Goal: Task Accomplishment & Management: Manage account settings

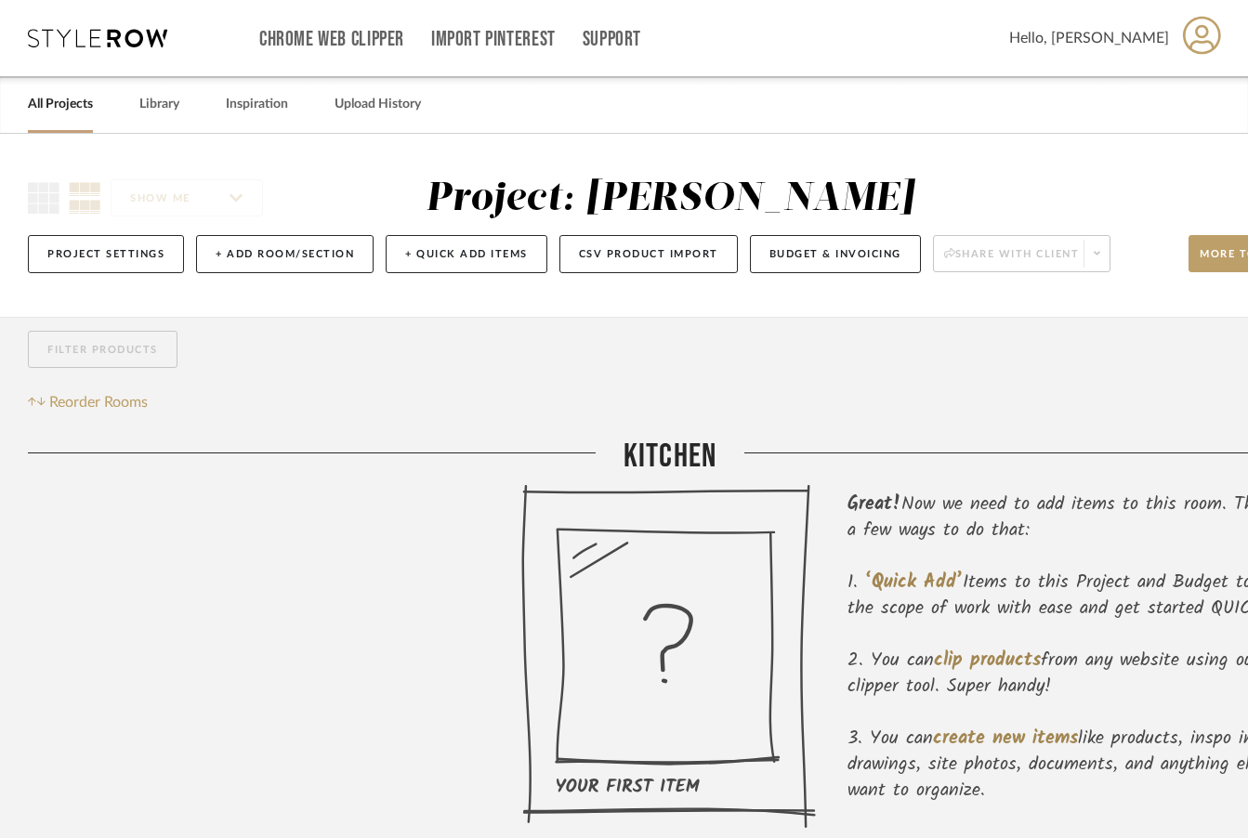
click at [72, 105] on link "All Projects" at bounding box center [60, 104] width 65 height 25
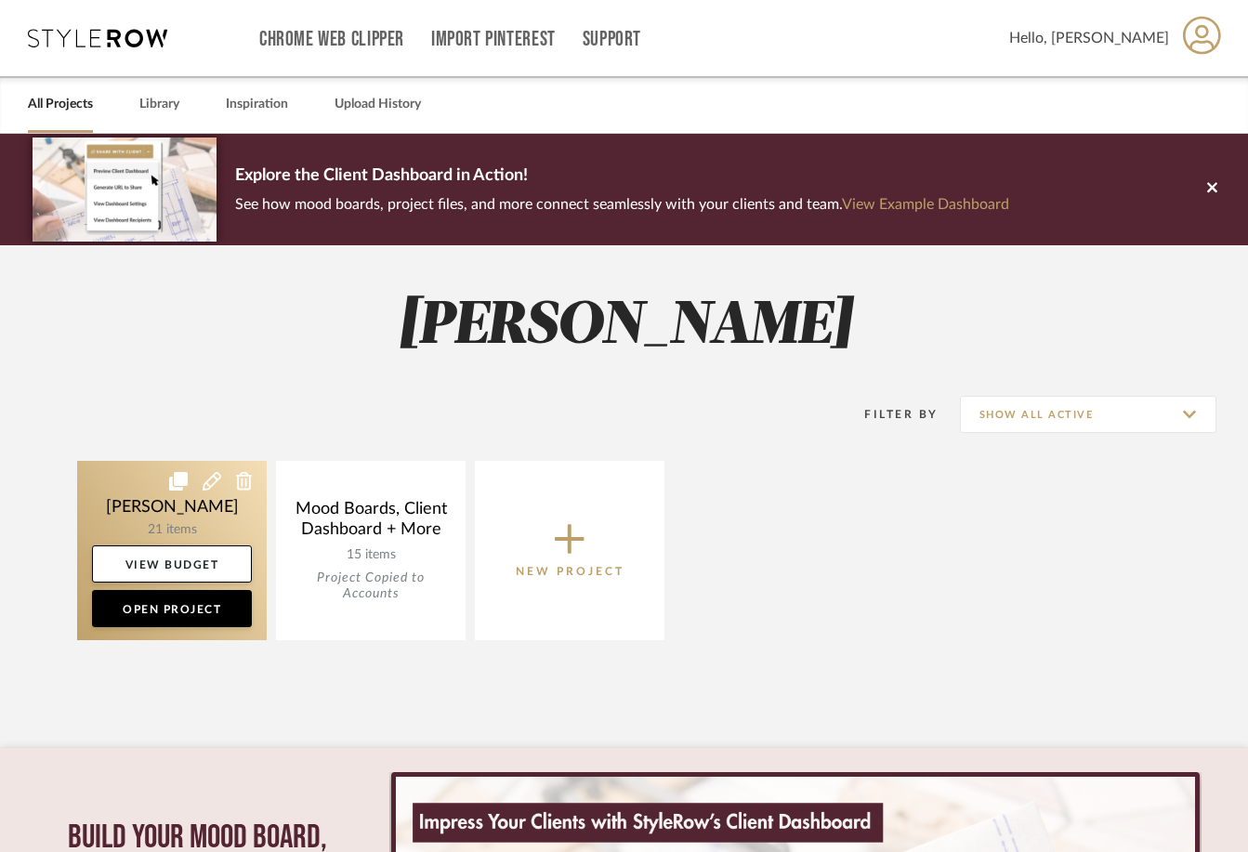
click at [189, 520] on link at bounding box center [172, 550] width 190 height 179
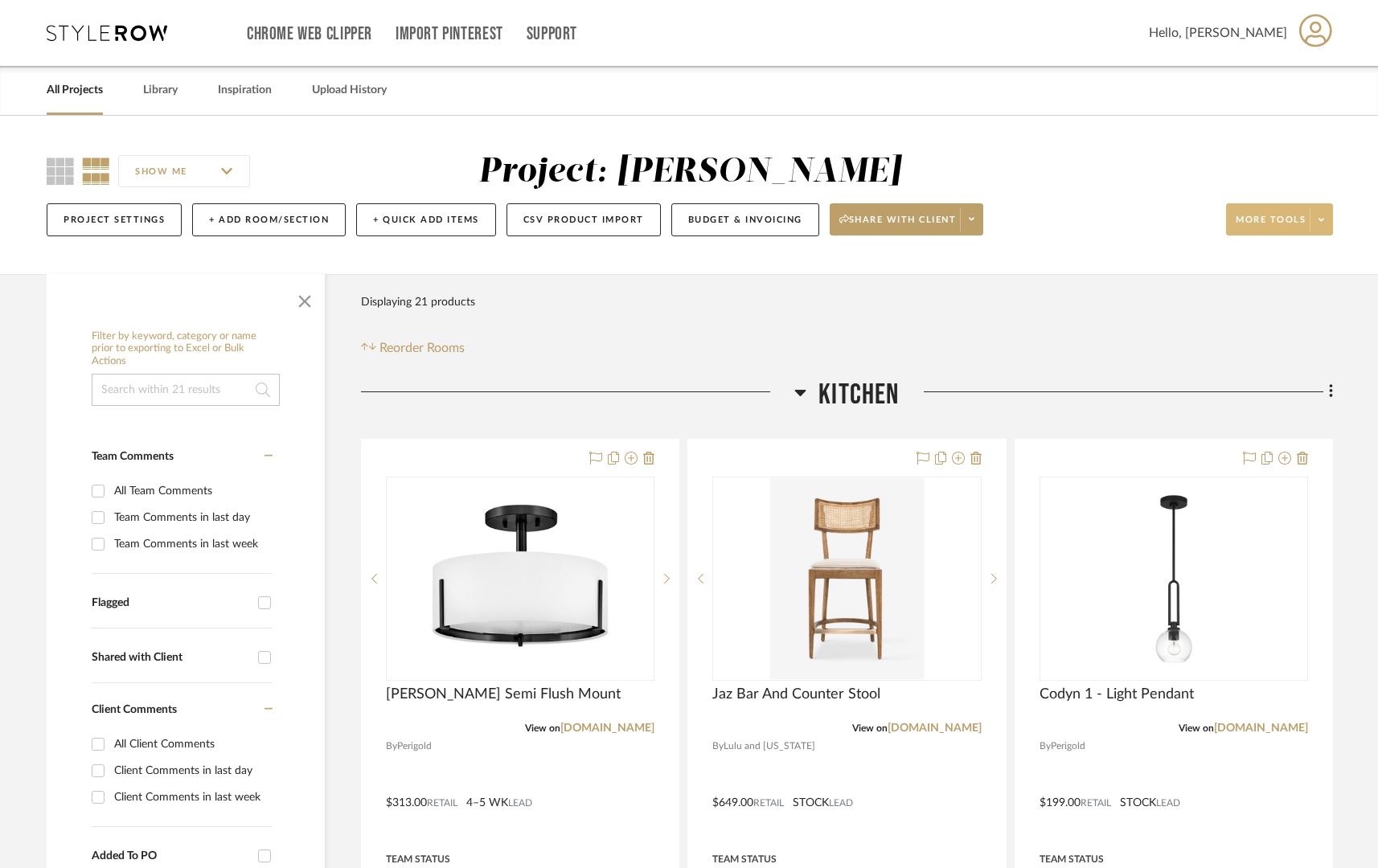
click at [1079, 219] on span at bounding box center [1321, 220] width 22 height 24
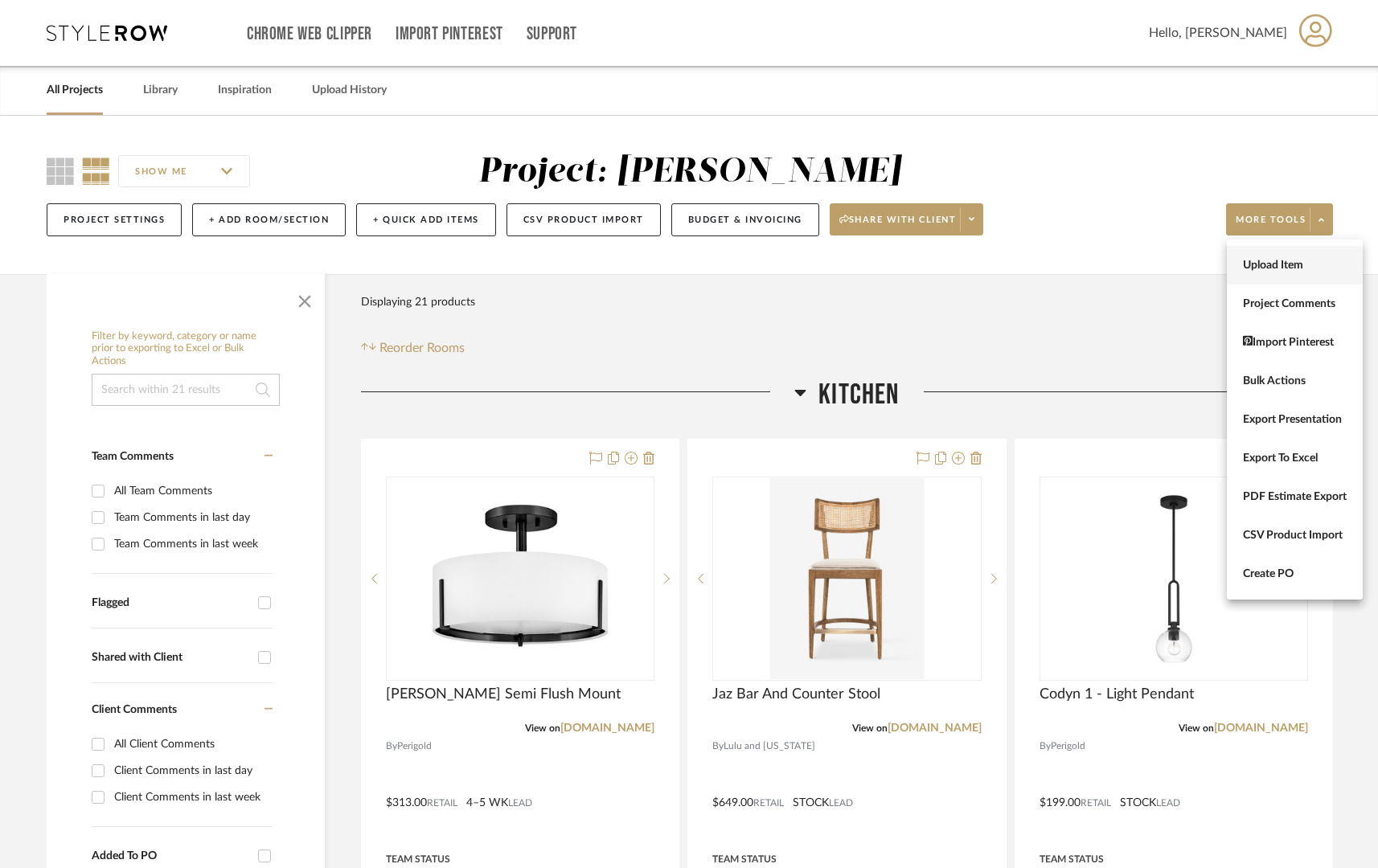
click at [1079, 271] on span "Upload Item" at bounding box center [1295, 265] width 104 height 14
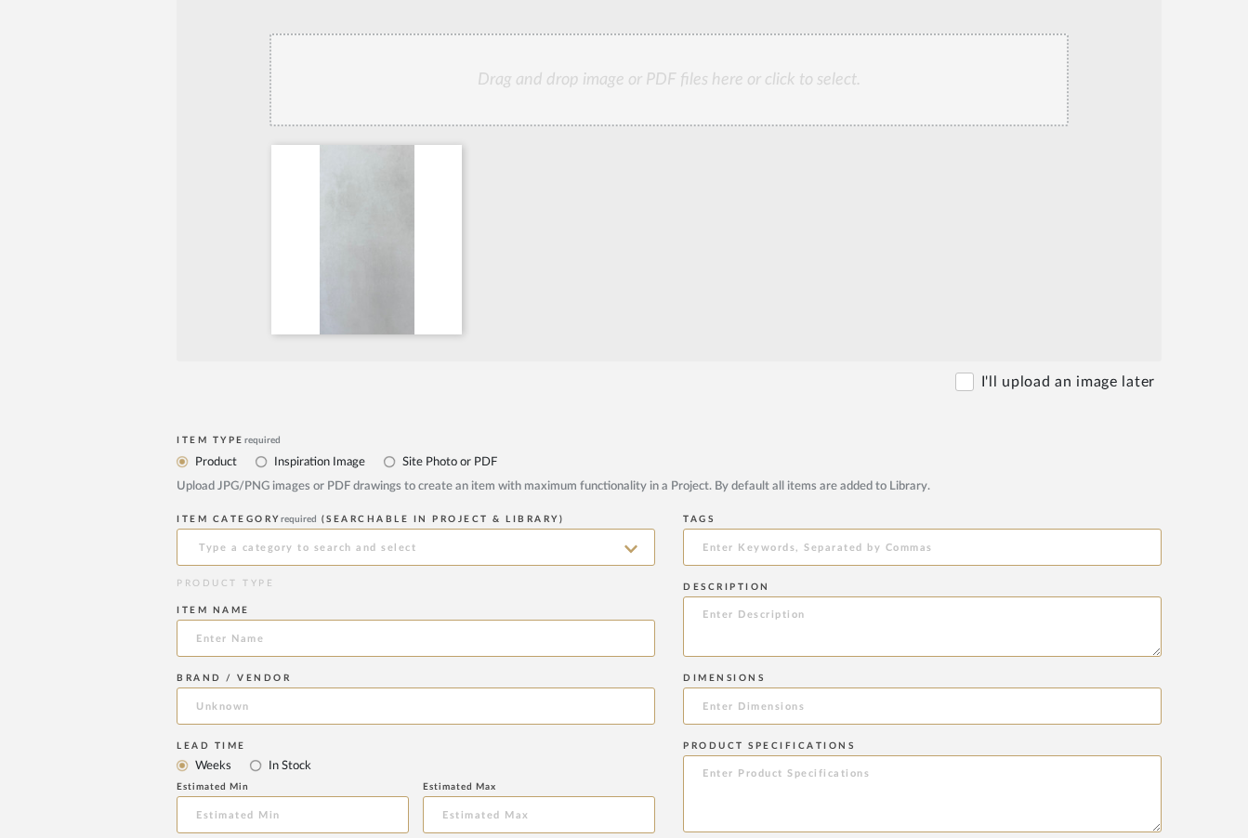
scroll to position [417, 0]
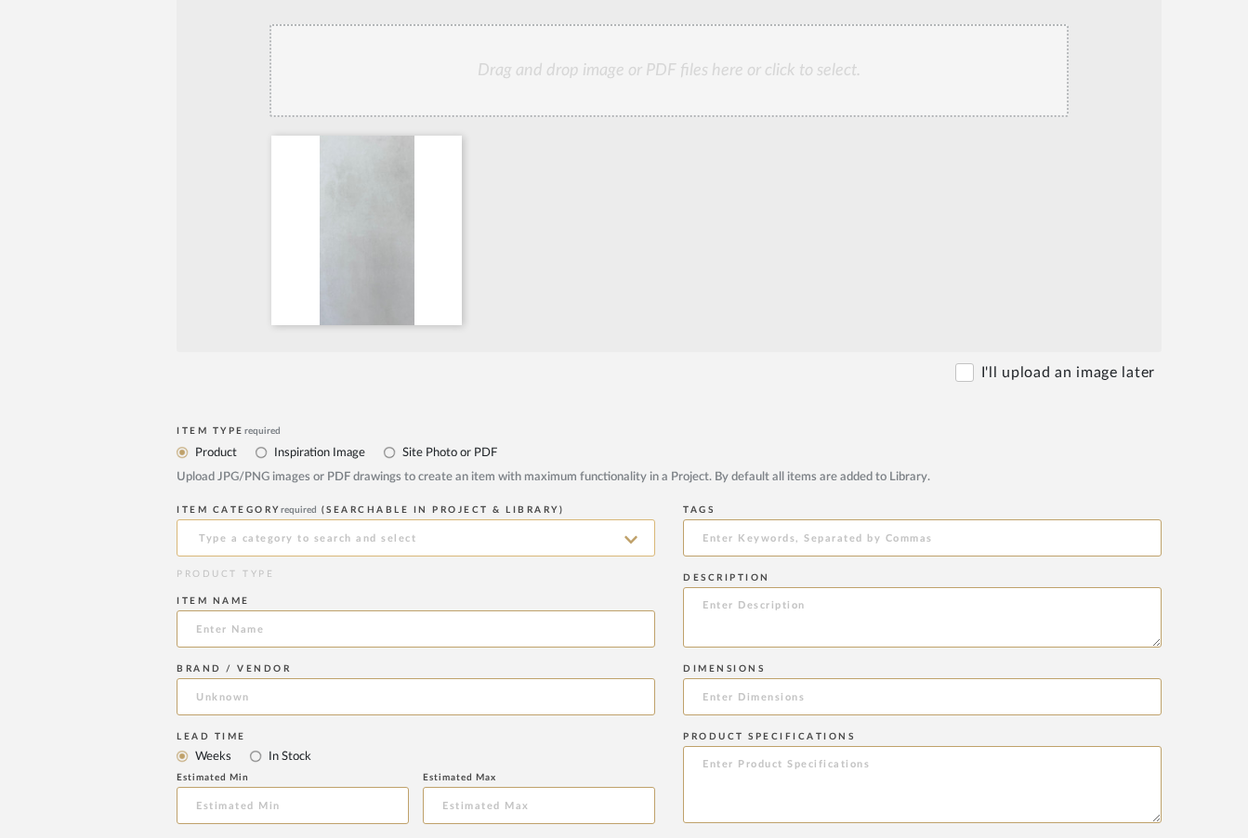
click at [416, 556] on input at bounding box center [416, 538] width 479 height 37
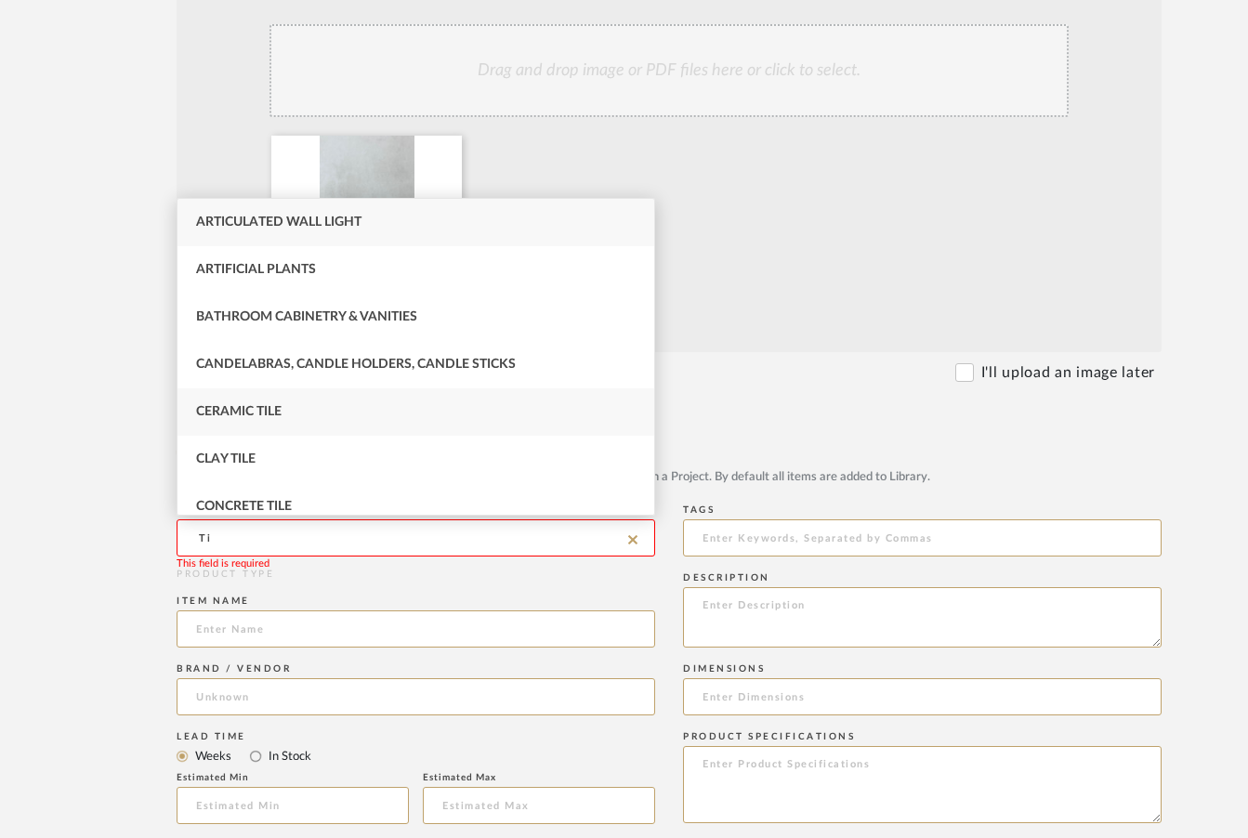
click at [344, 416] on div "Ceramic Tile" at bounding box center [416, 411] width 477 height 47
type input "Ceramic Tile"
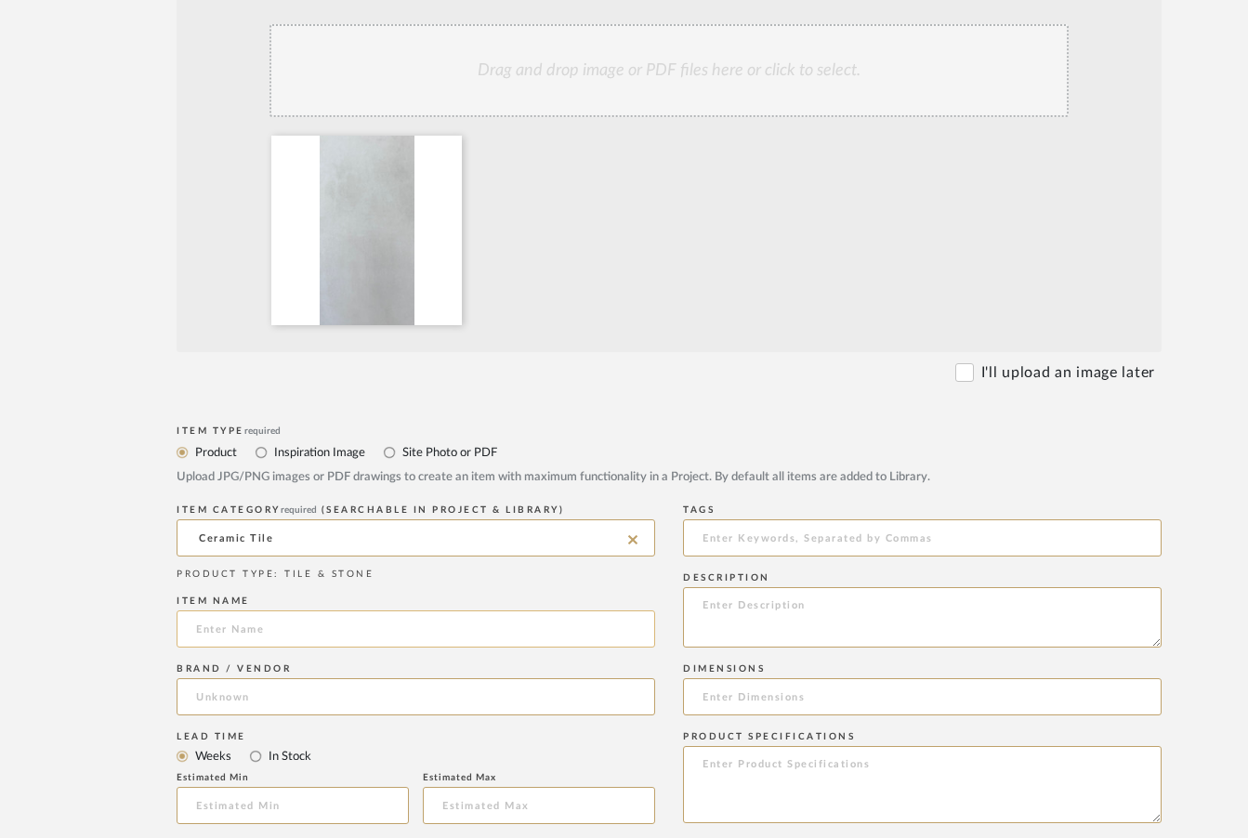
click at [408, 638] on input at bounding box center [416, 629] width 479 height 37
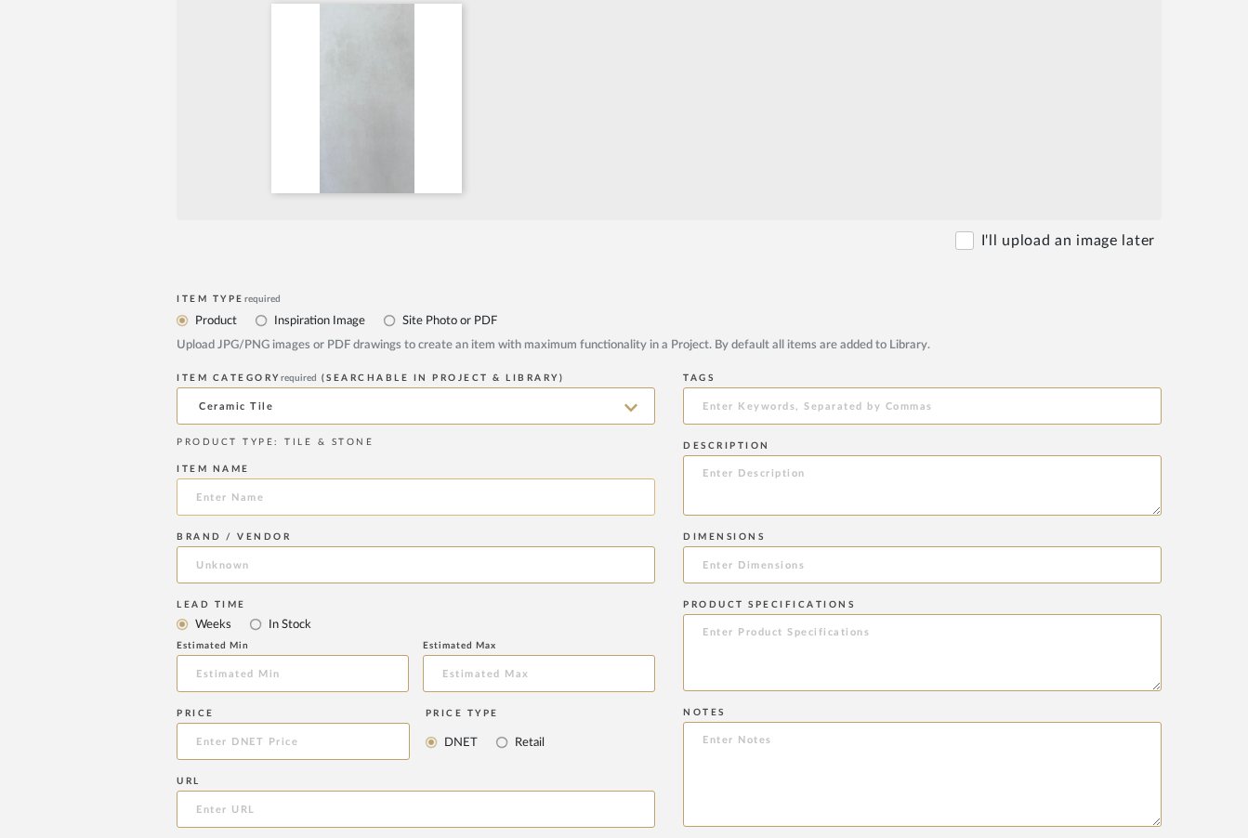
scroll to position [575, 0]
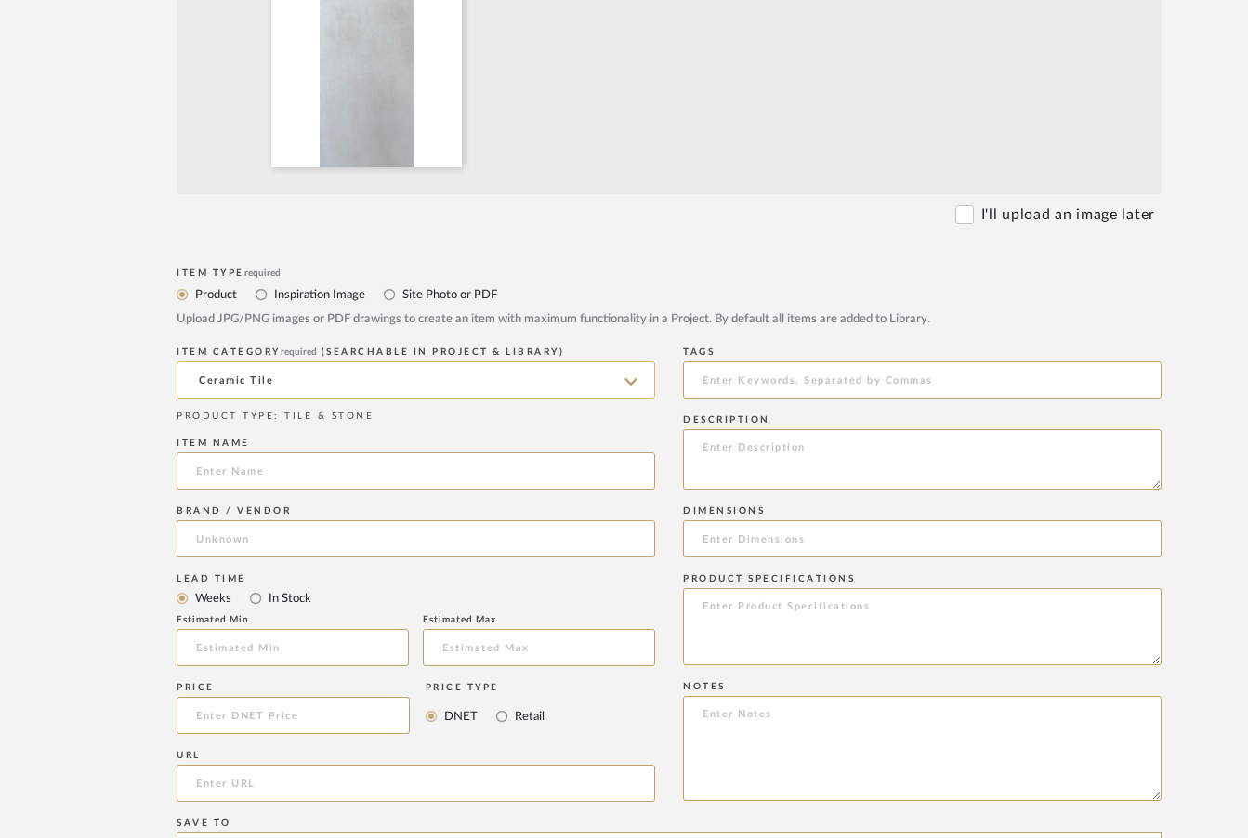
click at [335, 384] on input "Ceramic Tile" at bounding box center [416, 380] width 479 height 37
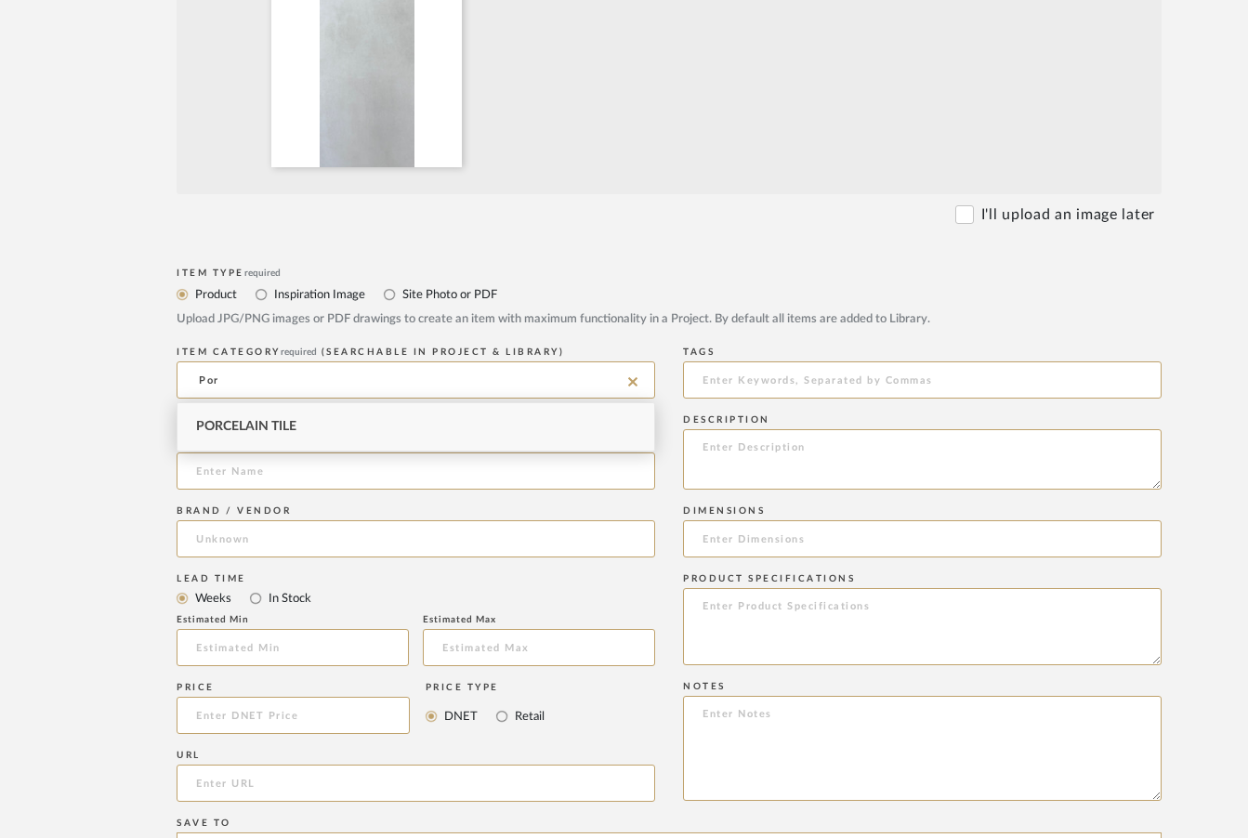
click at [279, 422] on span "Porcelain Tile" at bounding box center [246, 426] width 100 height 13
type input "Porcelain Tile"
click at [255, 466] on input at bounding box center [416, 471] width 479 height 37
type input "Poesia Bianca Matt Rect Porc. 48 x 48"
click at [352, 541] on input at bounding box center [416, 538] width 479 height 37
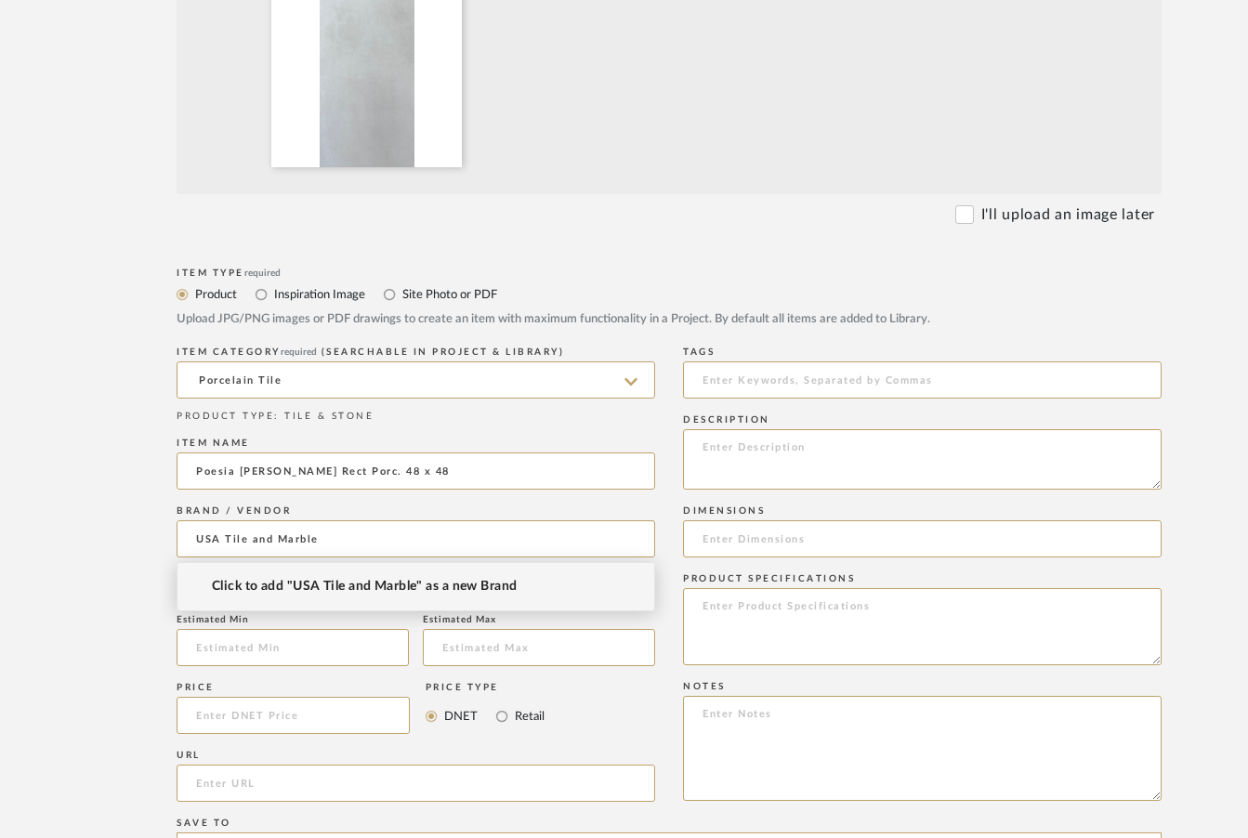
type input "USA Tile and Marble"
click at [339, 585] on span "Click to add "USA Tile and Marble" as a new Brand" at bounding box center [364, 587] width 305 height 16
click at [256, 602] on input "In Stock" at bounding box center [255, 598] width 22 height 22
radio input "true"
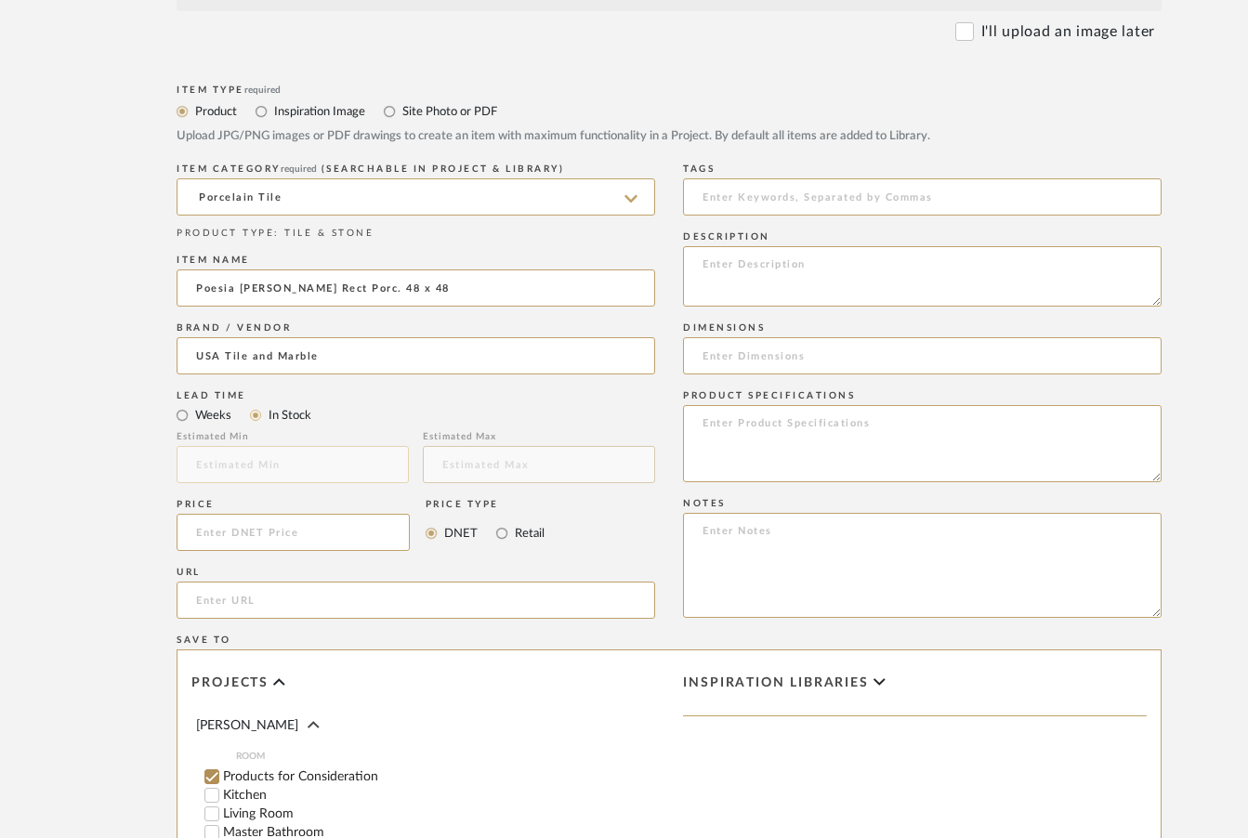
scroll to position [763, 0]
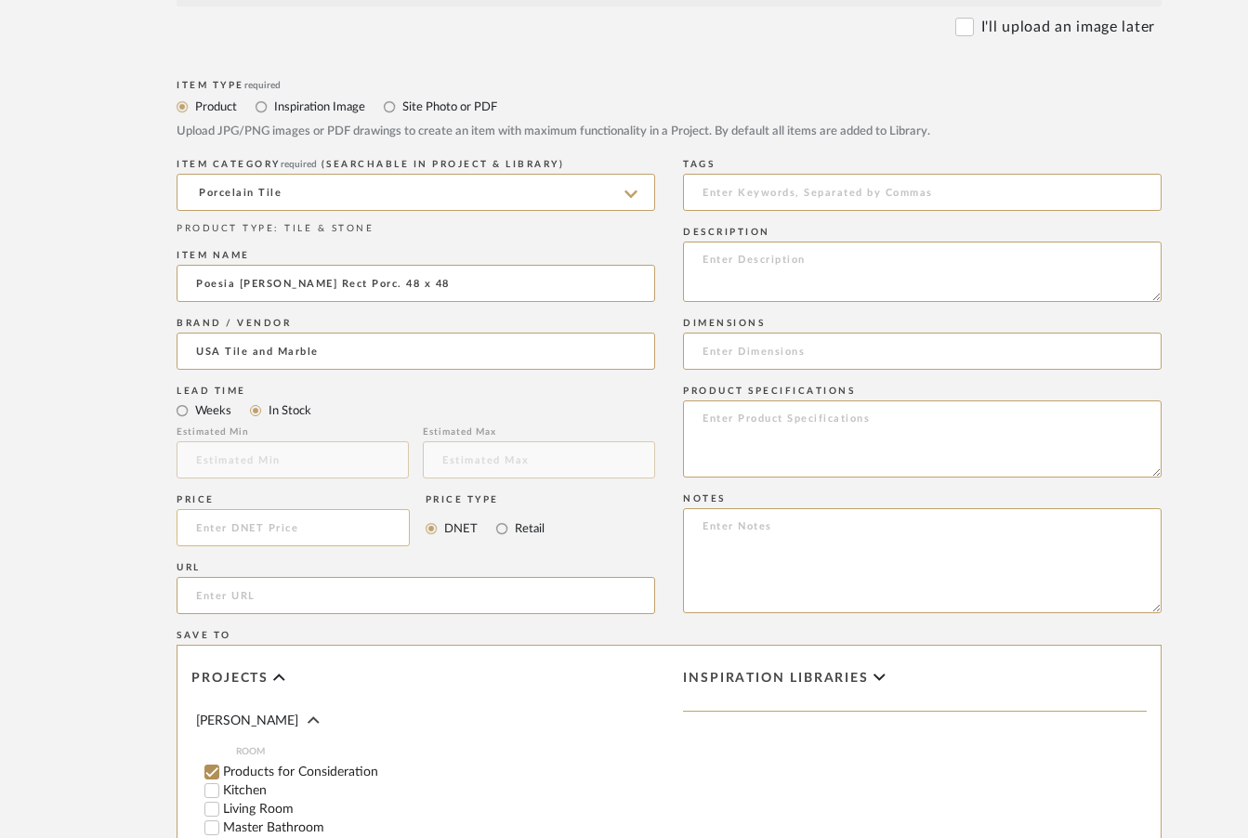
click at [327, 529] on input at bounding box center [293, 527] width 233 height 37
click at [505, 531] on input "Retail" at bounding box center [502, 529] width 22 height 22
radio input "true"
click at [307, 533] on input at bounding box center [293, 527] width 233 height 37
type input "$5.15"
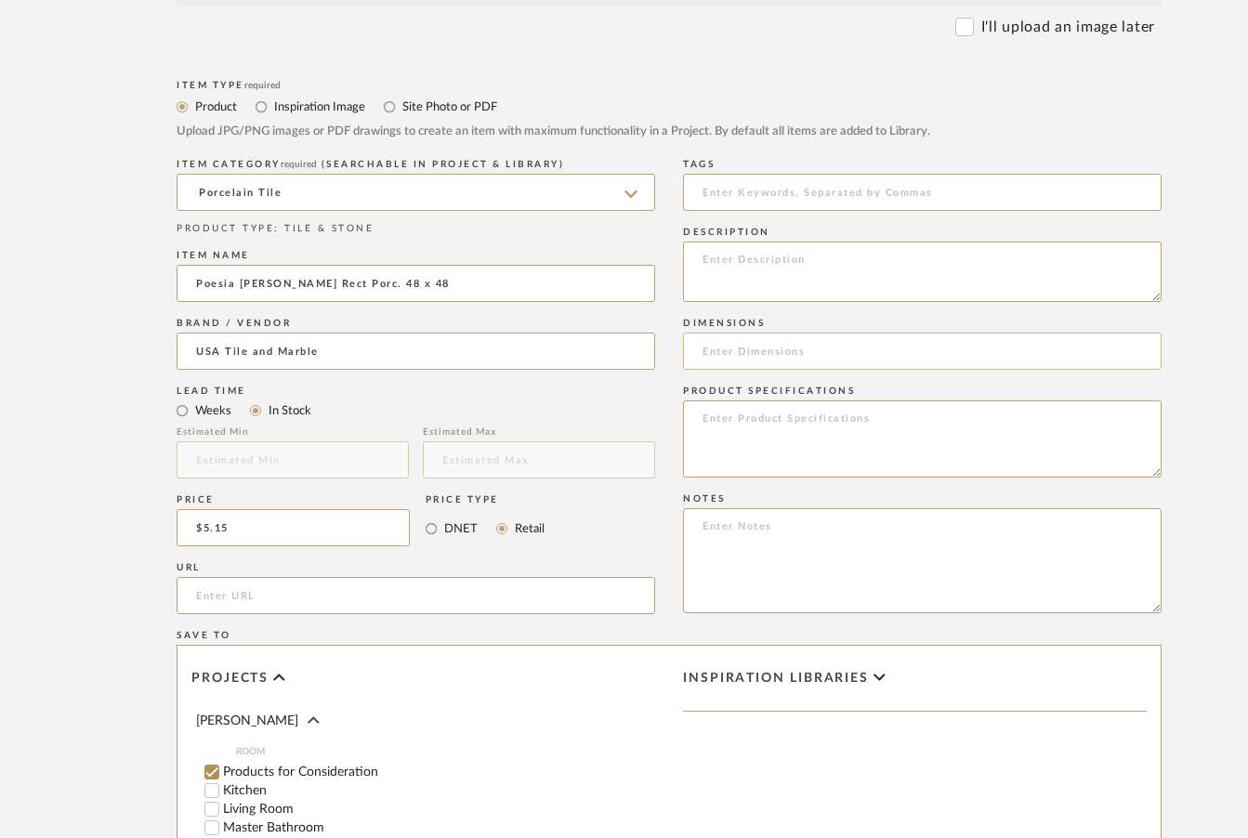
click at [739, 362] on input at bounding box center [922, 351] width 479 height 37
type input "48 x 48"
click at [744, 264] on textarea at bounding box center [922, 272] width 479 height 60
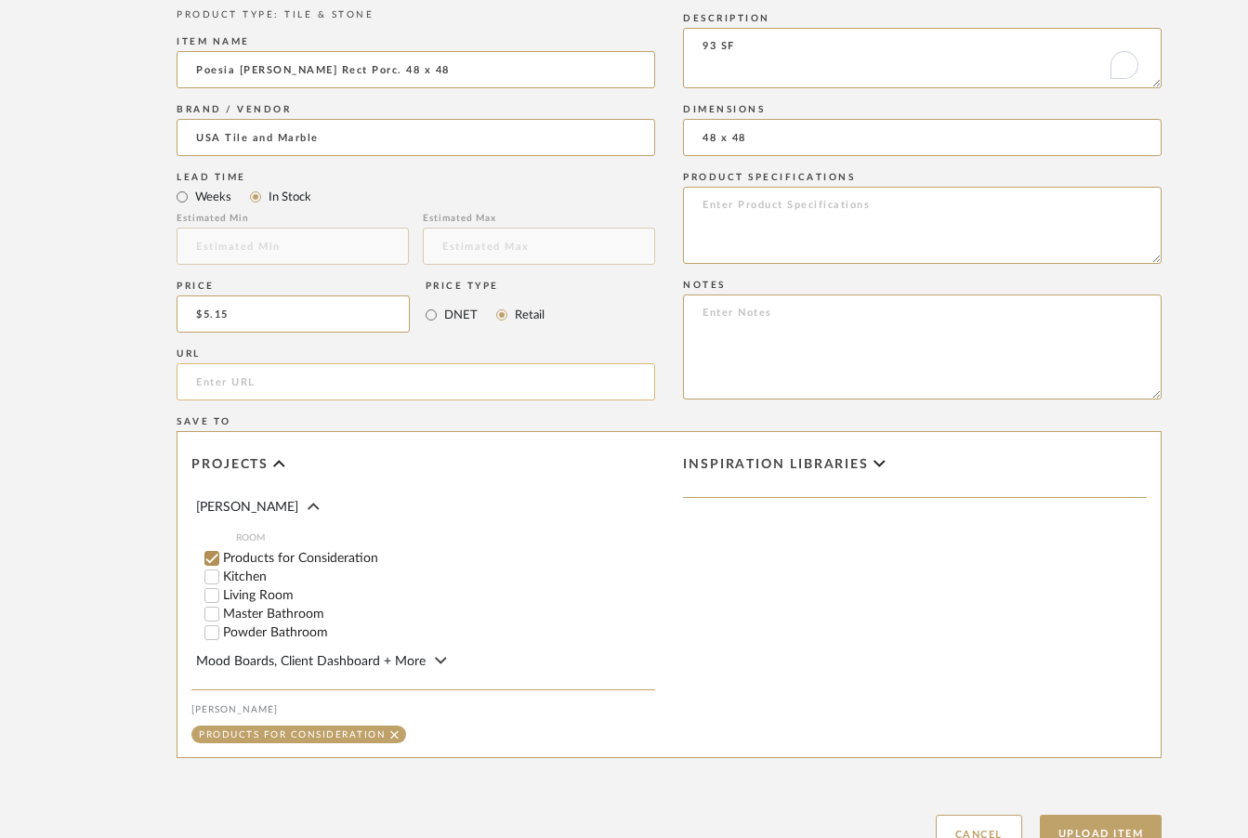
scroll to position [981, 0]
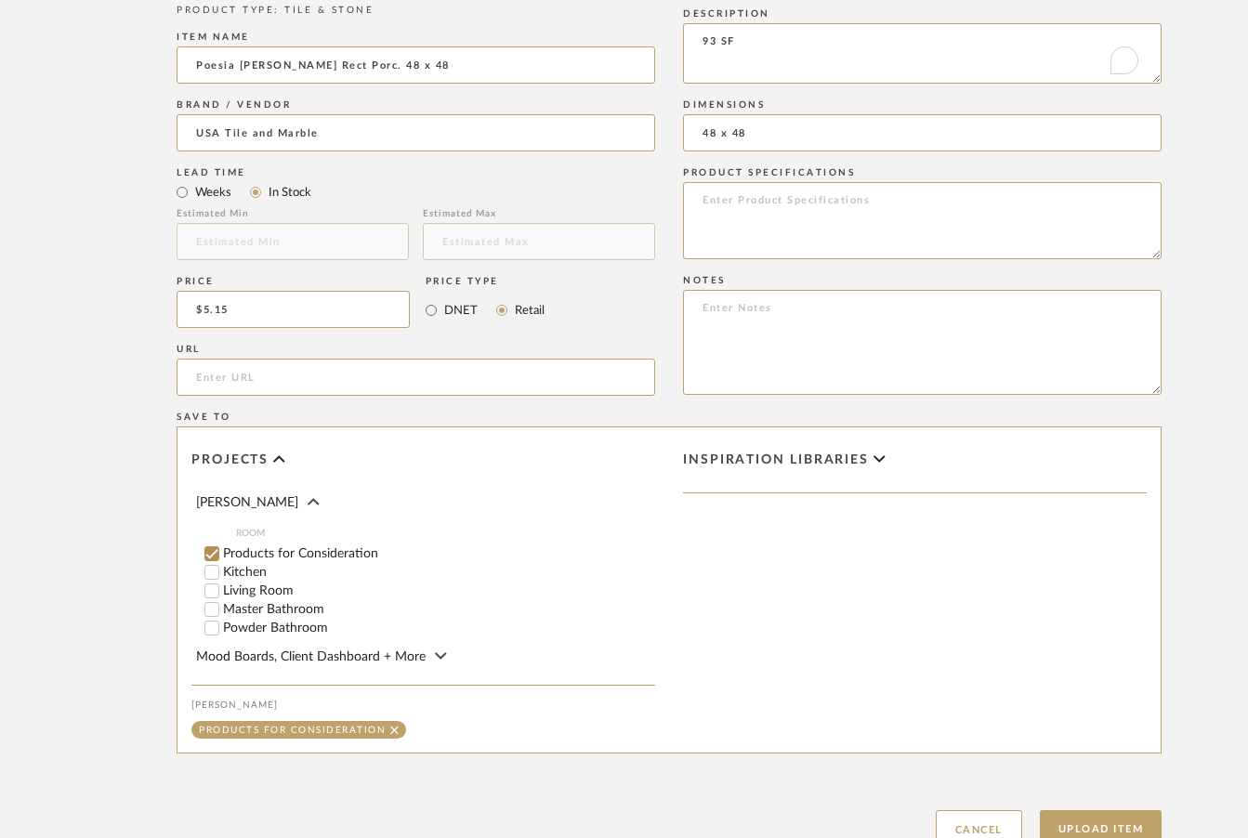
type textarea "93 SF"
click at [210, 612] on input "Master Bathroom" at bounding box center [212, 609] width 19 height 19
checkbox input "false"
click at [621, 606] on input "1" at bounding box center [617, 609] width 46 height 19
type input "93"
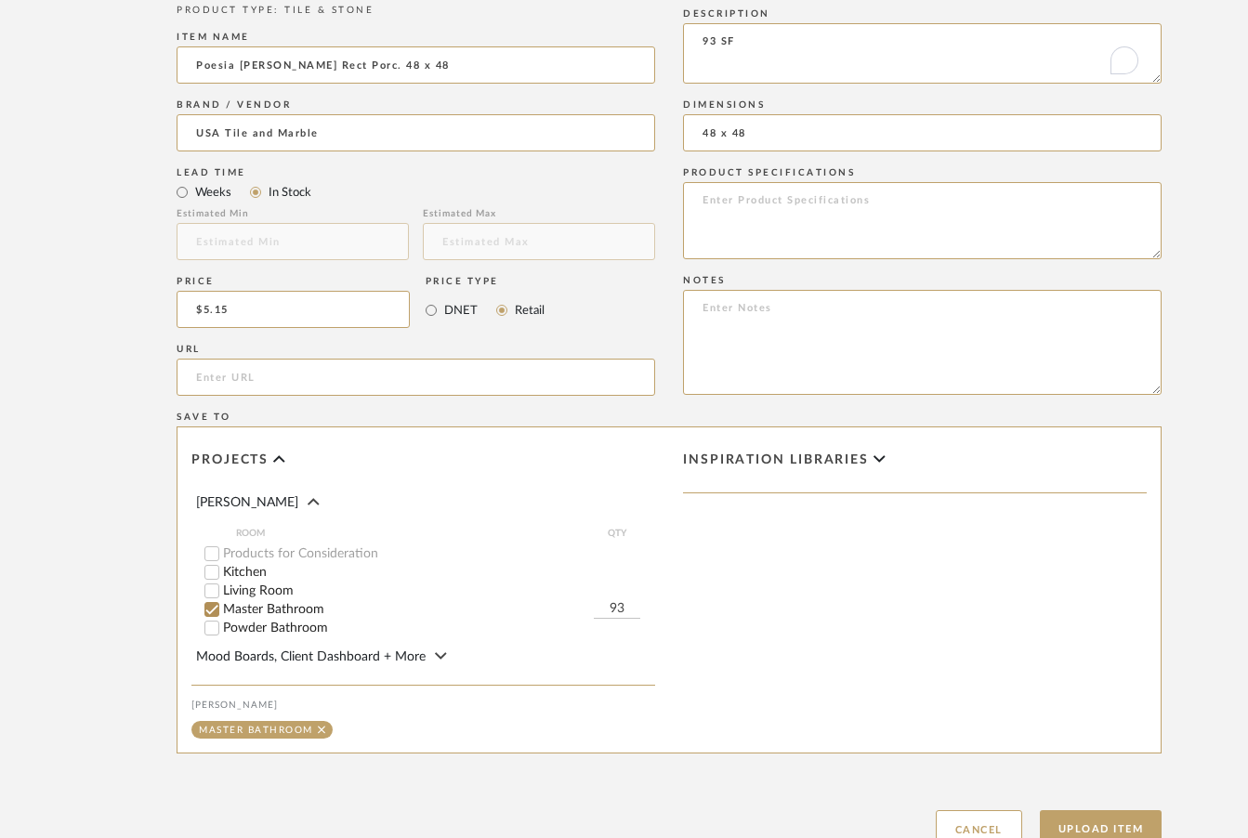
click at [697, 411] on div "Save To Projects Cris Cabrerizo ROOM QTY Products for Consideration Kitchen Liv…" at bounding box center [669, 586] width 985 height 358
click at [1082, 823] on button "Upload Item" at bounding box center [1101, 829] width 123 height 38
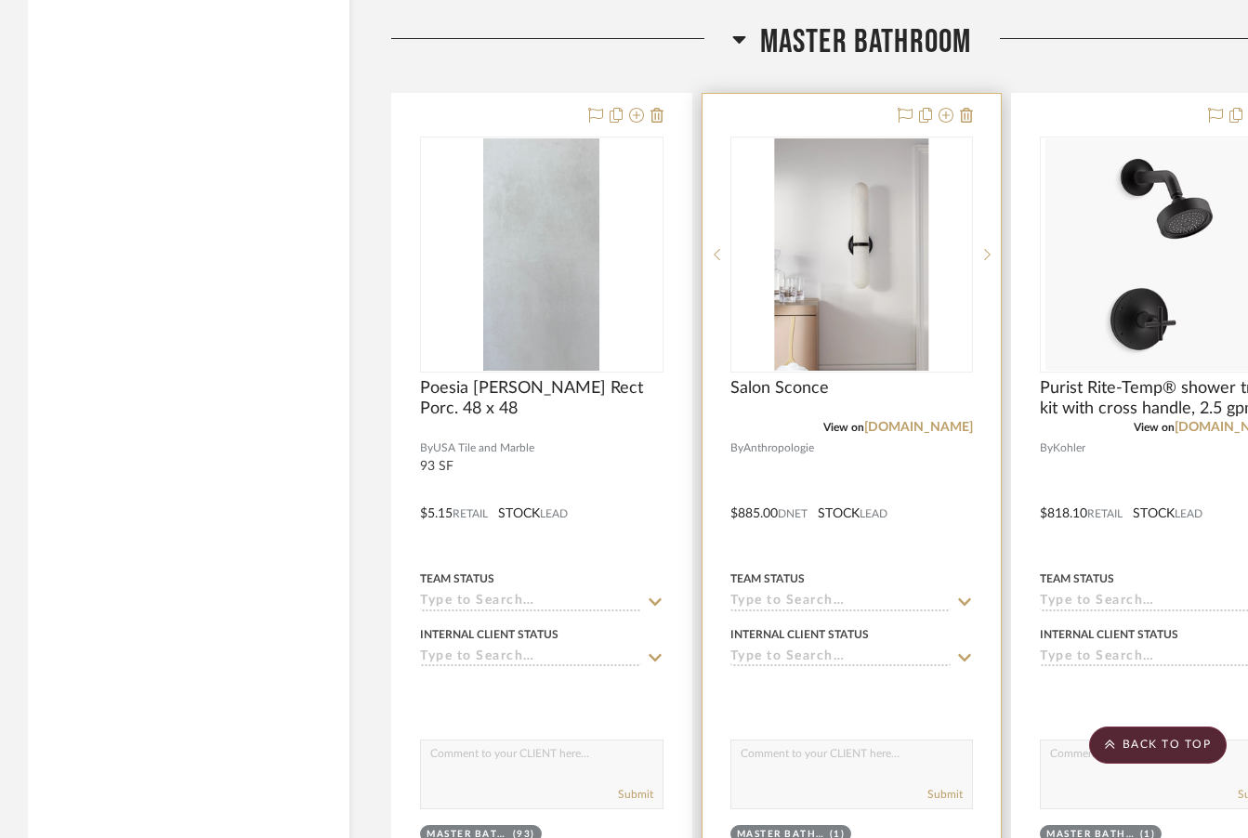
scroll to position [3050, 0]
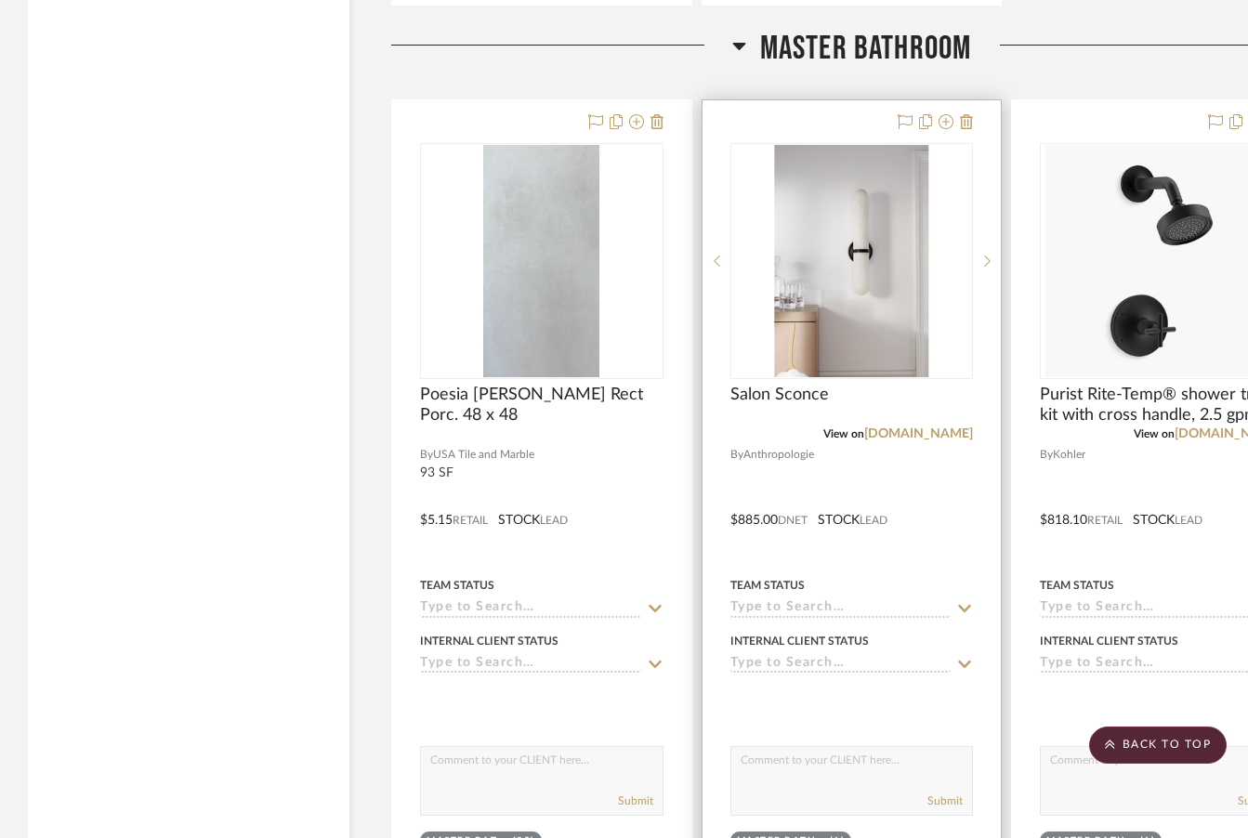
click at [775, 521] on div at bounding box center [852, 506] width 299 height 813
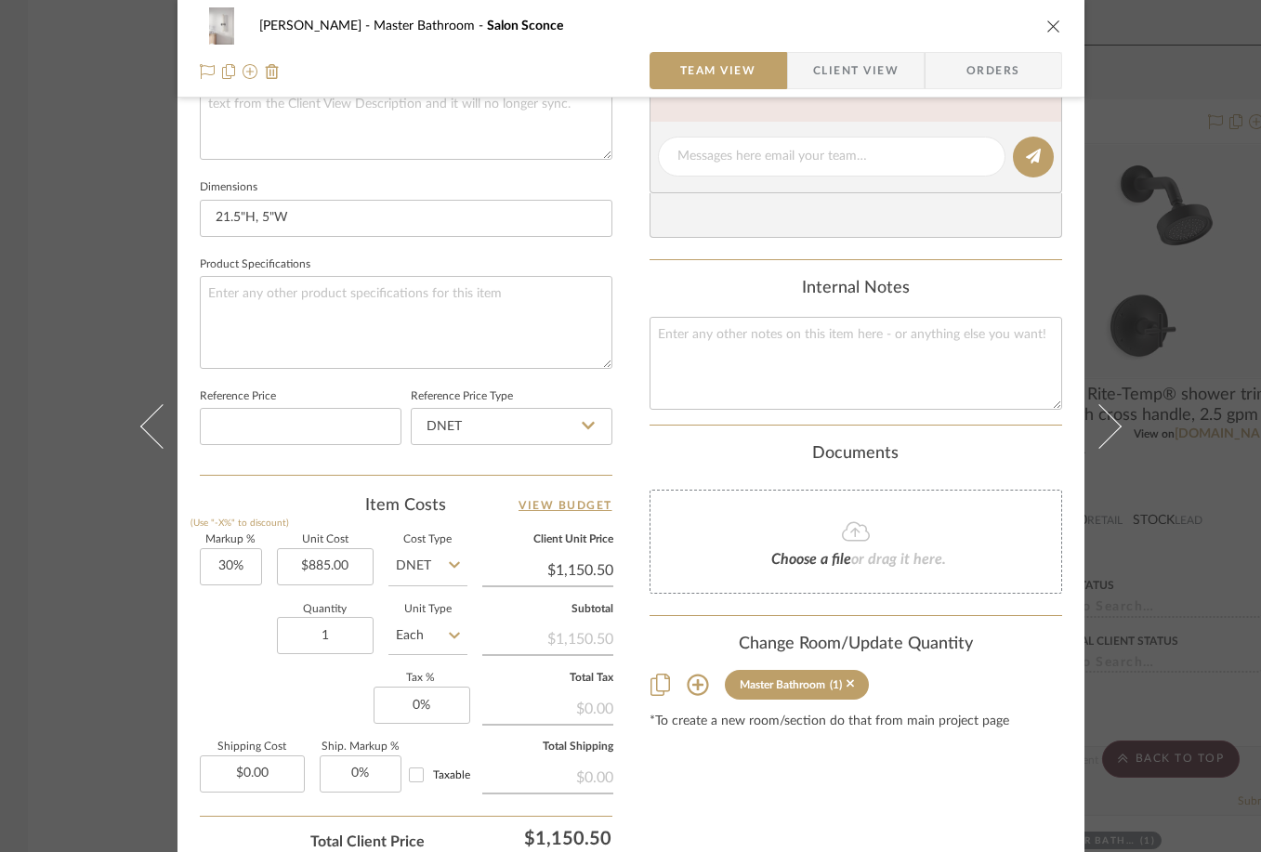
scroll to position [732, 0]
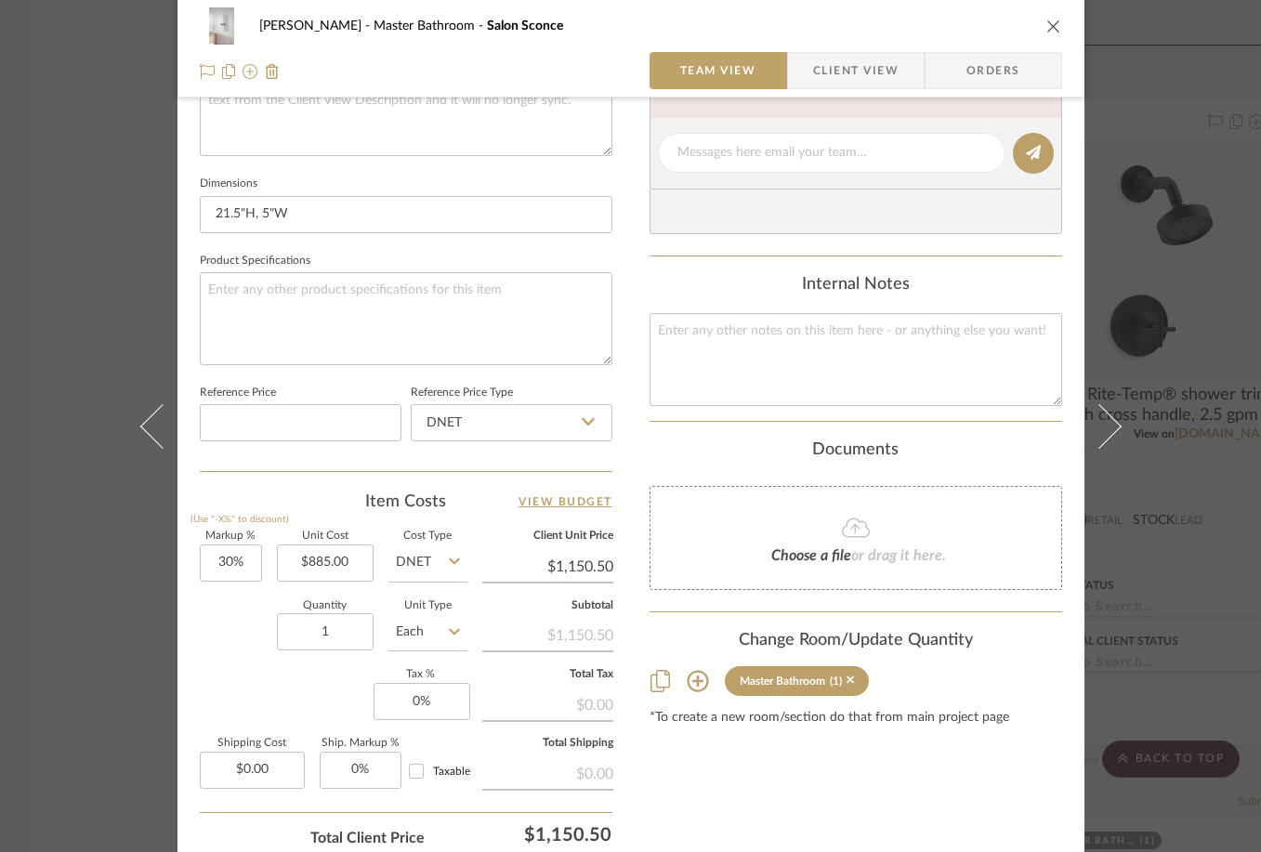
click at [416, 575] on input "DNET" at bounding box center [427, 563] width 79 height 37
click at [419, 663] on div "Retail" at bounding box center [498, 654] width 230 height 47
type input "Retail"
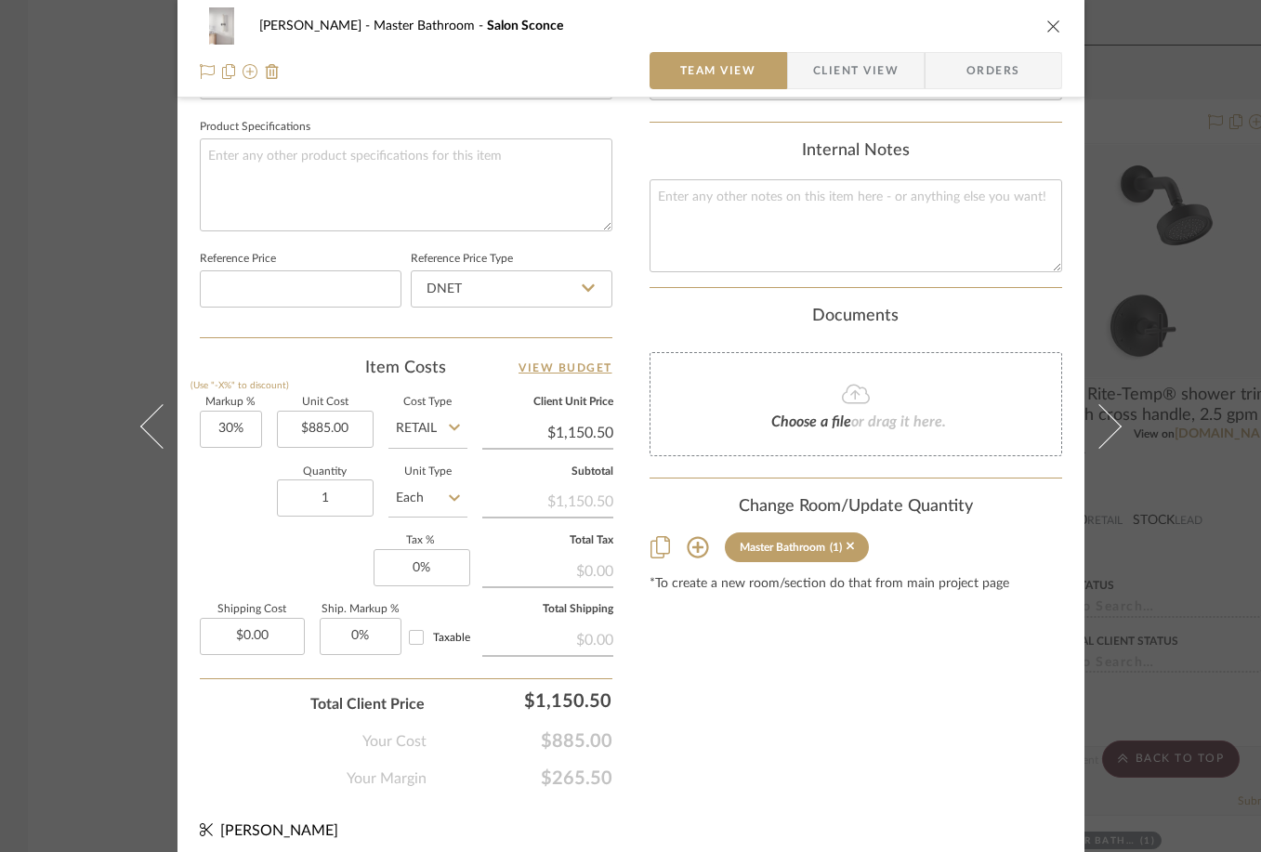
scroll to position [875, 0]
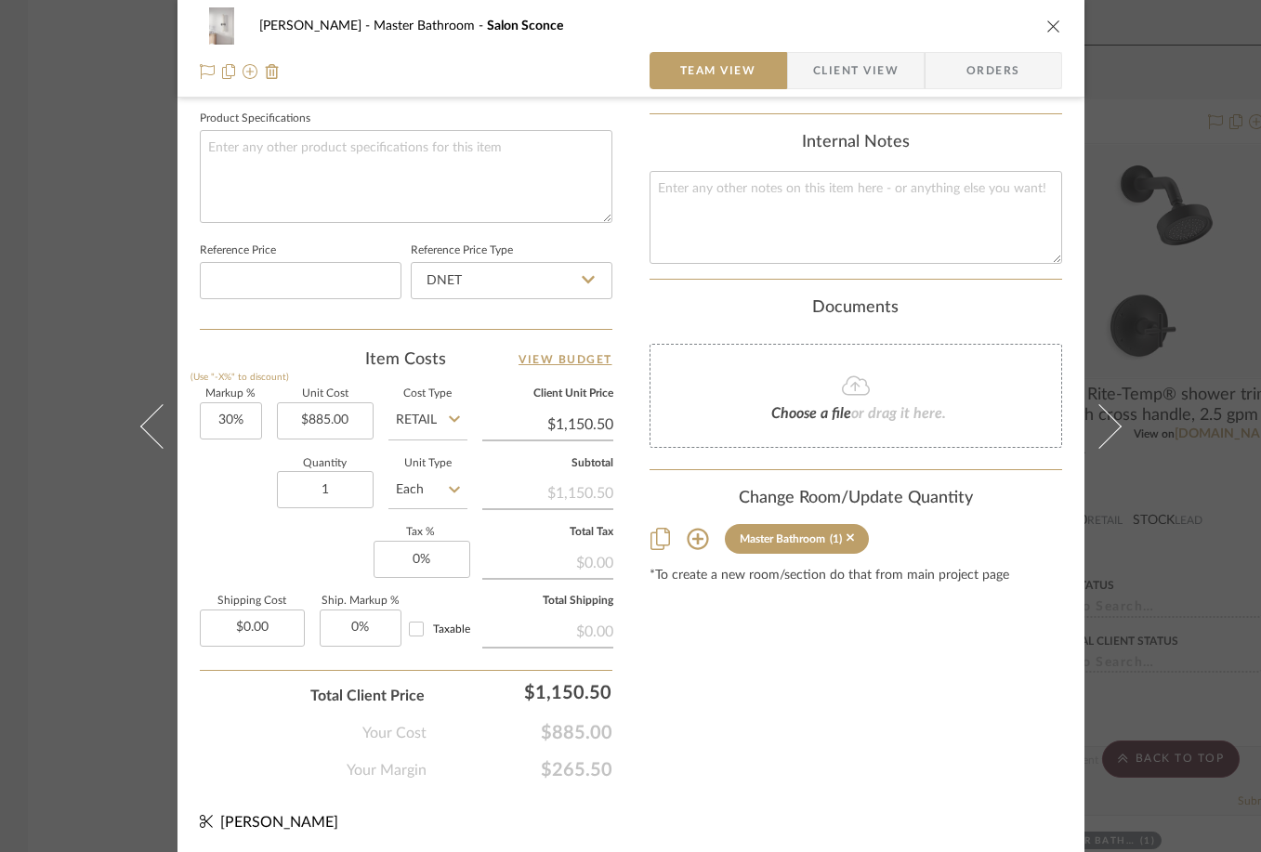
click at [686, 645] on div "Content here copies to Client View - confirm visibility there. Show in Client D…" at bounding box center [856, 17] width 413 height 1530
click at [540, 279] on input "DNET" at bounding box center [512, 280] width 202 height 37
click at [490, 364] on div "Retail" at bounding box center [520, 372] width 230 height 47
type input "Retail"
click at [760, 645] on div "Content here copies to Client View - confirm visibility there. Show in Client D…" at bounding box center [856, 17] width 413 height 1530
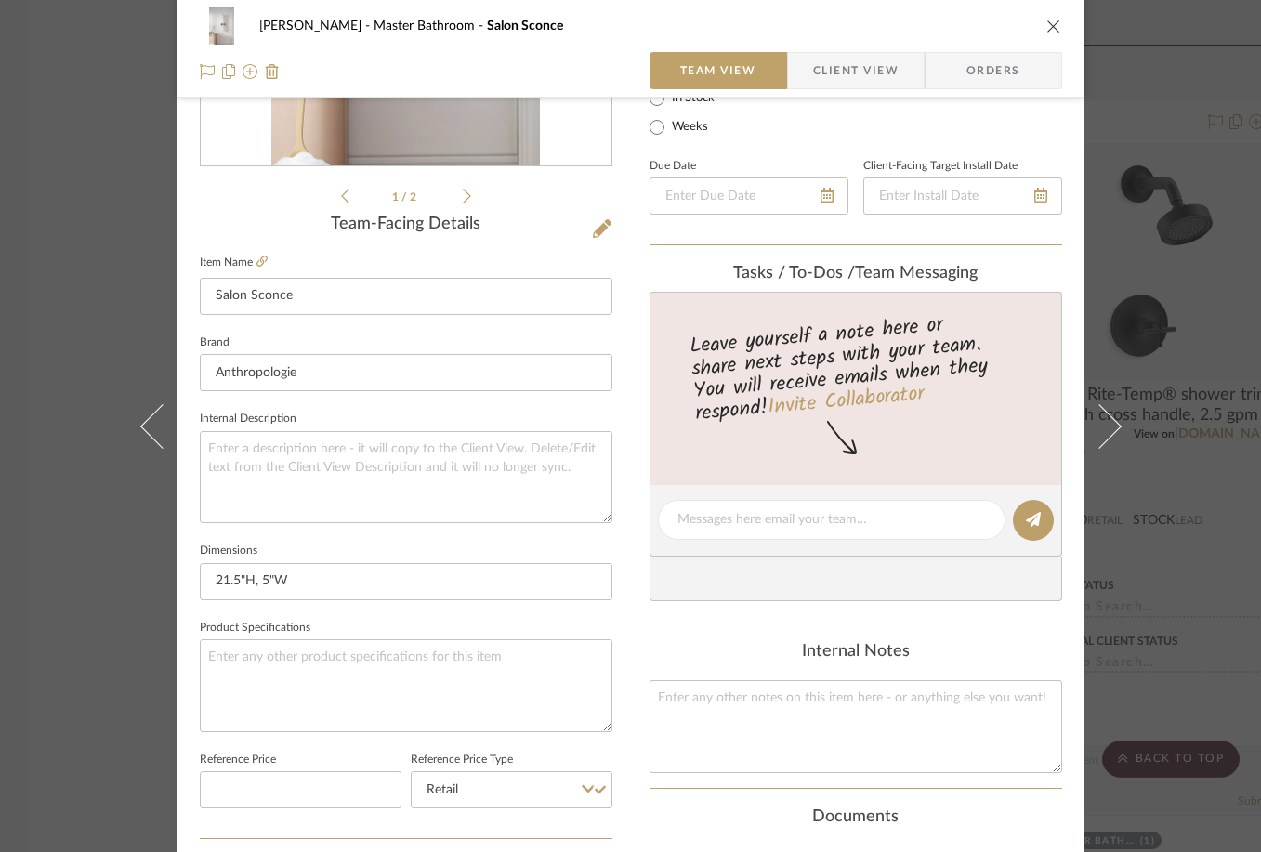
scroll to position [0, 0]
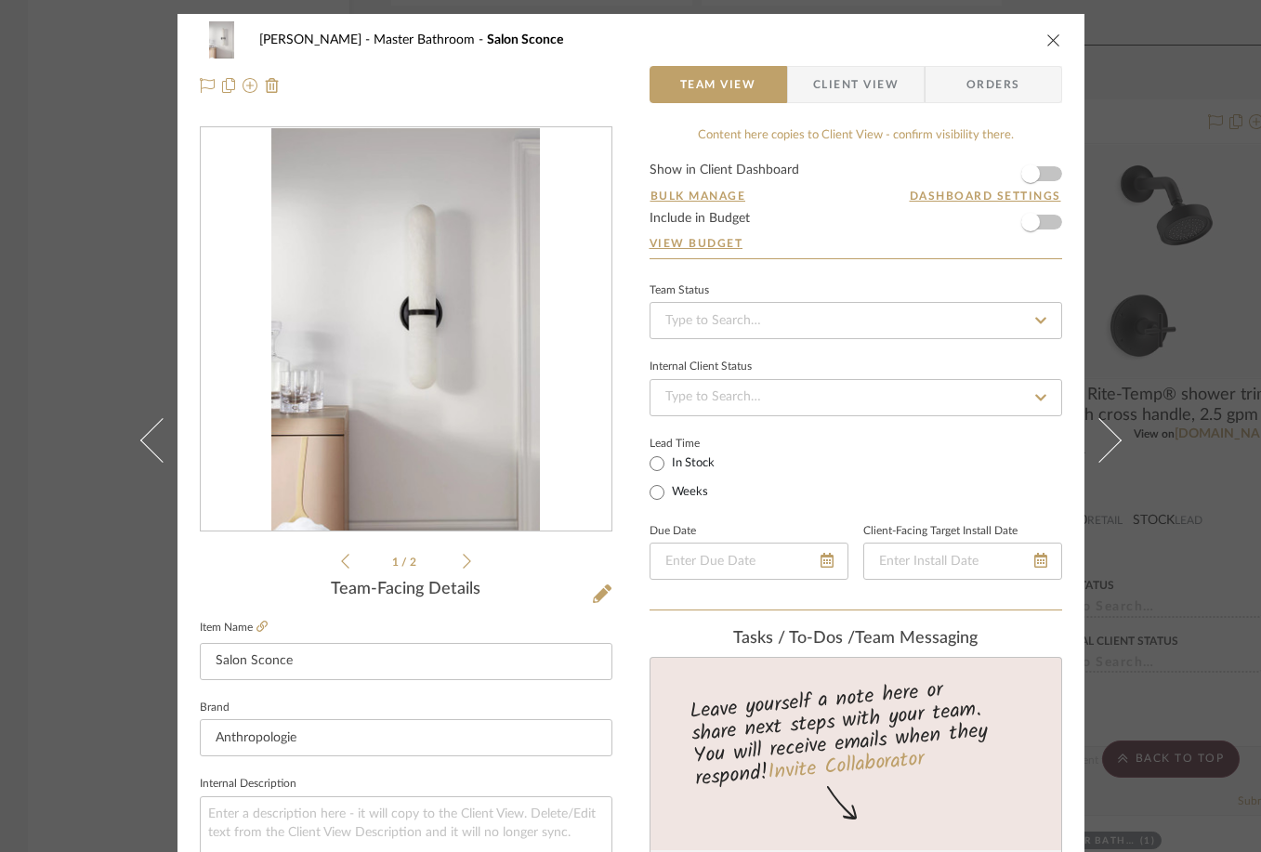
click at [870, 77] on span "Client View" at bounding box center [855, 84] width 85 height 37
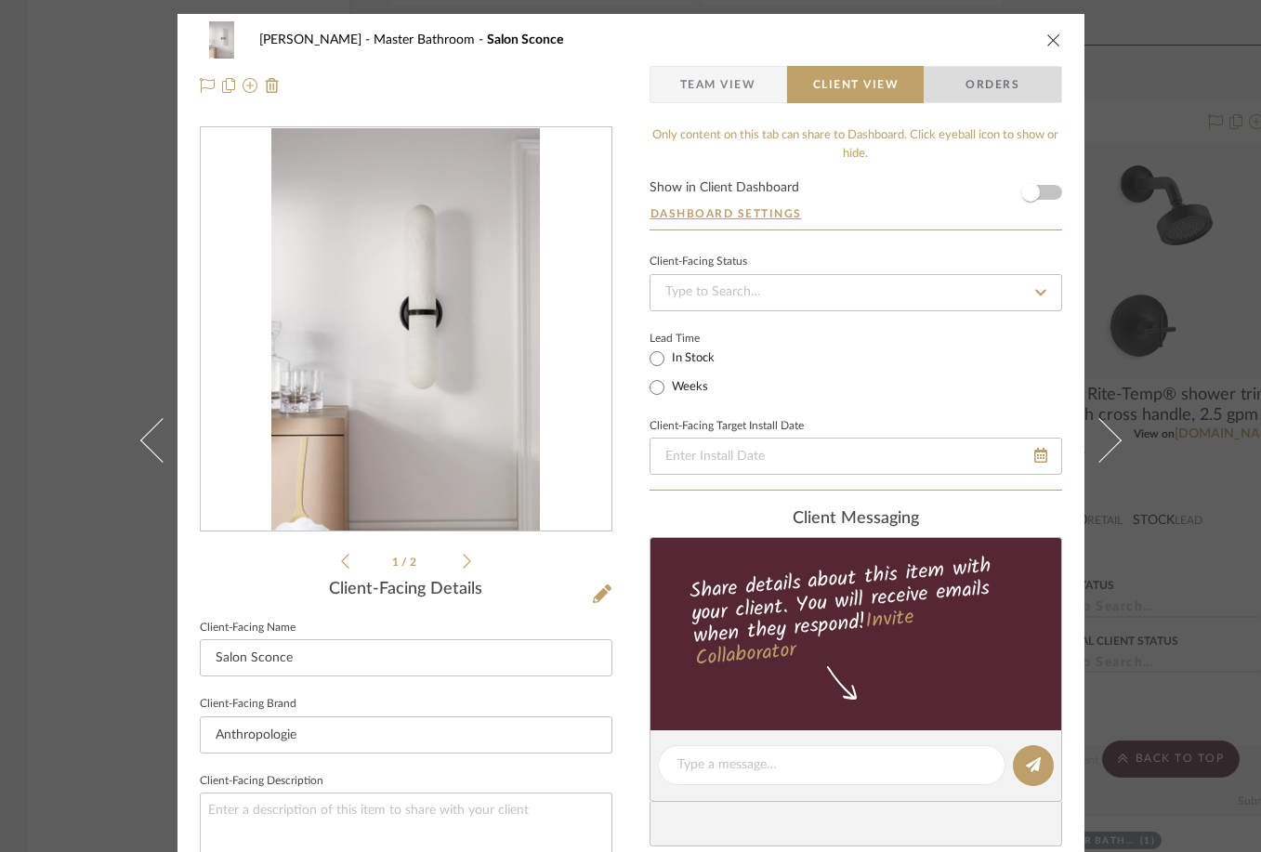
click at [998, 84] on span "Orders" at bounding box center [992, 84] width 95 height 37
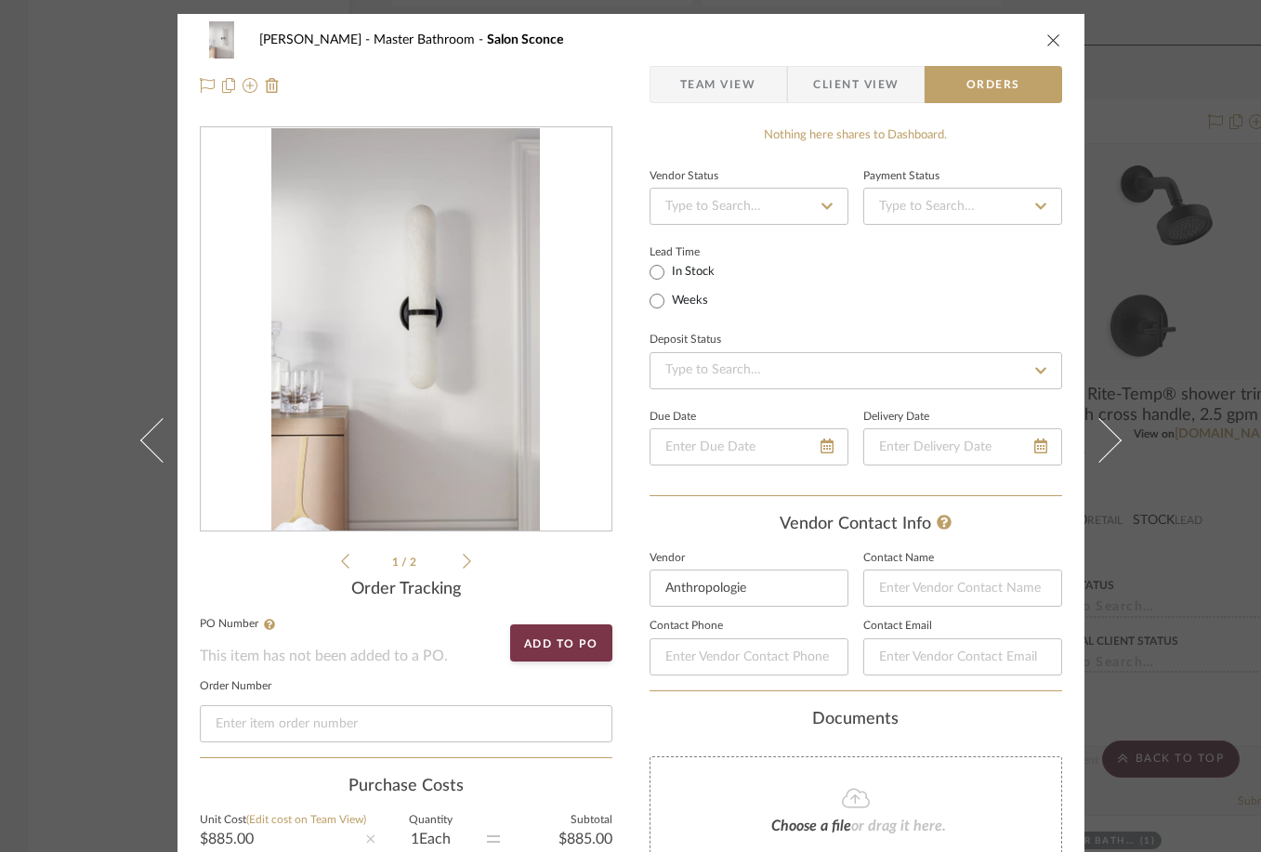
click at [1052, 30] on div "Cris Cabrerizo Master Bathroom Salon Sconce" at bounding box center [631, 39] width 862 height 37
click at [1046, 33] on icon "close" at bounding box center [1053, 40] width 15 height 15
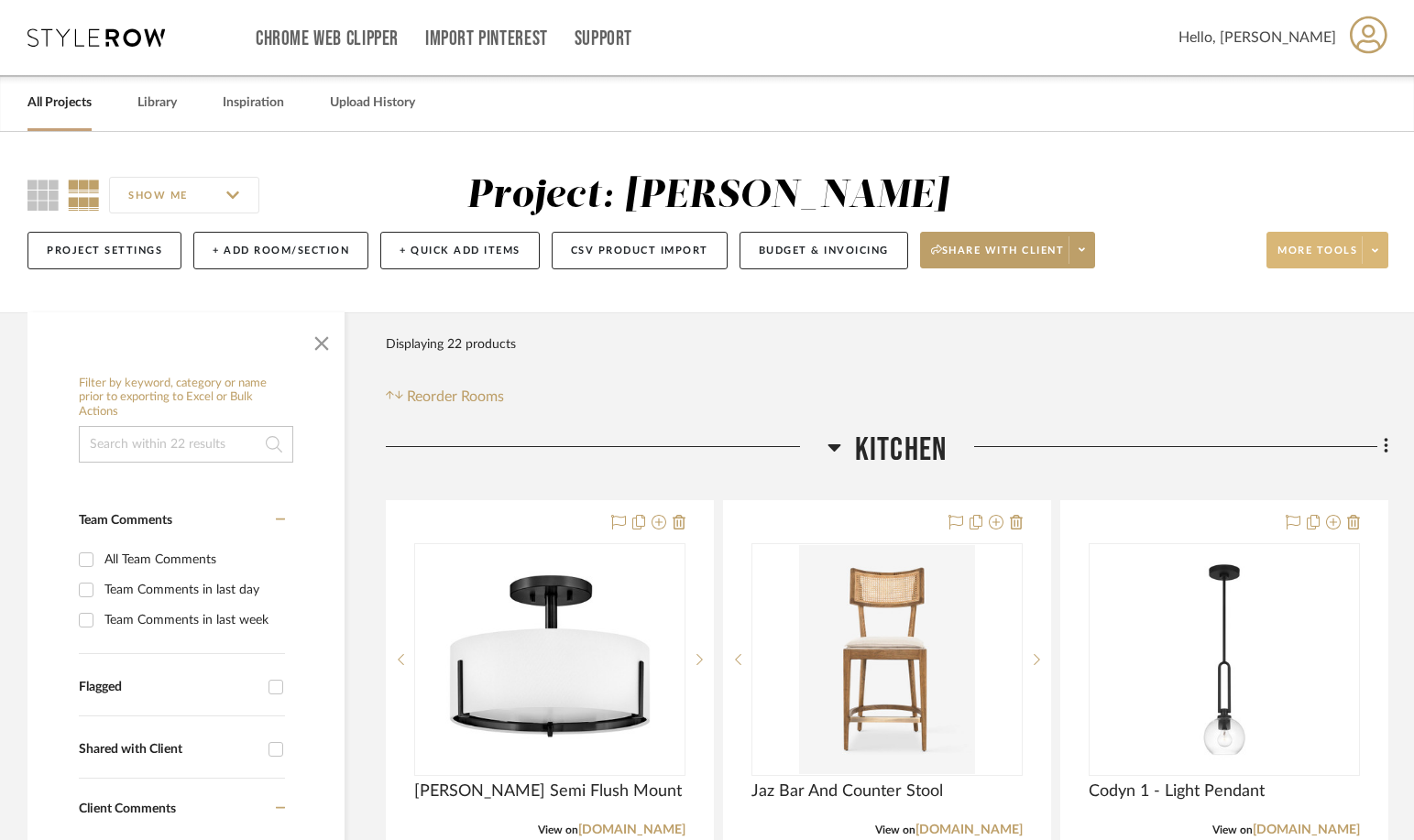
click at [1230, 255] on icon at bounding box center [1375, 250] width 7 height 10
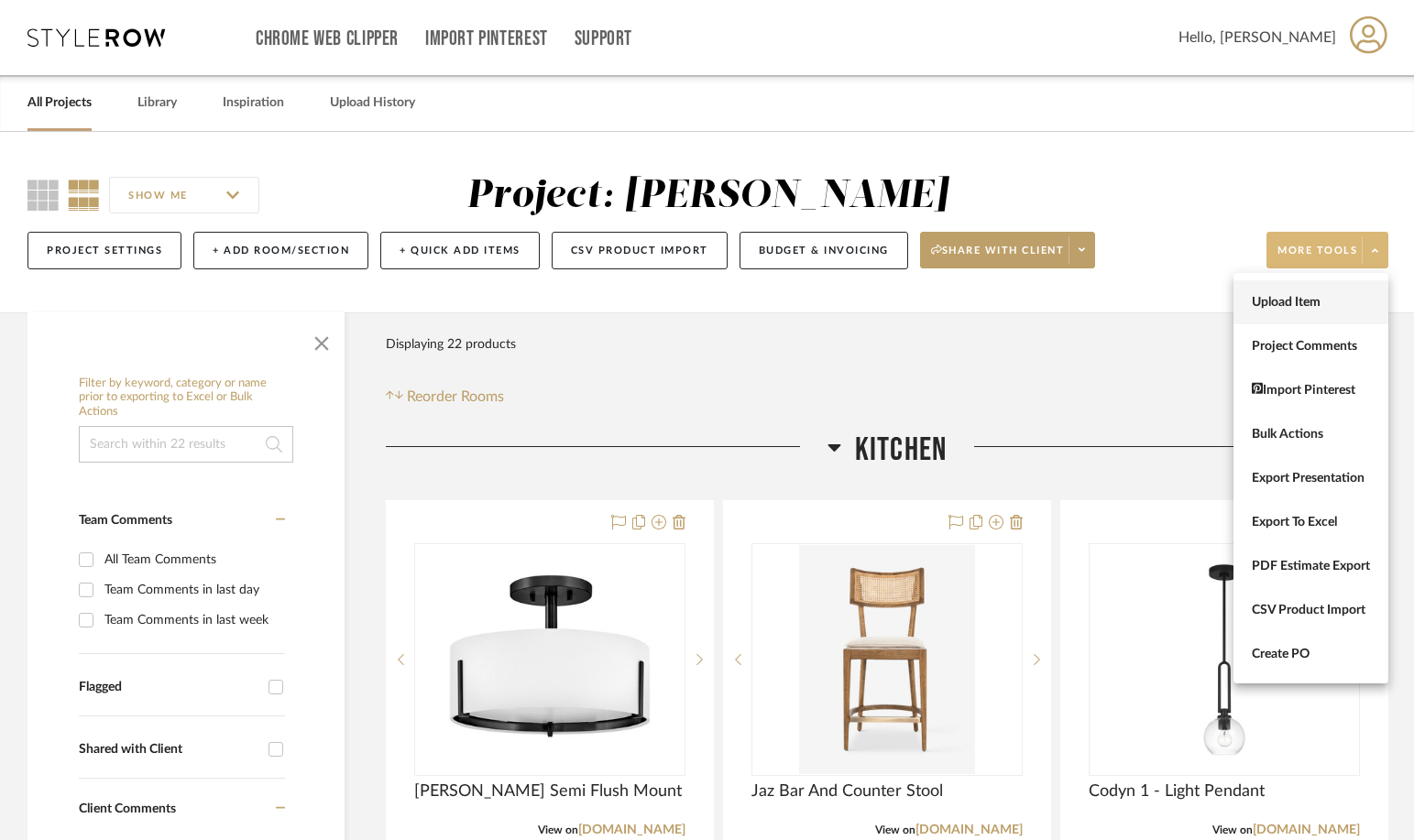
click at [1230, 302] on span "Upload Item" at bounding box center [1310, 303] width 118 height 16
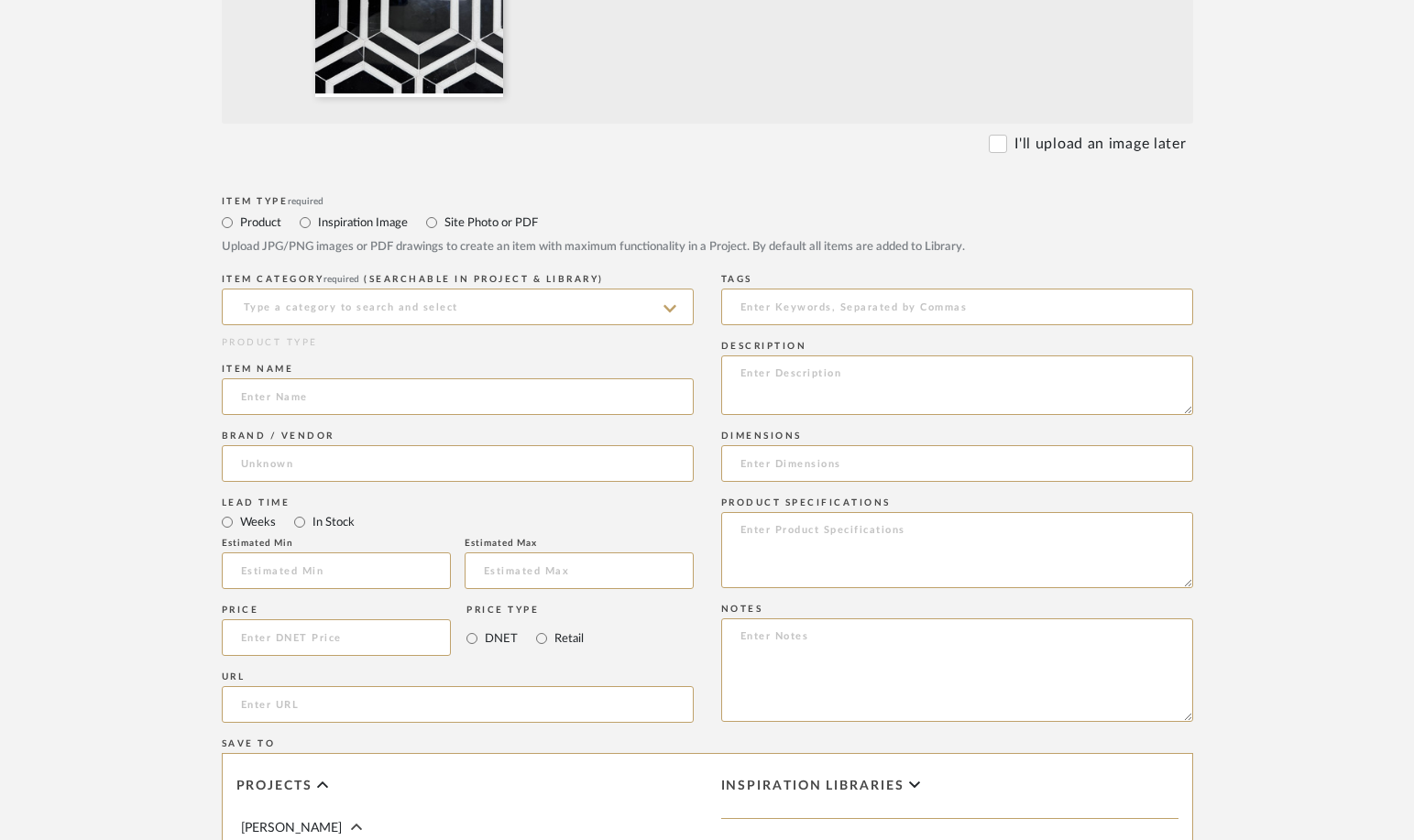
scroll to position [639, 0]
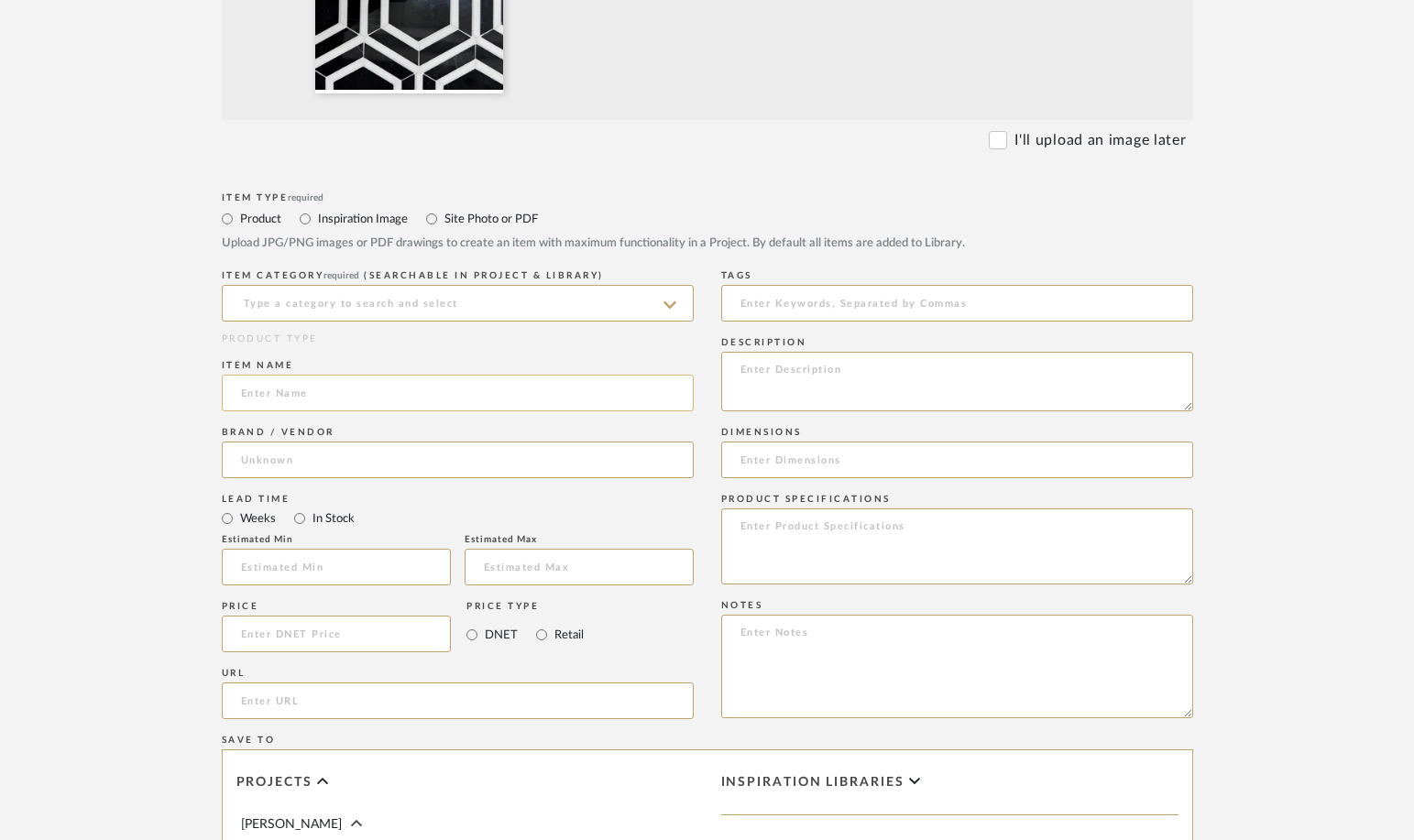
click at [401, 399] on input at bounding box center [458, 392] width 472 height 36
type input "6" Nero Bianco Hex Pol"
click at [347, 469] on input at bounding box center [458, 459] width 472 height 36
click at [344, 512] on span "USA Tile and Marble" at bounding box center [318, 507] width 122 height 16
type input "USA Tile and Marble"
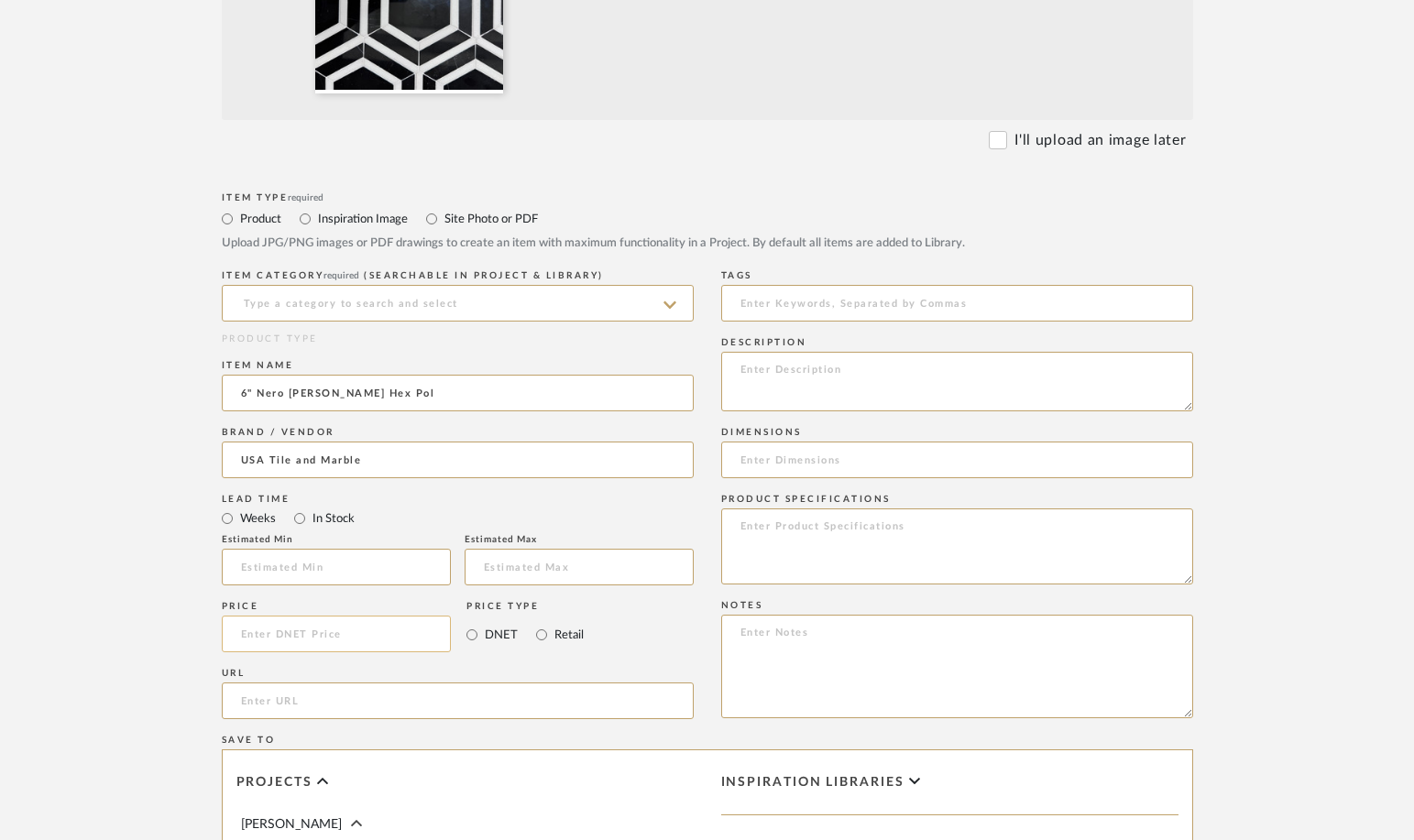
click at [320, 633] on input at bounding box center [336, 634] width 230 height 36
click at [541, 638] on input "Retail" at bounding box center [541, 635] width 22 height 22
radio input "true"
click at [373, 642] on input at bounding box center [336, 634] width 230 height 36
type input "$46.66"
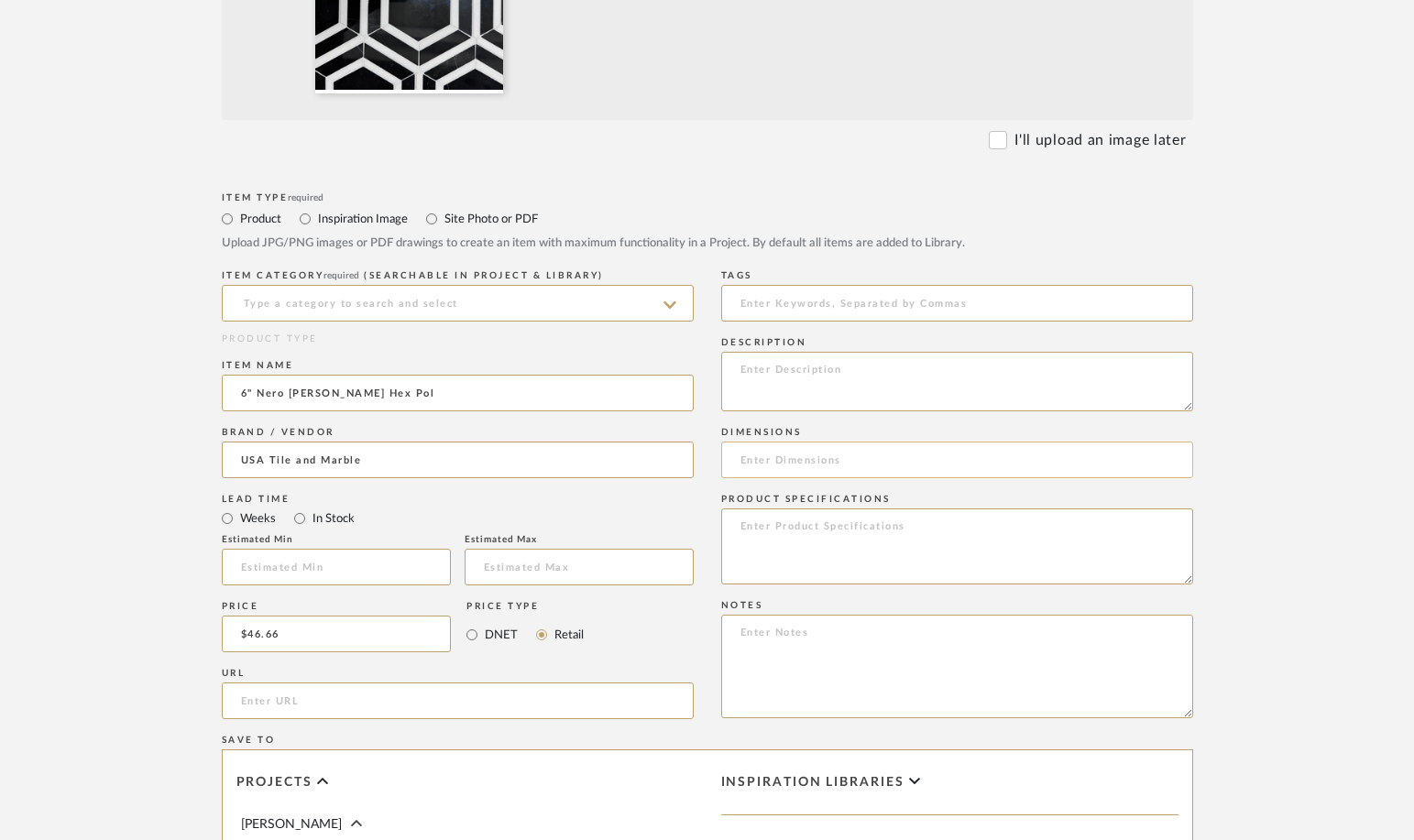
click at [790, 457] on input at bounding box center [956, 459] width 472 height 36
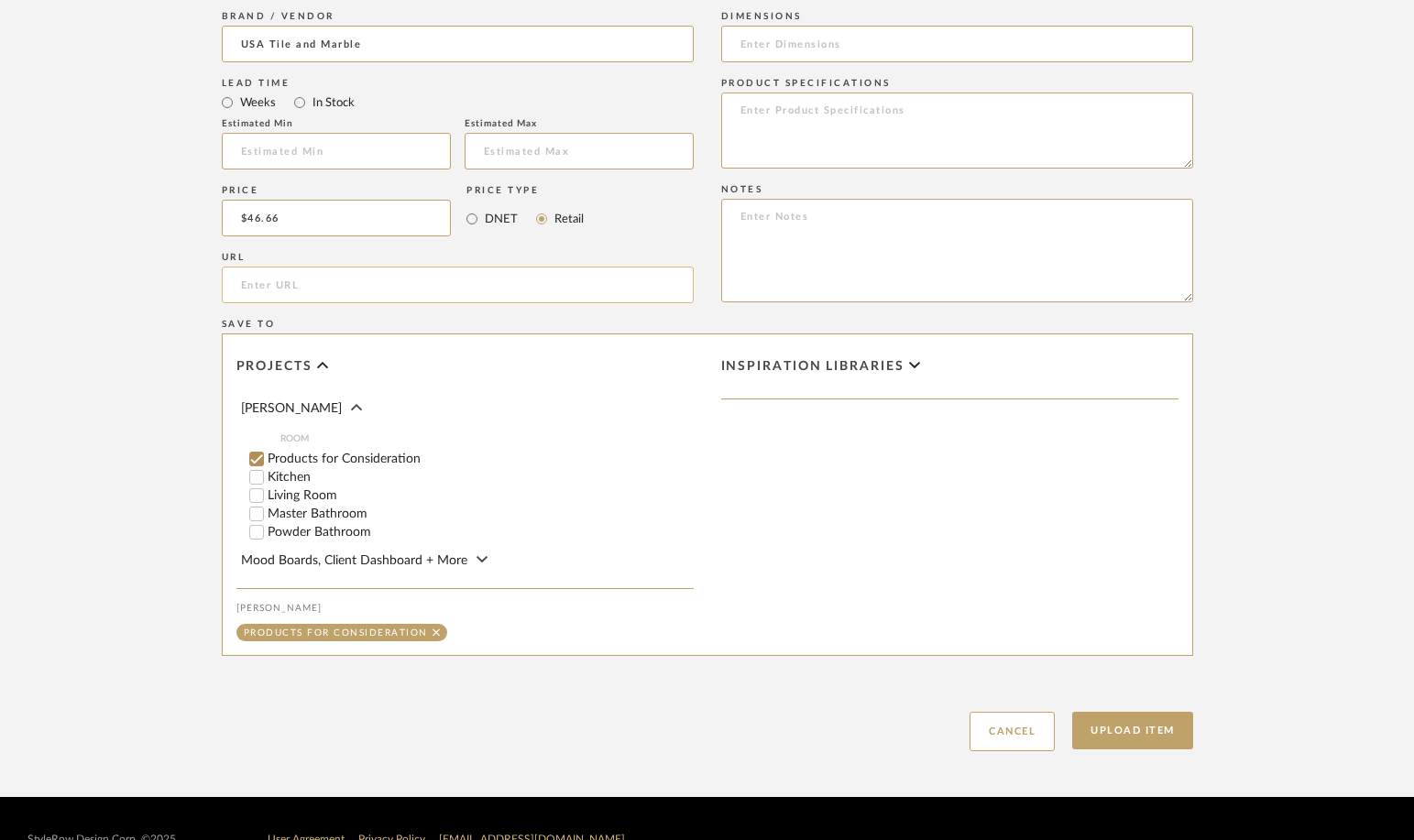
scroll to position [1065, 0]
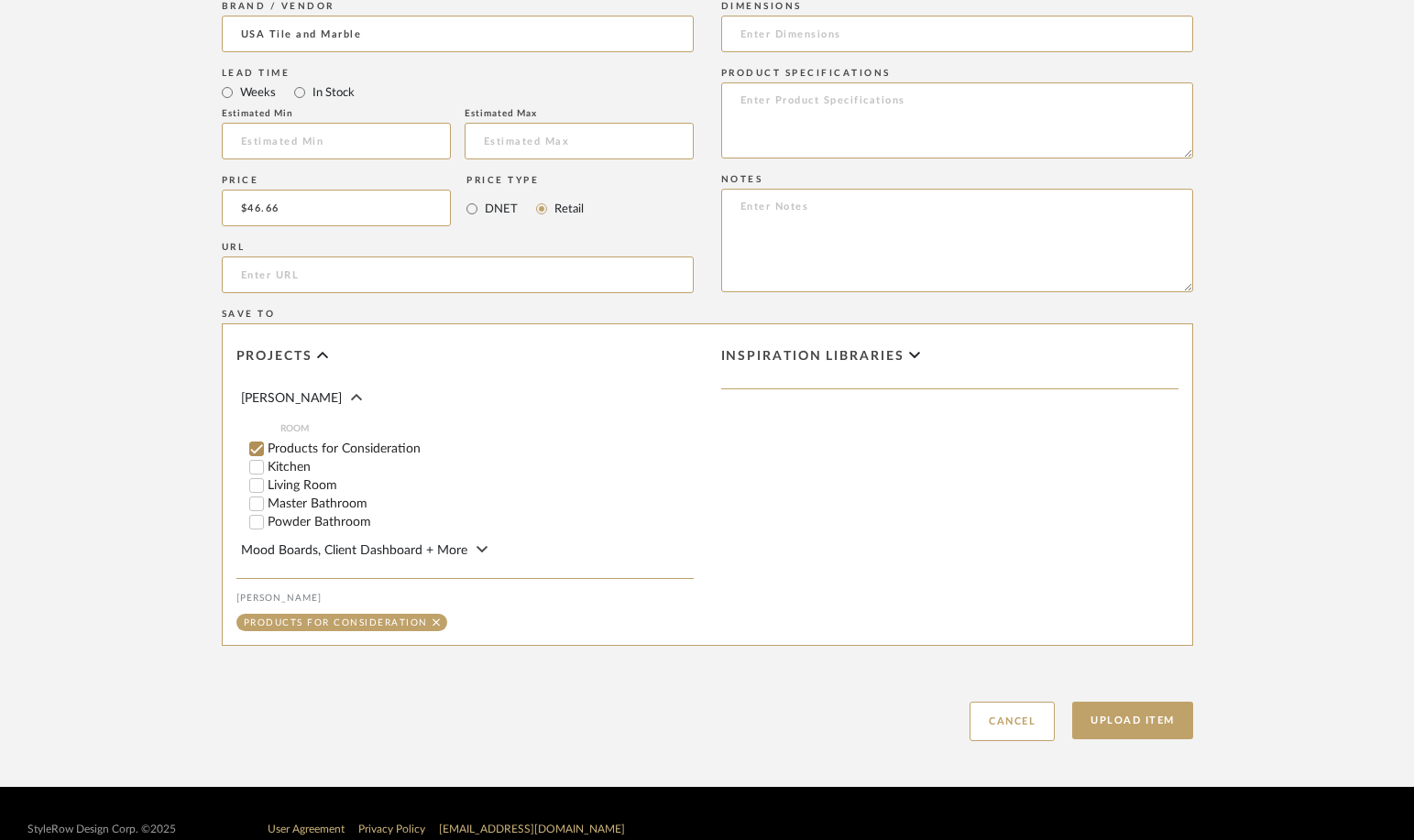
click at [254, 524] on input "Powder Bathroom" at bounding box center [256, 522] width 19 height 19
checkbox input "false"
click at [667, 523] on input "1" at bounding box center [656, 522] width 45 height 19
type input "46"
click at [1116, 720] on button "Upload Item" at bounding box center [1132, 721] width 121 height 37
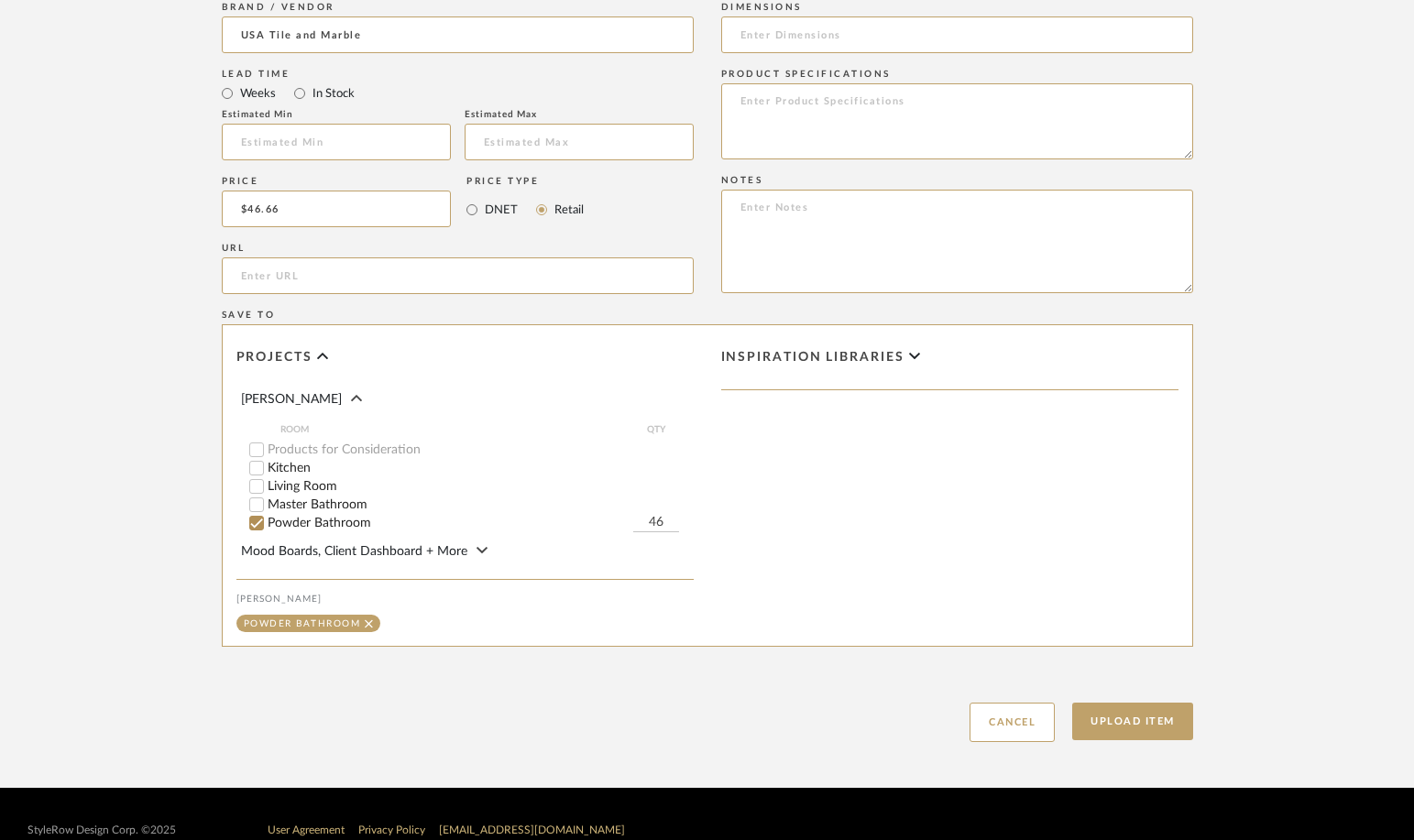
scroll to position [1094, 0]
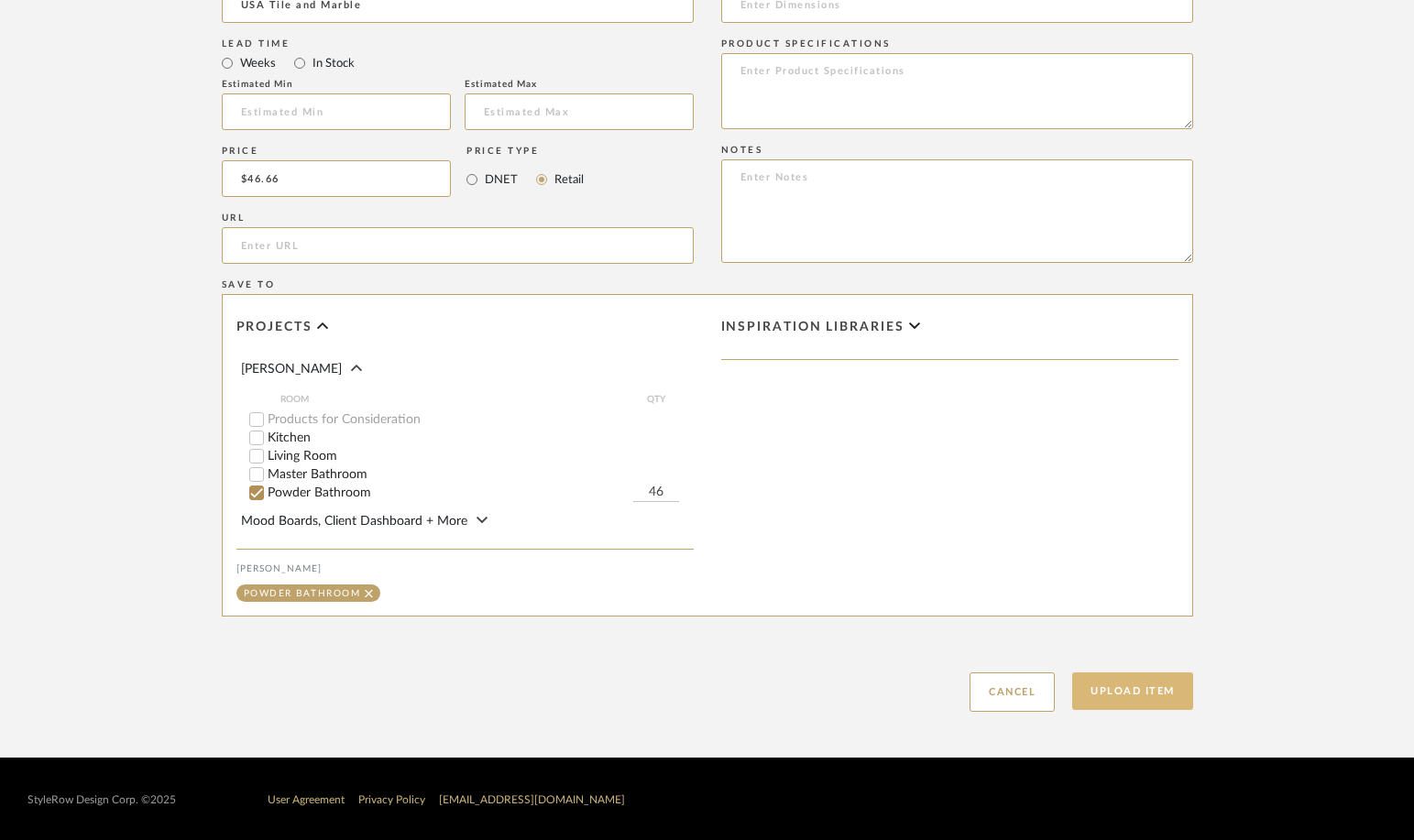
click at [1128, 691] on button "Upload Item" at bounding box center [1132, 691] width 121 height 37
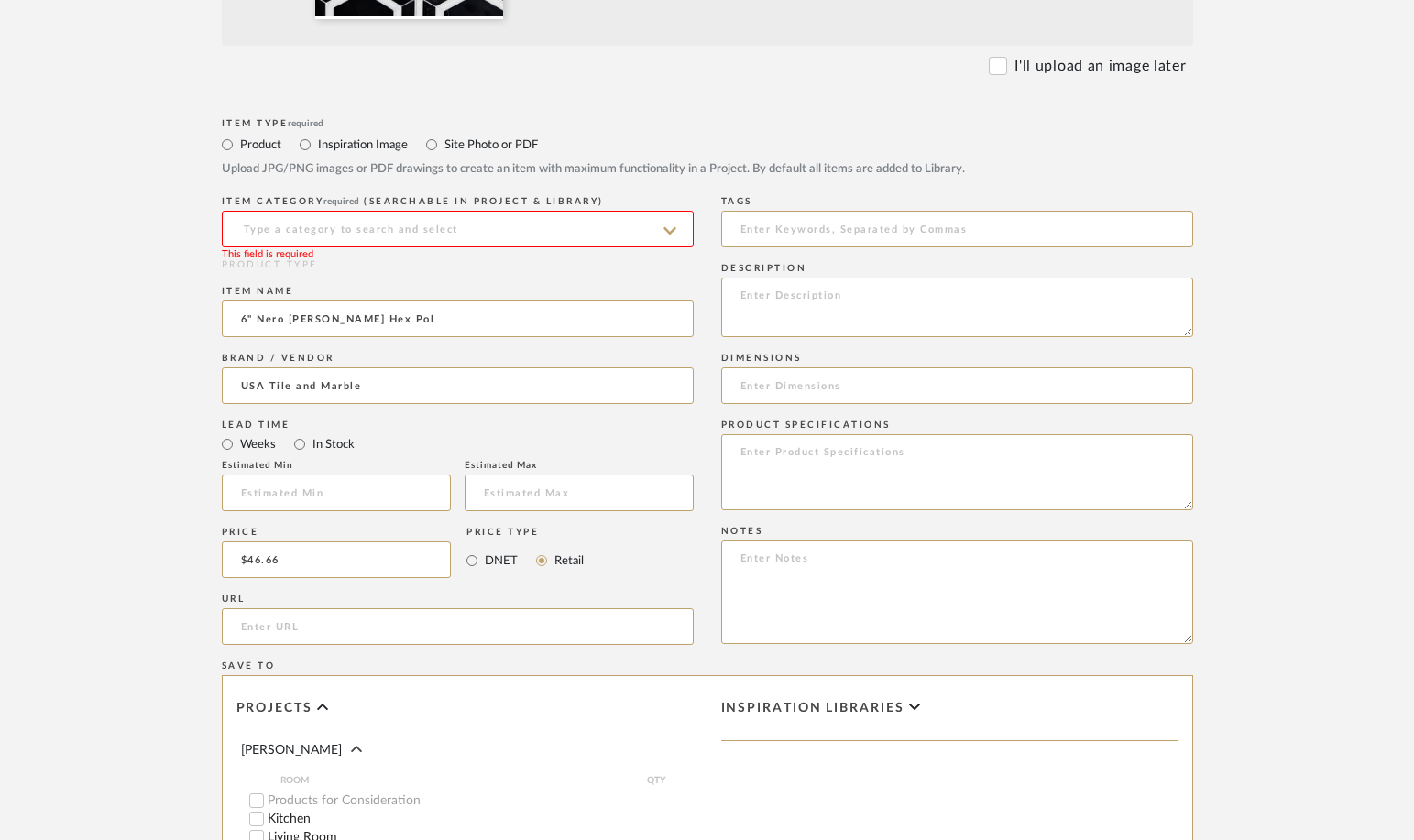
scroll to position [700, 0]
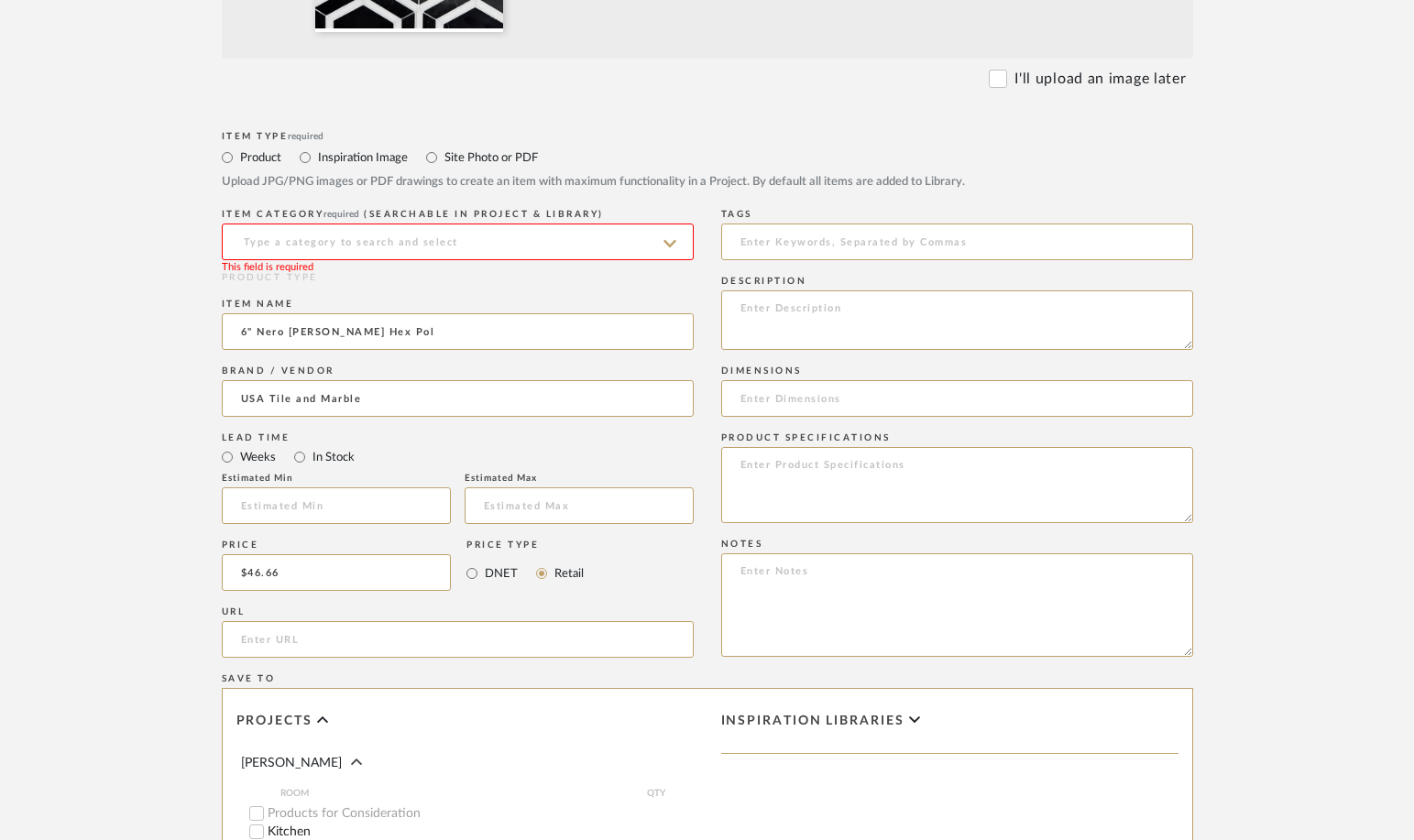
click at [577, 254] on input at bounding box center [458, 242] width 472 height 36
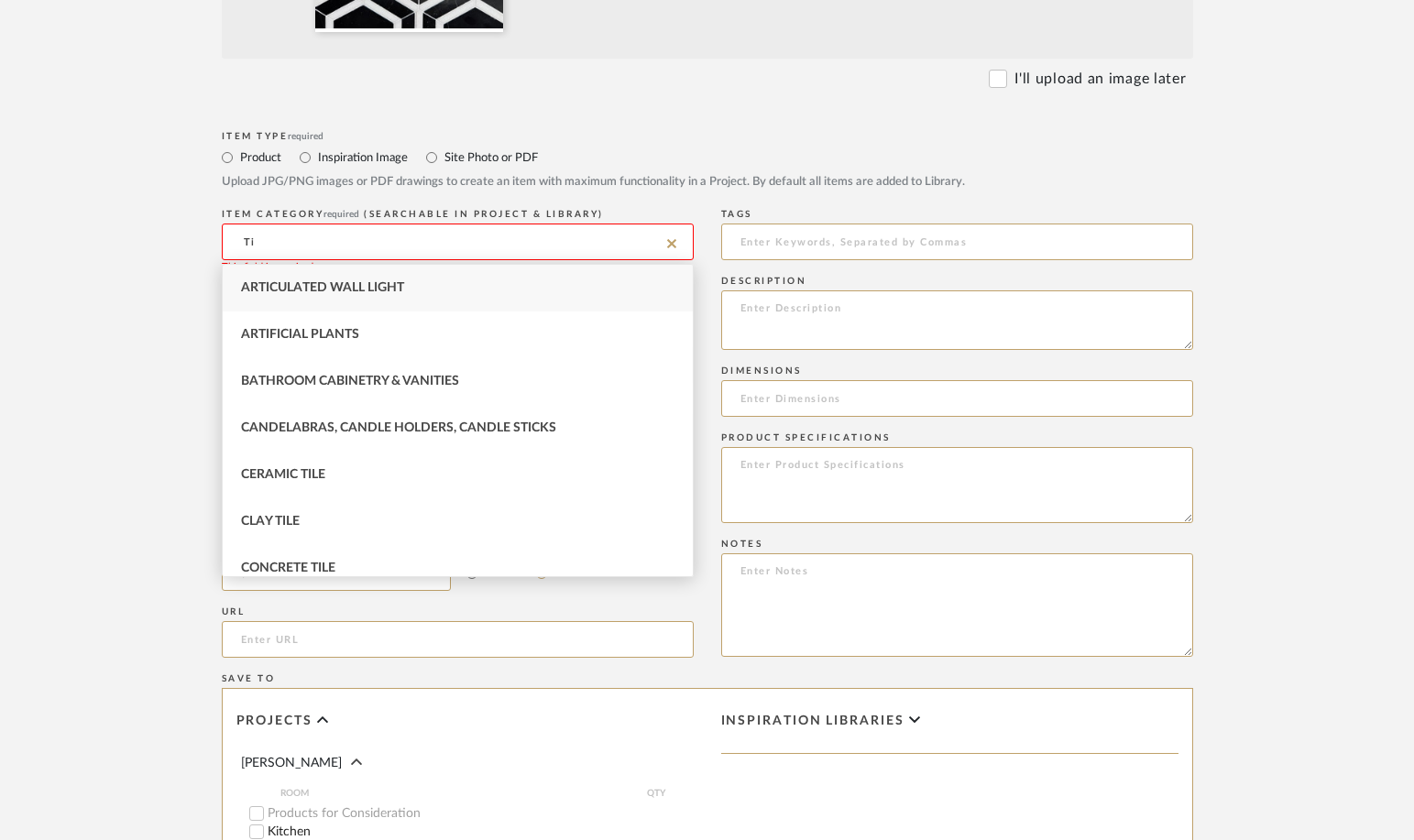
type input "T"
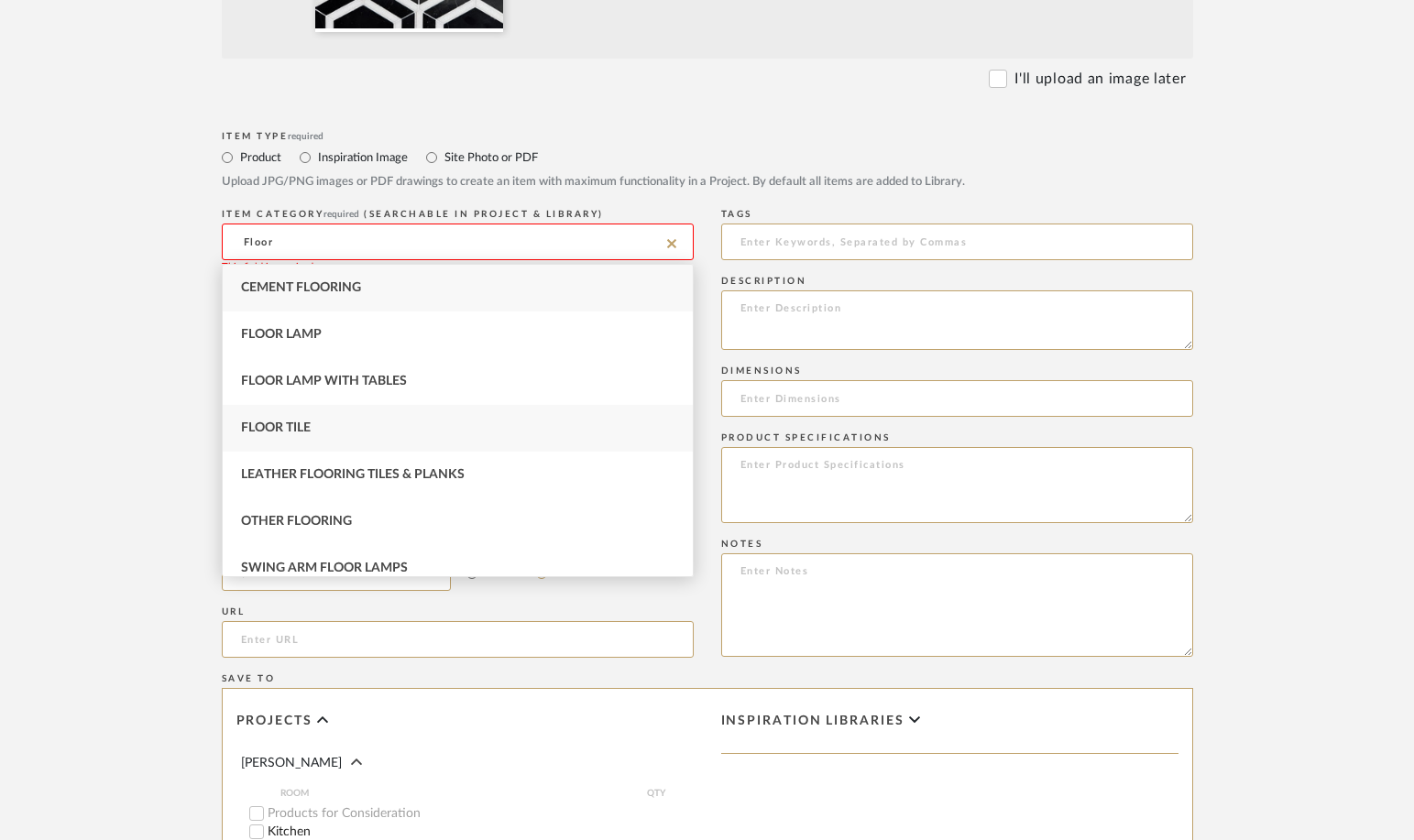
click at [425, 436] on div "Floor Tile" at bounding box center [458, 428] width 470 height 46
type input "Floor Tile"
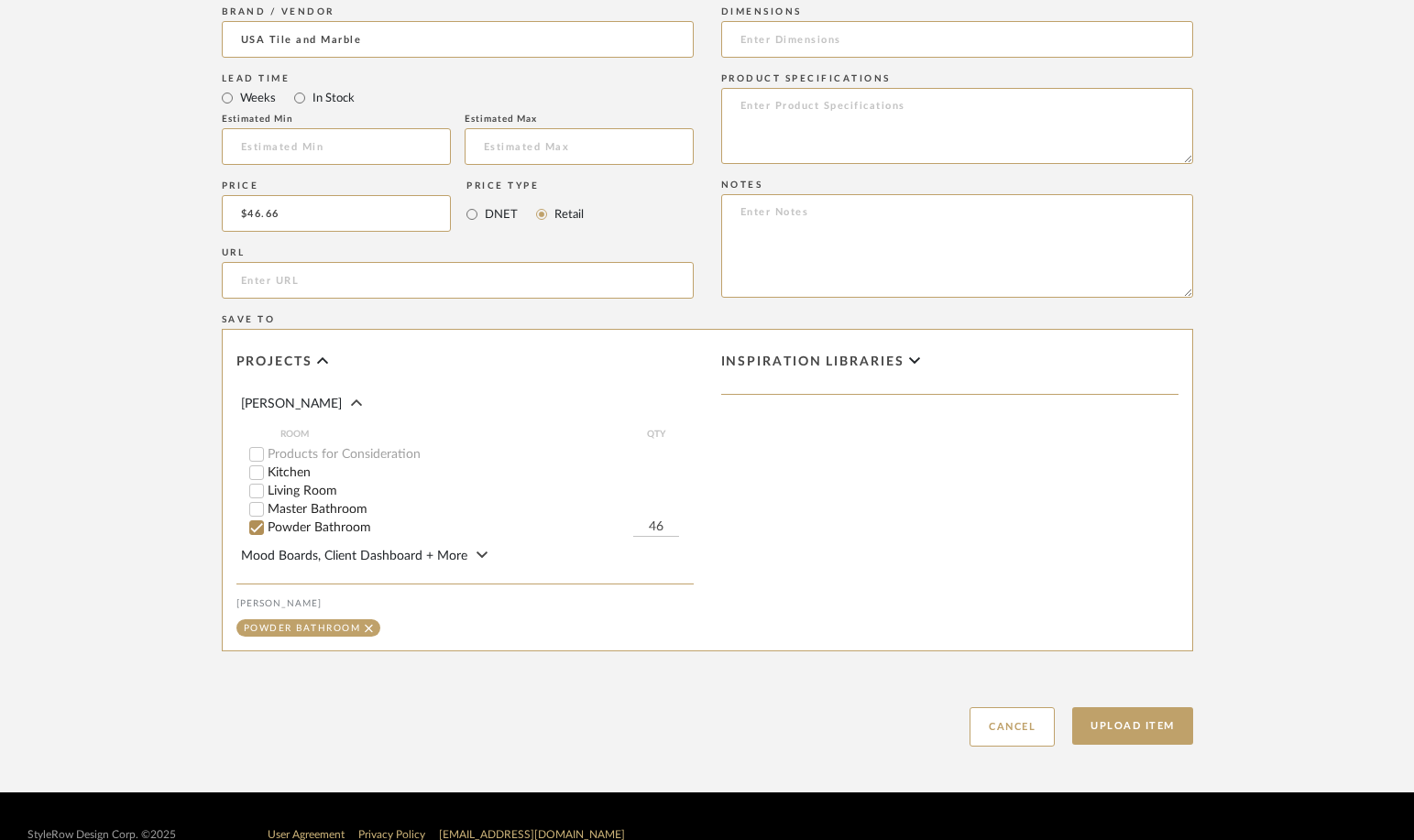
scroll to position [1094, 0]
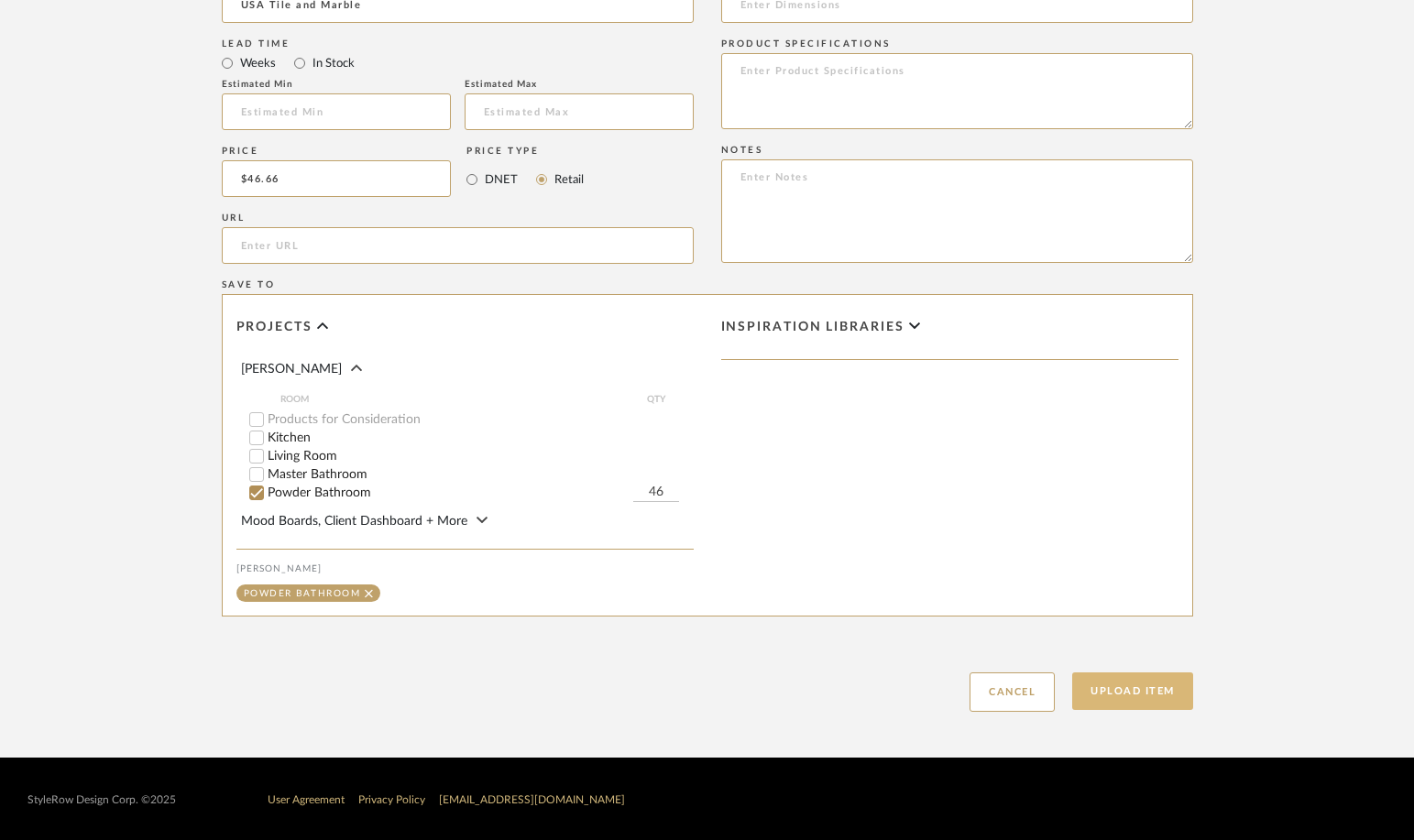
click at [1102, 684] on button "Upload Item" at bounding box center [1132, 691] width 121 height 37
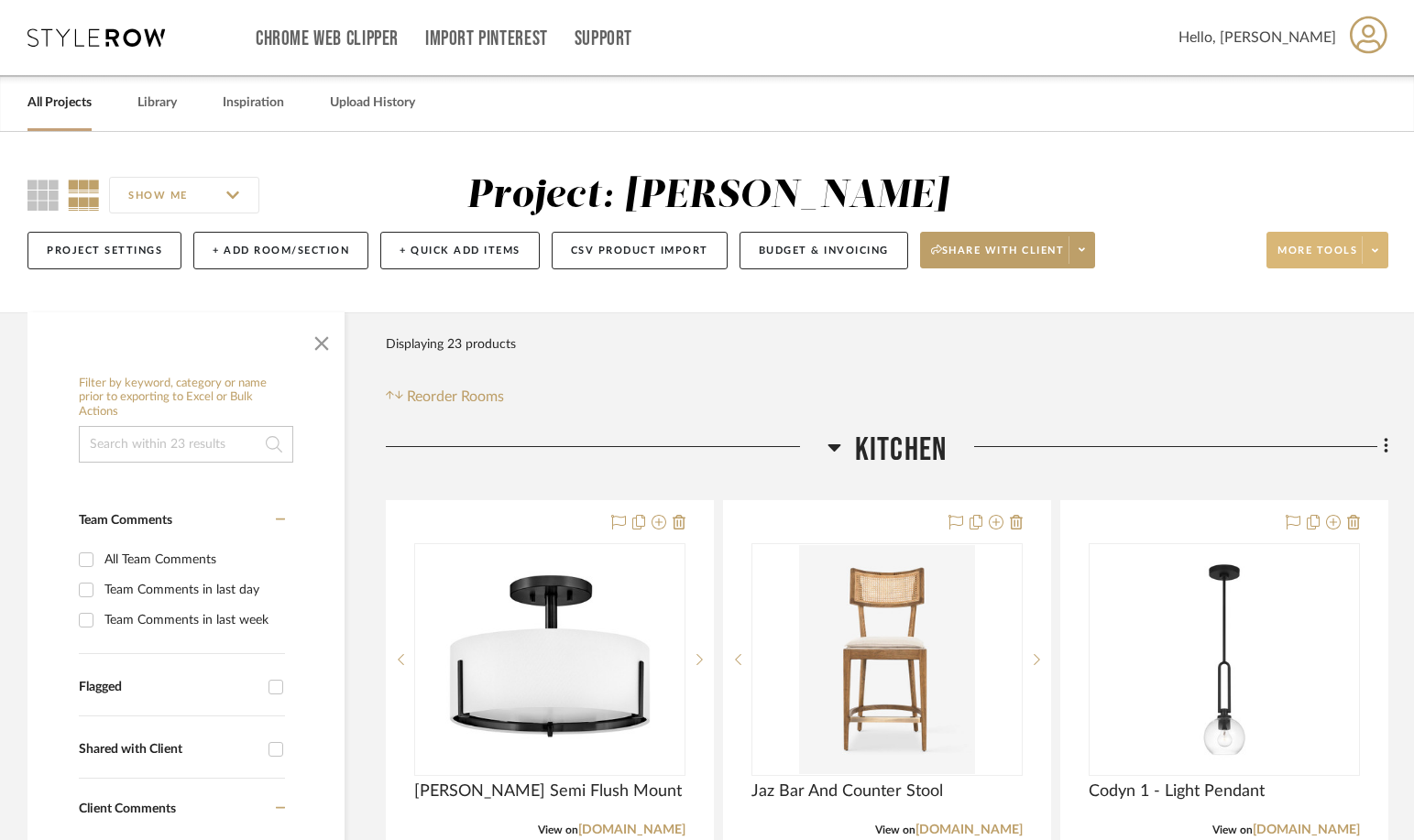
click at [1230, 253] on icon at bounding box center [1375, 250] width 7 height 10
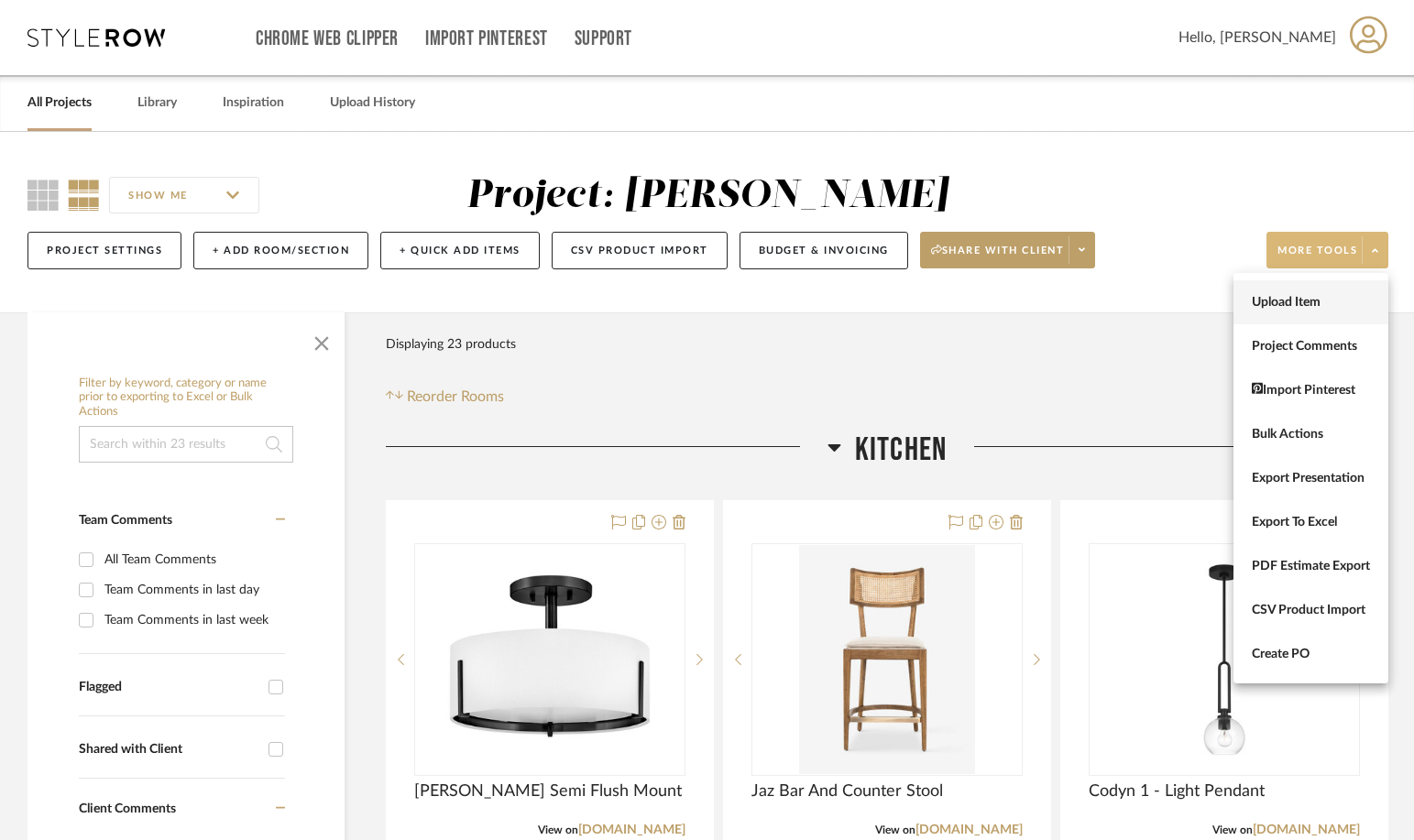
click at [1230, 300] on span "Upload Item" at bounding box center [1310, 303] width 118 height 16
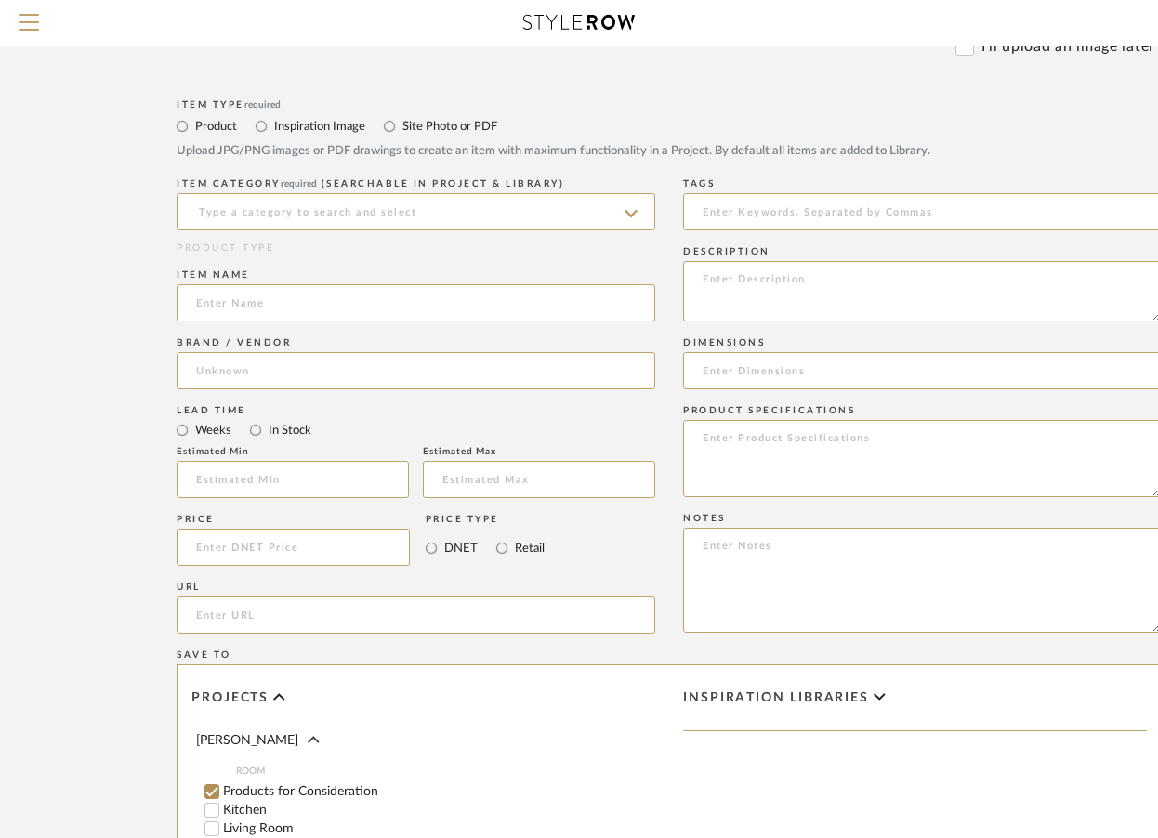
scroll to position [670, 0]
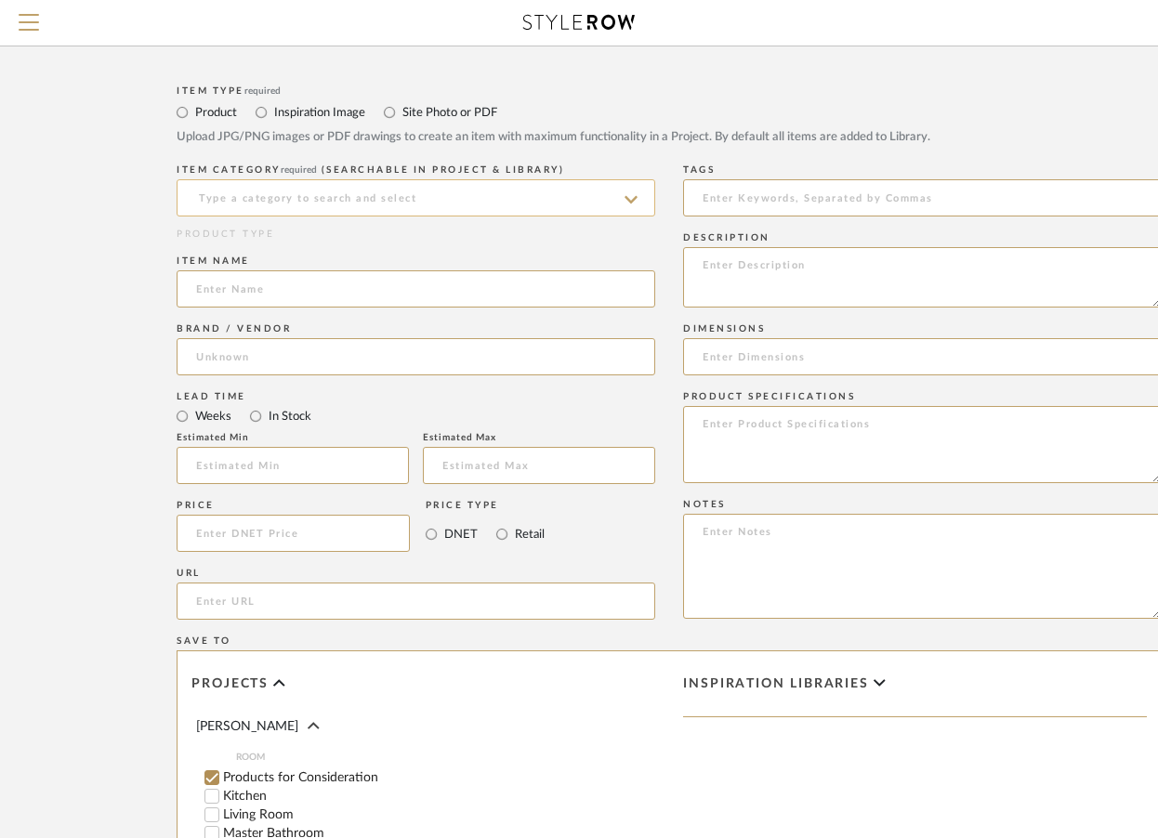
click at [533, 206] on input at bounding box center [416, 197] width 479 height 37
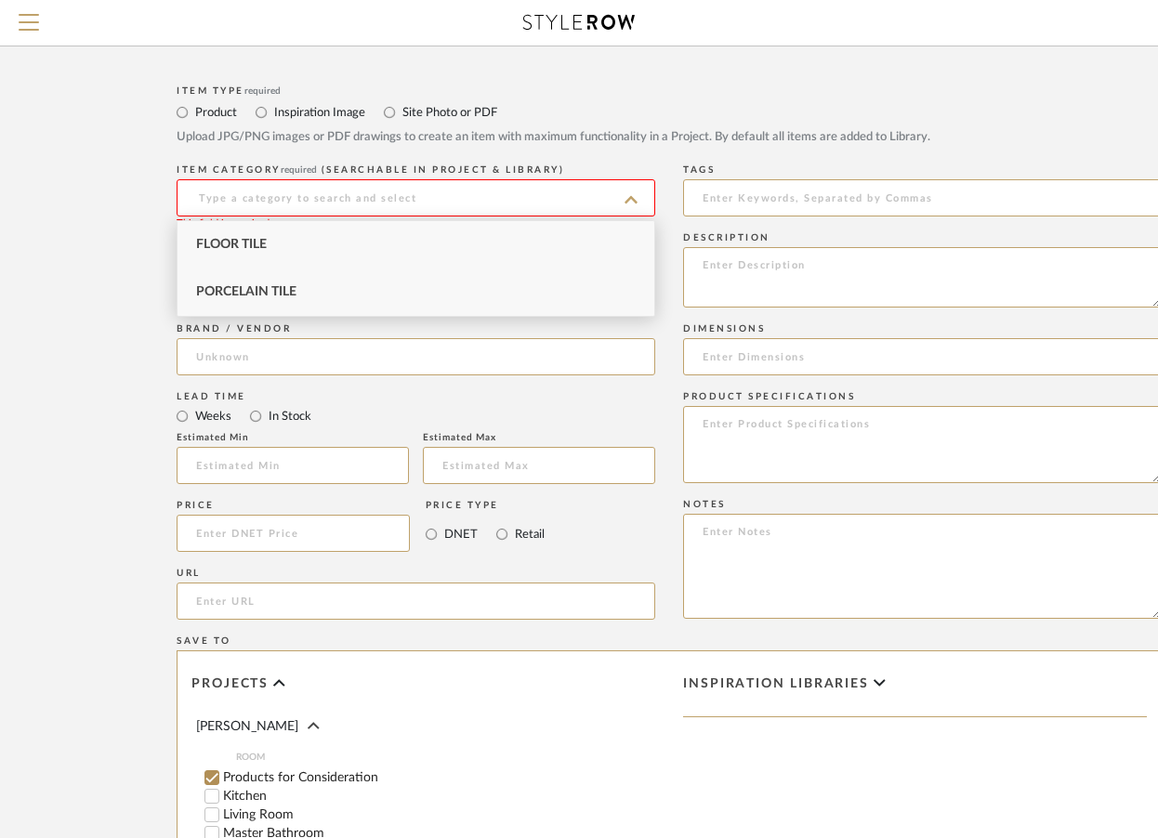
click at [445, 290] on div "Porcelain Tile" at bounding box center [416, 292] width 477 height 47
type input "Porcelain Tile"
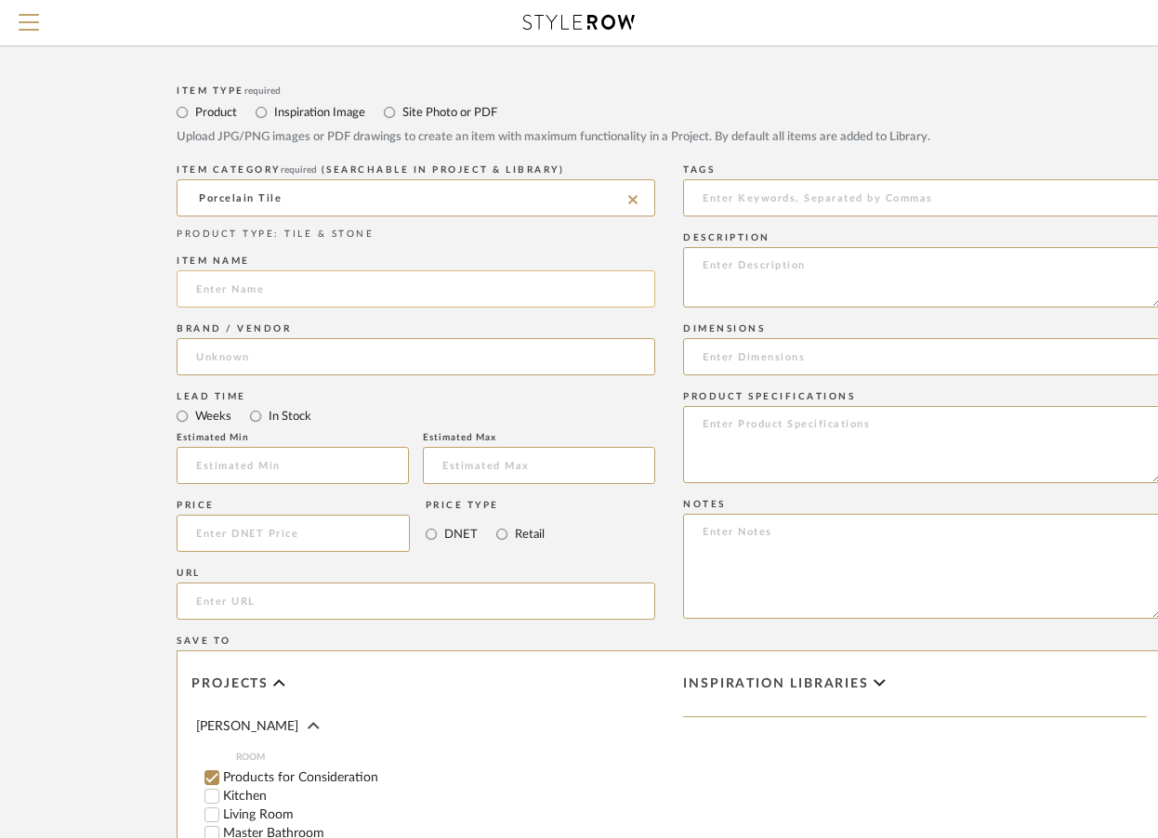
click at [403, 286] on input at bounding box center [416, 288] width 479 height 37
type input "Tiffany Green Matt Honed Porcelain Slab"
click at [371, 364] on input at bounding box center [416, 356] width 479 height 37
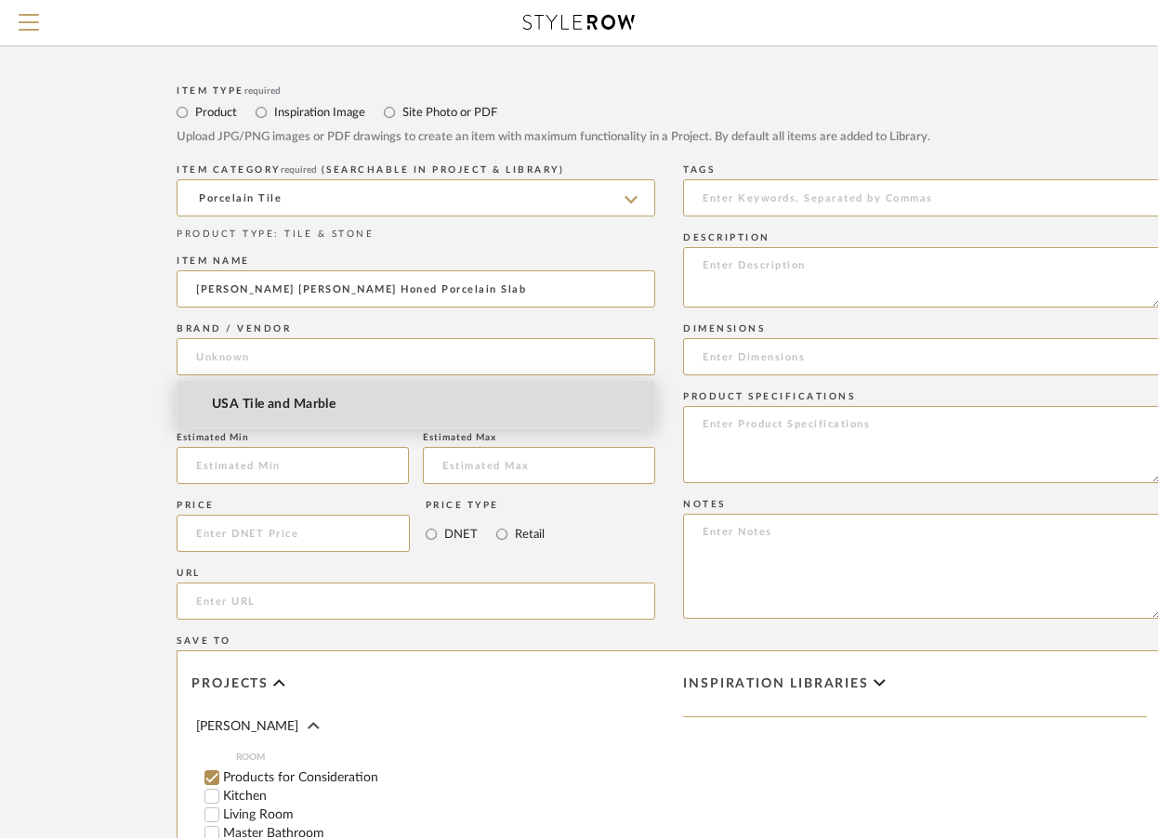
click at [352, 400] on mat-option "USA Tile and Marble" at bounding box center [416, 404] width 477 height 47
type input "USA Tile and Marble"
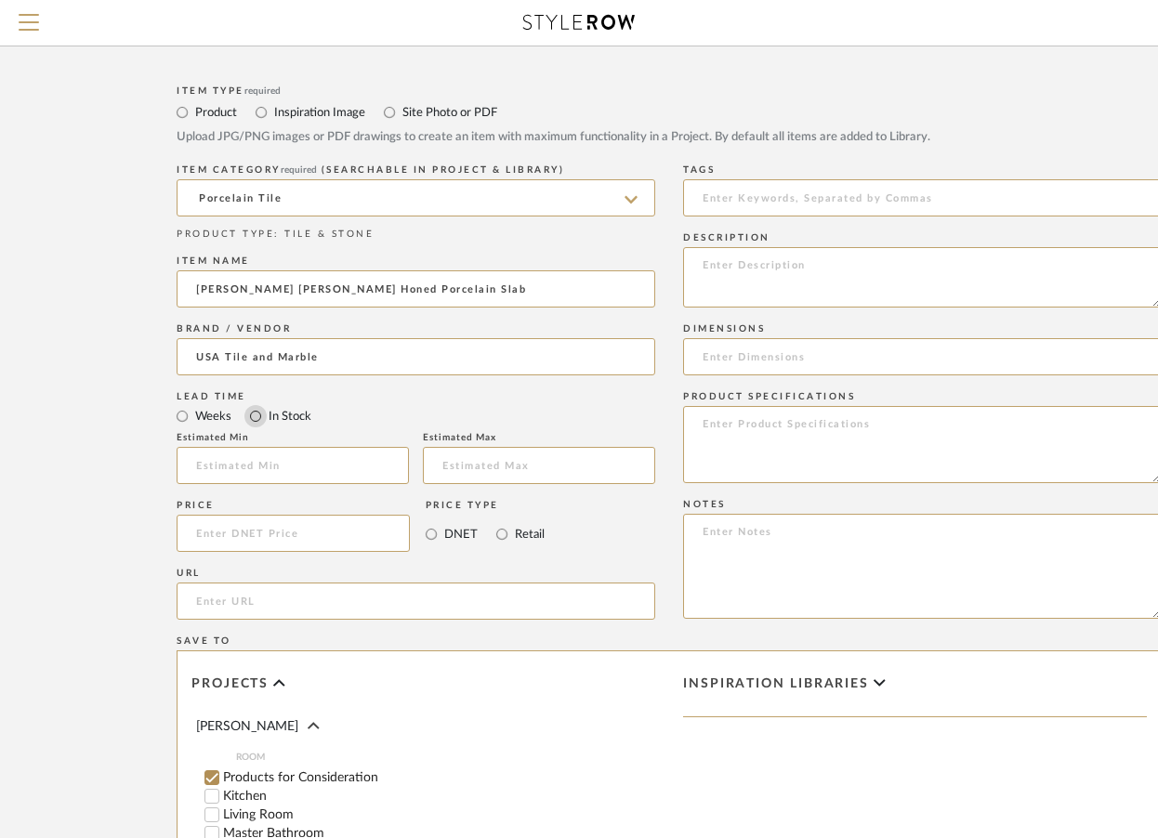
click at [255, 419] on input "In Stock" at bounding box center [255, 416] width 22 height 22
radio input "true"
click at [268, 529] on input at bounding box center [293, 533] width 233 height 37
type input "$375.00"
click at [498, 526] on input "Retail" at bounding box center [502, 534] width 22 height 22
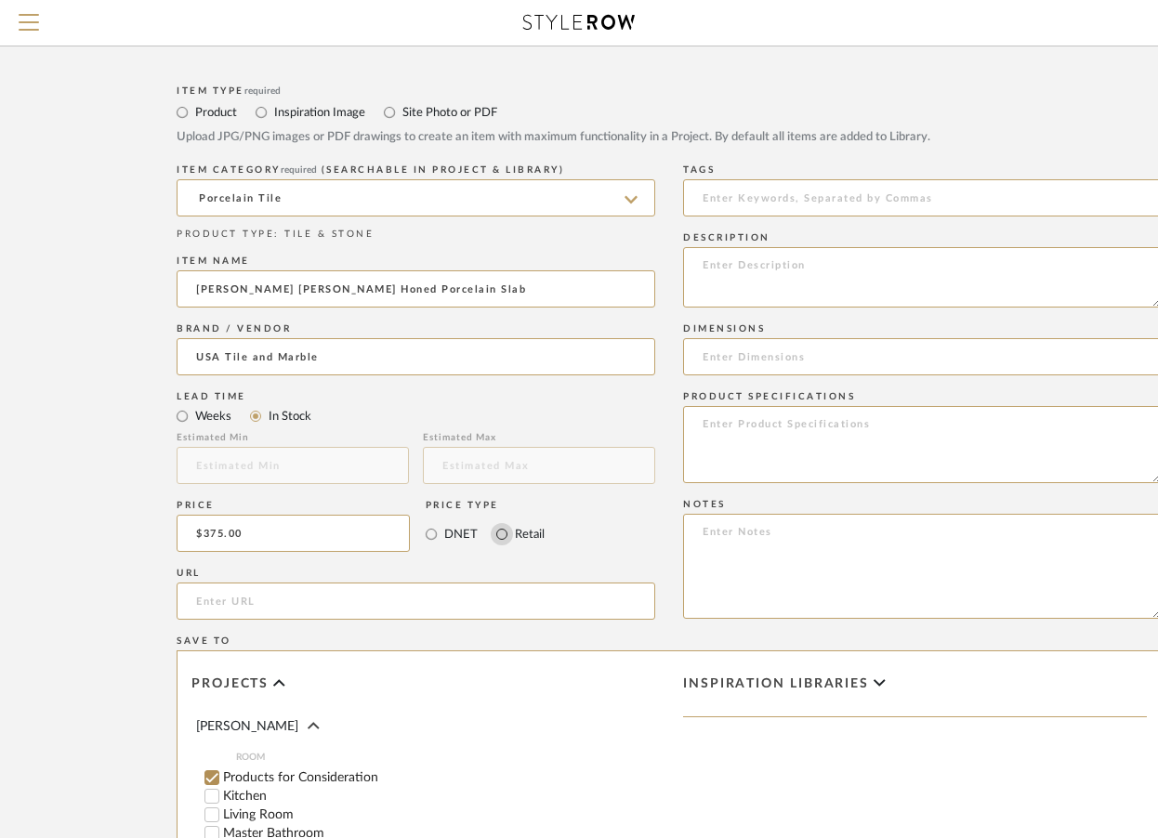
radio input "true"
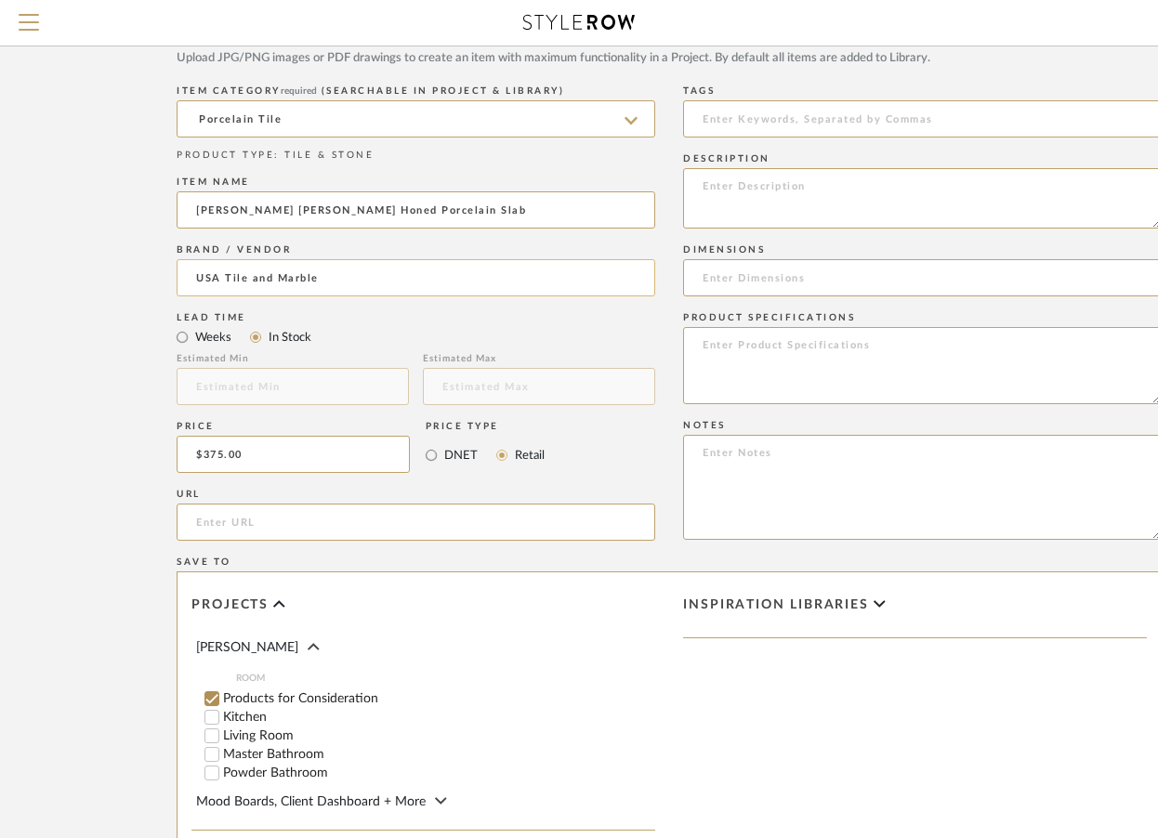
scroll to position [753, 0]
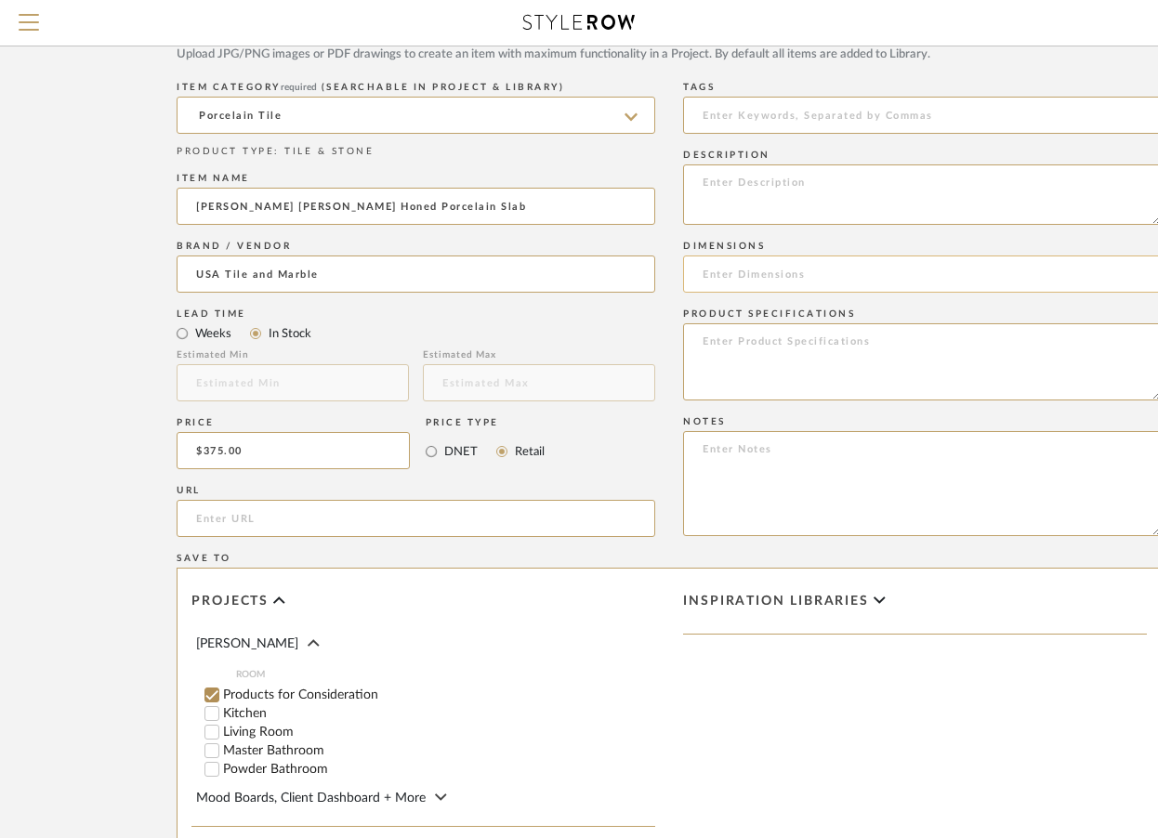
click at [739, 275] on input at bounding box center [922, 274] width 479 height 37
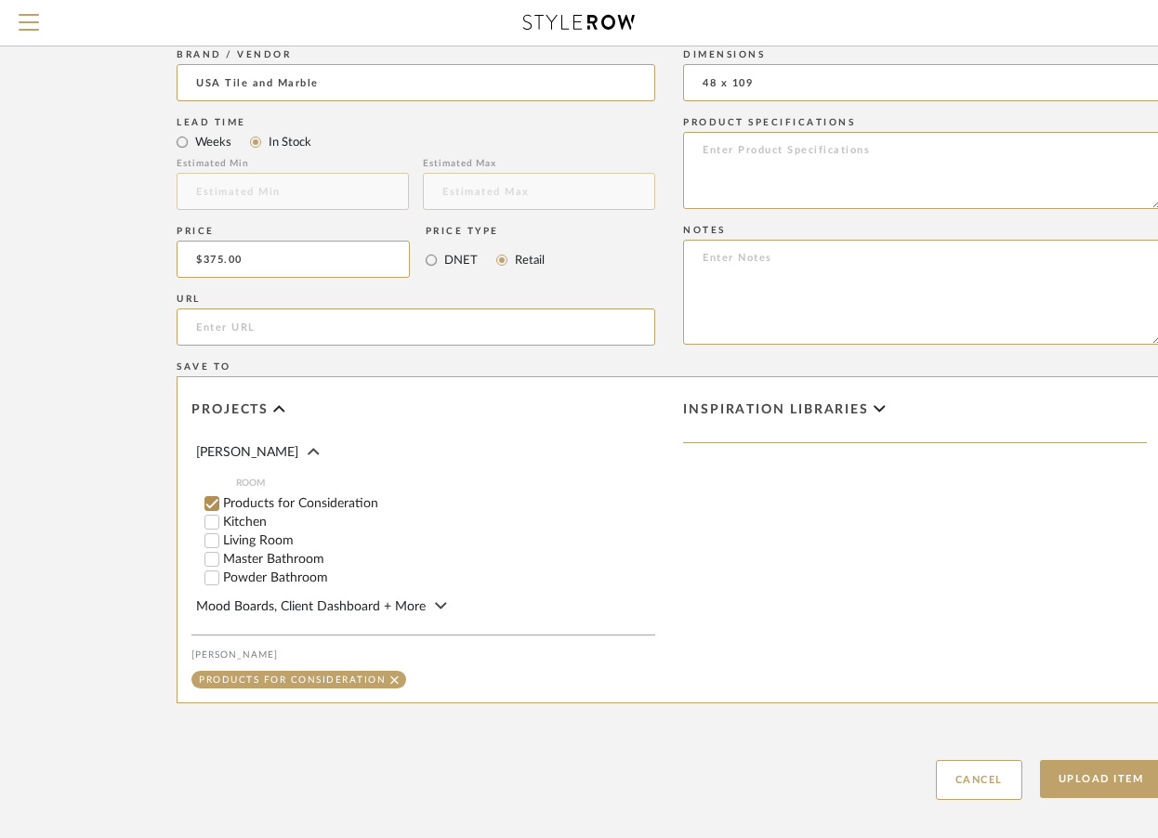
scroll to position [958, 0]
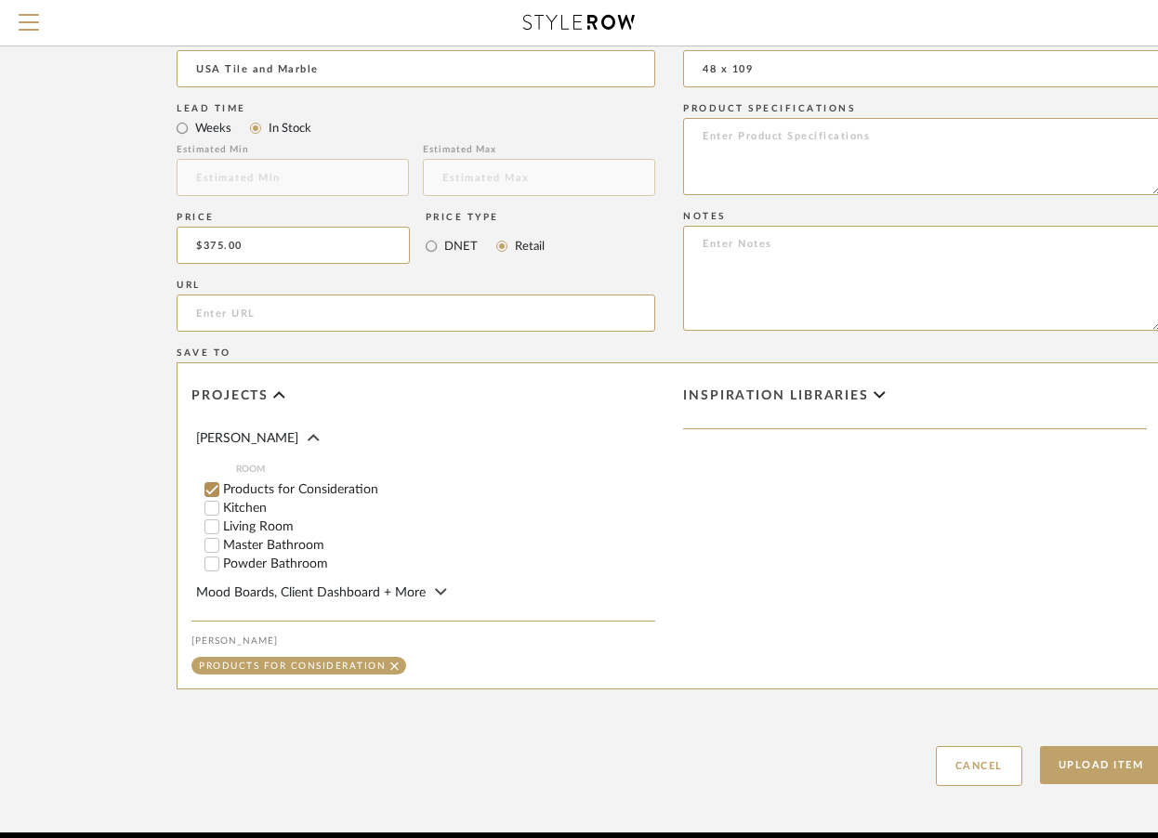
type input "48 x 109"
click at [211, 545] on input "Master Bathroom" at bounding box center [212, 545] width 19 height 19
checkbox input "false"
click at [628, 541] on input "1" at bounding box center [617, 545] width 46 height 19
type input "3"
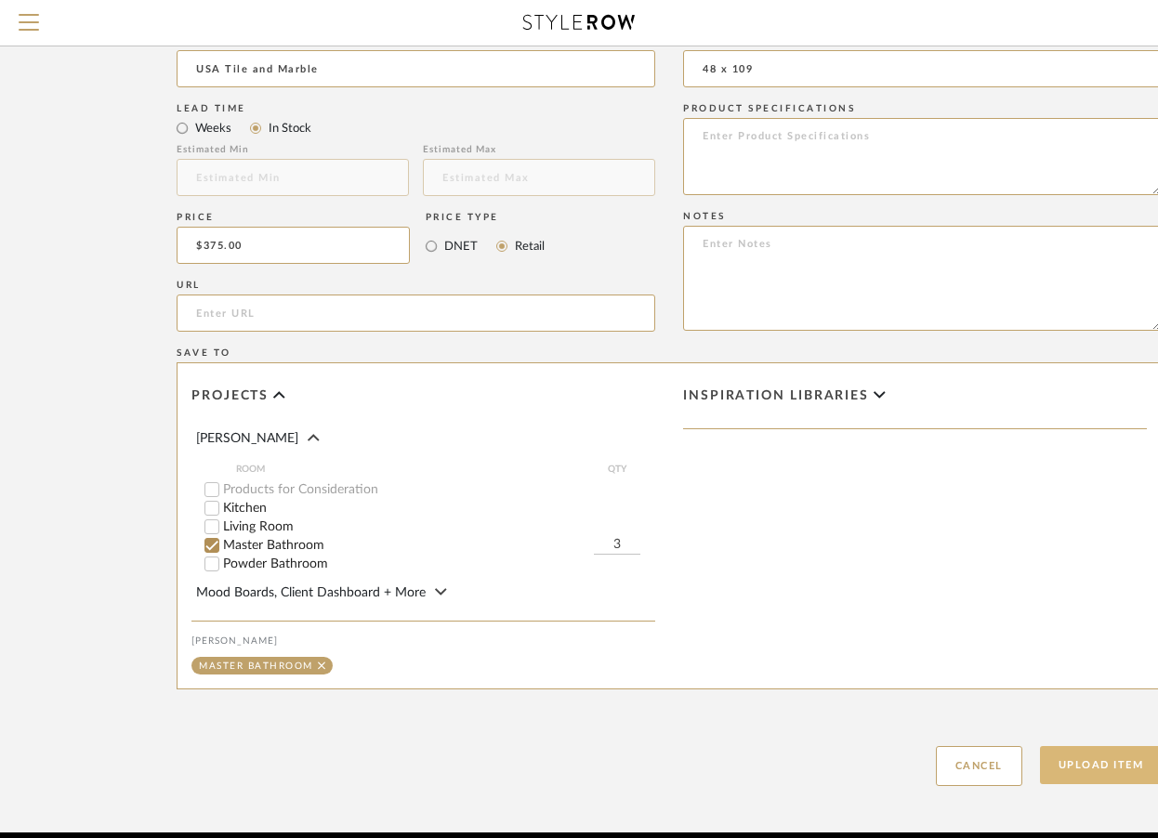
click at [1071, 753] on button "Upload Item" at bounding box center [1101, 765] width 123 height 38
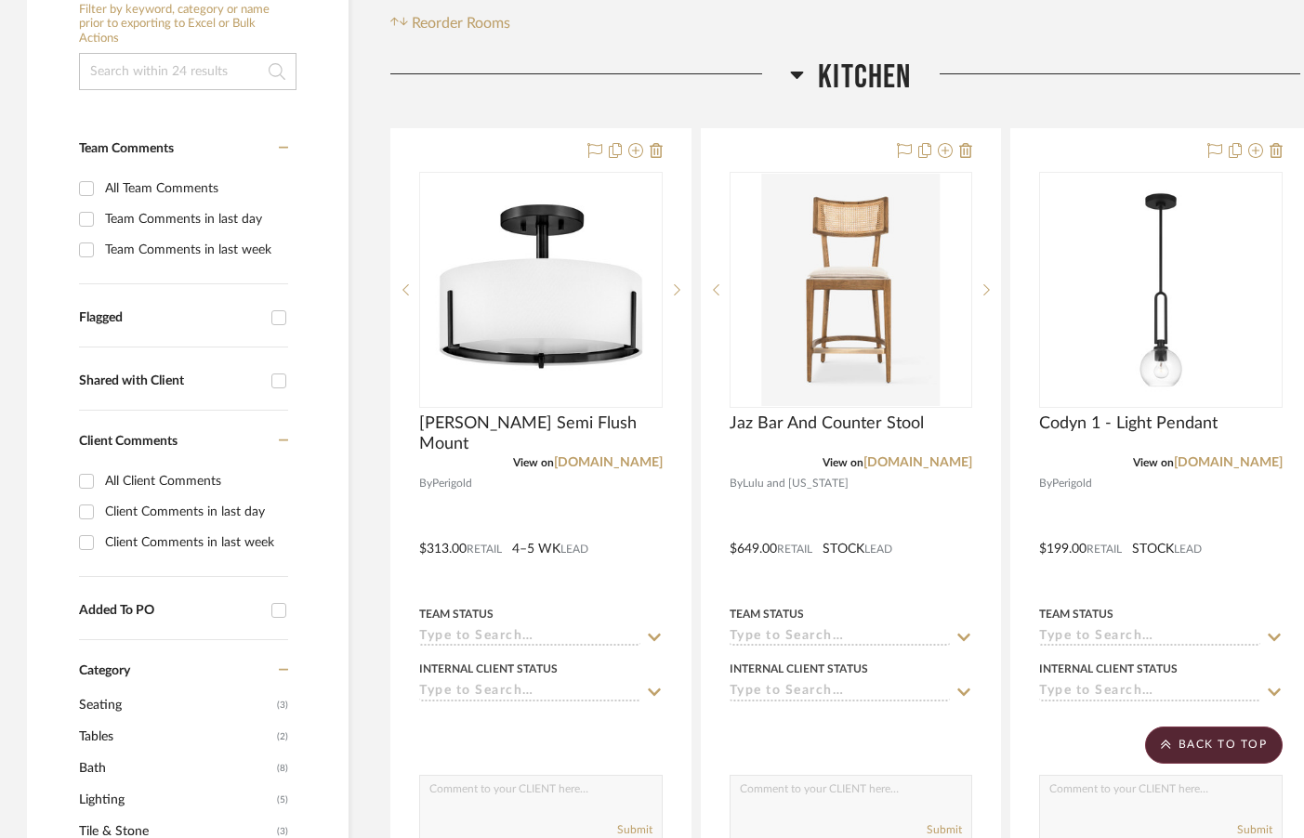
scroll to position [0, 1]
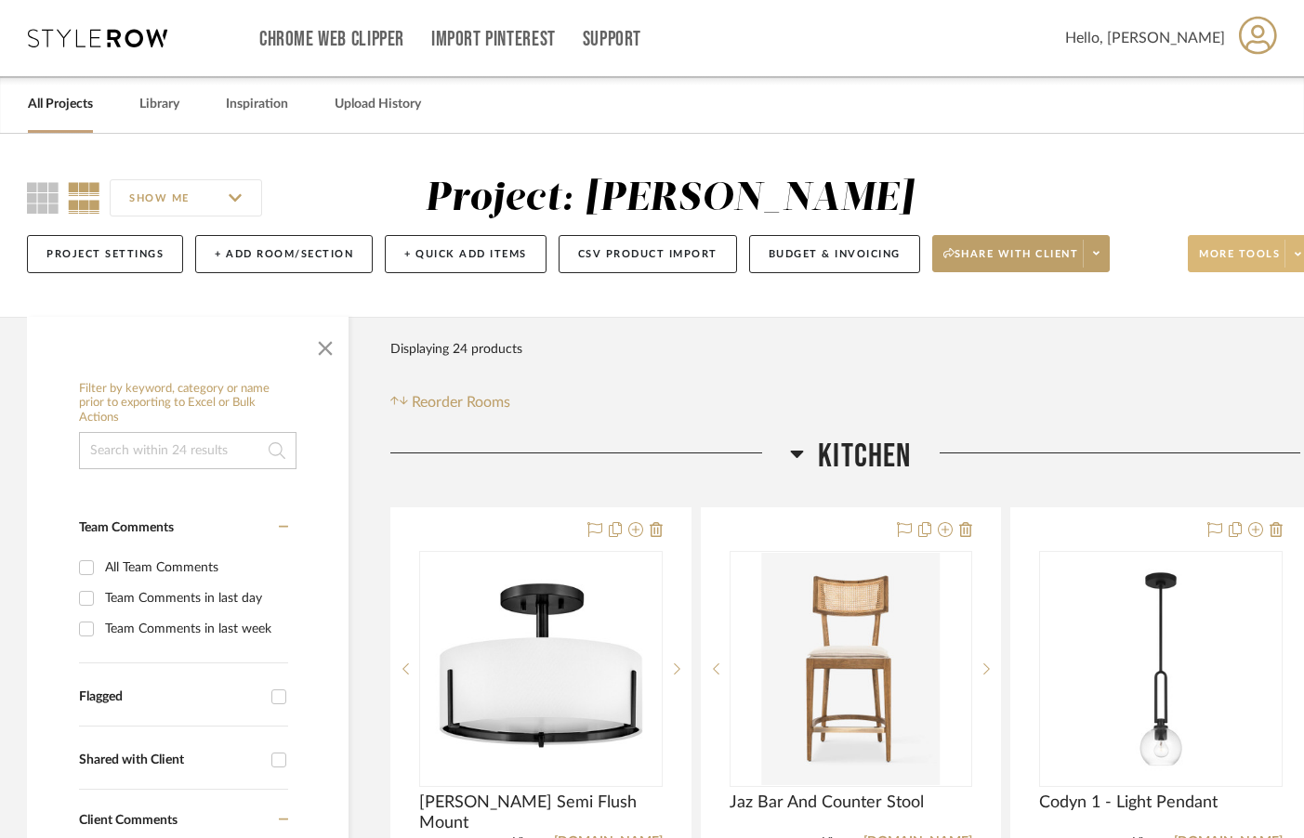
click at [1247, 247] on span at bounding box center [1297, 254] width 26 height 28
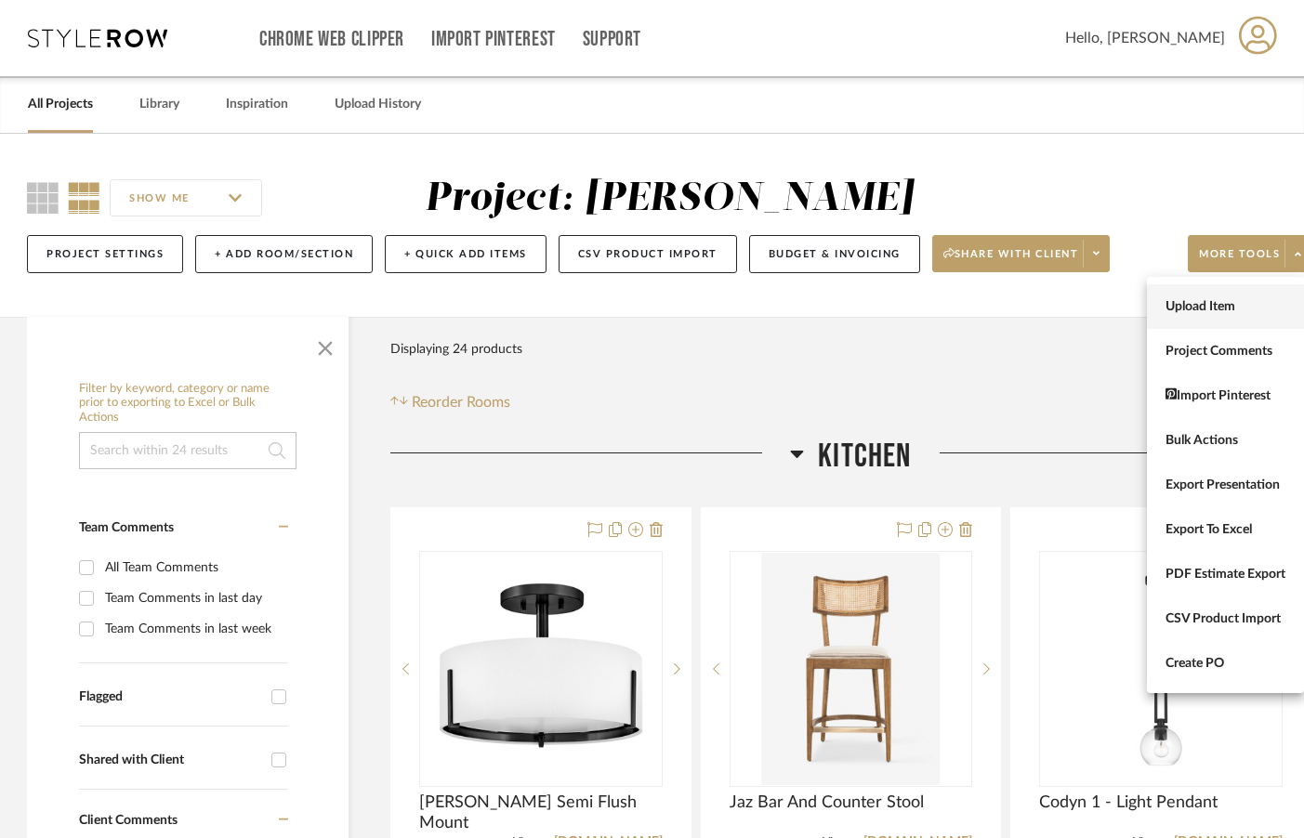
click at [1217, 302] on span "Upload Item" at bounding box center [1225, 307] width 120 height 16
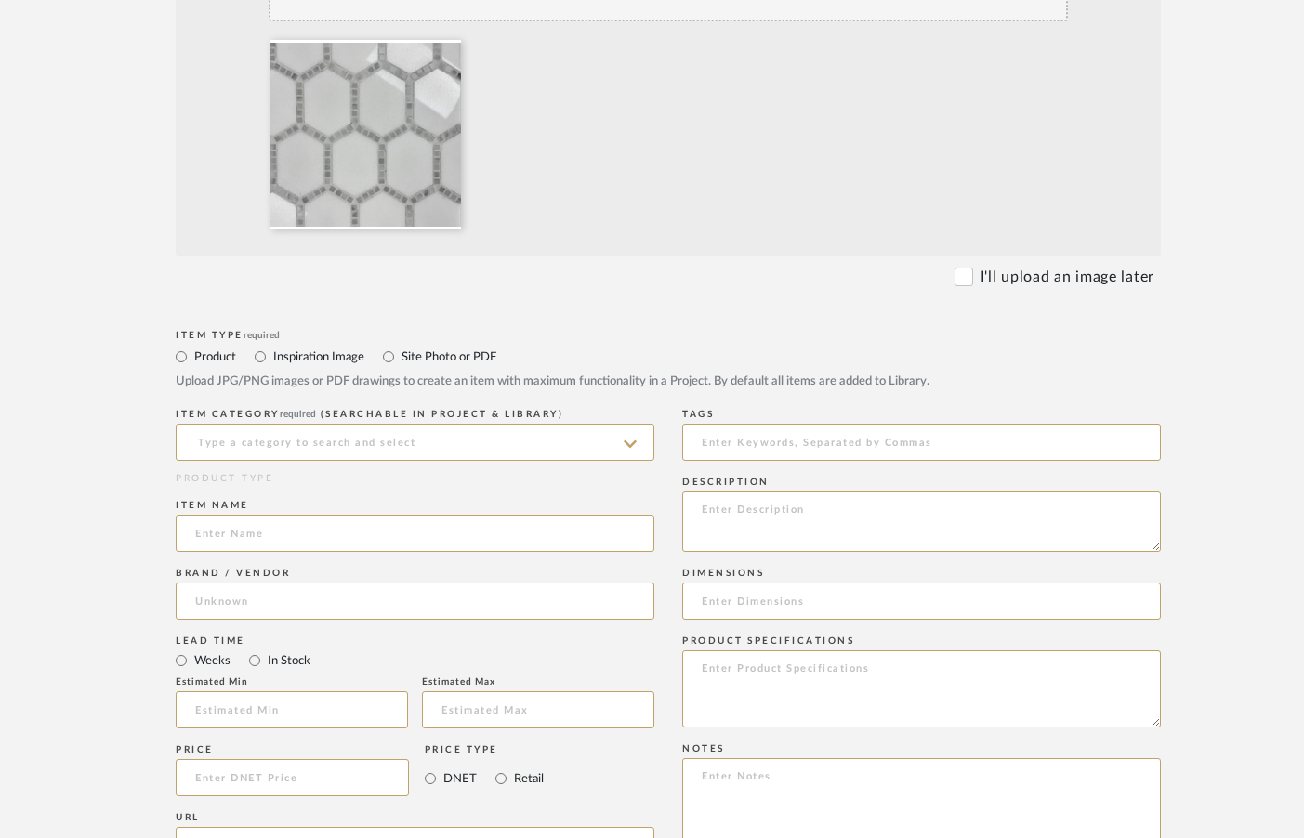
scroll to position [549, 1]
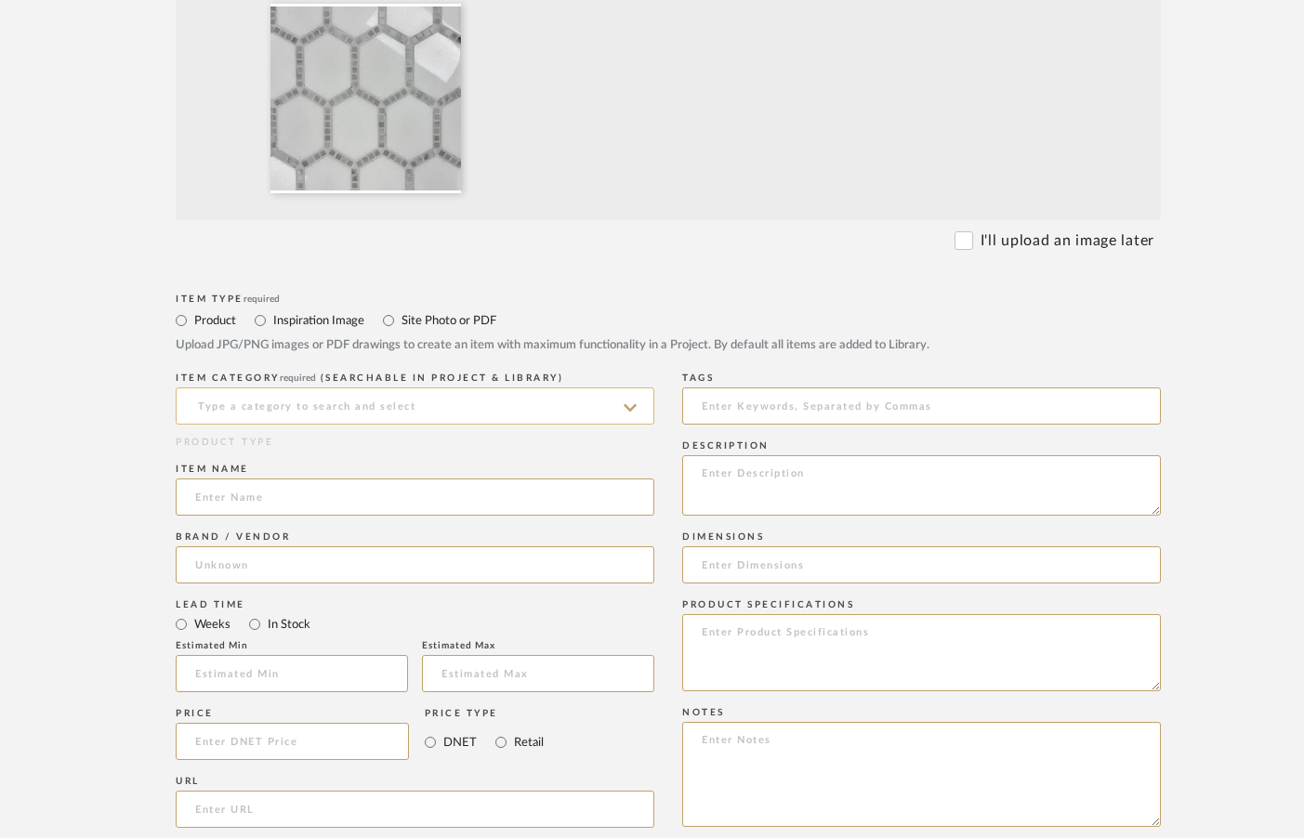
click at [475, 410] on input at bounding box center [415, 406] width 479 height 37
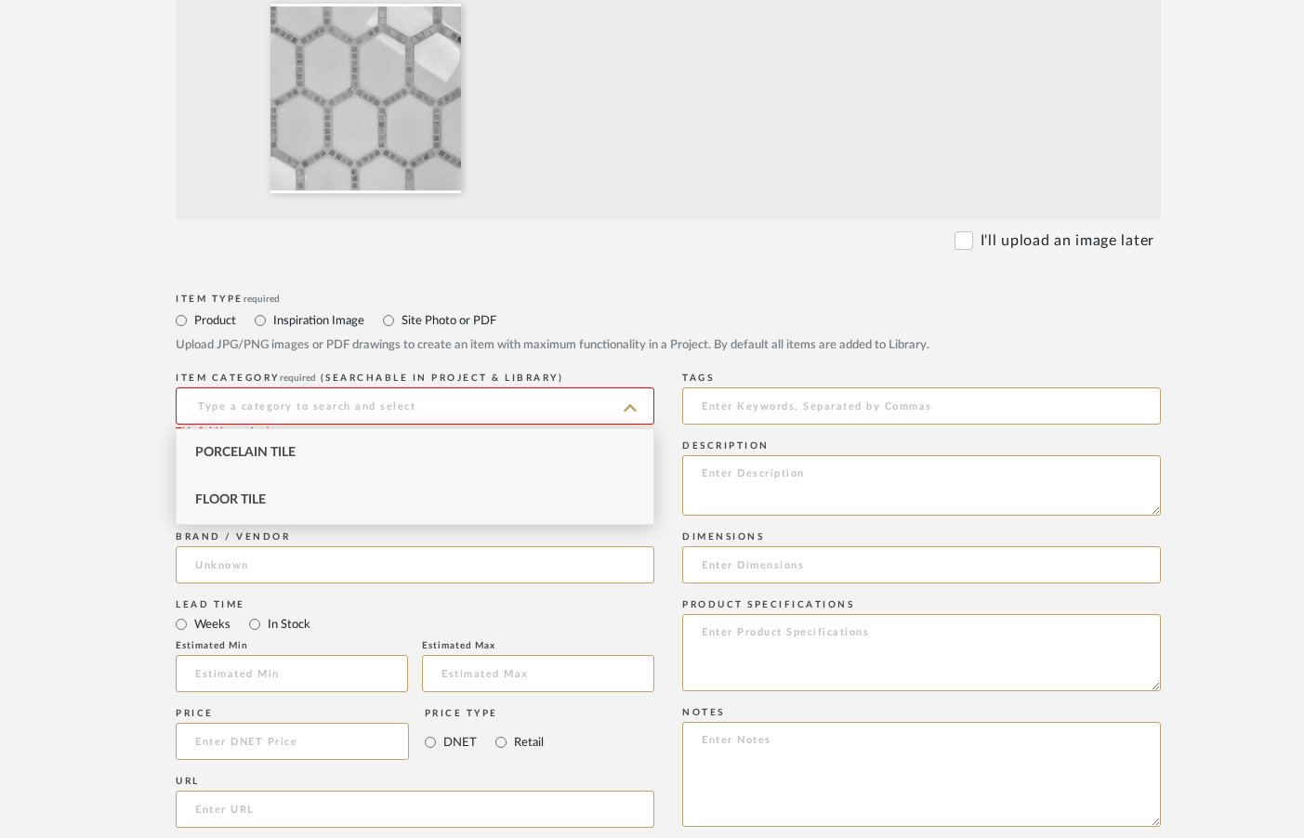
click at [358, 499] on div "Floor Tile" at bounding box center [415, 500] width 477 height 47
type input "Floor Tile"
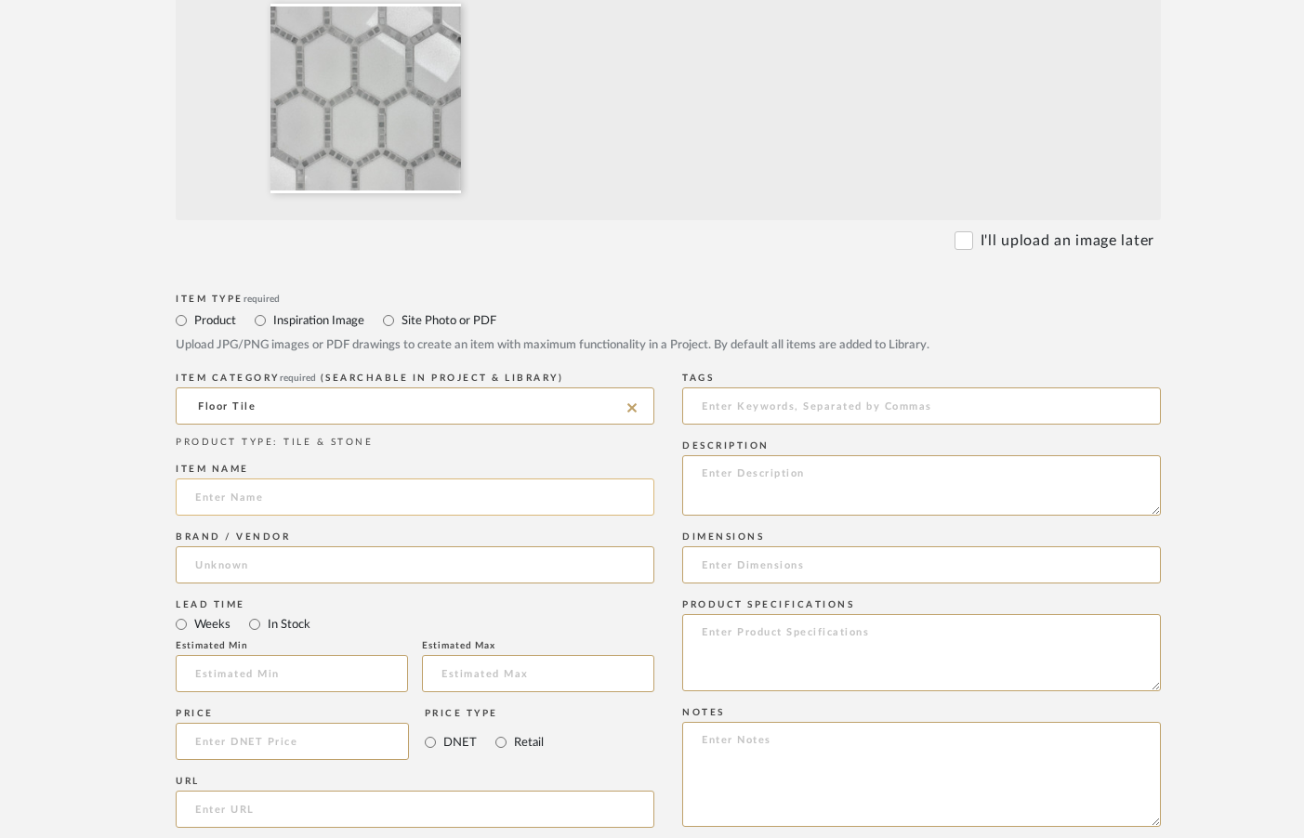
click at [336, 488] on input at bounding box center [415, 497] width 479 height 37
type input "White Thassos + Carrara Salta Pol Mosaic"
click at [263, 559] on input at bounding box center [415, 564] width 479 height 37
click at [277, 616] on span "USA Tile and Marble" at bounding box center [273, 613] width 124 height 16
type input "USA Tile and Marble"
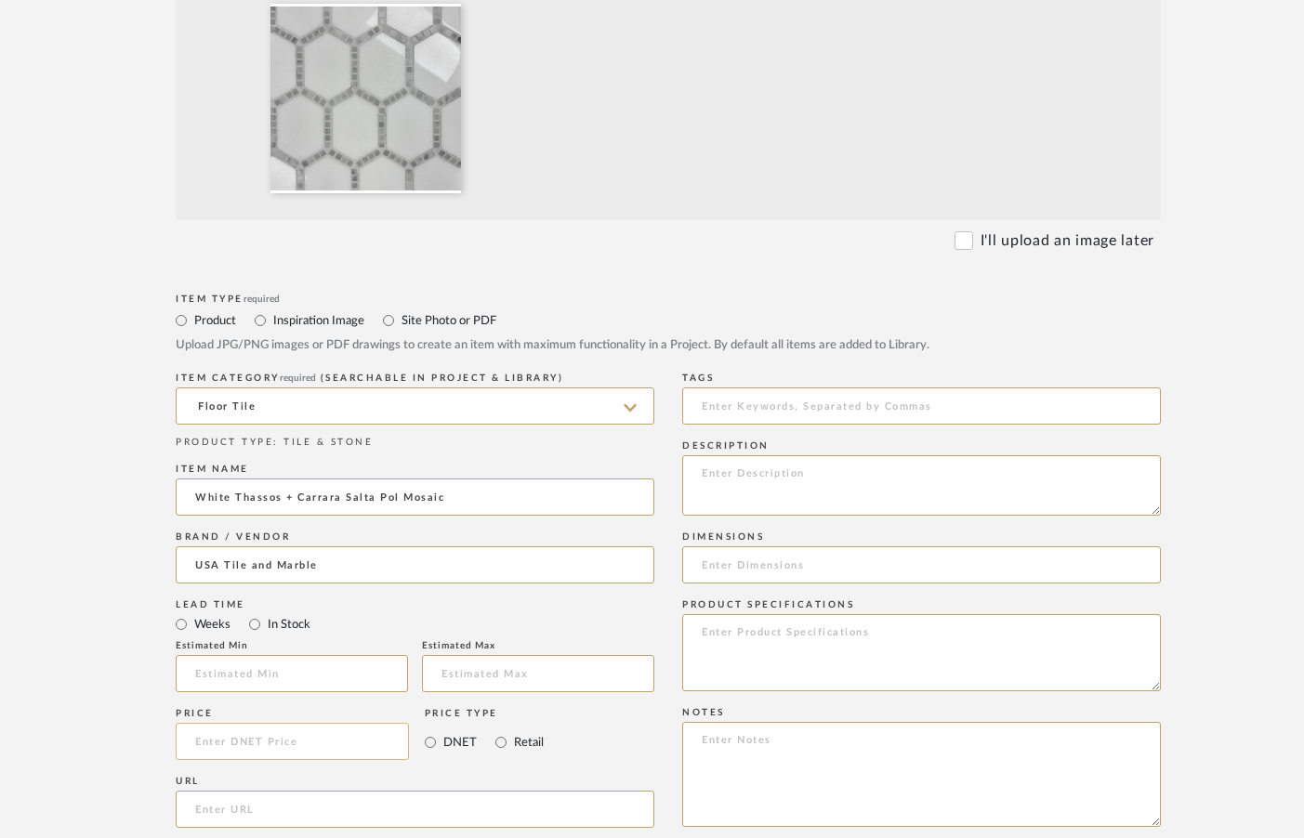
click at [265, 736] on input at bounding box center [292, 741] width 233 height 37
click at [499, 748] on input "Retail" at bounding box center [501, 742] width 22 height 22
radio input "true"
click at [285, 745] on input at bounding box center [292, 741] width 233 height 37
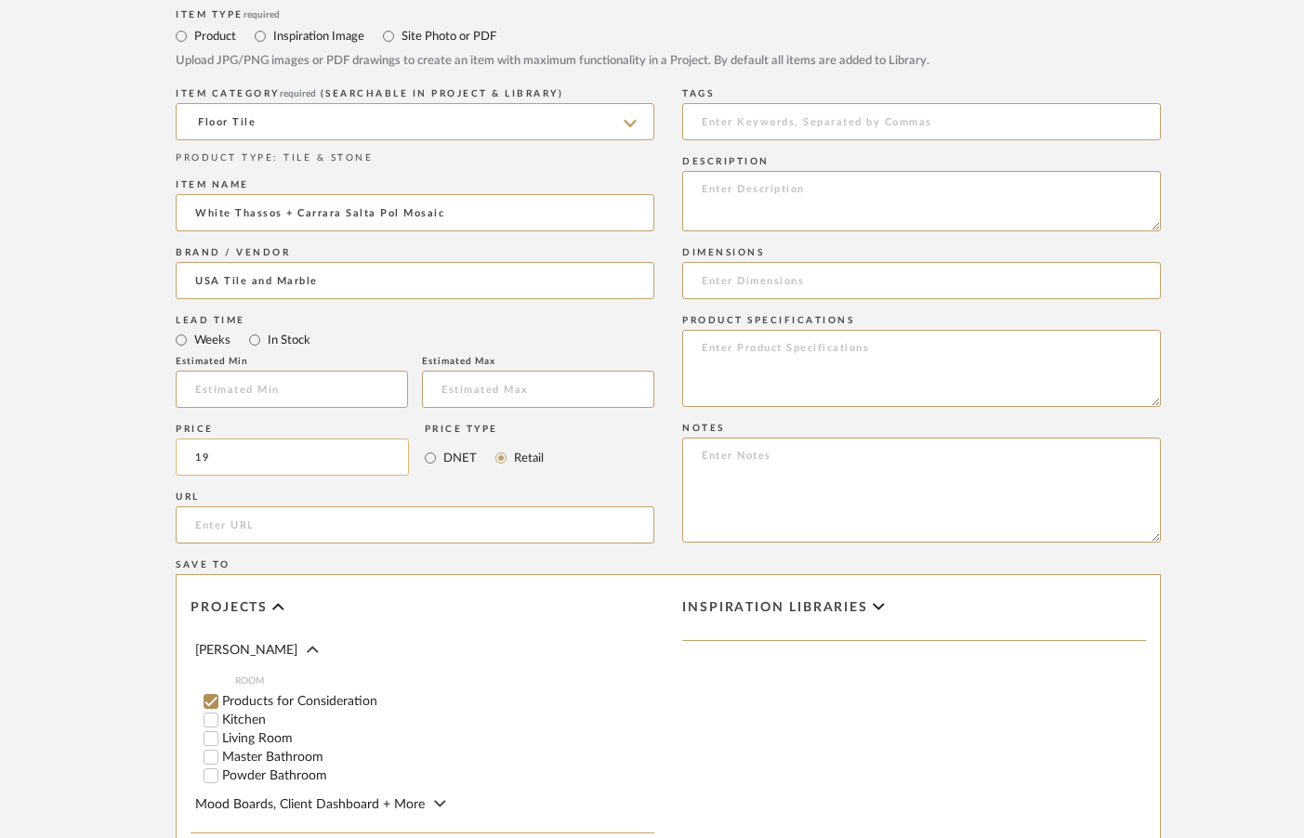
scroll to position [836, 1]
type input "$19.00"
click at [389, 521] on input "url" at bounding box center [415, 522] width 479 height 37
click at [766, 280] on input at bounding box center [921, 277] width 479 height 37
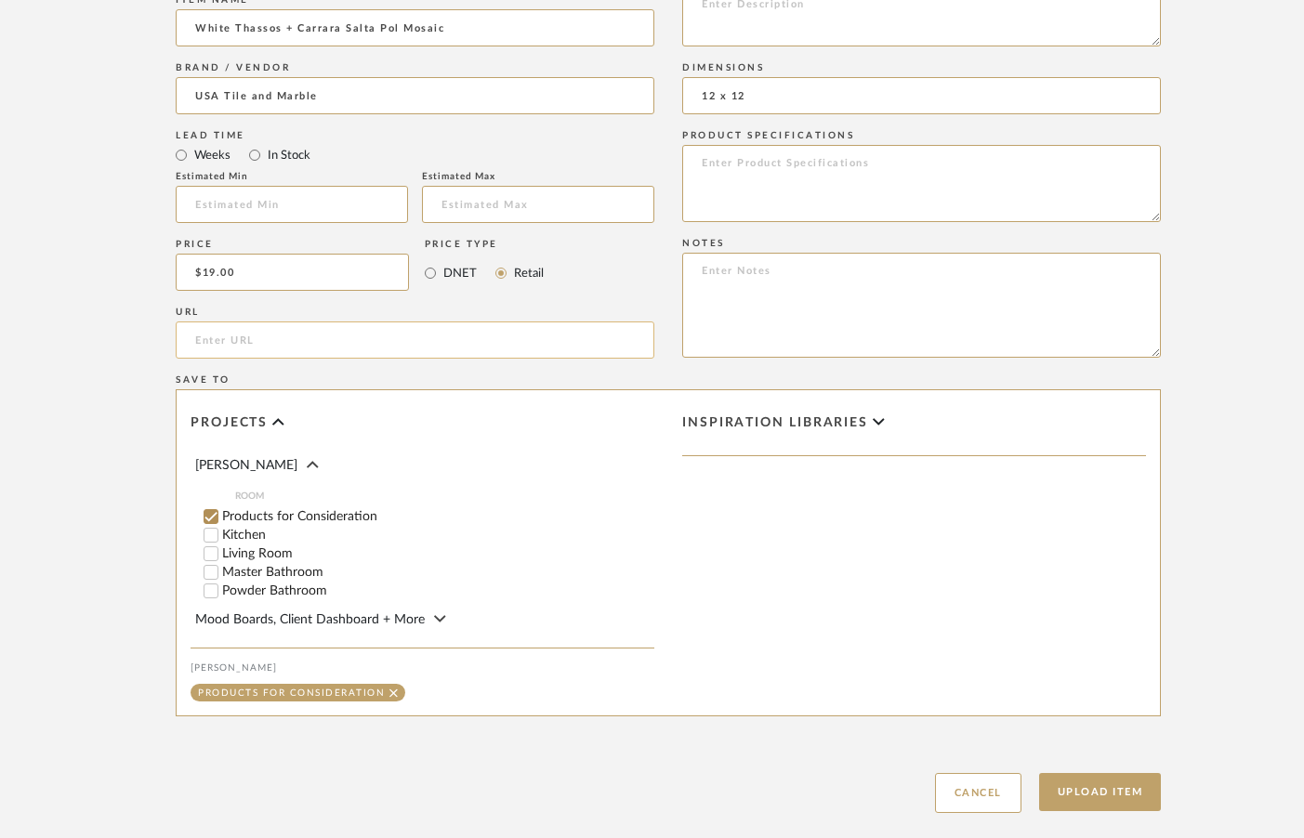
scroll to position [1024, 0]
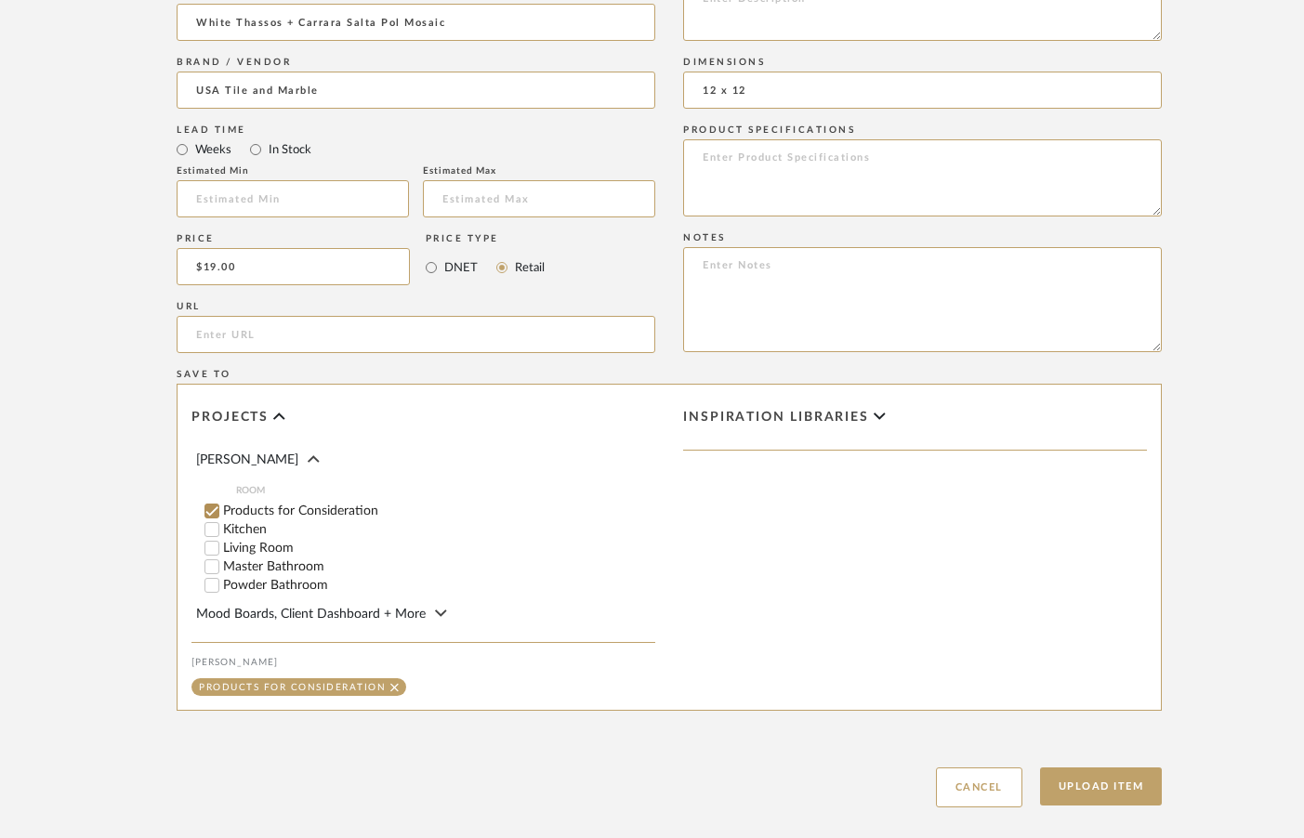
type input "12 x 12"
click at [207, 564] on input "Master Bathroom" at bounding box center [212, 567] width 19 height 19
checkbox input "false"
click at [628, 561] on input "1" at bounding box center [617, 567] width 46 height 19
type input "147.96"
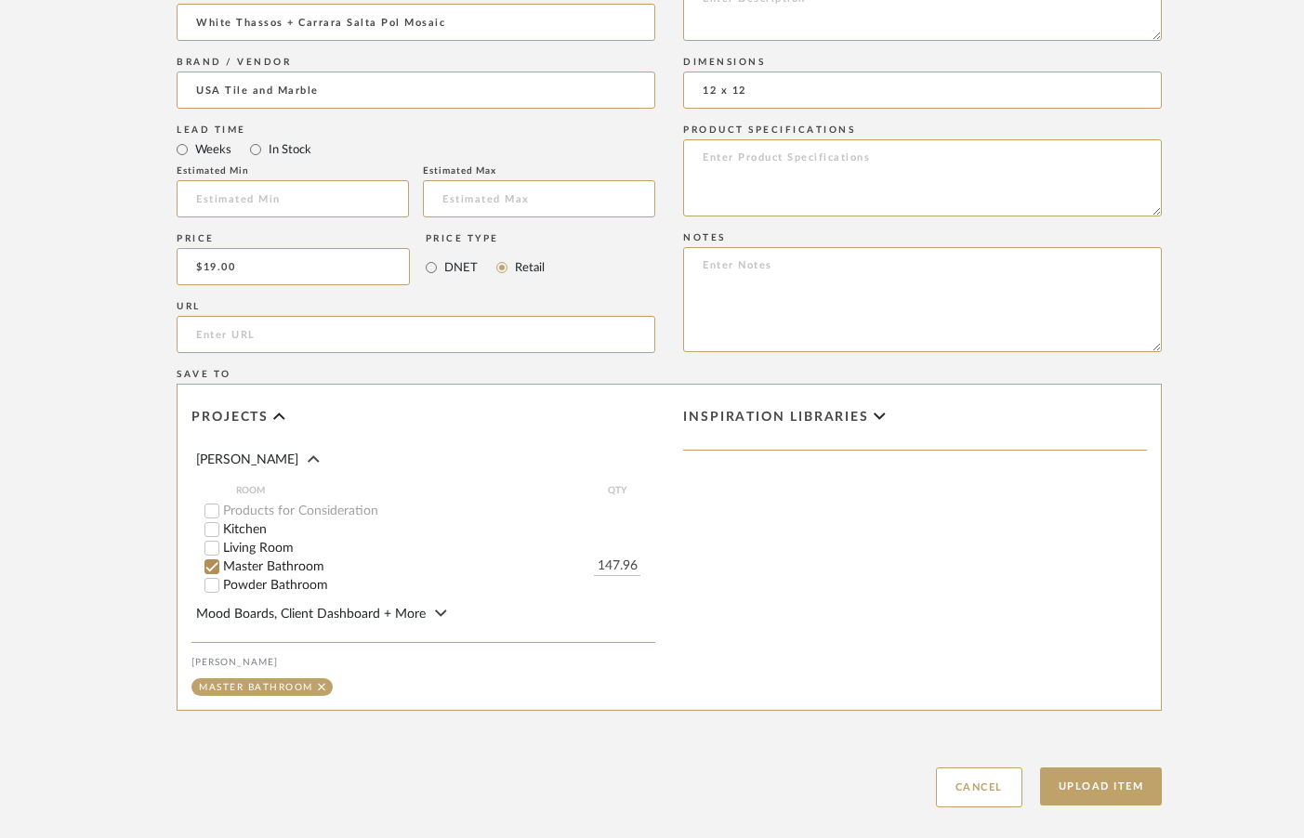
click at [1042, 669] on div "Inspiration libraries" at bounding box center [915, 547] width 492 height 325
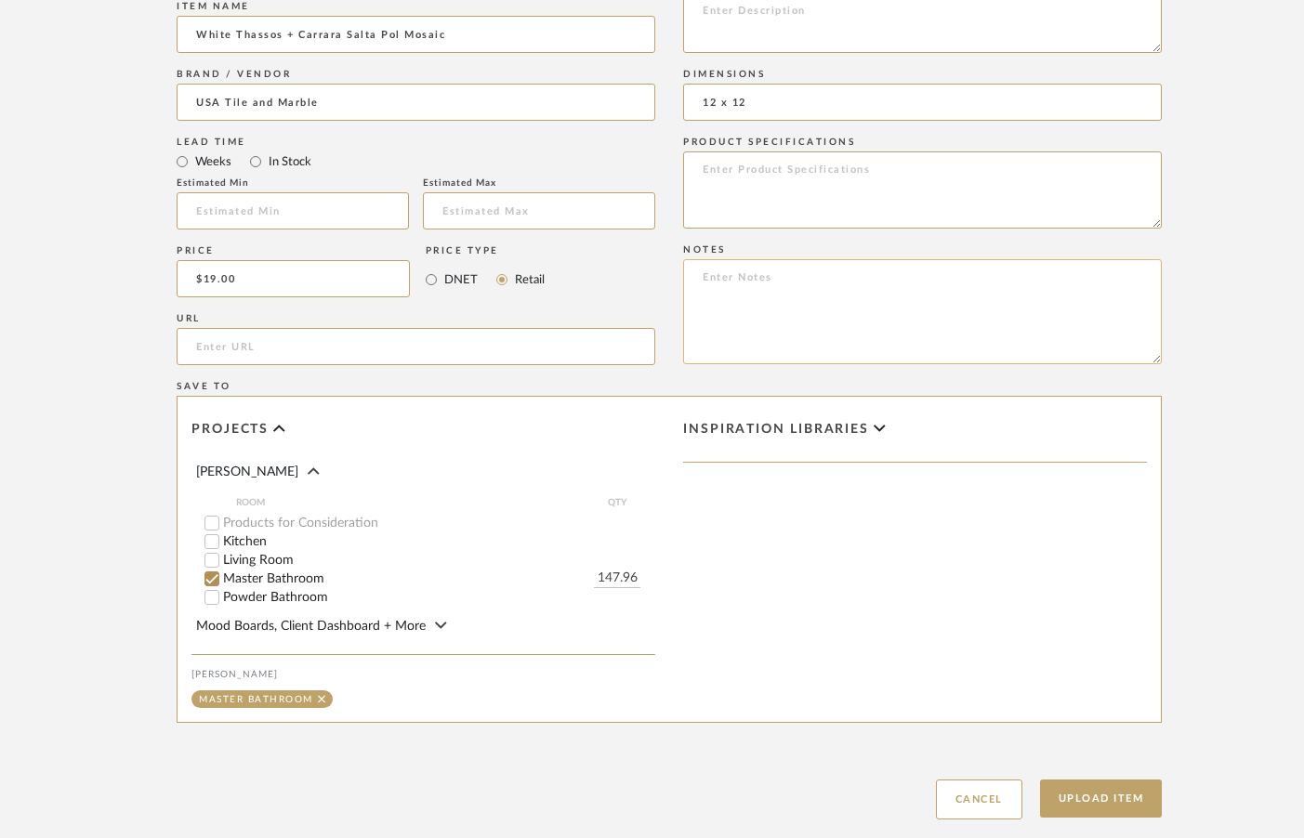
scroll to position [1036, 0]
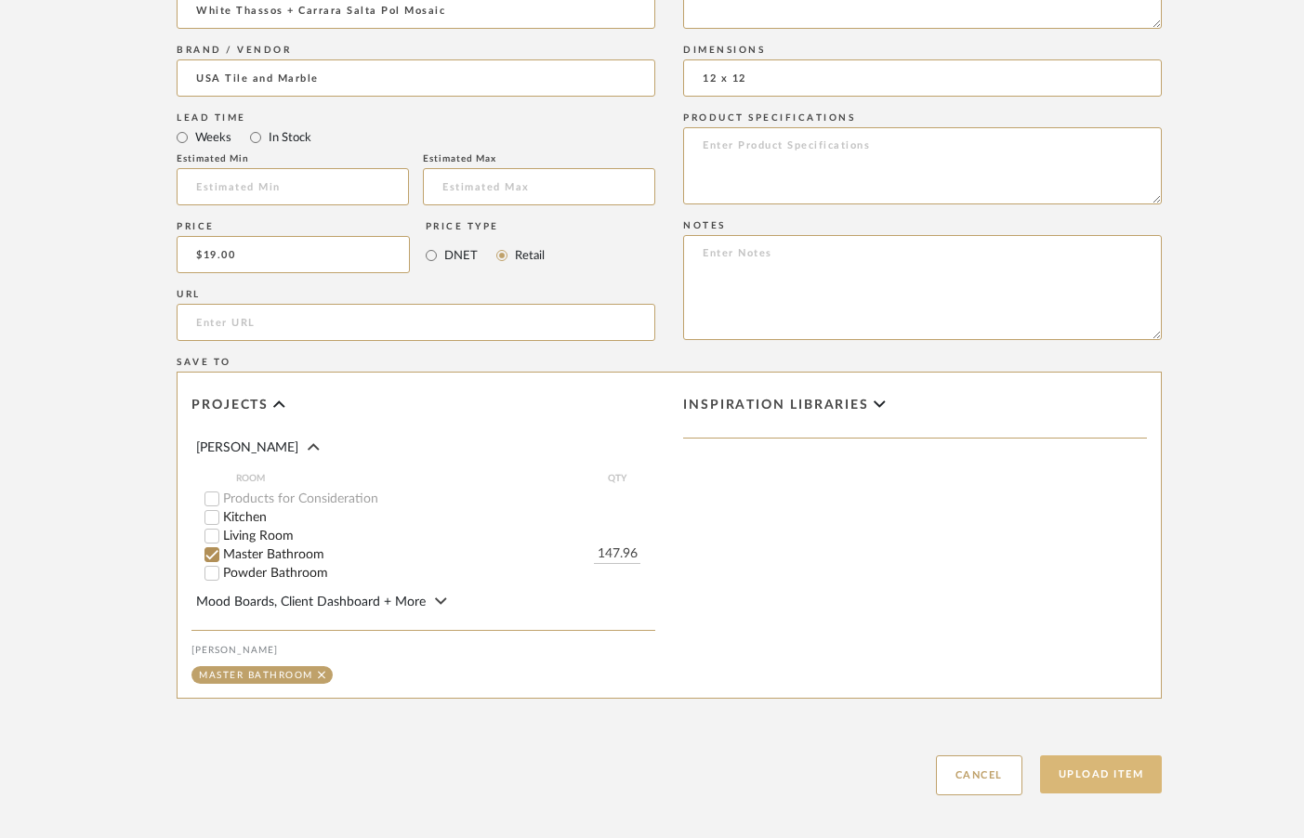
click at [1094, 770] on button "Upload Item" at bounding box center [1101, 775] width 123 height 38
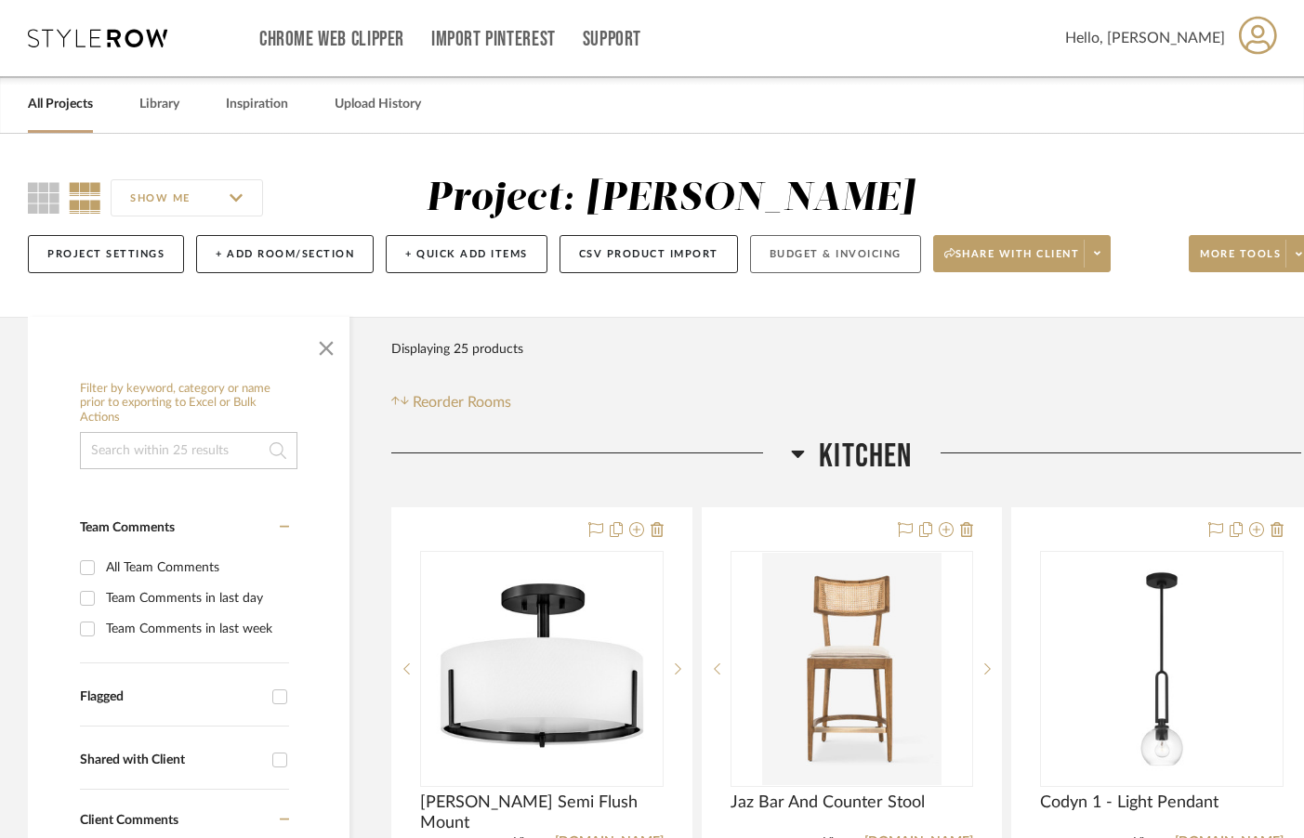
click at [786, 257] on button "Budget & Invoicing" at bounding box center [835, 254] width 171 height 38
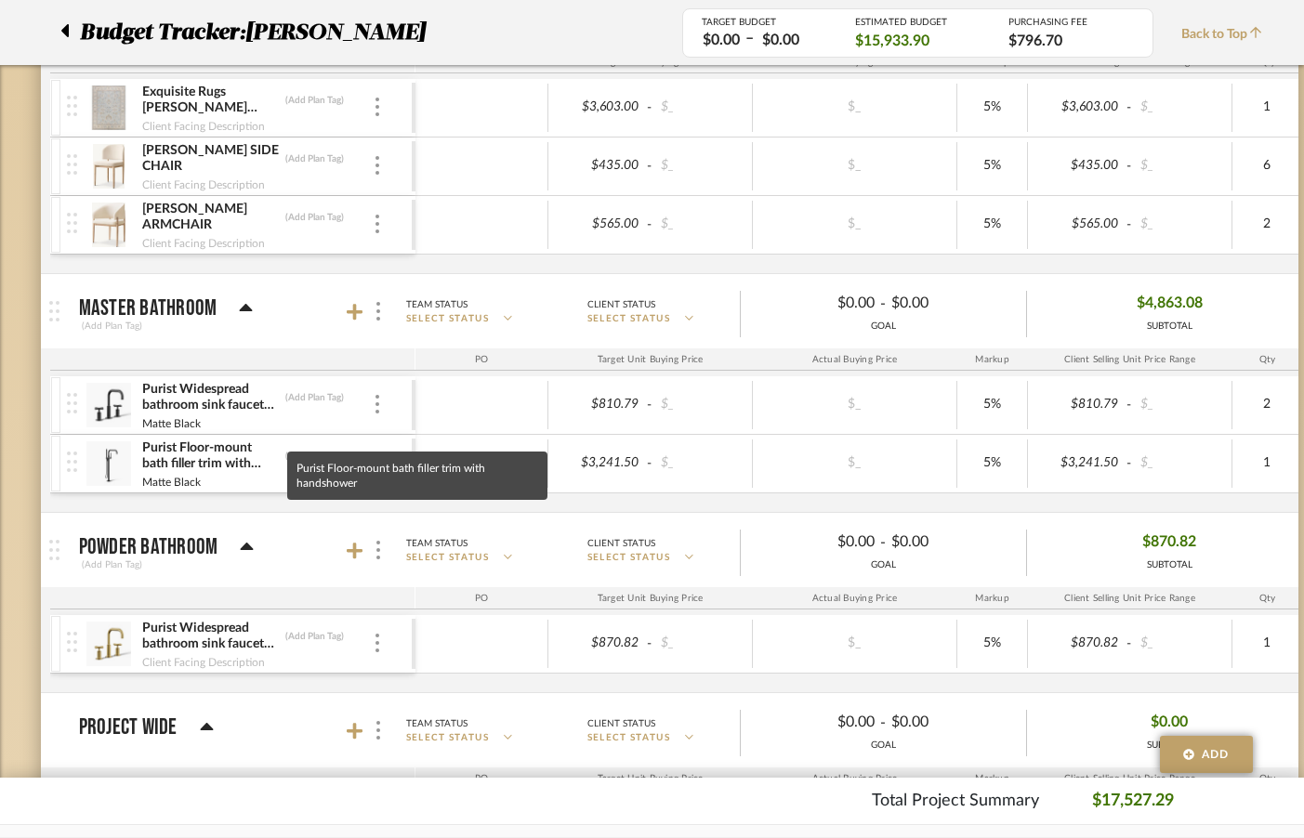
scroll to position [694, 0]
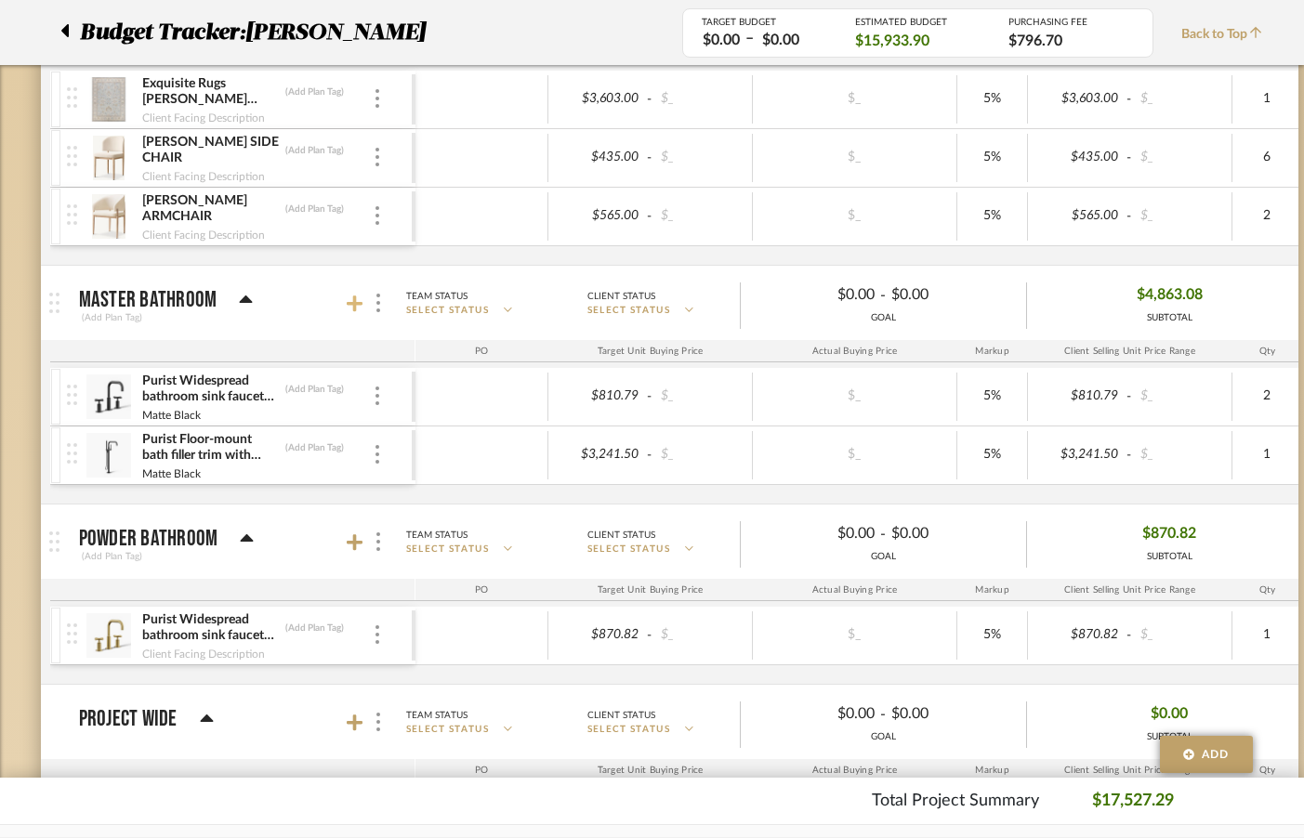
click at [350, 305] on icon at bounding box center [355, 304] width 17 height 17
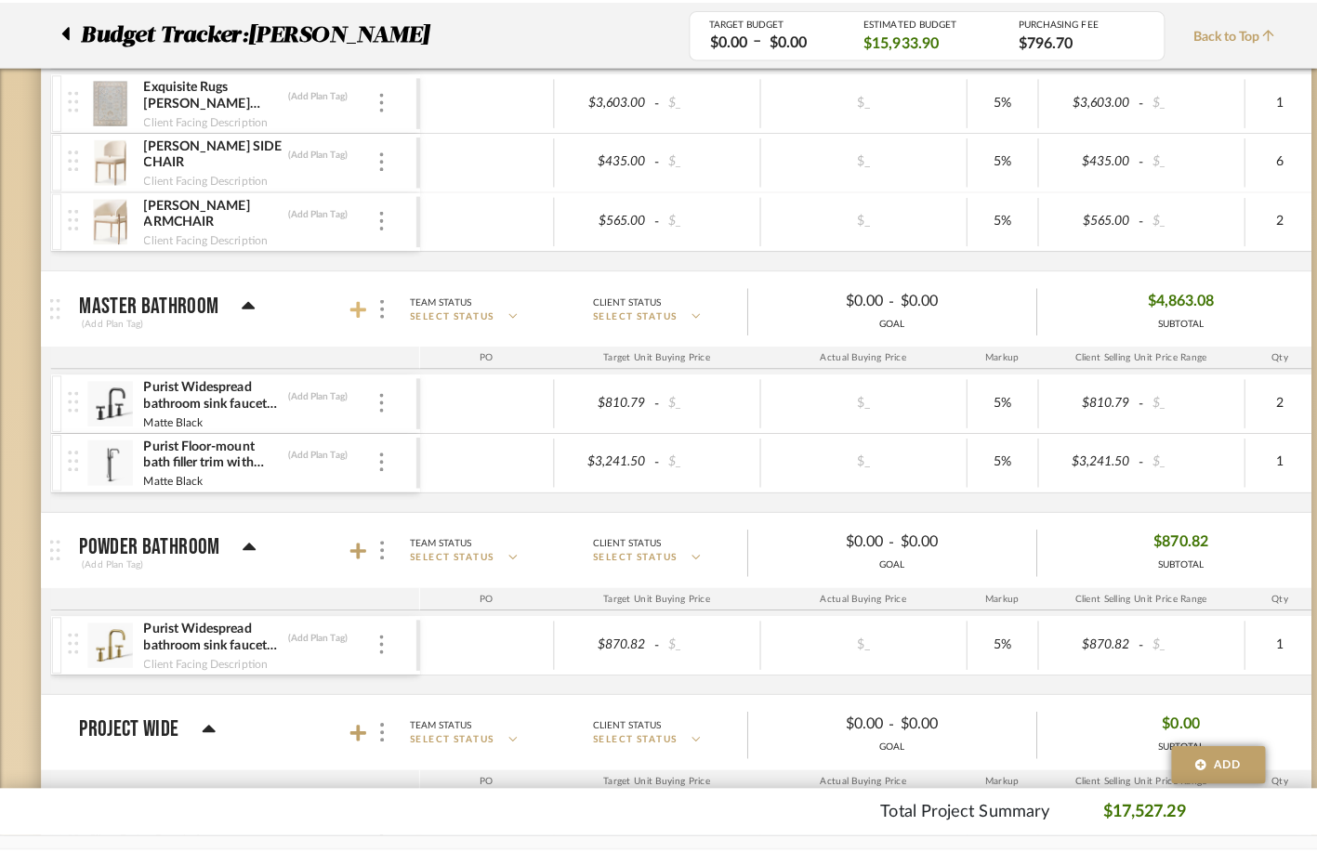
scroll to position [0, 0]
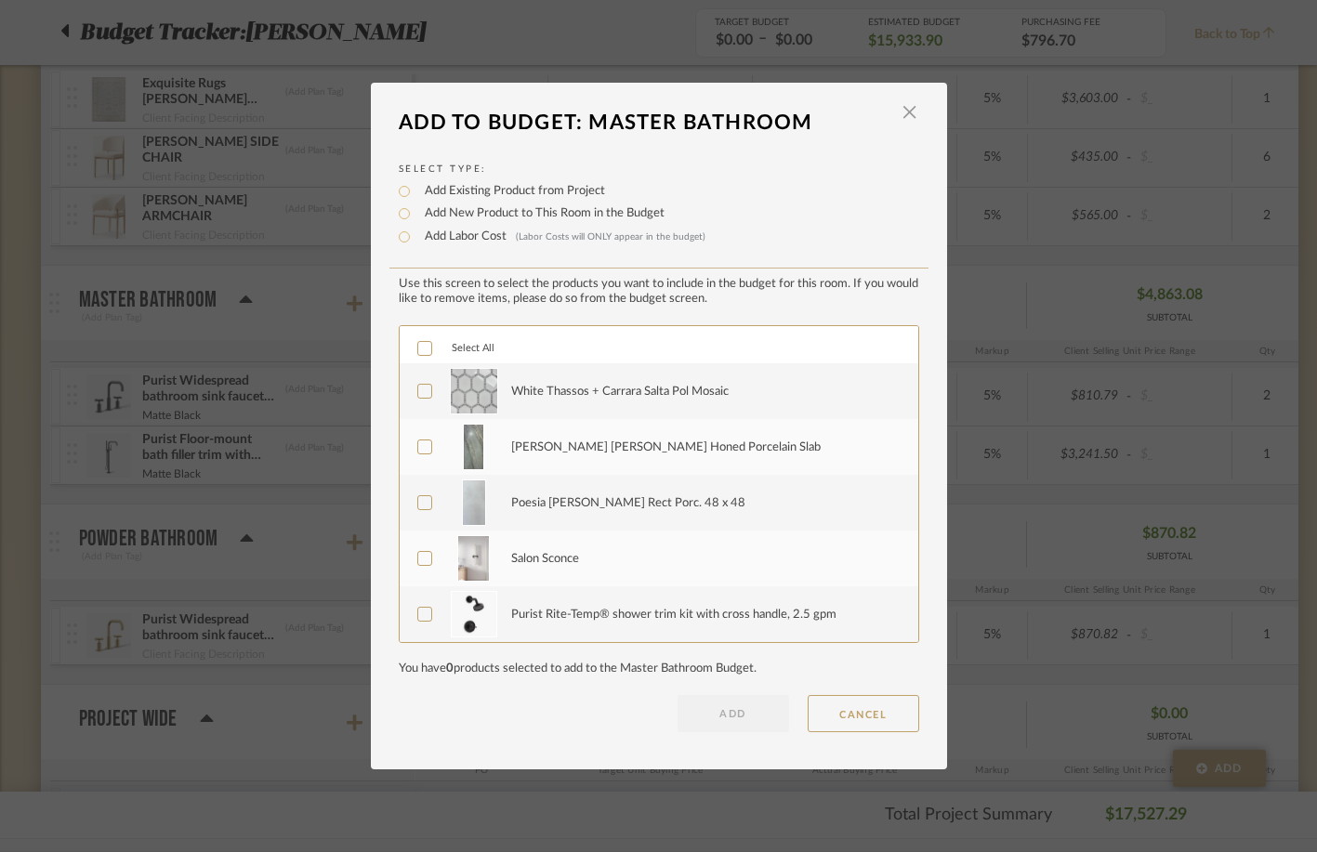
click at [418, 397] on icon at bounding box center [424, 391] width 13 height 13
click at [418, 345] on icon at bounding box center [424, 348] width 13 height 13
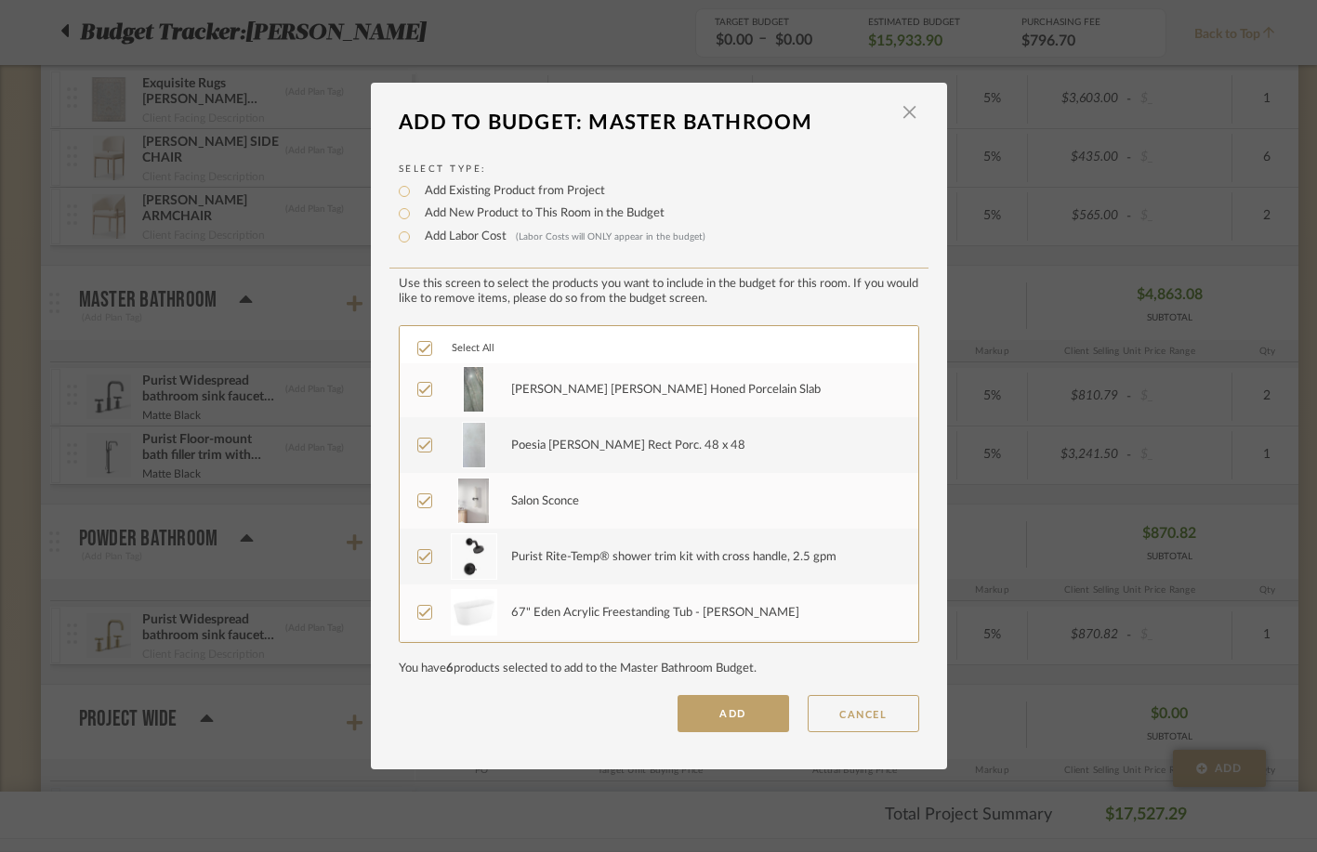
scroll to position [167, 0]
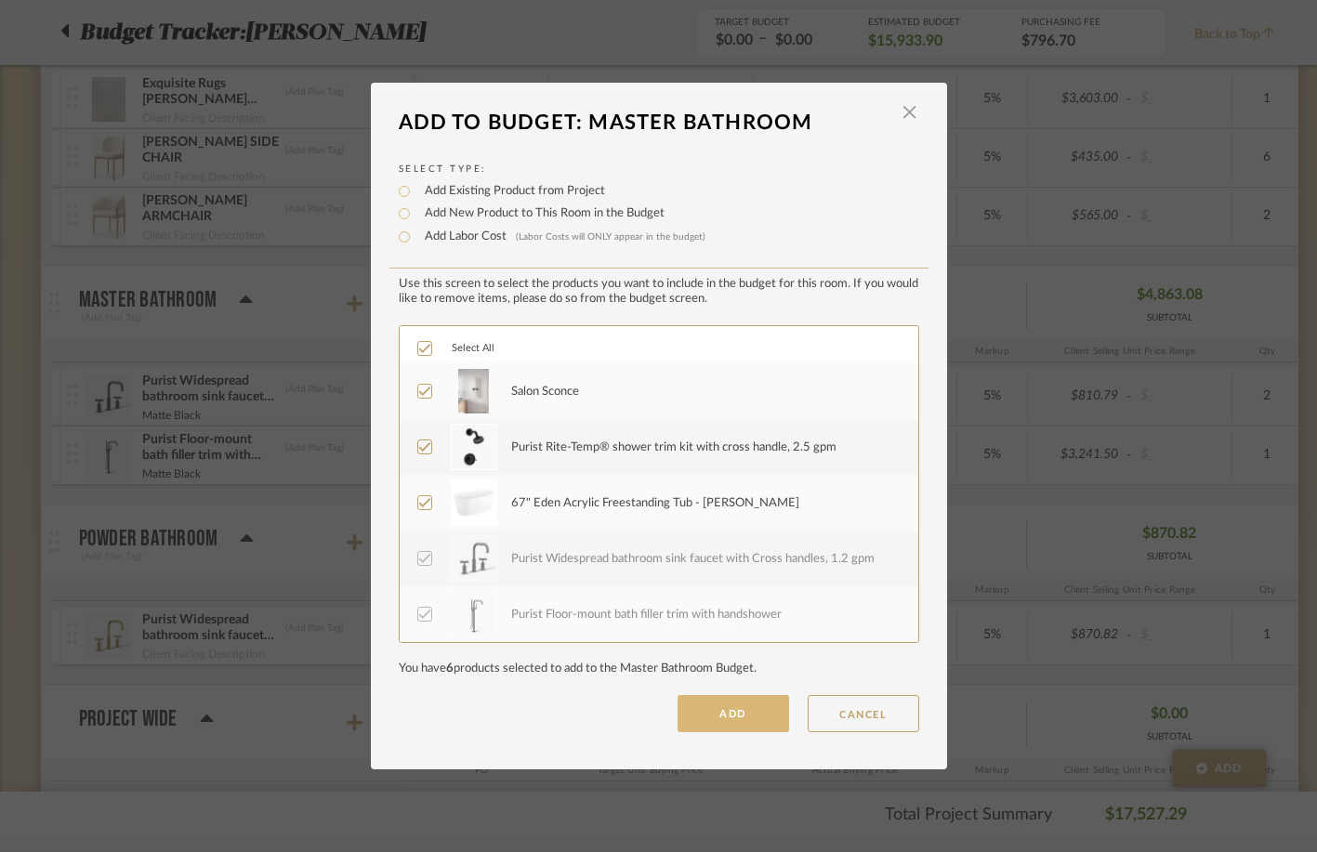
click at [757, 705] on button "ADD" at bounding box center [733, 713] width 112 height 37
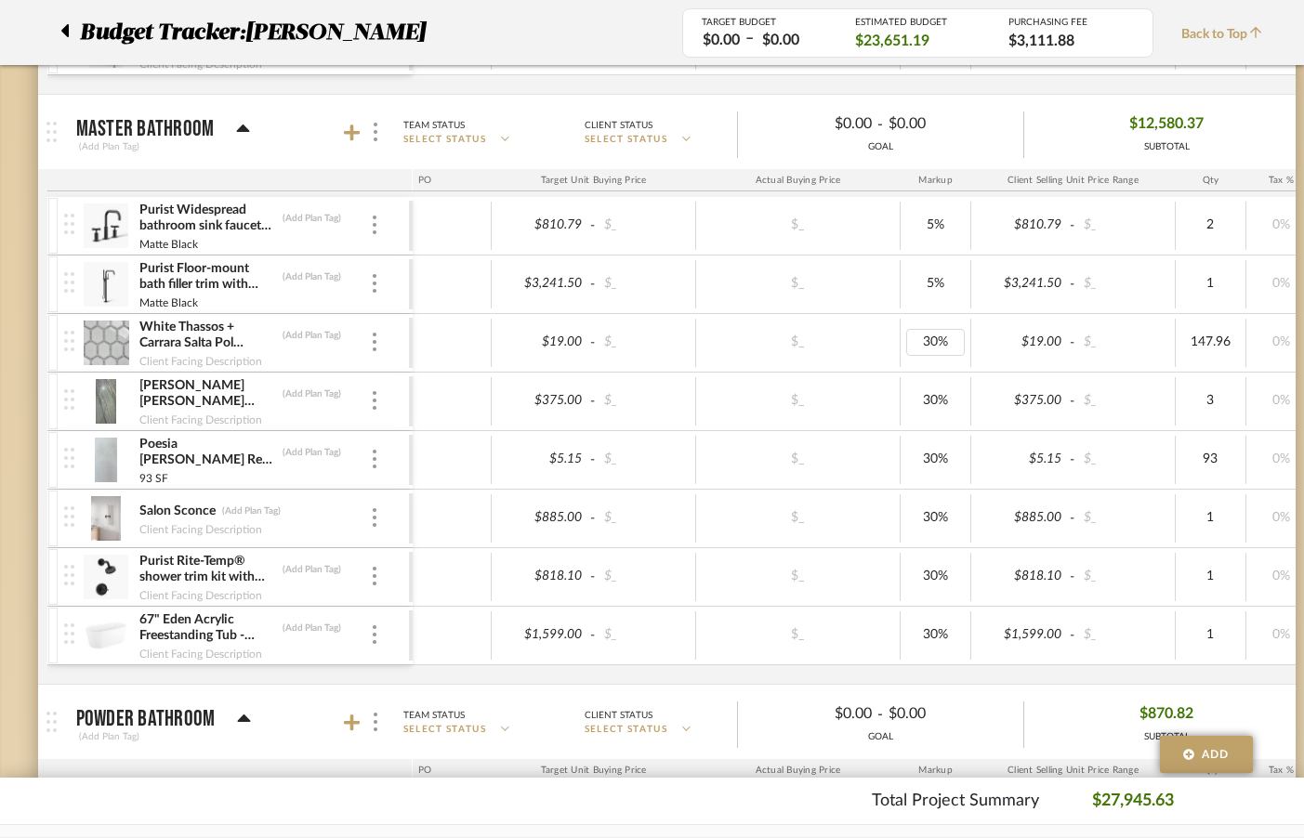
scroll to position [0, 0]
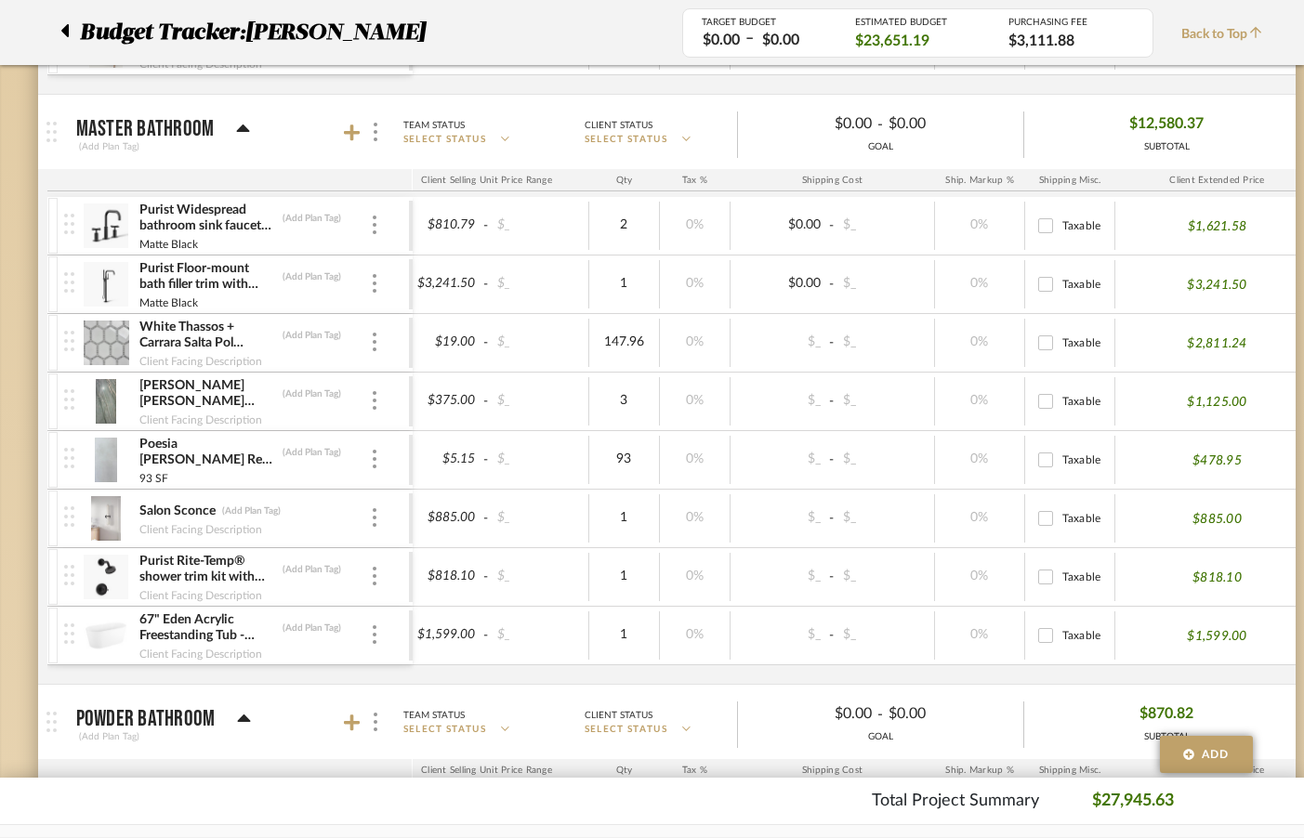
click at [820, 181] on div "Shipping Cost" at bounding box center [832, 180] width 204 height 22
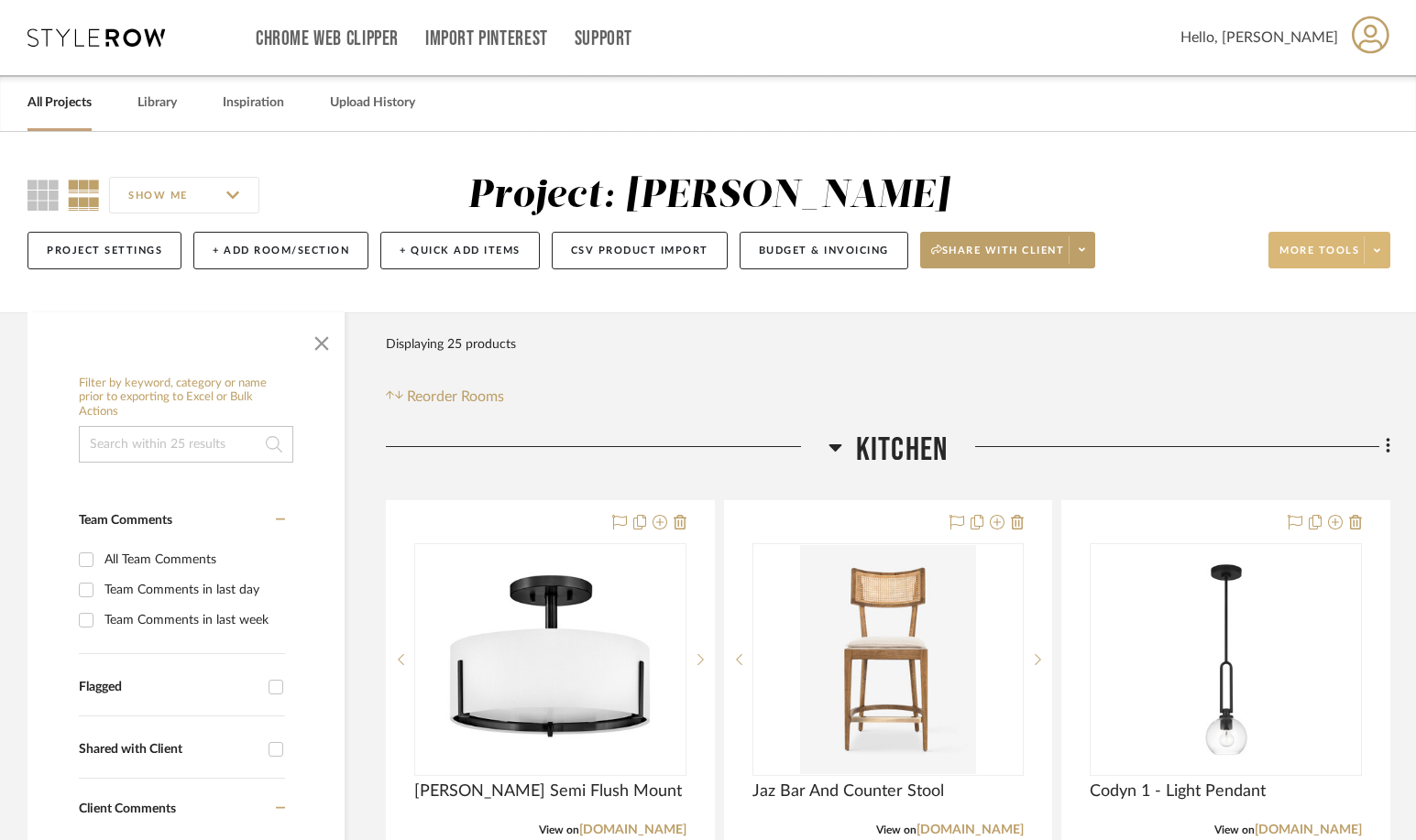
click at [1230, 236] on button "More tools" at bounding box center [1329, 249] width 122 height 36
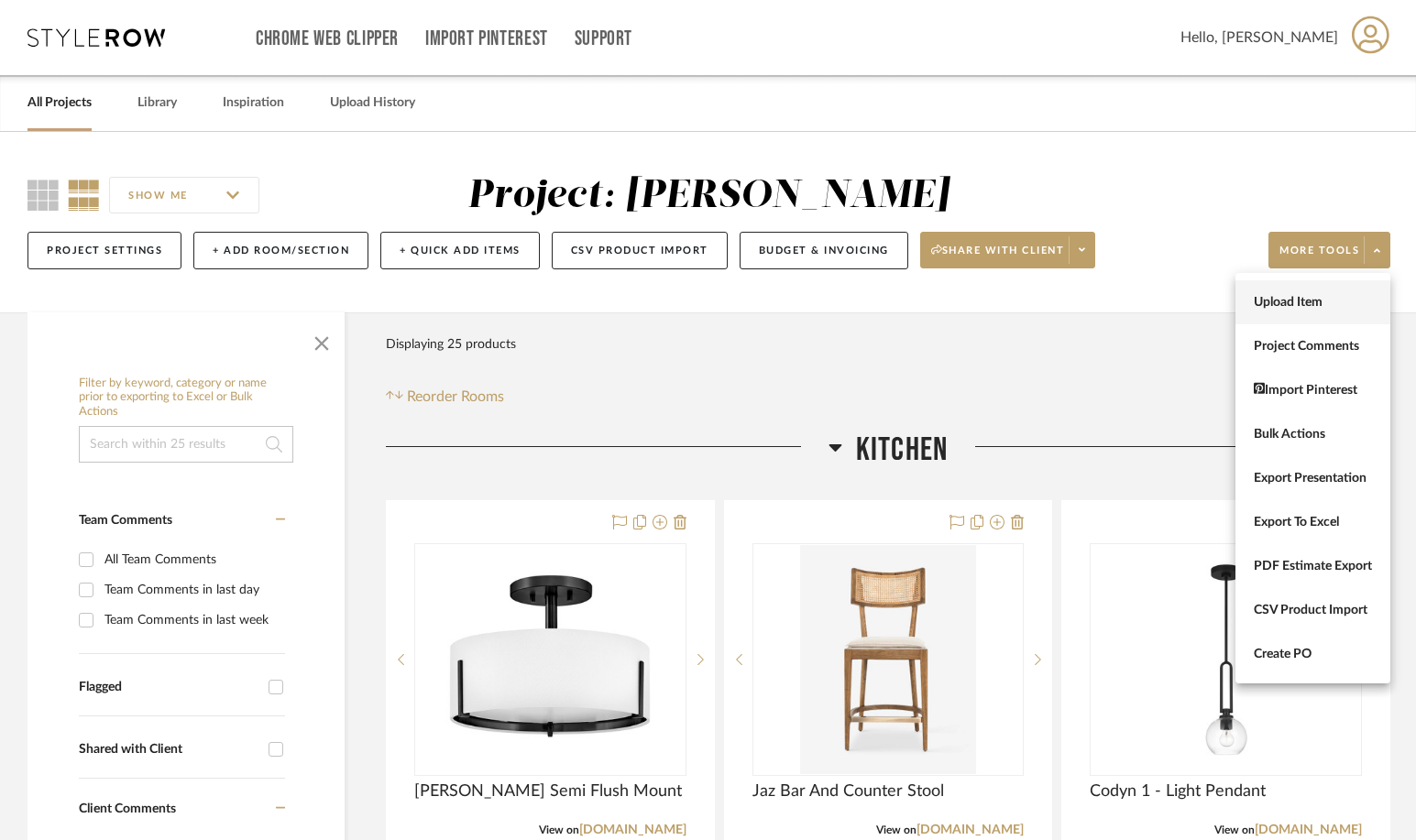
click at [1230, 302] on span "Upload Item" at bounding box center [1312, 303] width 118 height 16
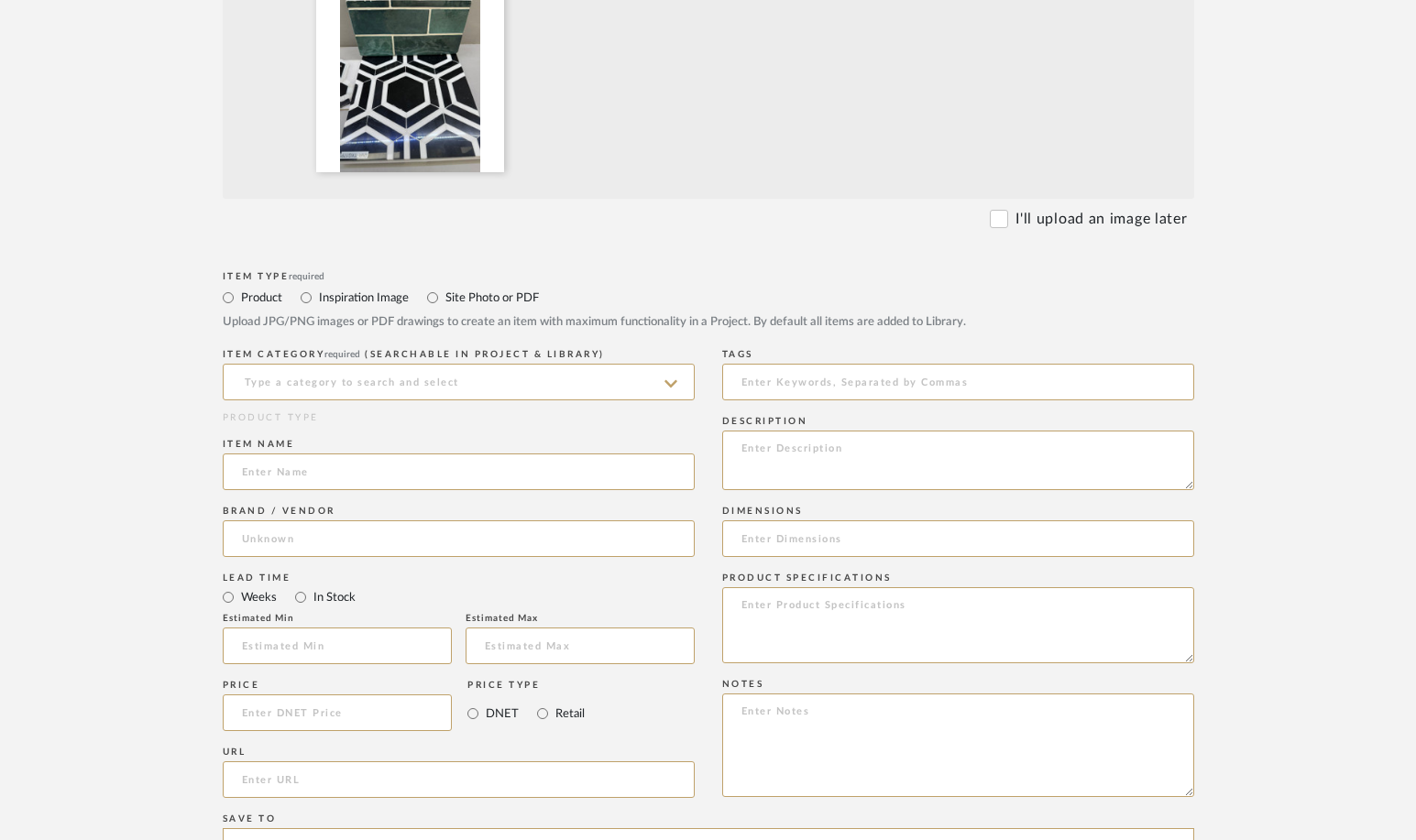
scroll to position [615, 0]
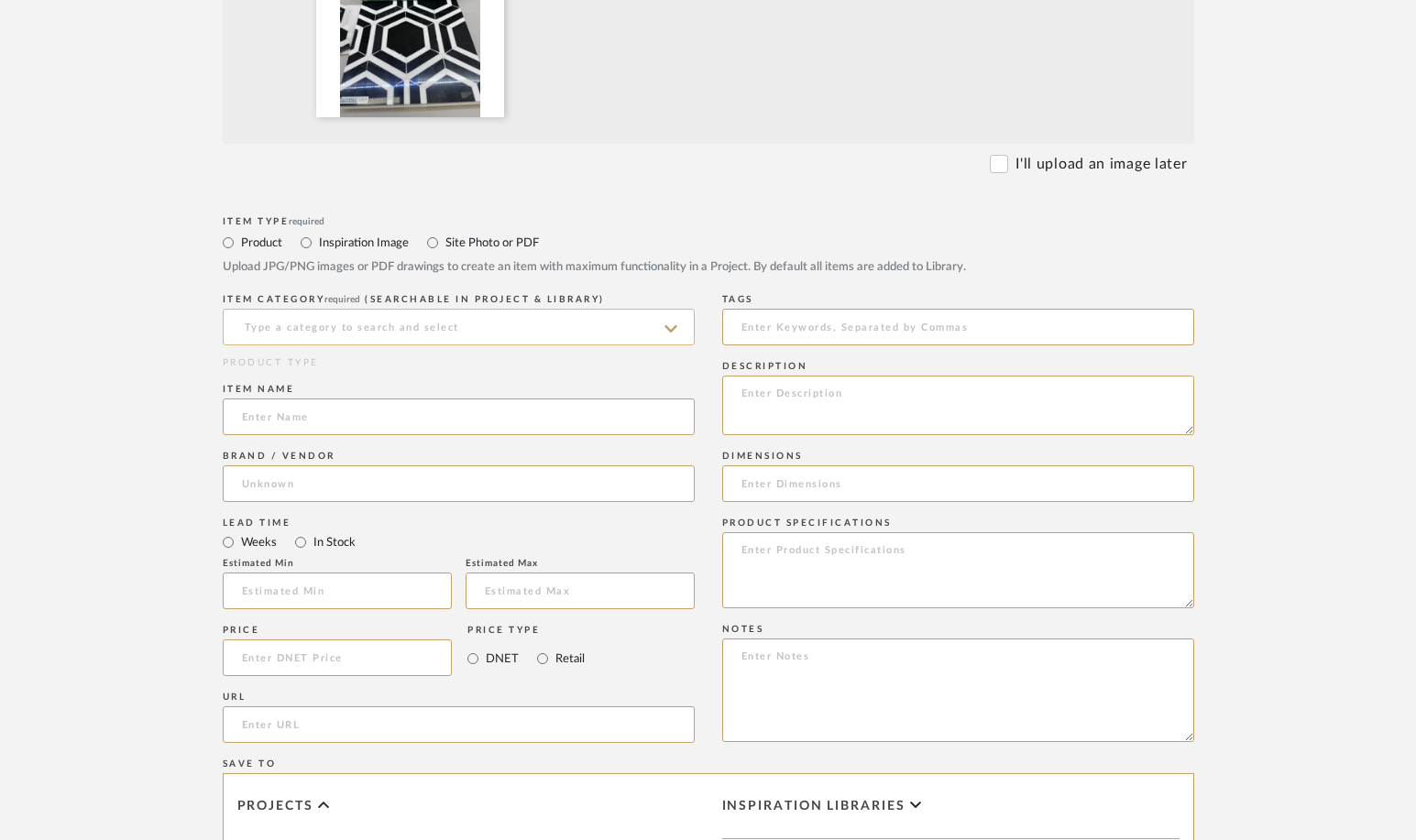
click at [507, 326] on input at bounding box center [459, 326] width 472 height 36
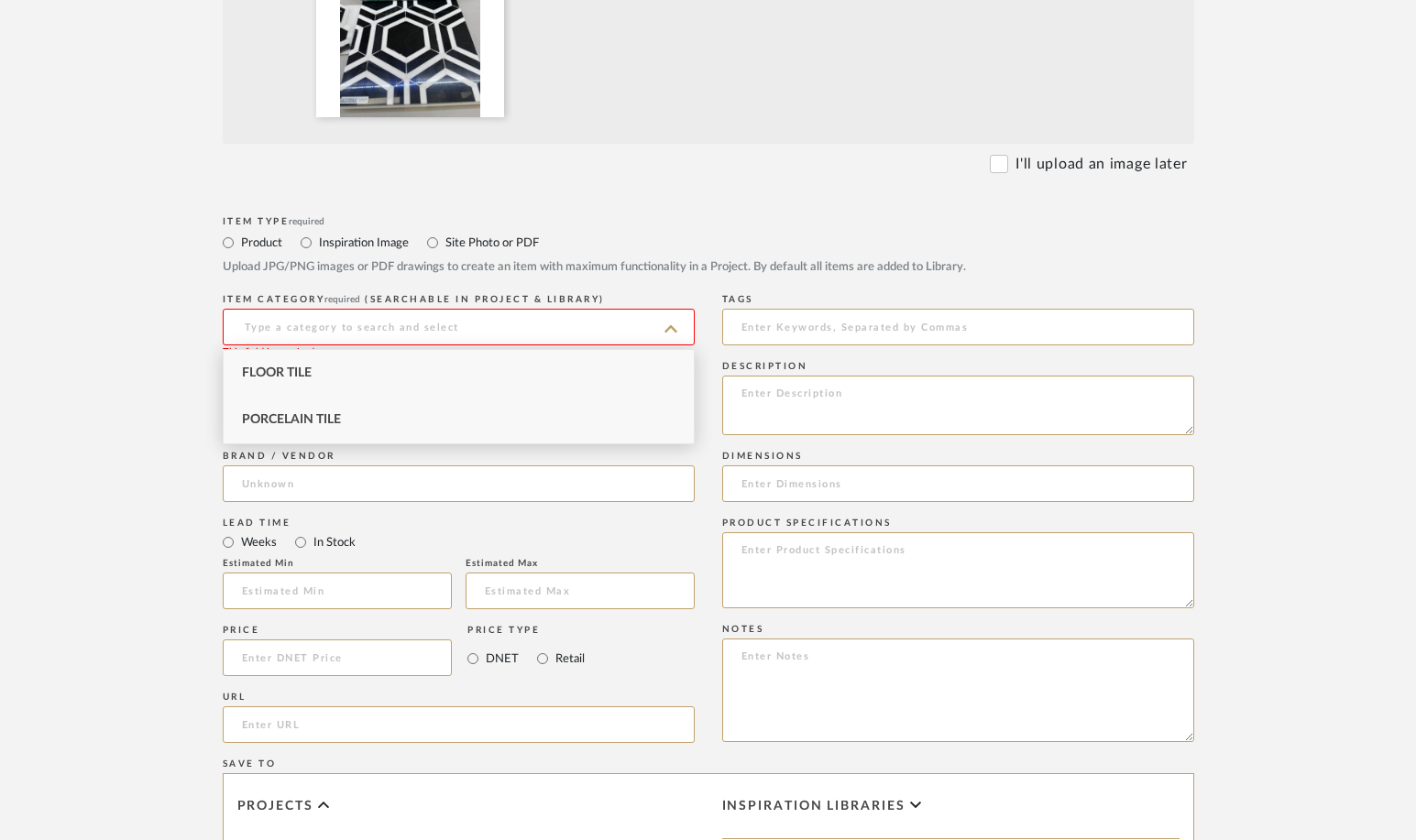
click at [370, 418] on div "Porcelain Tile" at bounding box center [459, 419] width 470 height 46
type input "Porcelain Tile"
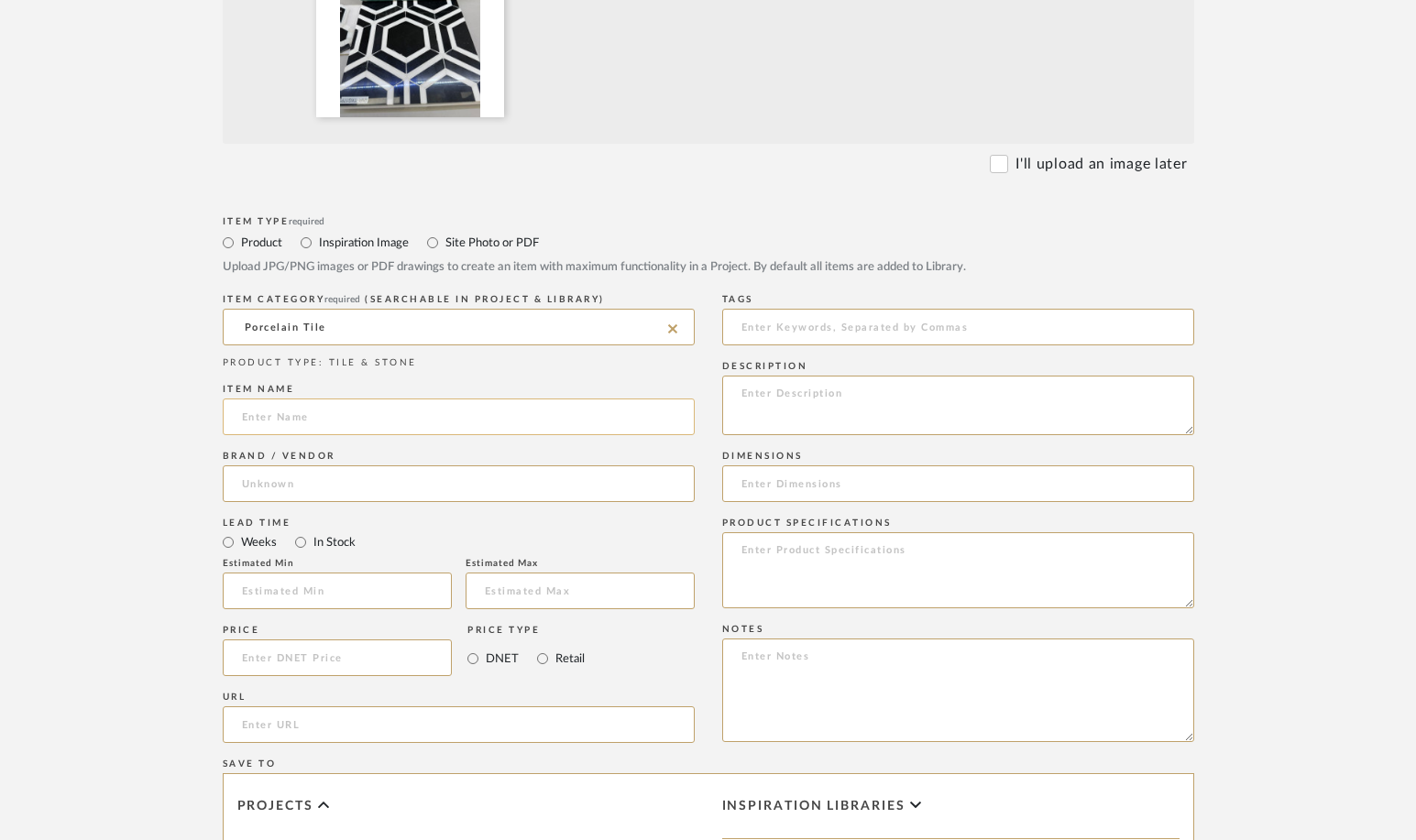
click at [345, 417] on input at bounding box center [459, 416] width 472 height 36
type input "Cloe Green Subway Tile"
click at [322, 491] on input at bounding box center [459, 483] width 472 height 36
click at [322, 548] on mat-option "USA Tile and Marble" at bounding box center [459, 530] width 470 height 46
type input "USA Tile and Marble"
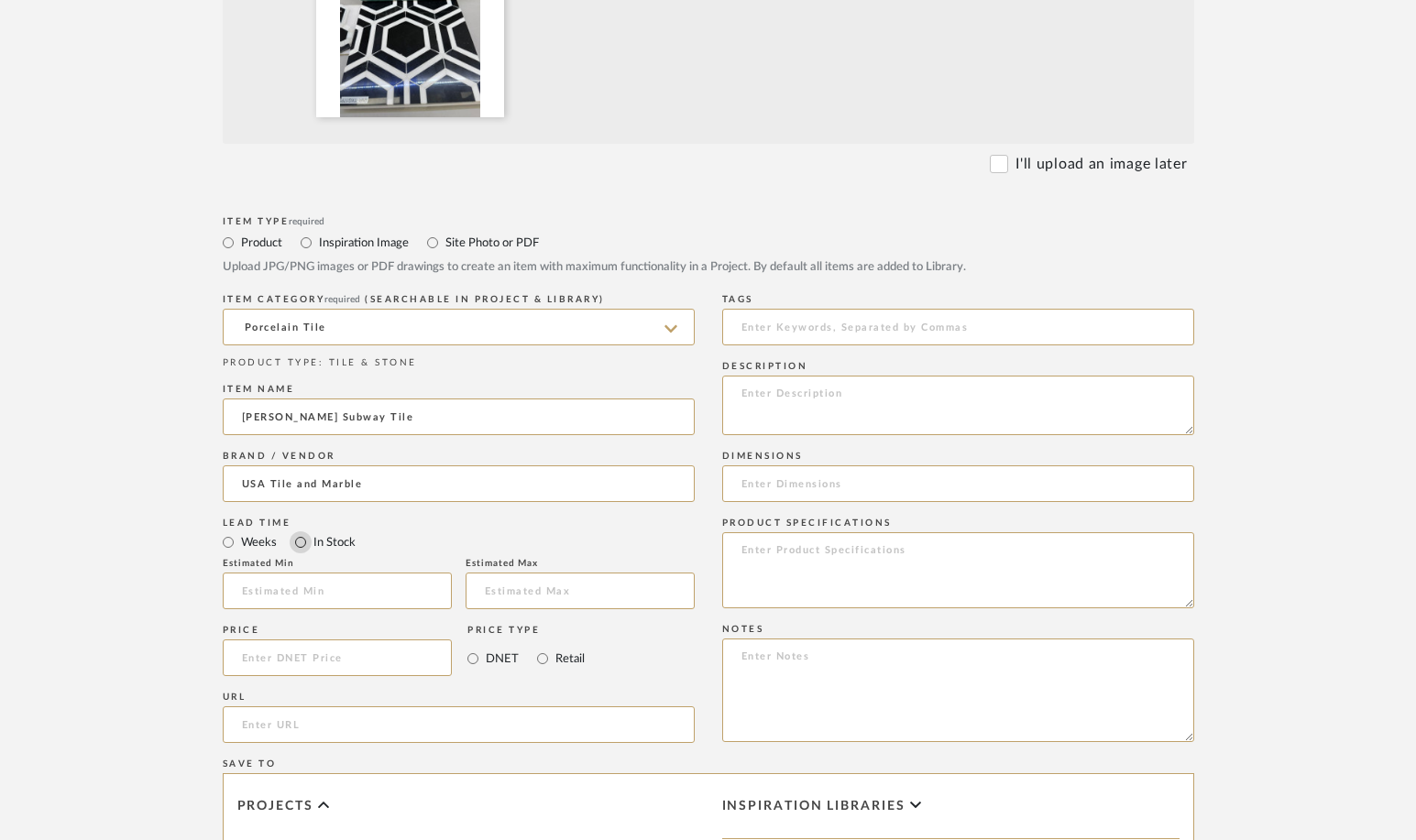
click at [301, 541] on input "In Stock" at bounding box center [301, 542] width 22 height 22
radio input "true"
click at [327, 655] on input at bounding box center [337, 658] width 230 height 36
type input "$8.88"
click at [545, 657] on input "Retail" at bounding box center [542, 659] width 22 height 22
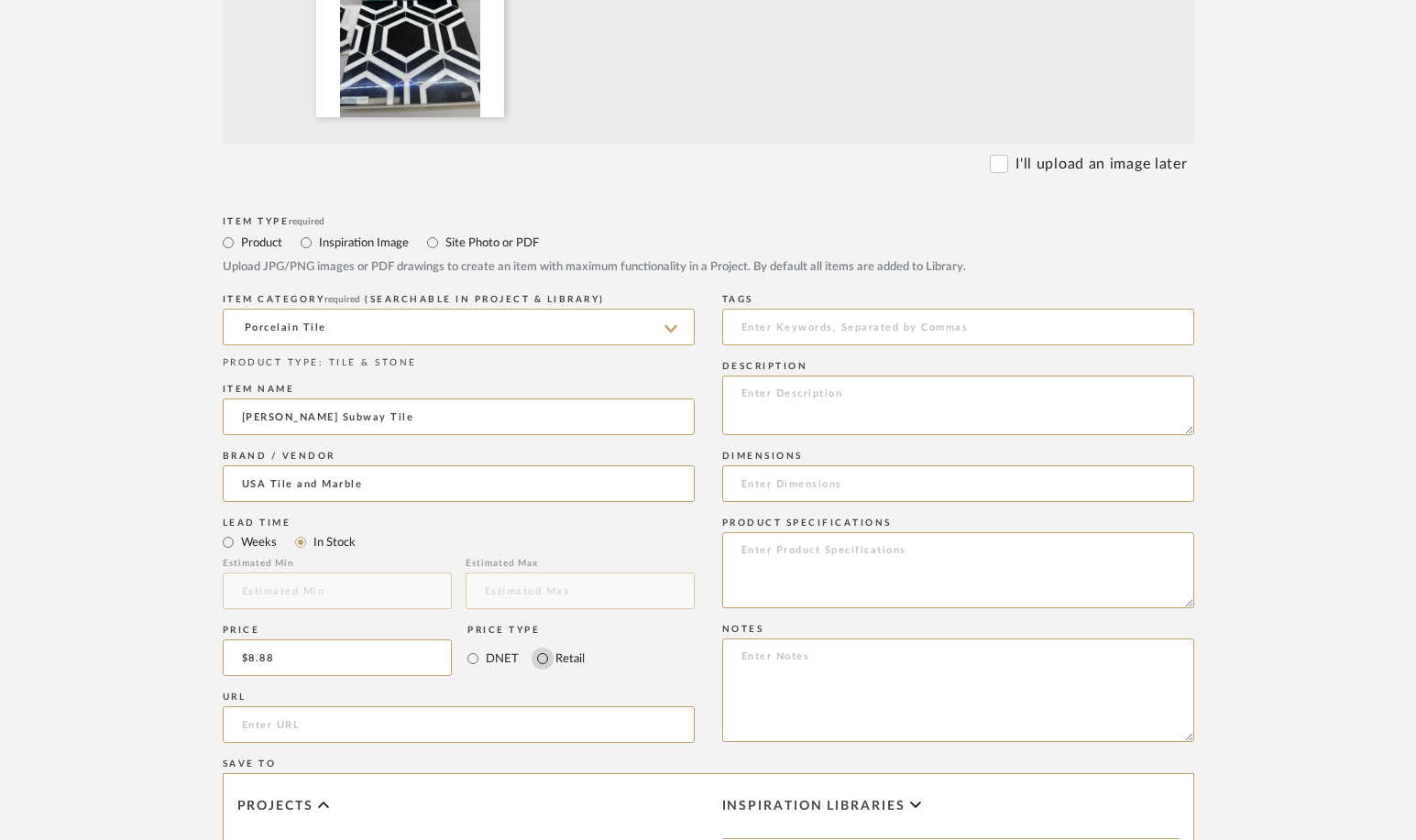
radio input "true"
click at [805, 395] on textarea "To enrich screen reader interactions, please activate Accessibility in Grammarl…" at bounding box center [957, 405] width 472 height 59
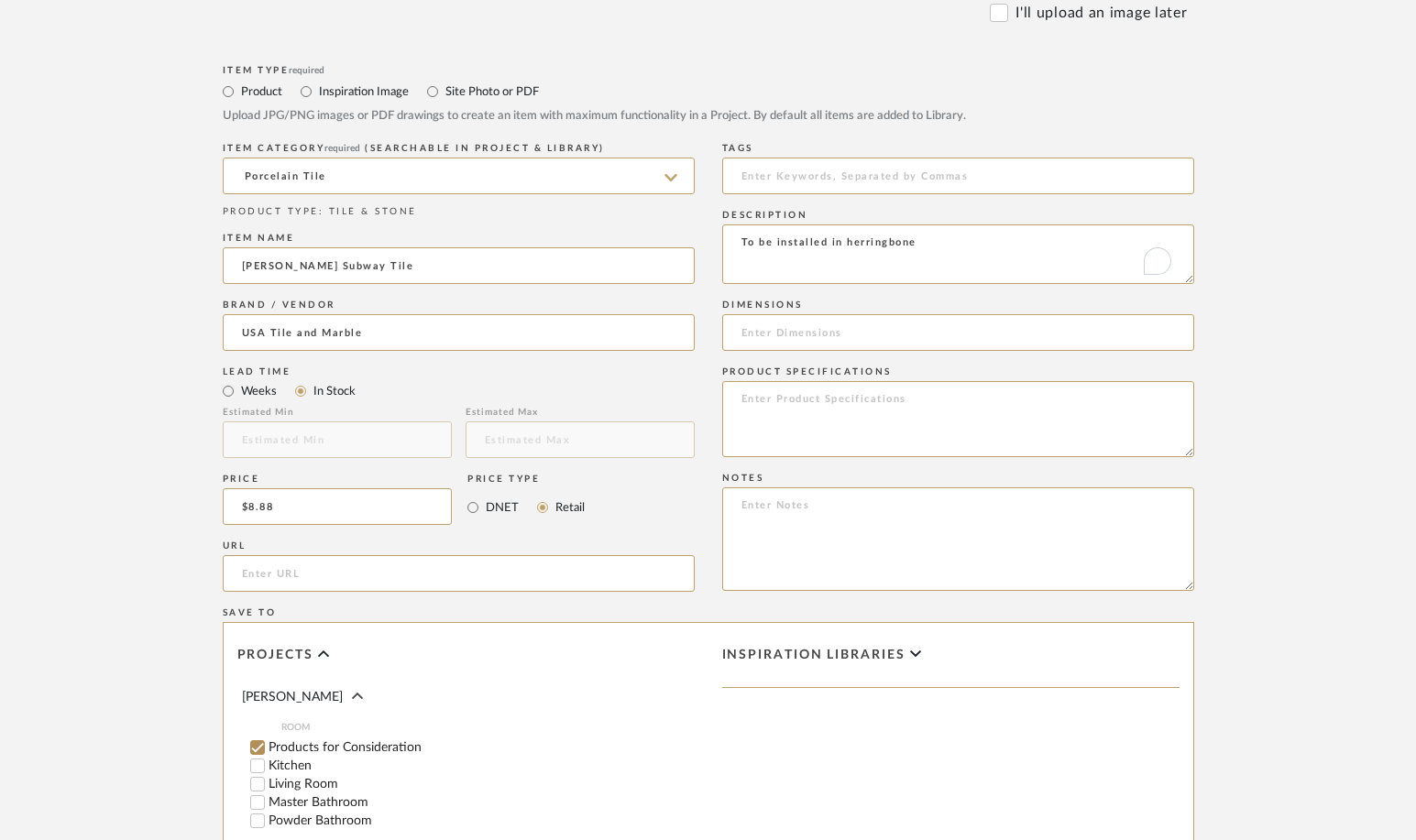
scroll to position [785, 0]
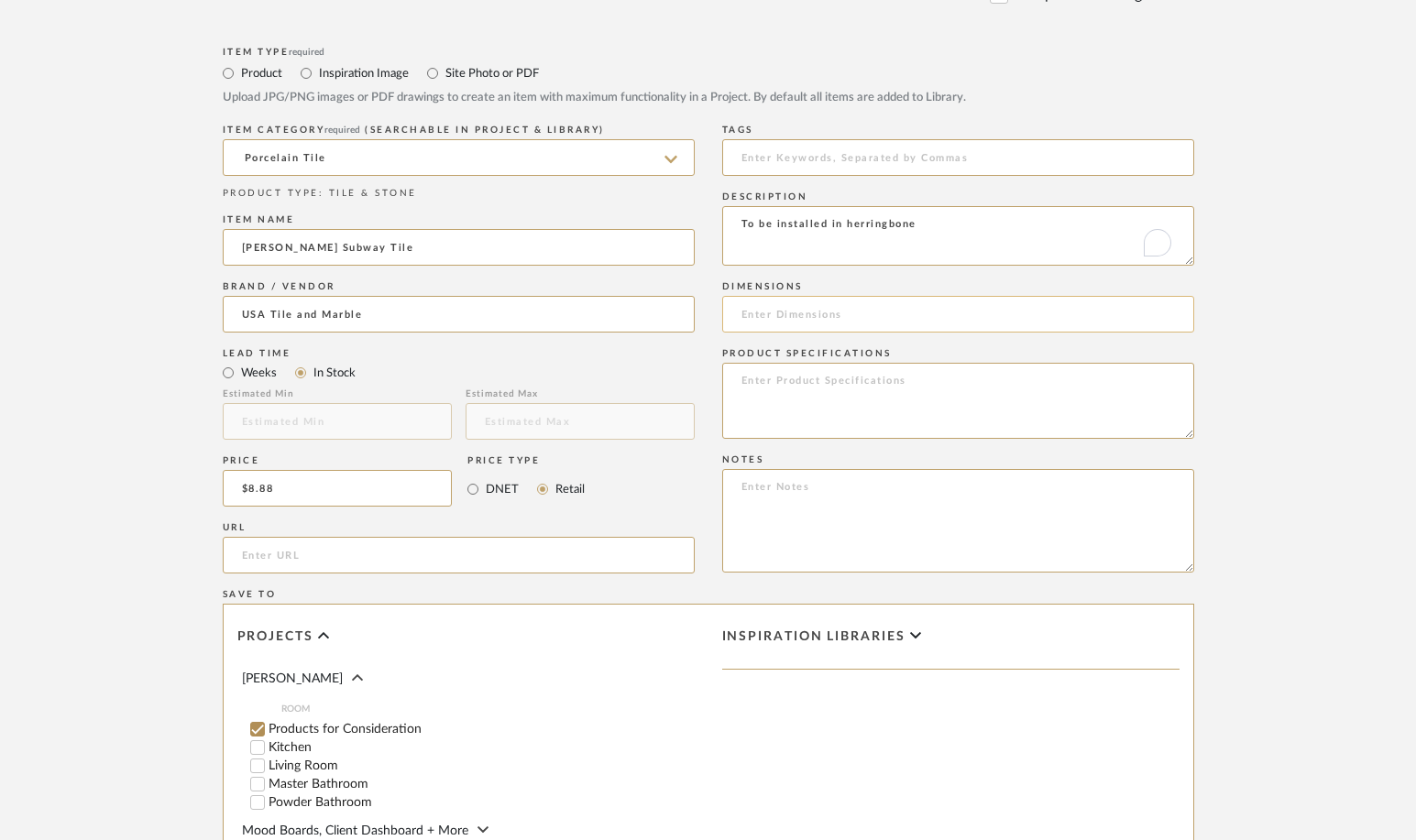
type textarea "To be installed in herringbone"
click at [810, 318] on input at bounding box center [957, 314] width 472 height 36
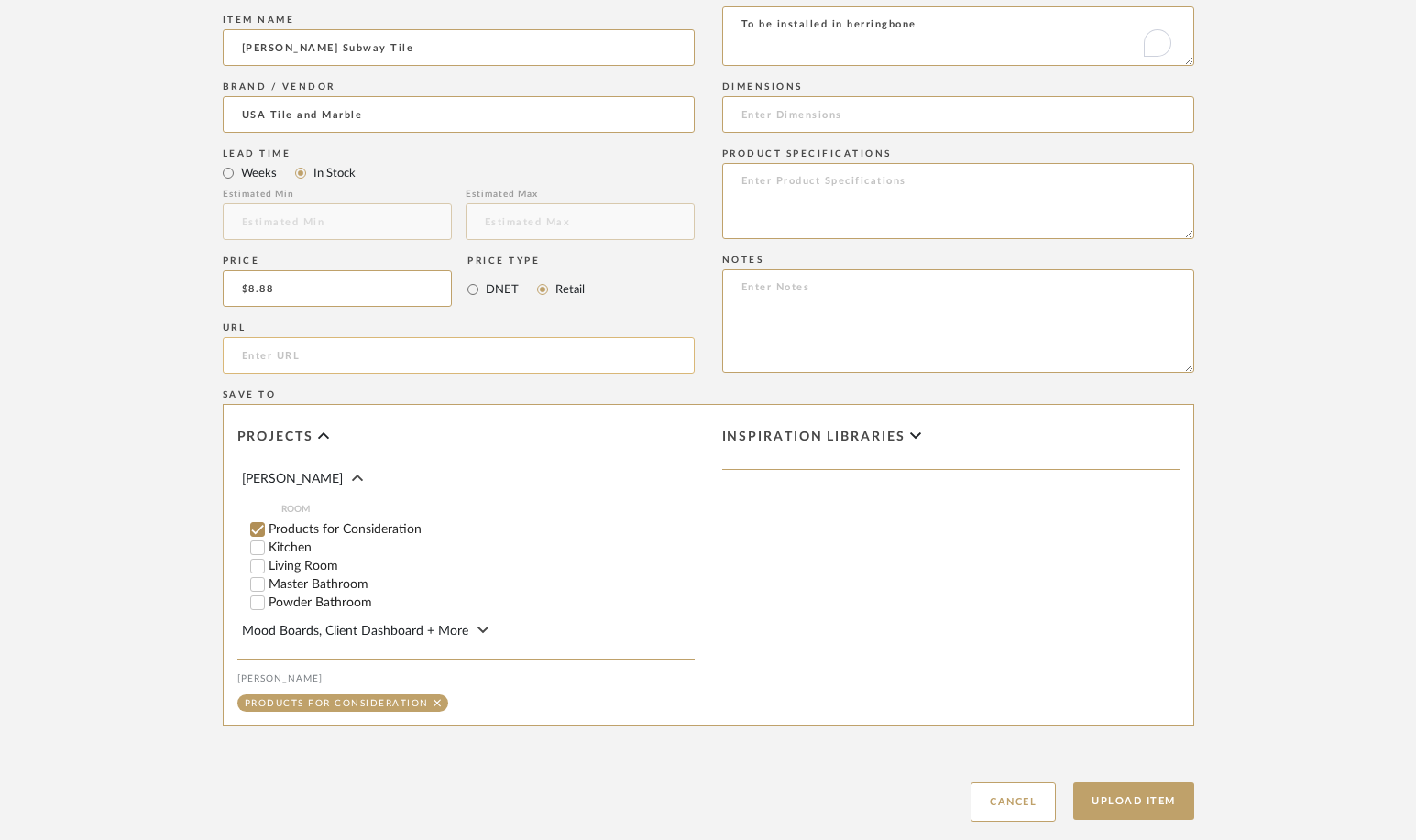
scroll to position [992, 0]
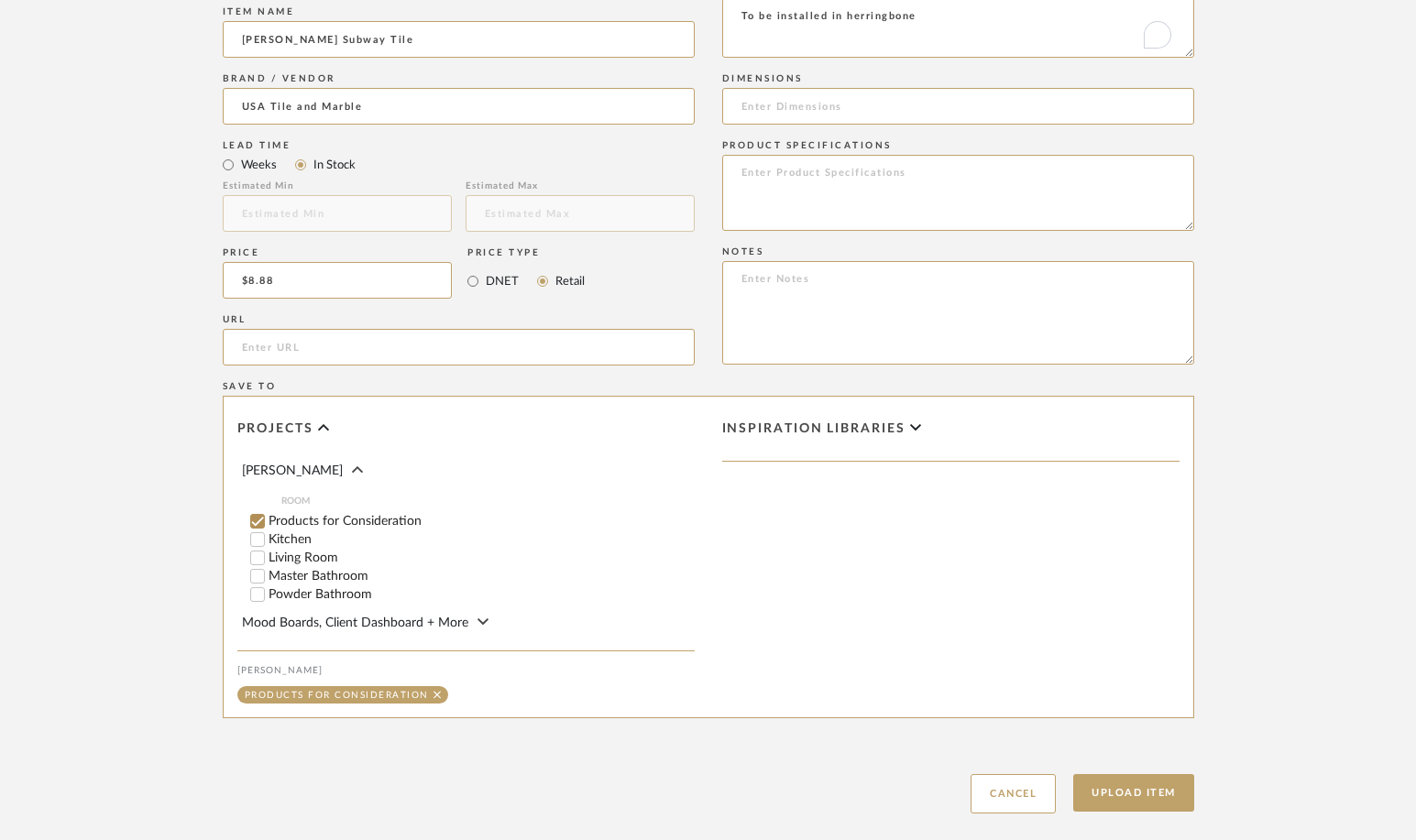
click at [257, 595] on input "Powder Bathroom" at bounding box center [257, 595] width 19 height 19
checkbox input "false"
click at [661, 590] on input "1" at bounding box center [657, 595] width 45 height 19
type input "127.68"
click at [1127, 796] on button "Upload Item" at bounding box center [1133, 793] width 121 height 37
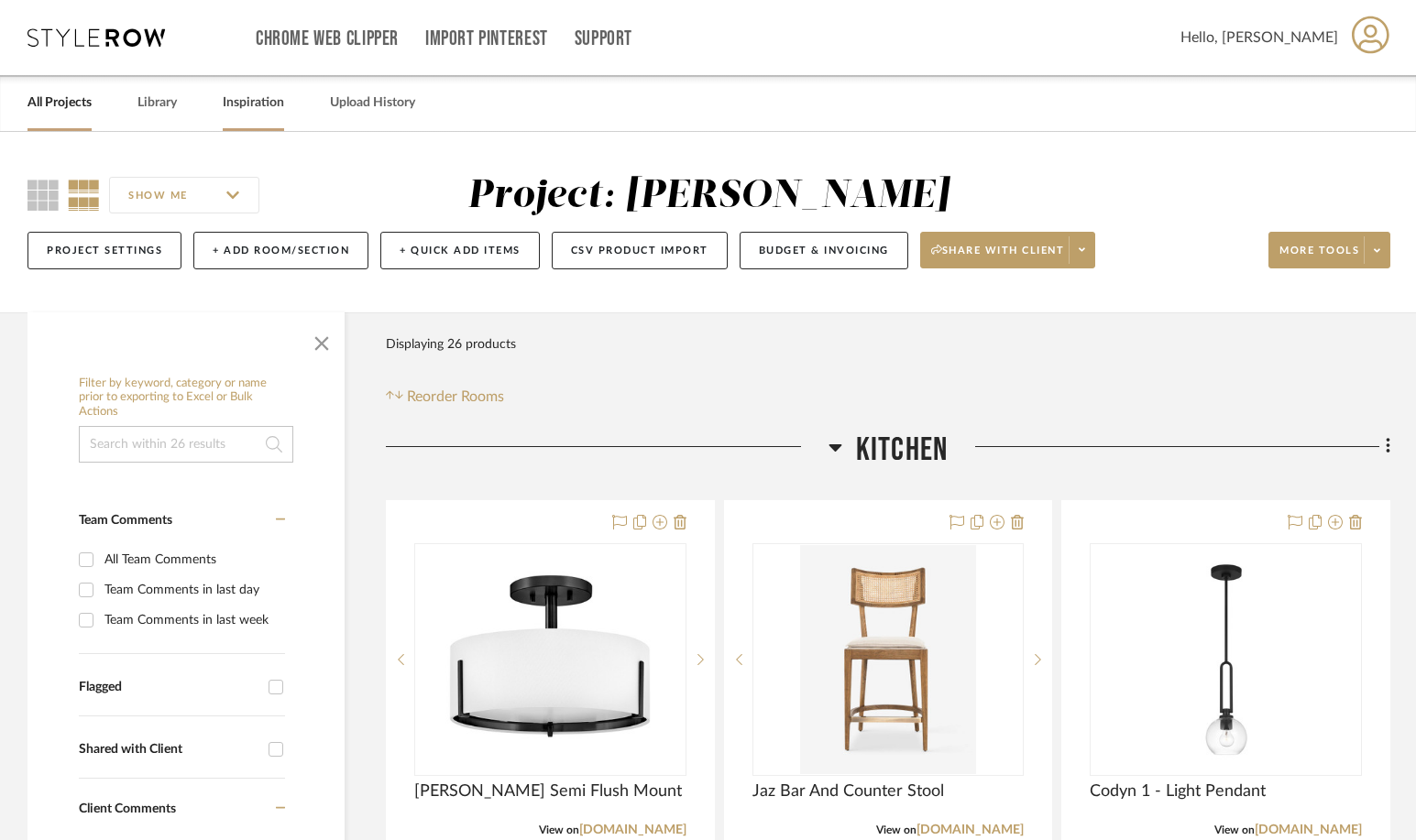
click at [268, 104] on link "Inspiration" at bounding box center [253, 103] width 61 height 25
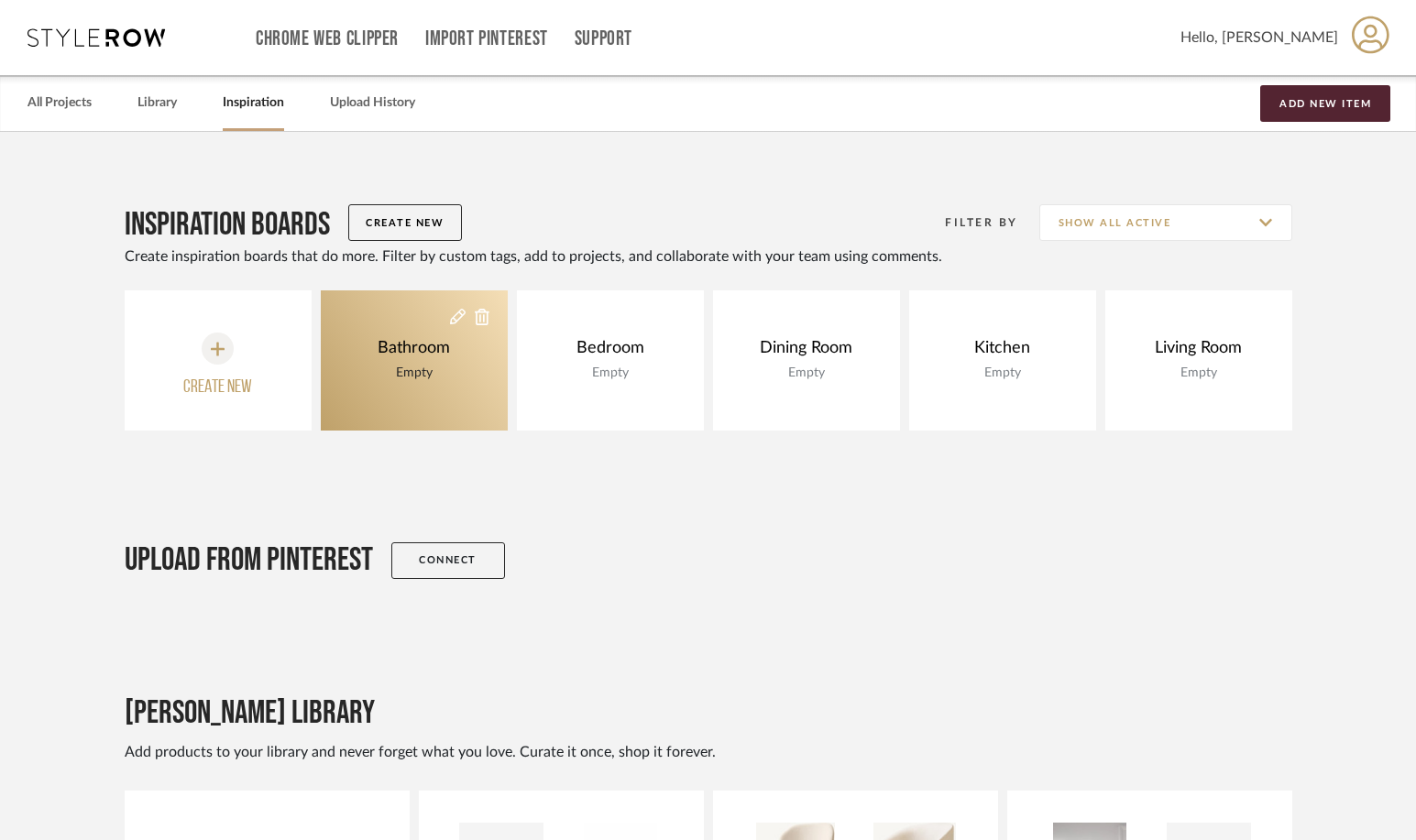
click at [408, 357] on div "Bathroom" at bounding box center [413, 348] width 82 height 20
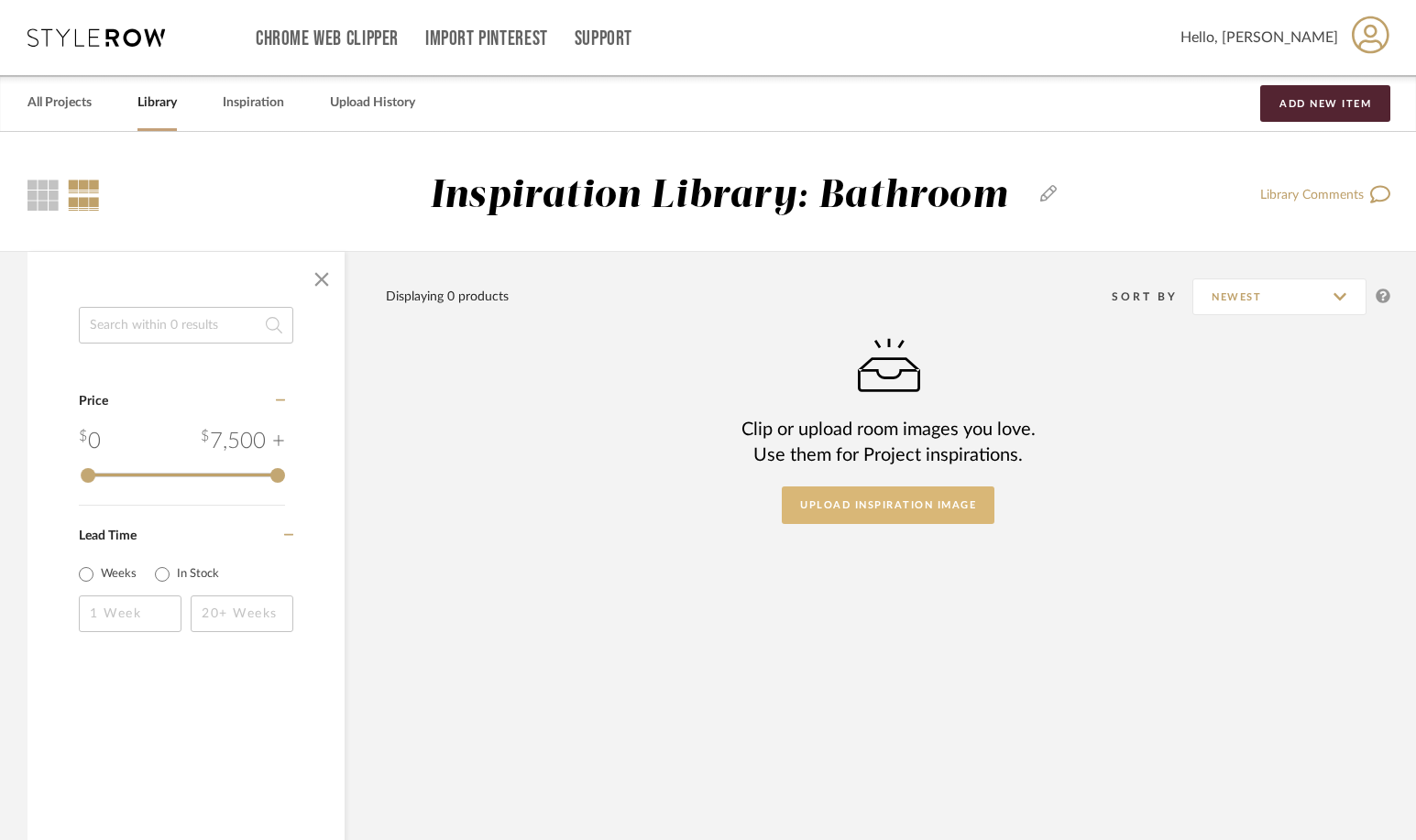
click at [896, 508] on button "Upload Inspiration Image" at bounding box center [888, 505] width 213 height 37
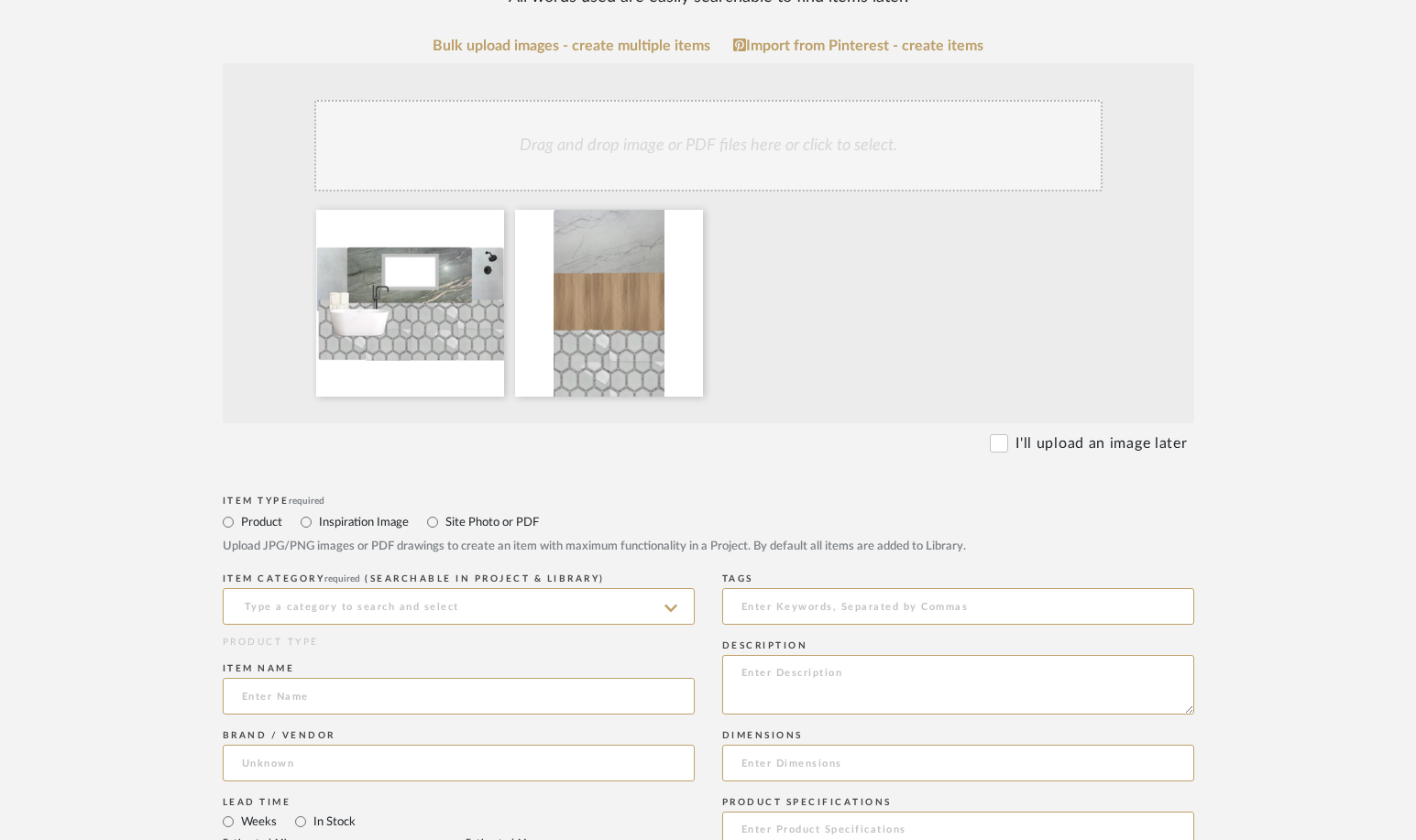
scroll to position [363, 0]
click at [549, 615] on input at bounding box center [459, 604] width 472 height 36
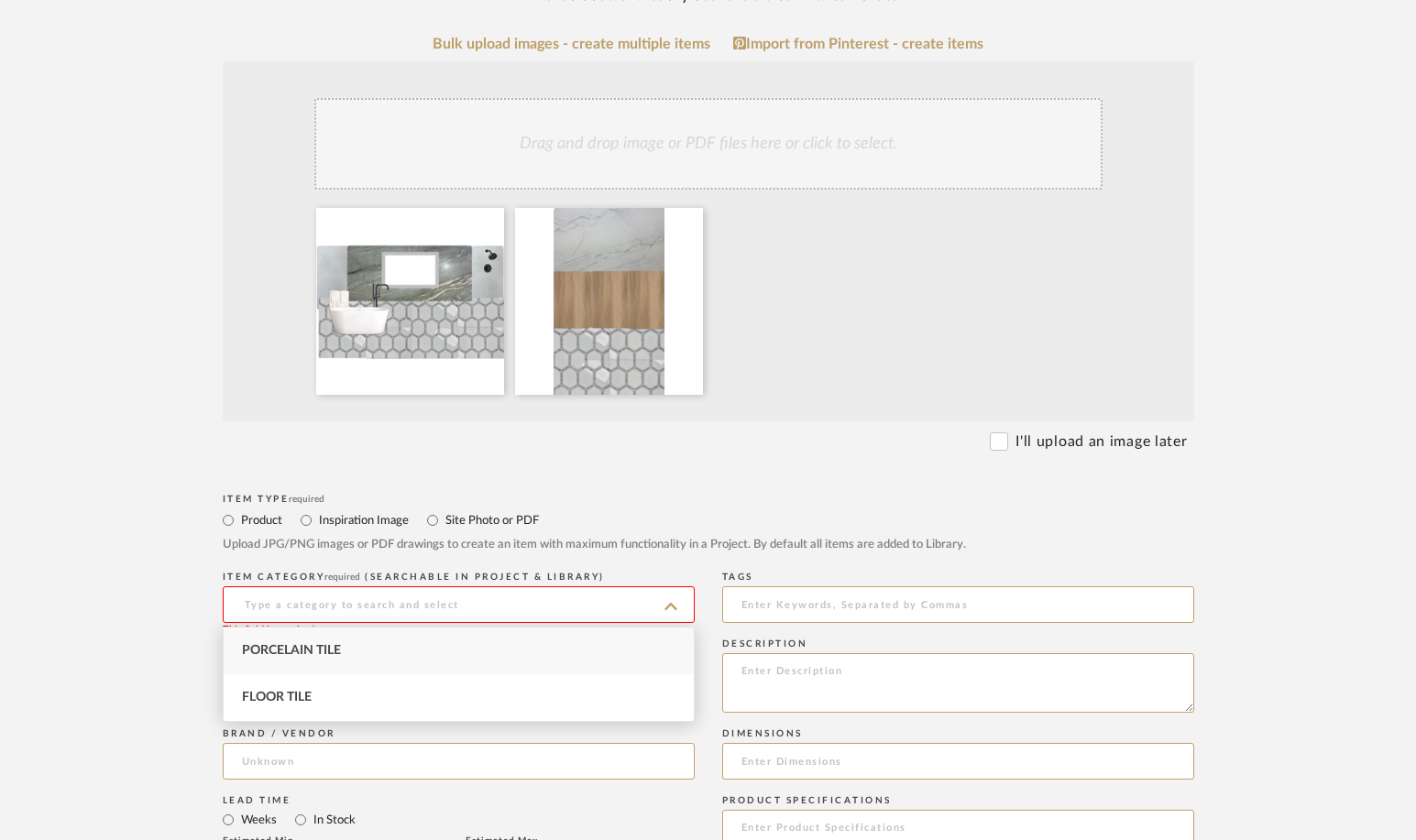
click at [674, 605] on icon at bounding box center [671, 606] width 13 height 15
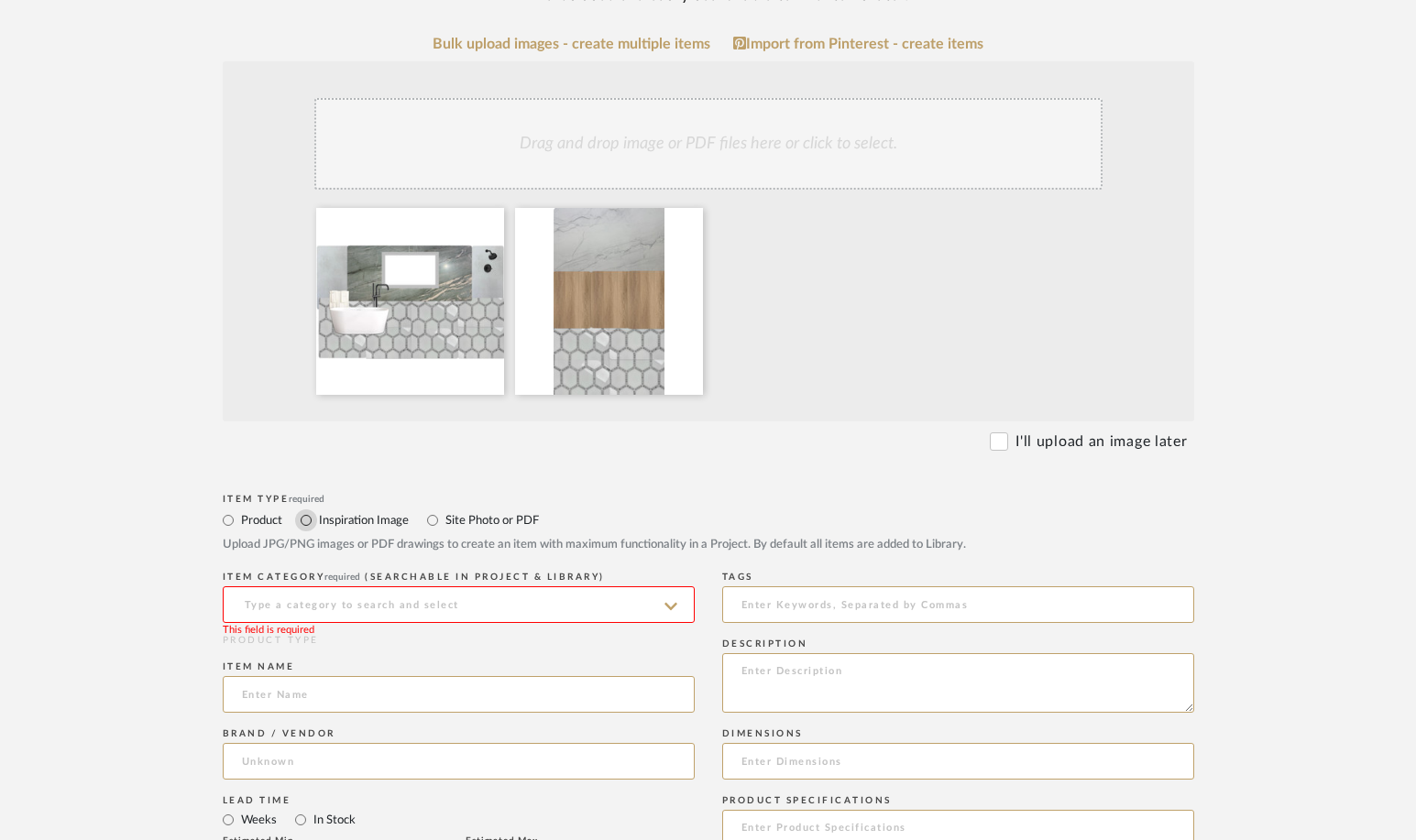
click at [305, 521] on input "Inspiration Image" at bounding box center [306, 521] width 22 height 22
radio input "true"
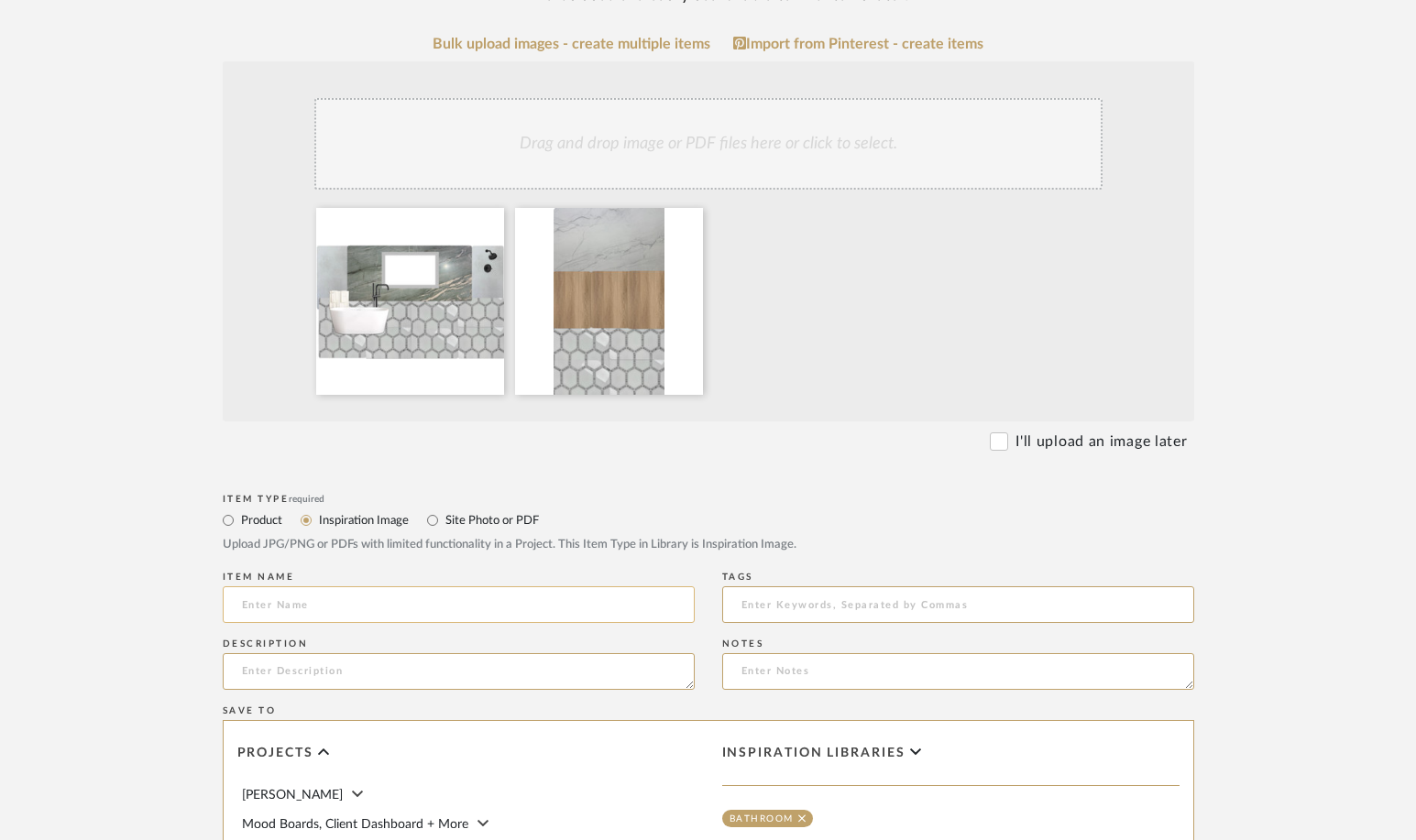
click at [365, 613] on input at bounding box center [459, 604] width 472 height 36
type input "B"
type input "Master Bathroom Selection Moodboard"
click at [348, 676] on textarea at bounding box center [459, 671] width 472 height 36
click at [834, 606] on input at bounding box center [957, 604] width 472 height 36
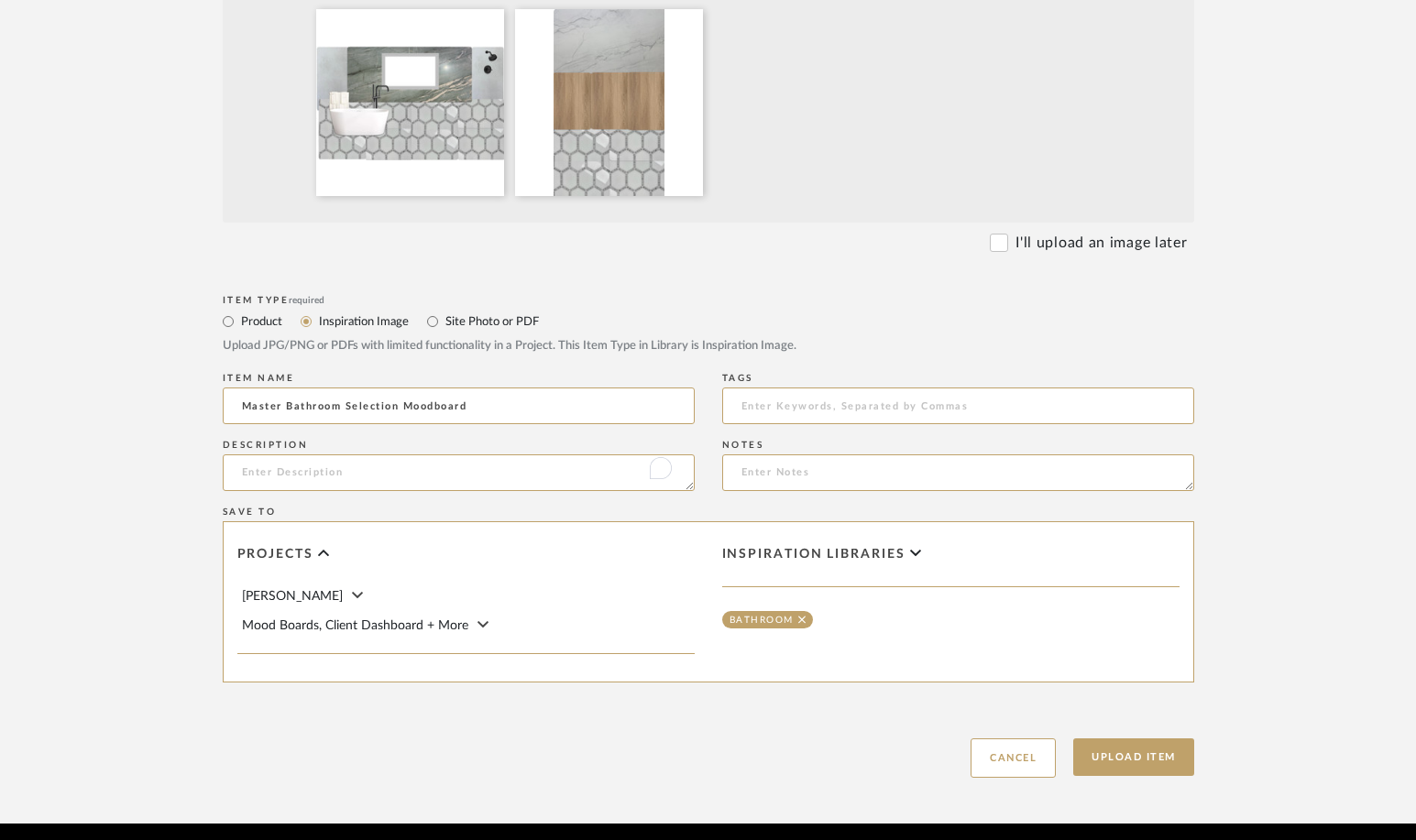
scroll to position [598, 0]
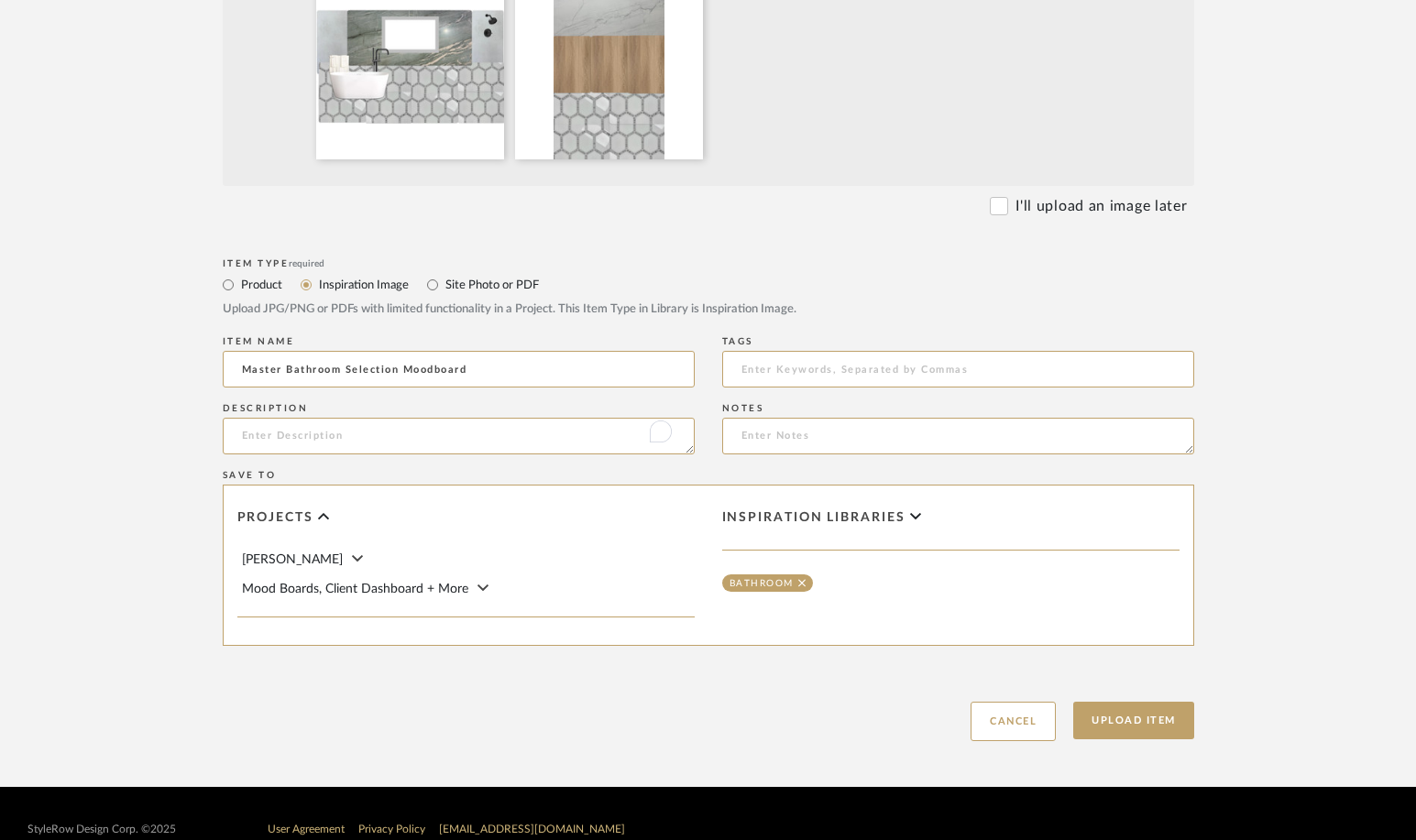
click at [318, 553] on span "[PERSON_NAME]" at bounding box center [292, 559] width 101 height 13
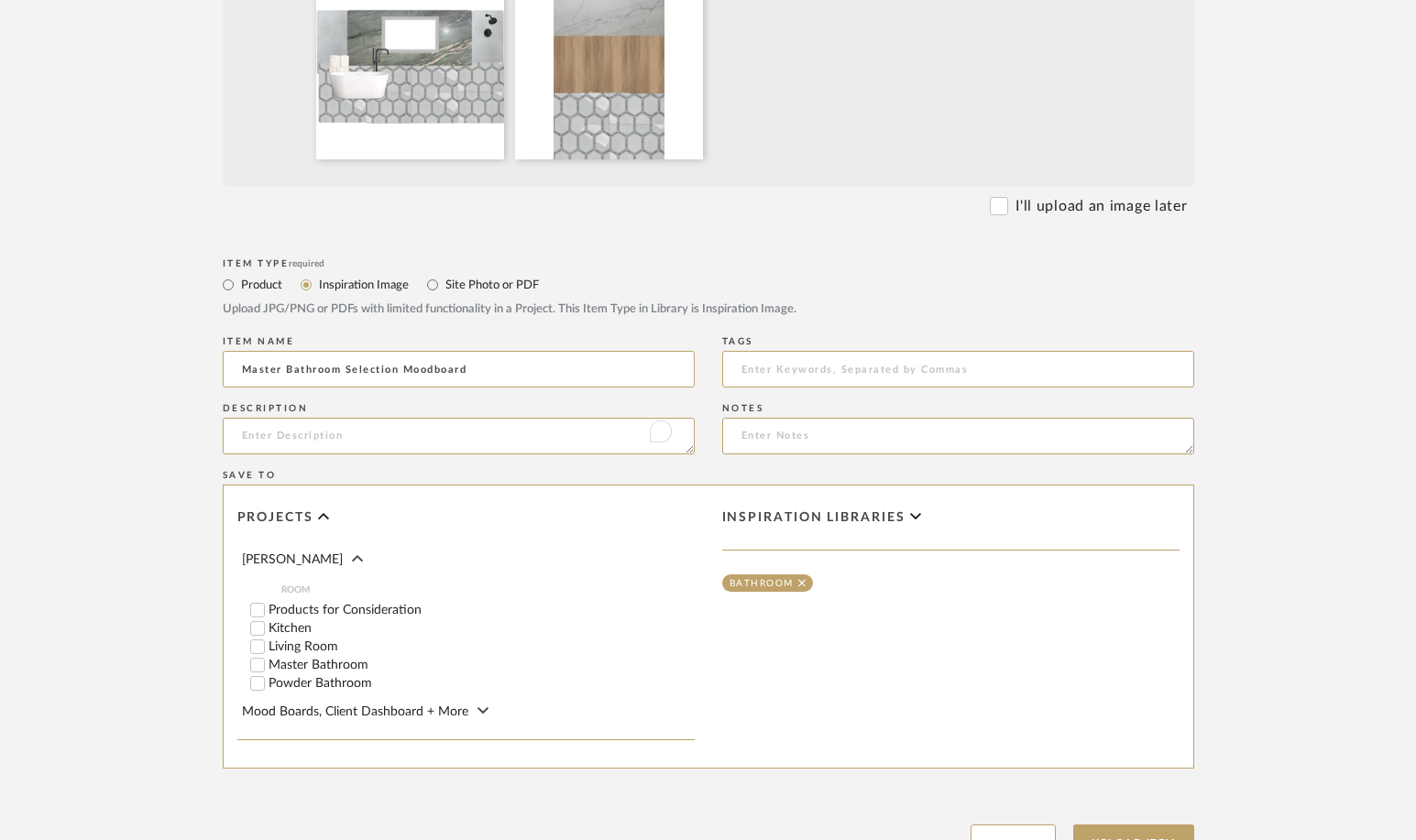
click at [256, 665] on input "Master Bathroom" at bounding box center [257, 665] width 19 height 19
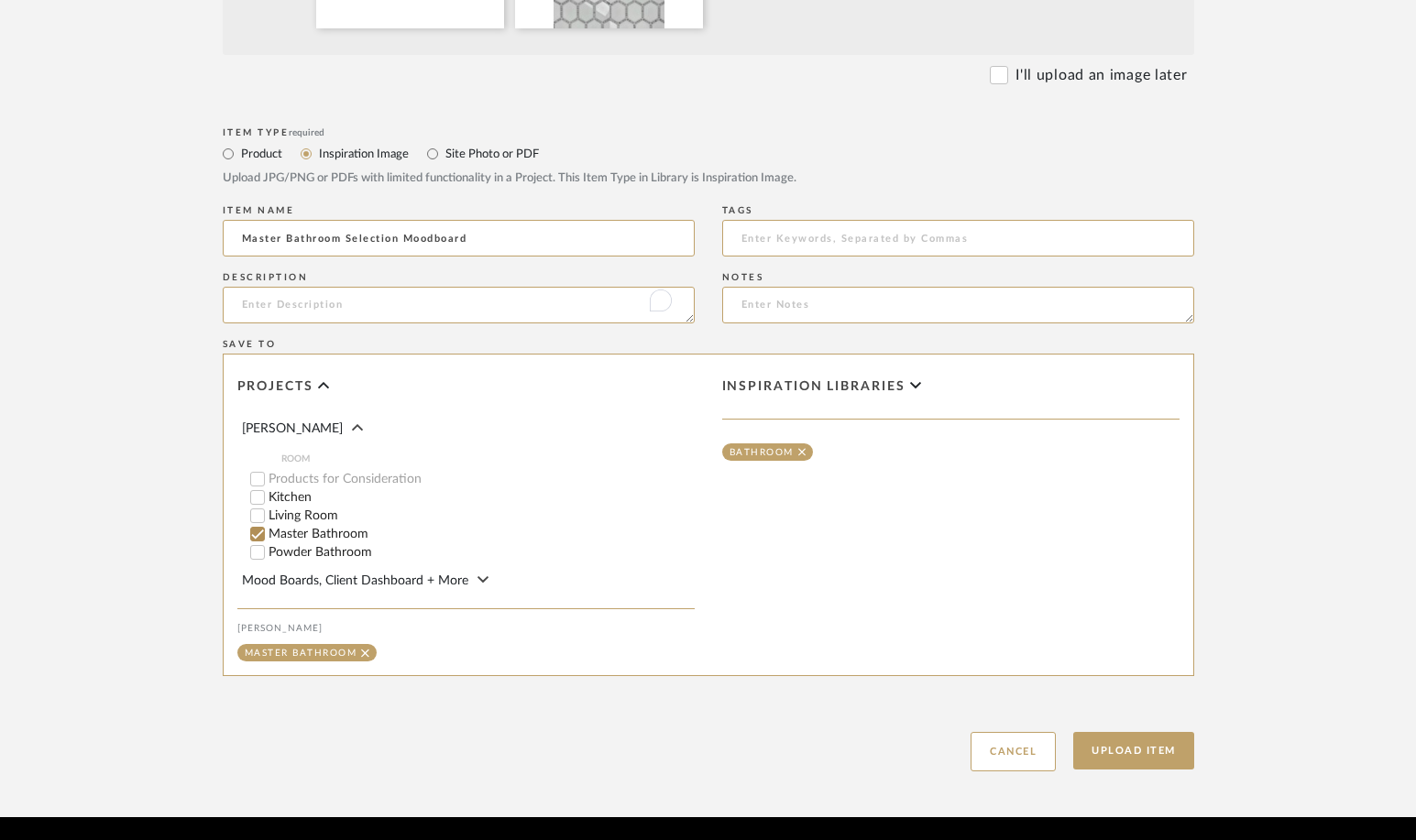
scroll to position [734, 0]
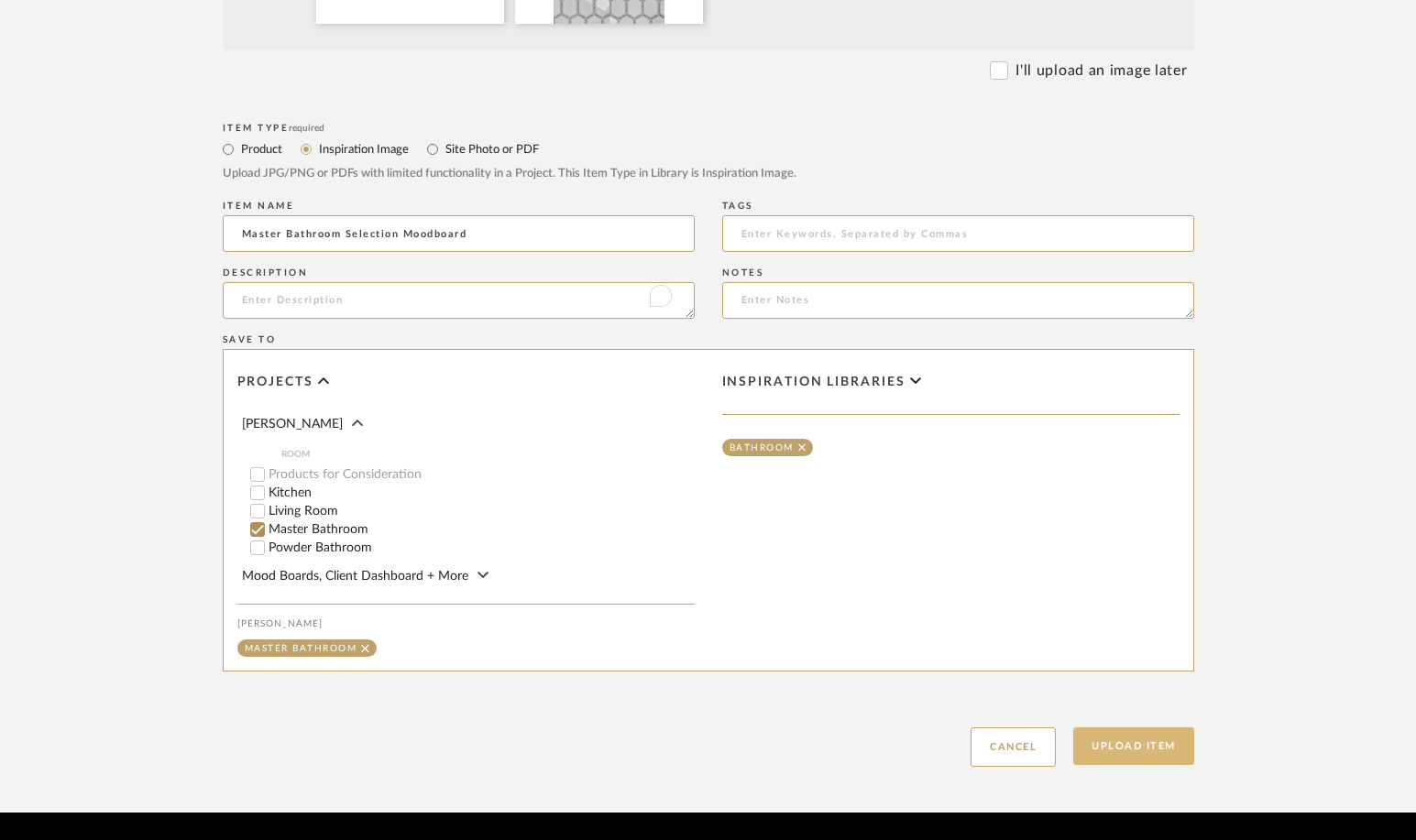
click at [1143, 750] on button "Upload Item" at bounding box center [1133, 746] width 121 height 37
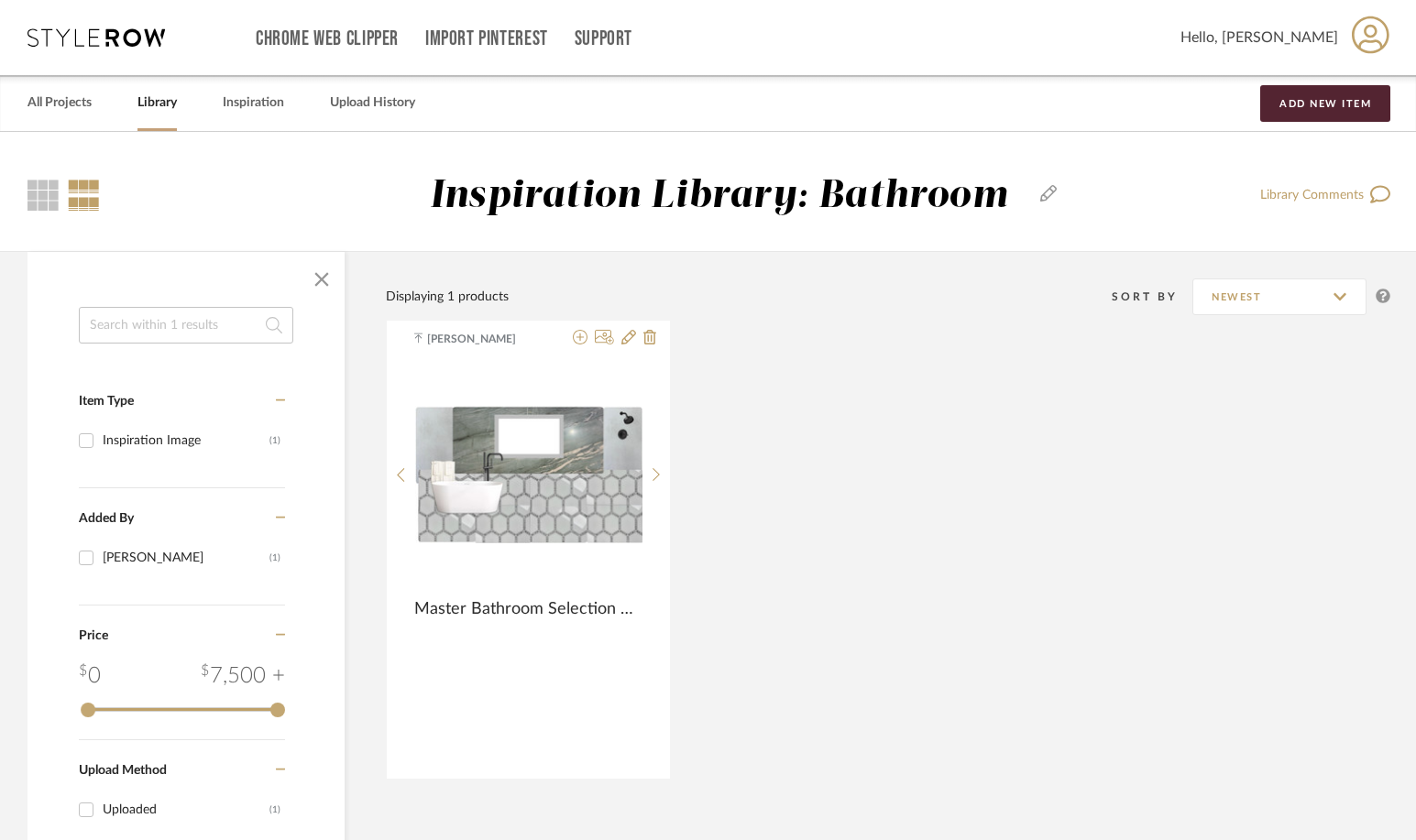
click at [159, 95] on link "Library" at bounding box center [157, 103] width 39 height 25
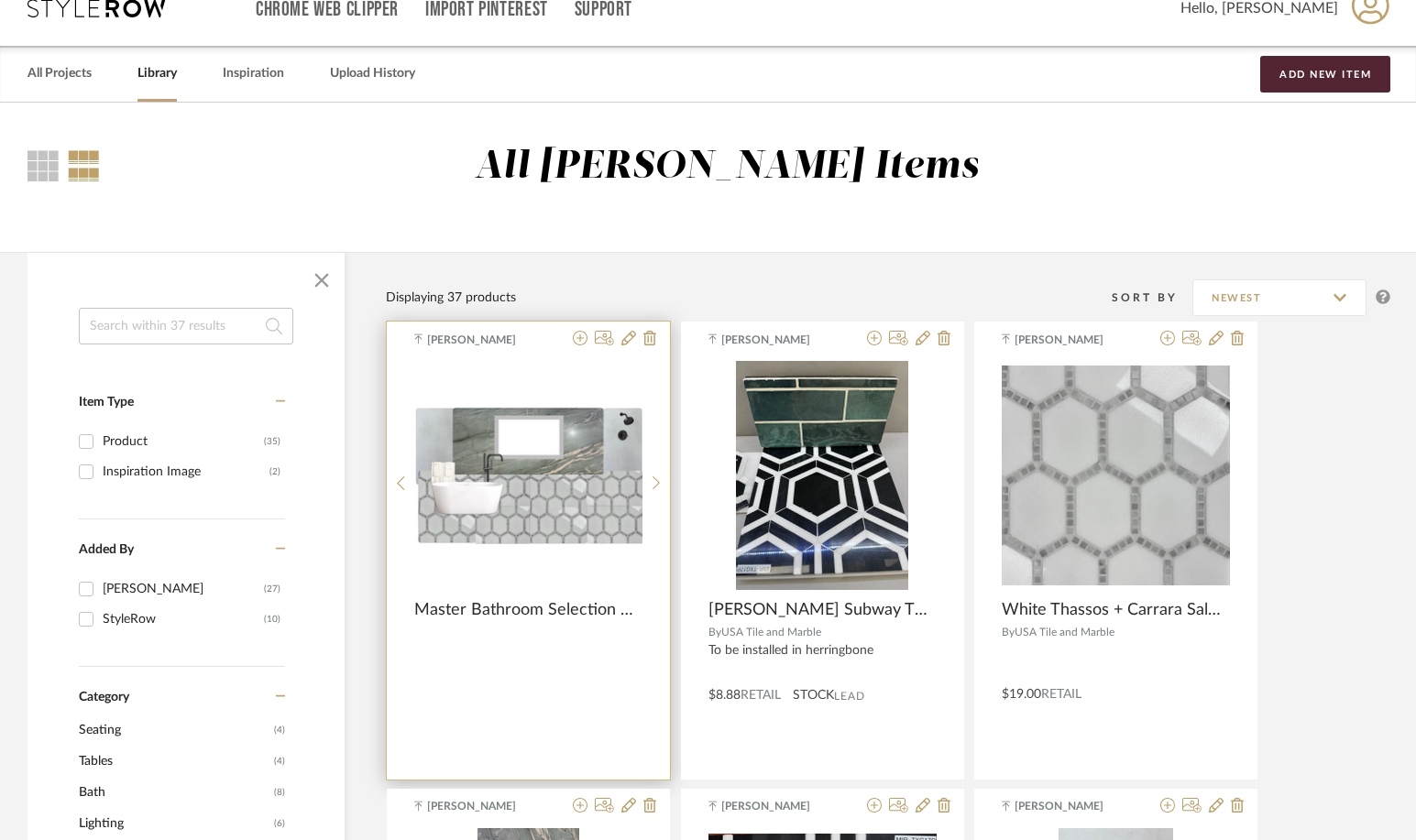
scroll to position [40, 0]
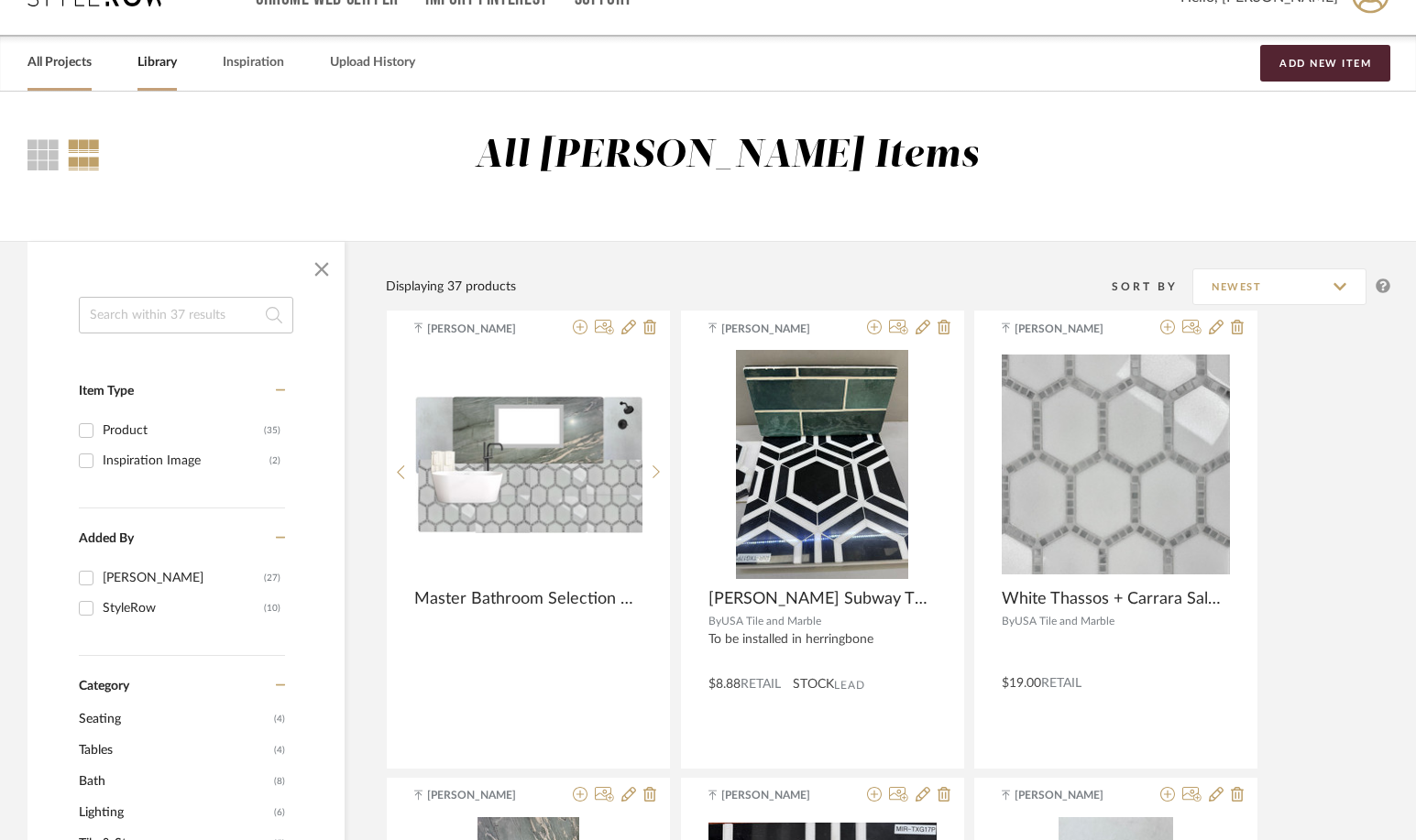
click at [58, 62] on link "All Projects" at bounding box center [59, 62] width 64 height 25
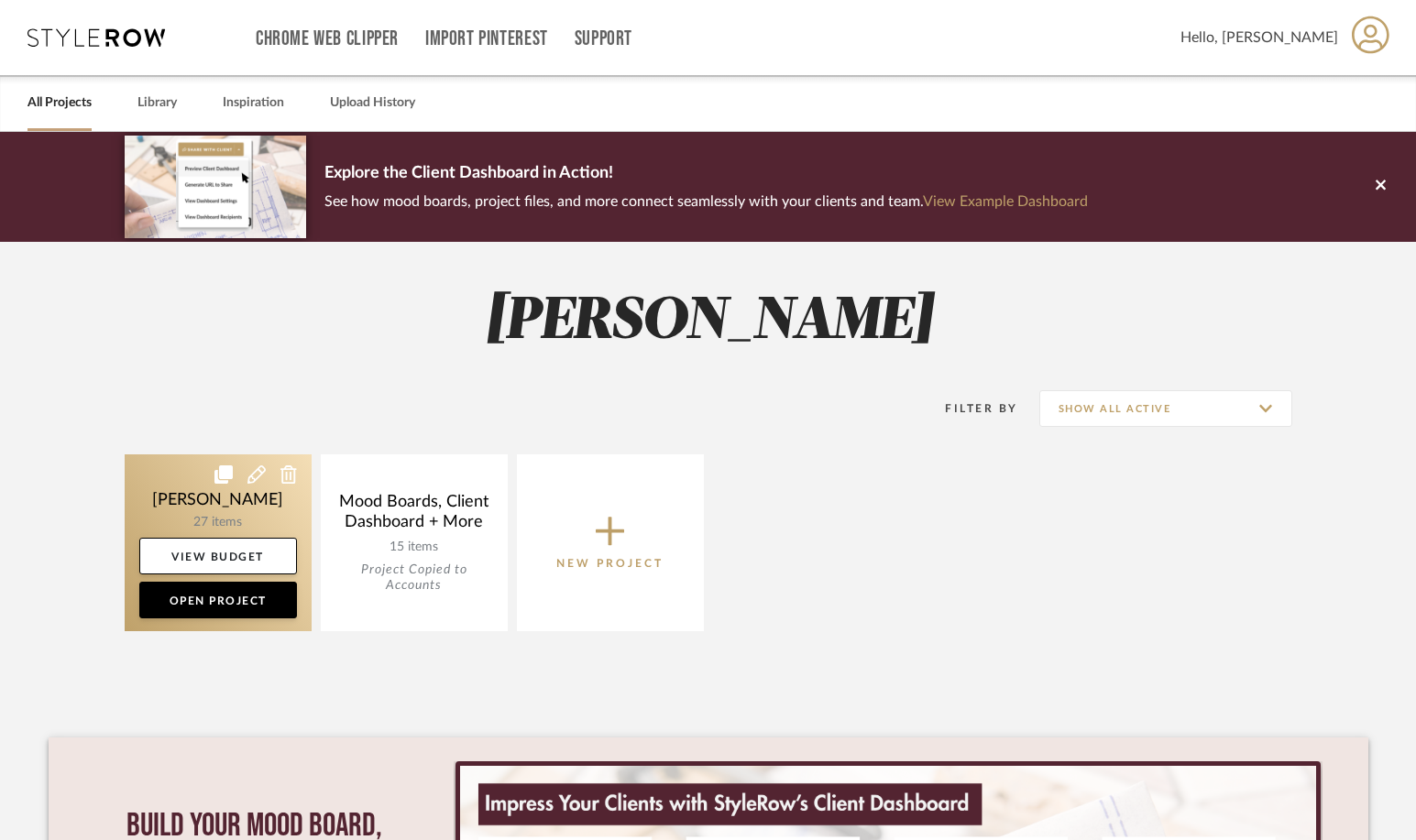
click at [183, 499] on link at bounding box center [218, 542] width 187 height 176
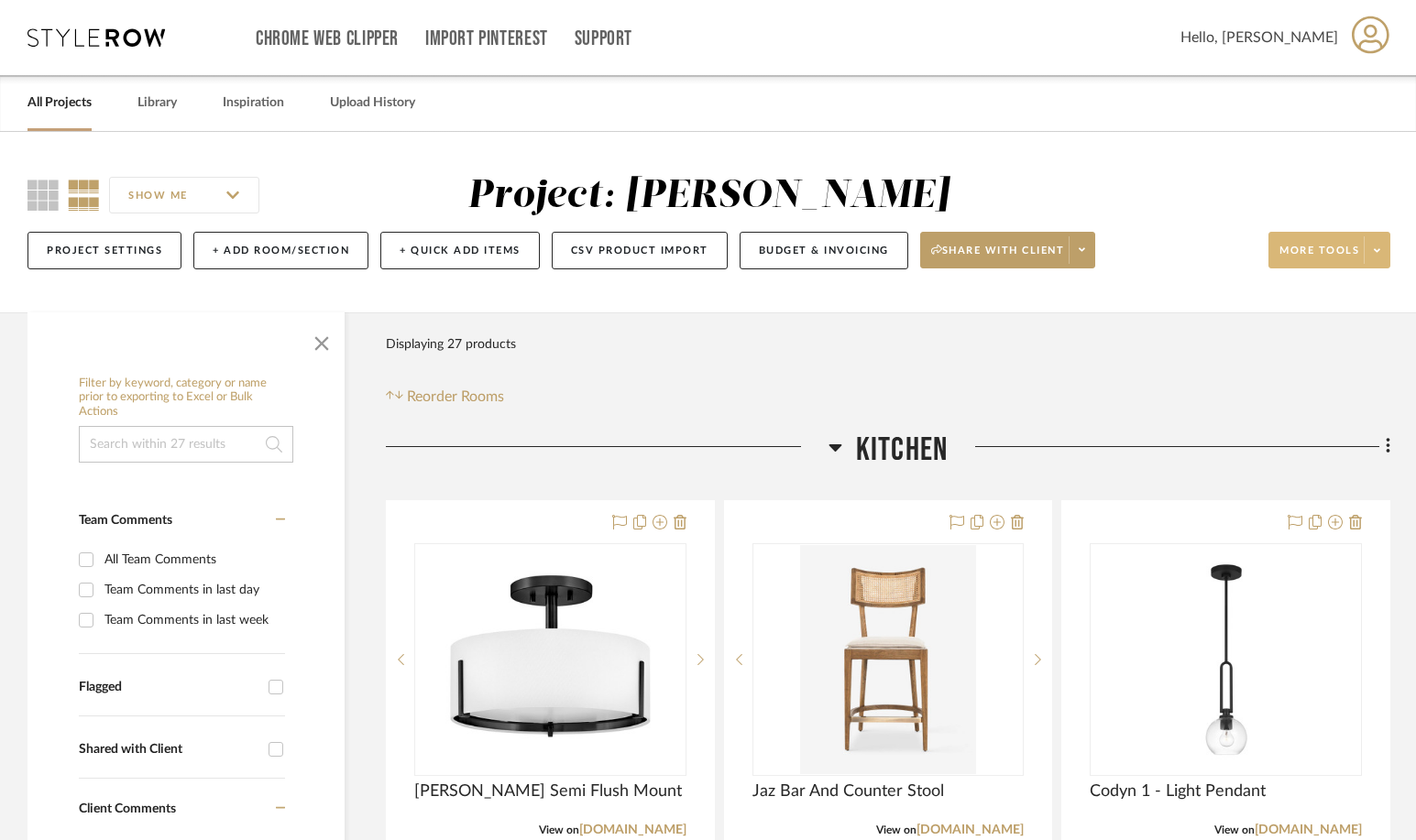
click at [1230, 250] on span at bounding box center [1377, 250] width 26 height 28
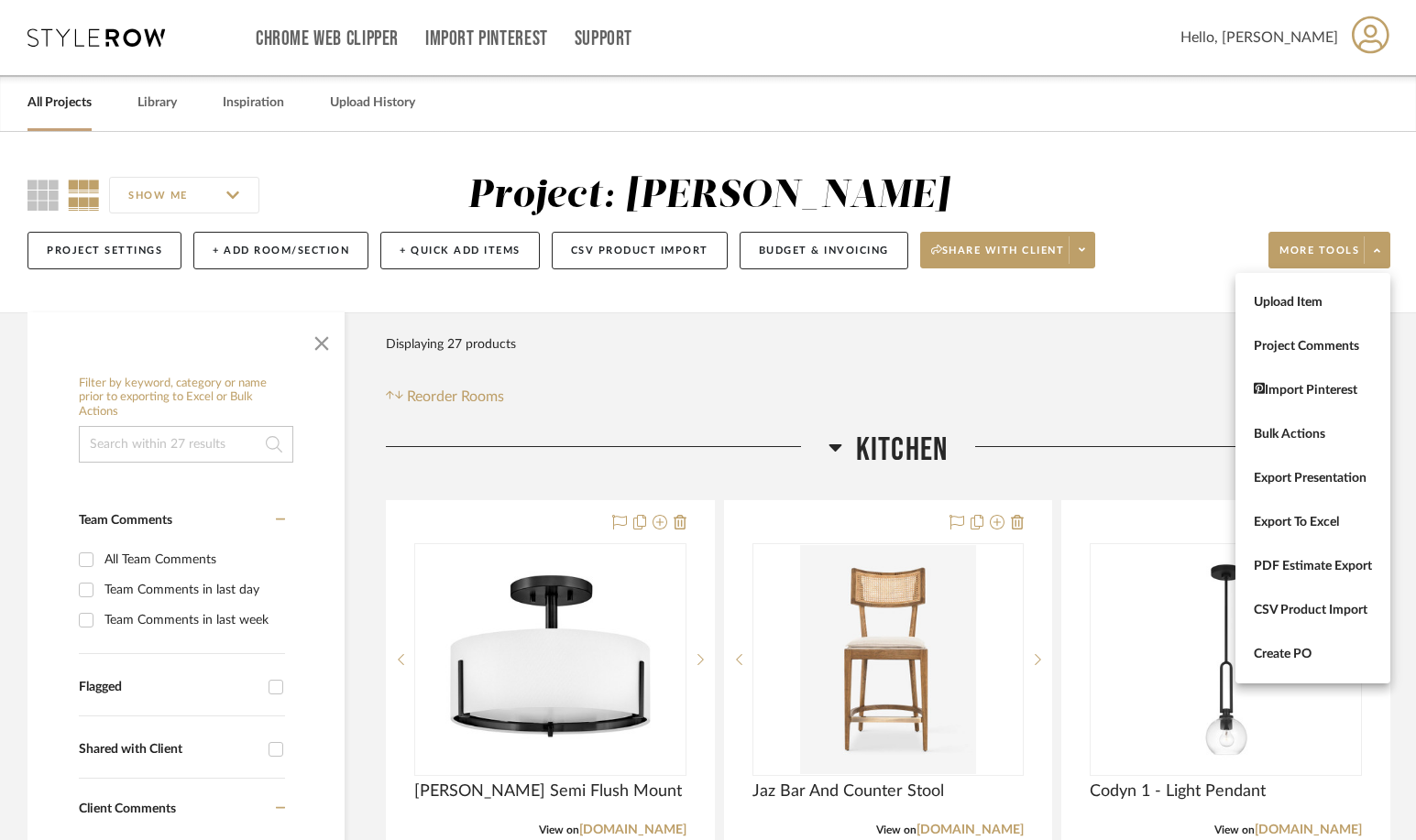
click at [1159, 316] on div at bounding box center [708, 420] width 1416 height 840
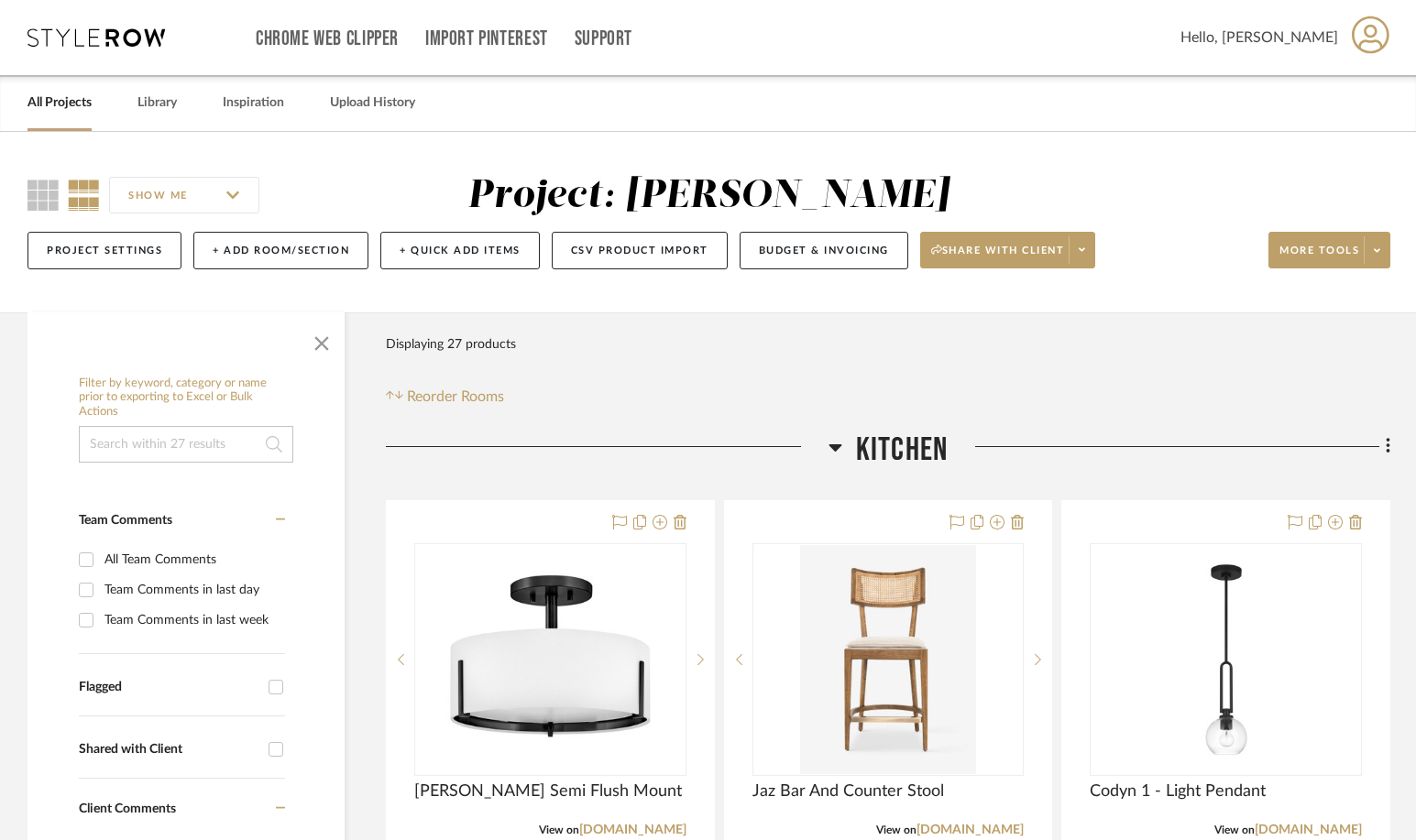
click at [87, 192] on icon at bounding box center [84, 195] width 33 height 32
click at [71, 98] on link "All Projects" at bounding box center [59, 103] width 64 height 25
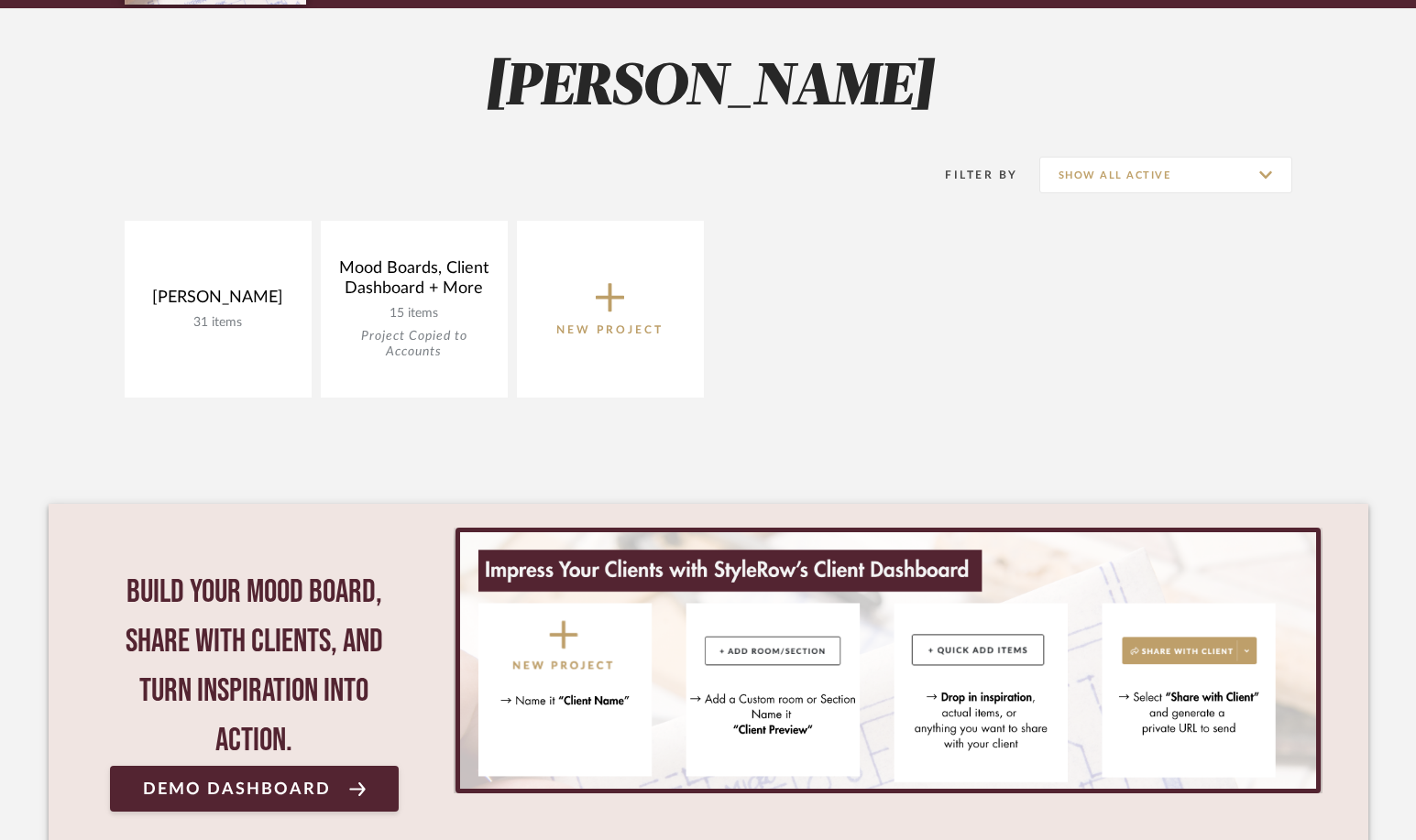
scroll to position [237, 0]
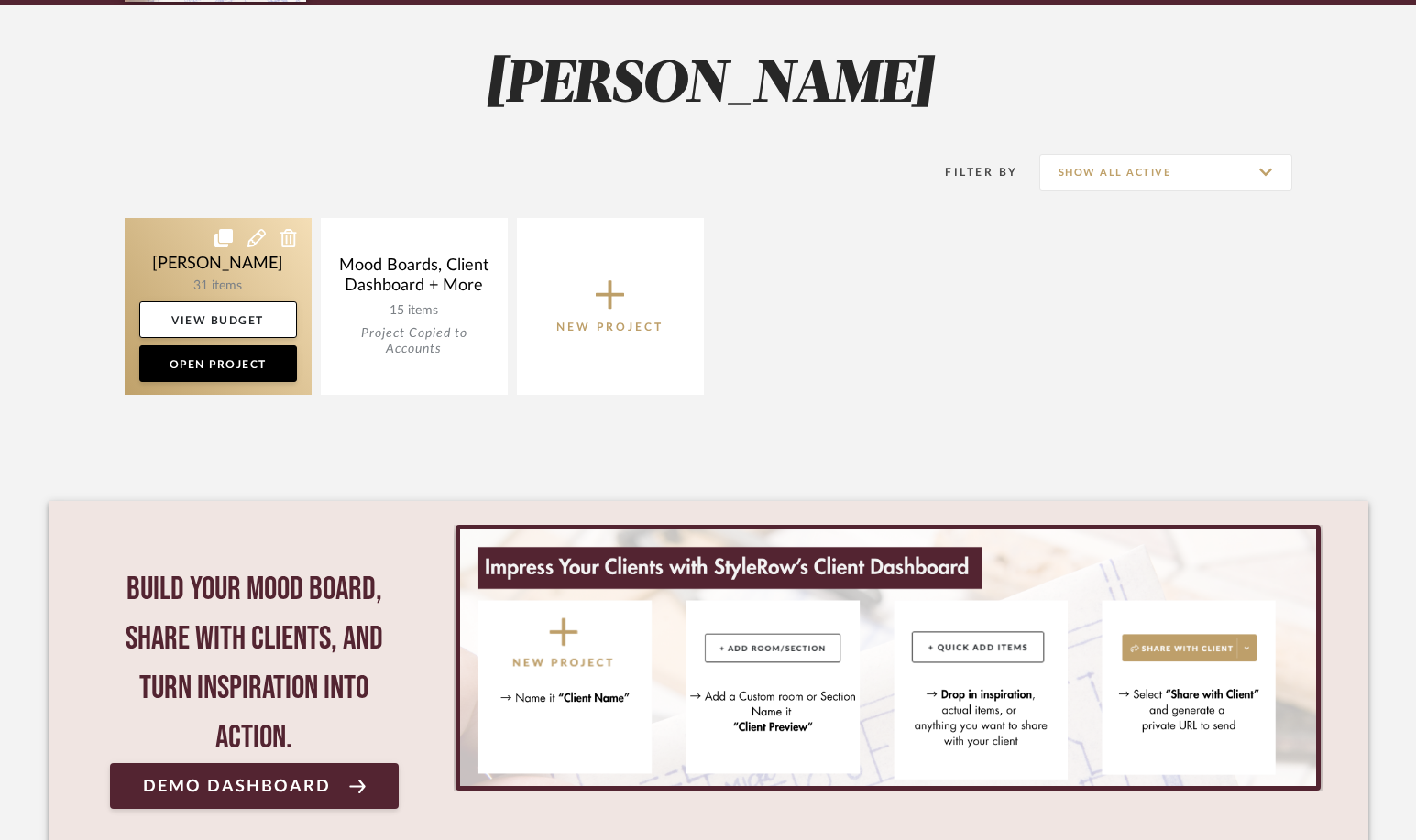
click at [192, 265] on link at bounding box center [218, 306] width 187 height 176
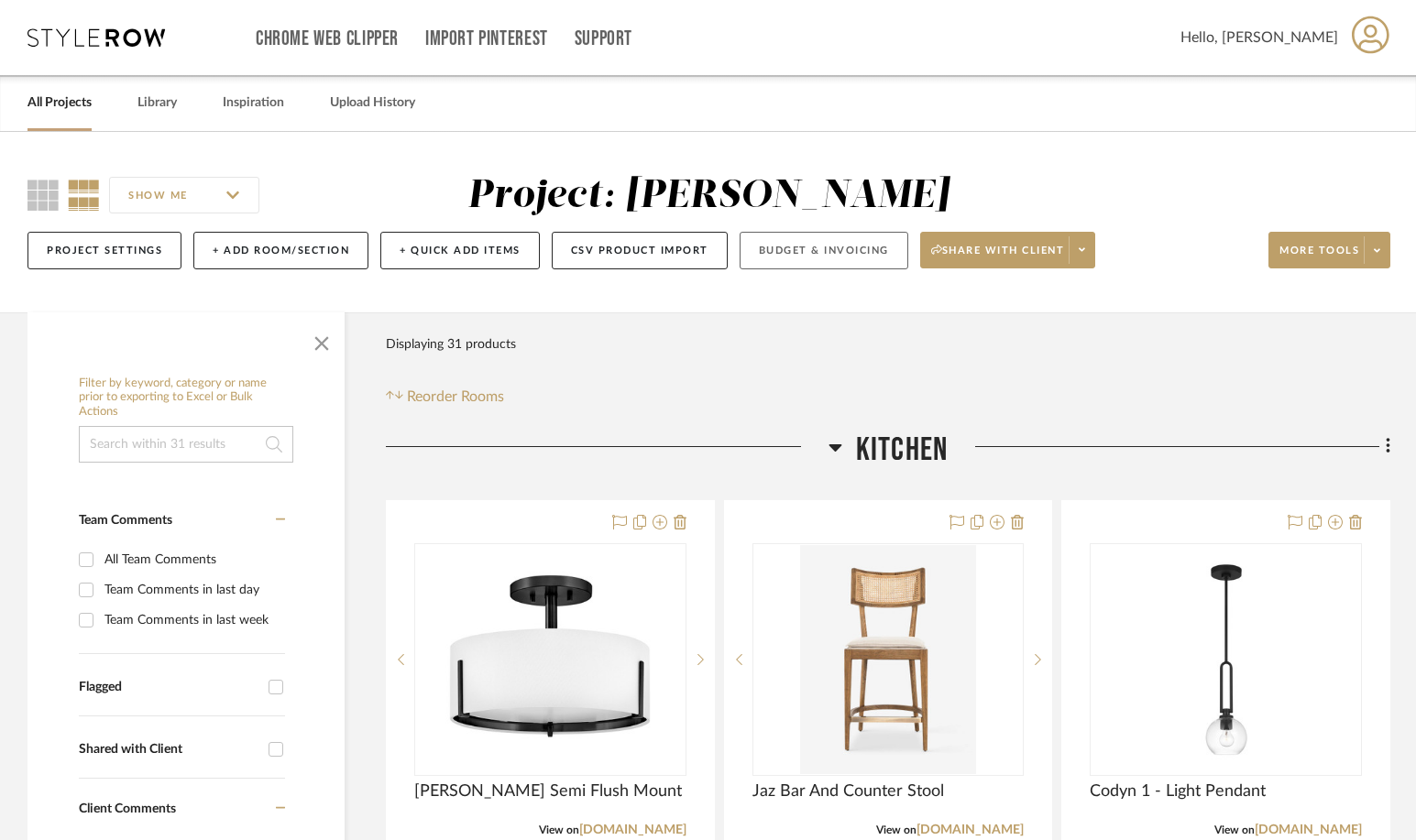
click at [784, 250] on button "Budget & Invoicing" at bounding box center [823, 250] width 169 height 37
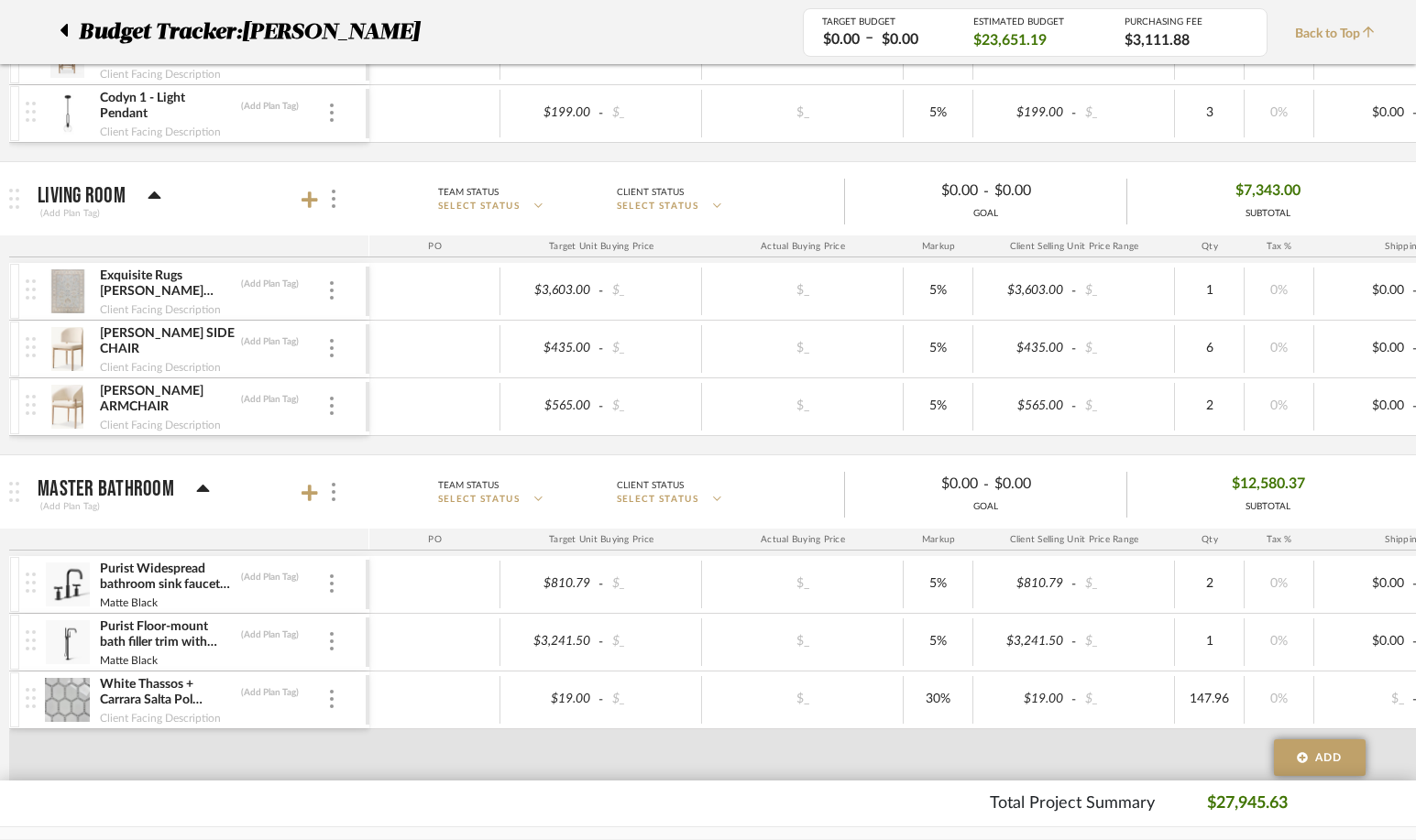
scroll to position [500, 0]
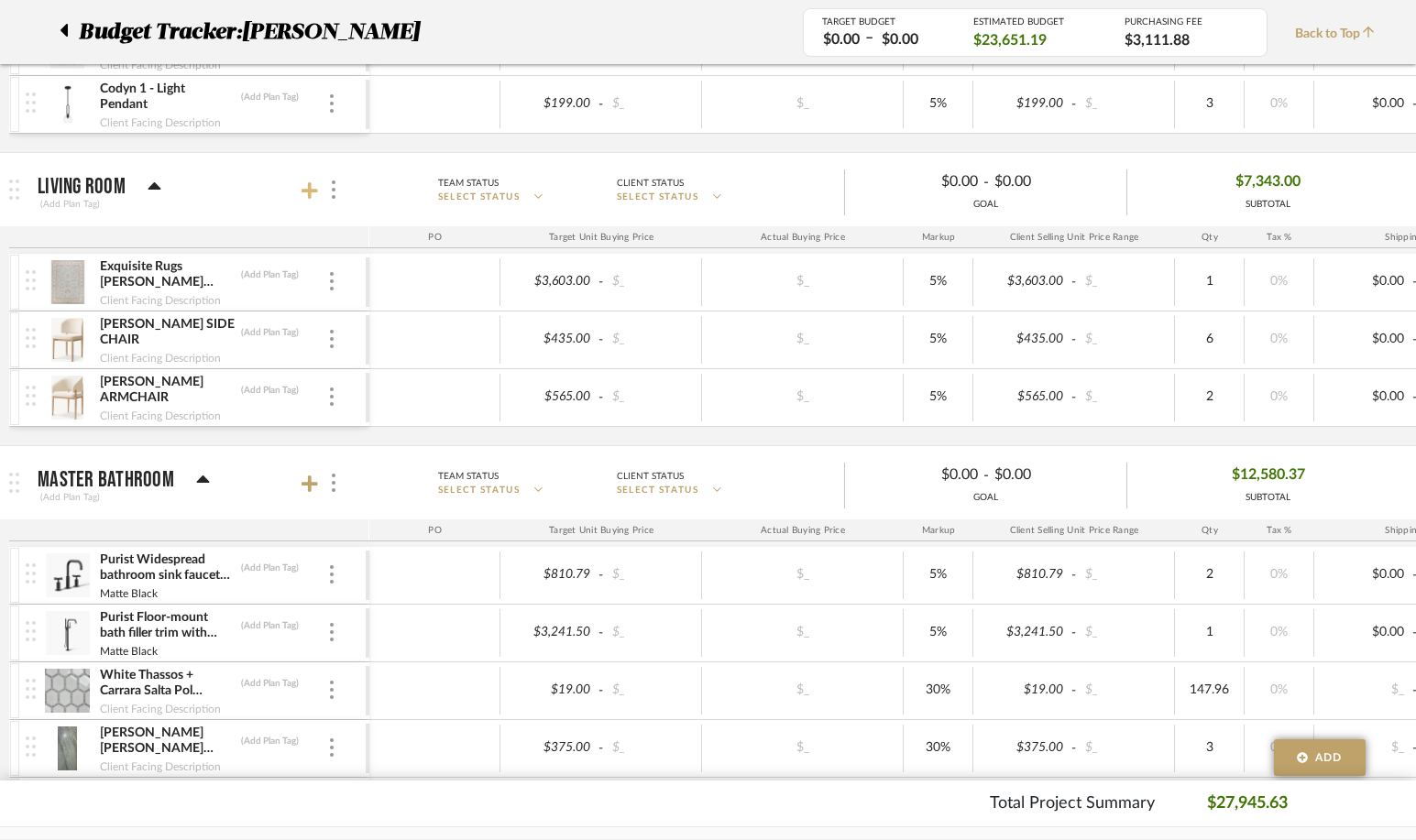
click at [304, 191] on icon at bounding box center [310, 190] width 17 height 19
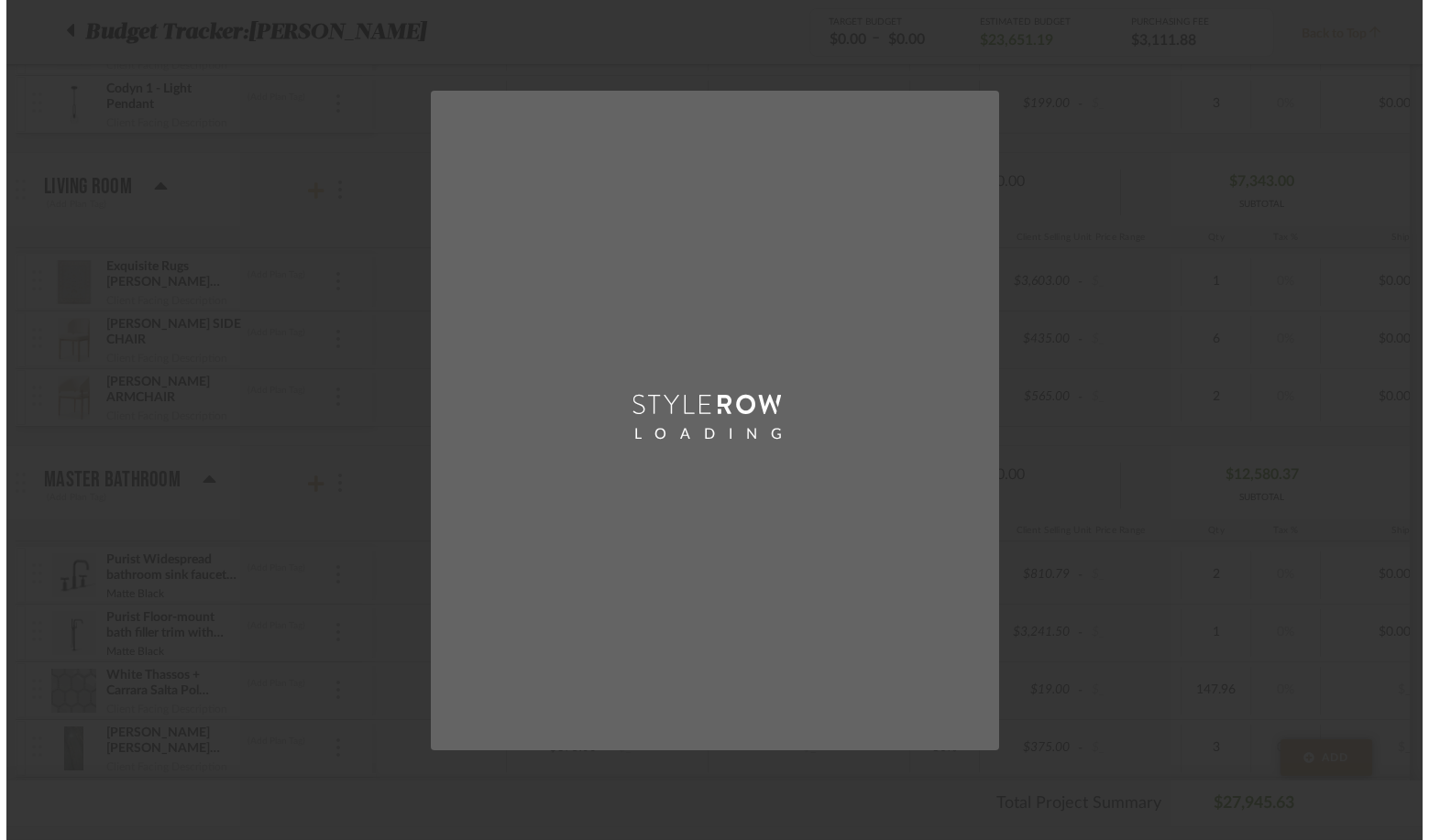
scroll to position [0, 0]
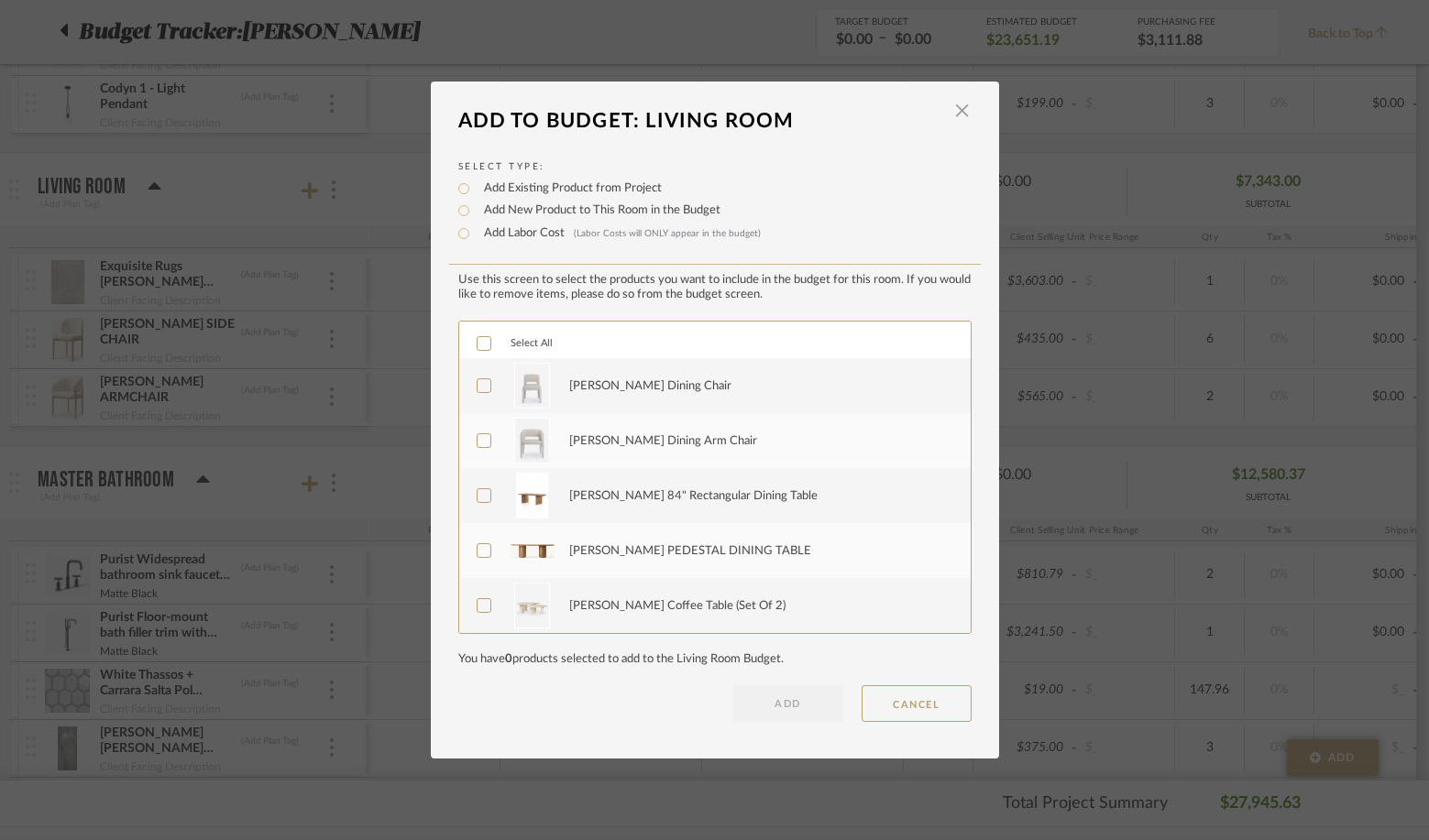
click at [477, 385] on icon at bounding box center [483, 385] width 13 height 13
click at [477, 443] on icon at bounding box center [483, 441] width 12 height 9
click at [477, 498] on icon at bounding box center [483, 496] width 12 height 9
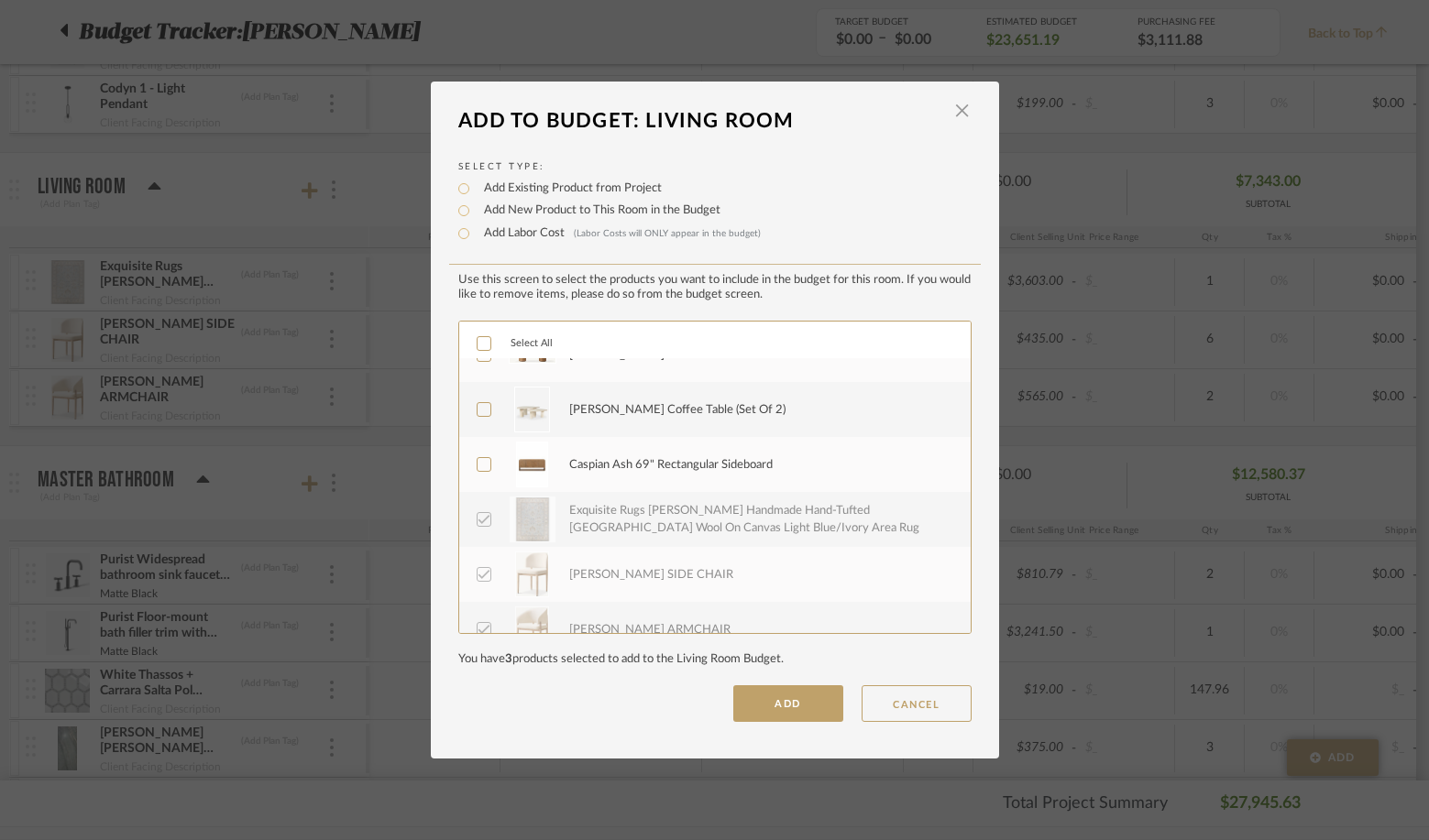
scroll to position [220, 0]
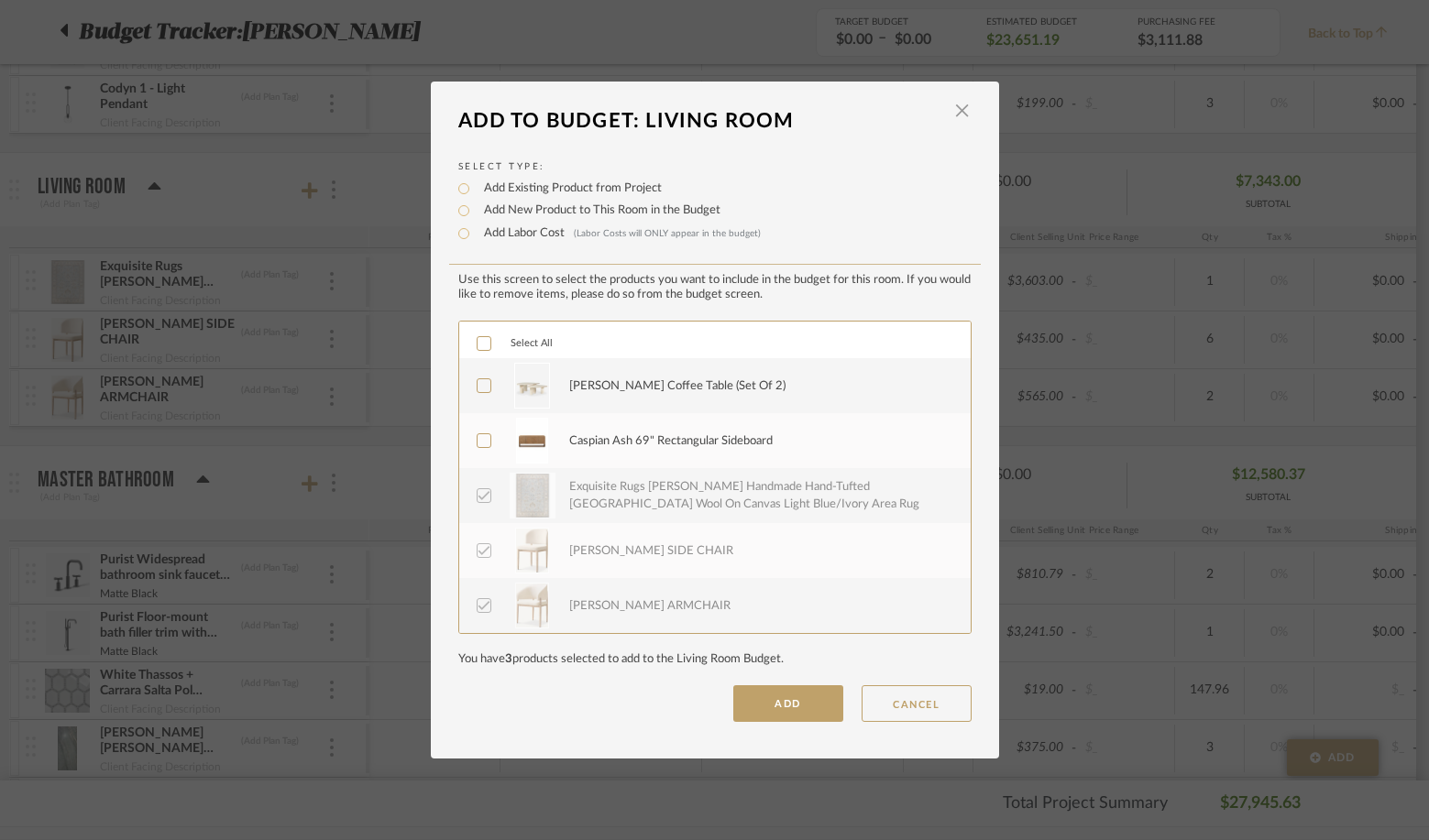
click at [477, 557] on icon at bounding box center [483, 550] width 13 height 13
click at [791, 704] on button "ADD" at bounding box center [788, 703] width 110 height 36
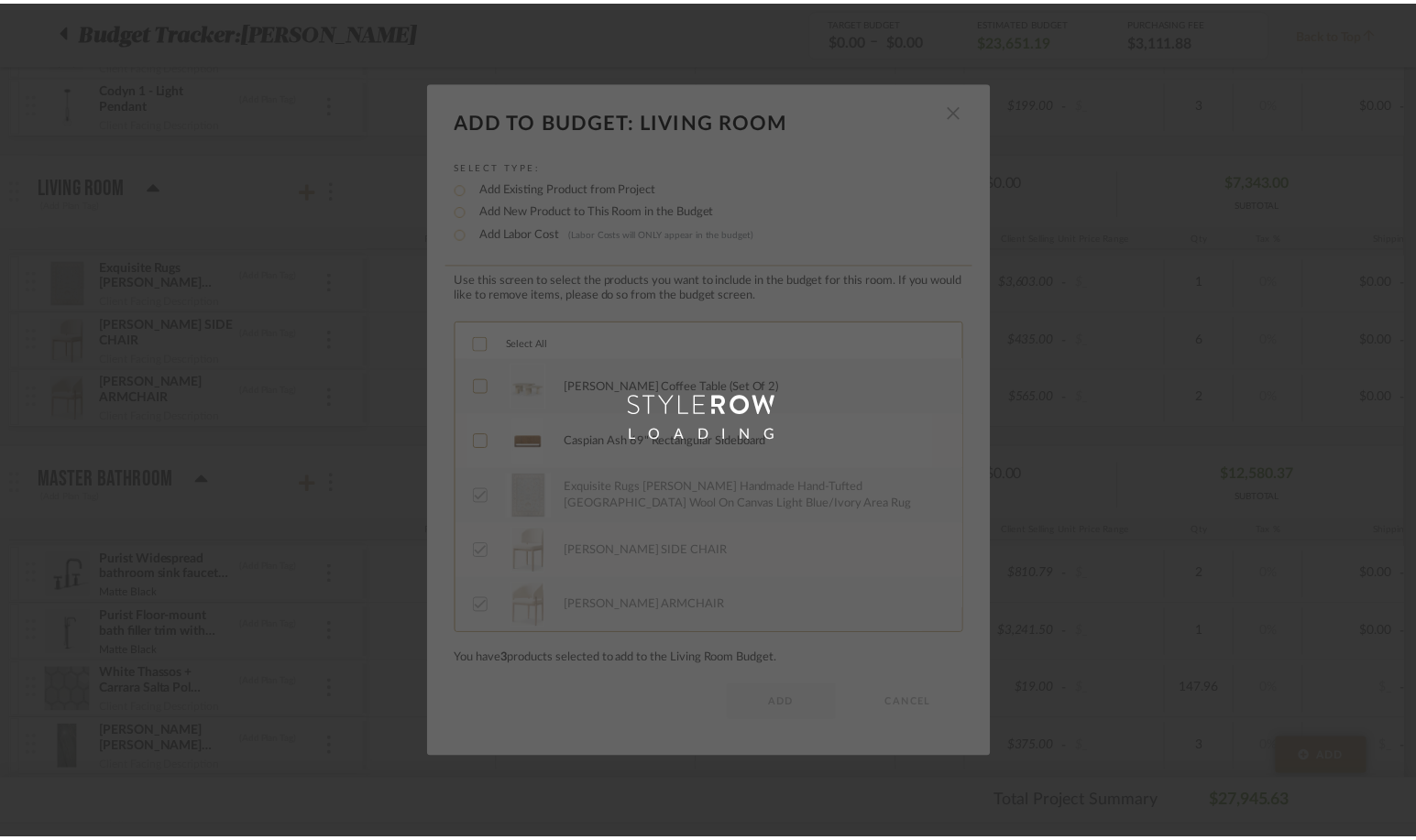
scroll to position [500, 0]
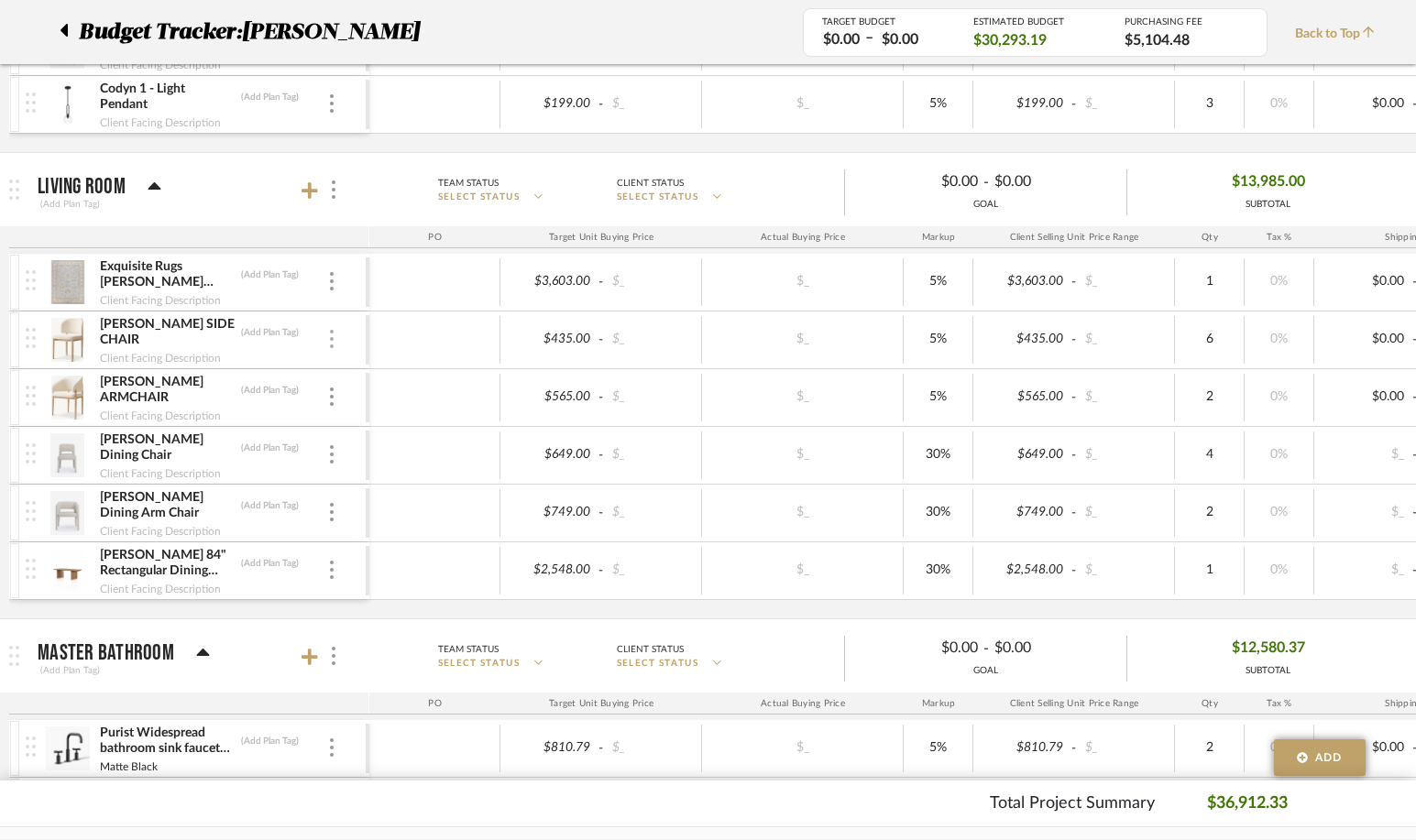
click at [329, 334] on div at bounding box center [331, 340] width 9 height 20
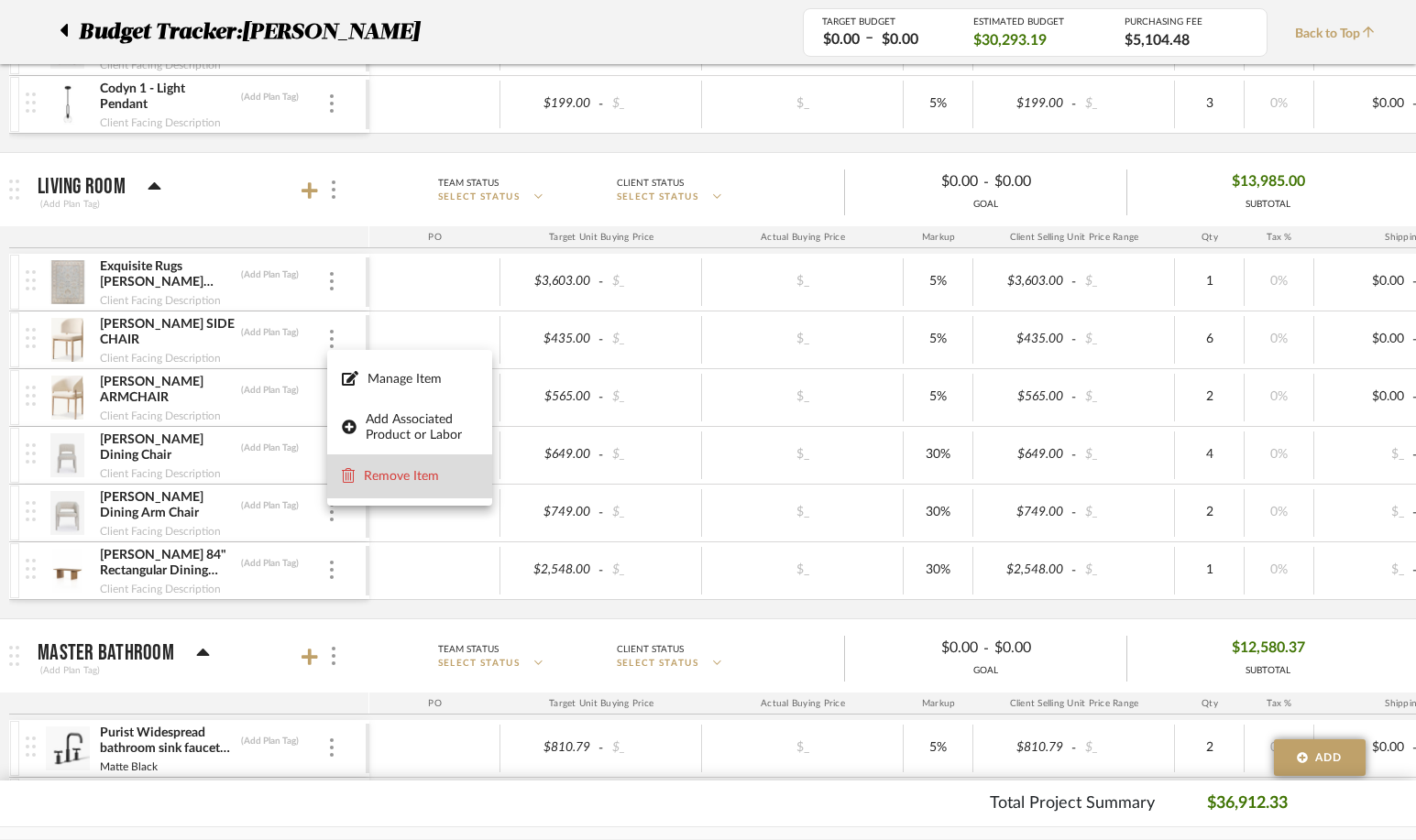
click at [370, 476] on span "Remove Item" at bounding box center [420, 477] width 113 height 16
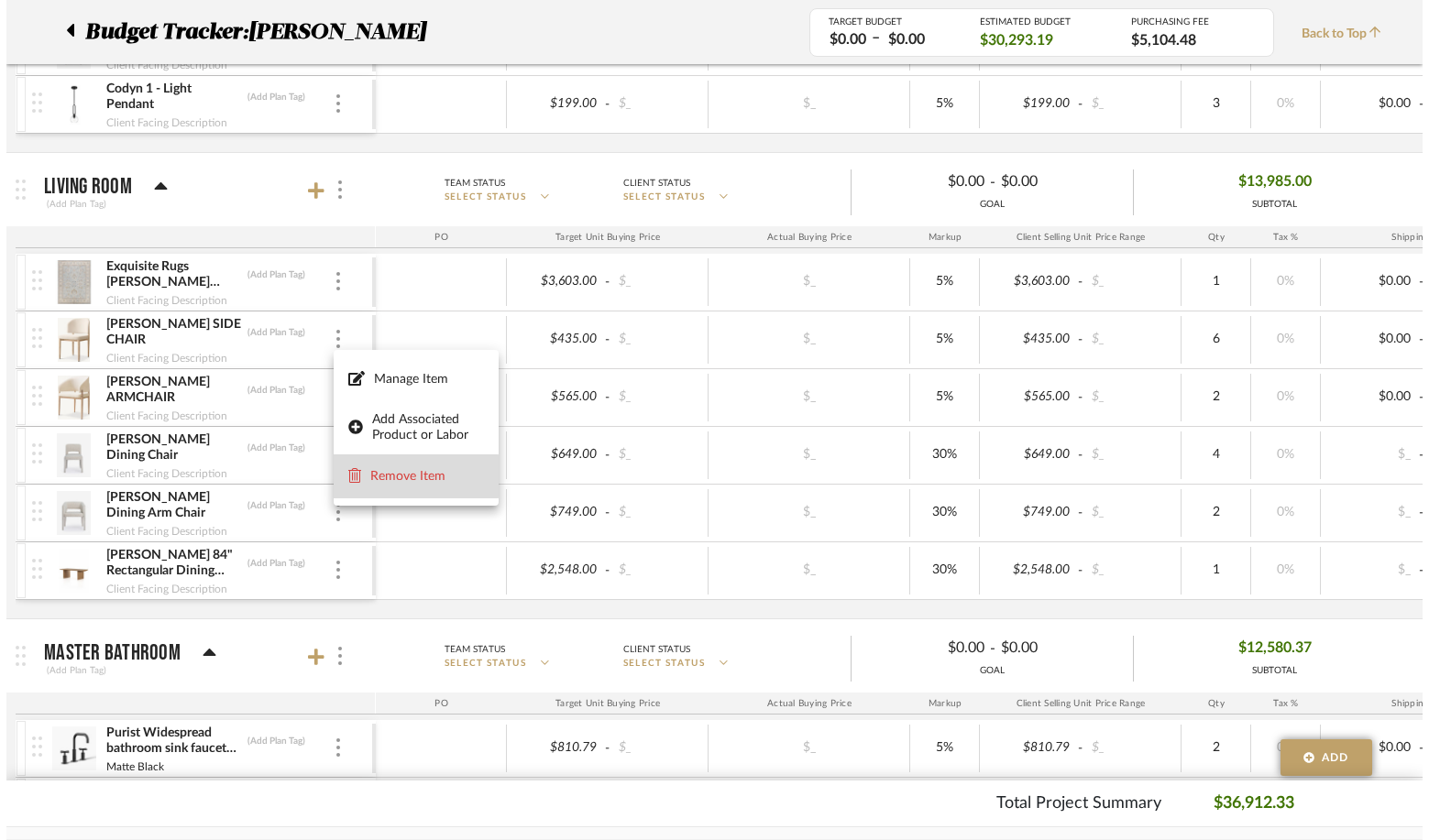
scroll to position [0, 0]
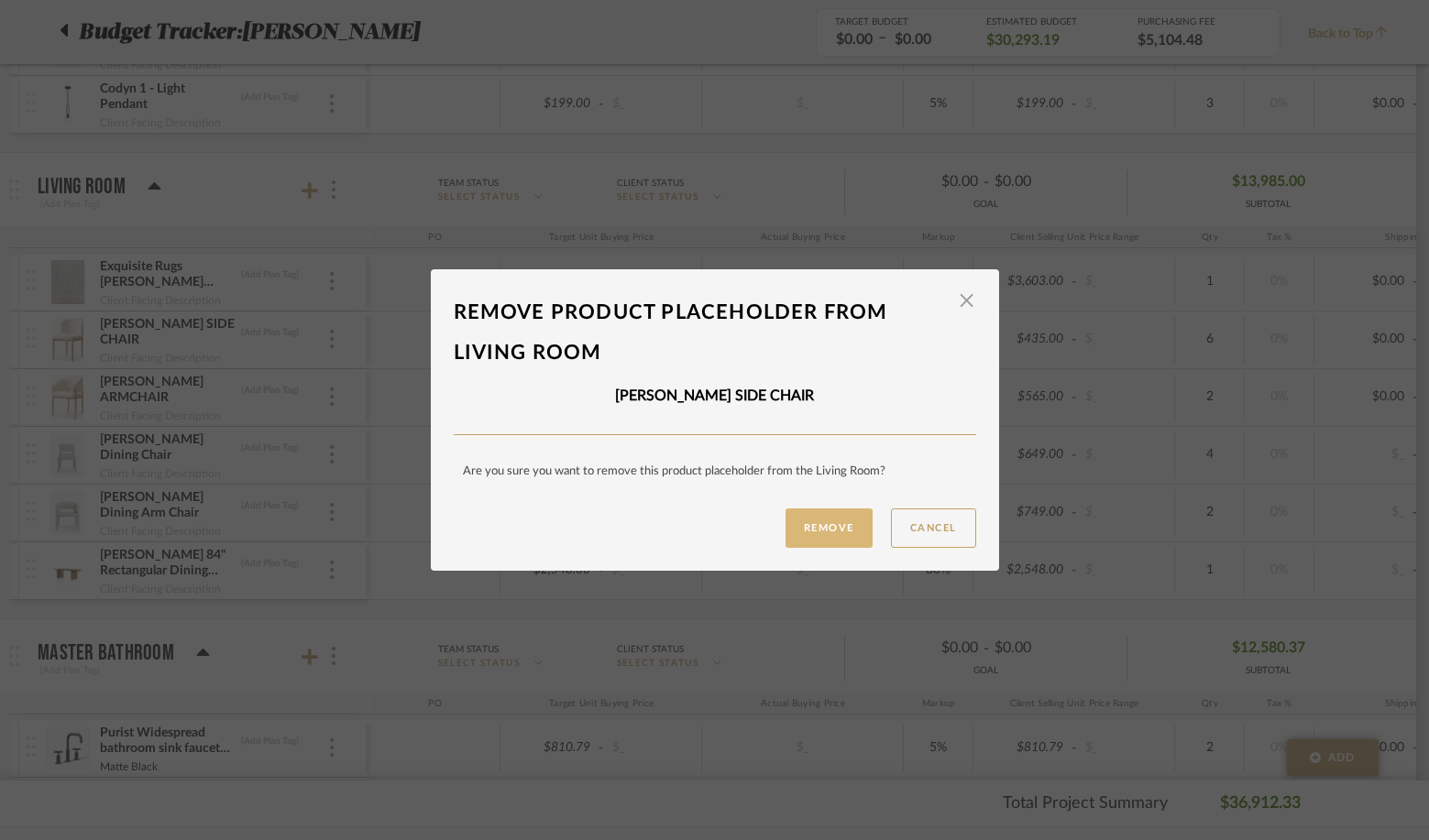
click at [808, 527] on button "Remove" at bounding box center [828, 528] width 87 height 39
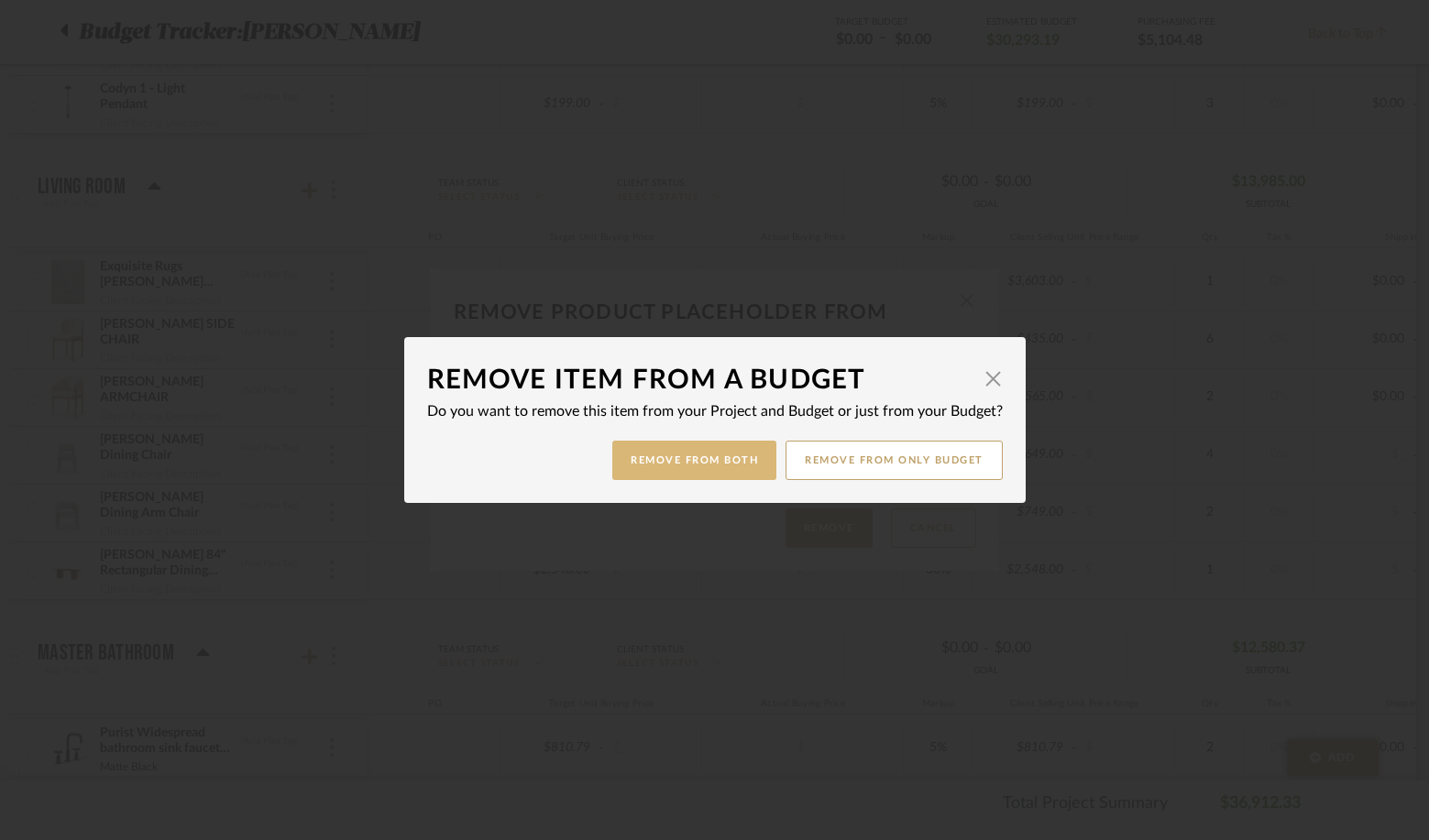
click at [700, 454] on button "Remove from Both" at bounding box center [694, 460] width 164 height 39
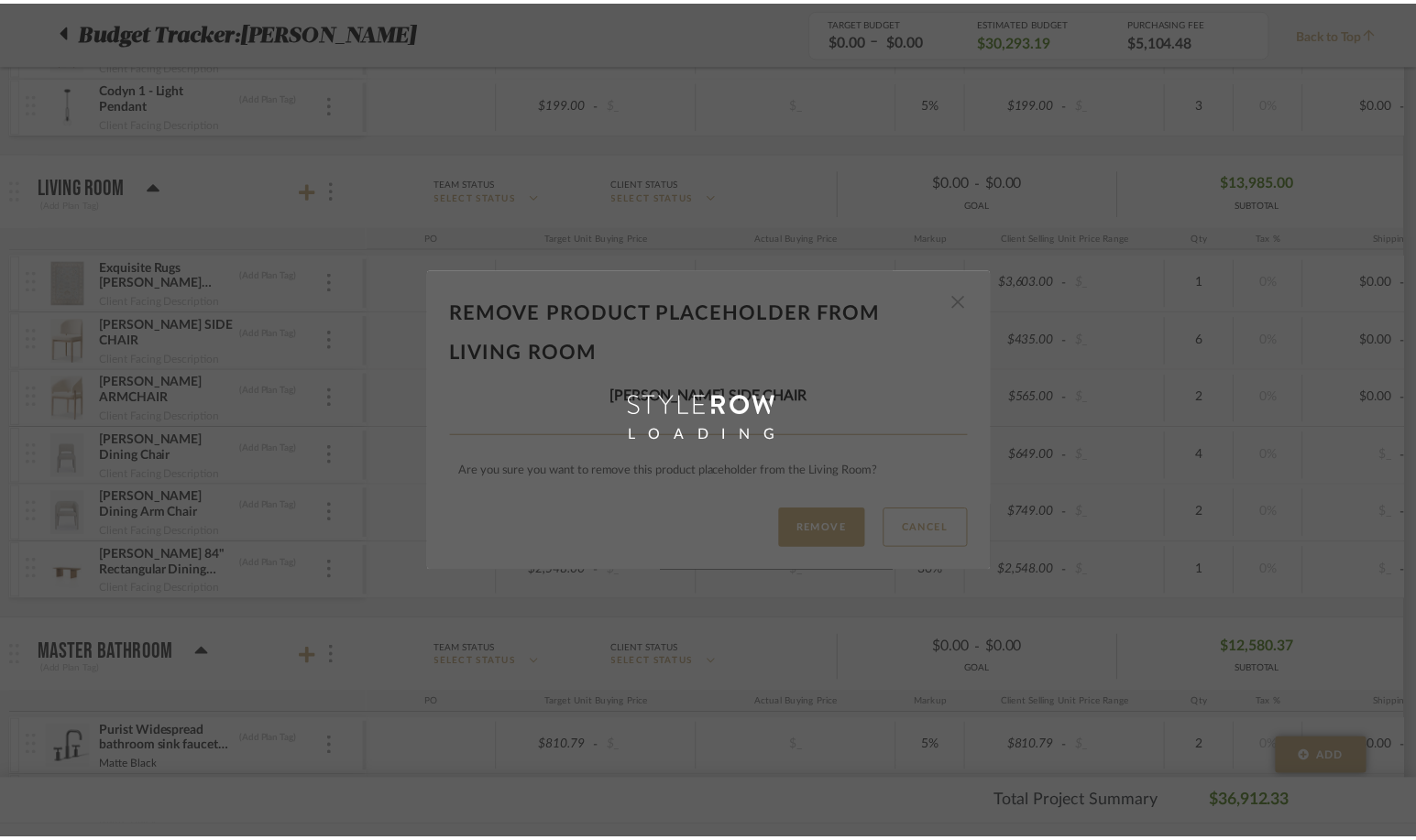
scroll to position [500, 0]
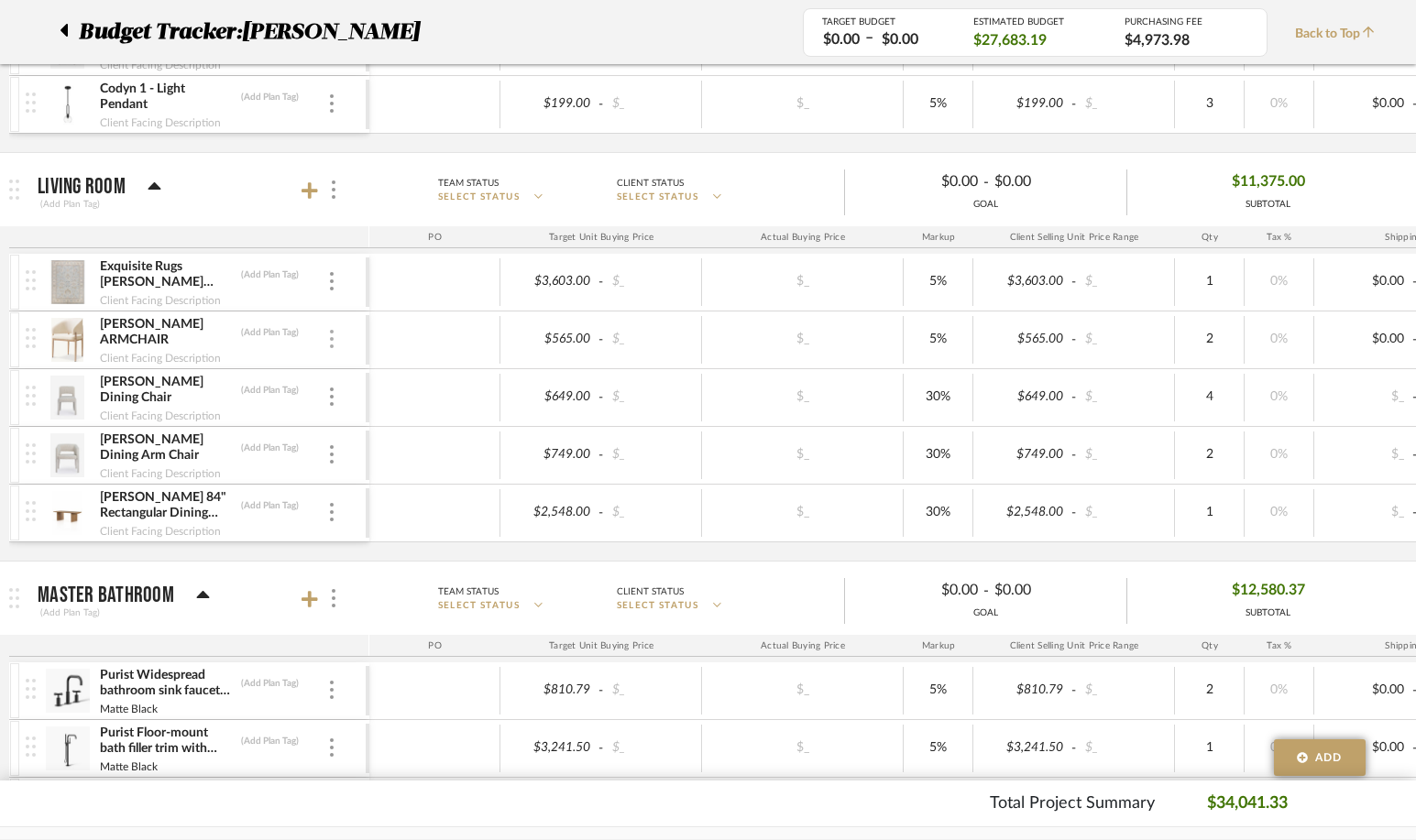
click at [327, 335] on div at bounding box center [331, 340] width 9 height 20
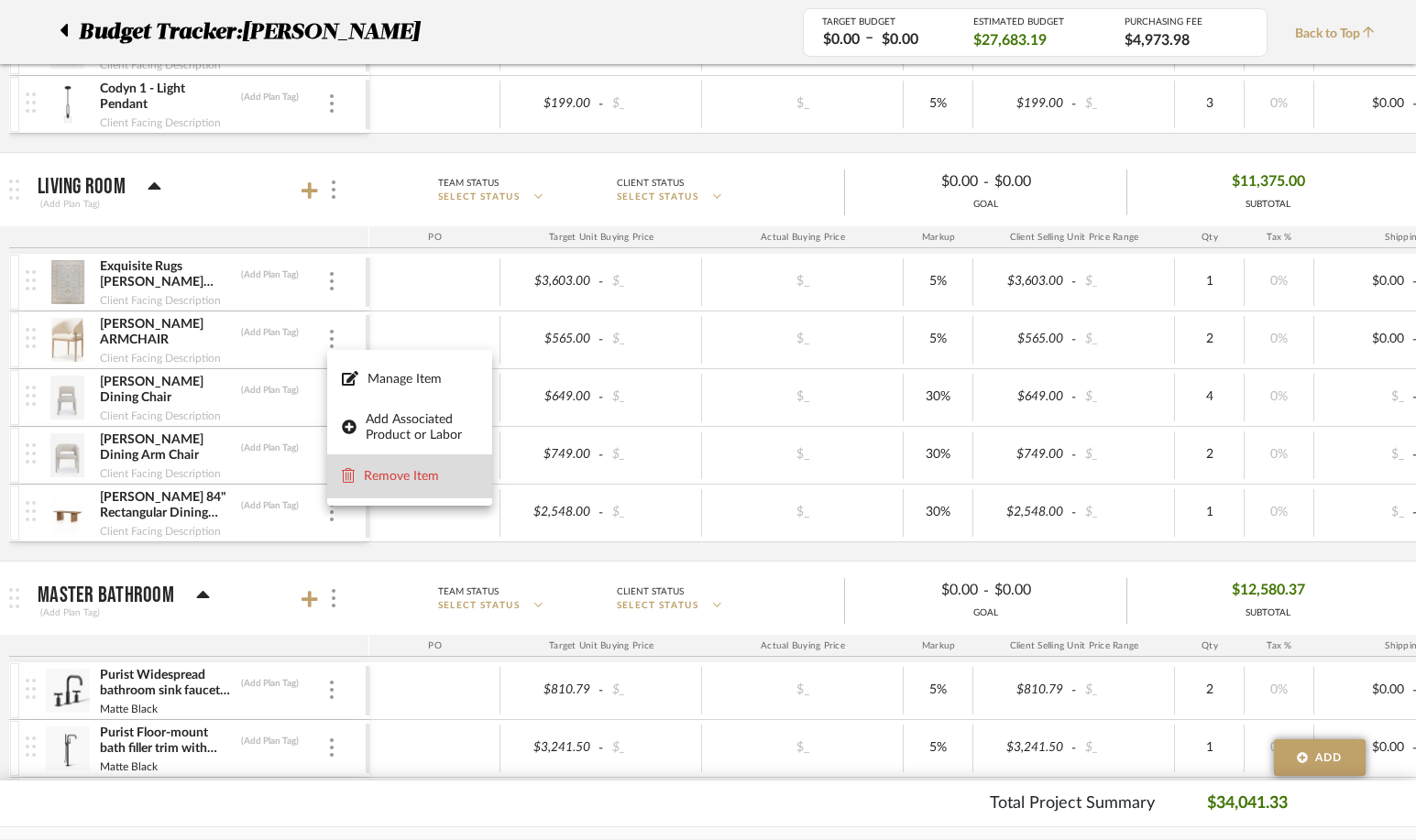
click at [371, 484] on span "Remove Item" at bounding box center [410, 477] width 136 height 18
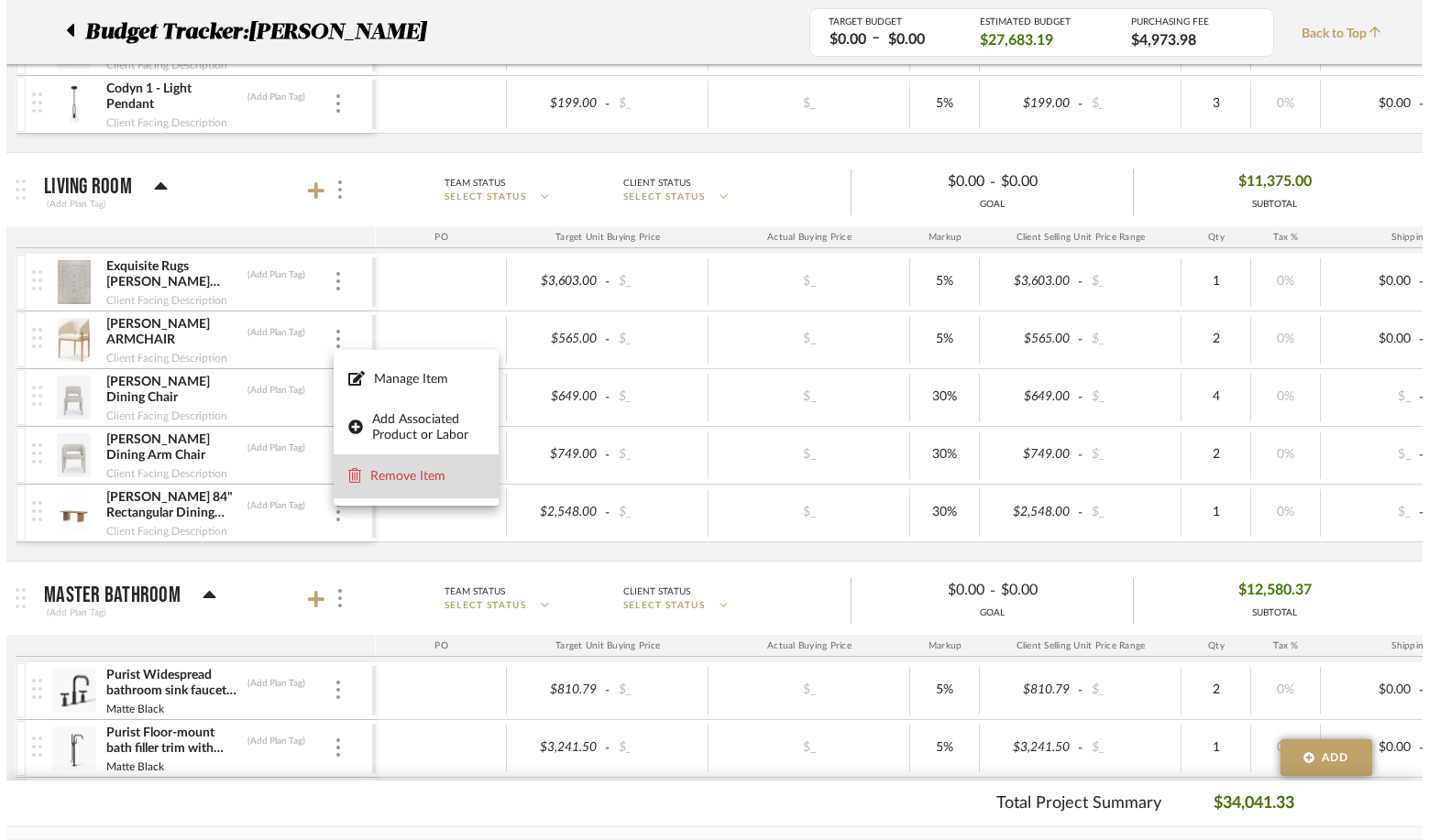
scroll to position [0, 0]
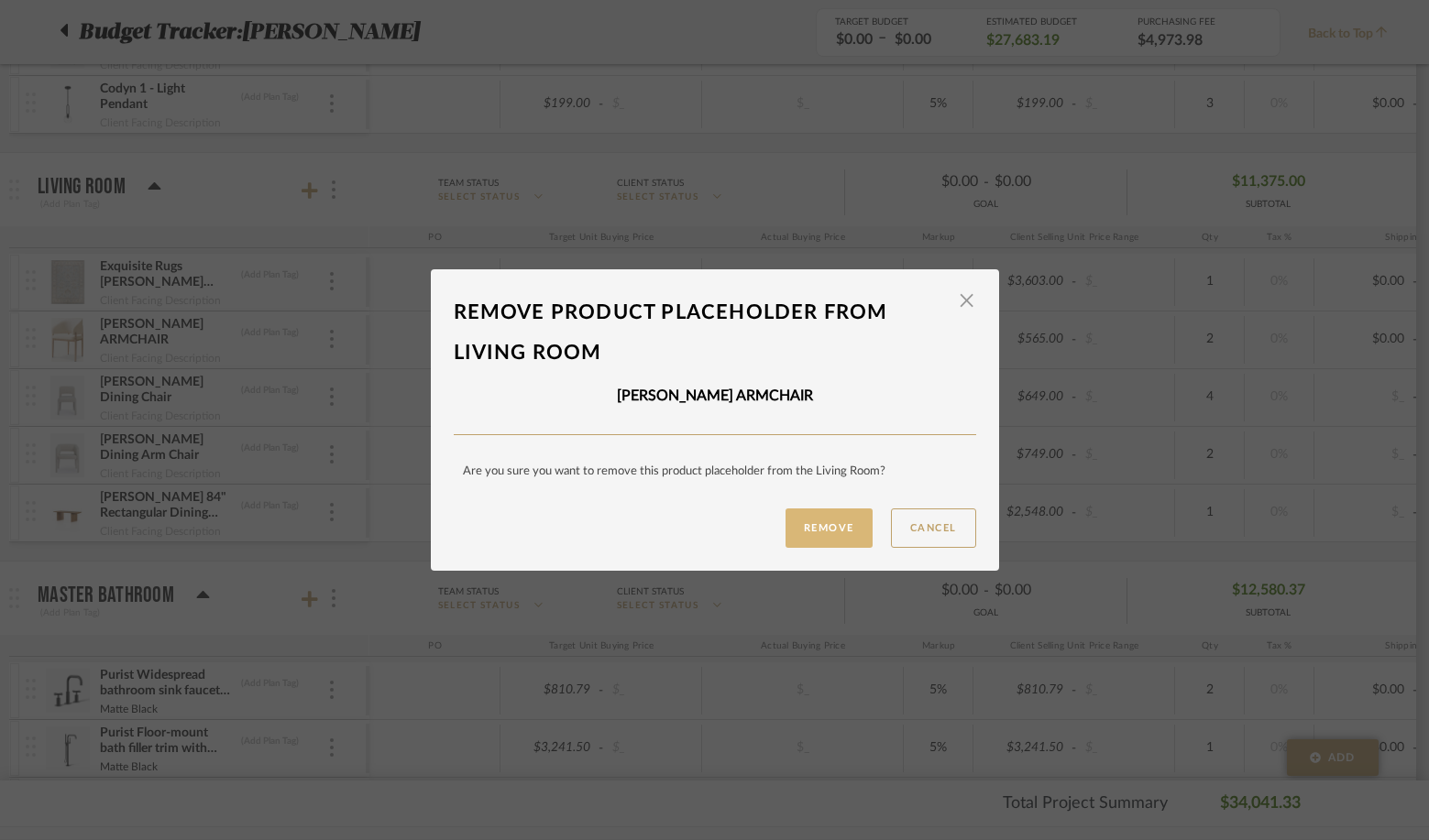
click at [806, 529] on button "Remove" at bounding box center [828, 528] width 87 height 39
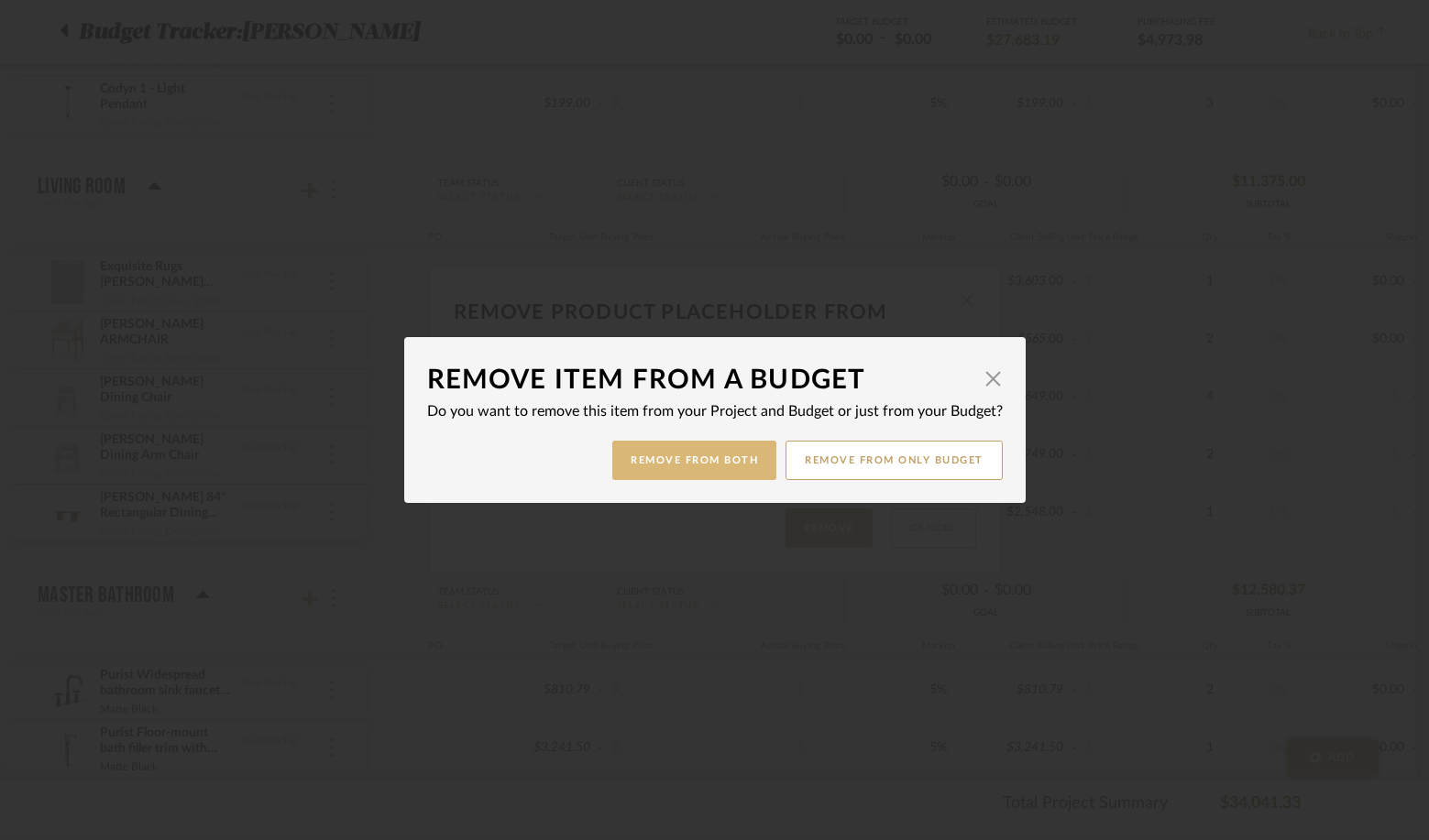
click at [704, 459] on button "Remove from Both" at bounding box center [694, 460] width 164 height 39
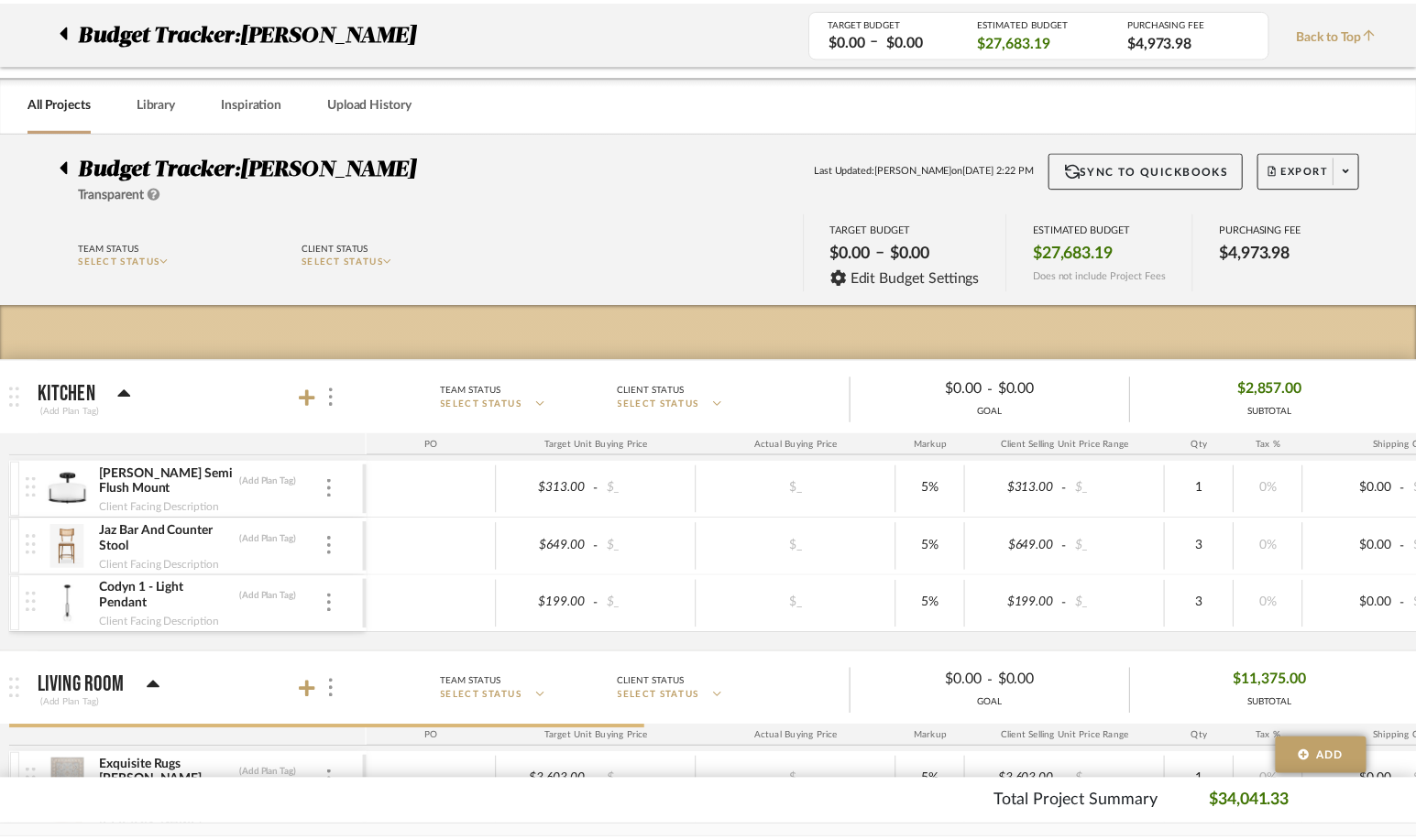
scroll to position [500, 0]
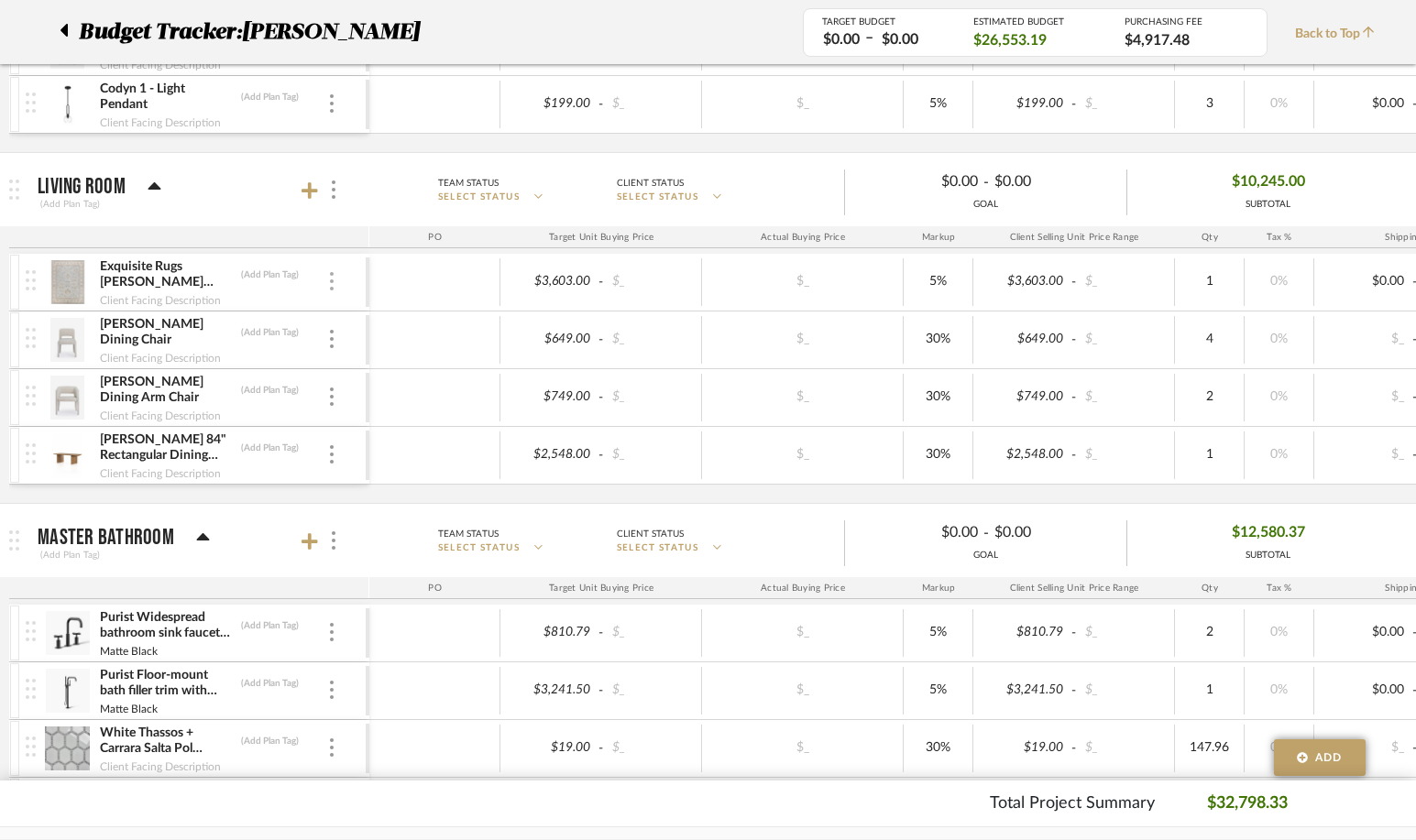
click at [328, 279] on div at bounding box center [331, 282] width 9 height 20
click at [358, 317] on span "Manage Item" at bounding box center [410, 322] width 136 height 18
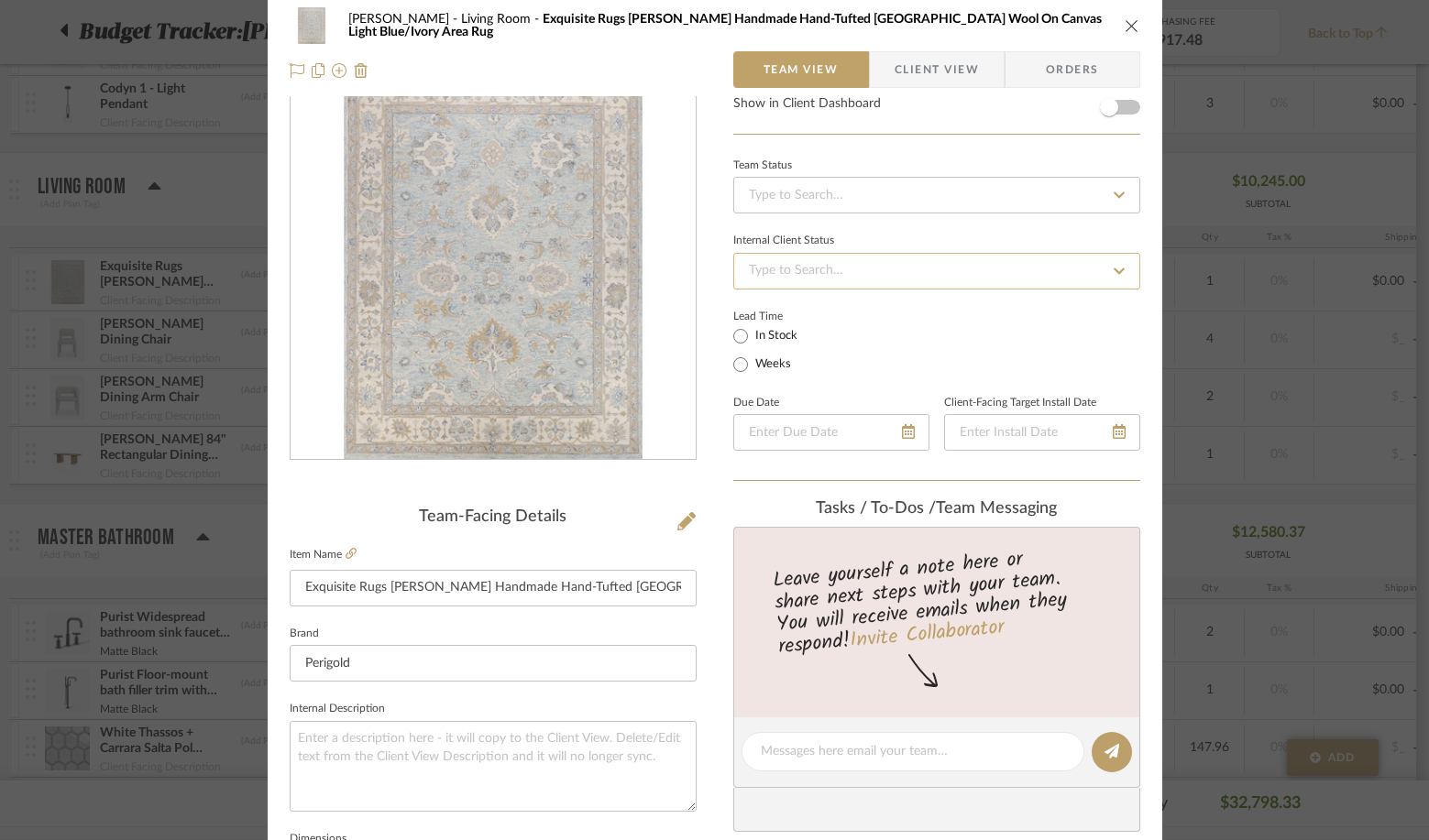
scroll to position [0, 0]
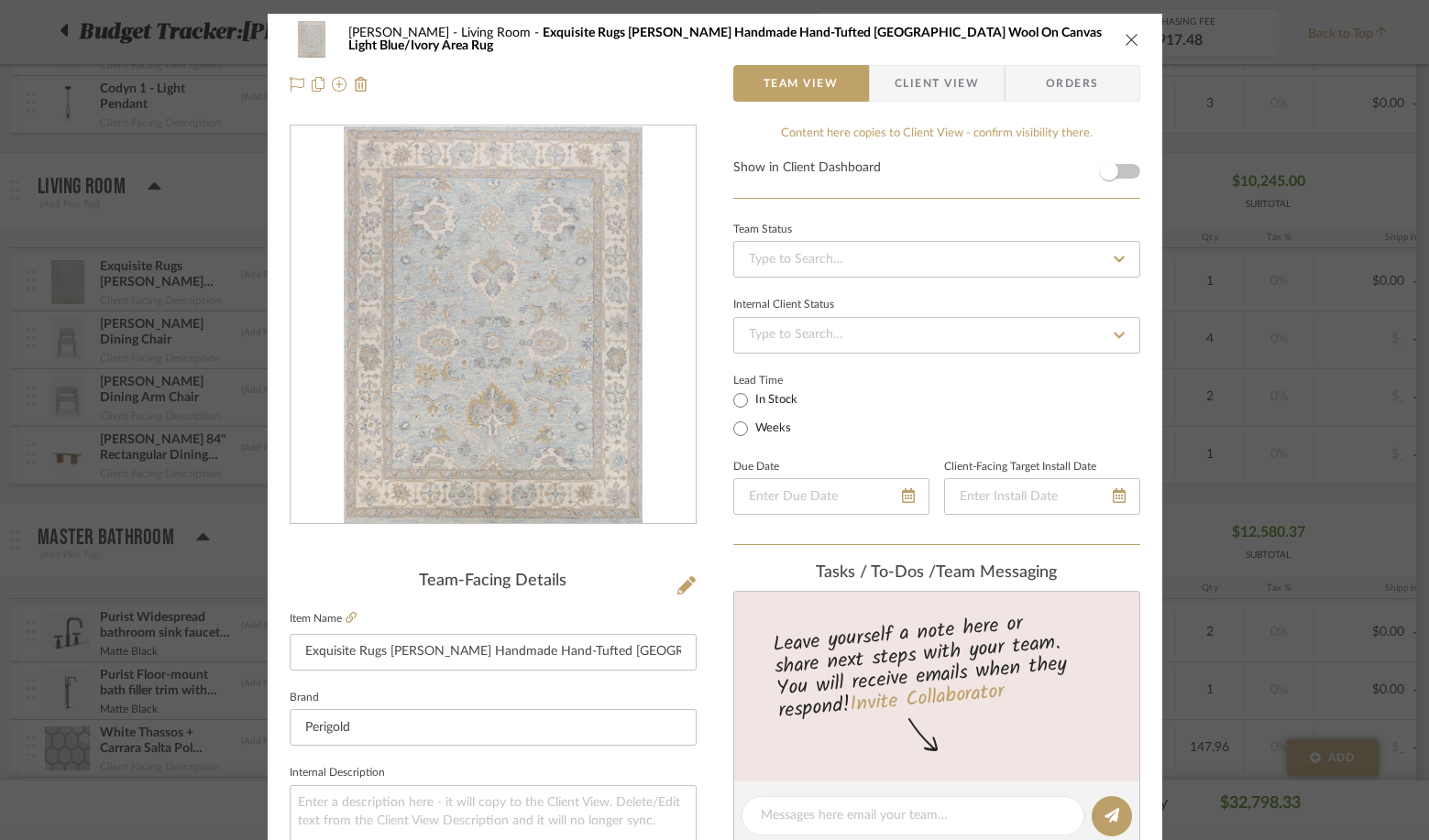
click at [927, 83] on span "Client View" at bounding box center [936, 83] width 84 height 36
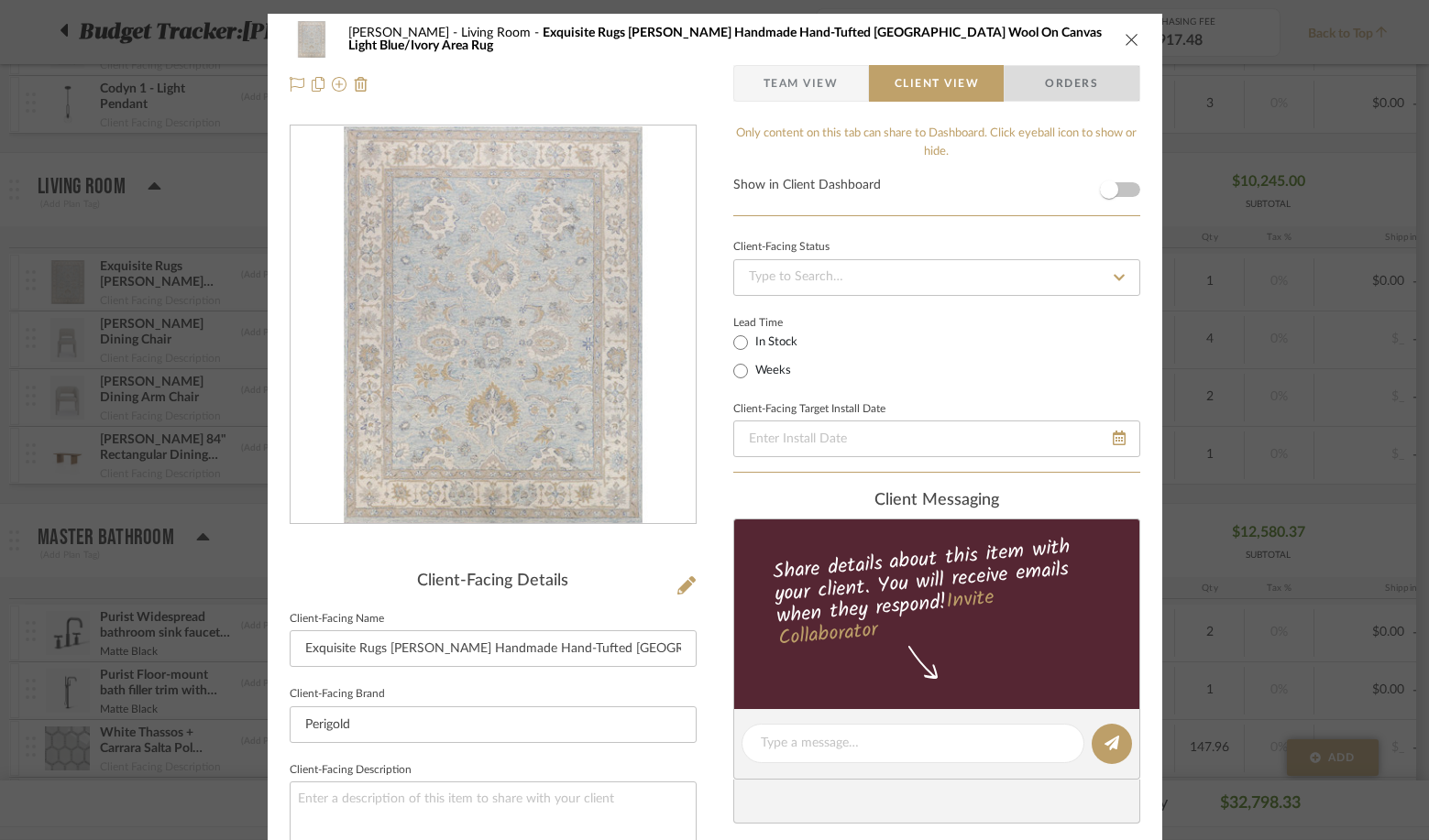
click at [1073, 83] on span "Orders" at bounding box center [1071, 83] width 94 height 36
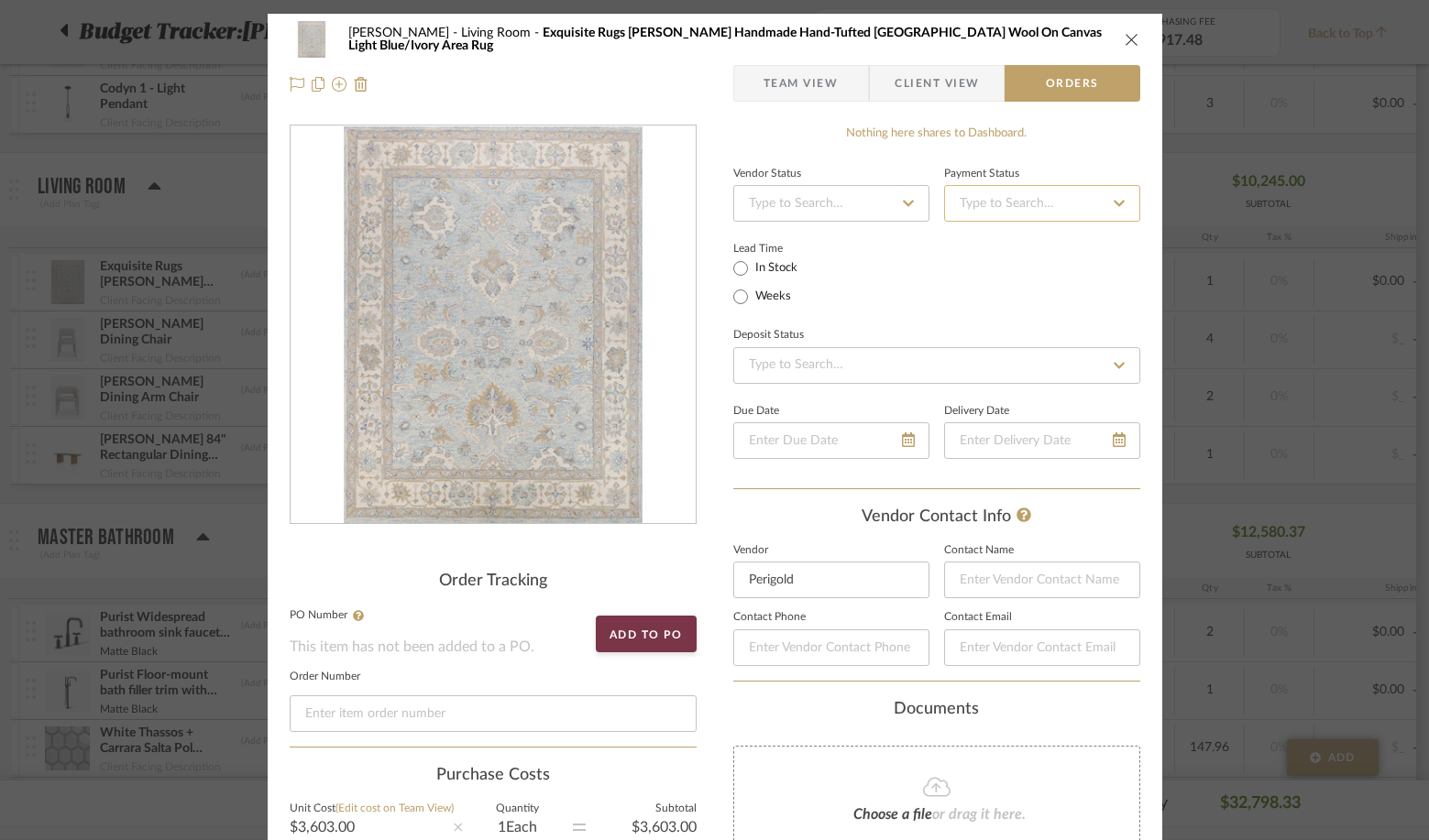
click at [1014, 204] on input at bounding box center [1041, 203] width 196 height 36
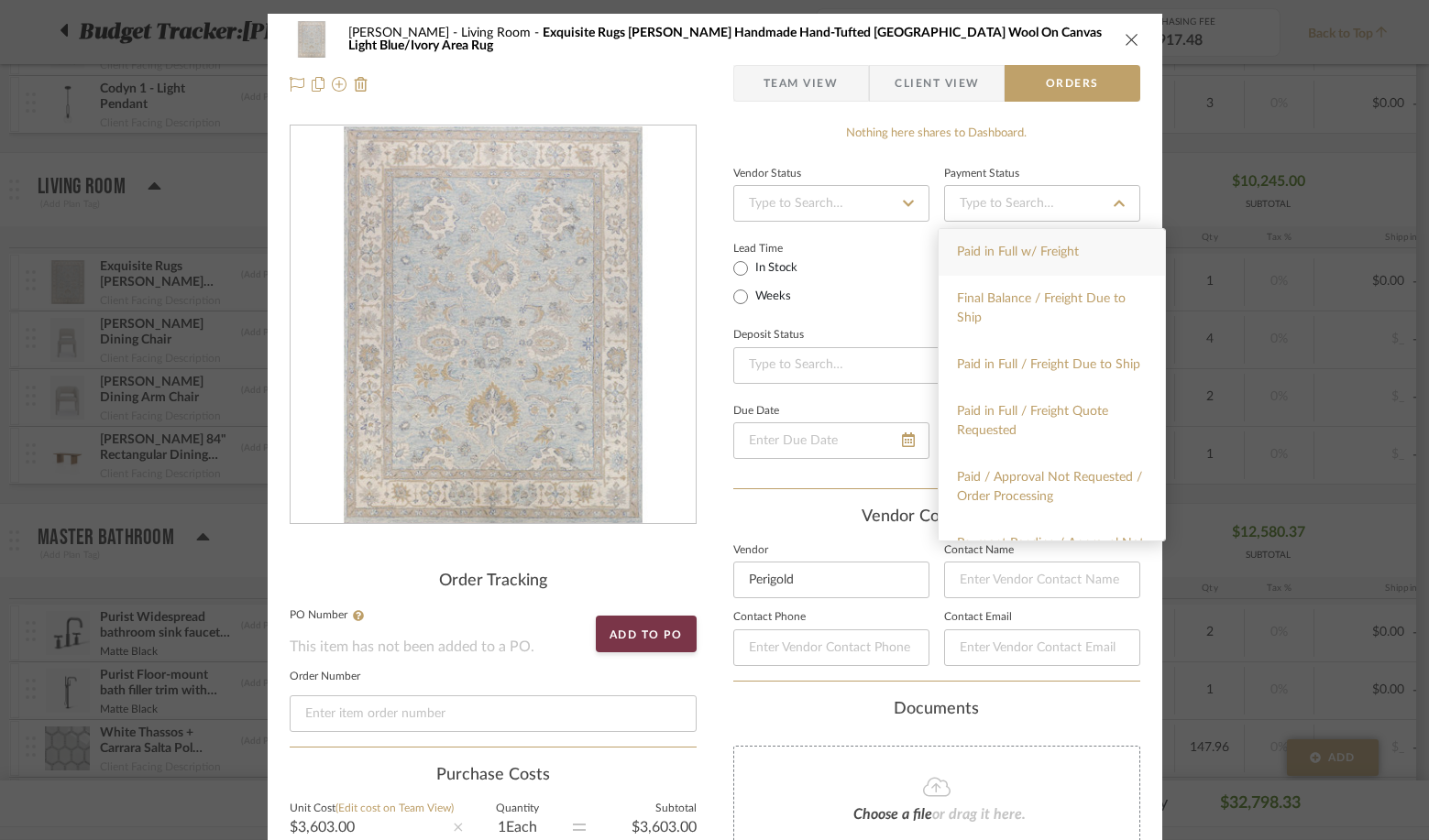
click at [970, 253] on span "Paid in Full w/ Freight" at bounding box center [1018, 251] width 122 height 13
type input "8/11/2025"
type input "Paid in Full w/ Freight"
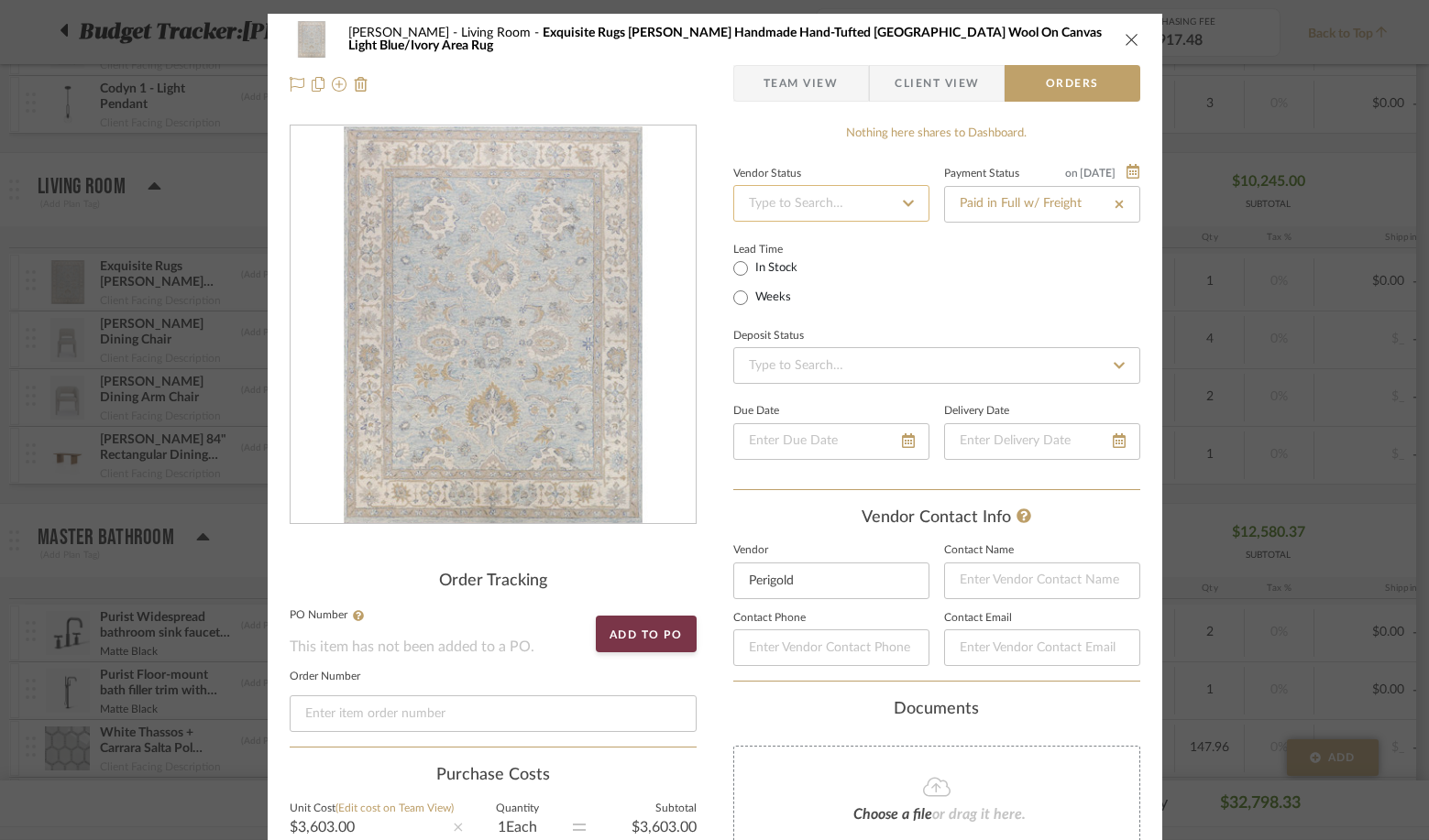
click at [856, 203] on input at bounding box center [830, 203] width 196 height 36
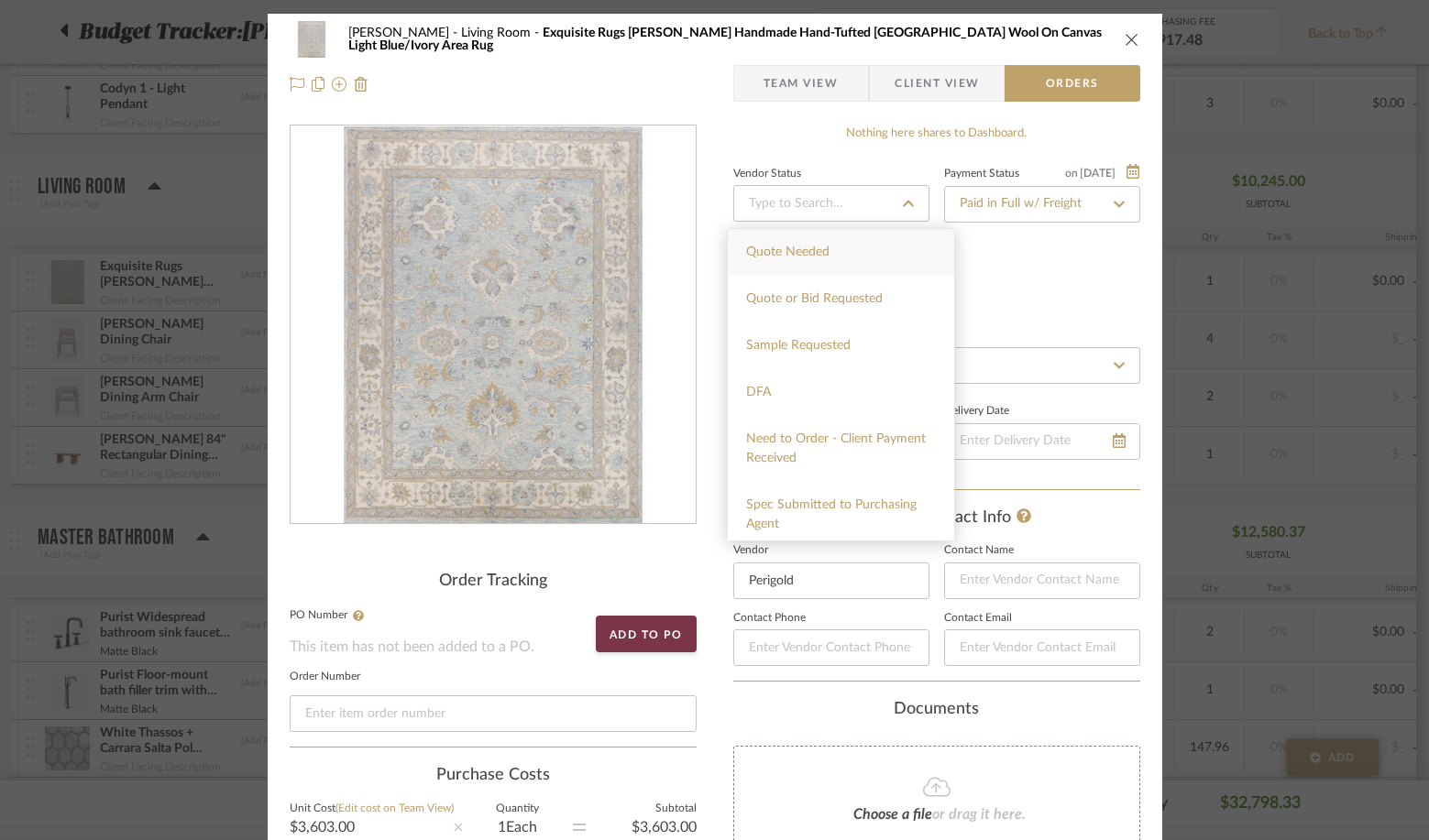
click at [883, 165] on div "Vendor Status" at bounding box center [830, 192] width 196 height 61
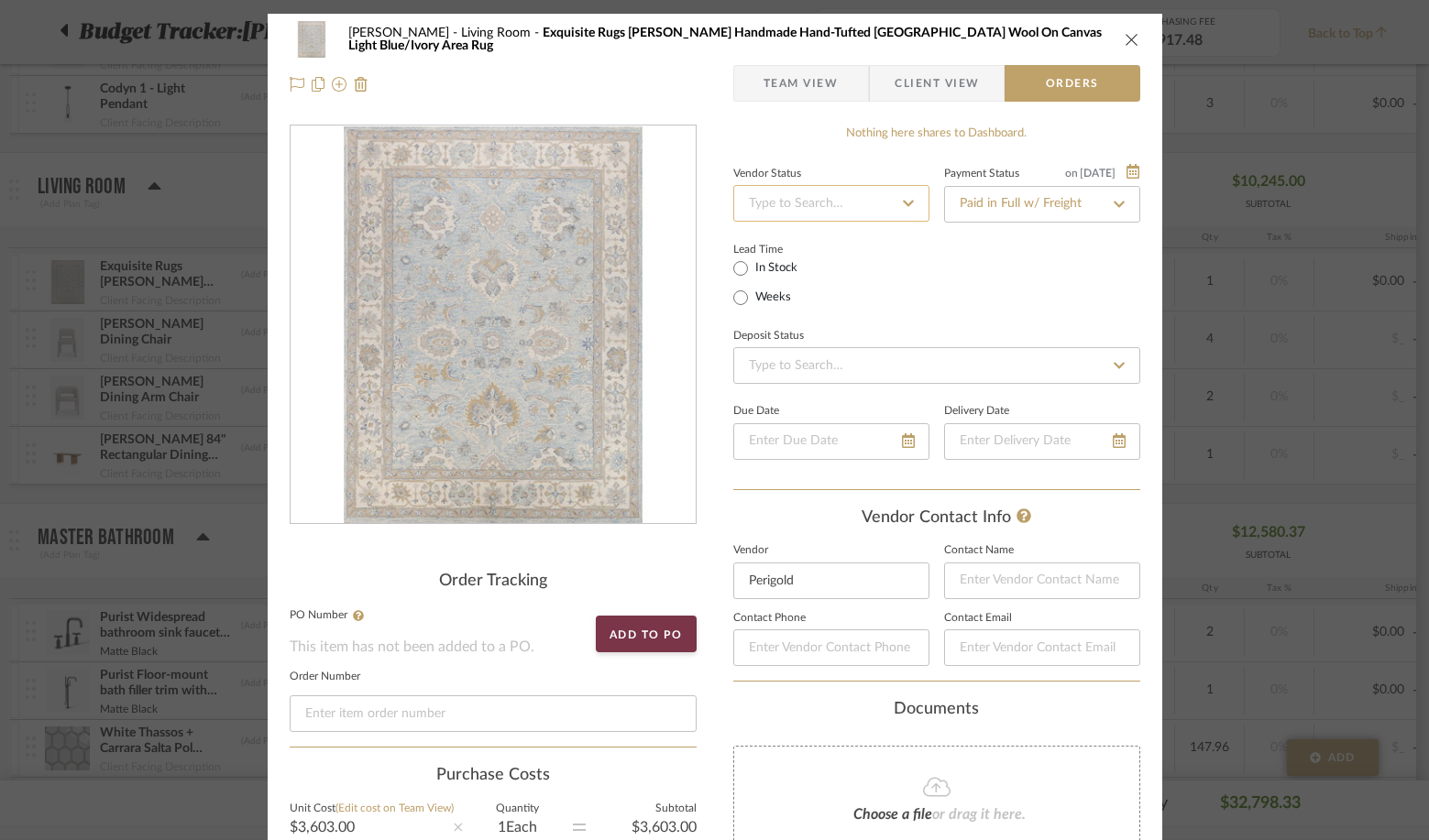
click at [886, 201] on input at bounding box center [830, 203] width 196 height 36
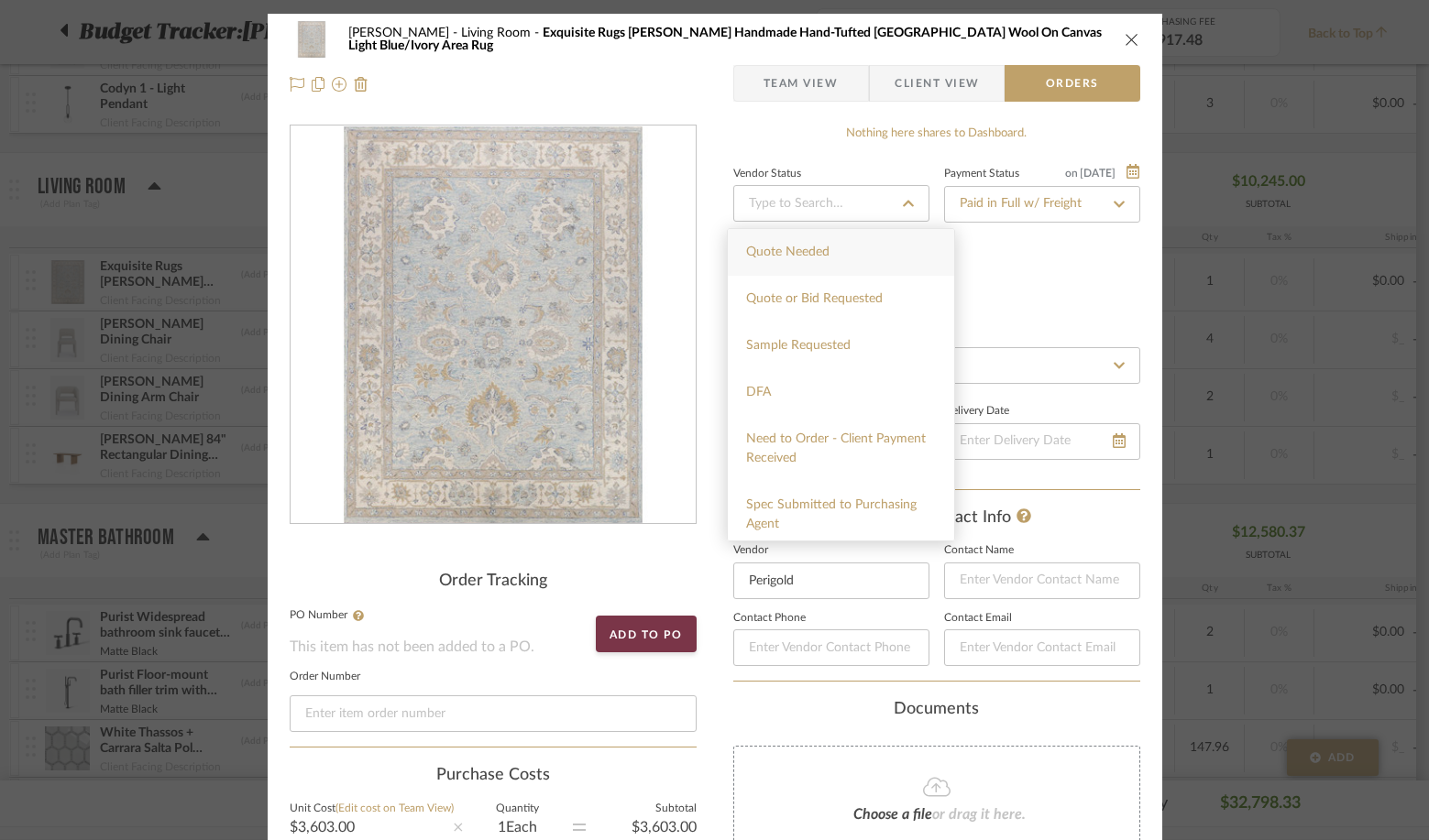
click at [889, 138] on div "Nothing here shares to Dashboard." at bounding box center [936, 133] width 407 height 19
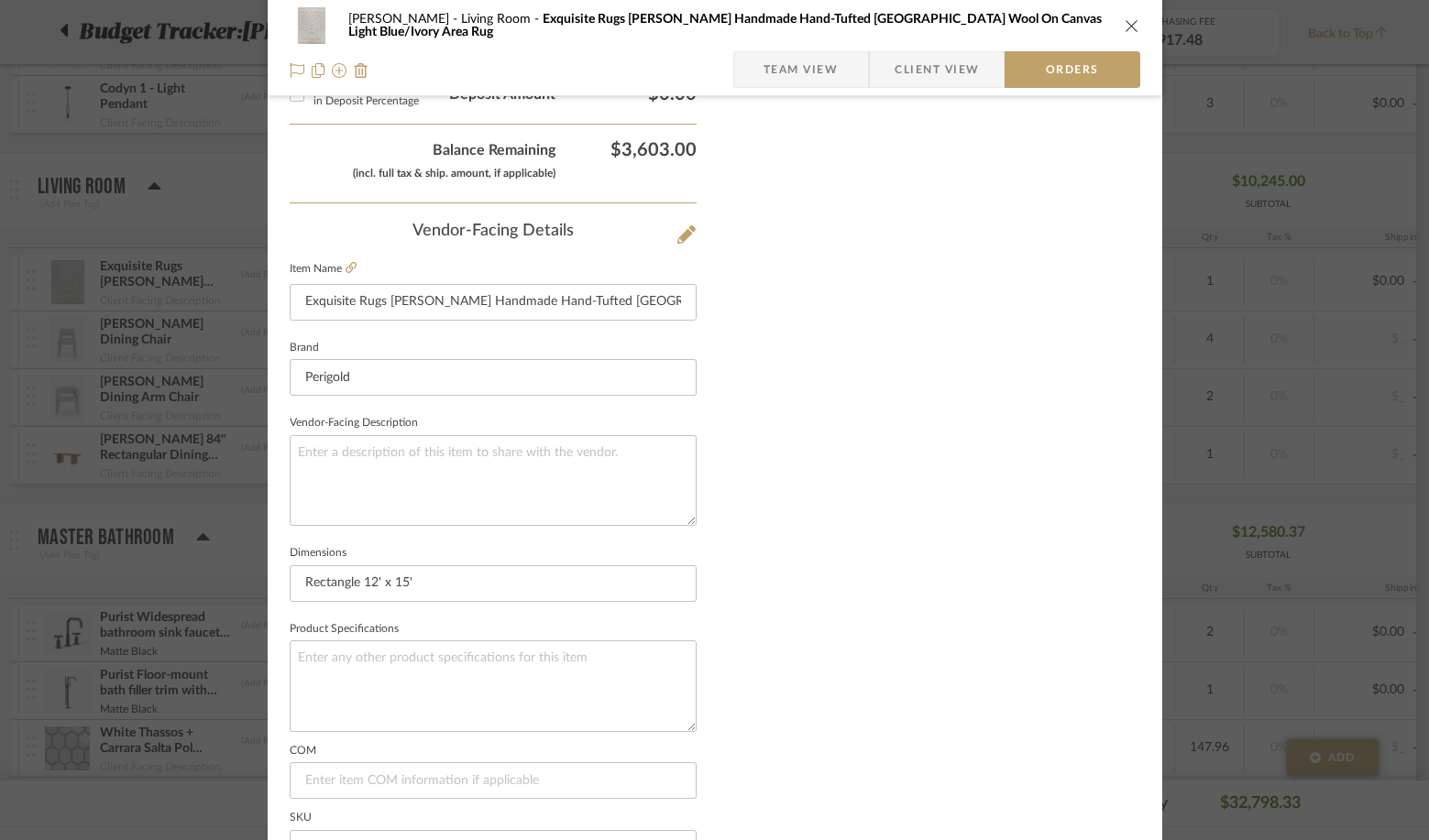
scroll to position [1108, 0]
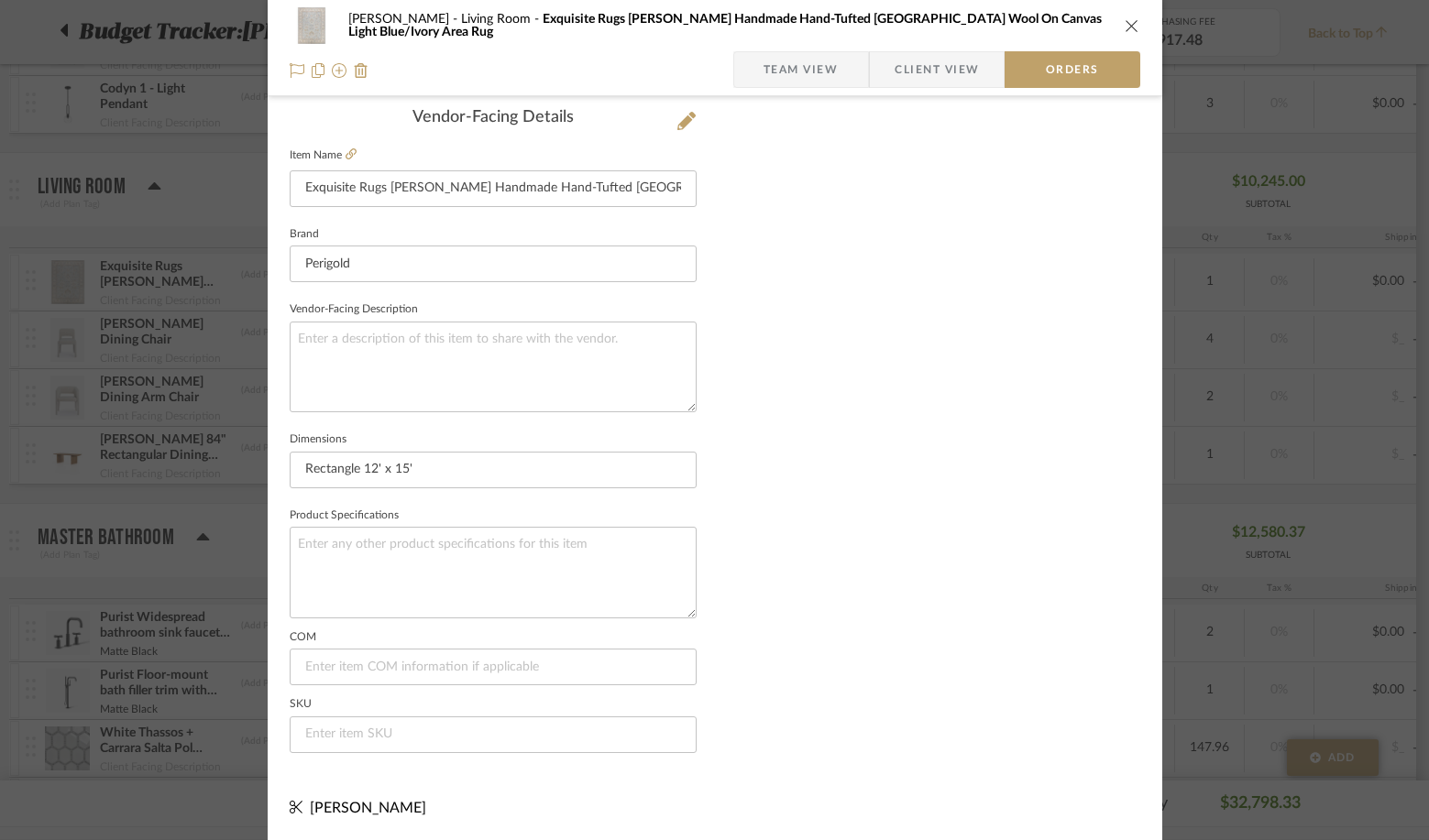
click at [1124, 19] on icon "close" at bounding box center [1131, 26] width 15 height 15
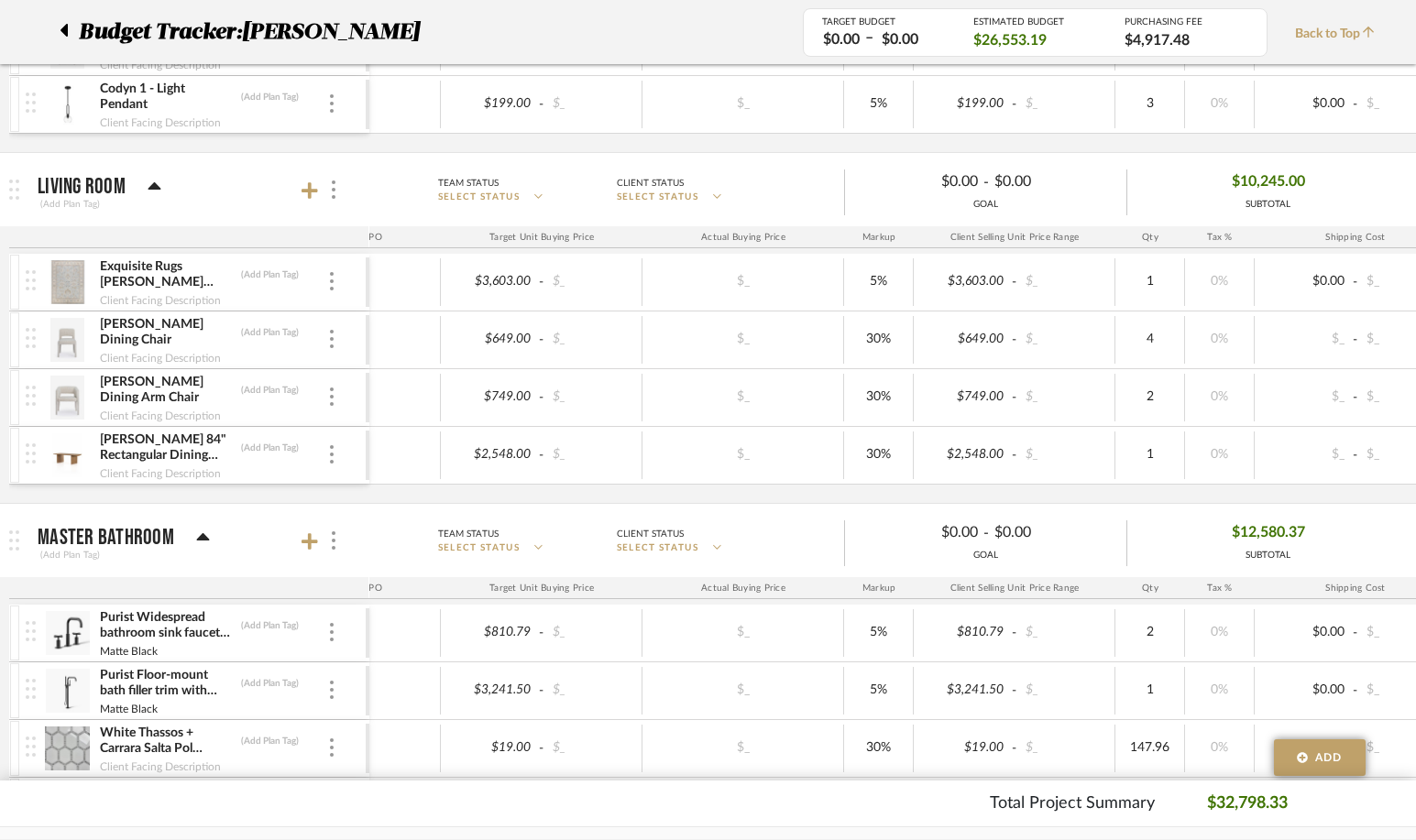
scroll to position [0, 76]
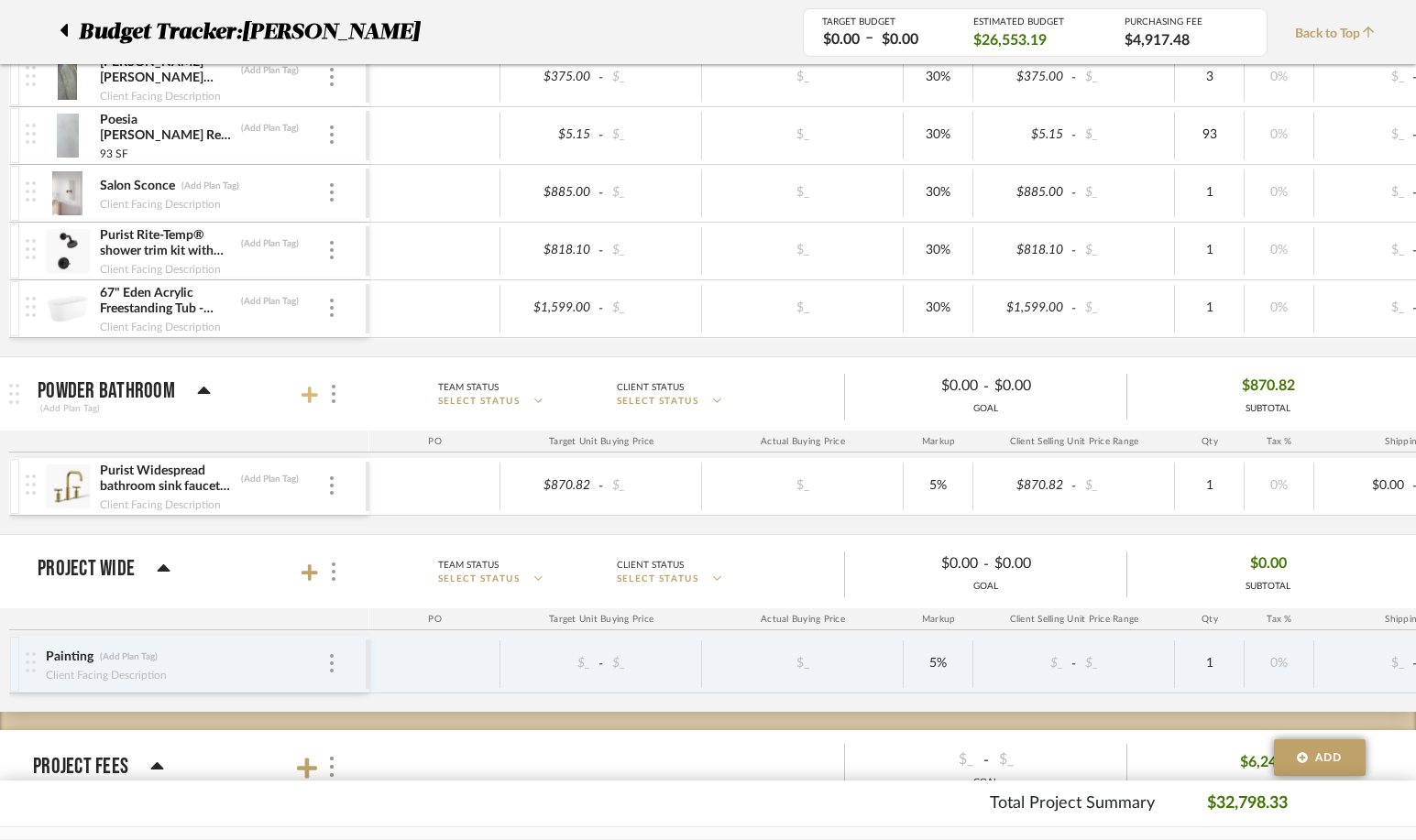
click at [311, 395] on icon at bounding box center [310, 394] width 17 height 17
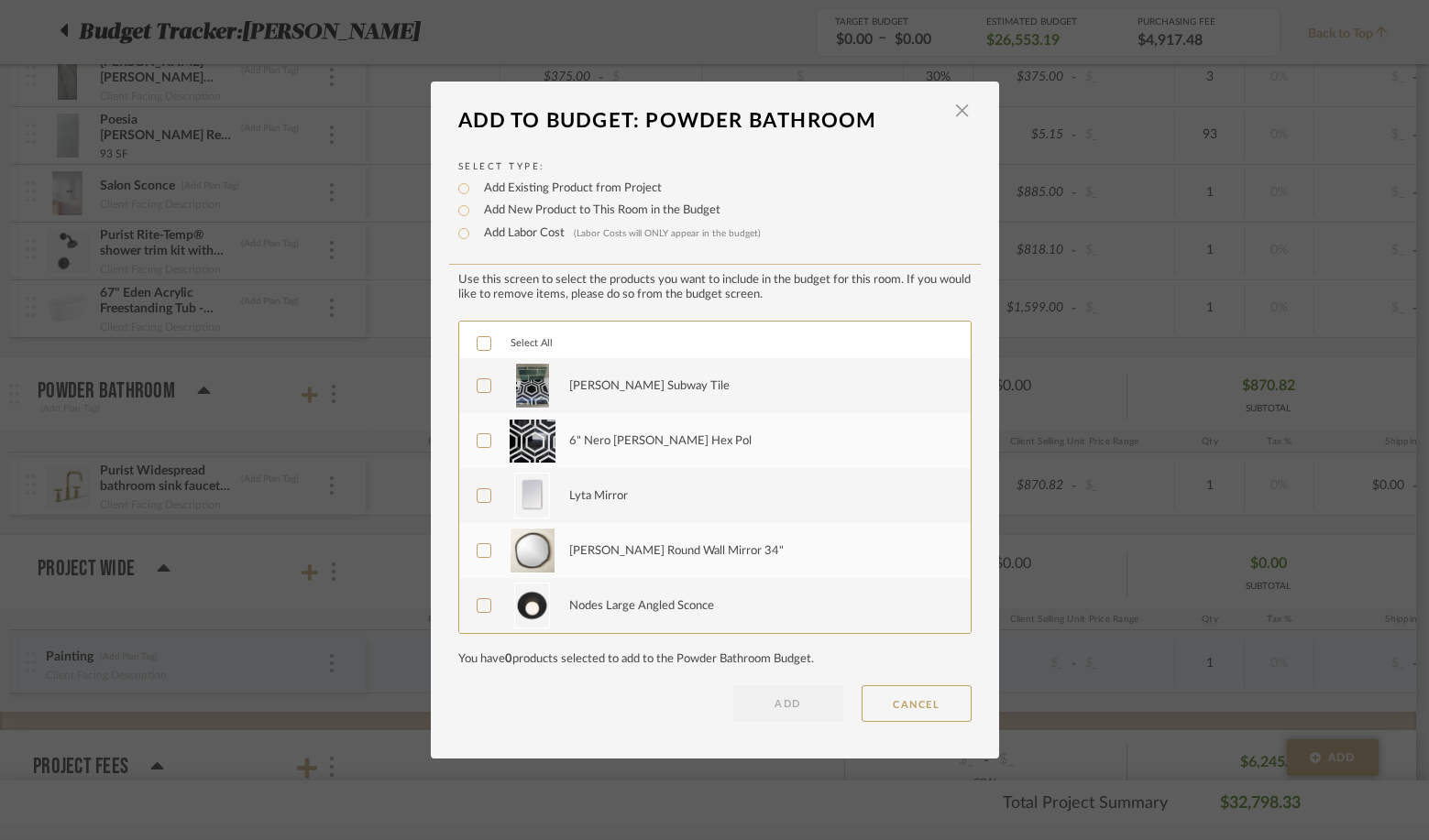
click at [477, 385] on icon at bounding box center [483, 385] width 13 height 13
click at [477, 442] on icon at bounding box center [483, 441] width 13 height 13
click at [477, 495] on icon at bounding box center [483, 495] width 13 height 13
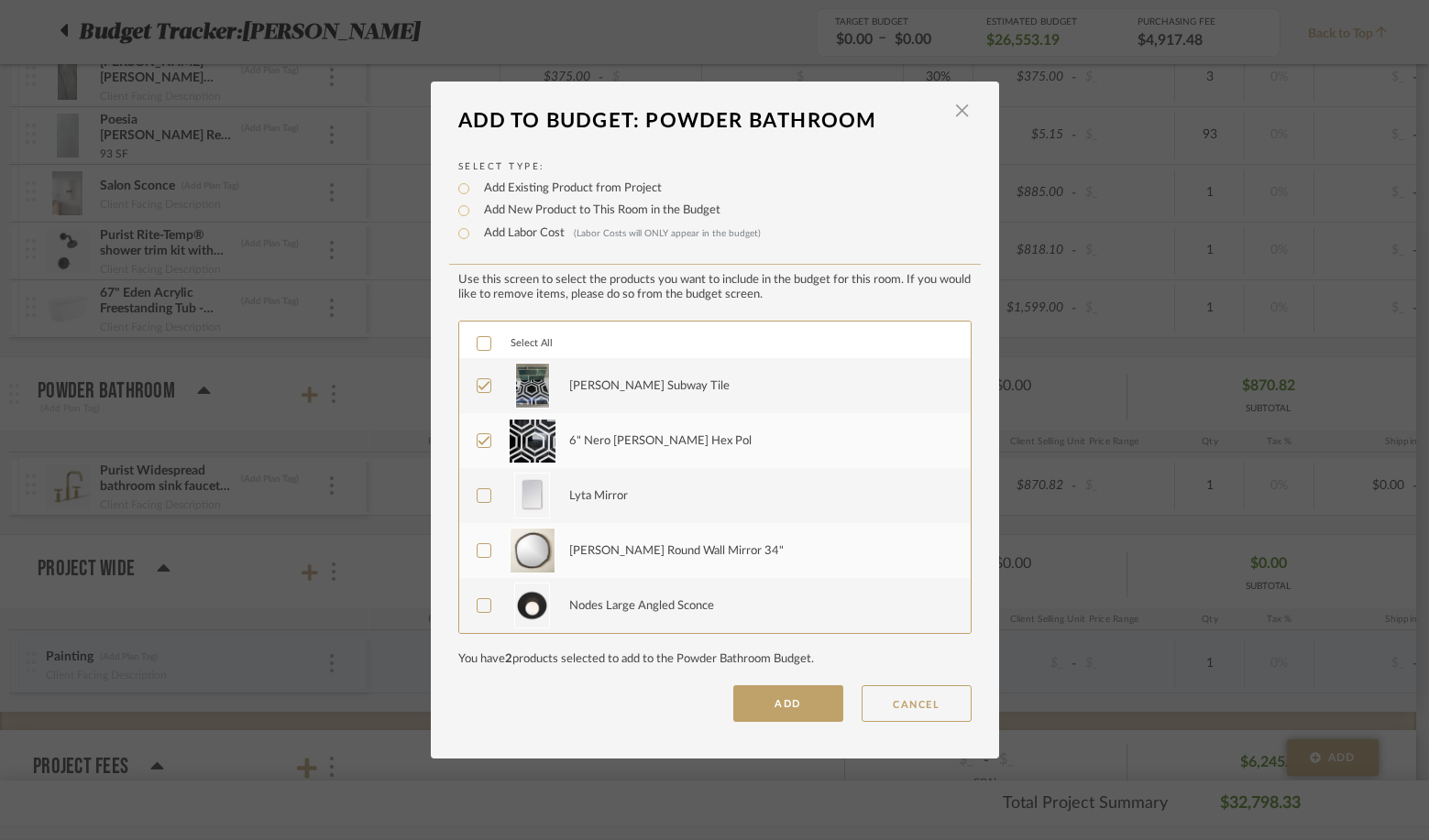
click at [477, 608] on icon at bounding box center [483, 606] width 12 height 9
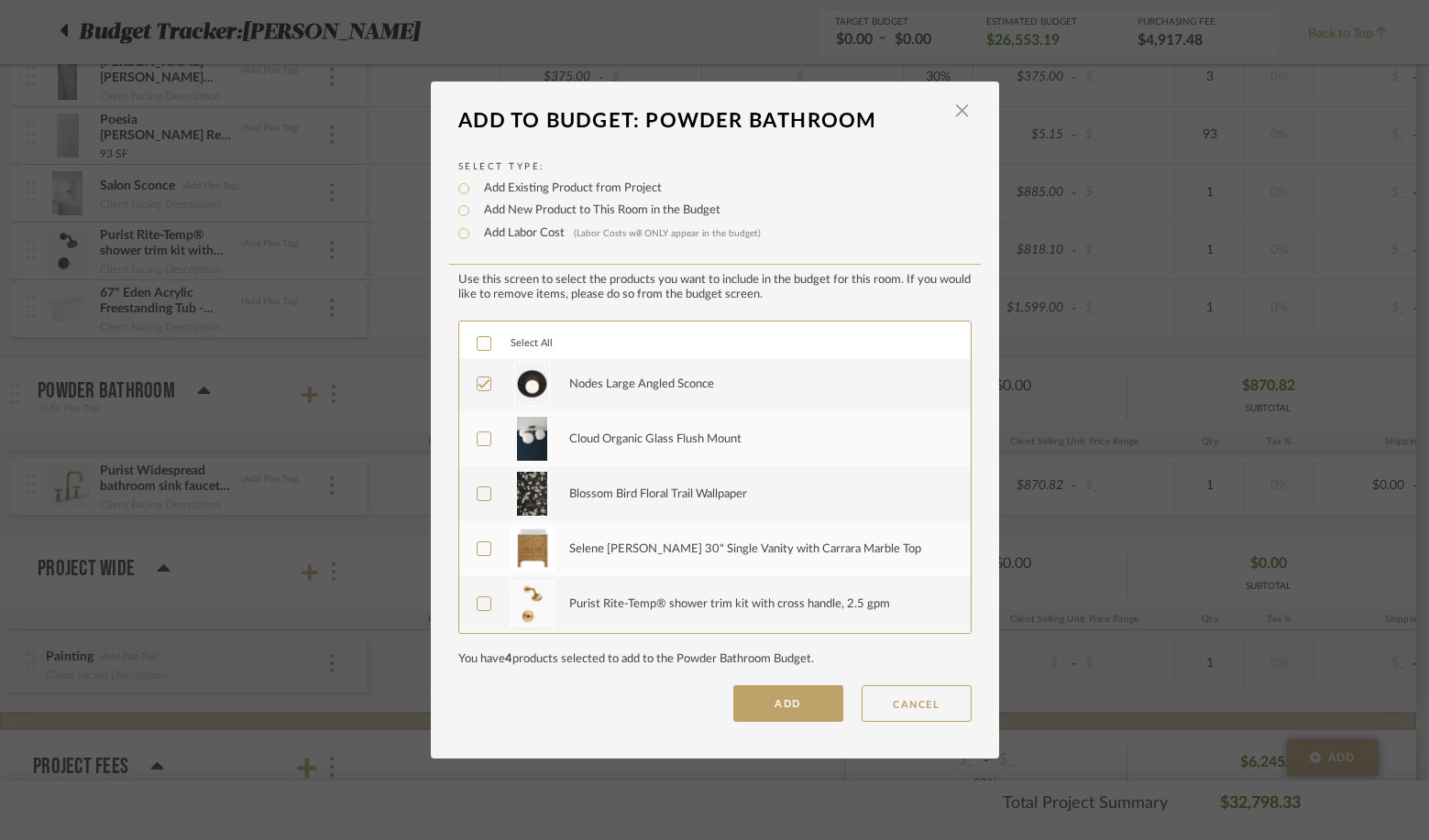
click at [479, 434] on div at bounding box center [483, 439] width 15 height 15
click at [479, 493] on icon at bounding box center [483, 494] width 12 height 9
click at [477, 549] on icon at bounding box center [483, 548] width 13 height 13
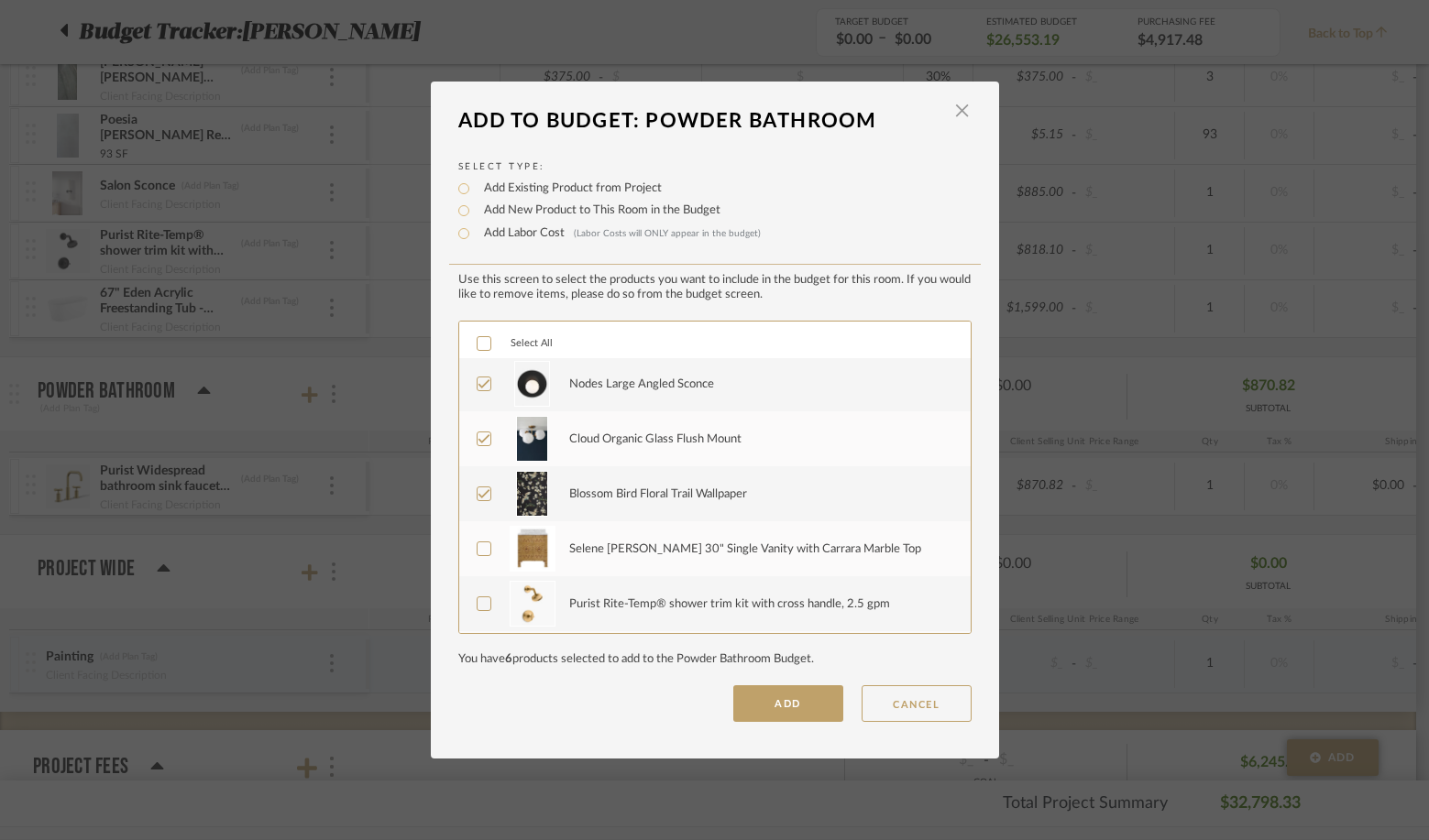
click at [477, 610] on icon at bounding box center [483, 603] width 13 height 13
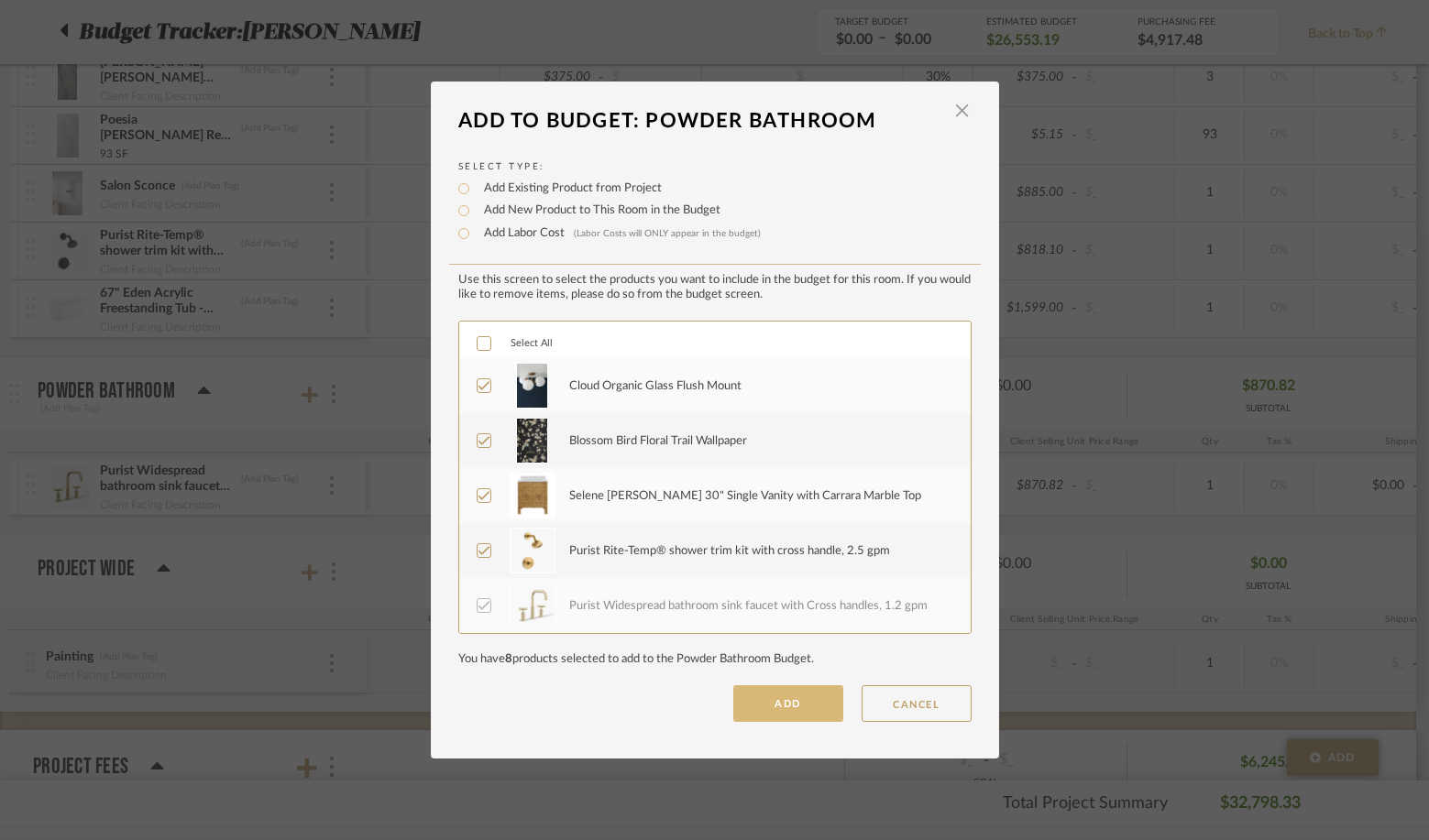
click at [776, 715] on button "ADD" at bounding box center [788, 703] width 110 height 36
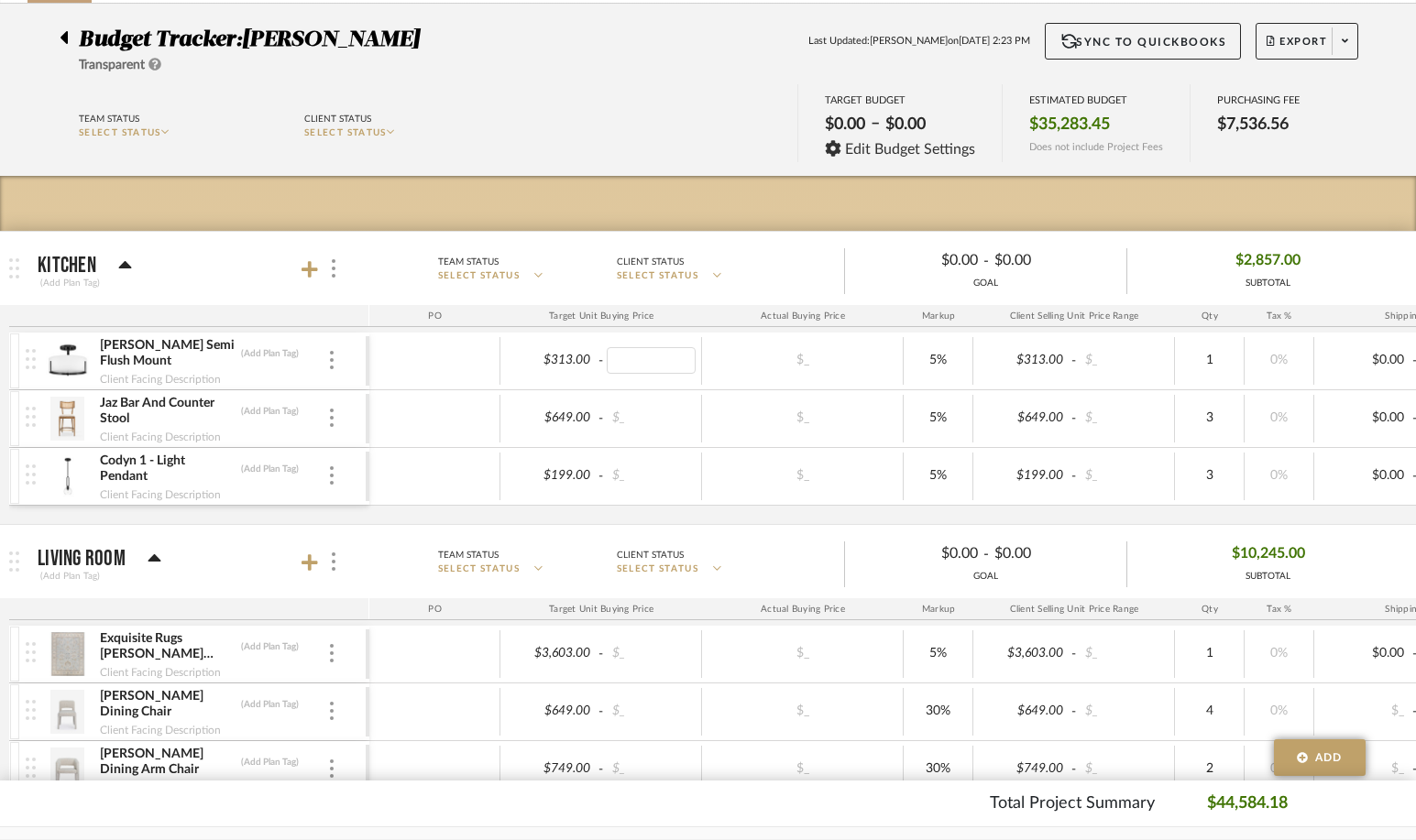
click at [664, 265] on div "Client Status" at bounding box center [650, 261] width 67 height 17
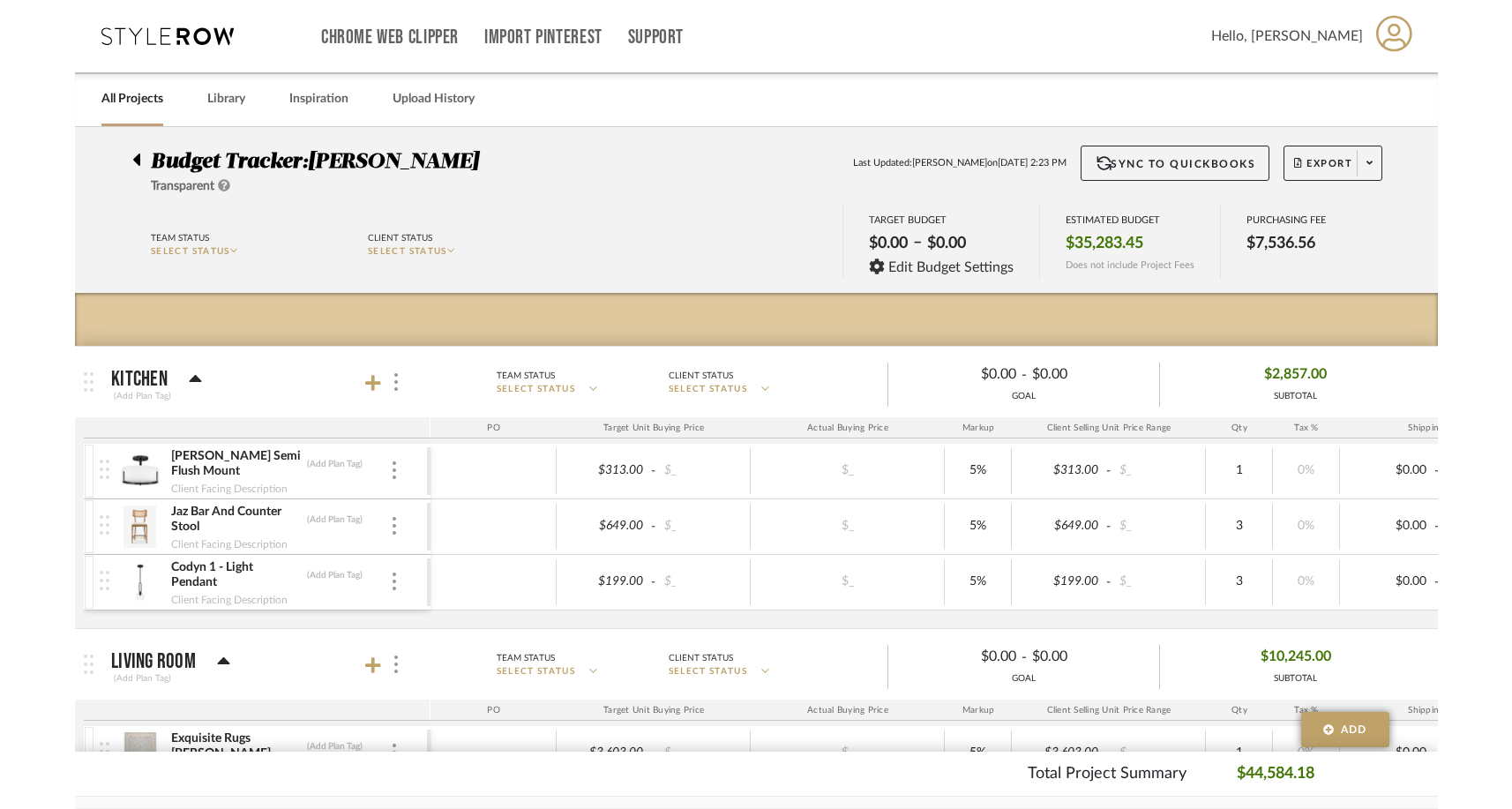
scroll to position [2, 0]
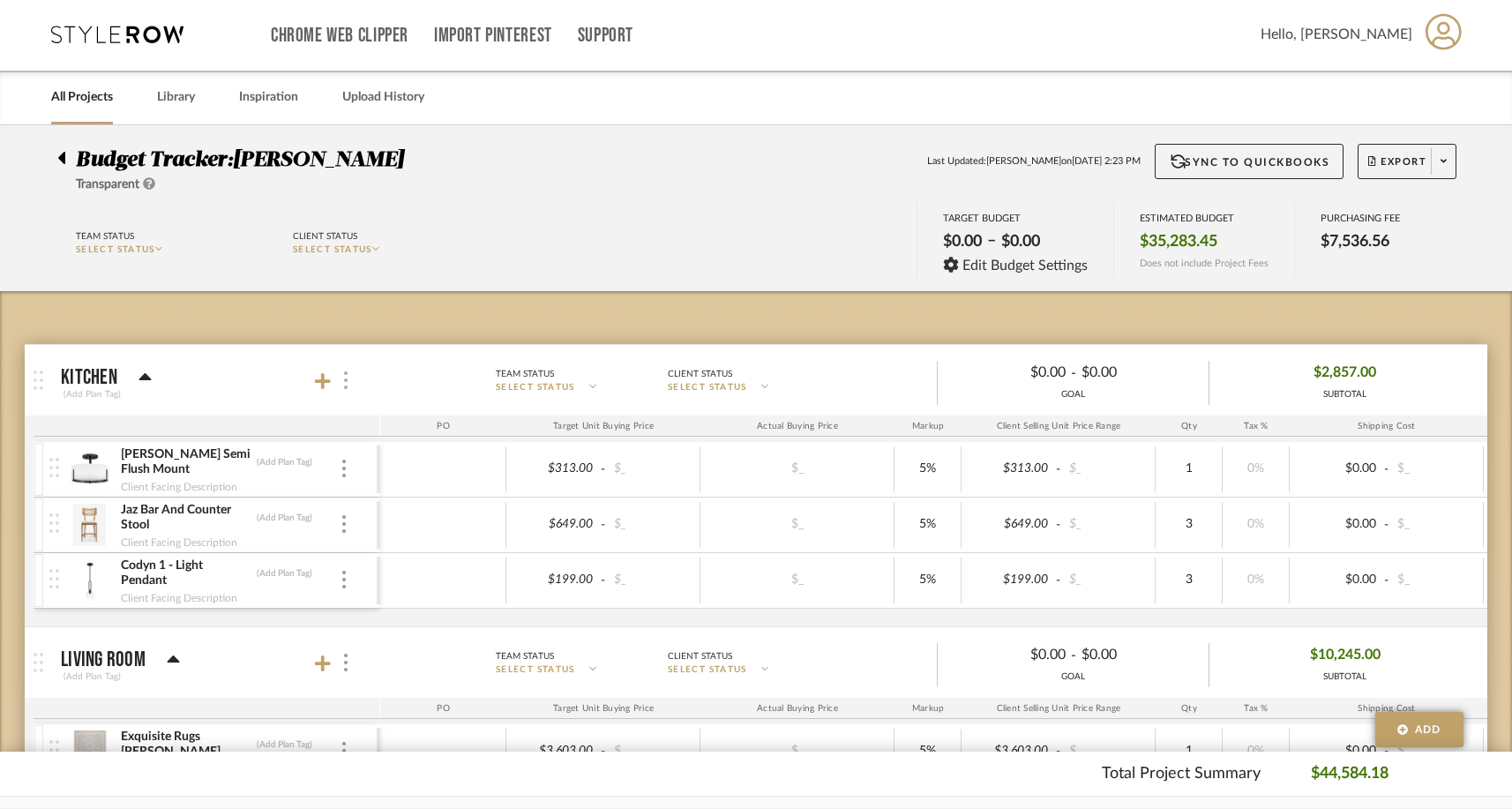
click at [345, 382] on img at bounding box center [345, 380] width 4 height 18
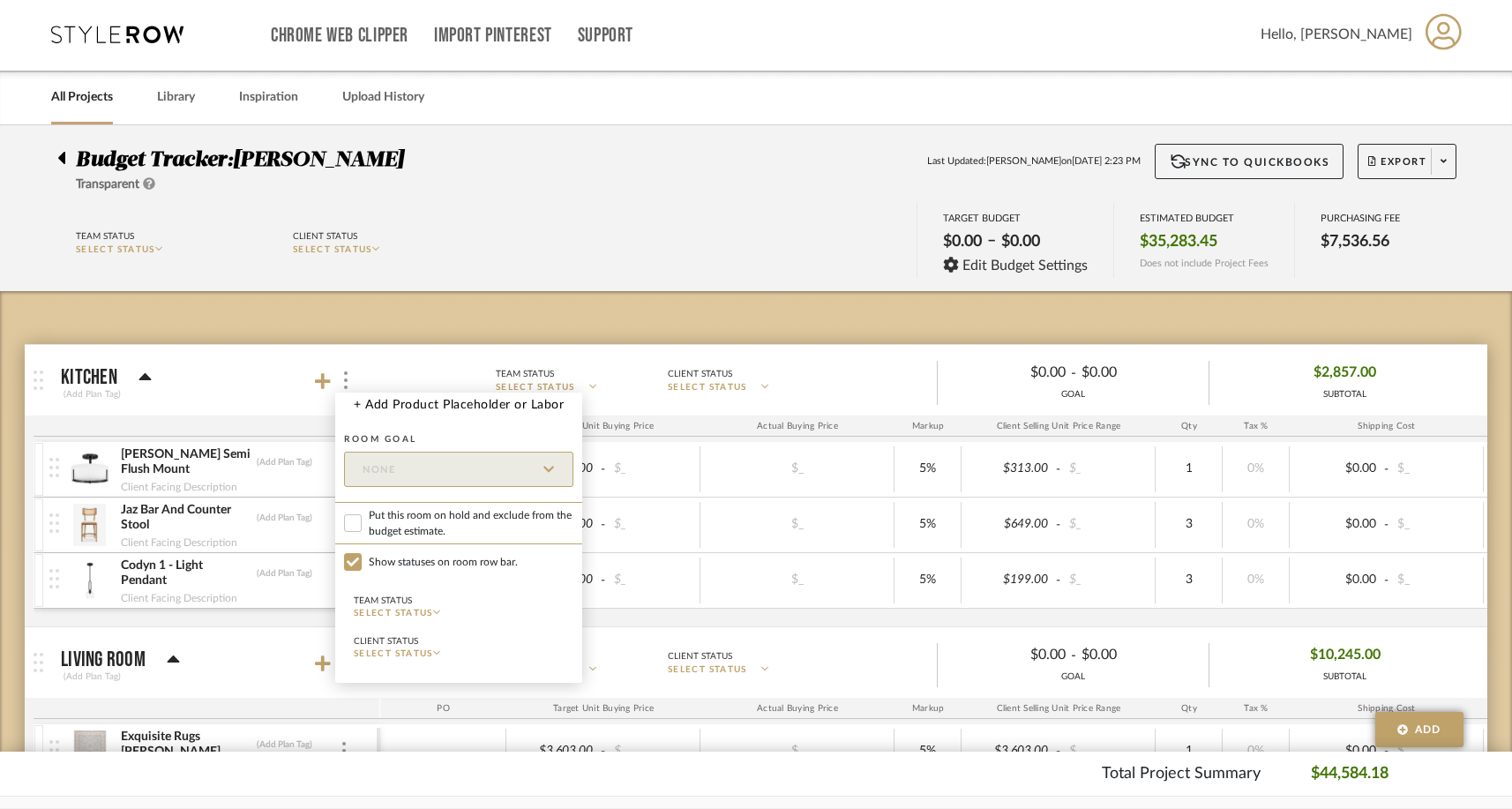
click at [359, 549] on label "Show statuses on room row bar." at bounding box center [458, 562] width 247 height 27
click at [359, 554] on input "Show statuses on room row bar." at bounding box center [352, 562] width 18 height 18
checkbox input "false"
click at [345, 384] on div at bounding box center [756, 404] width 1512 height 809
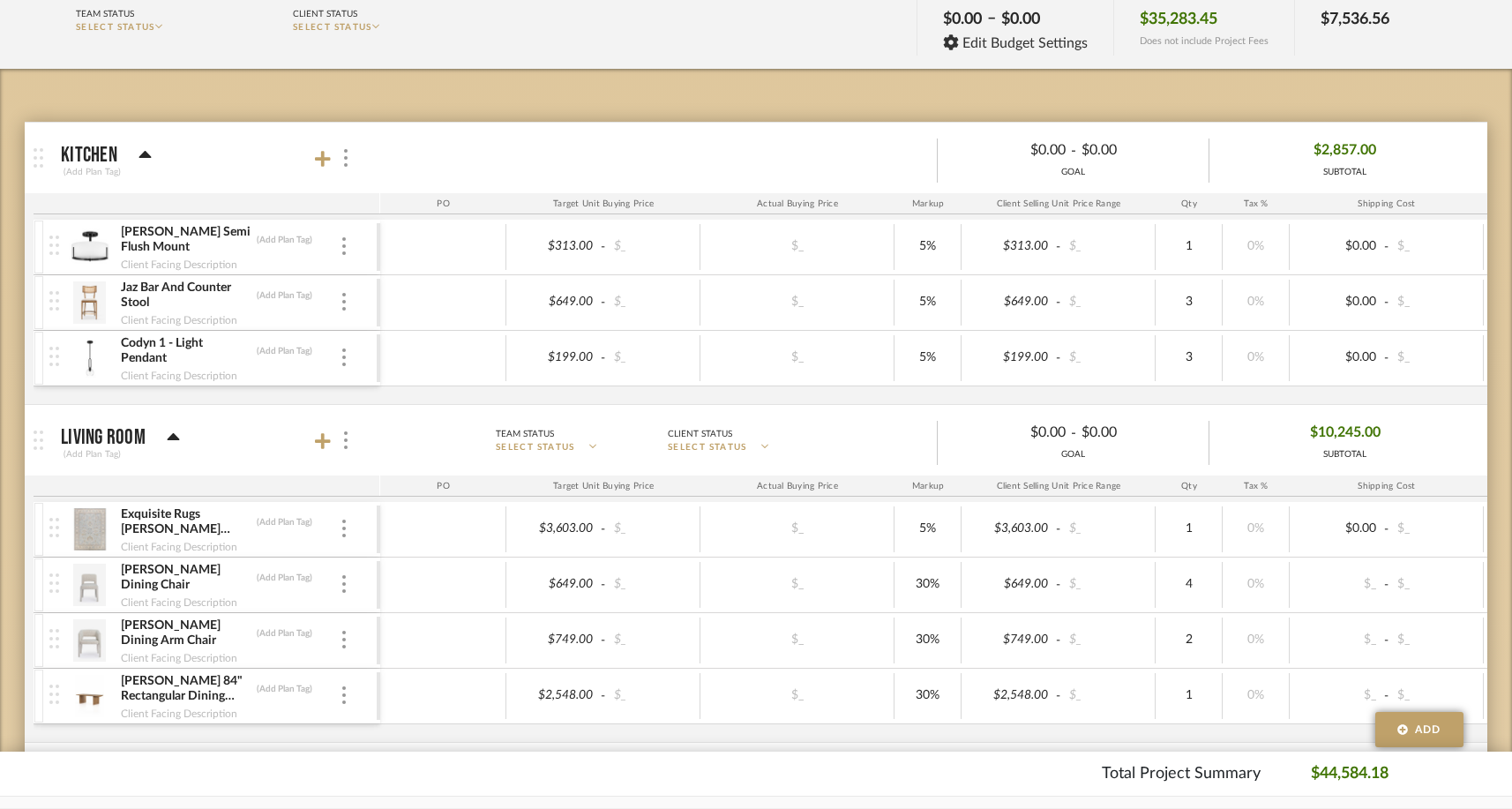
scroll to position [235, 0]
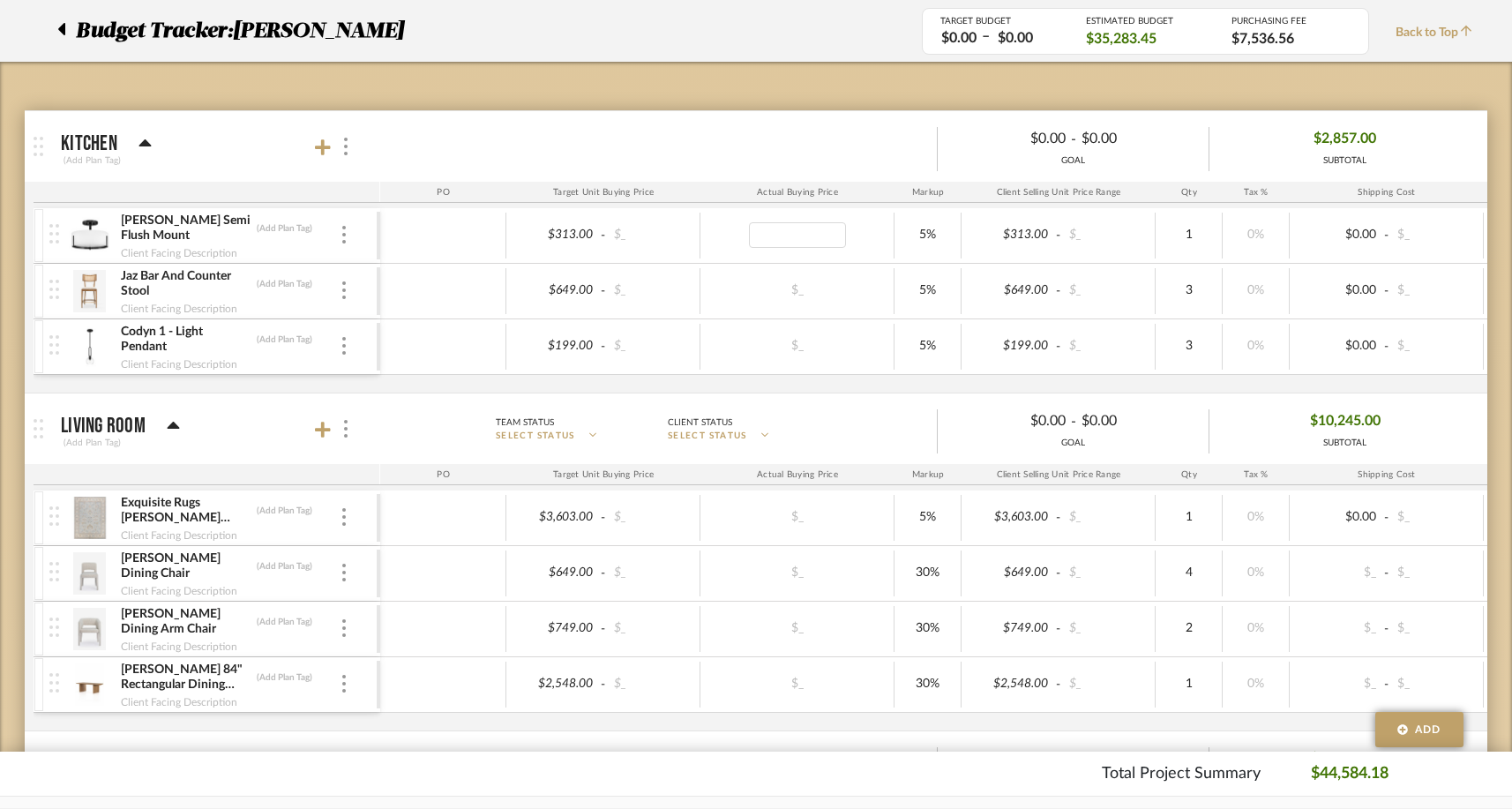
click at [793, 191] on div "Actual Buying Price" at bounding box center [797, 192] width 194 height 21
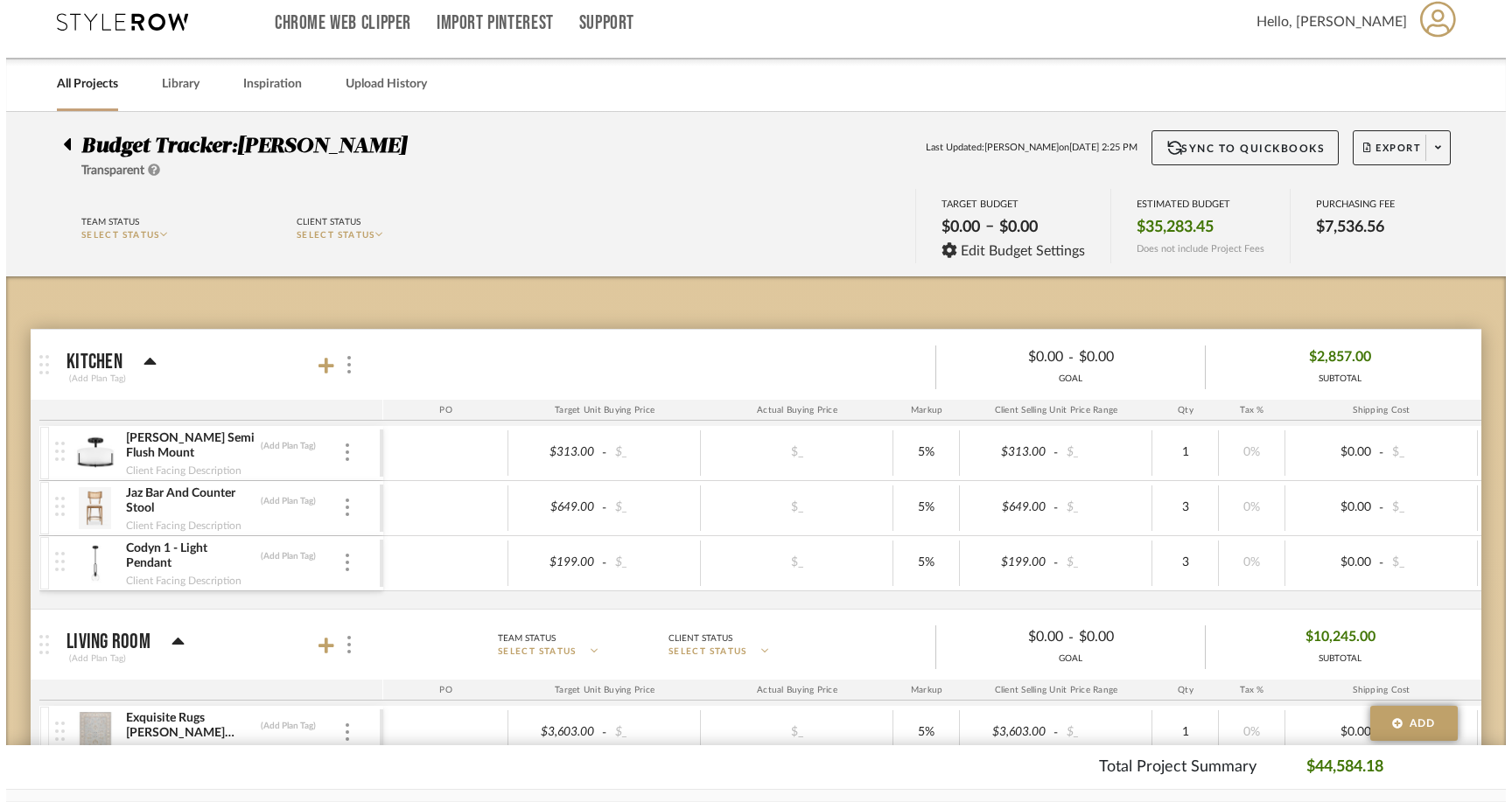
scroll to position [0, 0]
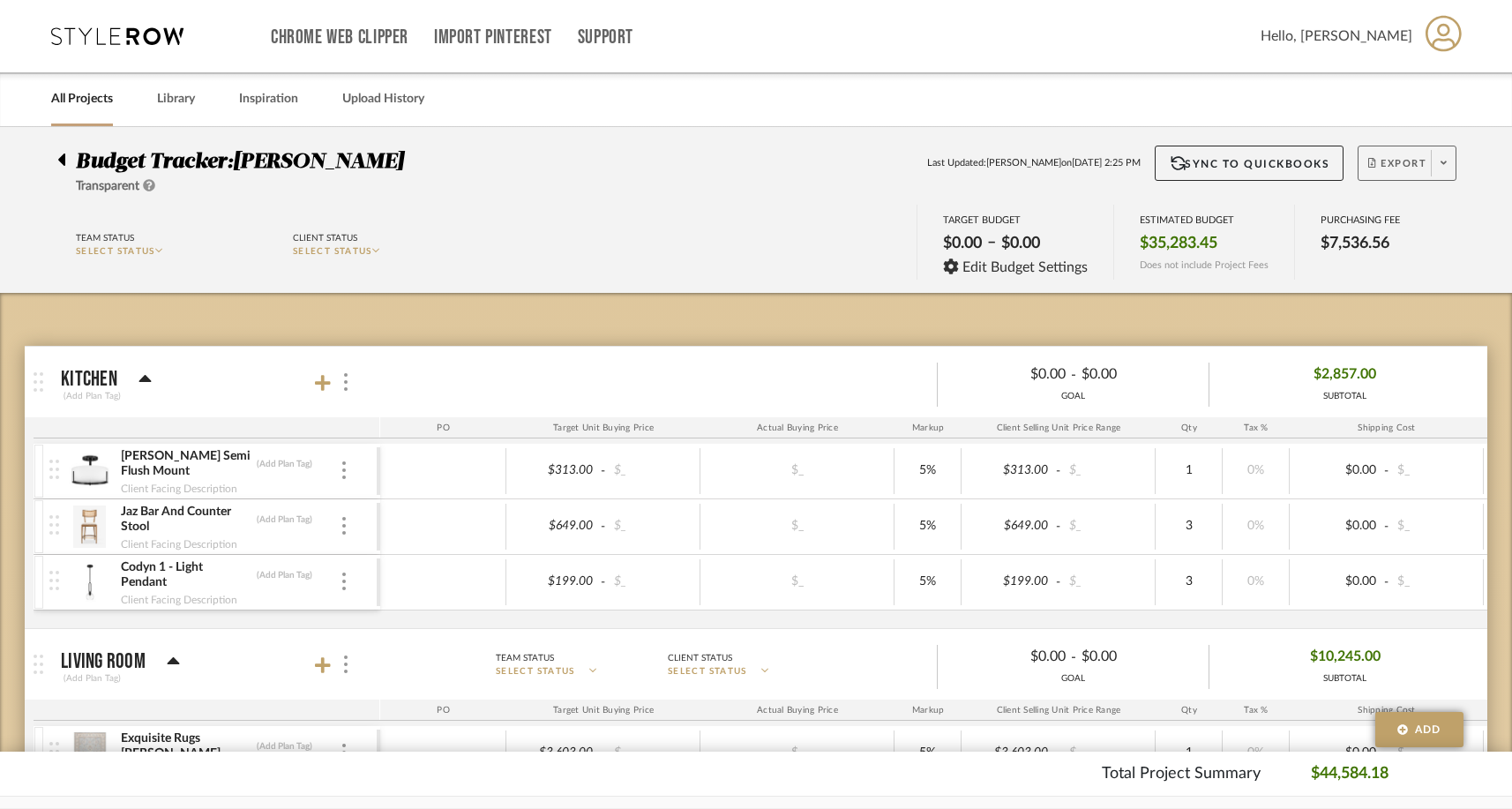
click at [1184, 160] on span "Export" at bounding box center [1396, 170] width 58 height 27
click at [1184, 212] on span "Export PDF" at bounding box center [1372, 214] width 132 height 15
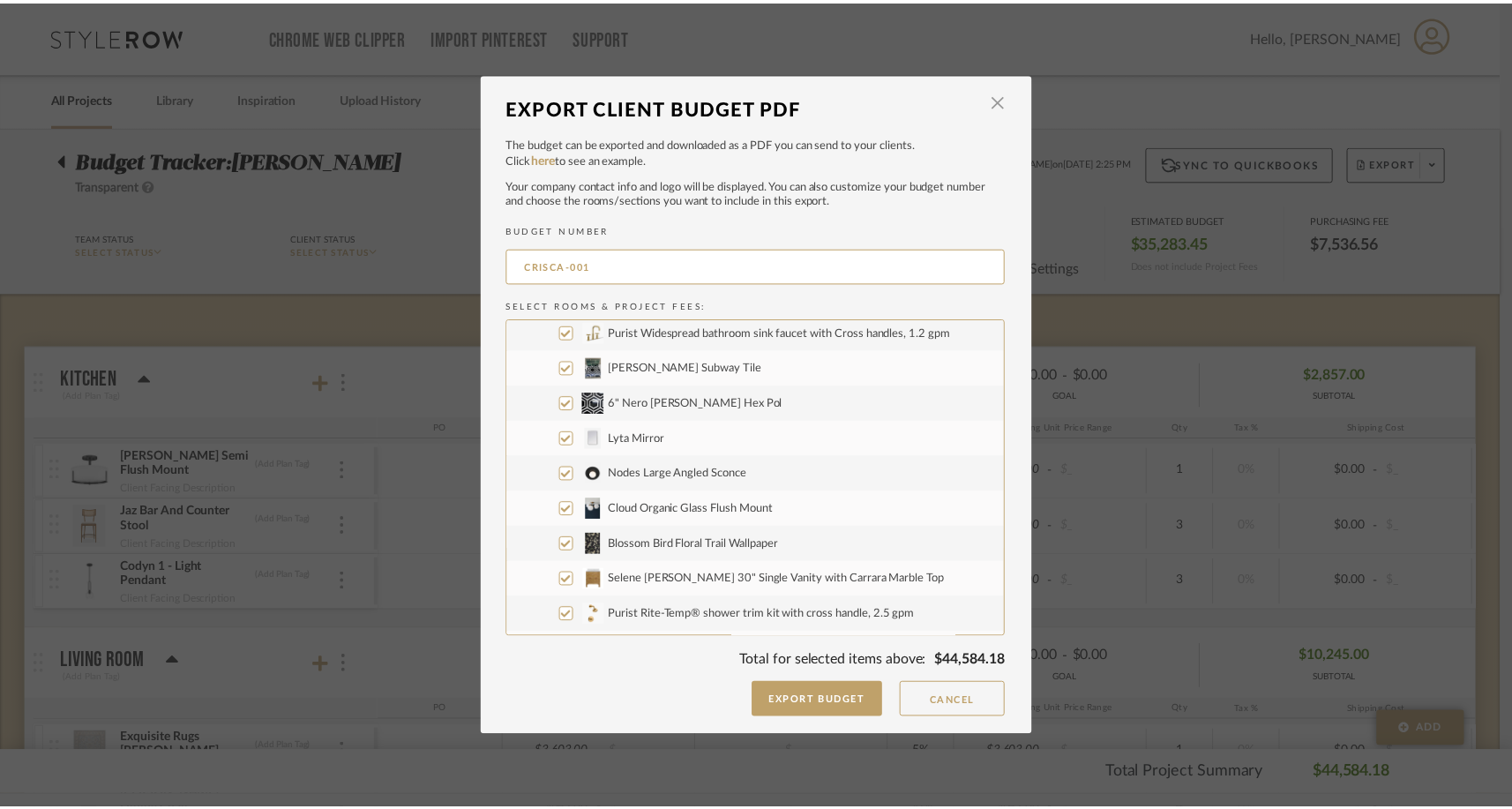
scroll to position [749, 0]
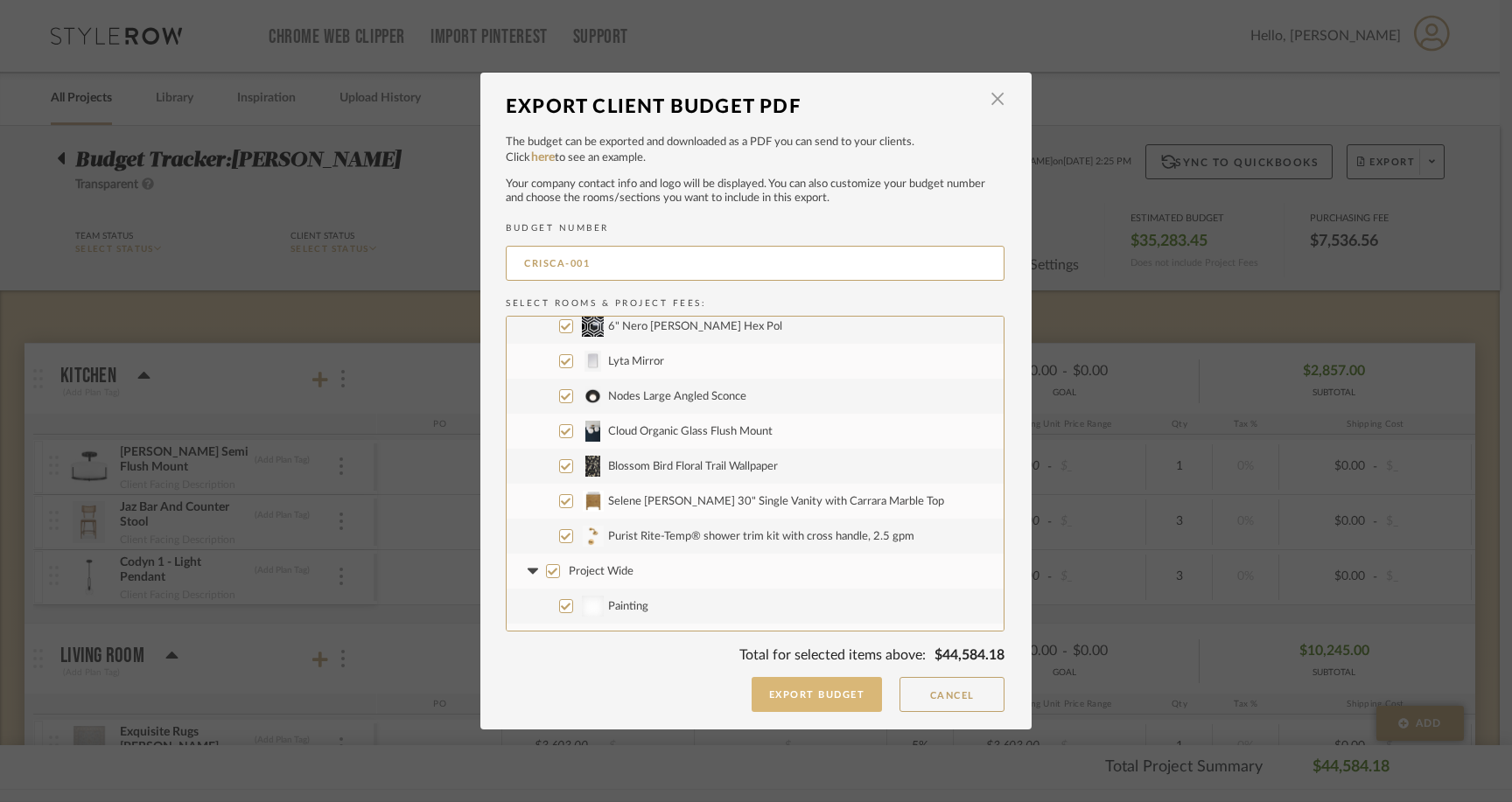
click at [791, 703] on button "Export Budget" at bounding box center [816, 694] width 131 height 35
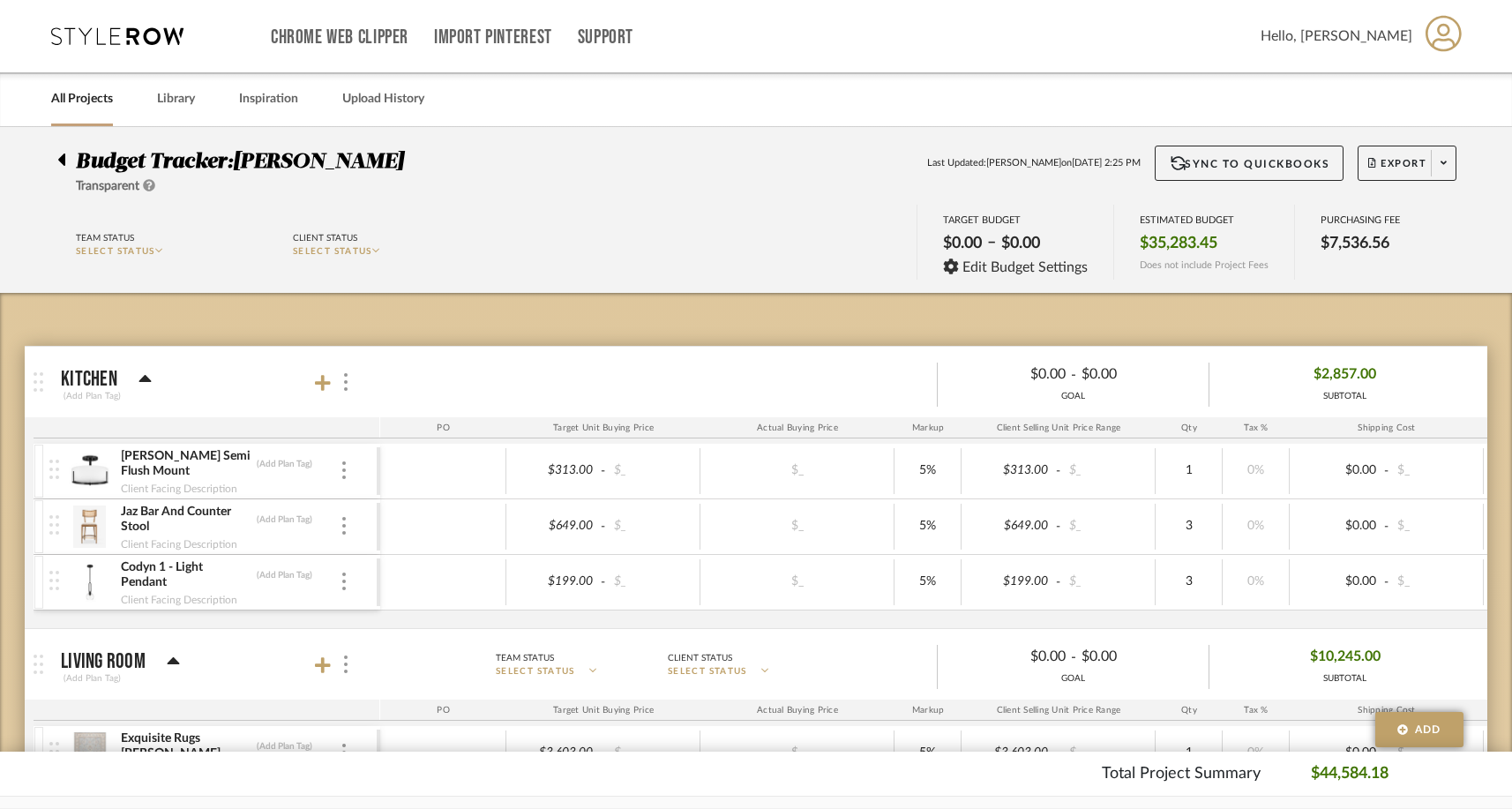
click at [85, 97] on link "All Projects" at bounding box center [82, 99] width 62 height 24
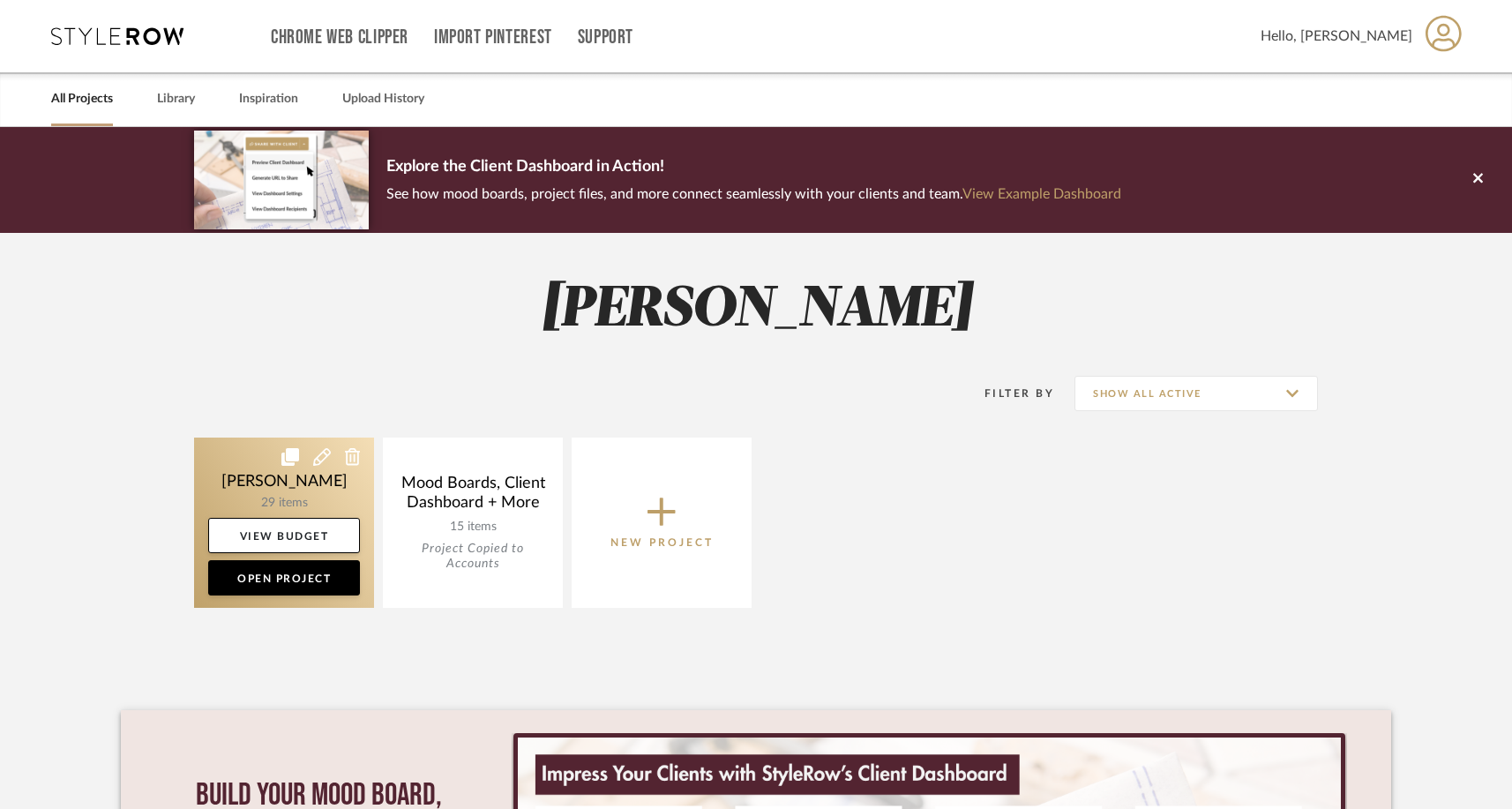
click at [278, 491] on link at bounding box center [284, 522] width 180 height 170
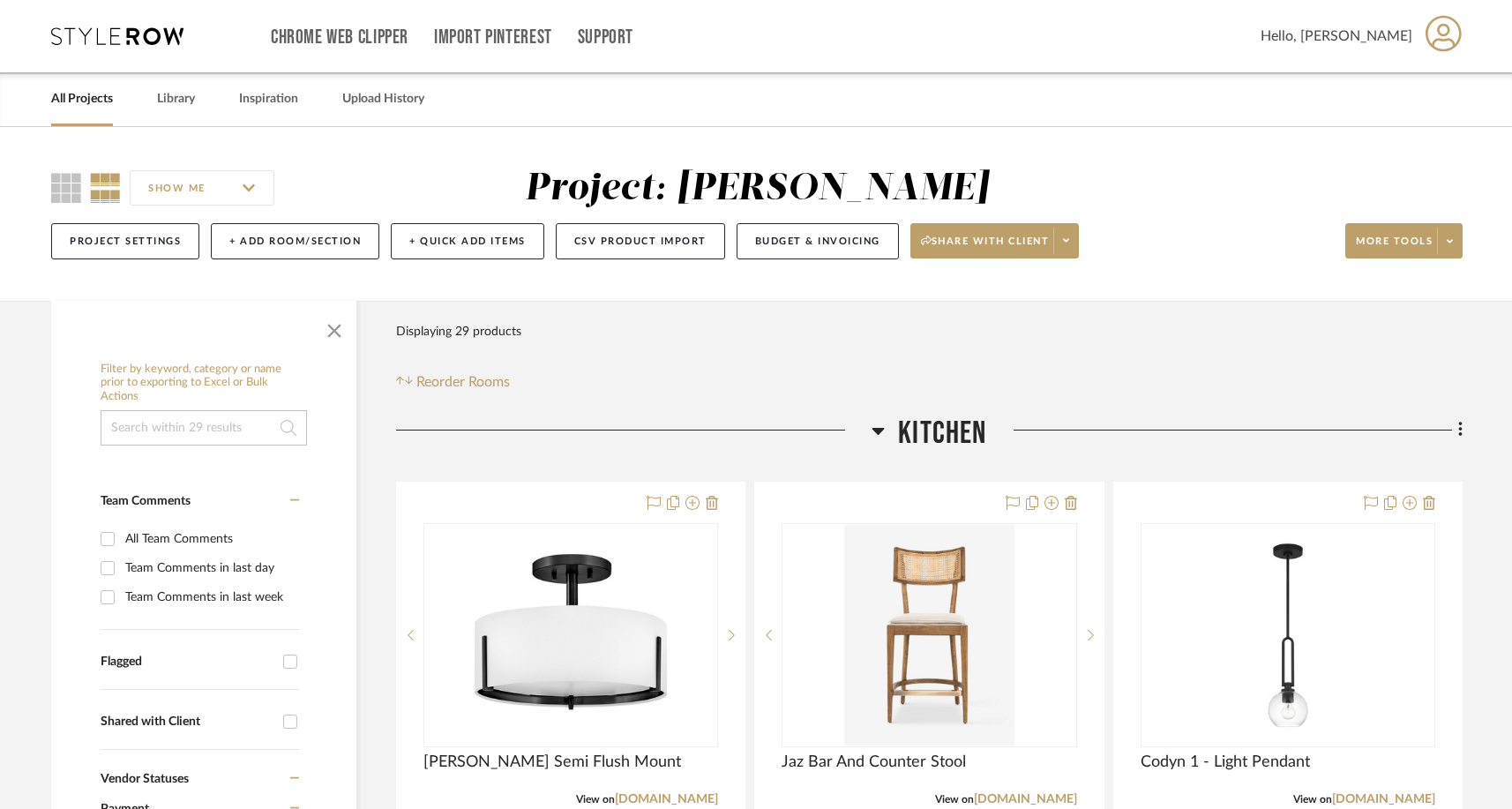
click at [248, 189] on input "SHOW ME" at bounding box center [202, 187] width 144 height 35
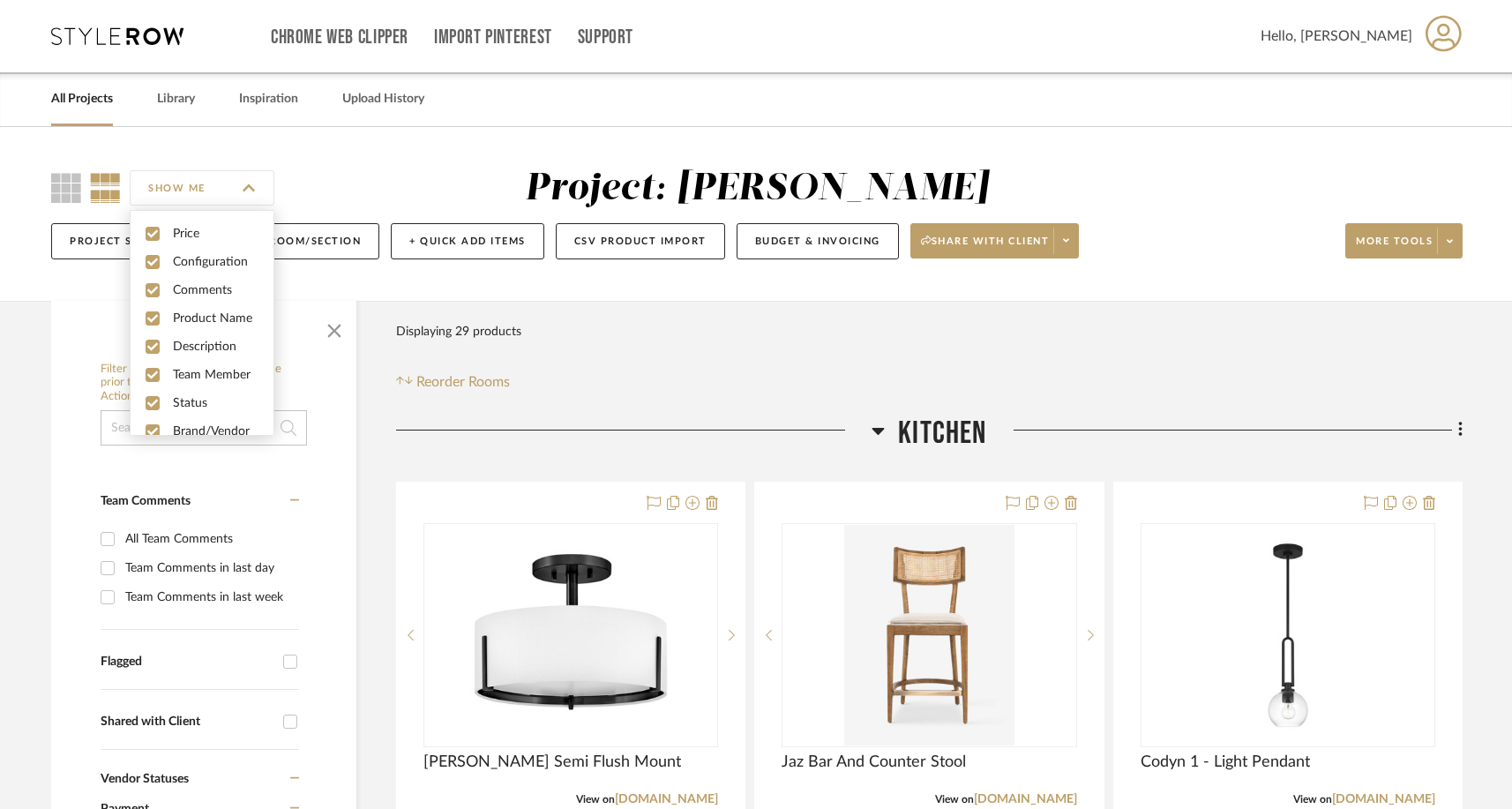
click at [252, 187] on input "SHOW ME" at bounding box center [202, 187] width 144 height 35
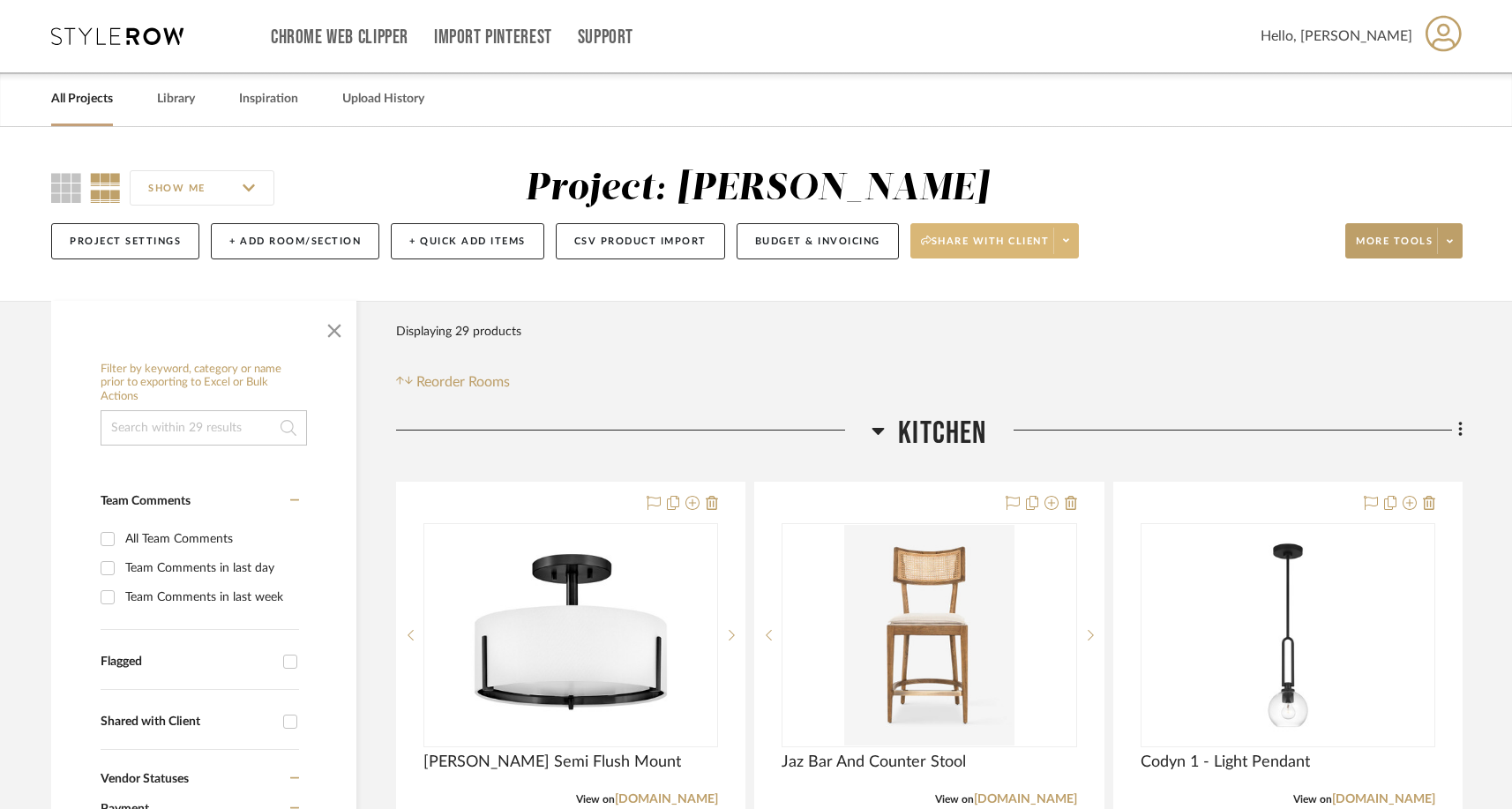
click at [1075, 243] on span at bounding box center [1066, 241] width 25 height 27
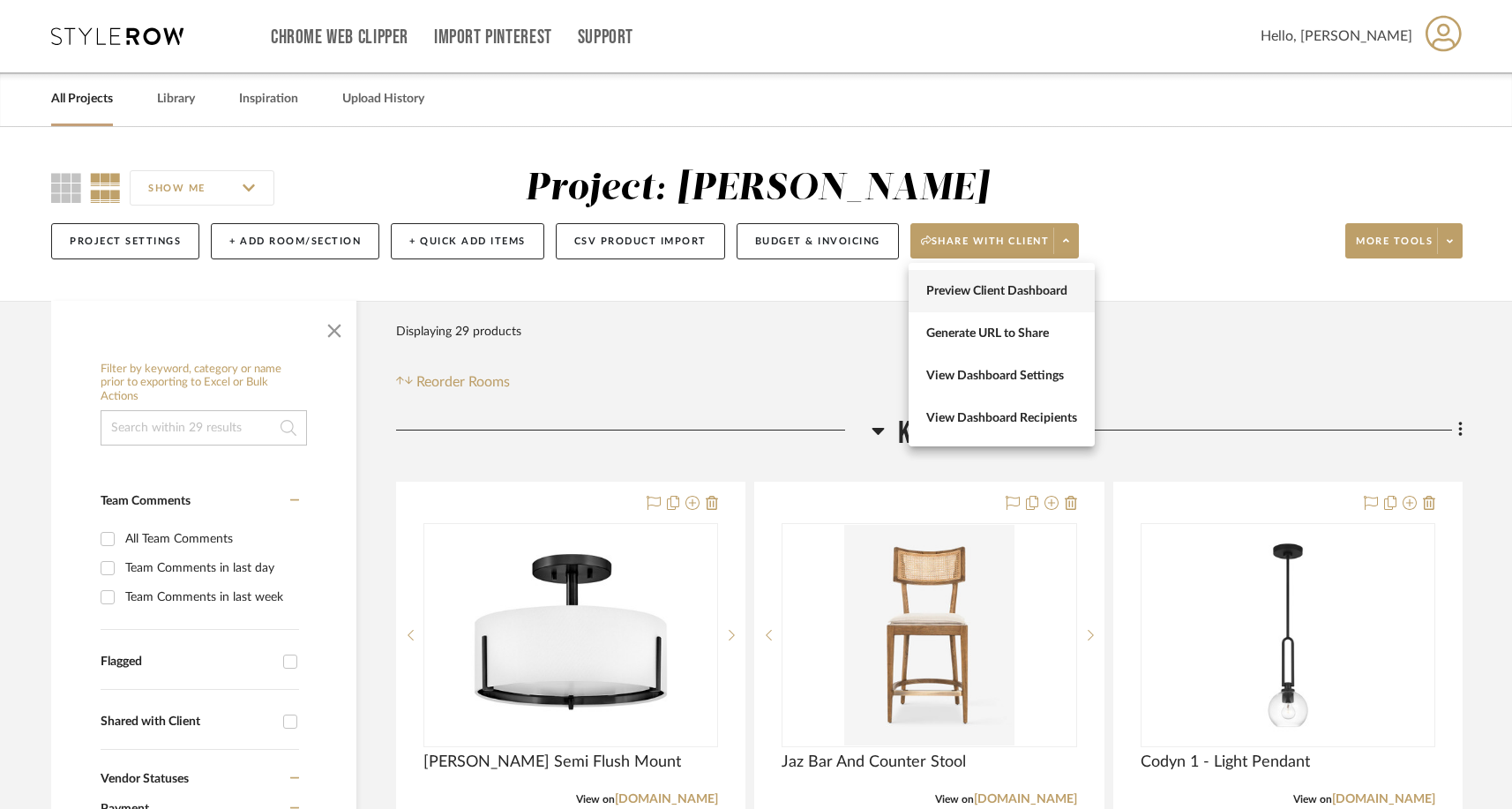
click at [1025, 287] on span "Preview Client Dashboard" at bounding box center [1001, 292] width 151 height 15
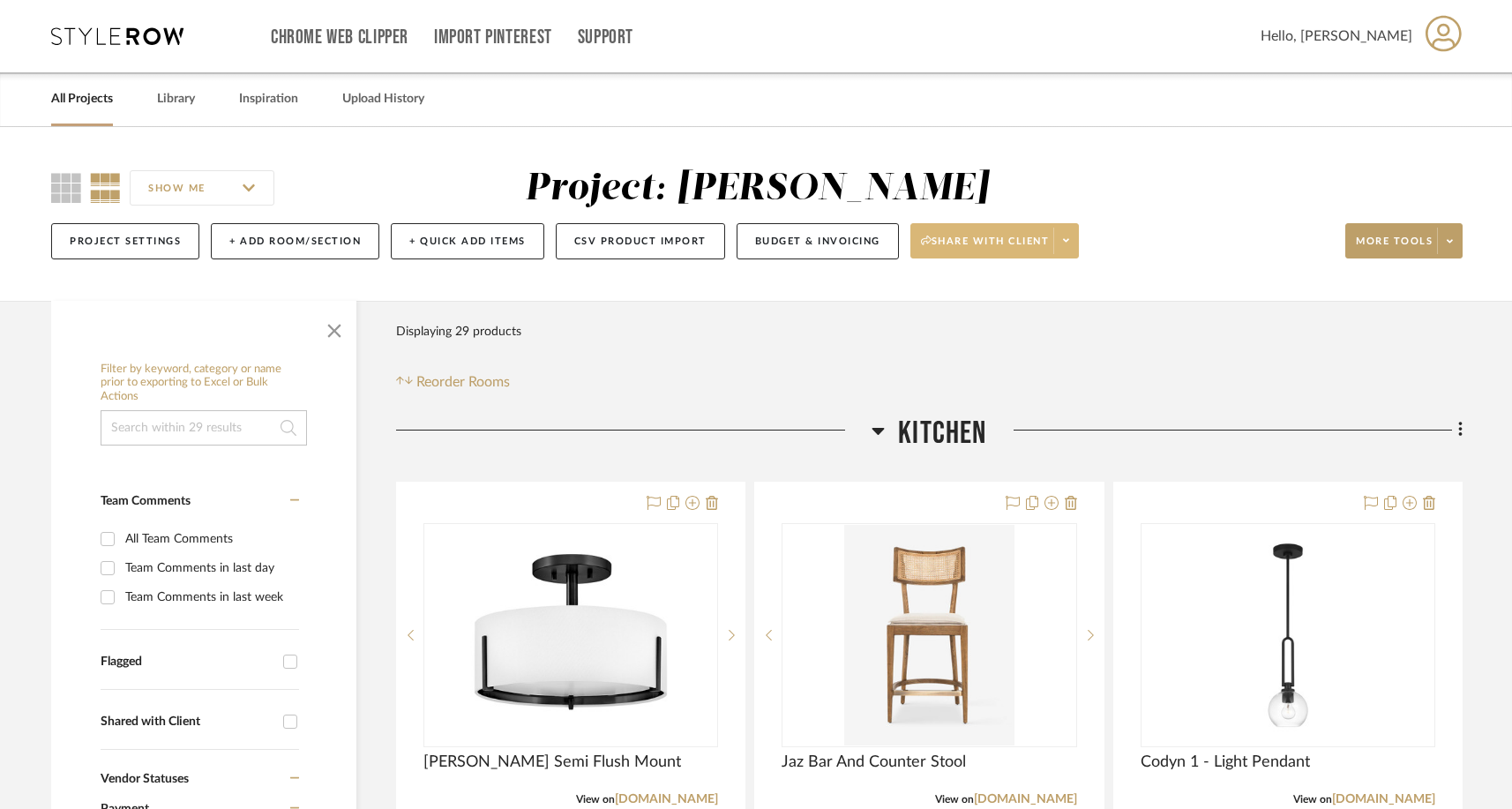
click at [989, 236] on span "Share with client" at bounding box center [985, 248] width 129 height 27
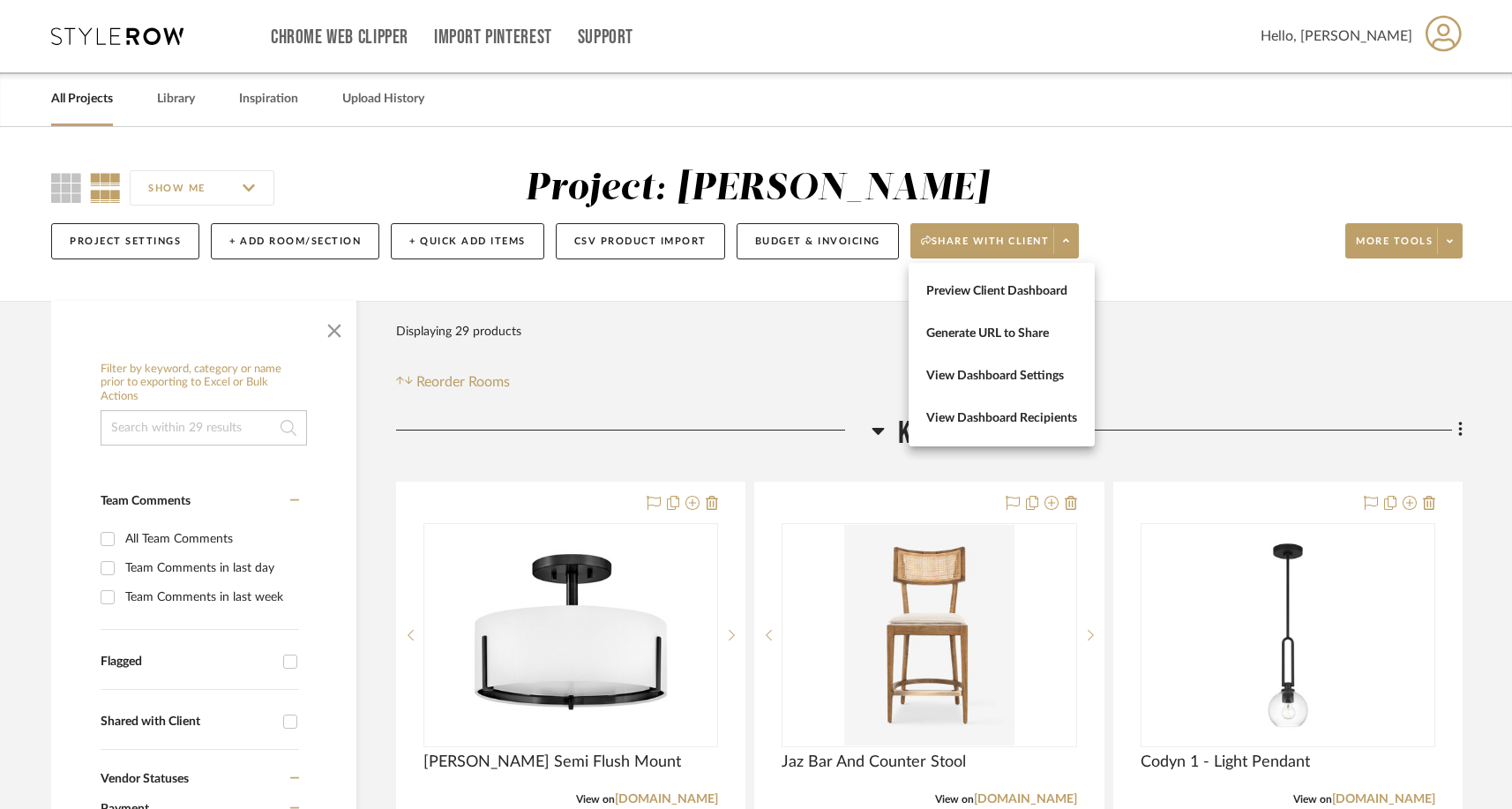
click at [808, 322] on div at bounding box center [756, 404] width 1512 height 809
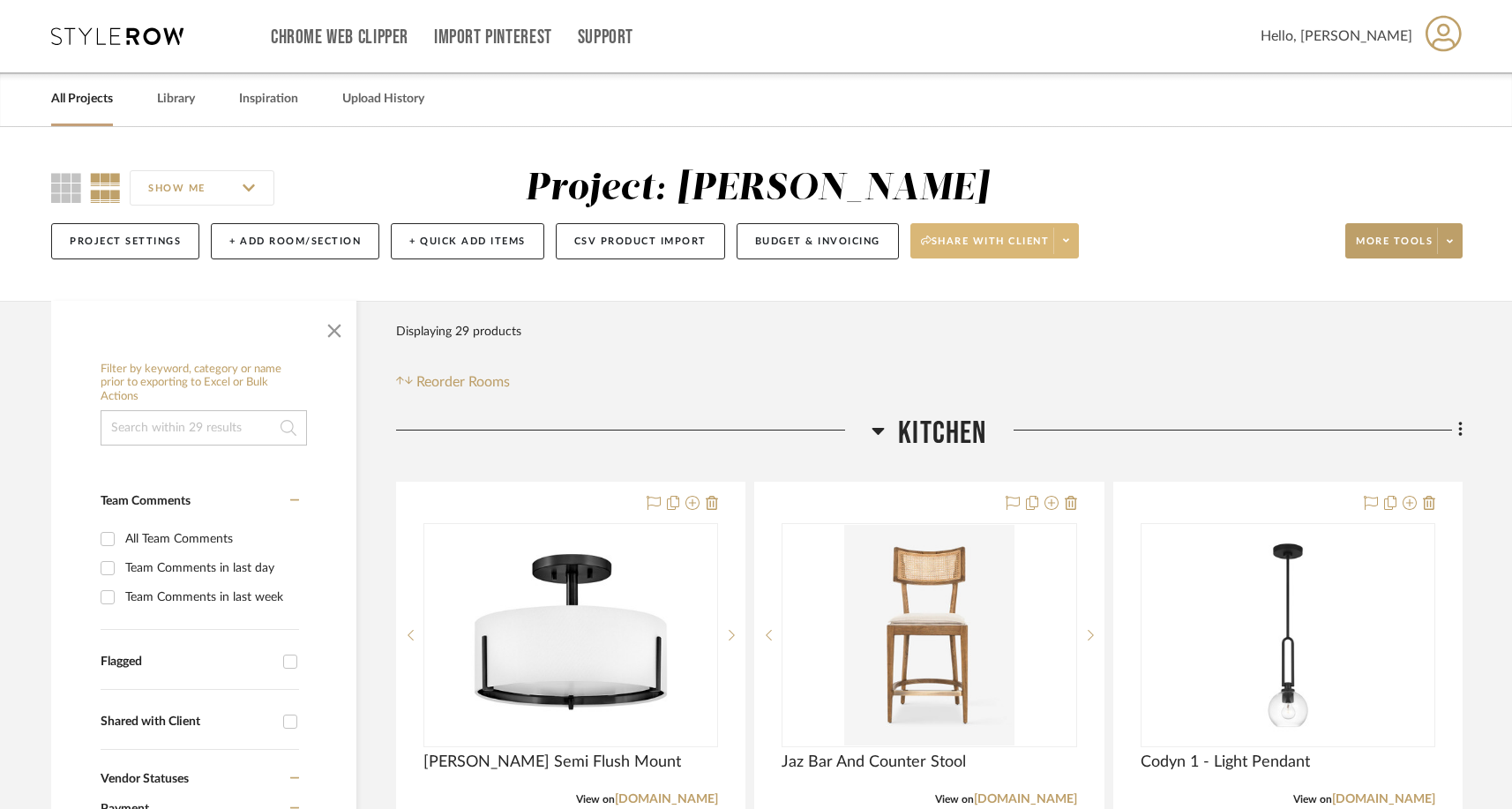
click at [1012, 236] on span "Share with client" at bounding box center [985, 248] width 129 height 27
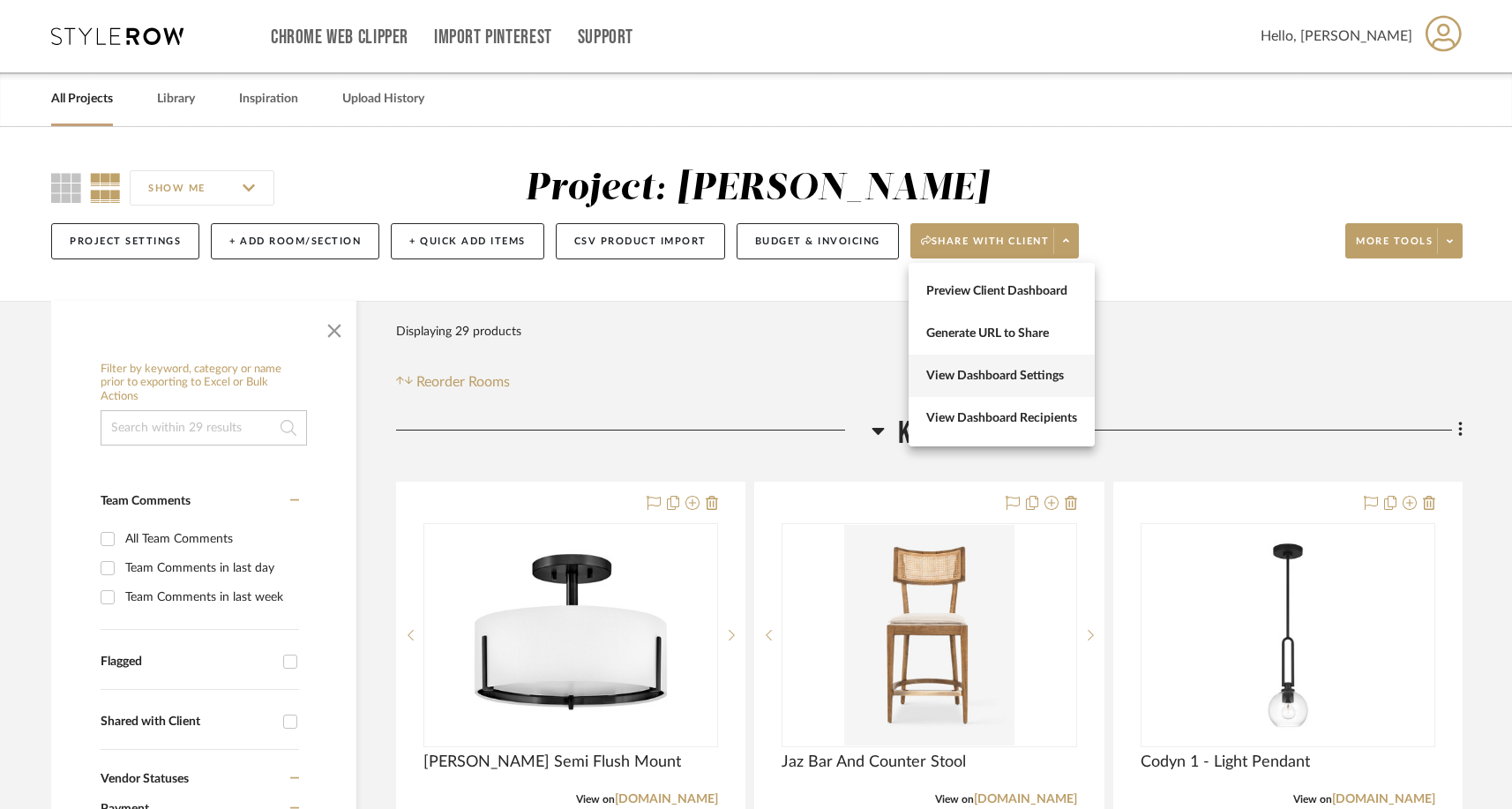
click at [982, 376] on span "View Dashboard Settings" at bounding box center [1001, 376] width 151 height 15
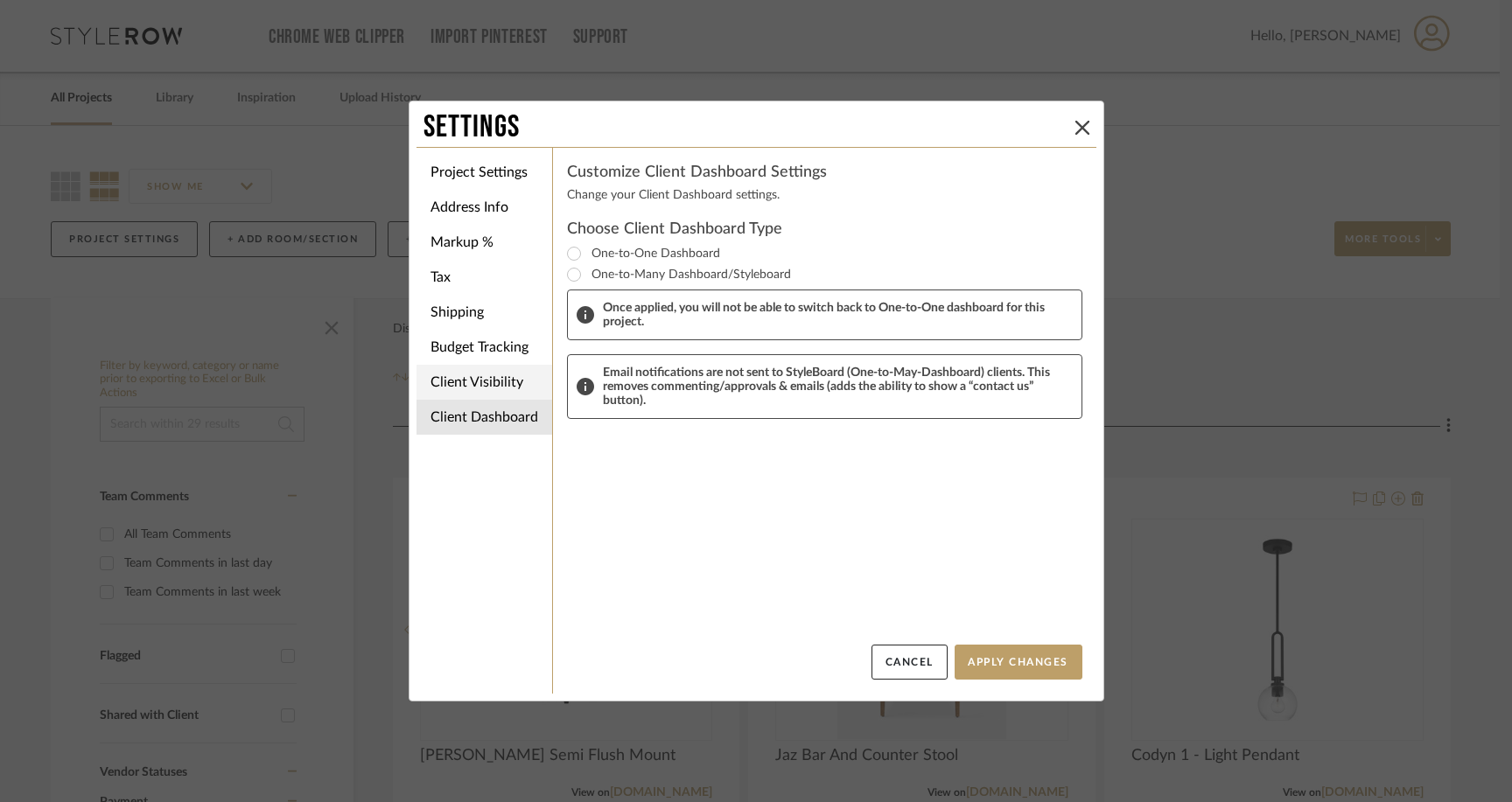
click at [490, 378] on li "Client Visibility" at bounding box center [484, 382] width 136 height 35
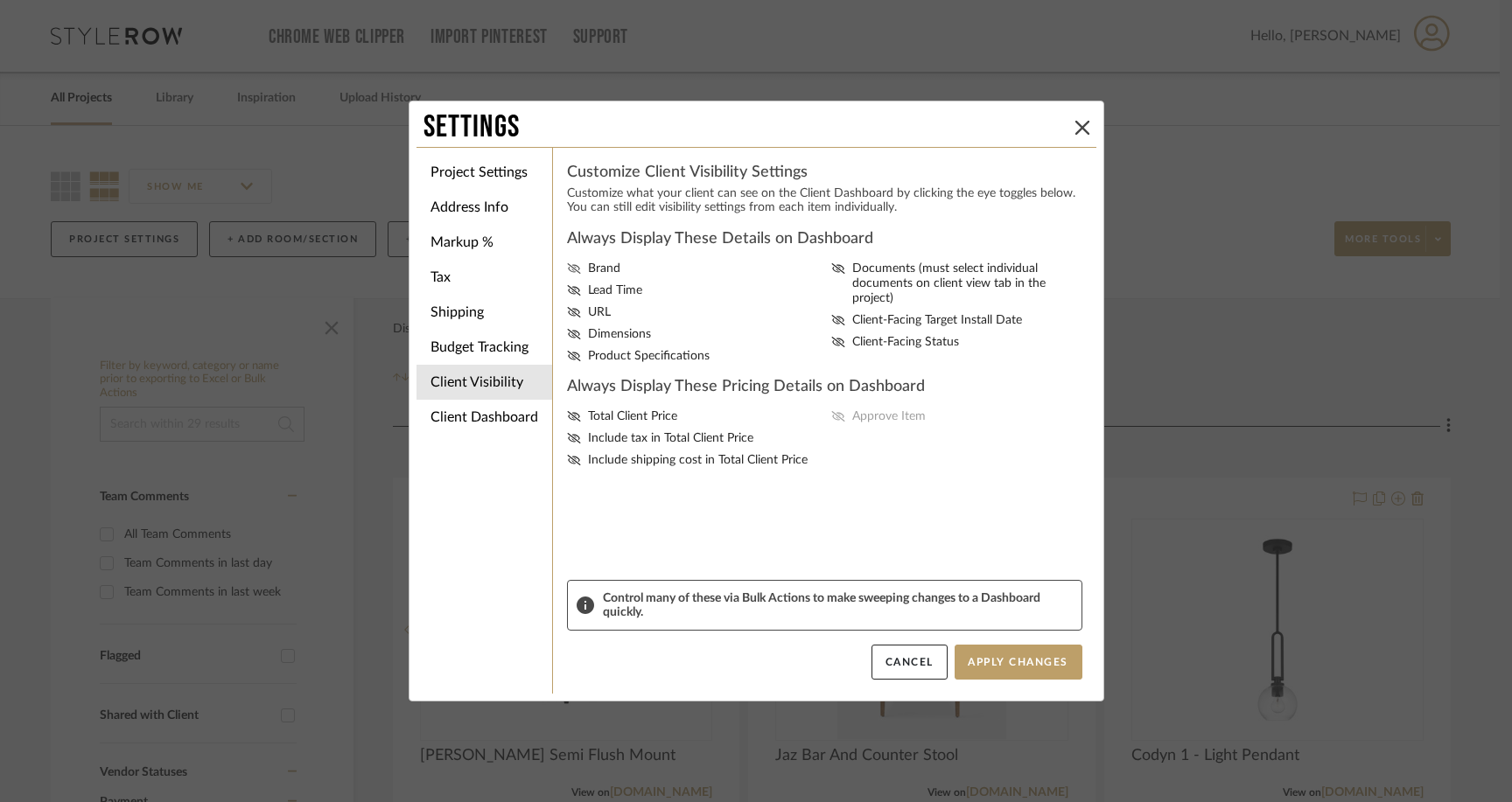
click at [567, 271] on icon at bounding box center [573, 268] width 14 height 10
click at [0, 0] on input "Brand" at bounding box center [0, 0] width 0 height 0
click at [567, 271] on icon at bounding box center [573, 268] width 14 height 10
click at [0, 0] on input "Brand" at bounding box center [0, 0] width 0 height 0
click at [461, 204] on li "Address Info" at bounding box center [484, 207] width 136 height 35
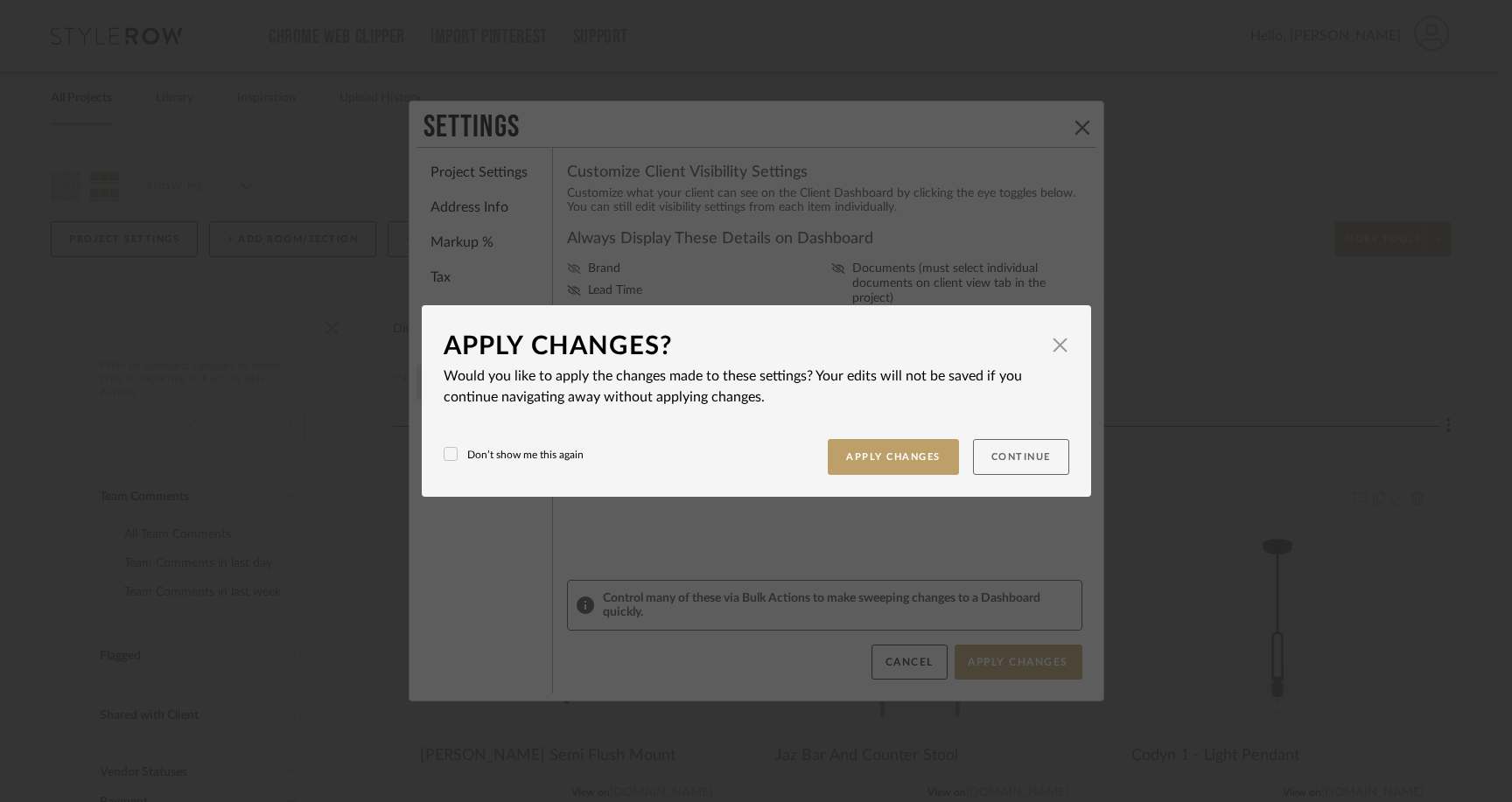
click at [989, 455] on button "Continue" at bounding box center [1021, 457] width 96 height 36
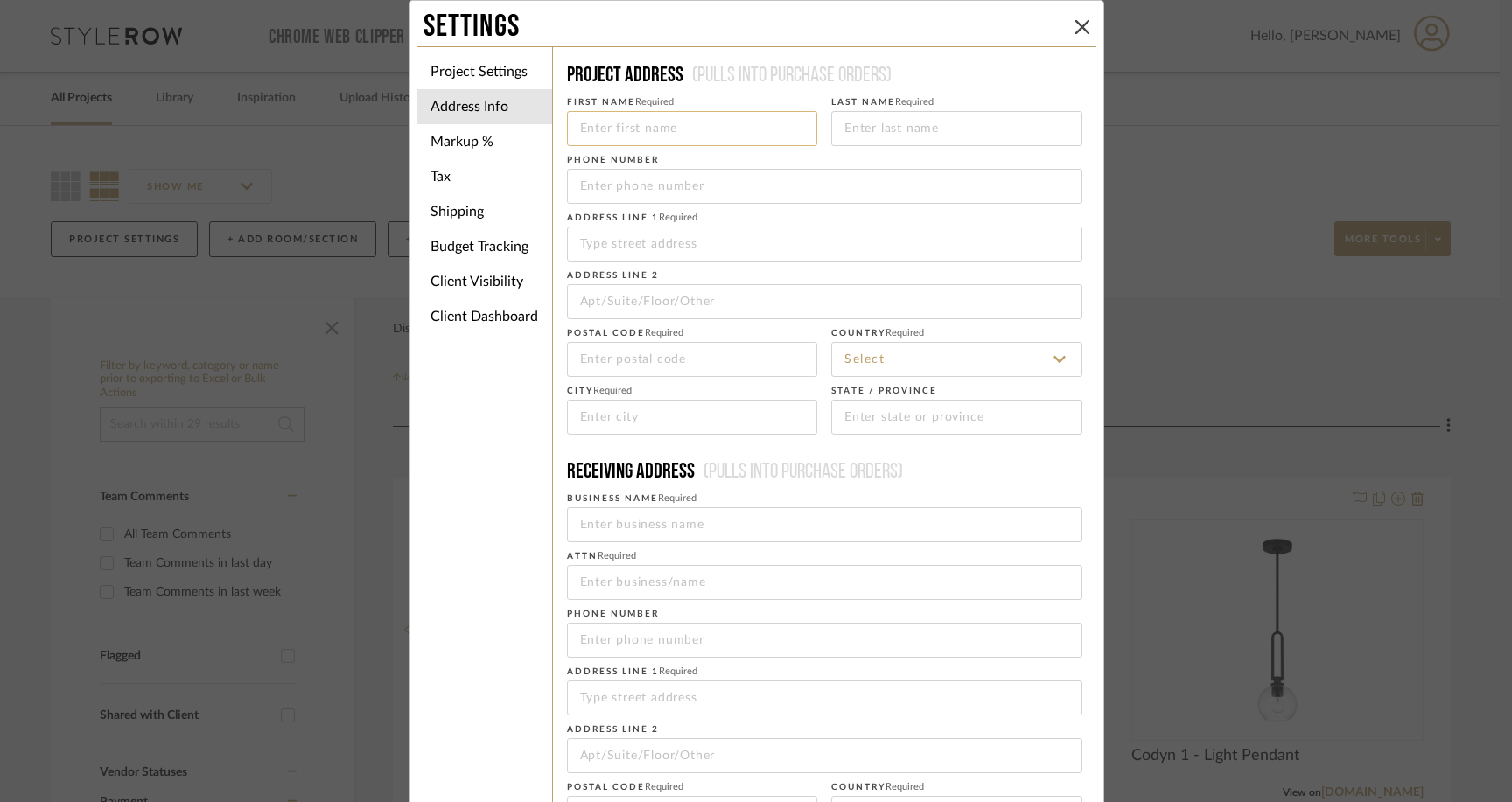
click at [629, 136] on input at bounding box center [692, 128] width 251 height 35
click at [489, 68] on li "Project Settings" at bounding box center [484, 72] width 136 height 35
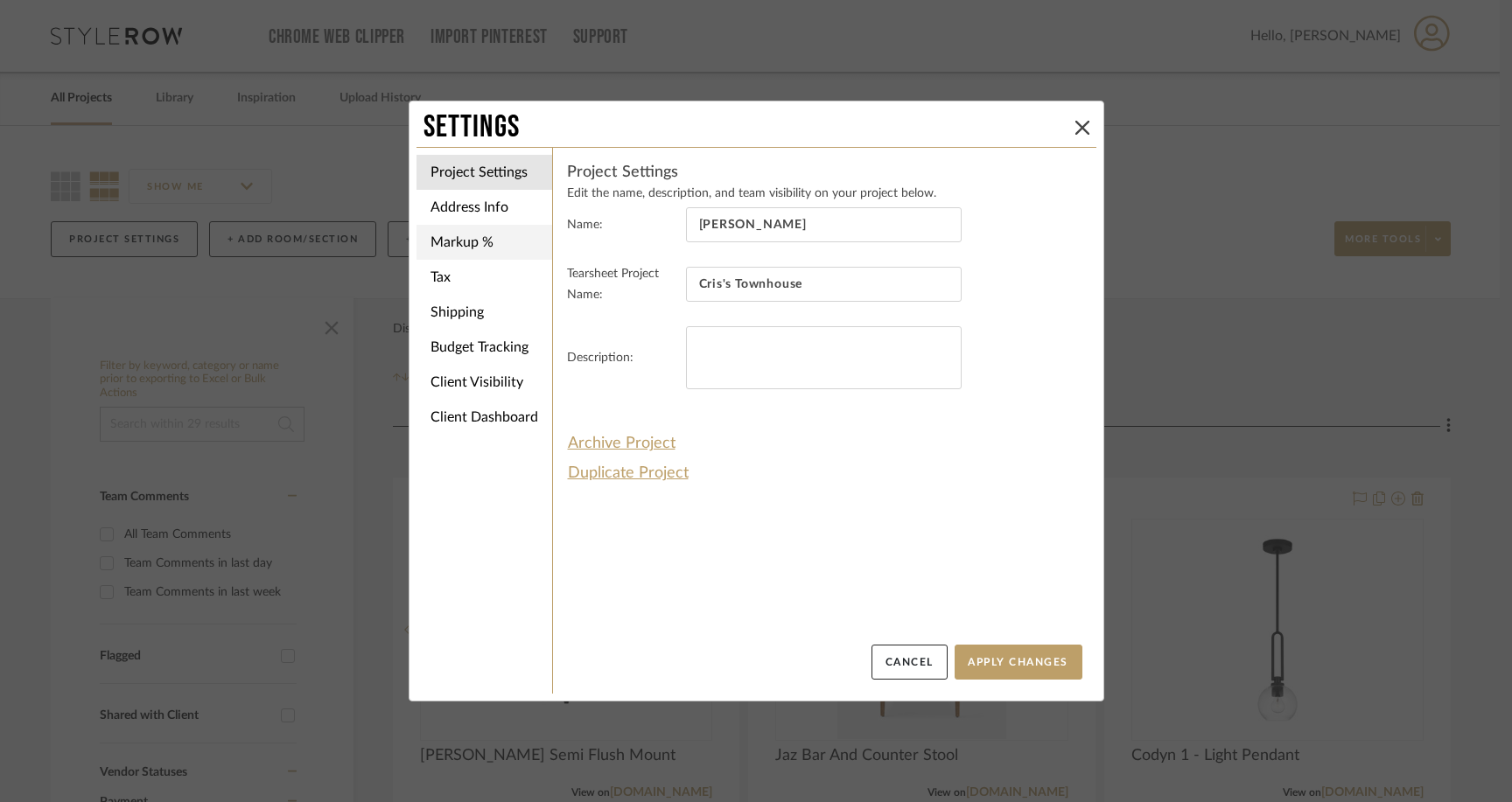
click at [489, 250] on li "Markup %" at bounding box center [484, 242] width 136 height 35
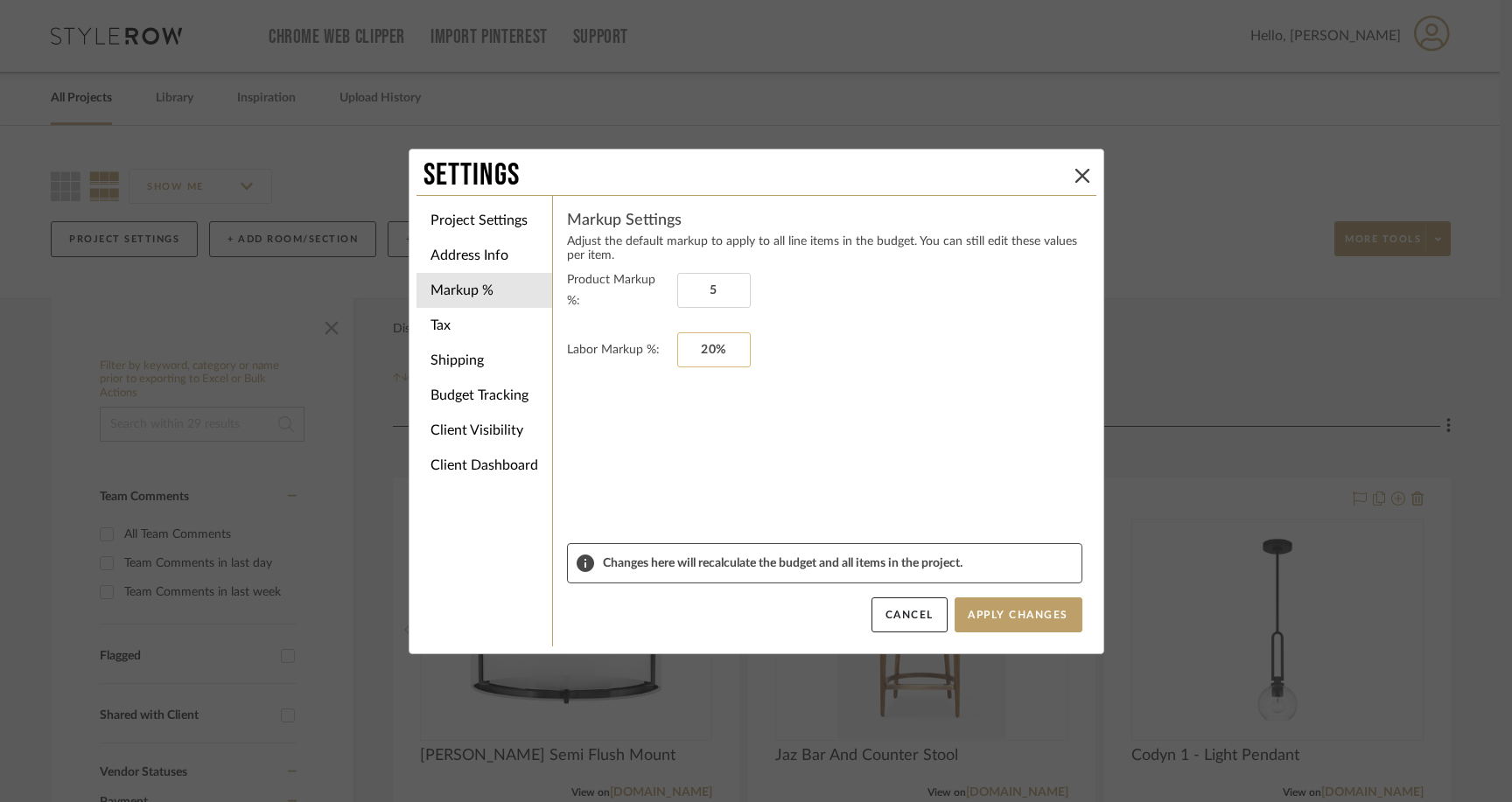
type input "5%"
click at [716, 345] on input "20" at bounding box center [714, 349] width 73 height 35
type input "0%"
click at [995, 613] on button "Apply Changes" at bounding box center [1019, 615] width 128 height 35
click at [443, 327] on li "Tax" at bounding box center [484, 325] width 136 height 35
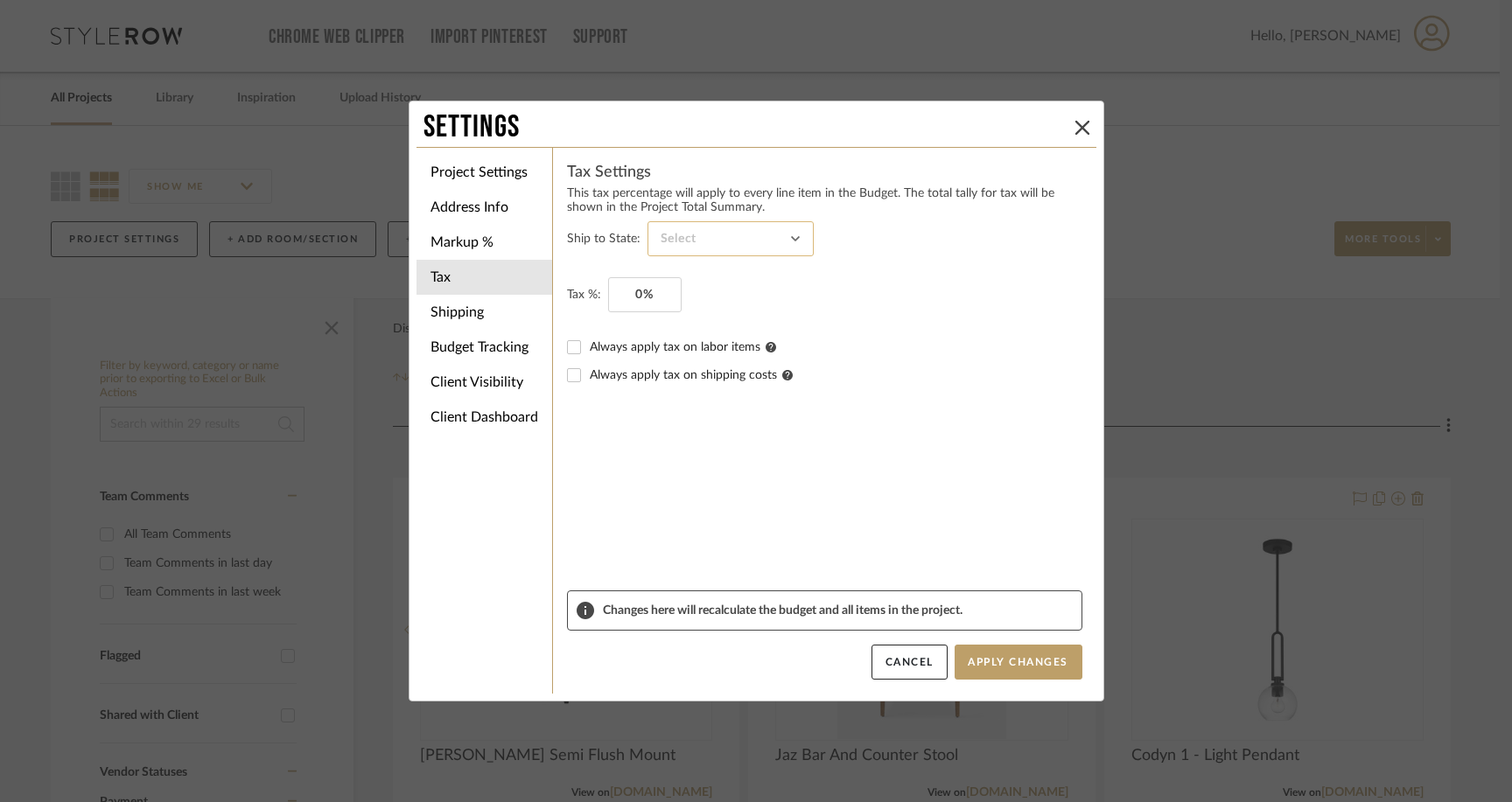
click at [757, 239] on input at bounding box center [731, 238] width 167 height 35
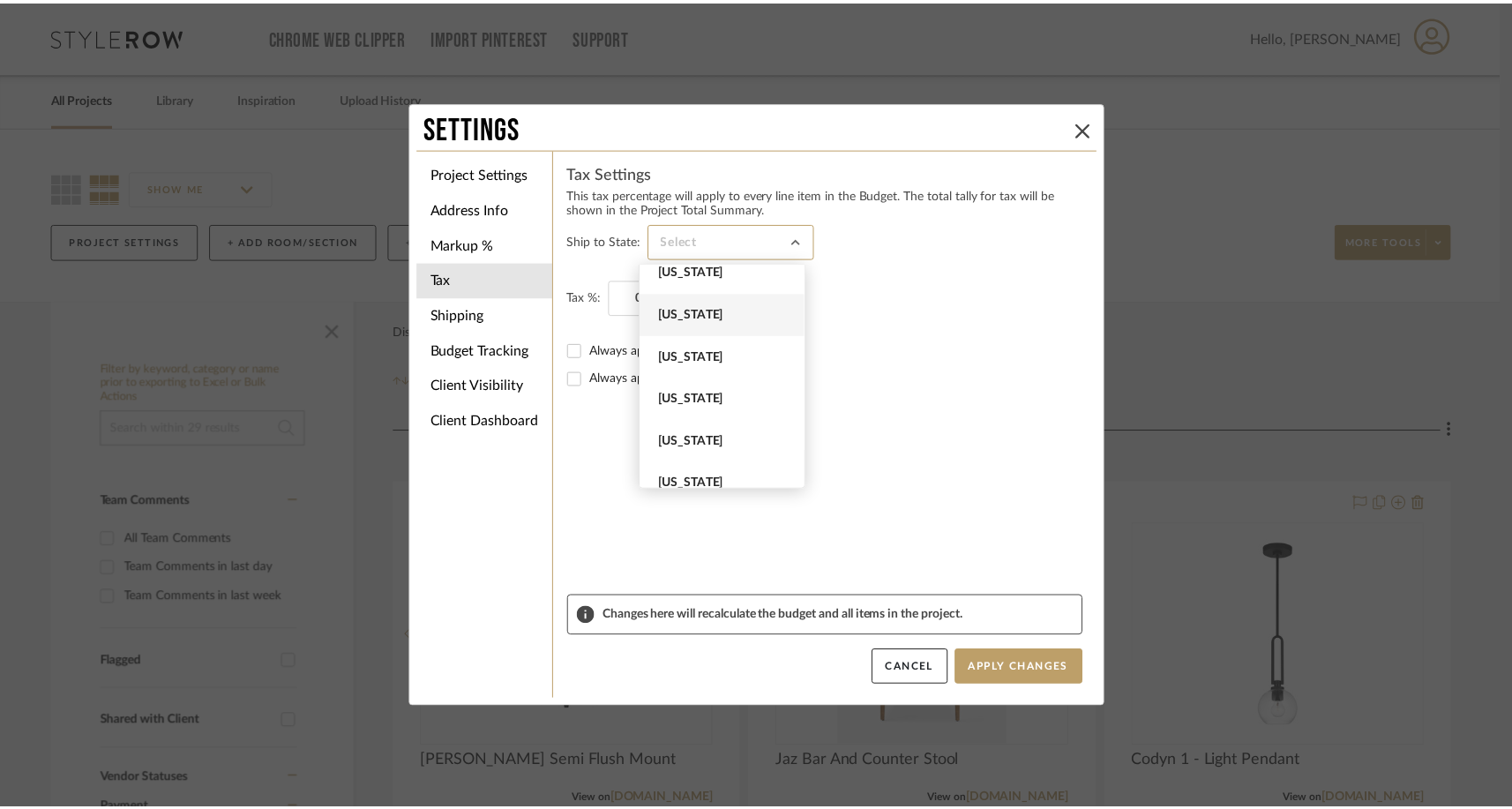
scroll to position [275, 0]
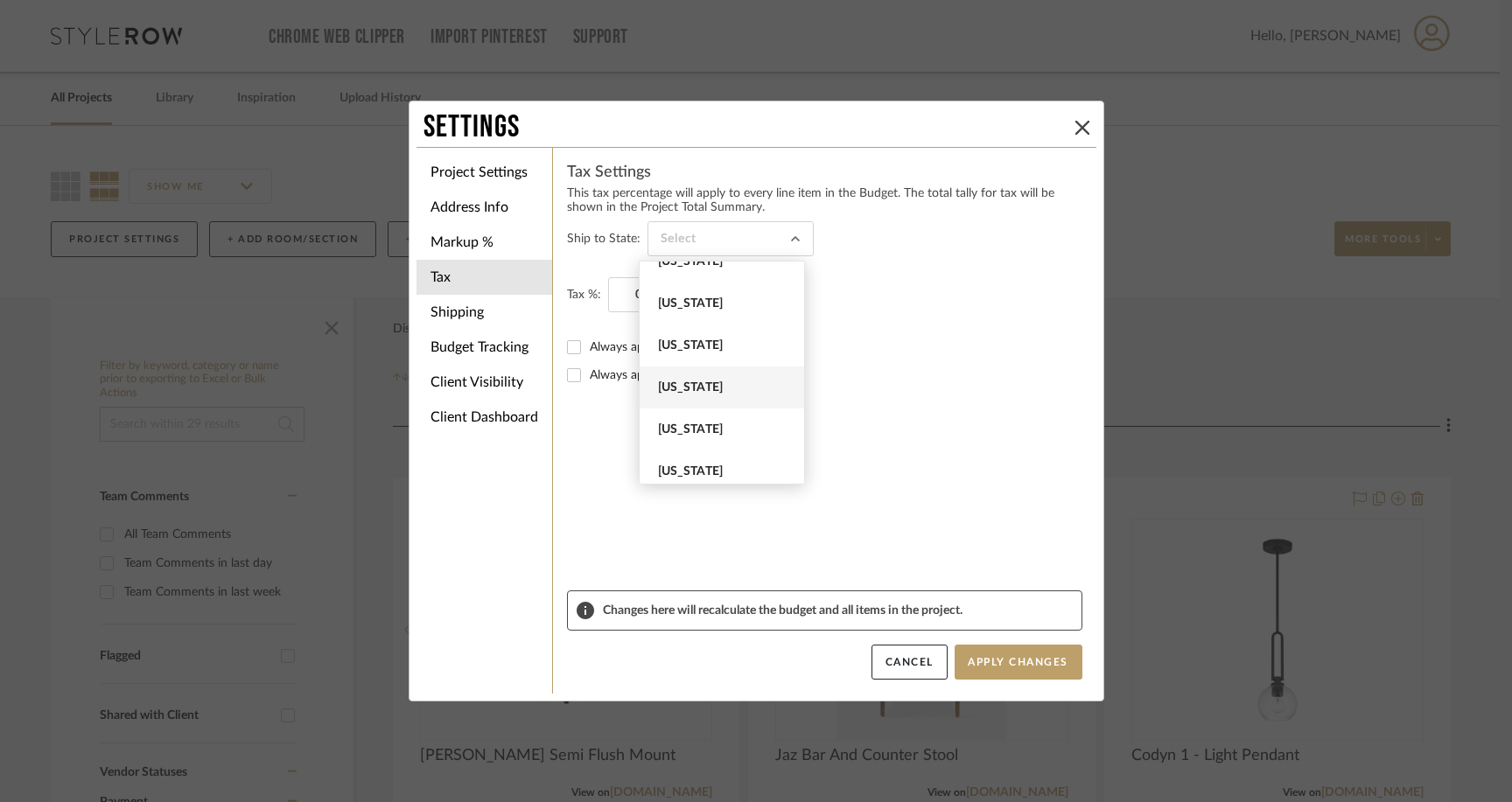
click at [695, 380] on span "Florida" at bounding box center [724, 388] width 132 height 15
type input "Florida"
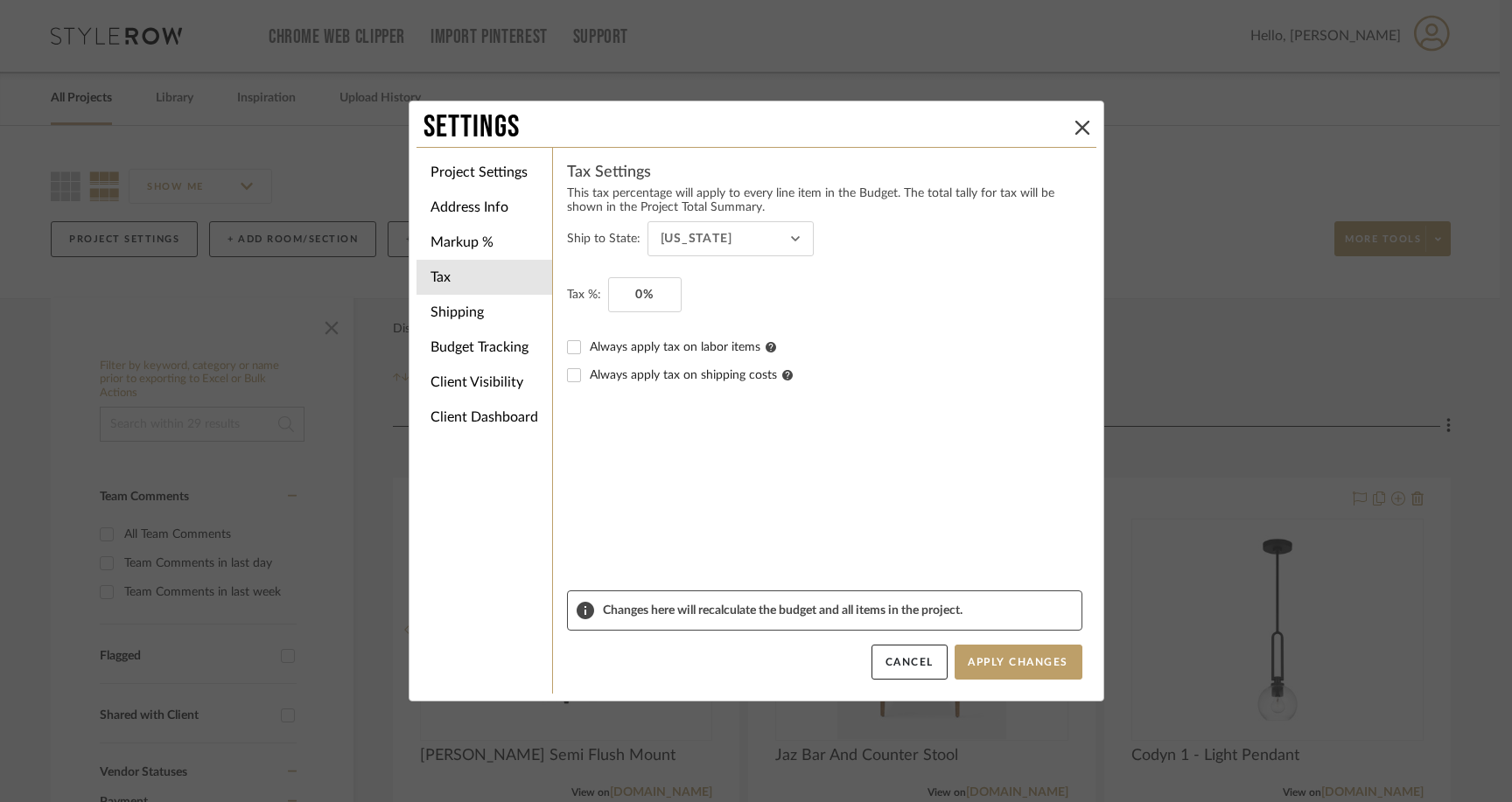
click at [715, 298] on fieldset "Tax %: 0%" at bounding box center [824, 295] width 515 height 35
click at [563, 373] on input "Always apply tax on shipping costs" at bounding box center [574, 376] width 28 height 28
checkbox input "true"
click at [636, 303] on input "0" at bounding box center [645, 295] width 73 height 35
type input "6%"
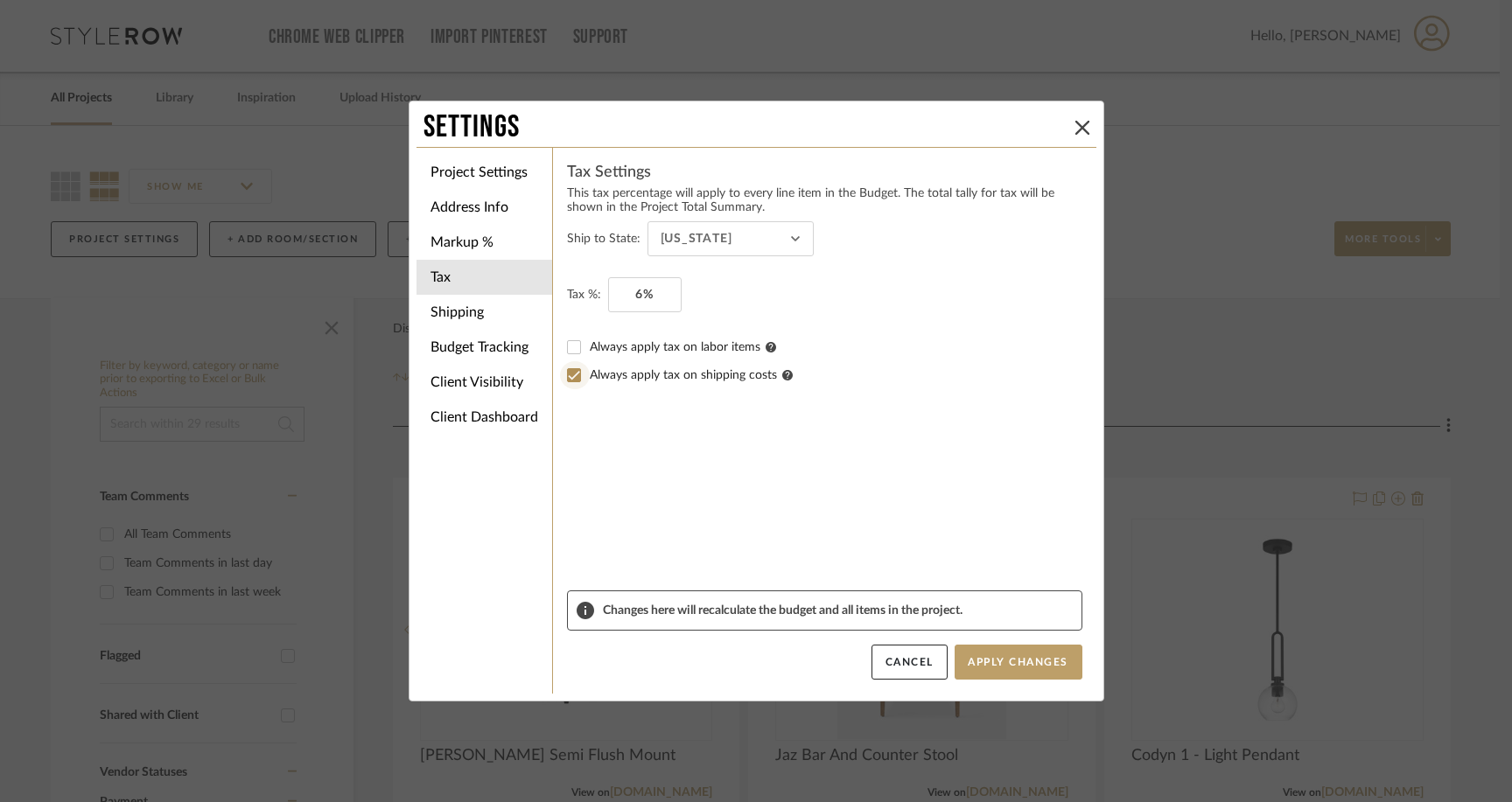
click at [561, 375] on input "Always apply tax on shipping costs" at bounding box center [574, 376] width 28 height 28
checkbox input "false"
click at [999, 662] on button "Apply Changes" at bounding box center [1019, 662] width 128 height 35
click at [479, 304] on li "Shipping" at bounding box center [484, 312] width 136 height 35
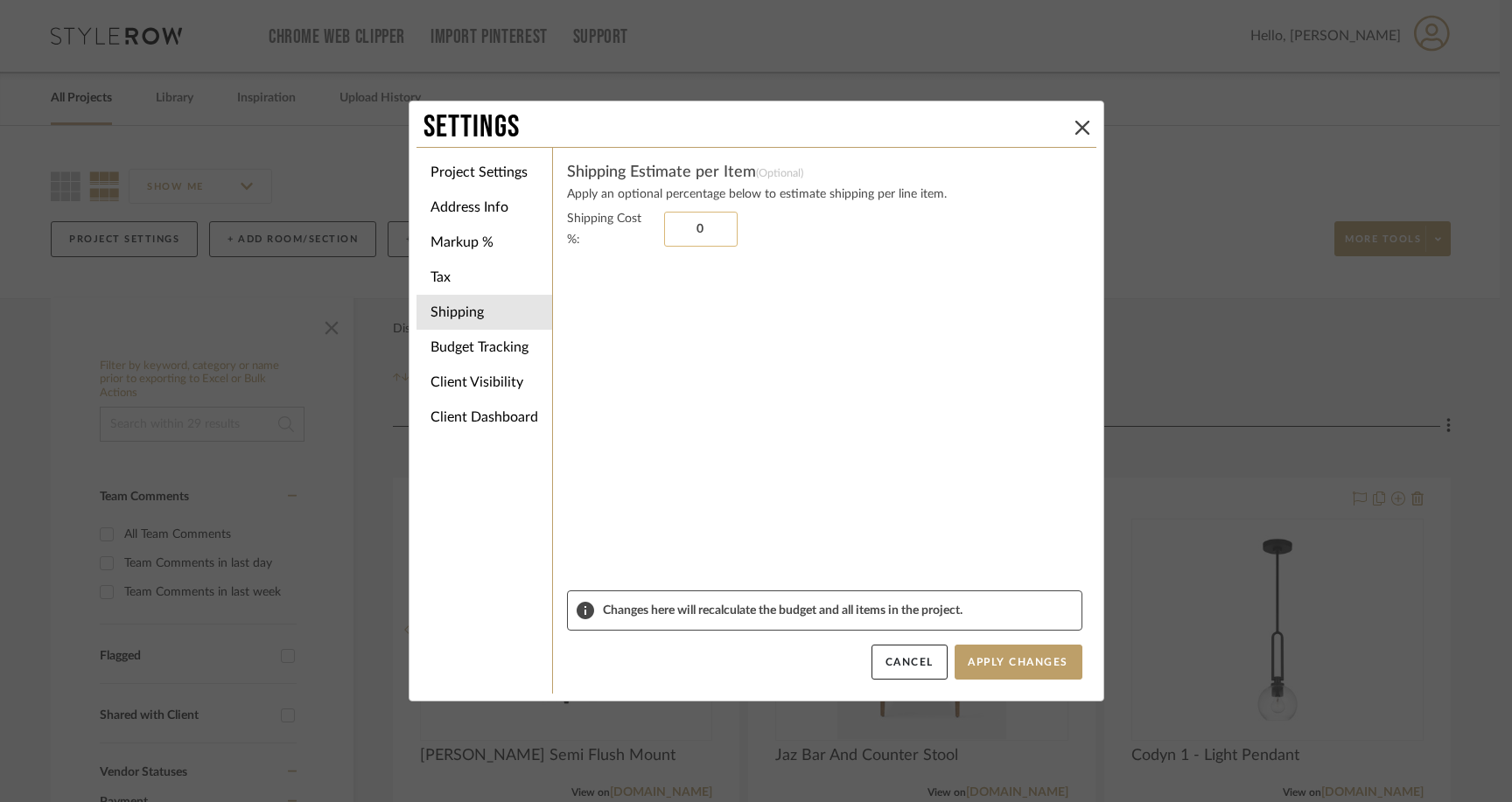
click at [687, 229] on input "0" at bounding box center [700, 229] width 73 height 35
click at [767, 217] on fieldset "Shipping Cost %: 0%" at bounding box center [824, 229] width 515 height 42
click at [693, 232] on input "0" at bounding box center [700, 229] width 73 height 35
type input "0%"
click at [779, 221] on fieldset "Shipping Cost %: 0%" at bounding box center [824, 229] width 515 height 42
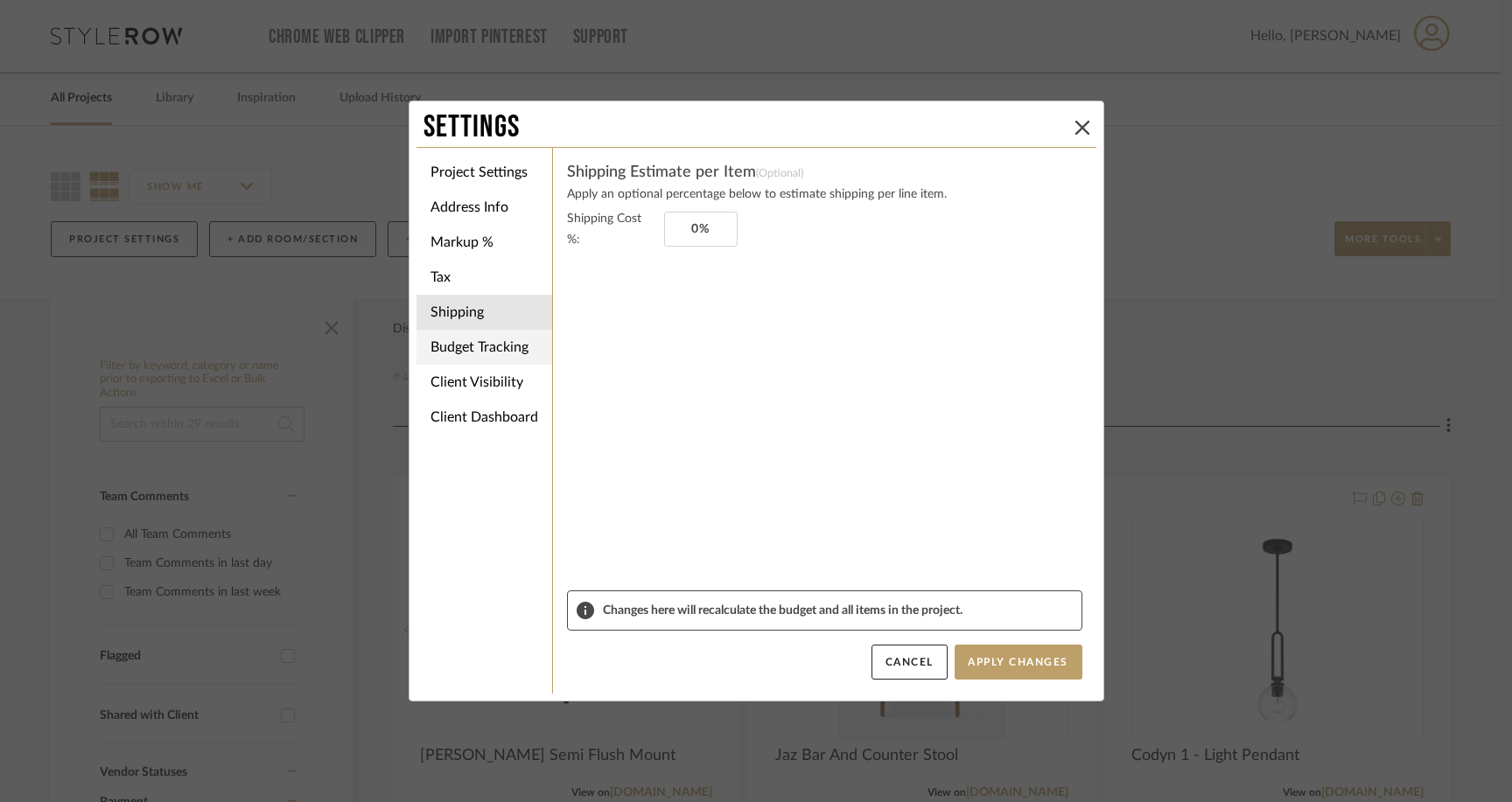
click at [477, 350] on li "Budget Tracking" at bounding box center [484, 346] width 136 height 35
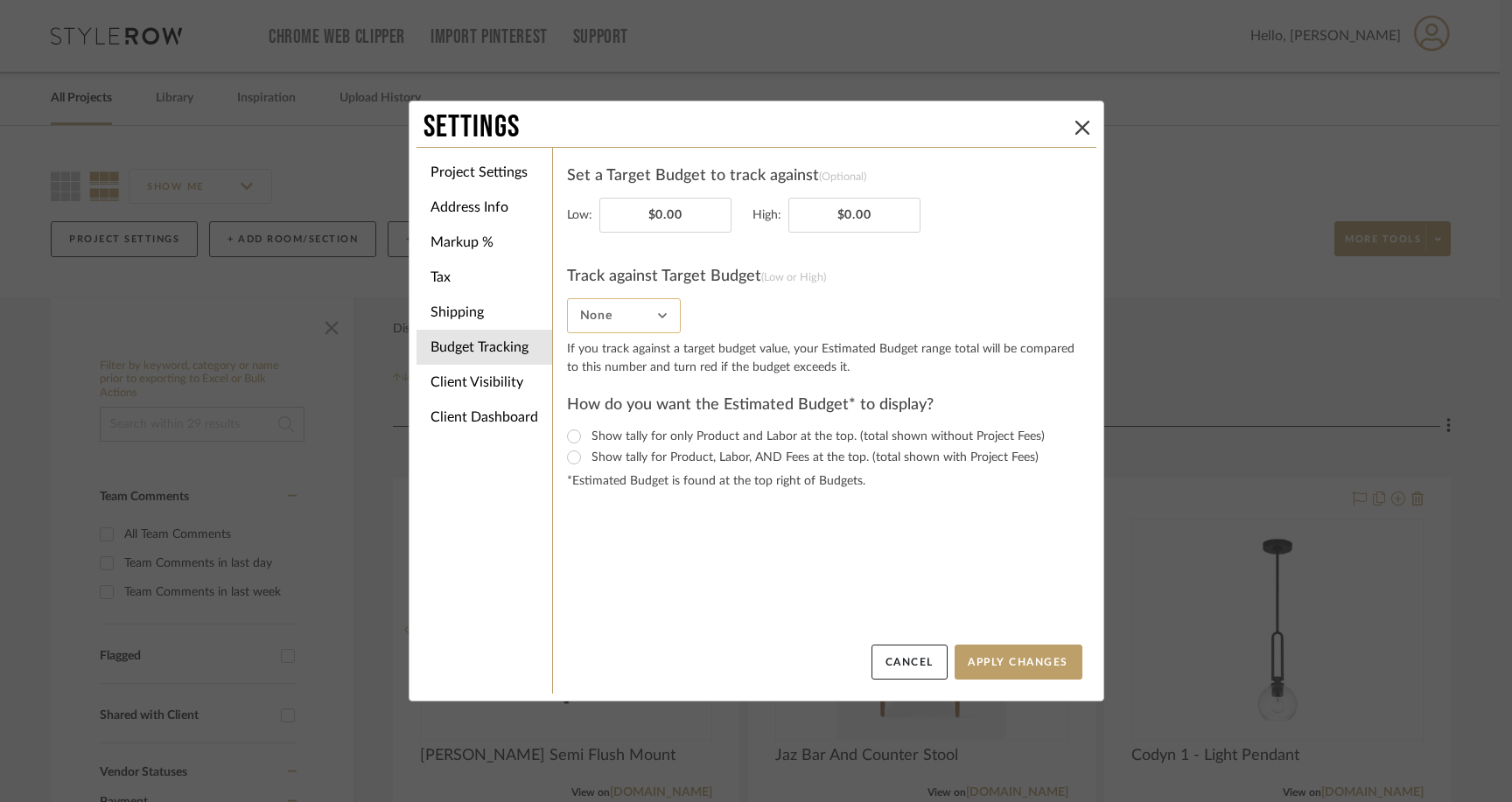
click at [658, 322] on input "None" at bounding box center [623, 315] width 114 height 35
click at [658, 317] on input "None" at bounding box center [623, 315] width 114 height 35
click at [489, 387] on li "Client Visibility" at bounding box center [484, 382] width 136 height 35
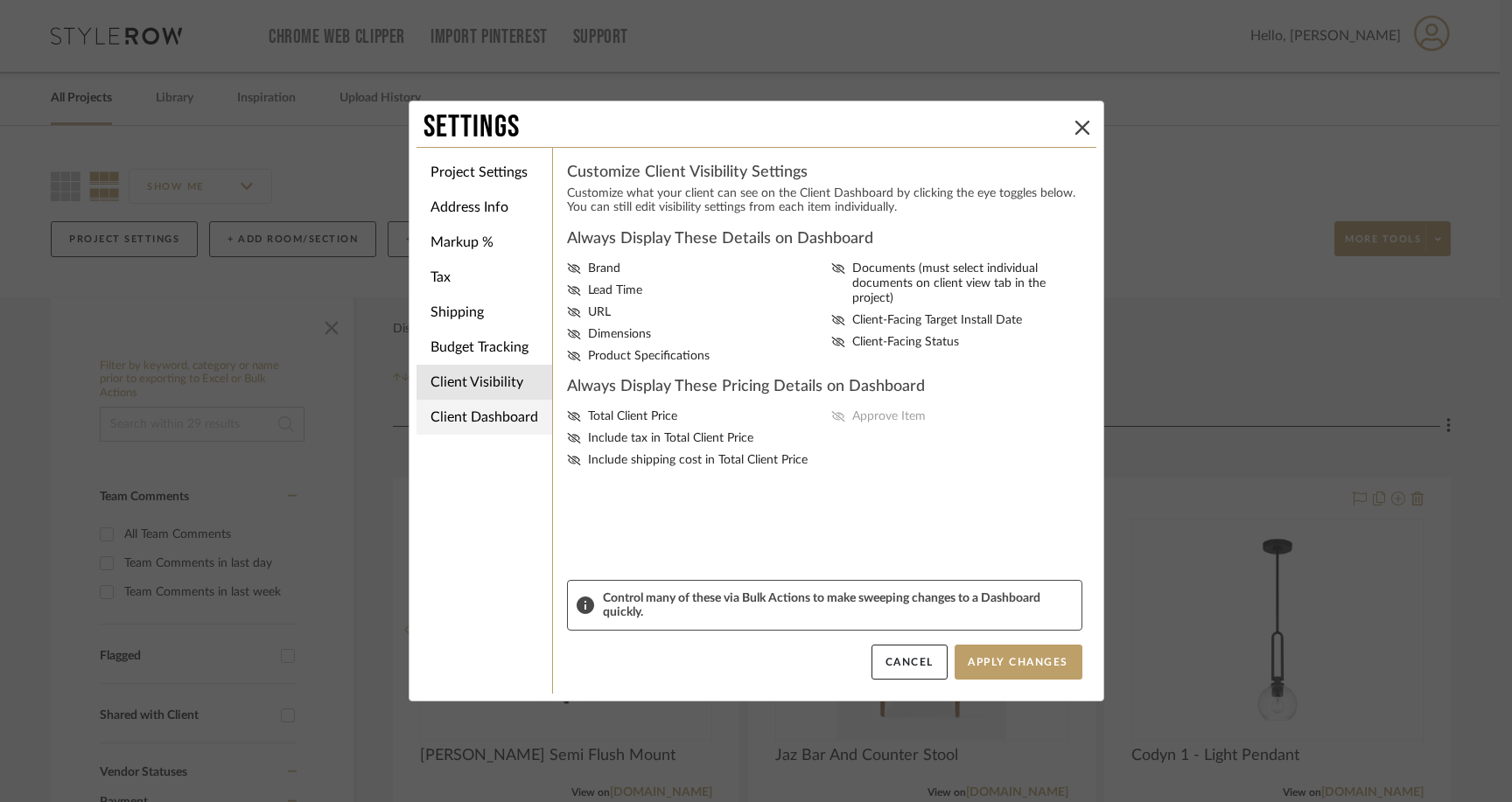
click at [479, 422] on li "Client Dashboard" at bounding box center [484, 417] width 136 height 35
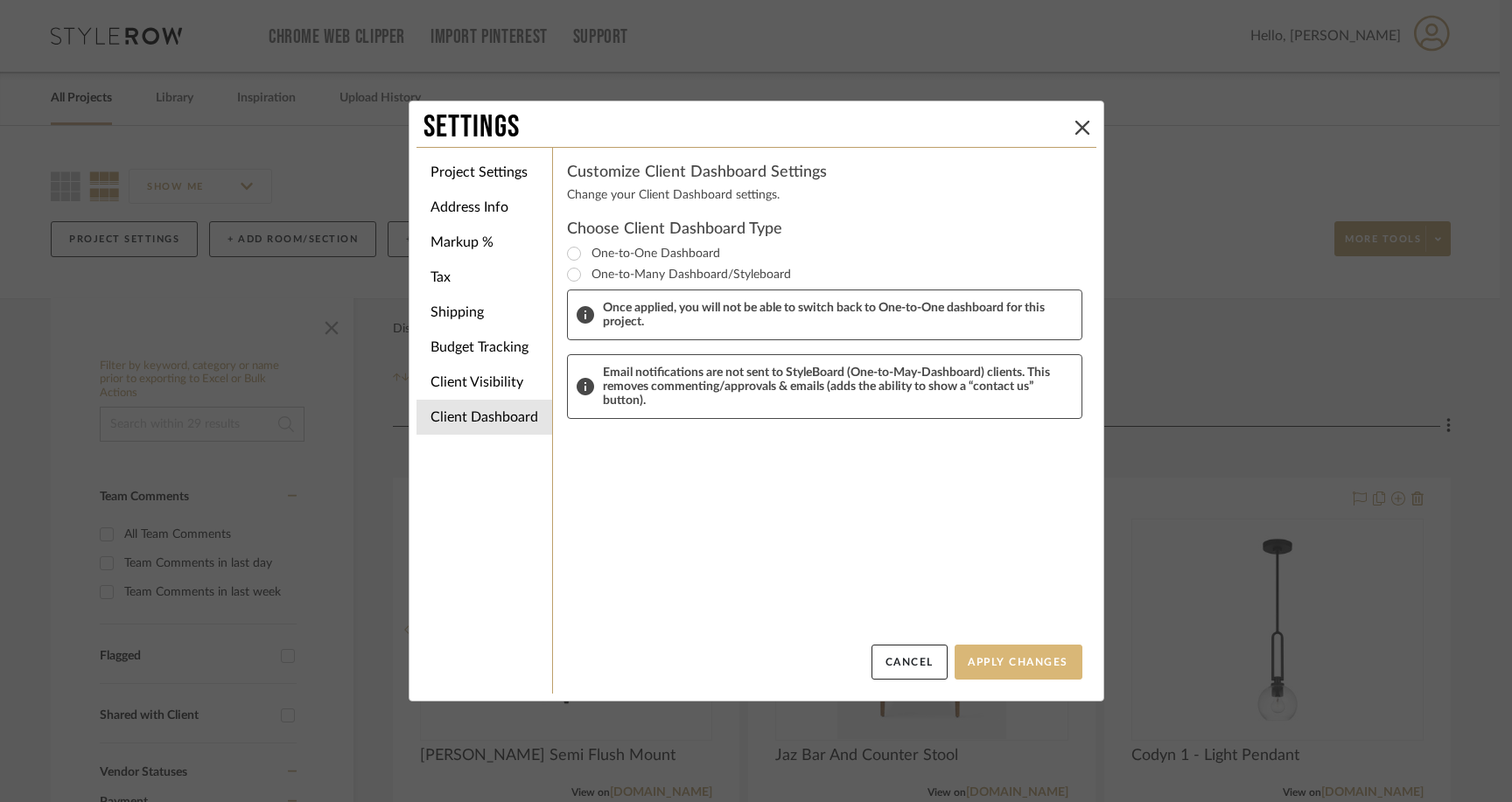
click at [1009, 657] on button "Apply Changes" at bounding box center [1019, 662] width 128 height 35
click at [968, 657] on button "Apply Changes" at bounding box center [1019, 662] width 128 height 35
click at [1071, 130] on button at bounding box center [1082, 128] width 21 height 21
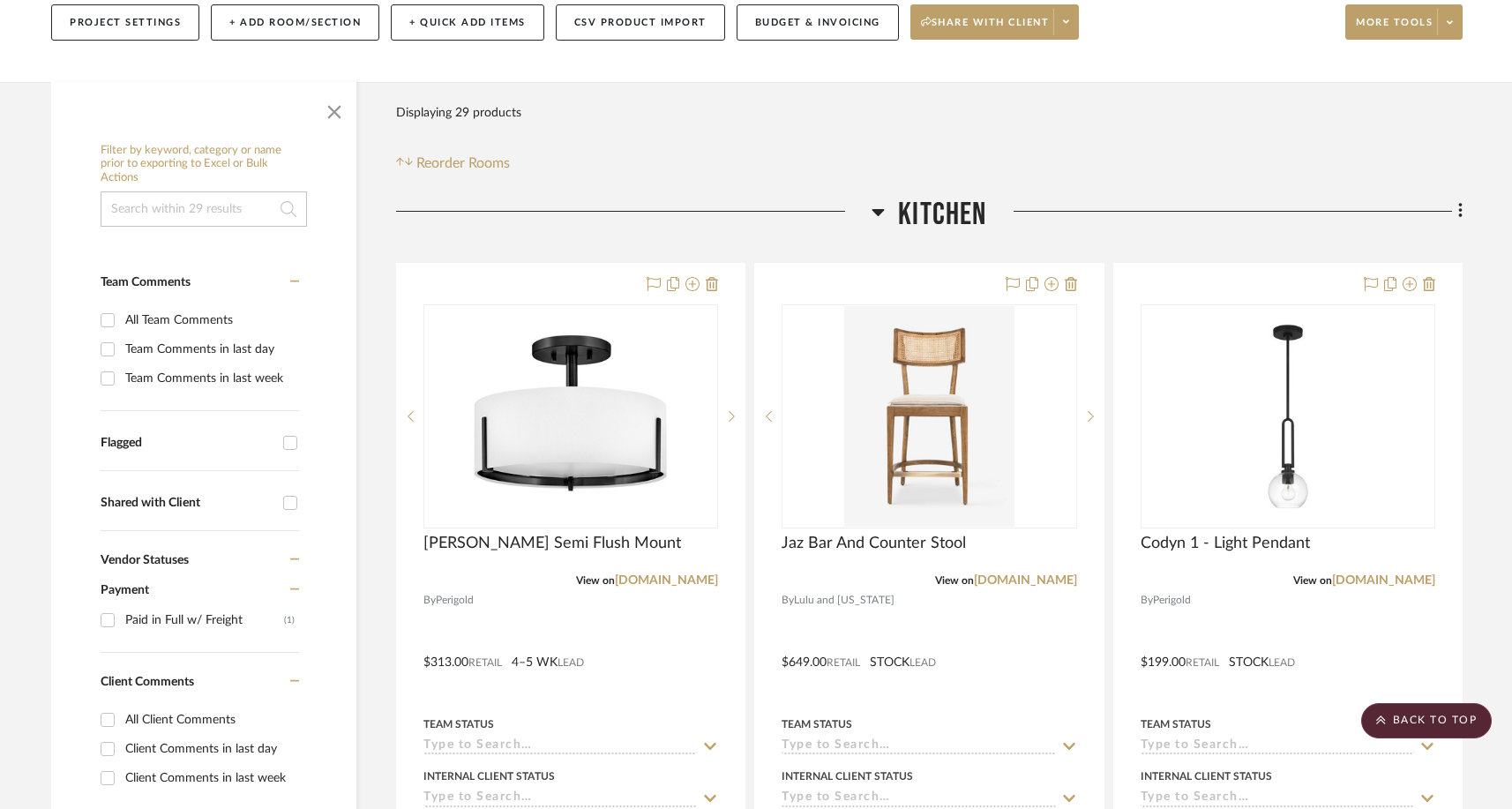
scroll to position [0, 0]
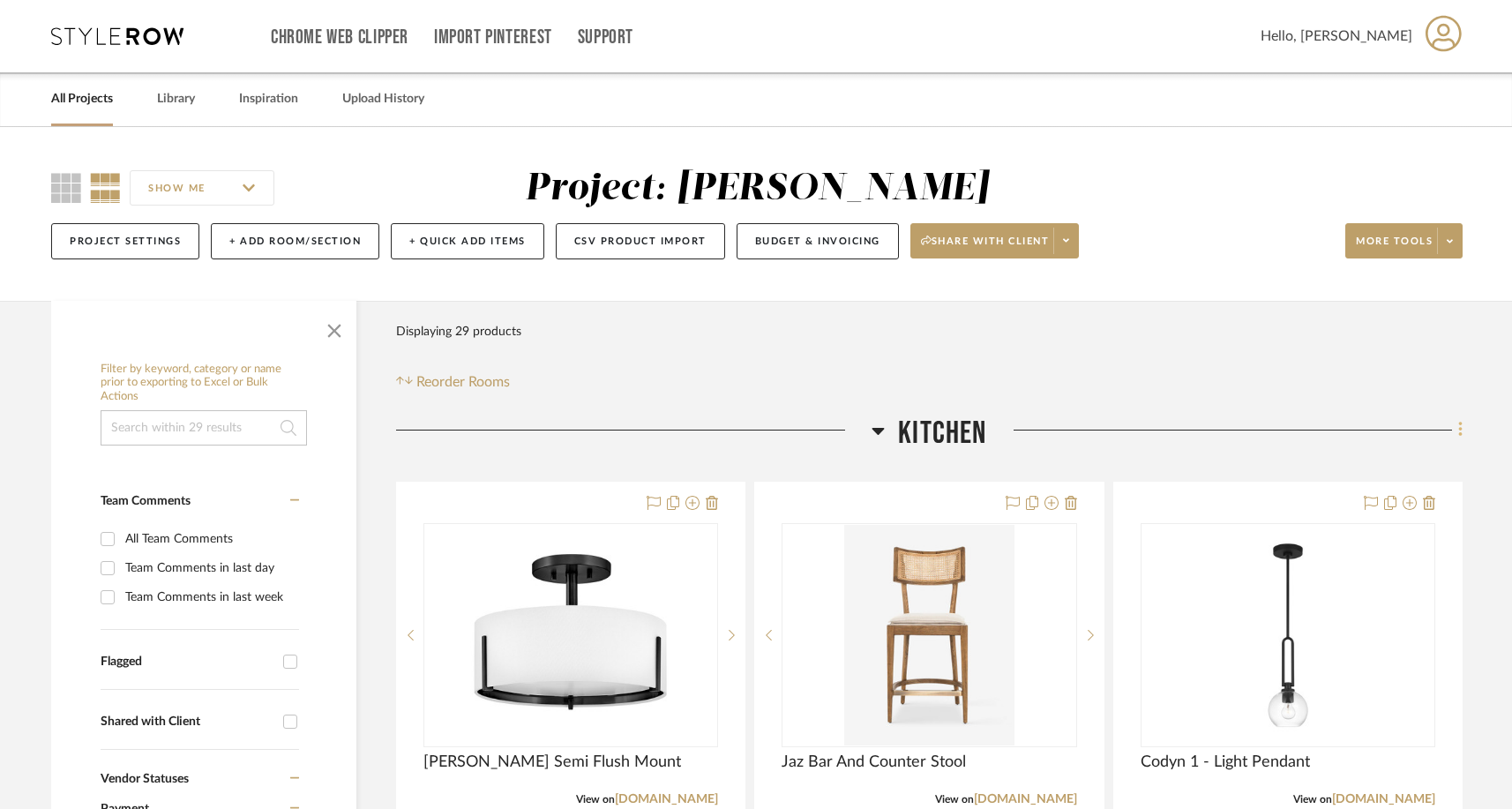
click at [1184, 436] on icon at bounding box center [1460, 430] width 4 height 15
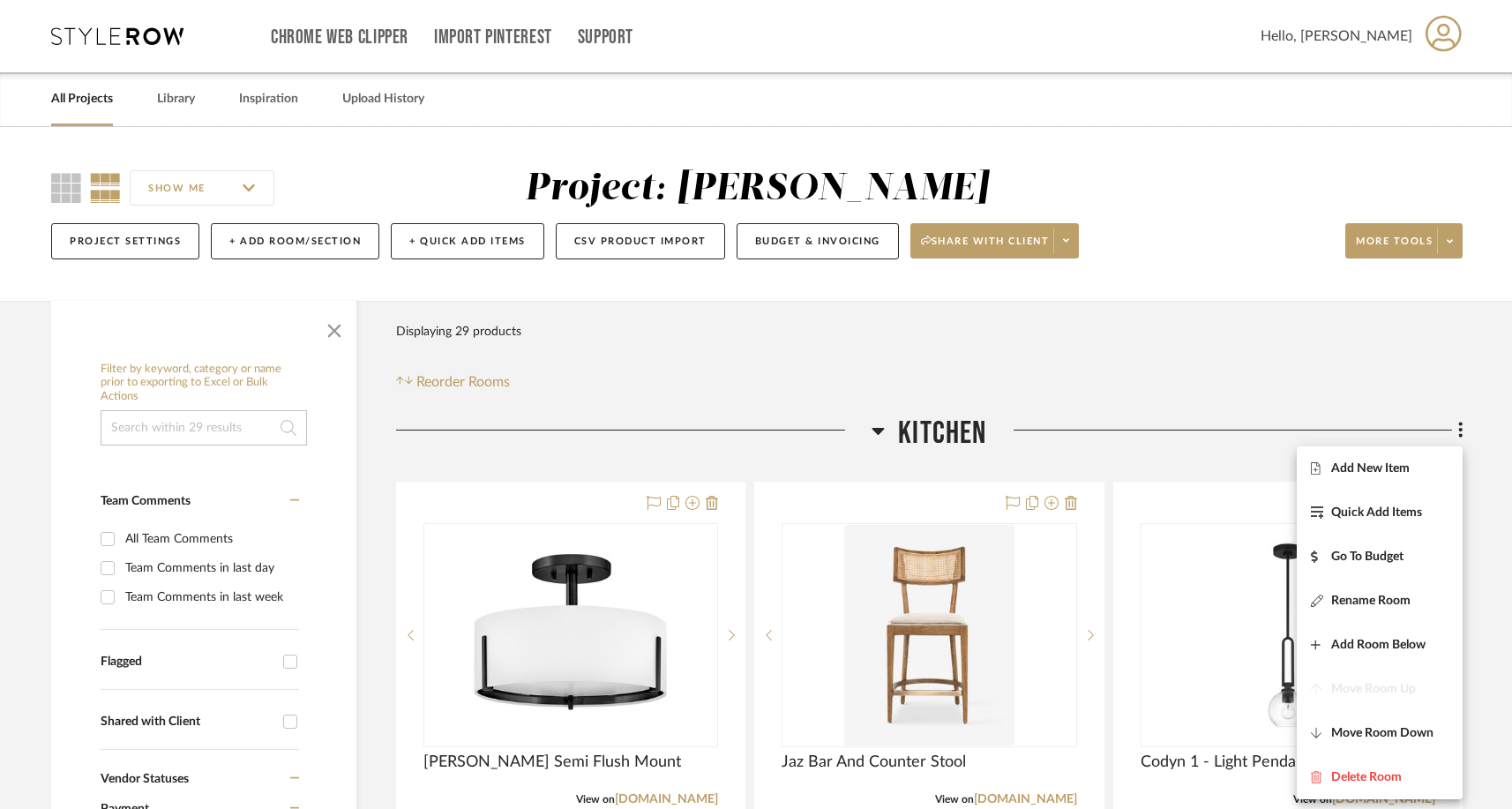
click at [1184, 344] on div at bounding box center [756, 404] width 1512 height 809
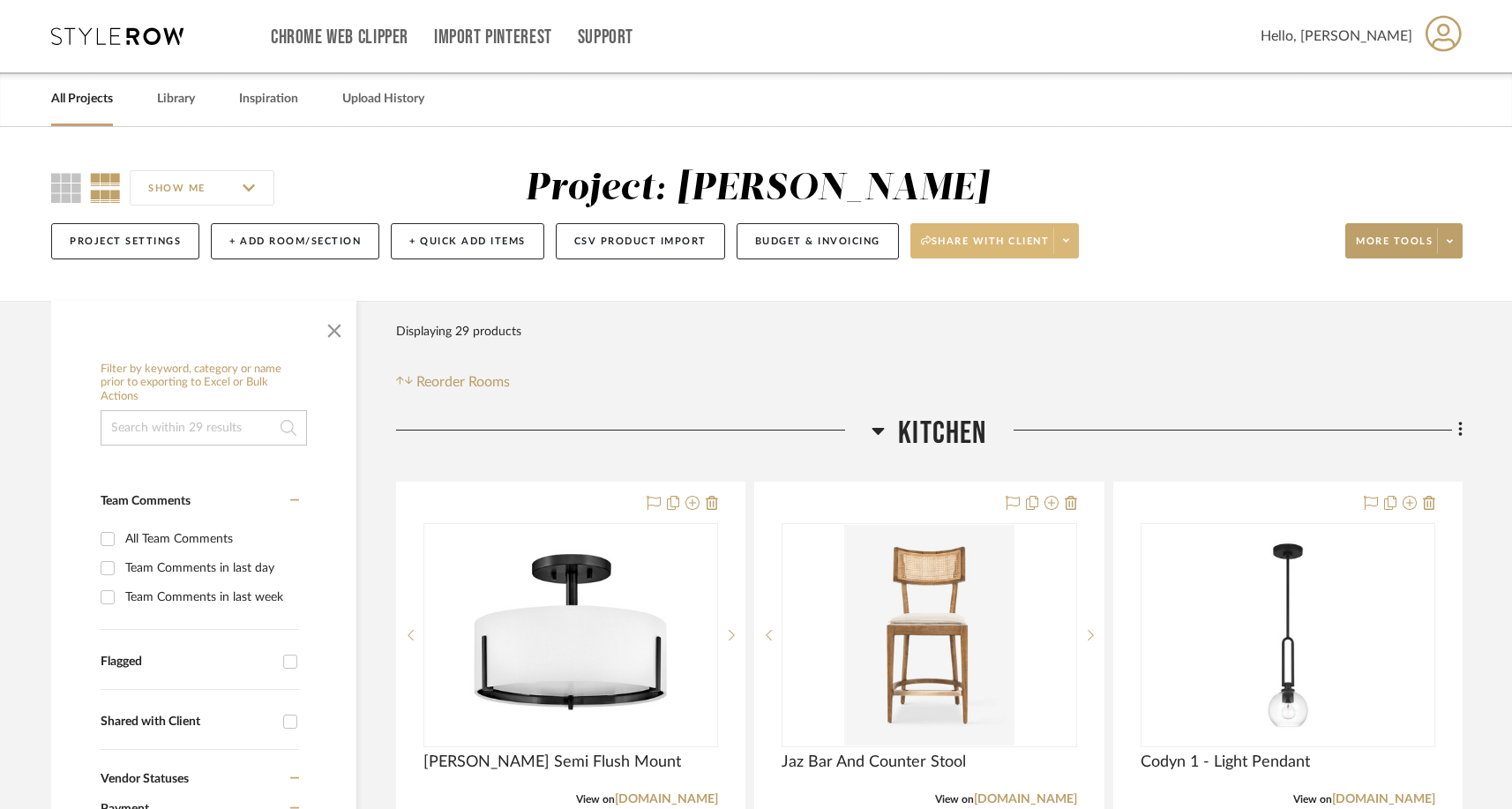
click at [978, 240] on span "Share with client" at bounding box center [985, 248] width 129 height 27
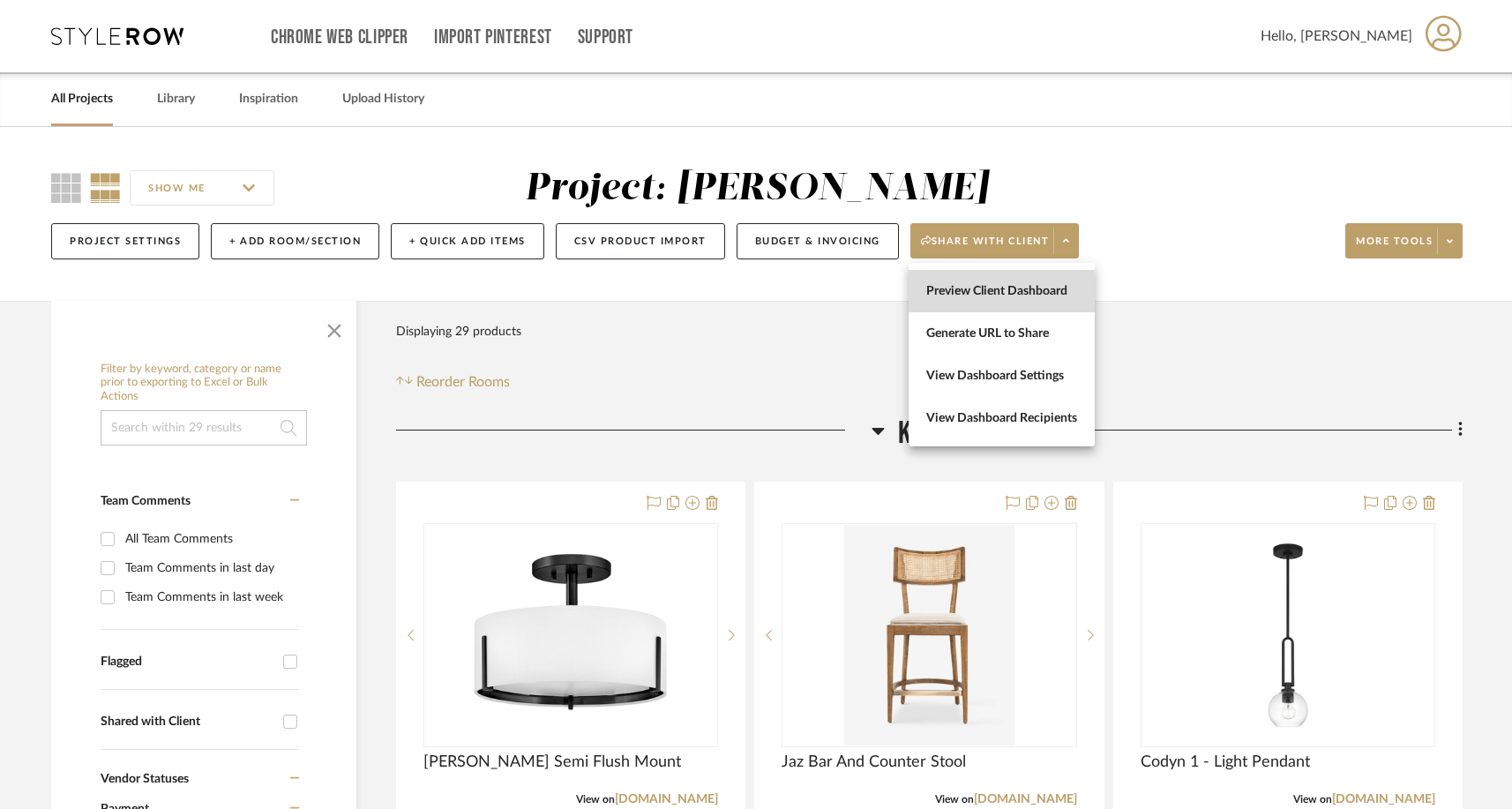
click at [967, 293] on span "Preview Client Dashboard" at bounding box center [1001, 292] width 151 height 15
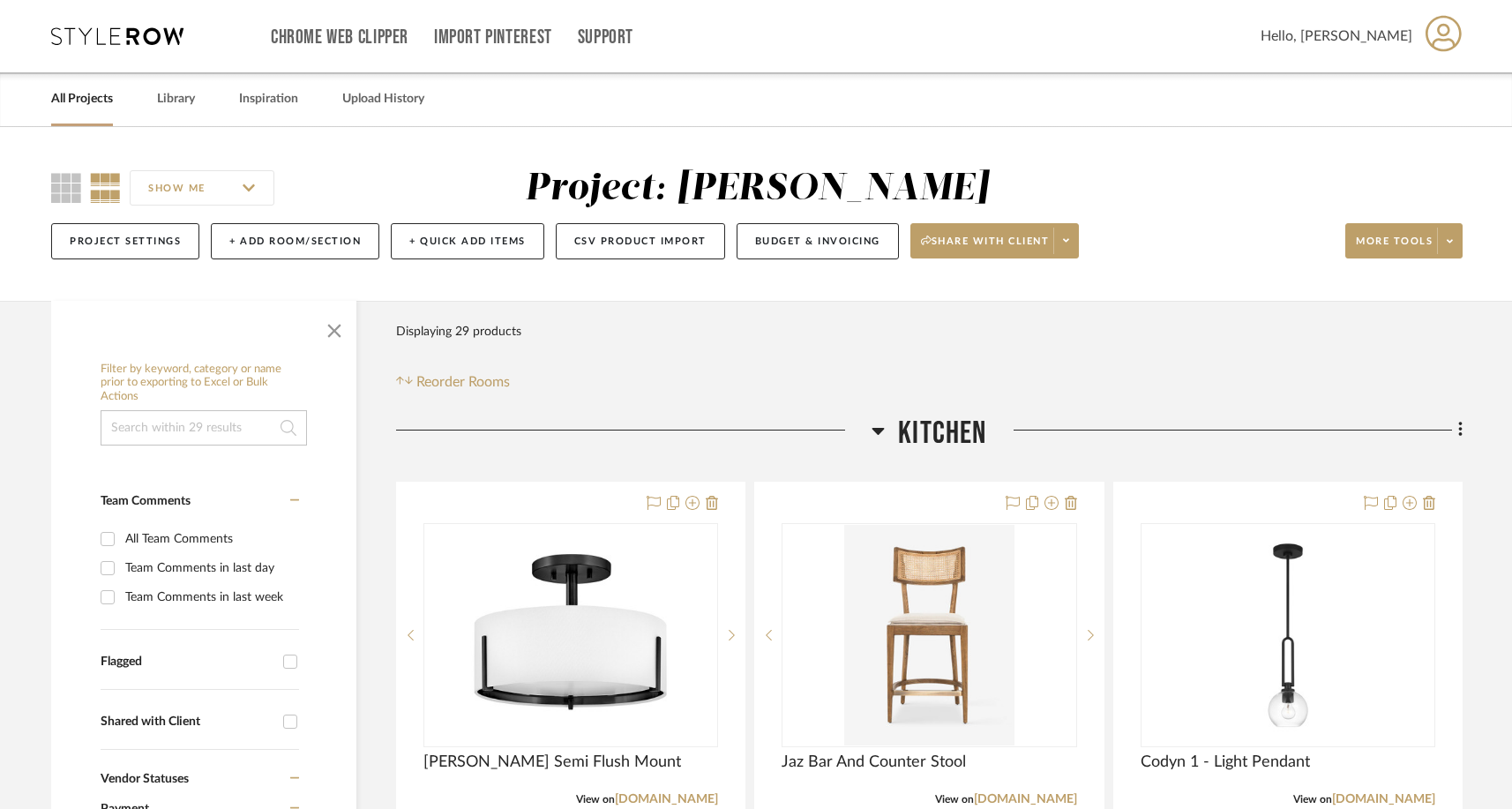
click at [261, 182] on input "SHOW ME" at bounding box center [202, 187] width 144 height 35
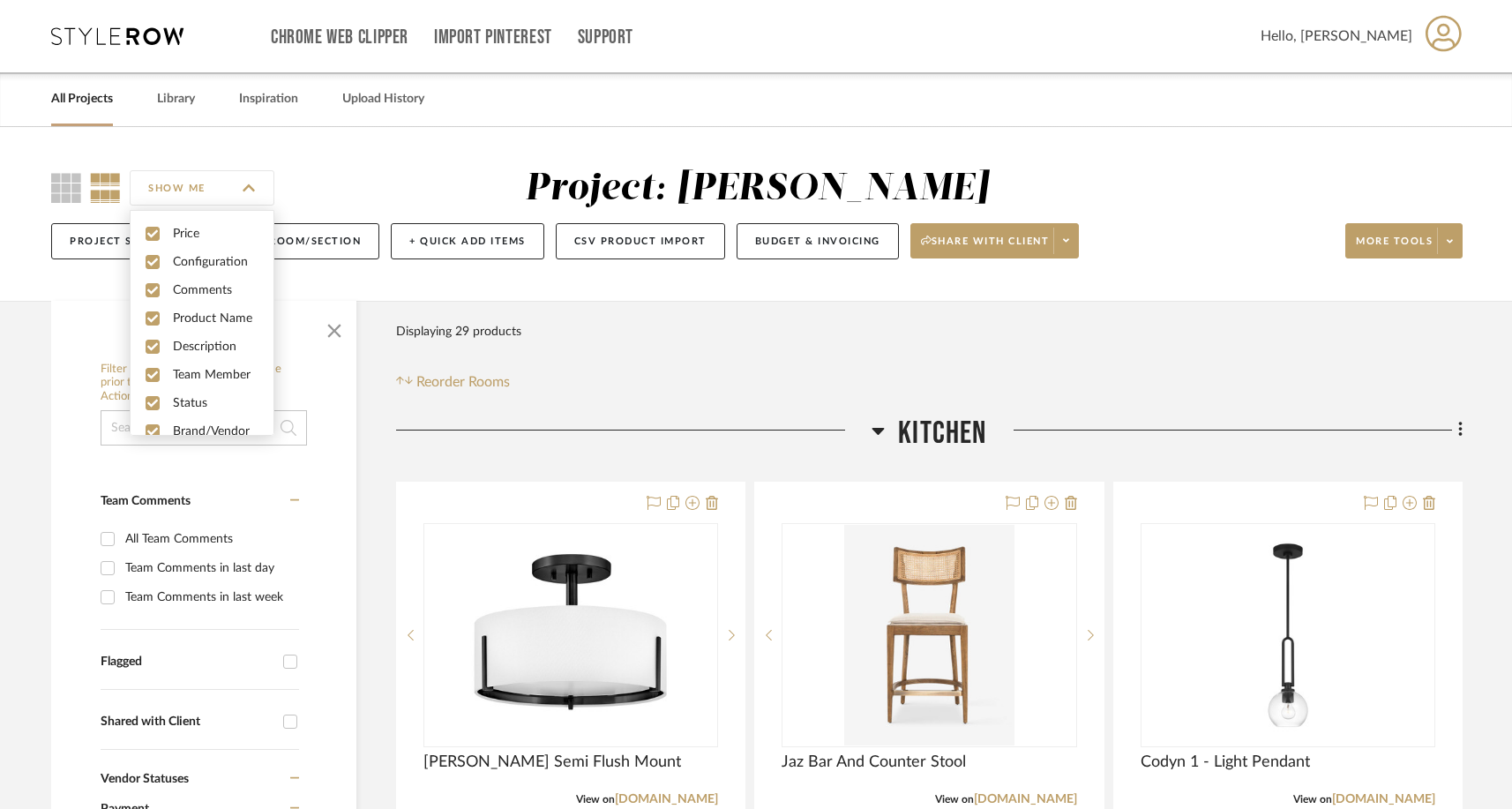
click at [257, 182] on input "SHOW ME" at bounding box center [202, 187] width 144 height 35
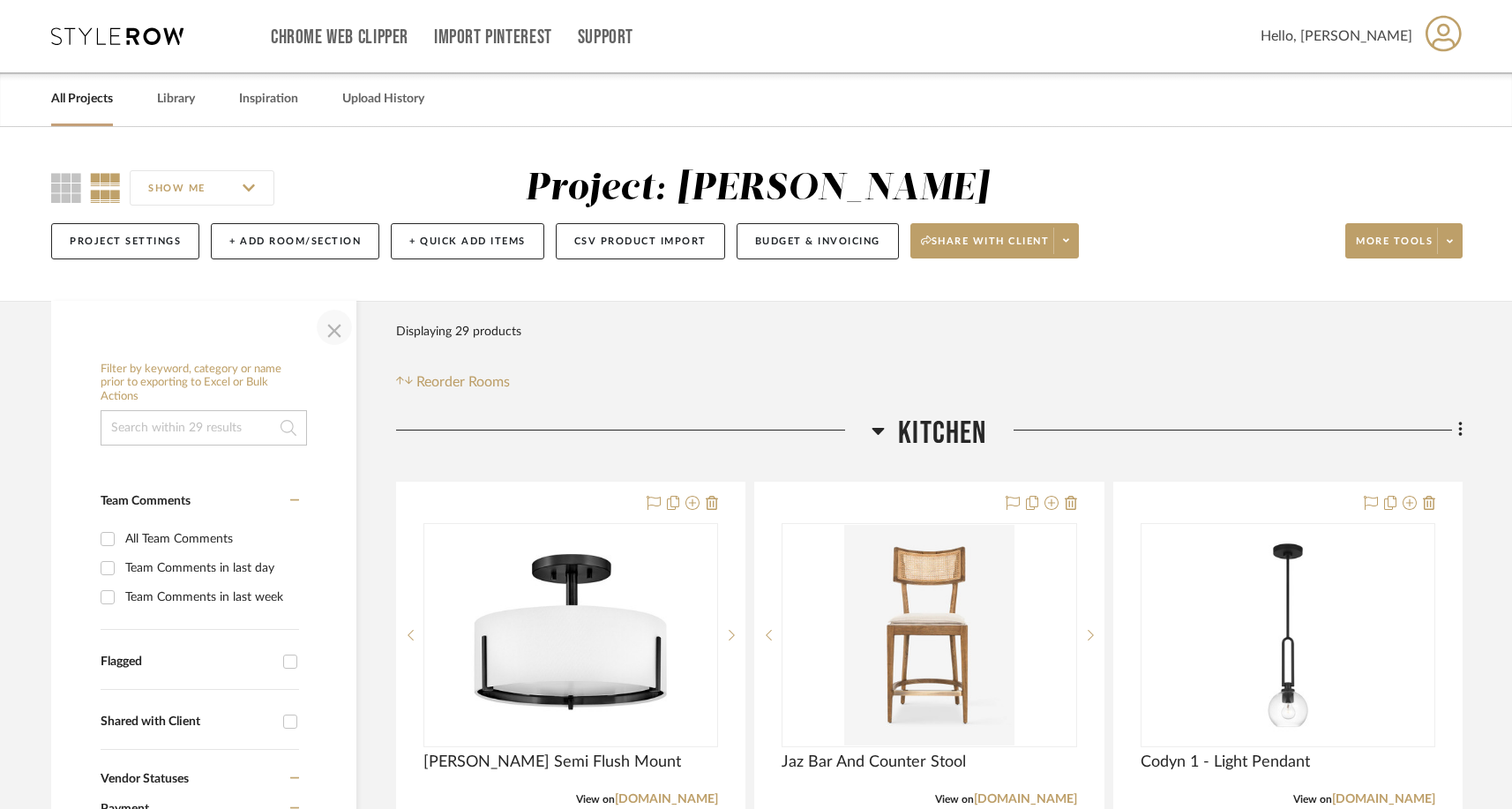
click at [337, 329] on span "button" at bounding box center [334, 327] width 43 height 43
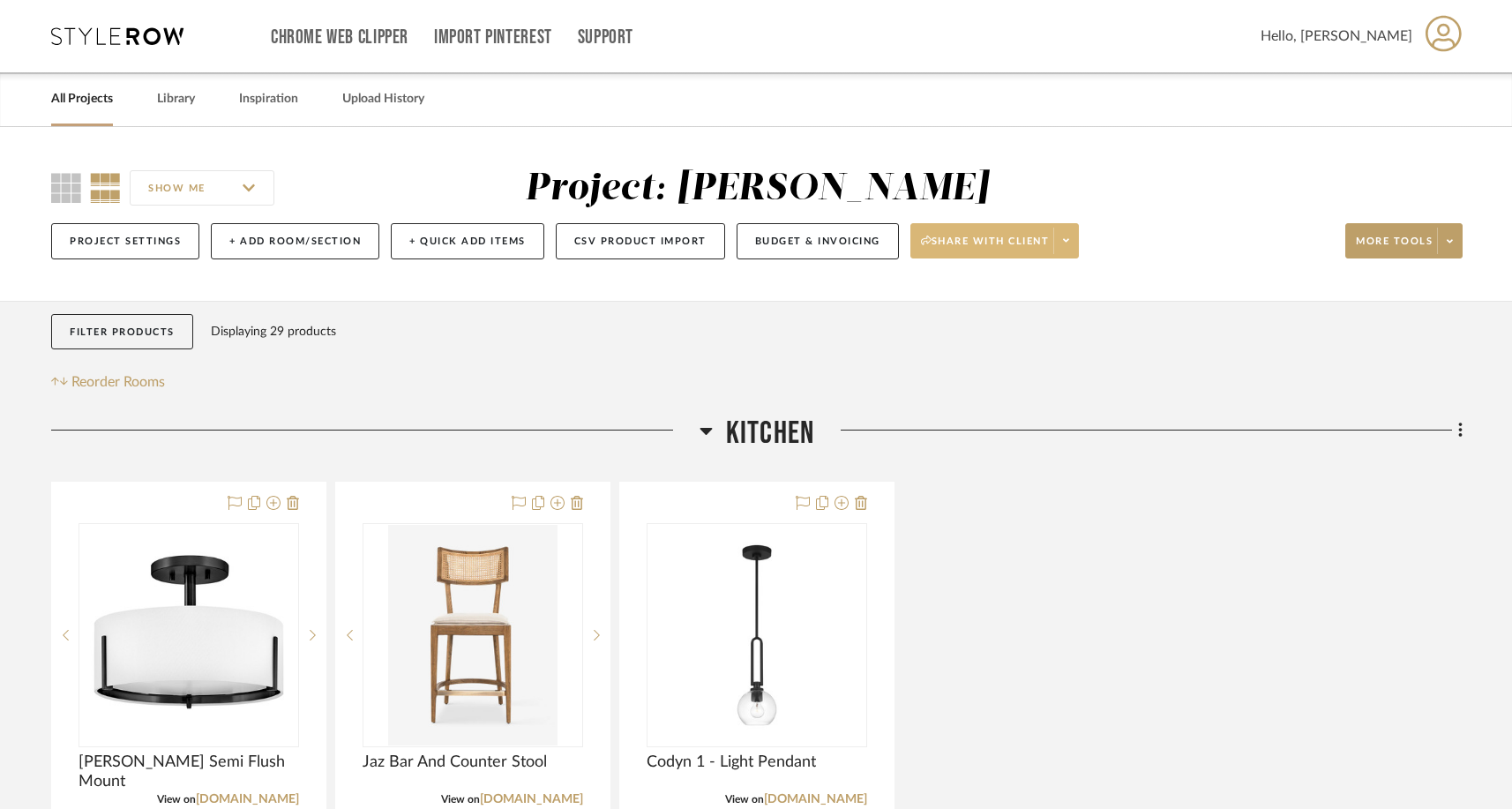
click at [961, 245] on span "Share with client" at bounding box center [985, 248] width 129 height 27
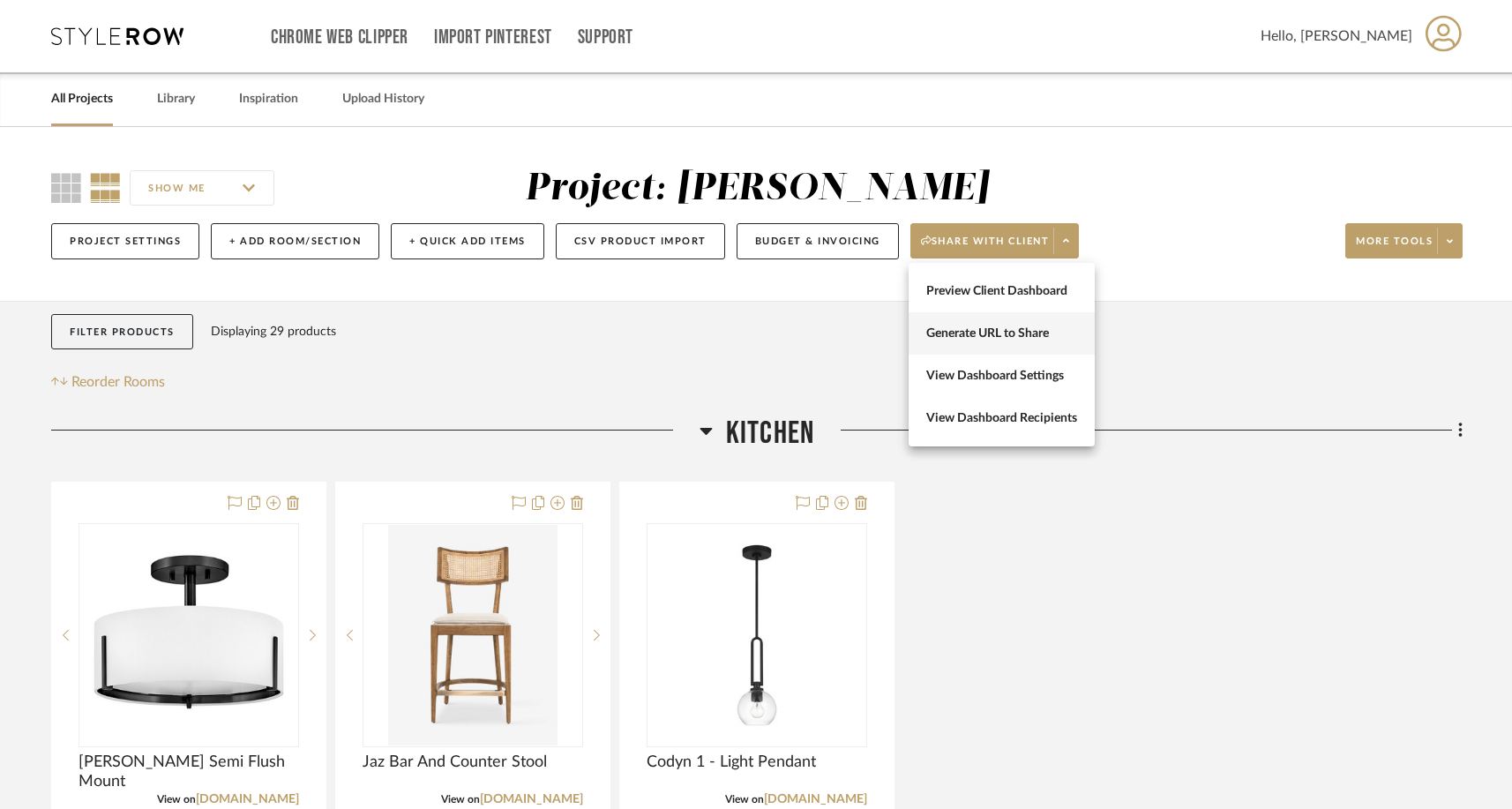
click at [975, 331] on span "Generate URL to Share" at bounding box center [1001, 334] width 151 height 15
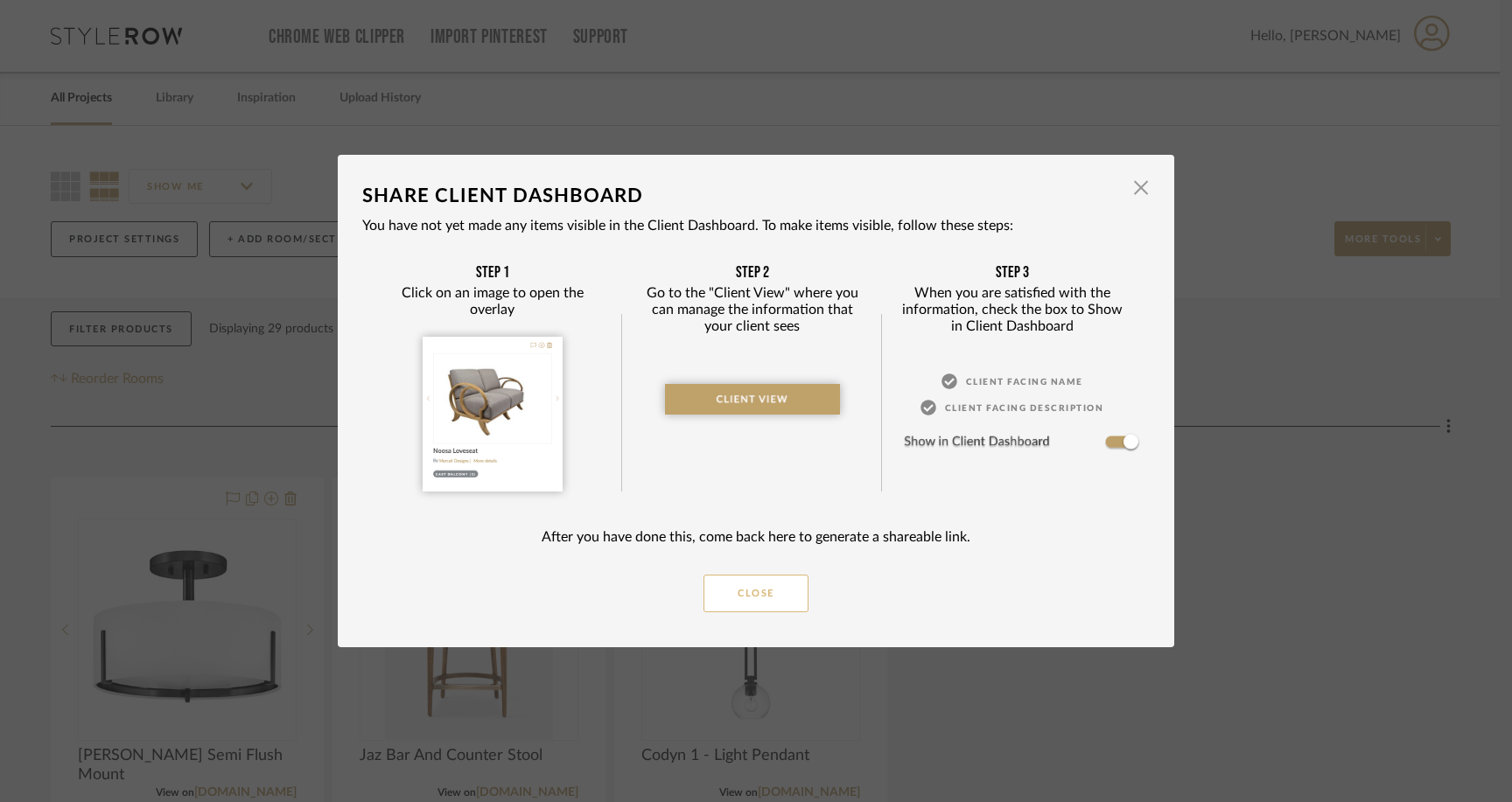
click at [755, 583] on button "Close" at bounding box center [756, 594] width 105 height 38
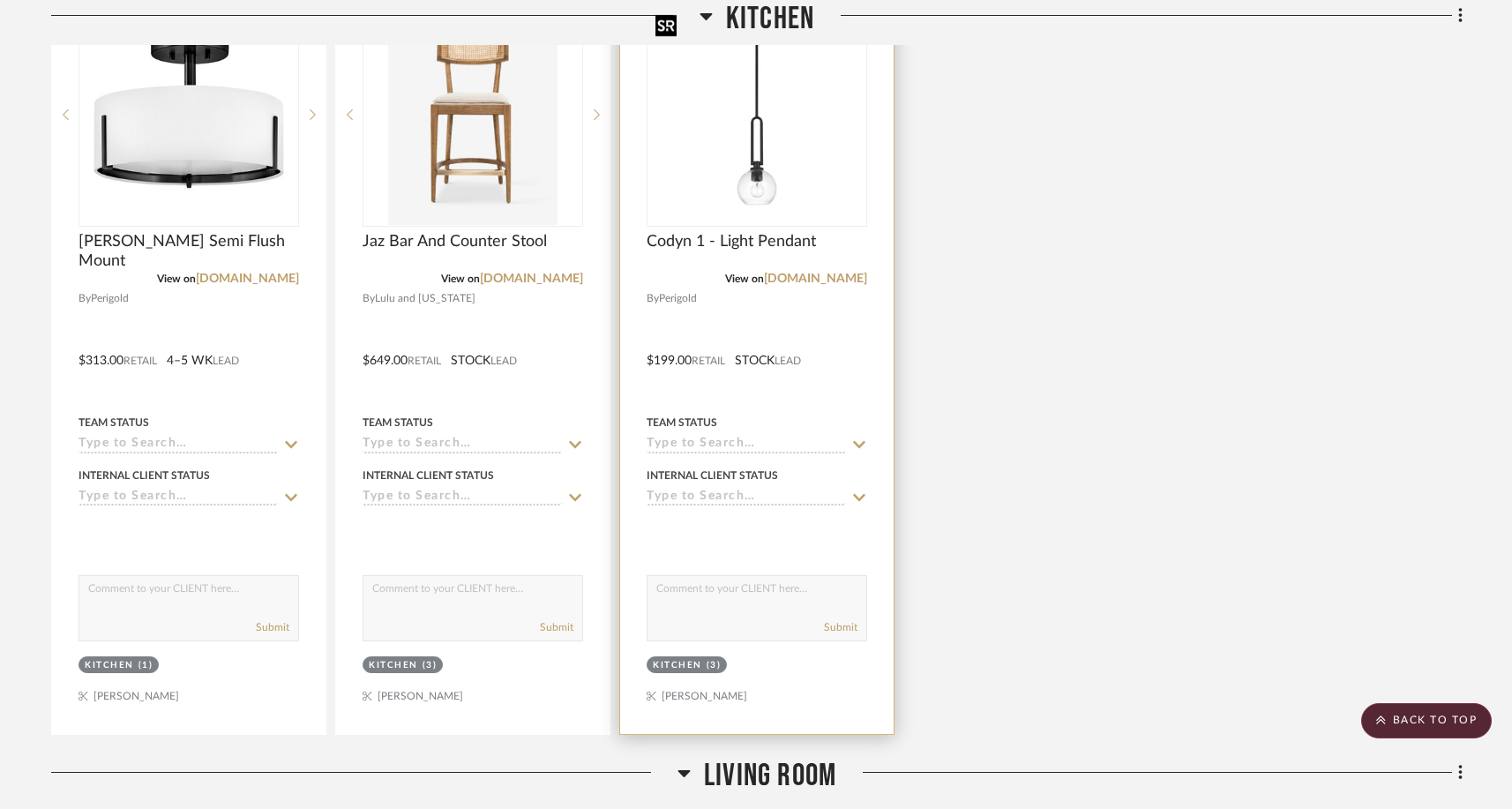
scroll to position [478, 0]
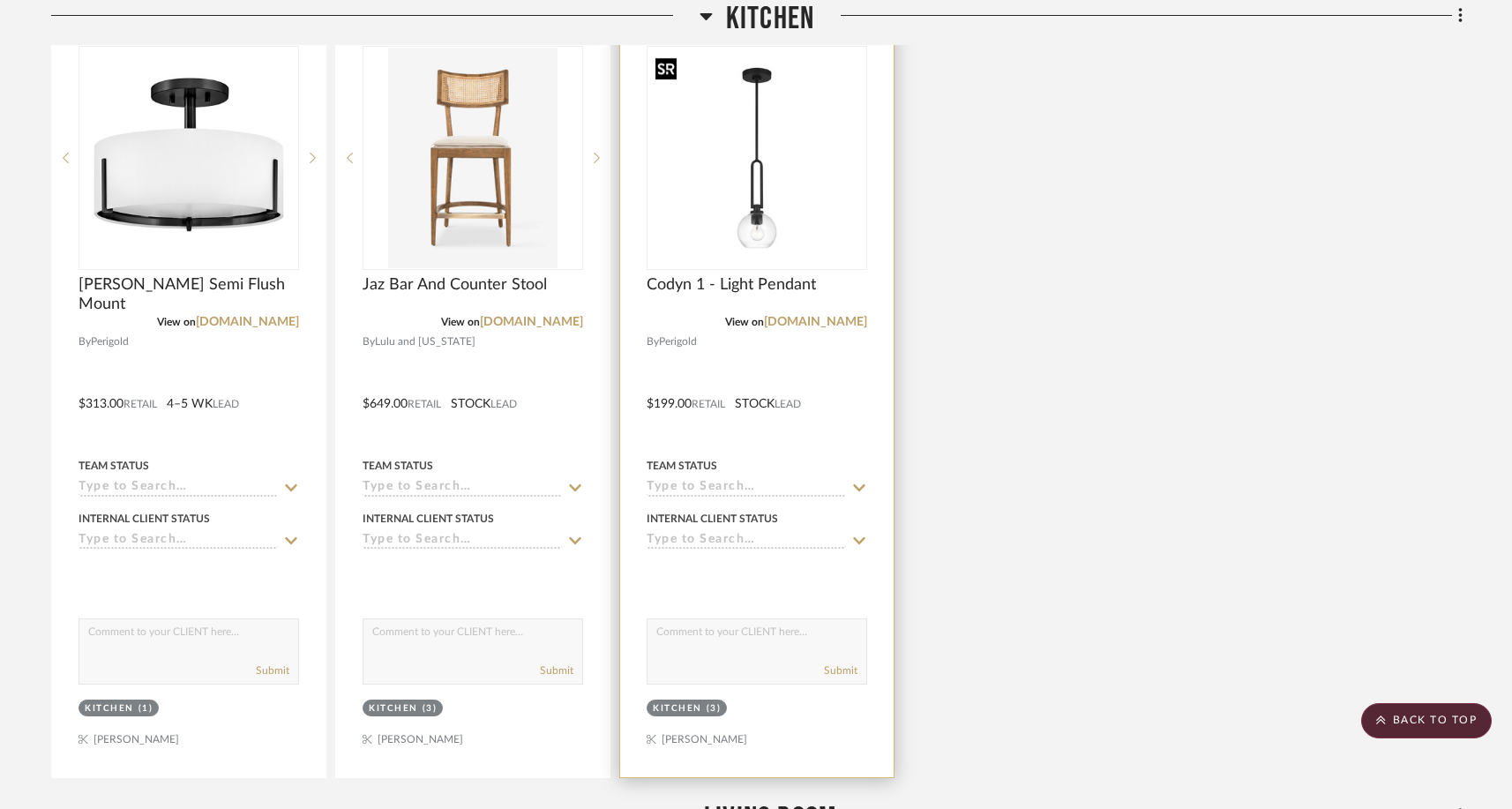
click at [788, 154] on img "0" at bounding box center [756, 158] width 217 height 217
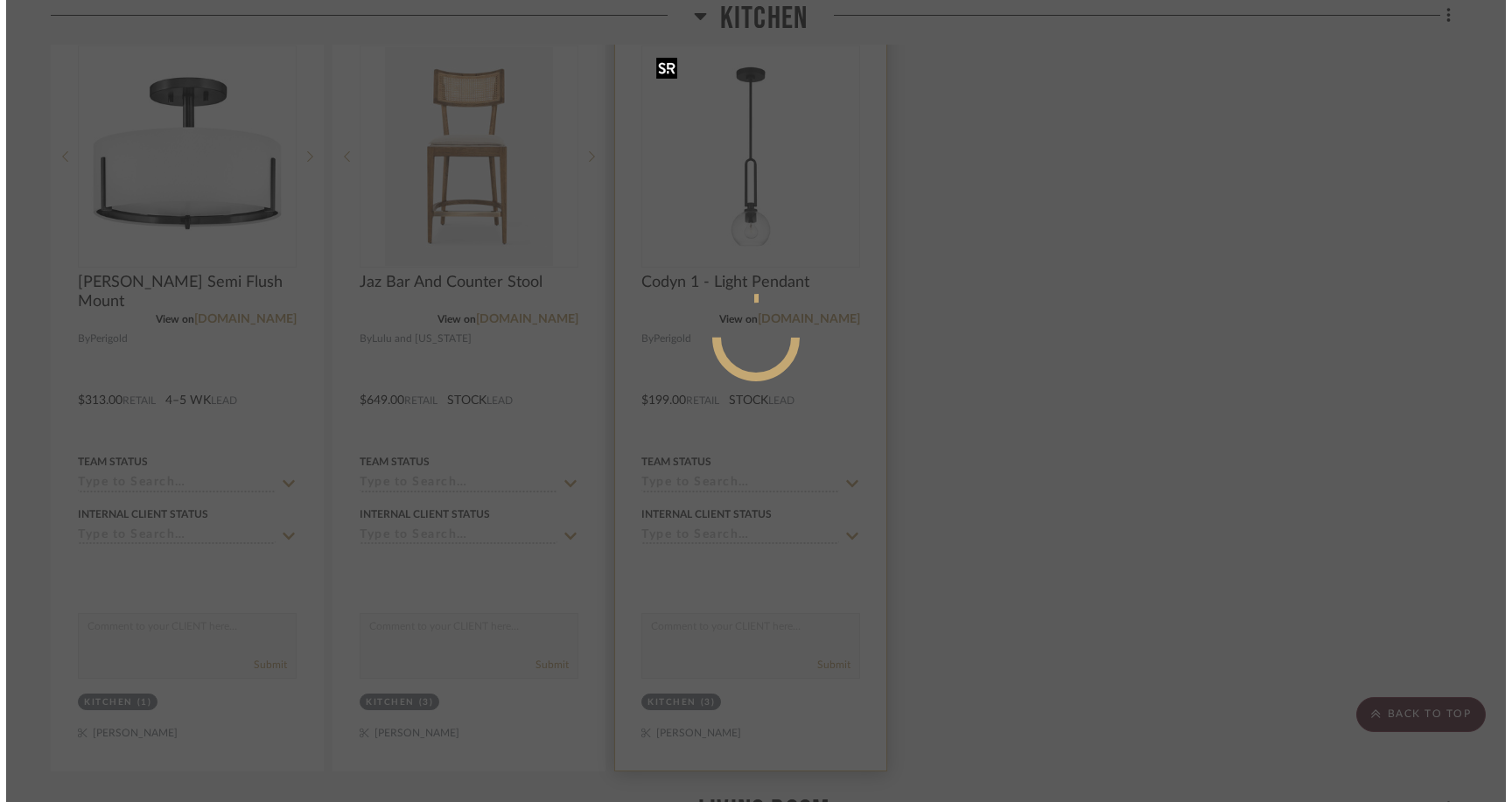
scroll to position [0, 0]
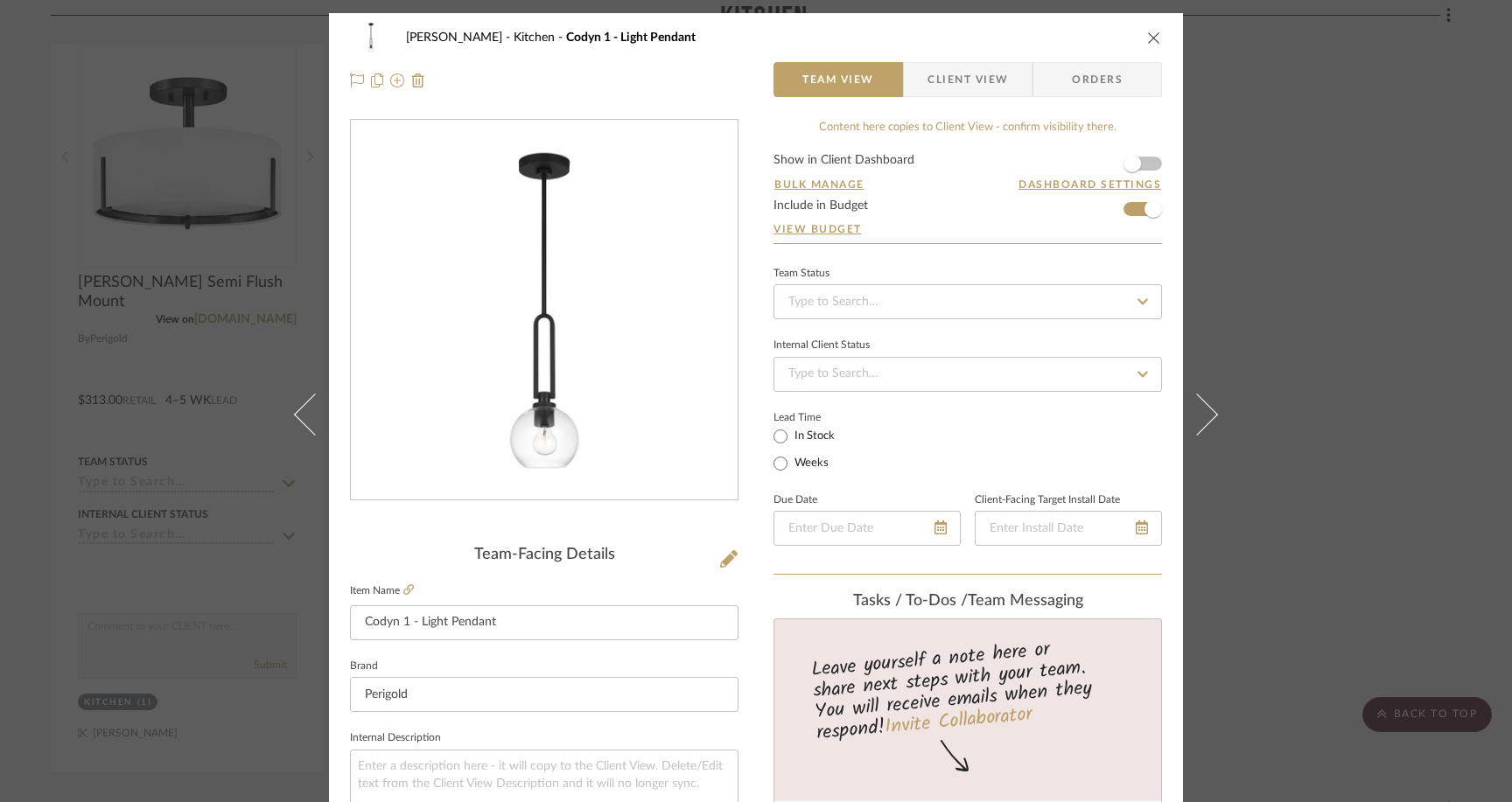
click at [957, 80] on span "Client View" at bounding box center [967, 79] width 80 height 35
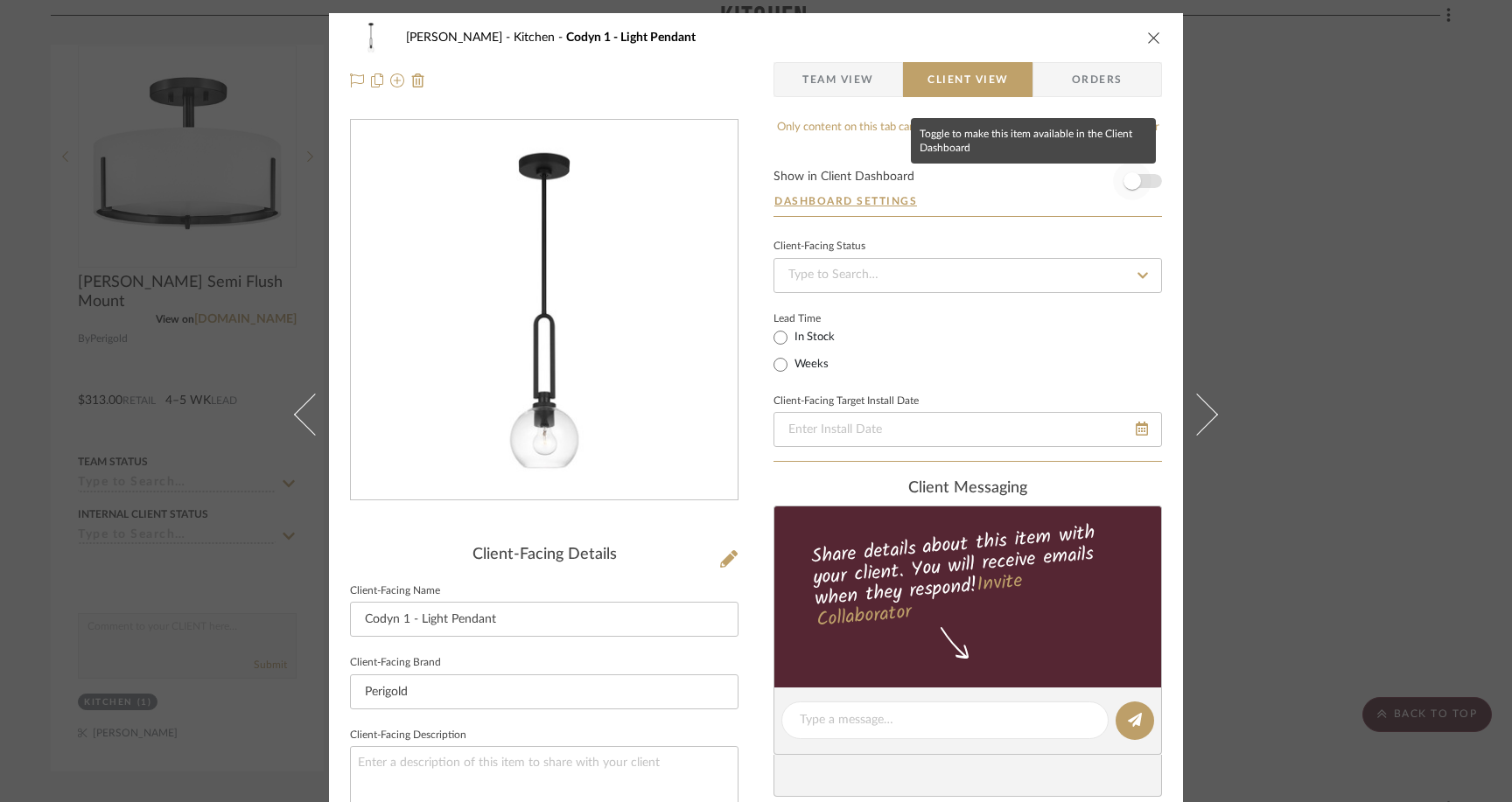
click at [1123, 183] on span "button" at bounding box center [1132, 181] width 18 height 18
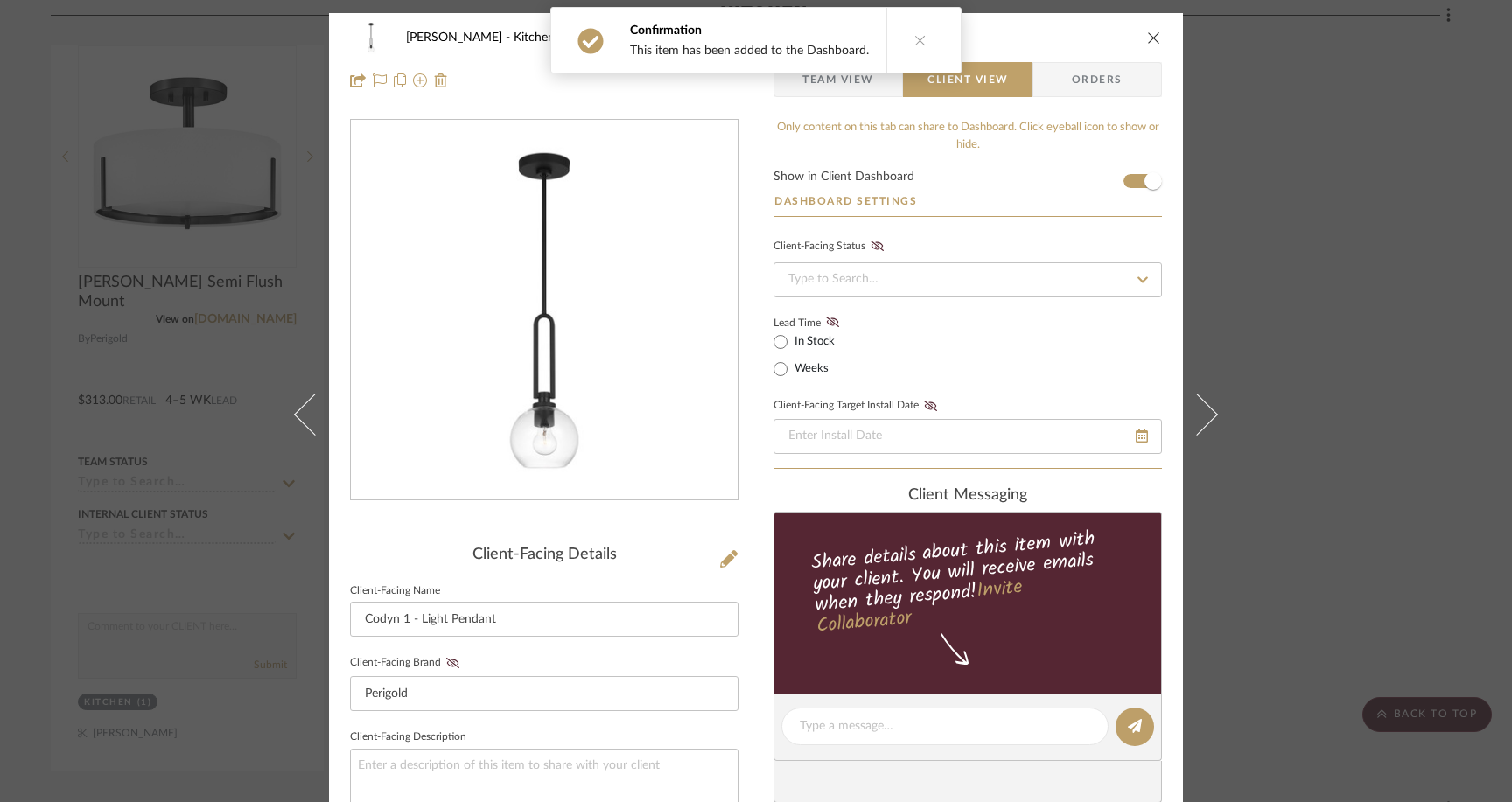
click at [1147, 40] on icon "close" at bounding box center [1153, 38] width 14 height 14
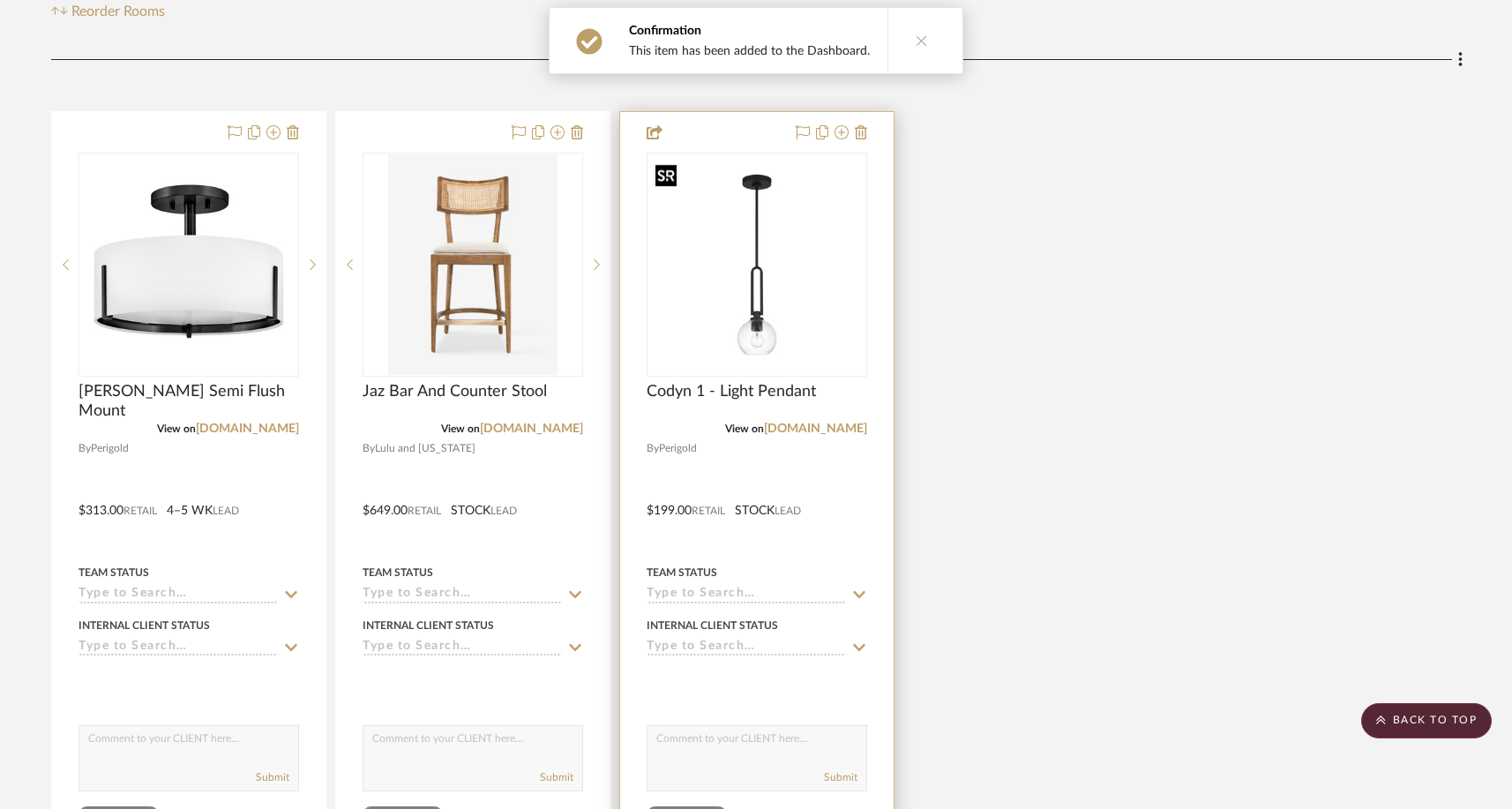
scroll to position [358, 0]
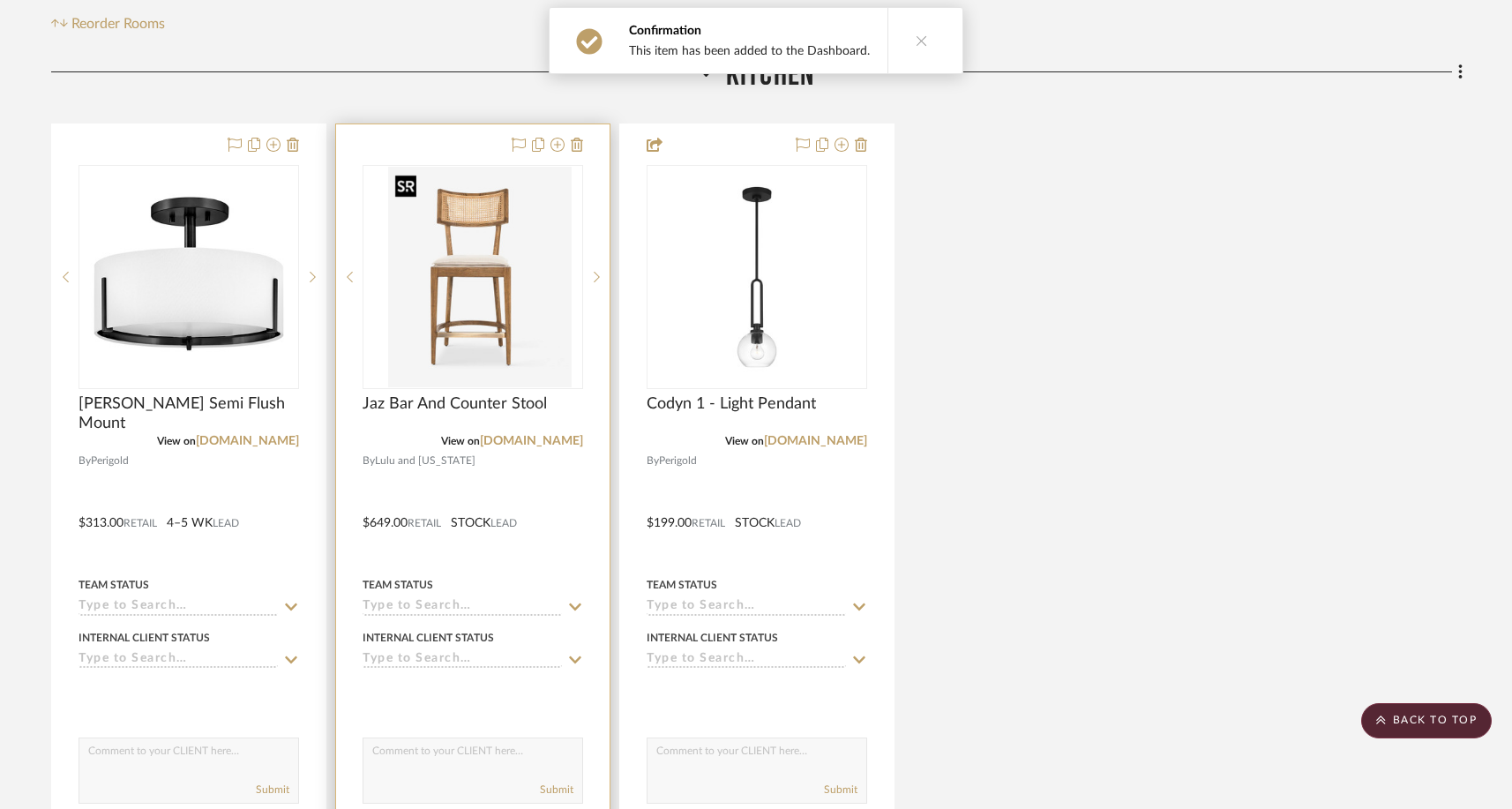
click at [543, 198] on img at bounding box center [473, 277] width 169 height 220
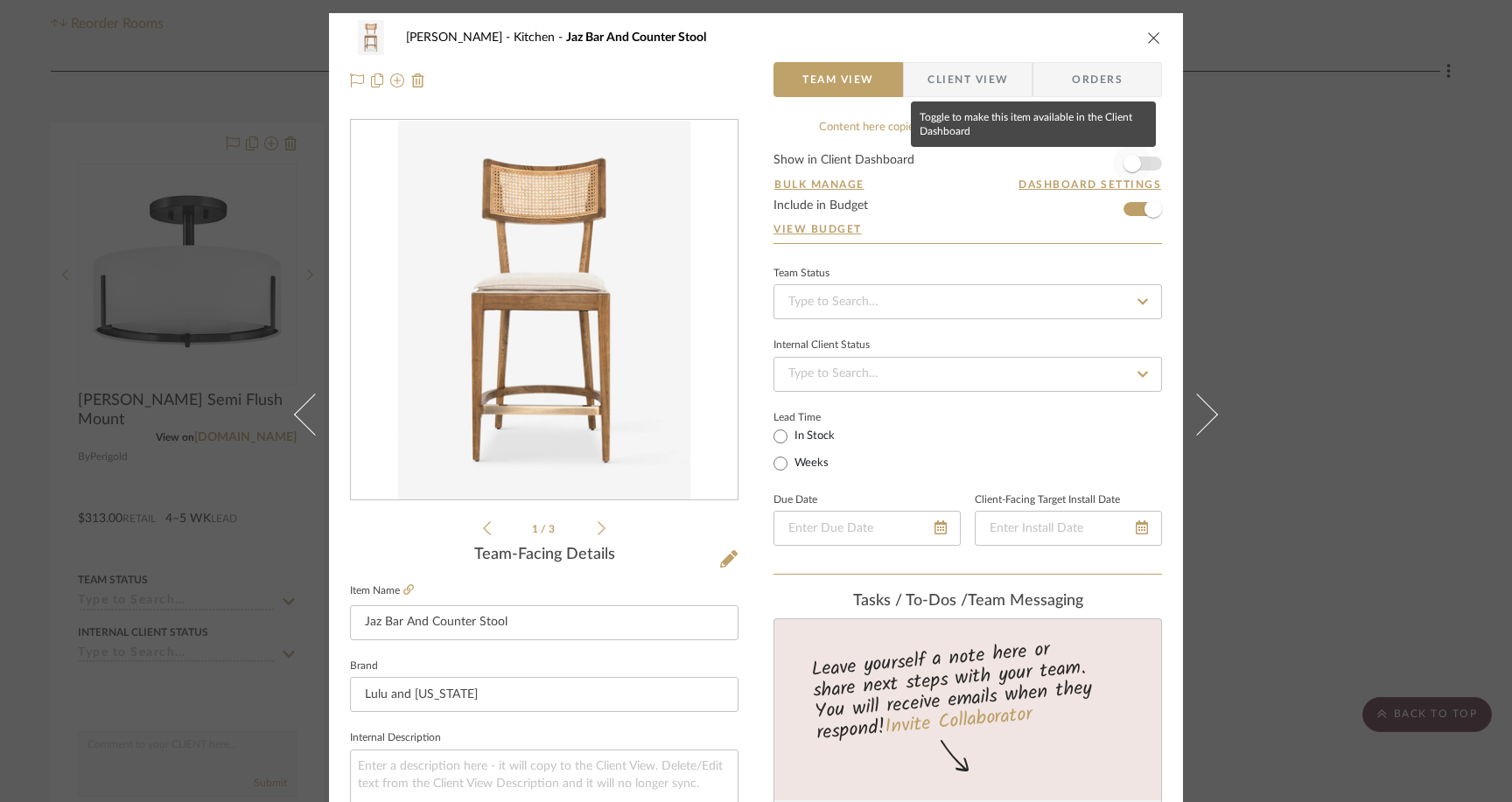
click at [1124, 164] on span "button" at bounding box center [1132, 163] width 18 height 18
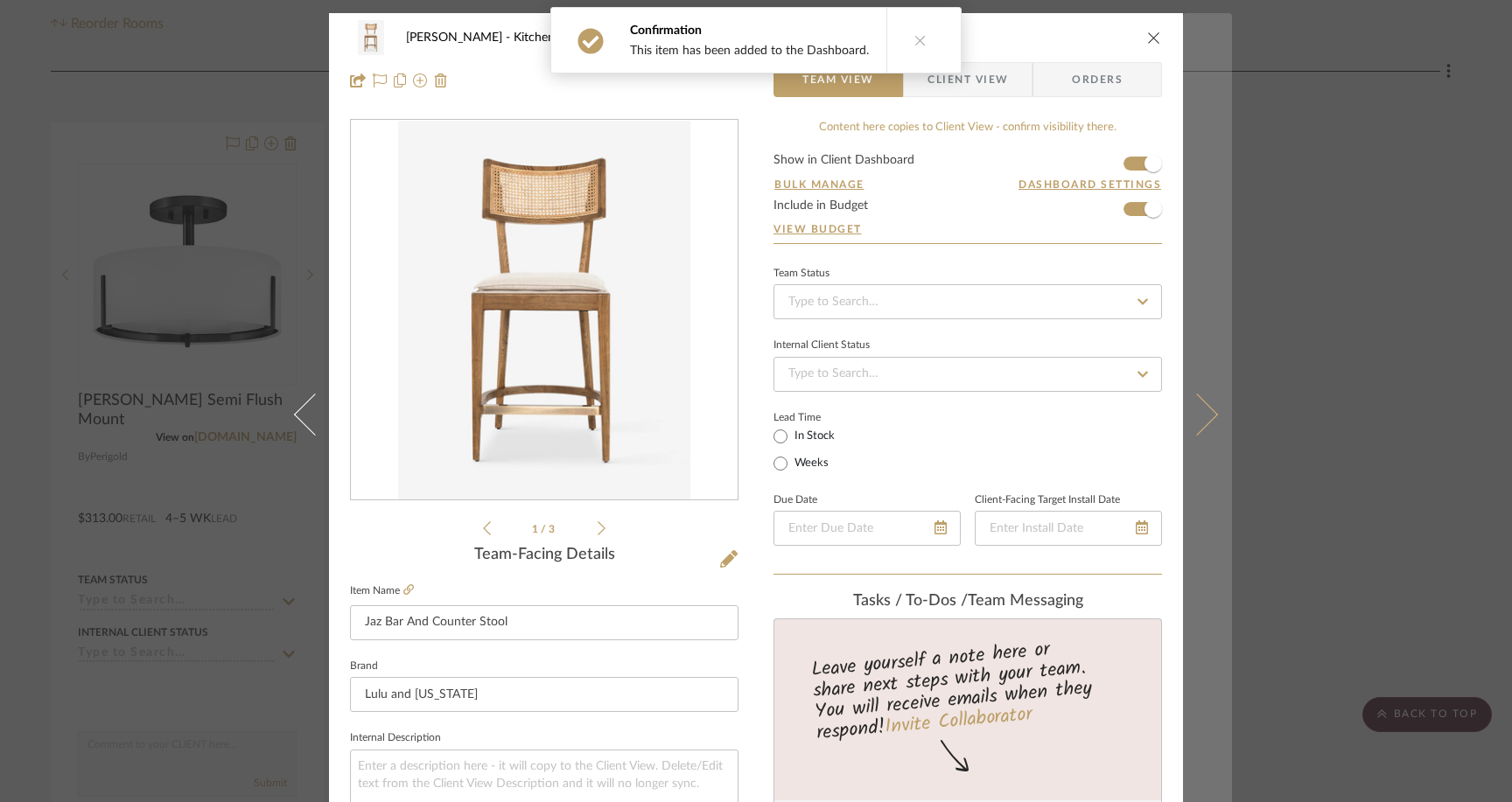
click at [1174, 406] on icon at bounding box center [1197, 413] width 42 height 42
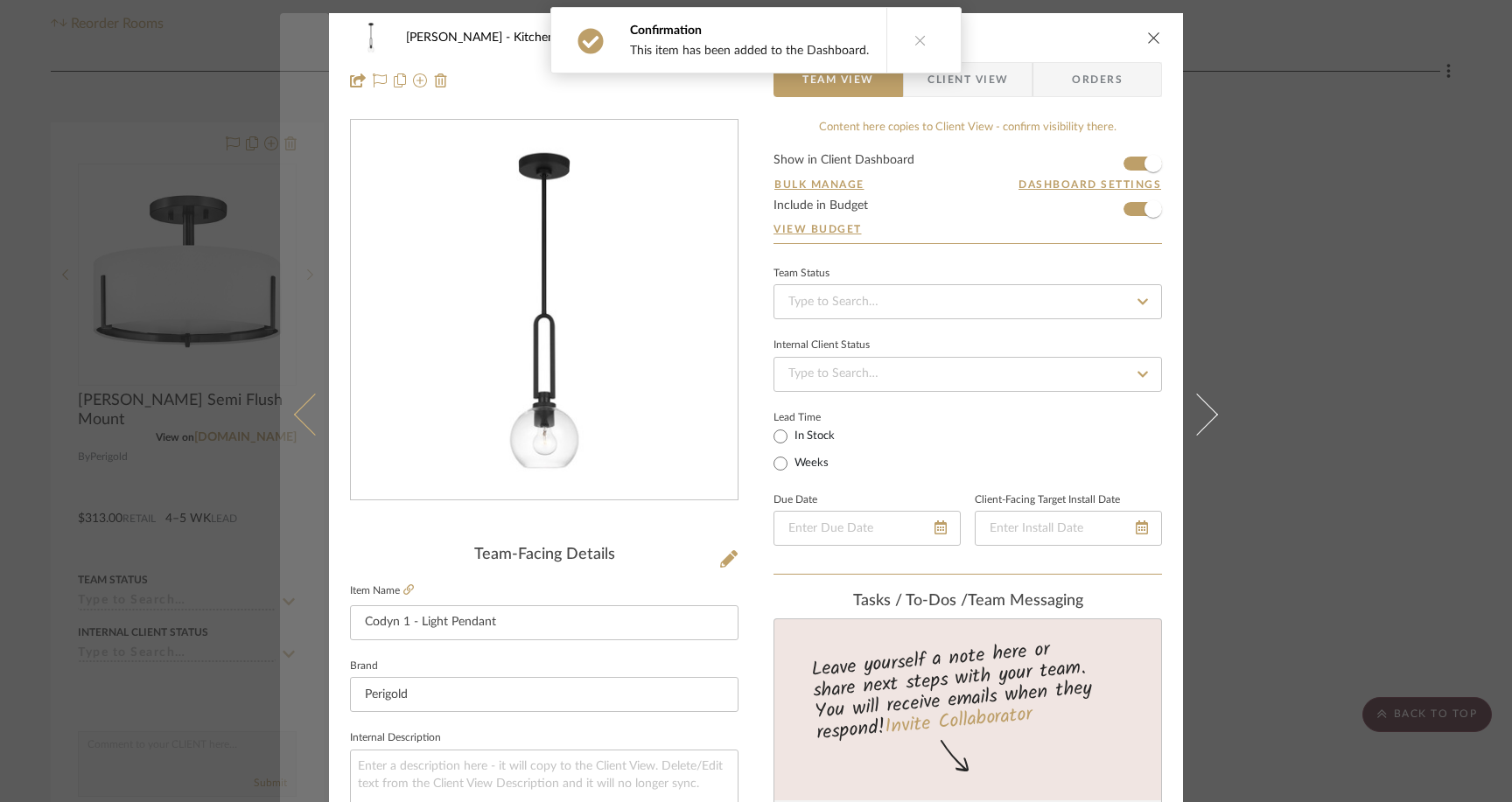
click at [296, 415] on icon at bounding box center [314, 413] width 42 height 42
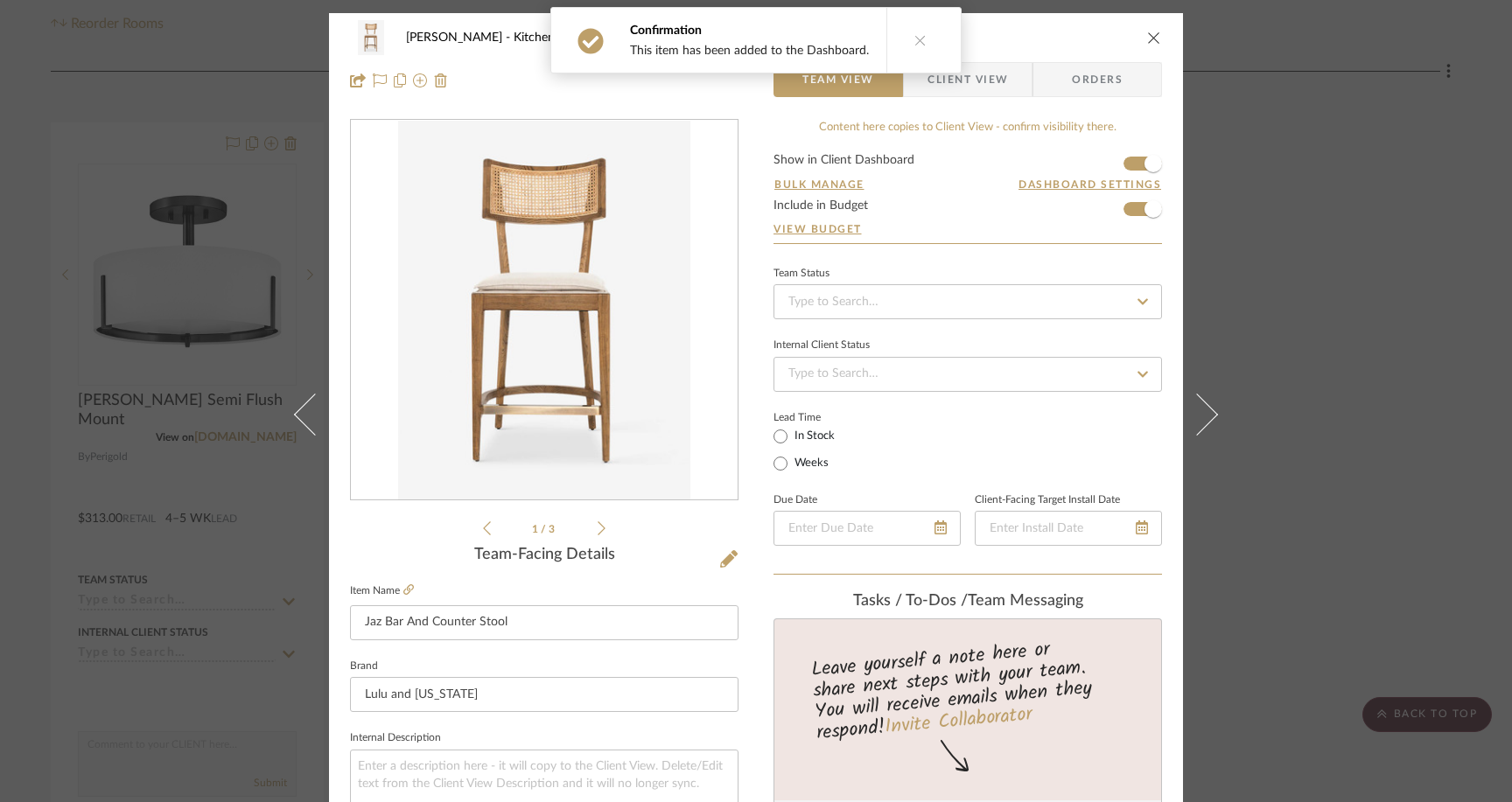
click at [296, 415] on icon at bounding box center [314, 413] width 42 height 42
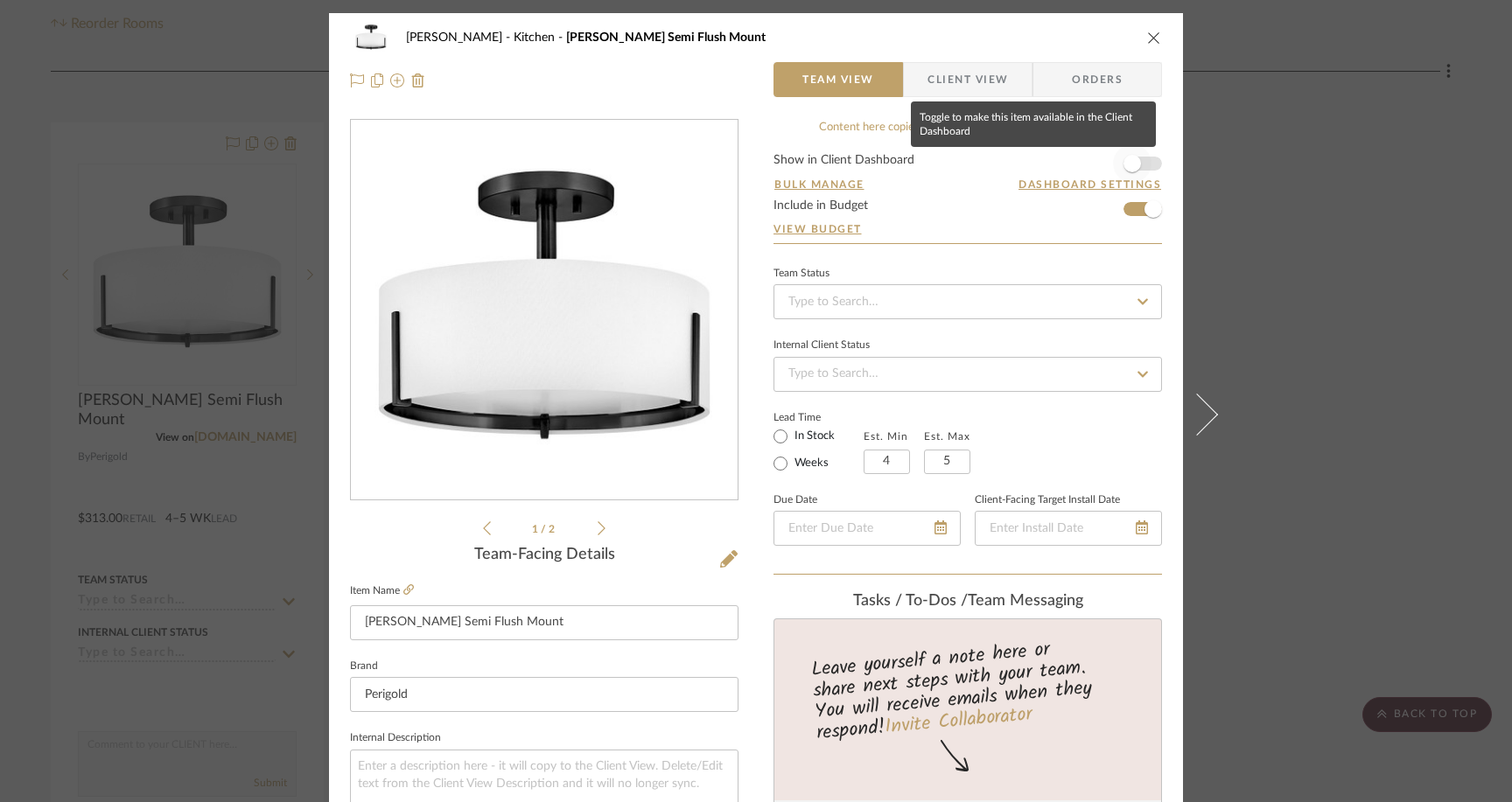
click at [1125, 166] on span "button" at bounding box center [1132, 163] width 18 height 18
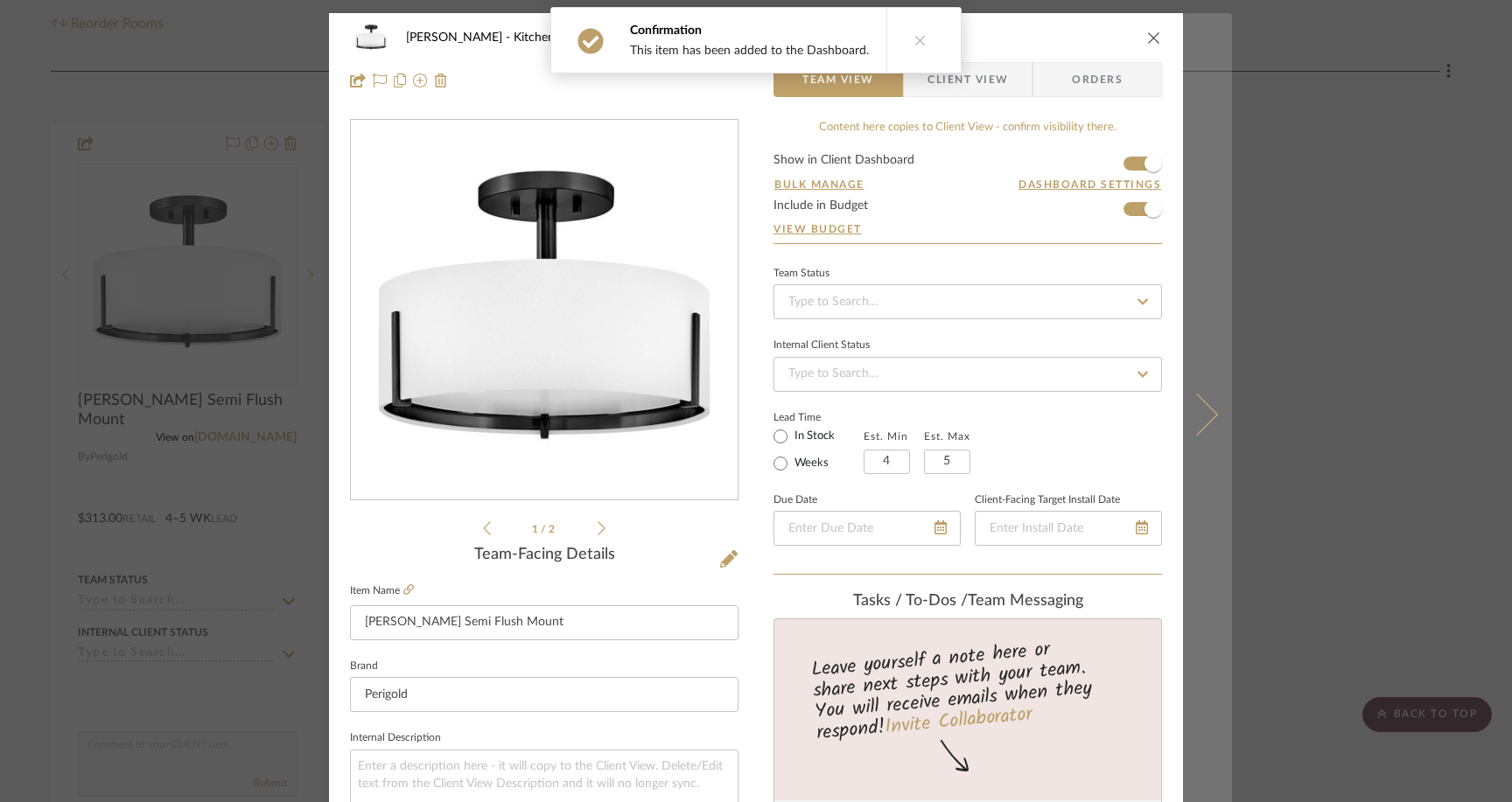
click at [1174, 411] on icon at bounding box center [1197, 413] width 42 height 42
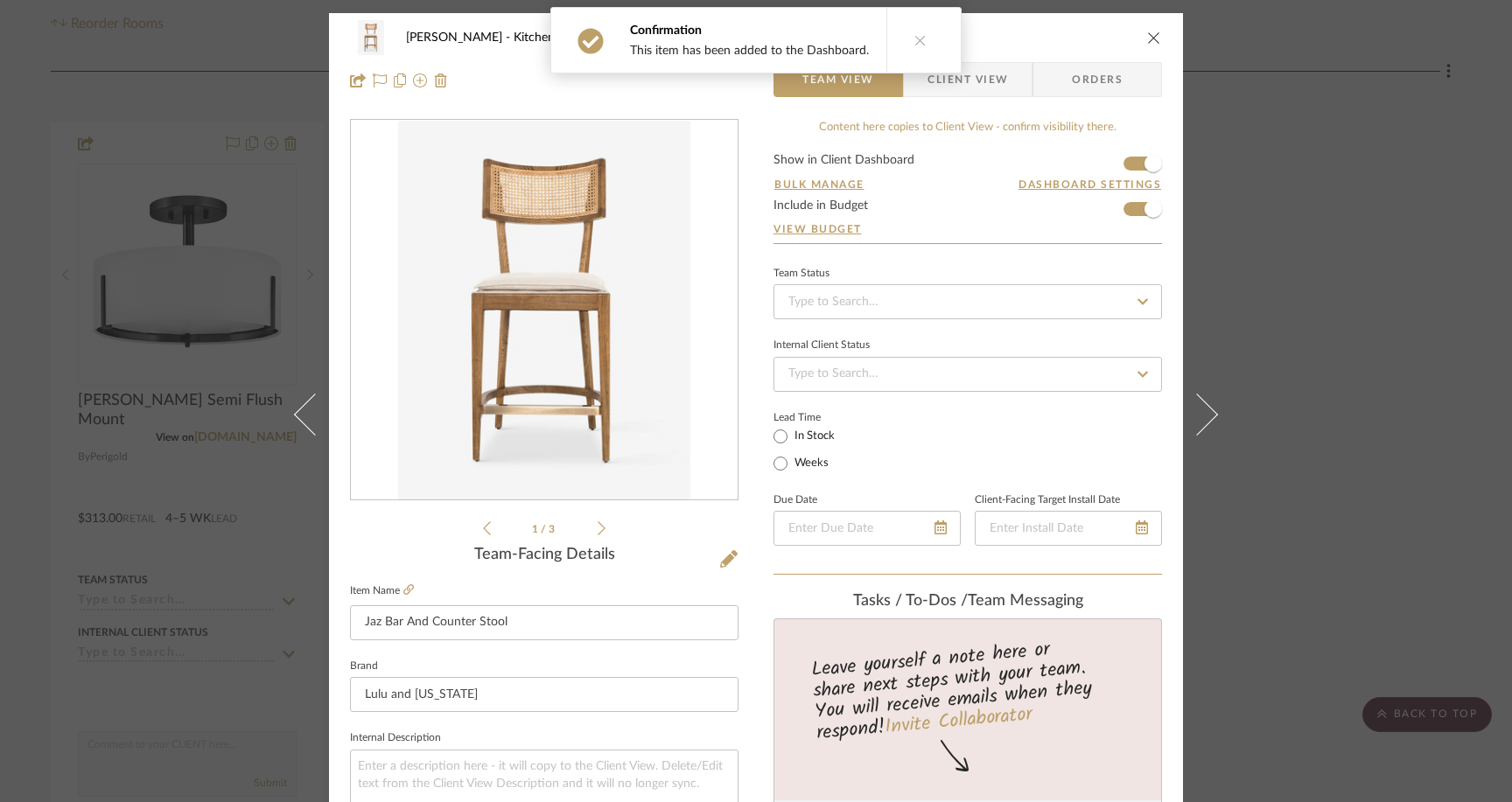
click at [1174, 411] on icon at bounding box center [1197, 413] width 42 height 42
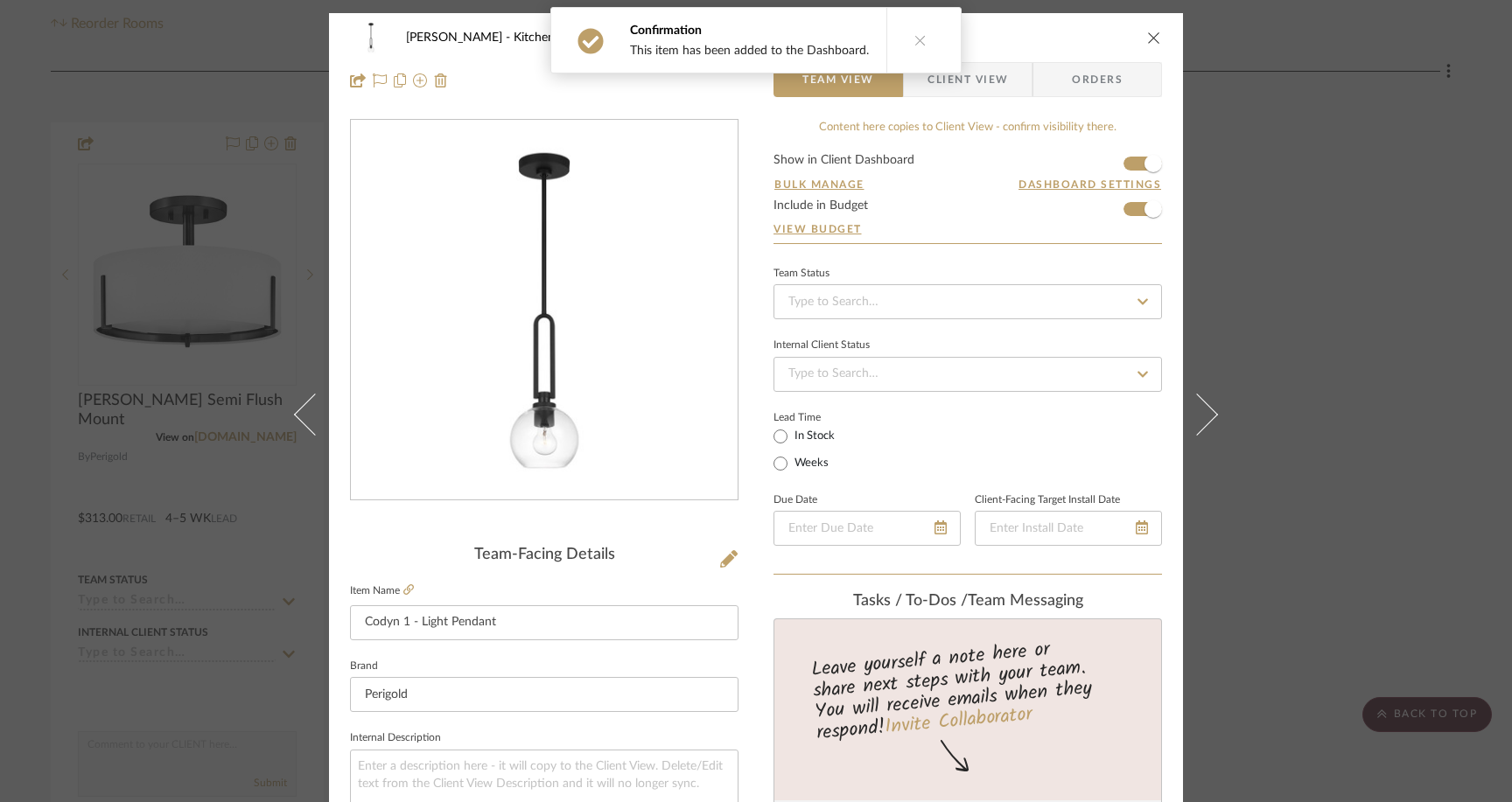
click at [1174, 411] on icon at bounding box center [1197, 413] width 42 height 42
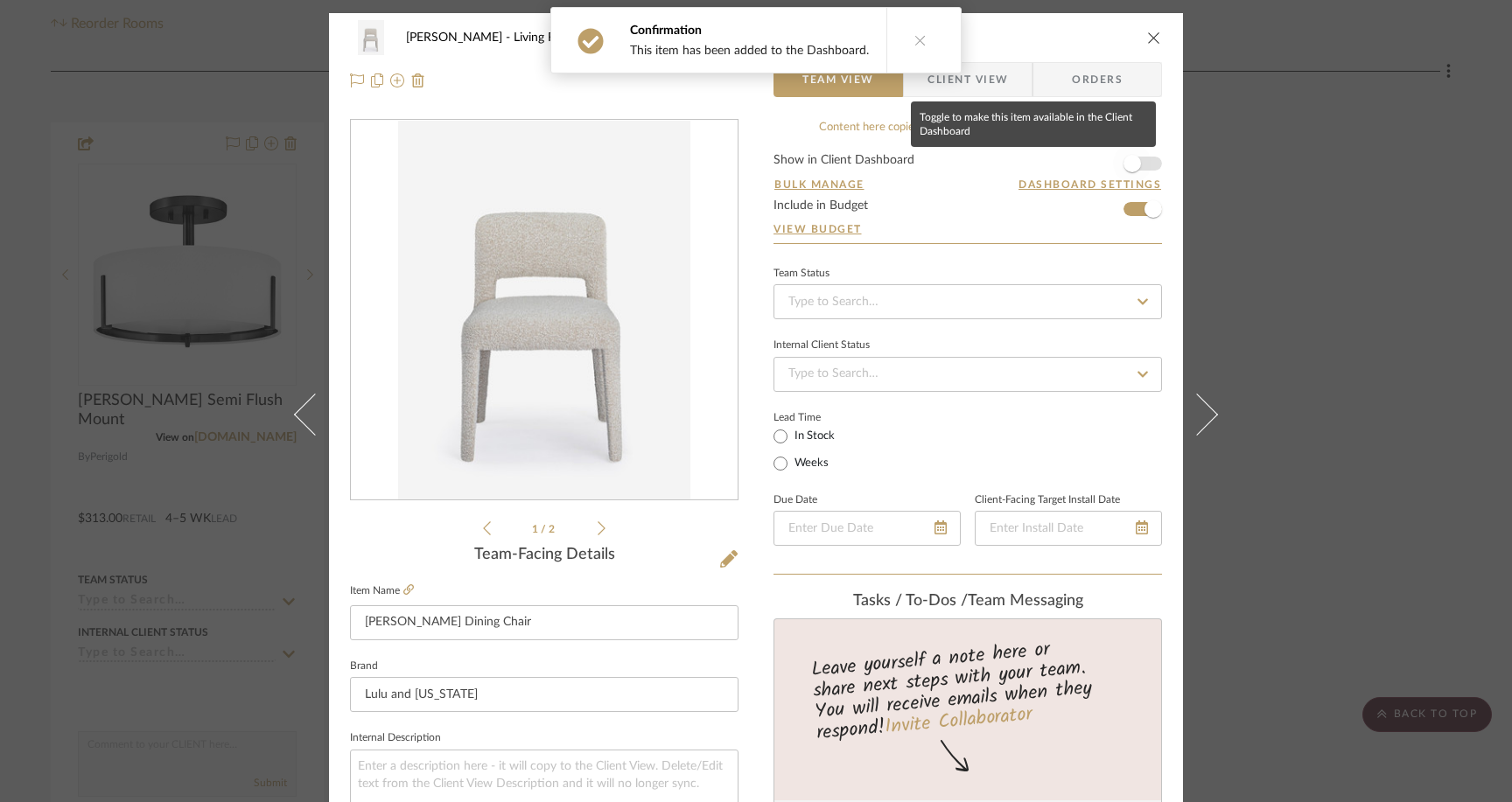
click at [1130, 160] on span "button" at bounding box center [1132, 163] width 18 height 18
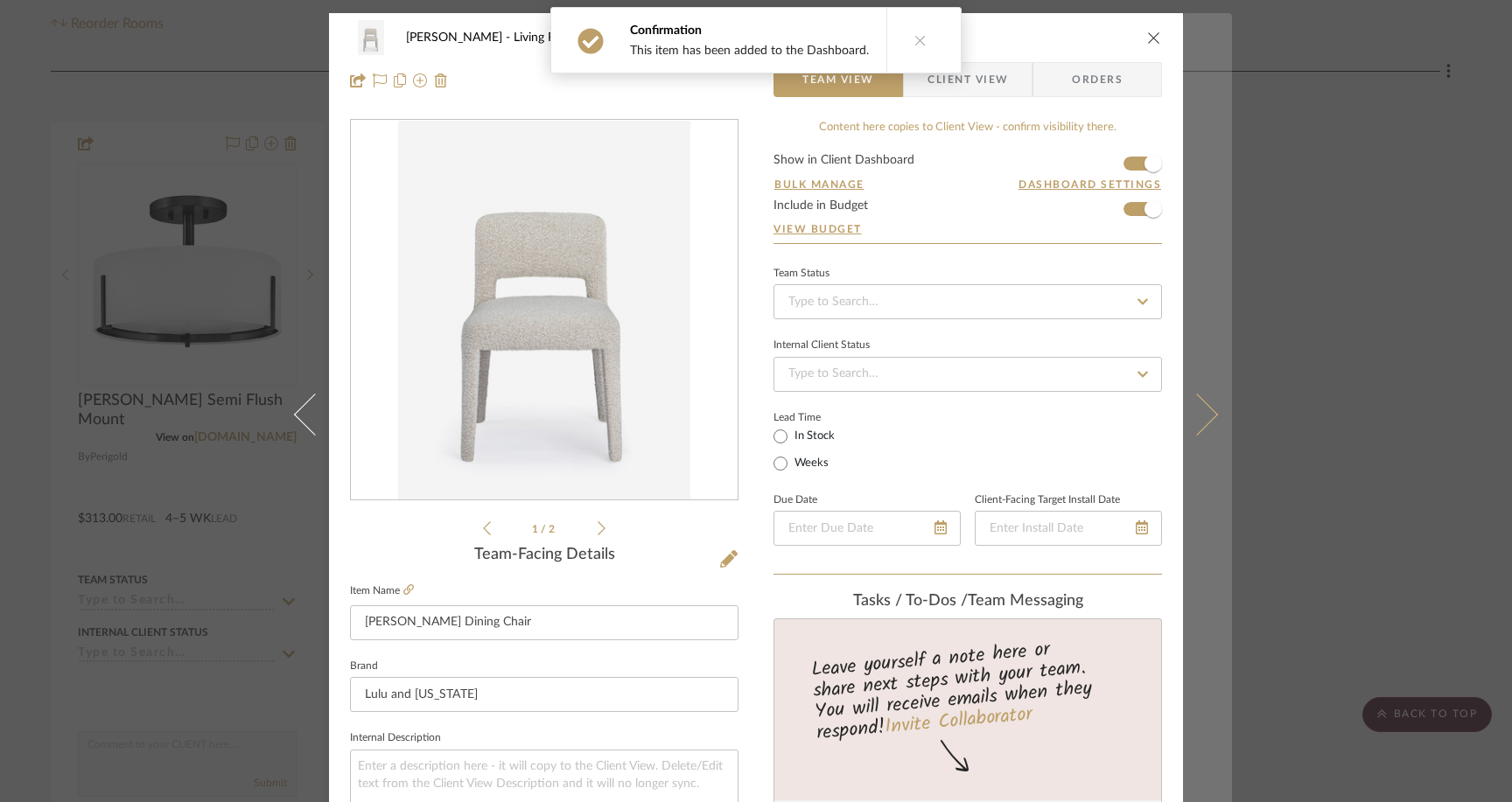
click at [1174, 403] on icon at bounding box center [1197, 413] width 42 height 42
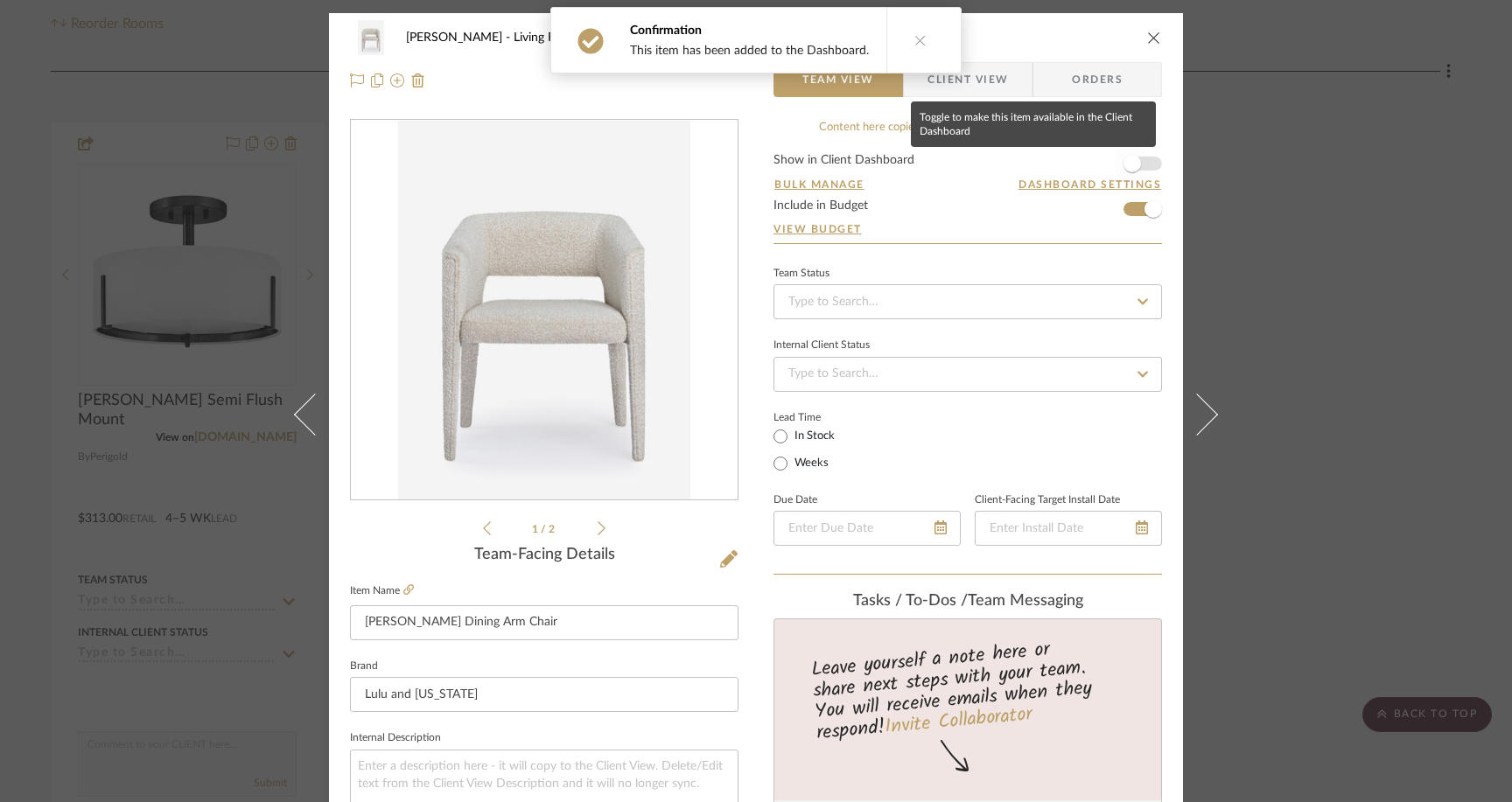
click at [1129, 164] on span "button" at bounding box center [1132, 163] width 18 height 18
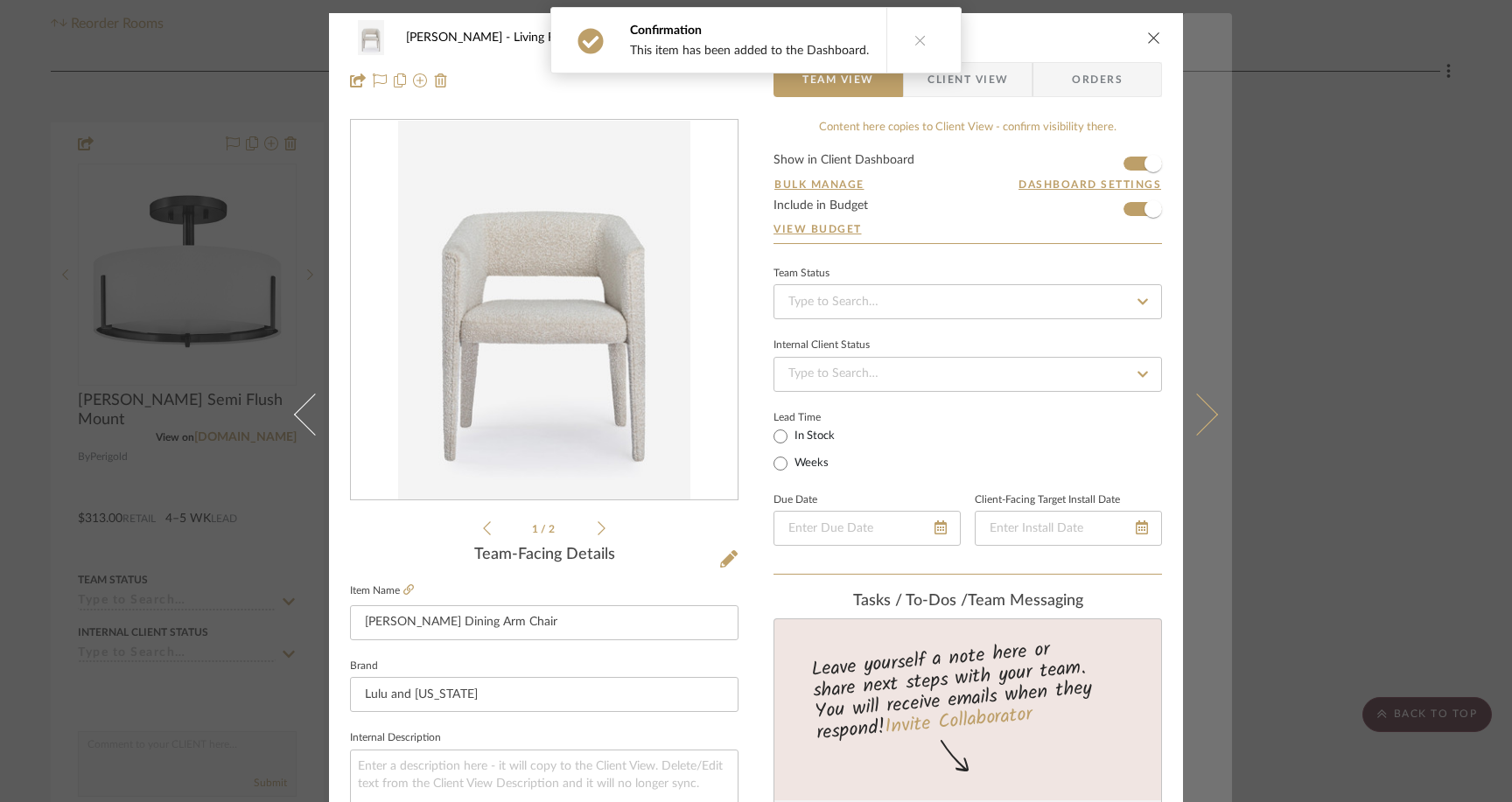
click at [1174, 413] on icon at bounding box center [1197, 413] width 42 height 42
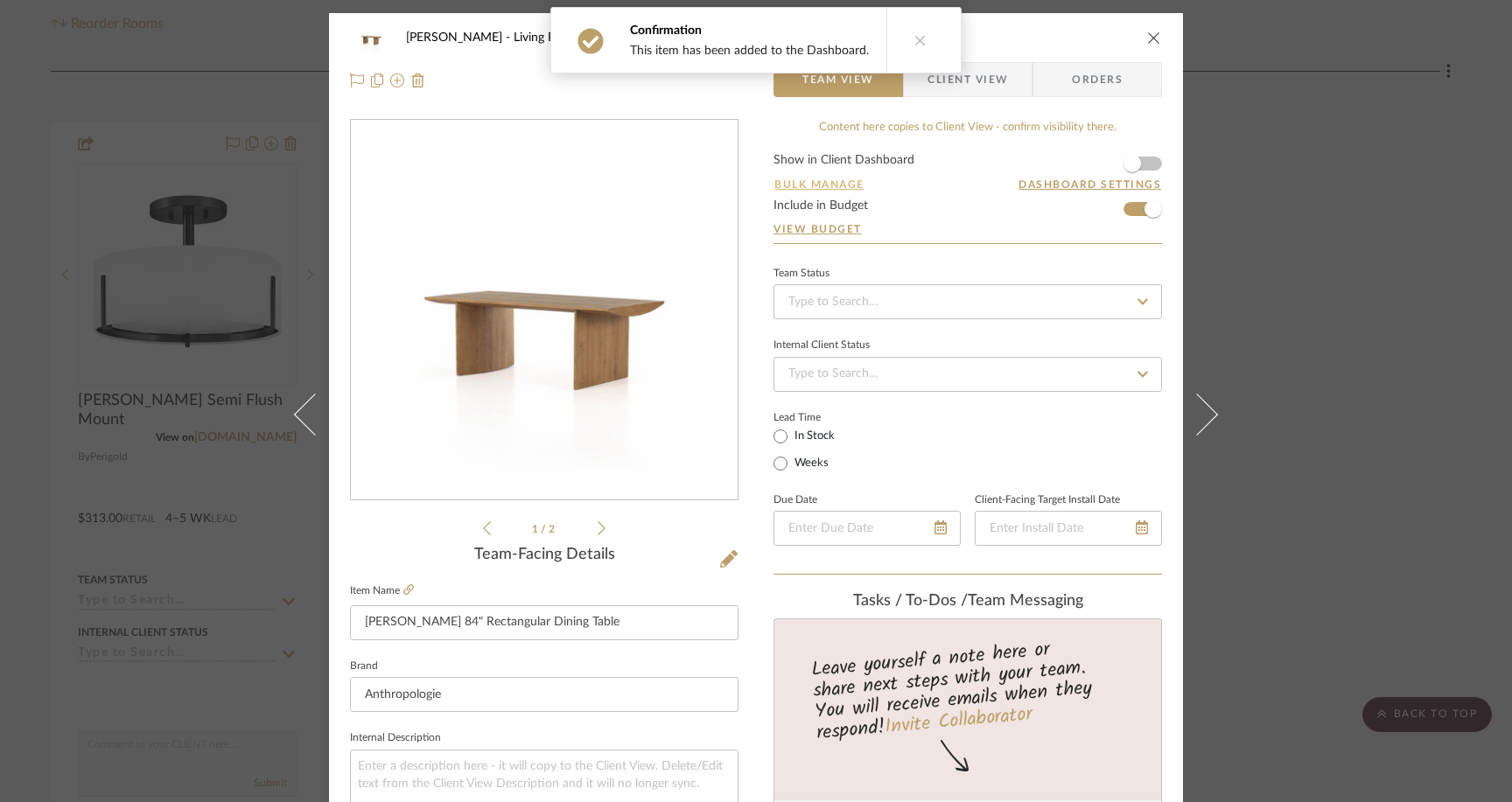
click at [811, 180] on button "Bulk Manage" at bounding box center [820, 184] width 92 height 16
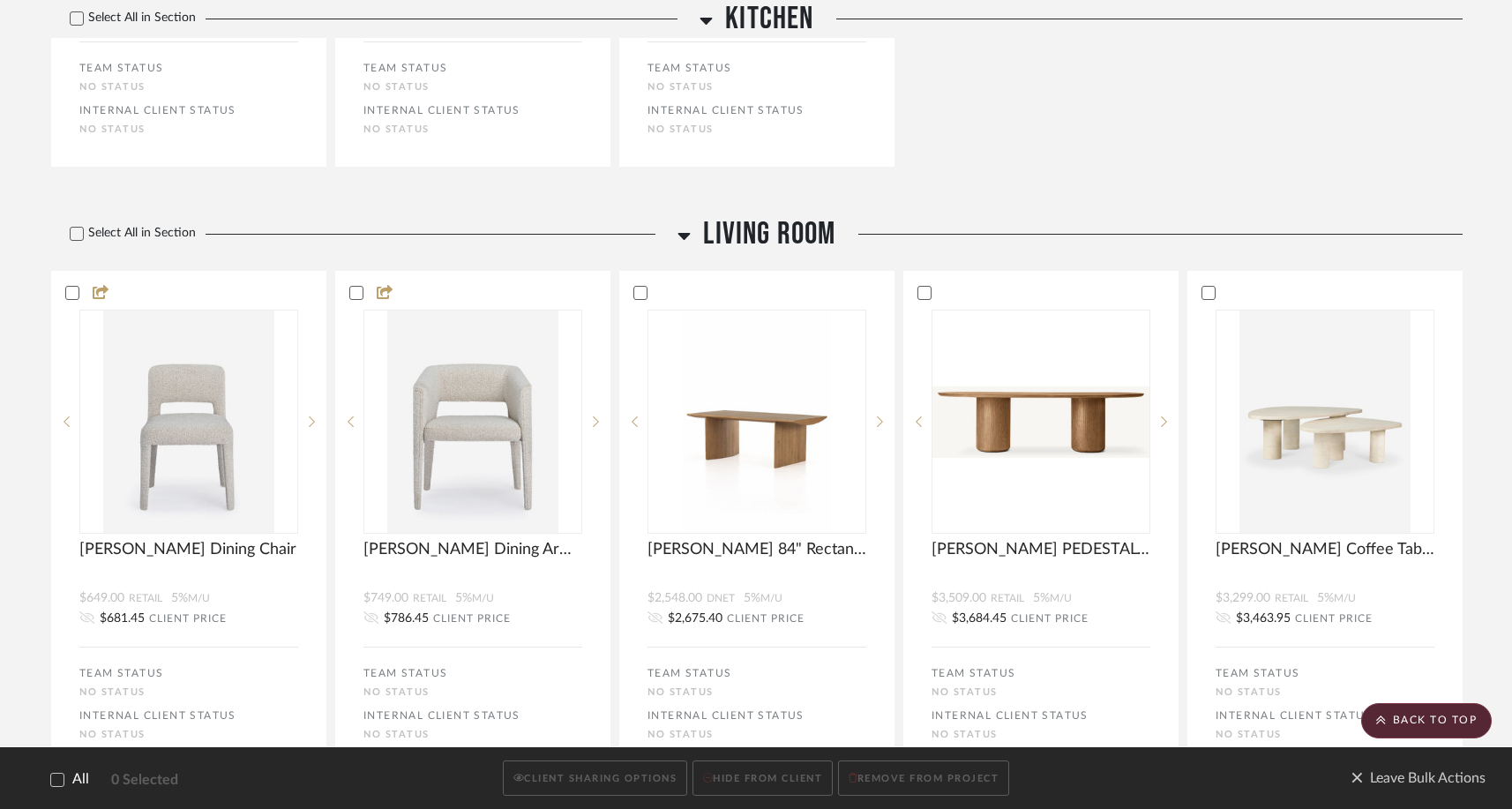
scroll to position [829, 0]
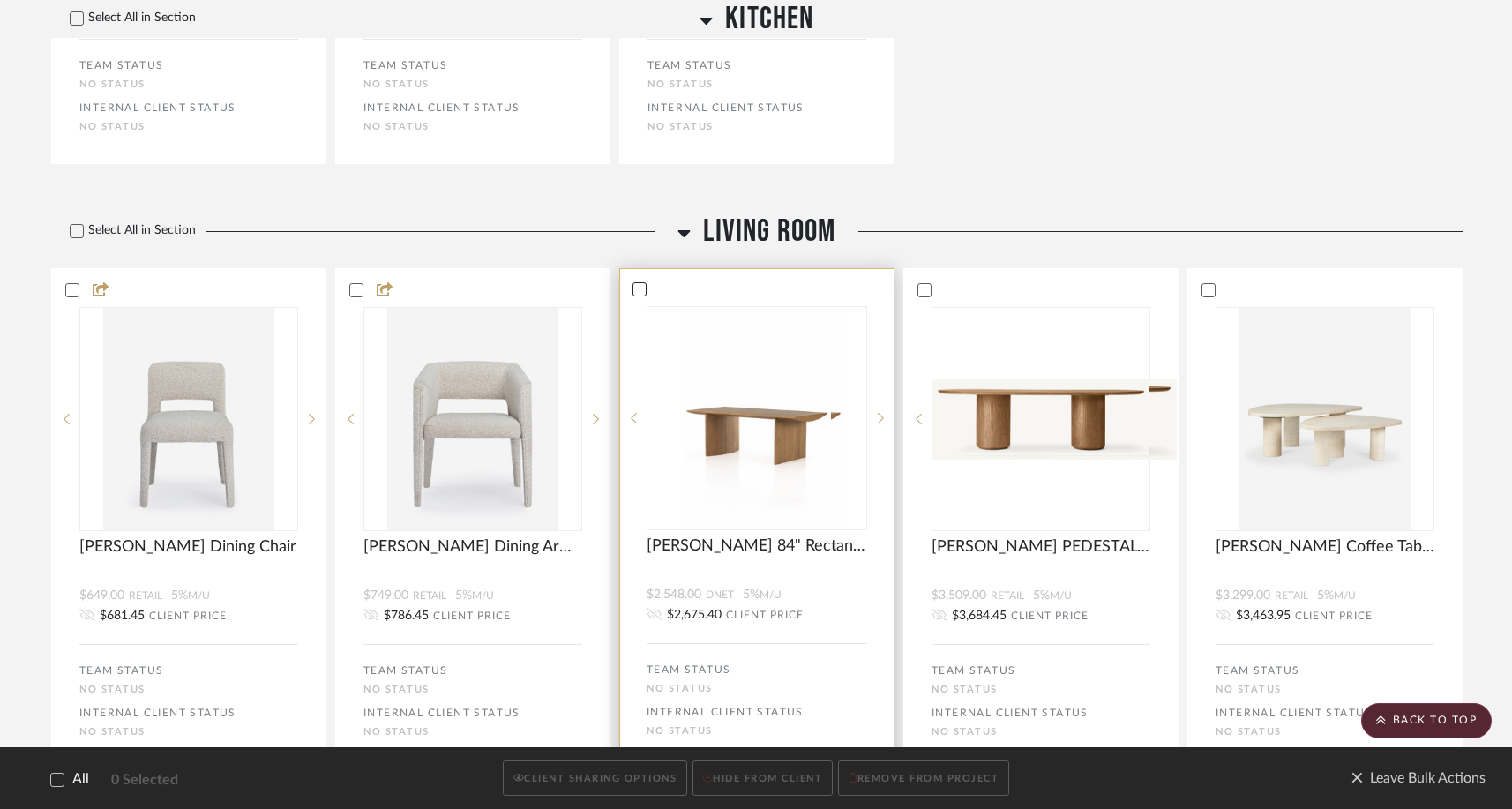
click at [644, 293] on icon at bounding box center [639, 289] width 12 height 12
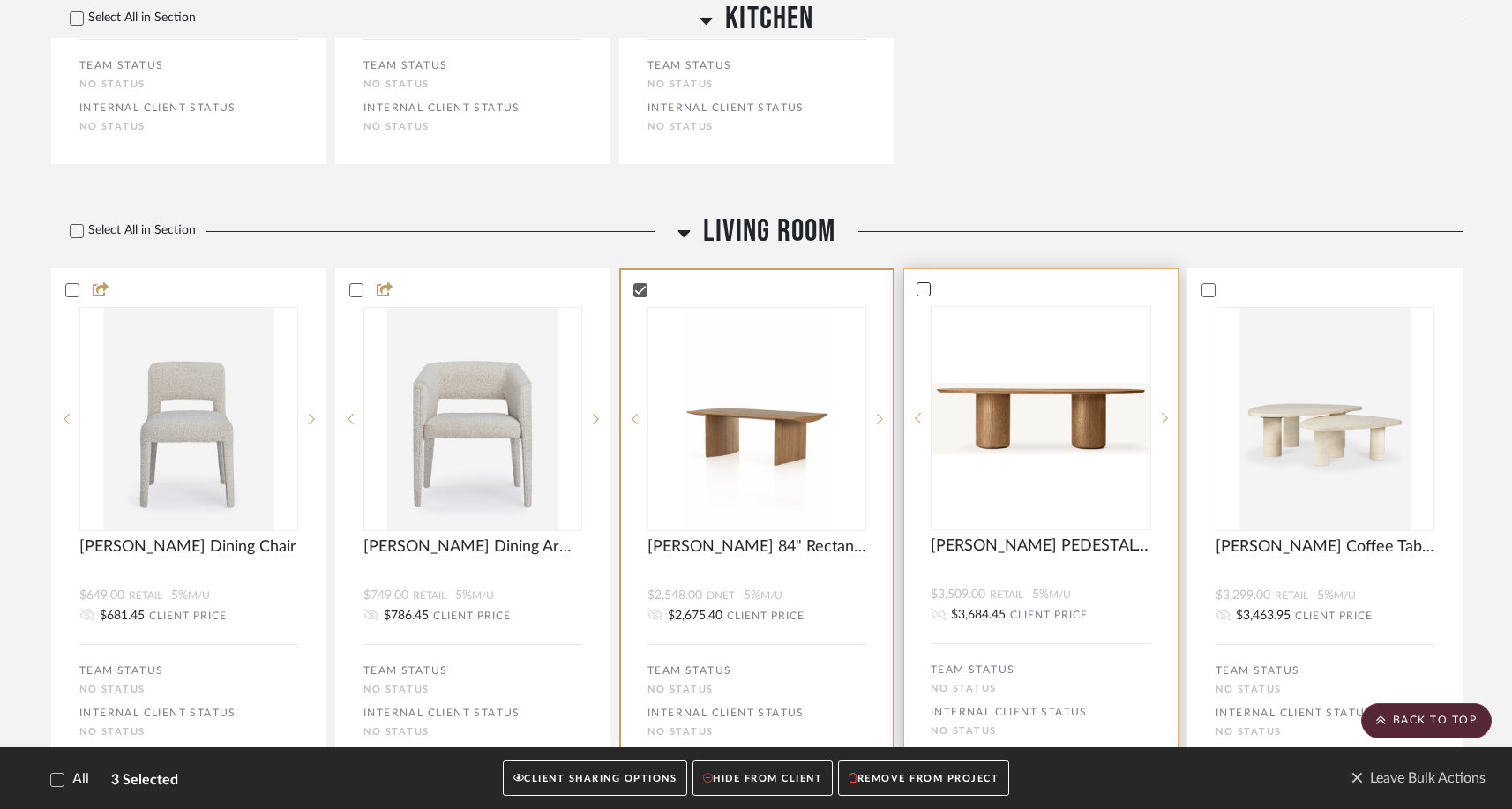
click at [919, 295] on icon at bounding box center [924, 289] width 12 height 12
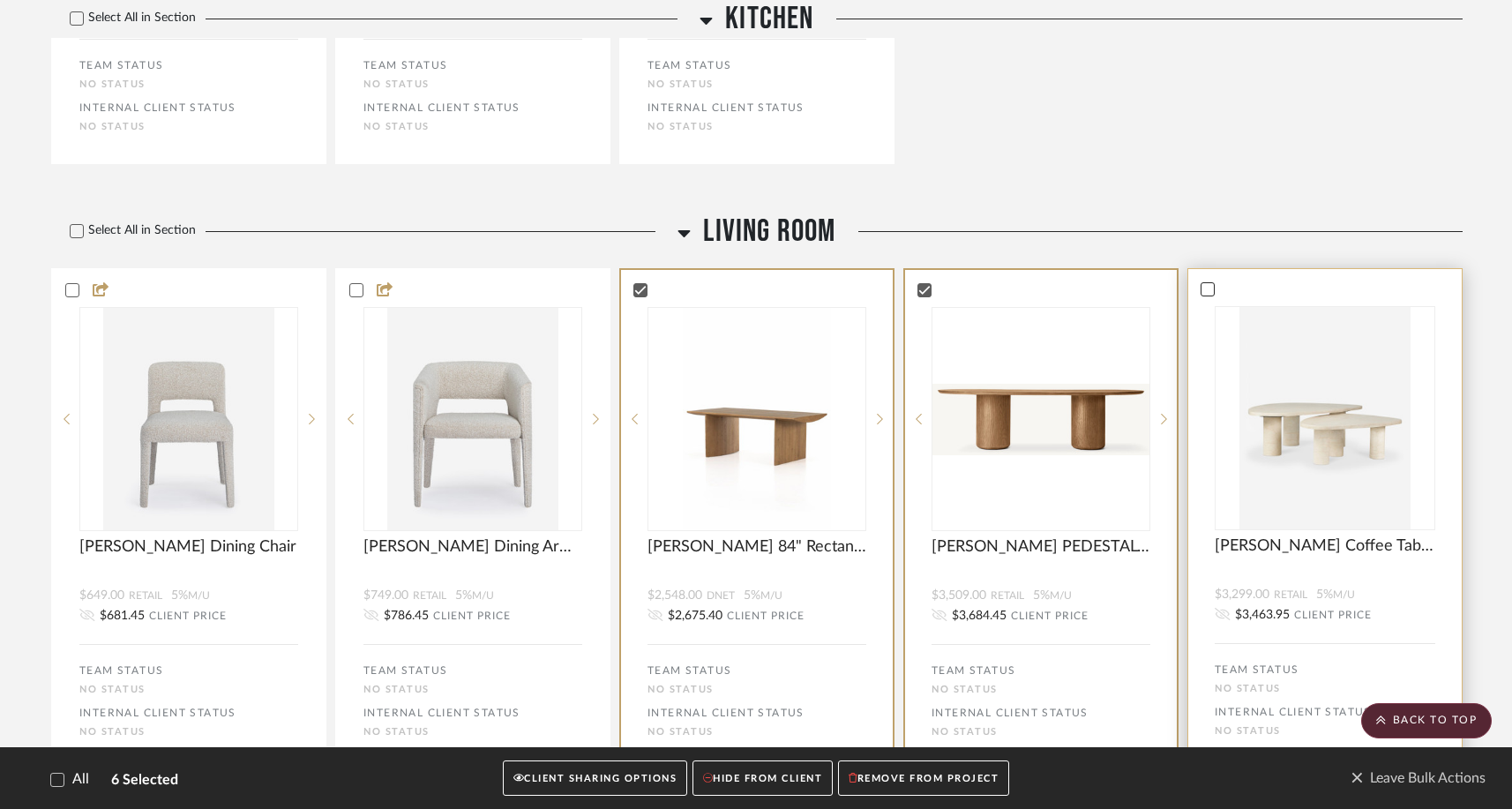
click at [1184, 290] on icon at bounding box center [1207, 289] width 12 height 12
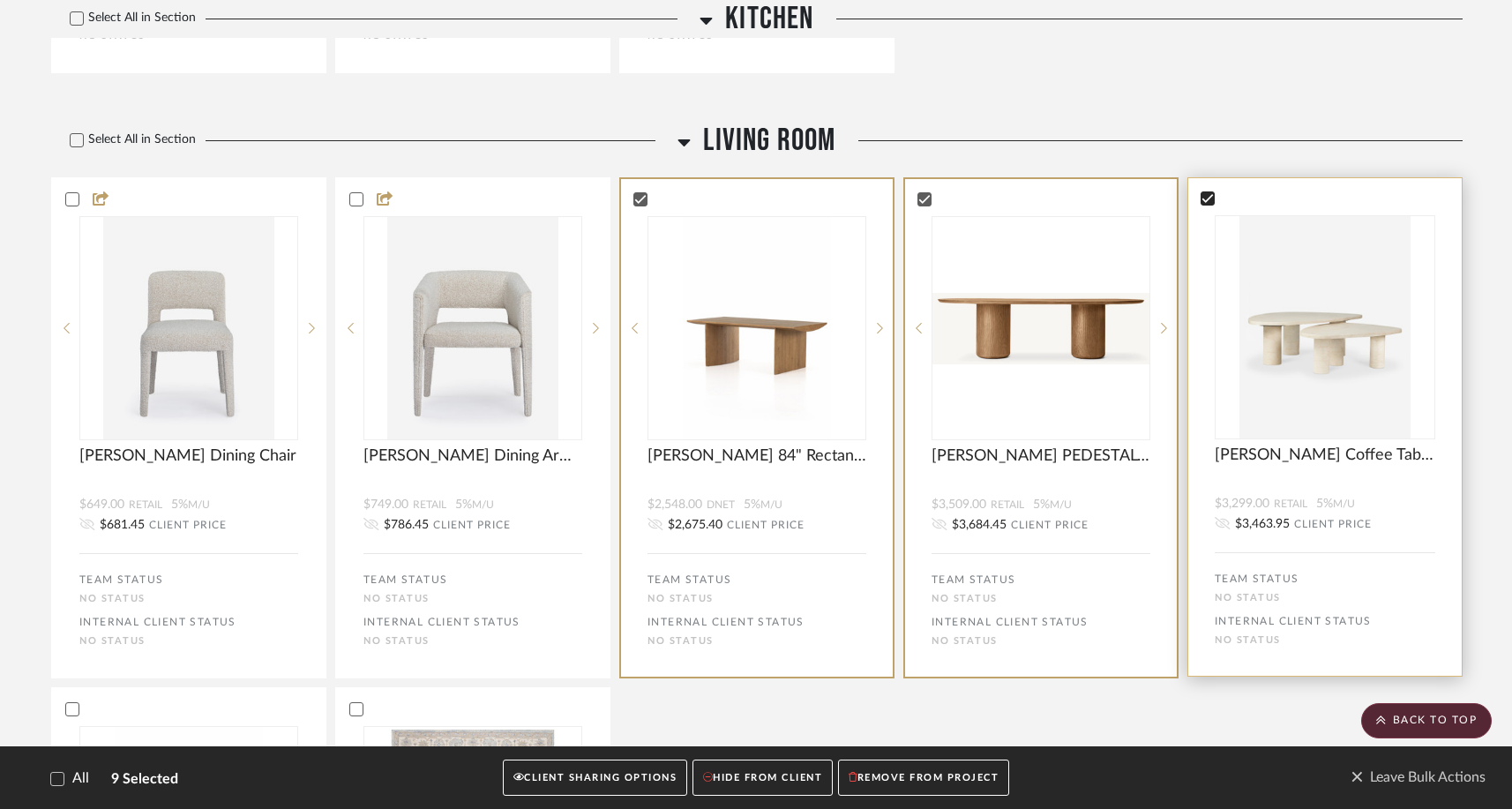
scroll to position [918, 0]
click at [919, 196] on icon at bounding box center [924, 199] width 12 height 12
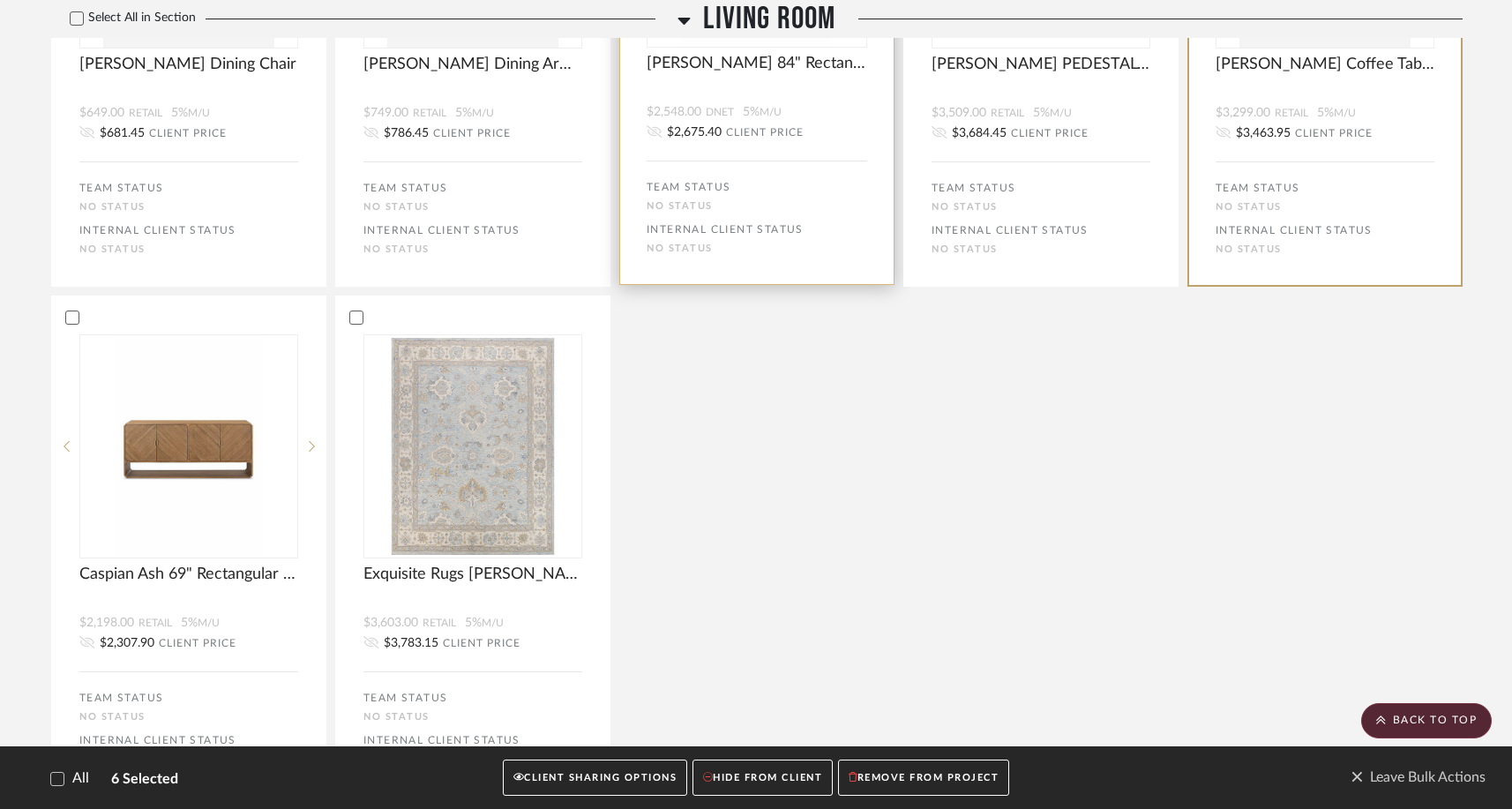
scroll to position [1315, 0]
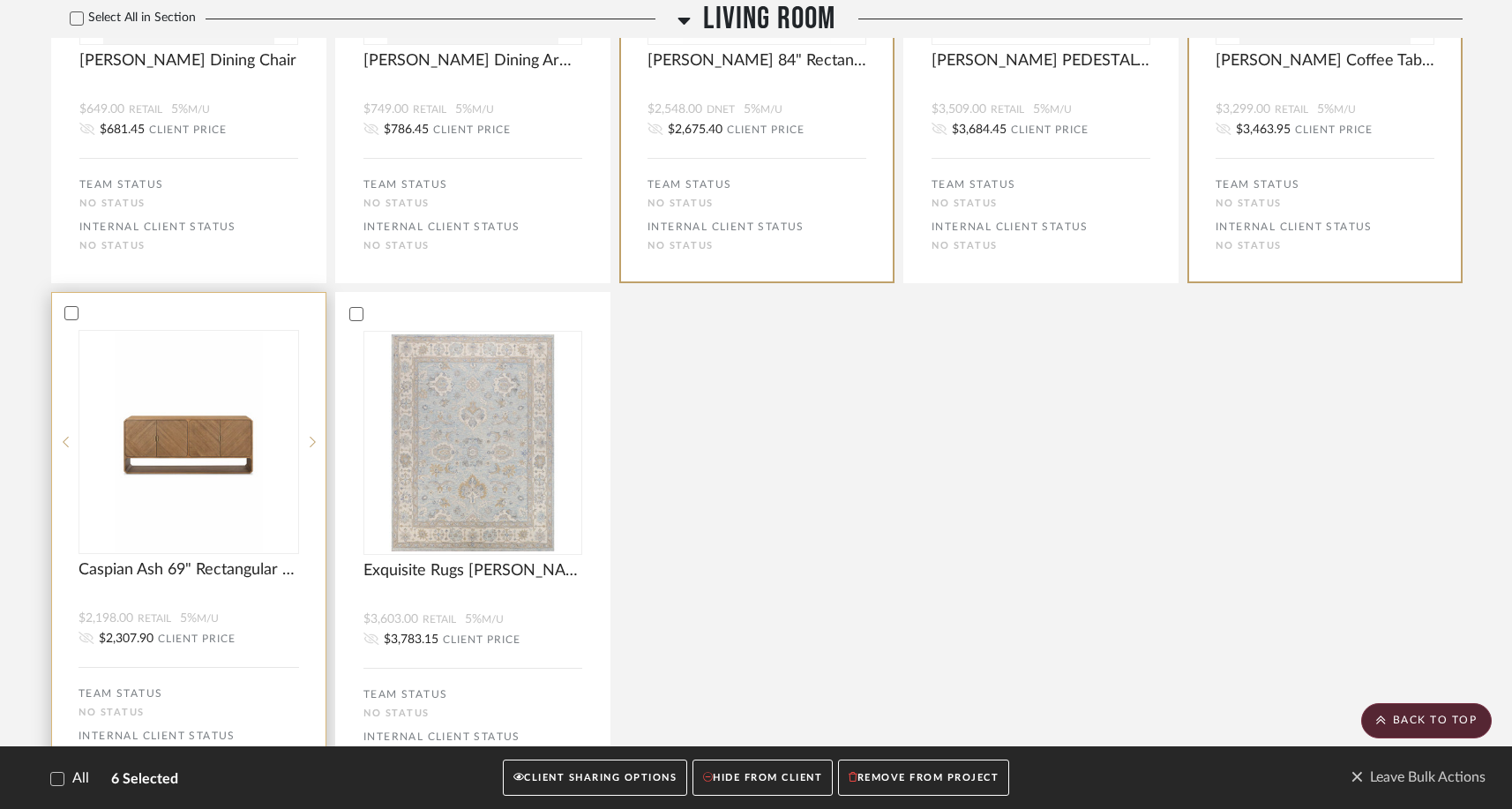
click at [72, 321] on div at bounding box center [189, 313] width 273 height 16
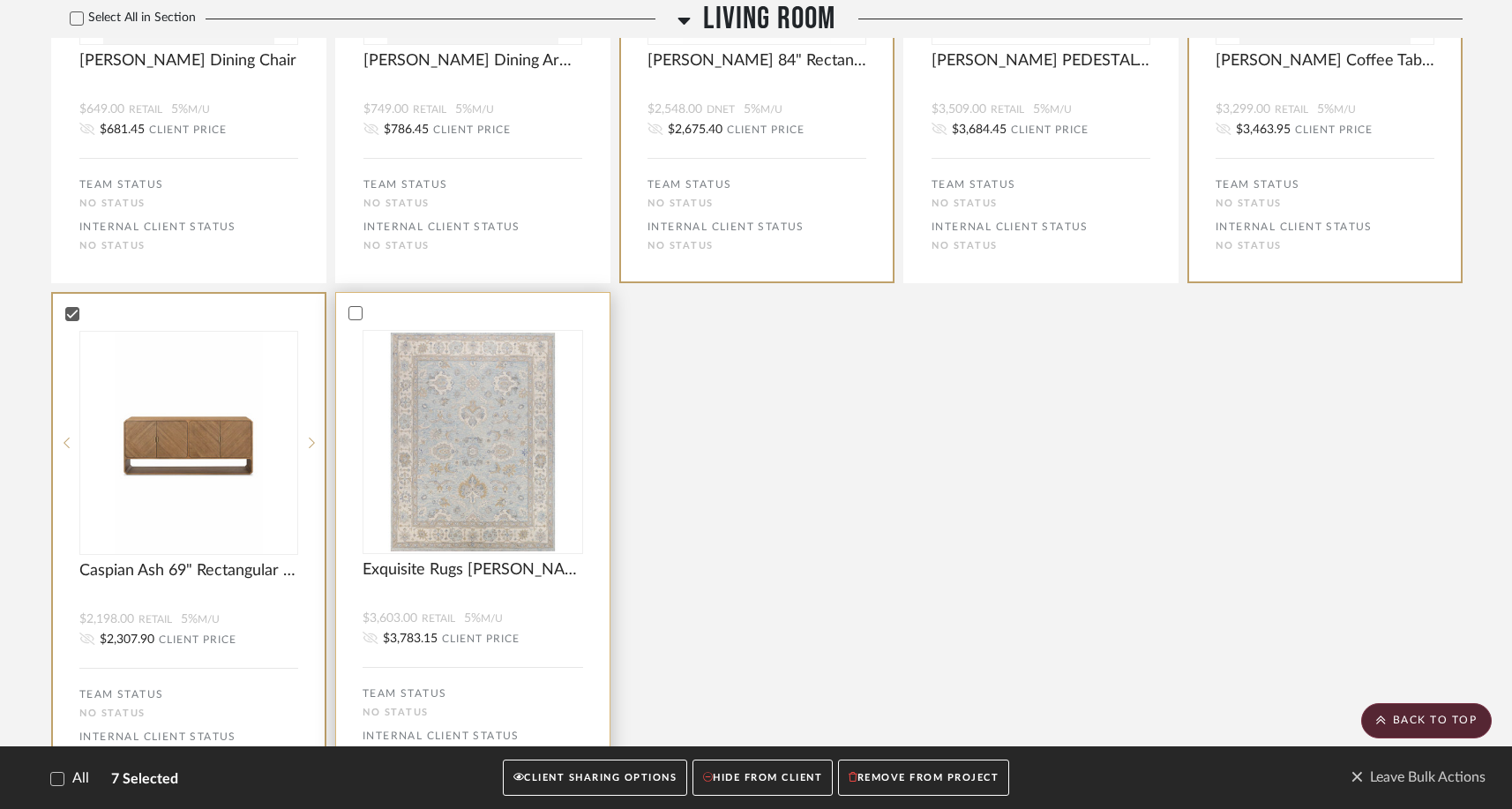
click at [368, 328] on bulk-actions-tile "Exquisite Rugs Marietta Oushak Handmade Hand-Tufted New Zealand Wool On Canvas …" at bounding box center [473, 542] width 275 height 499
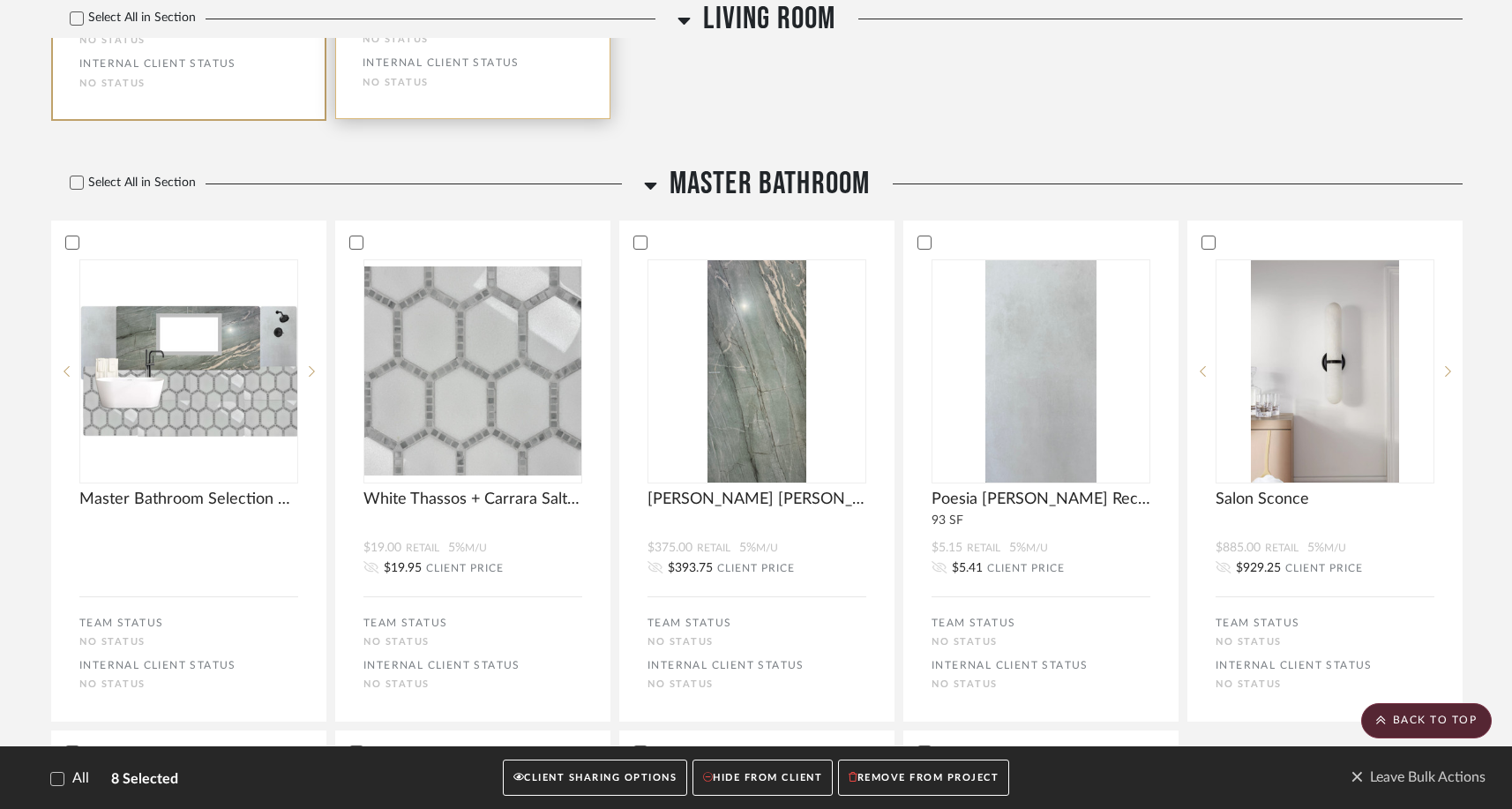
scroll to position [1969, 0]
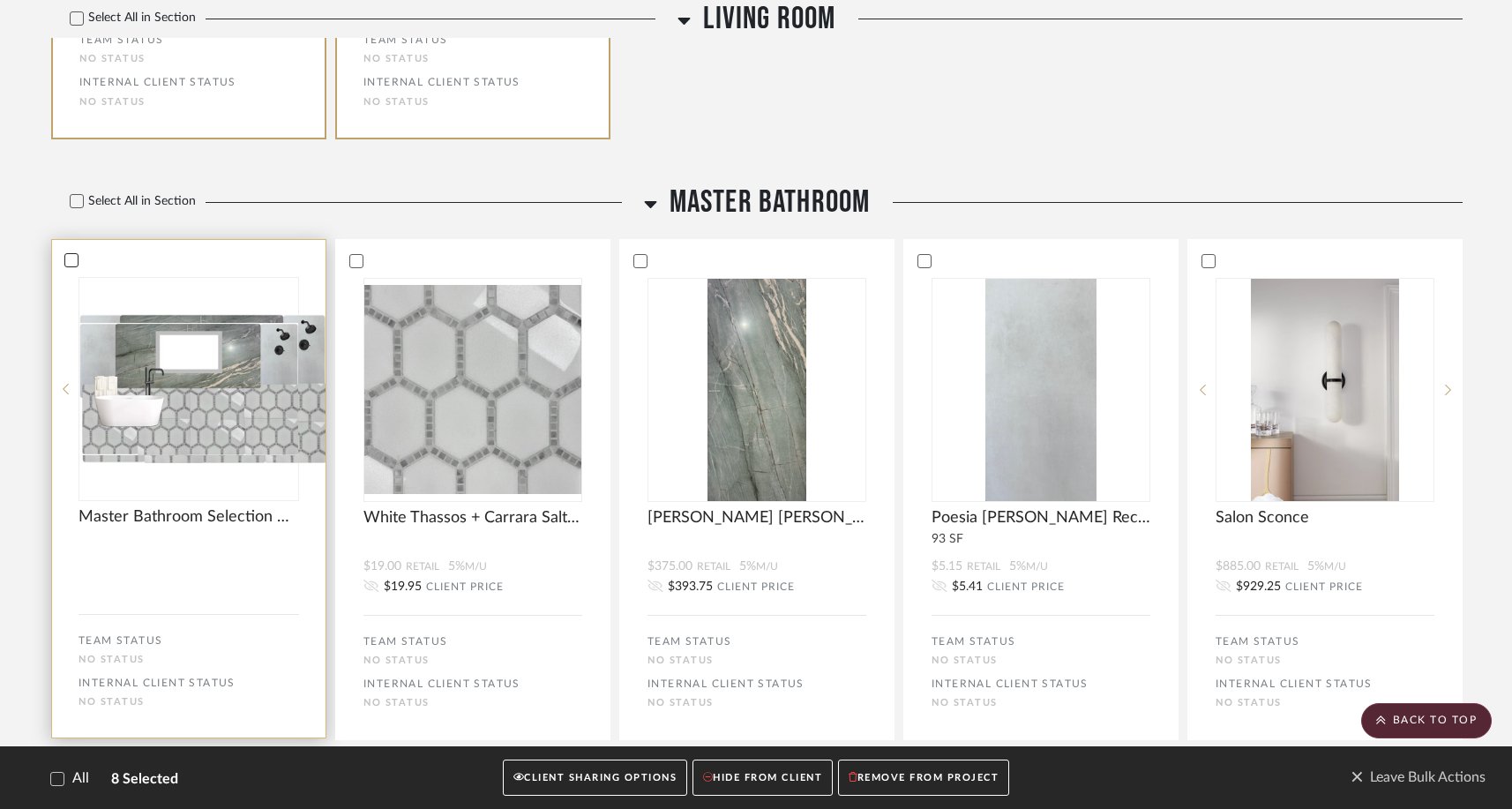
click at [78, 268] on div at bounding box center [71, 260] width 14 height 14
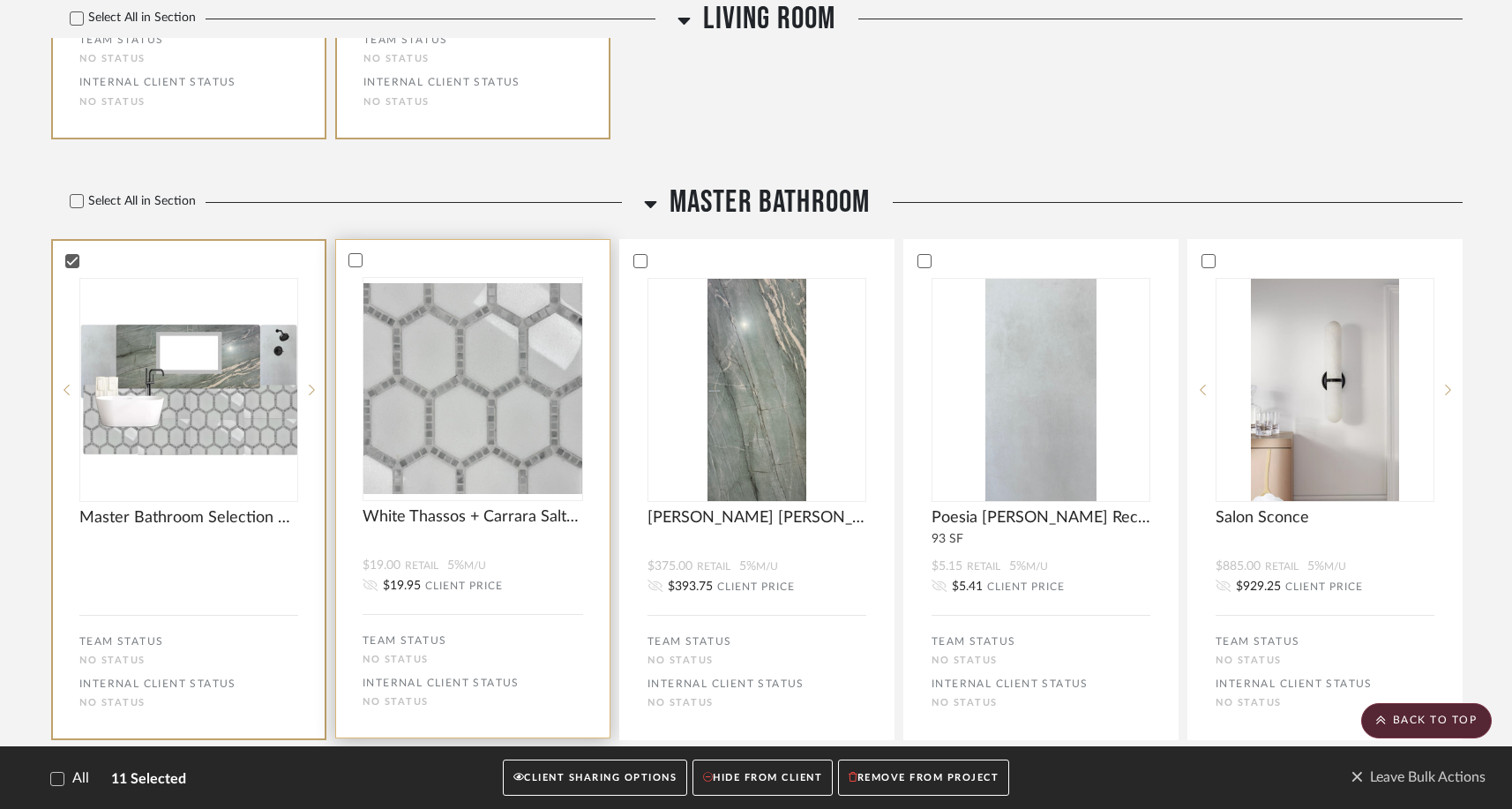
click at [363, 269] on div at bounding box center [473, 260] width 273 height 16
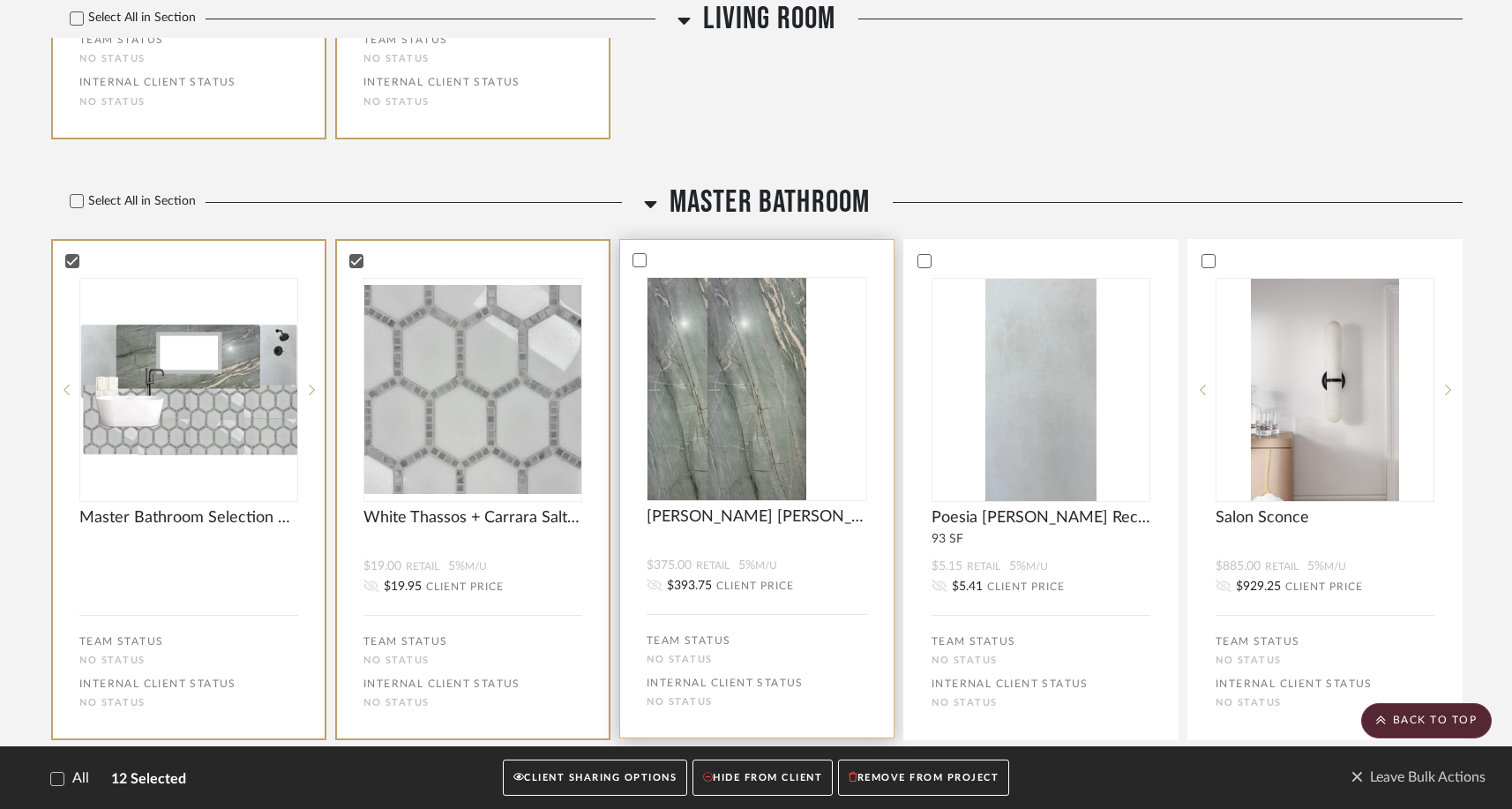
click at [639, 281] on bulk-actions-tile "Tiffany Green Matt Honed Porcelain Slab $375.00 Retail 5% M/U $393.75 CLIENT PR…" at bounding box center [756, 489] width 275 height 499
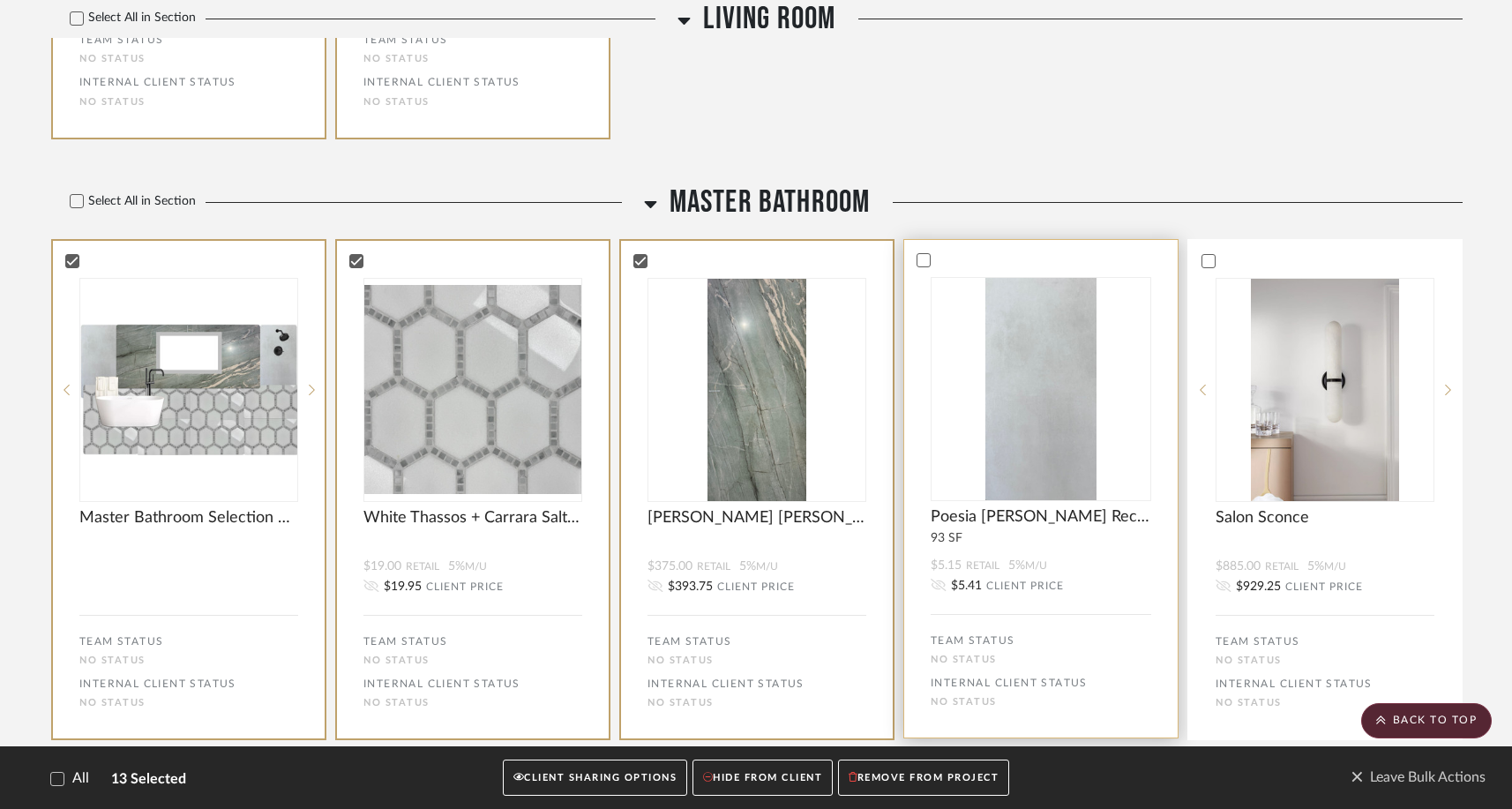
click at [968, 269] on div at bounding box center [1041, 260] width 273 height 16
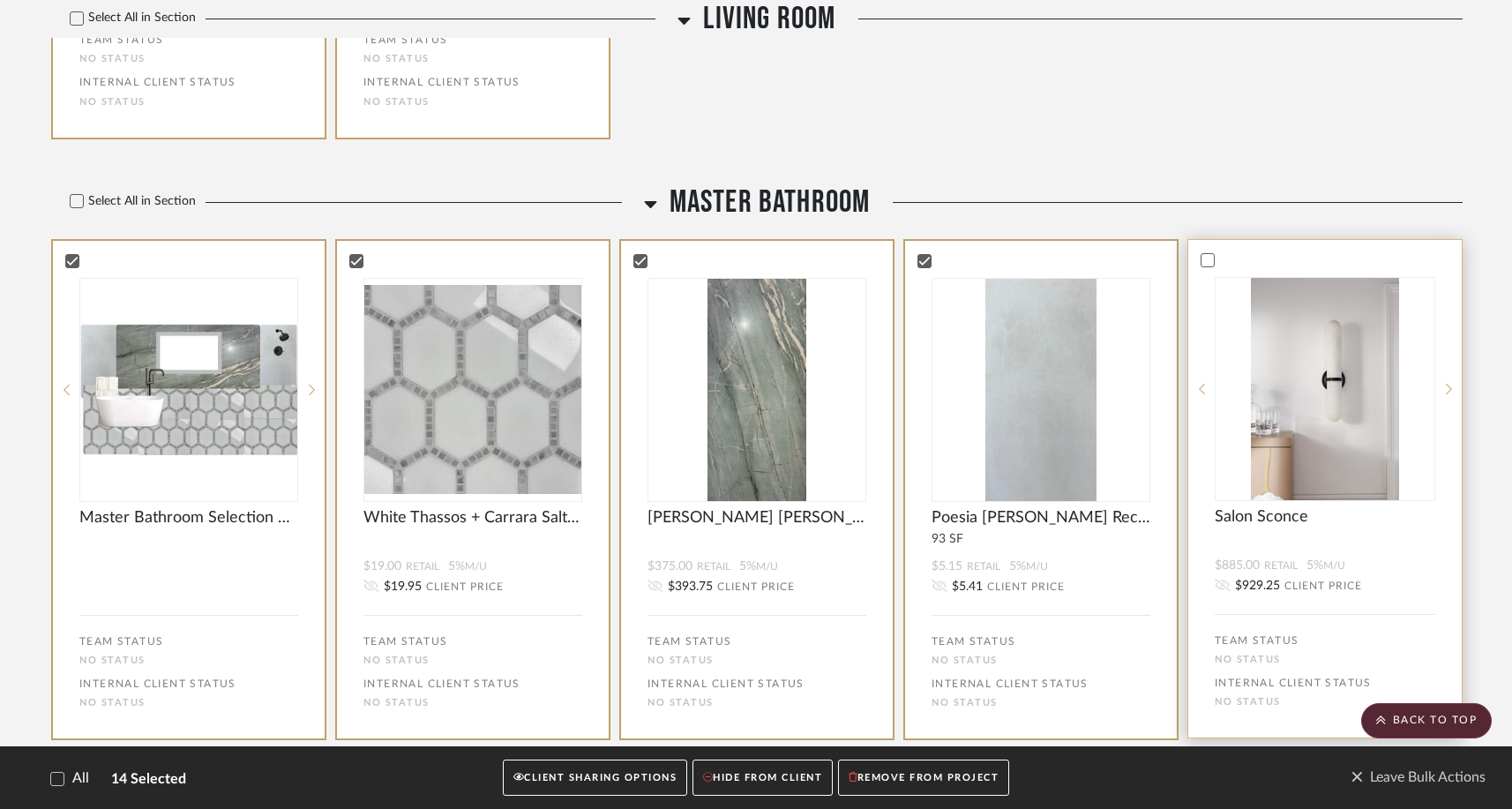
click at [1184, 282] on bulk-actions-tile "Salon Sconce $885.00 Retail 5% M/U $929.25 CLIENT PRICE TEAM STATUS No STATUS I…" at bounding box center [1325, 489] width 275 height 499
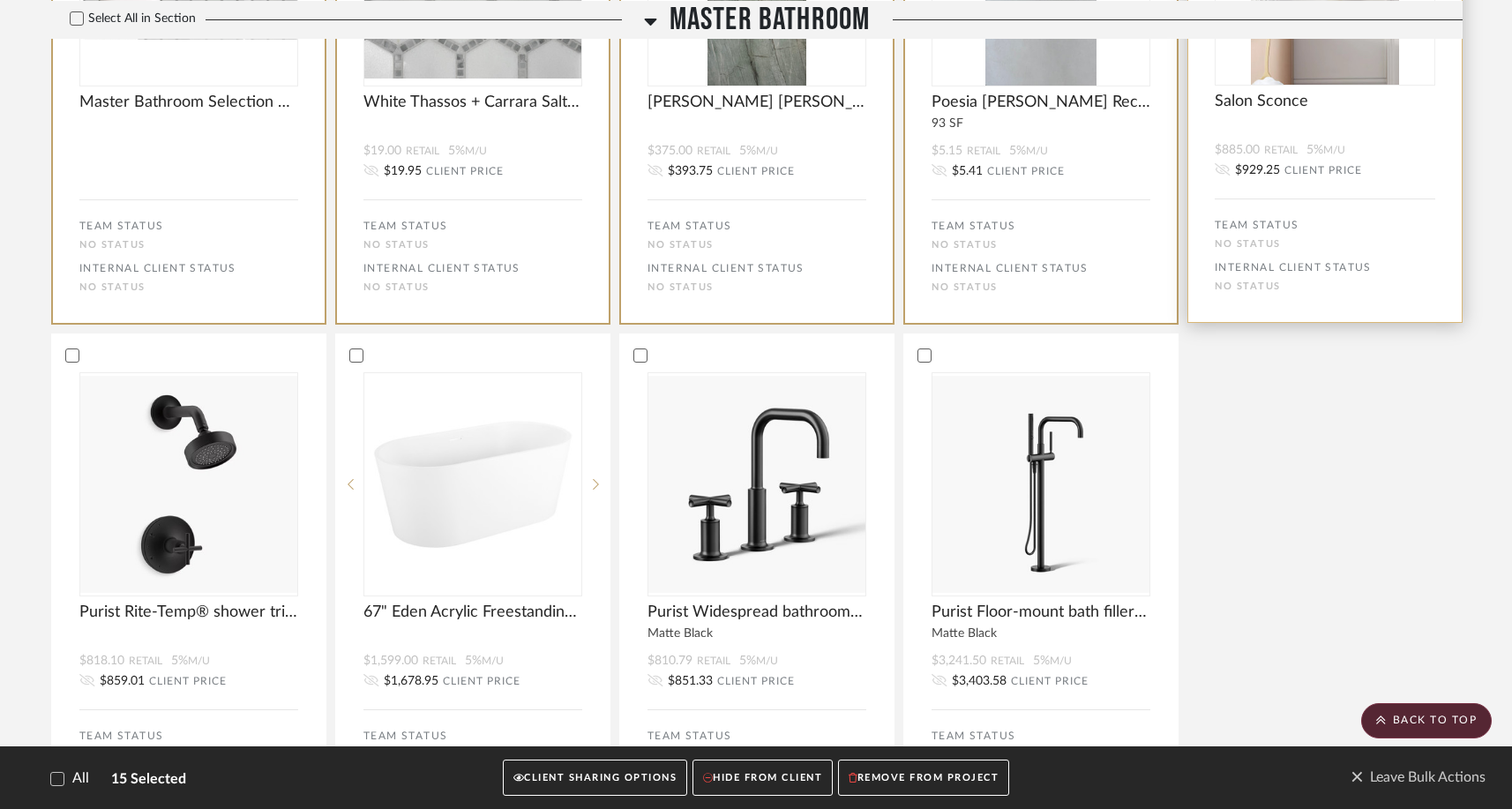
scroll to position [2495, 0]
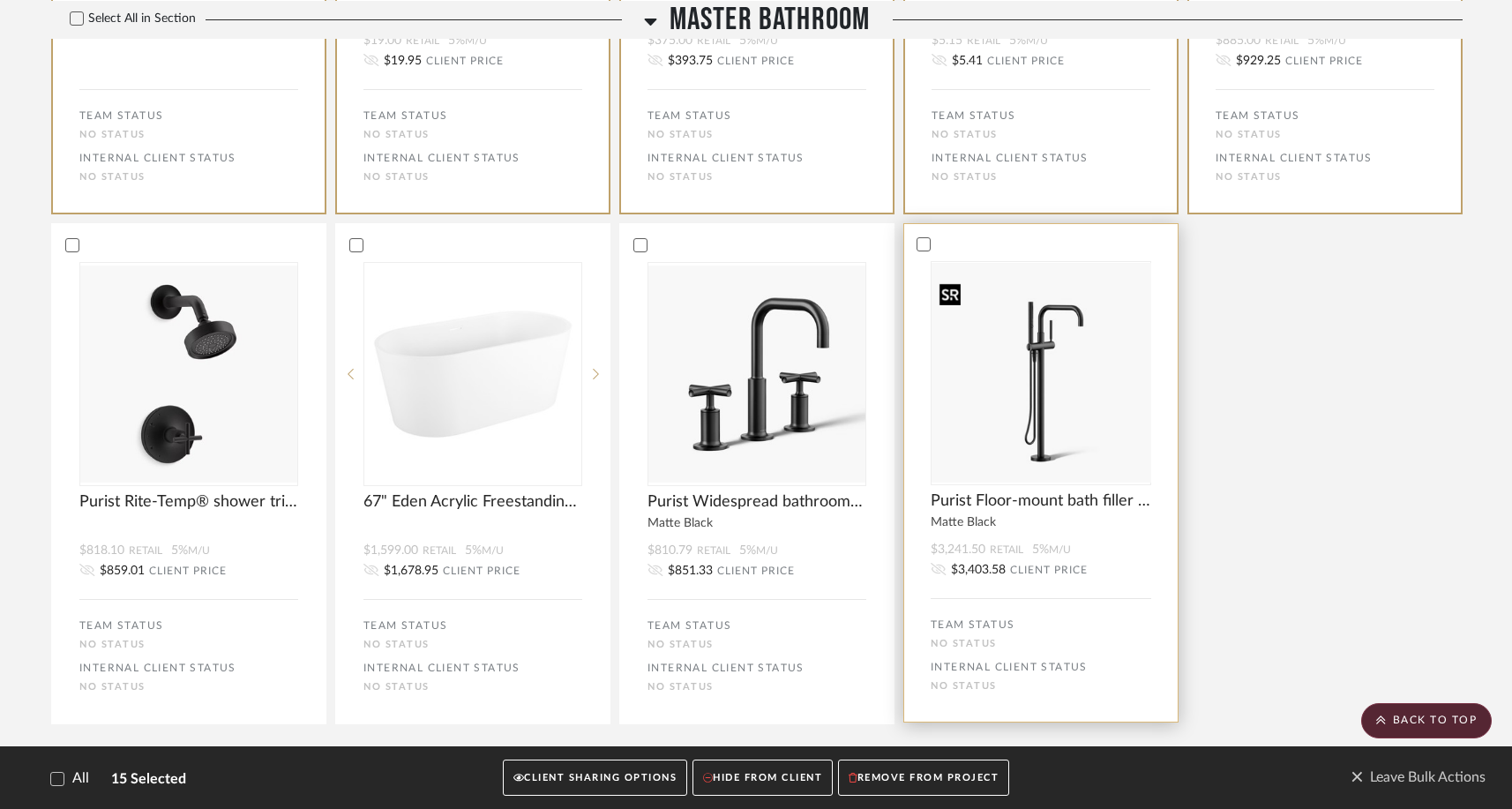
click at [937, 350] on img at bounding box center [1040, 373] width 218 height 218
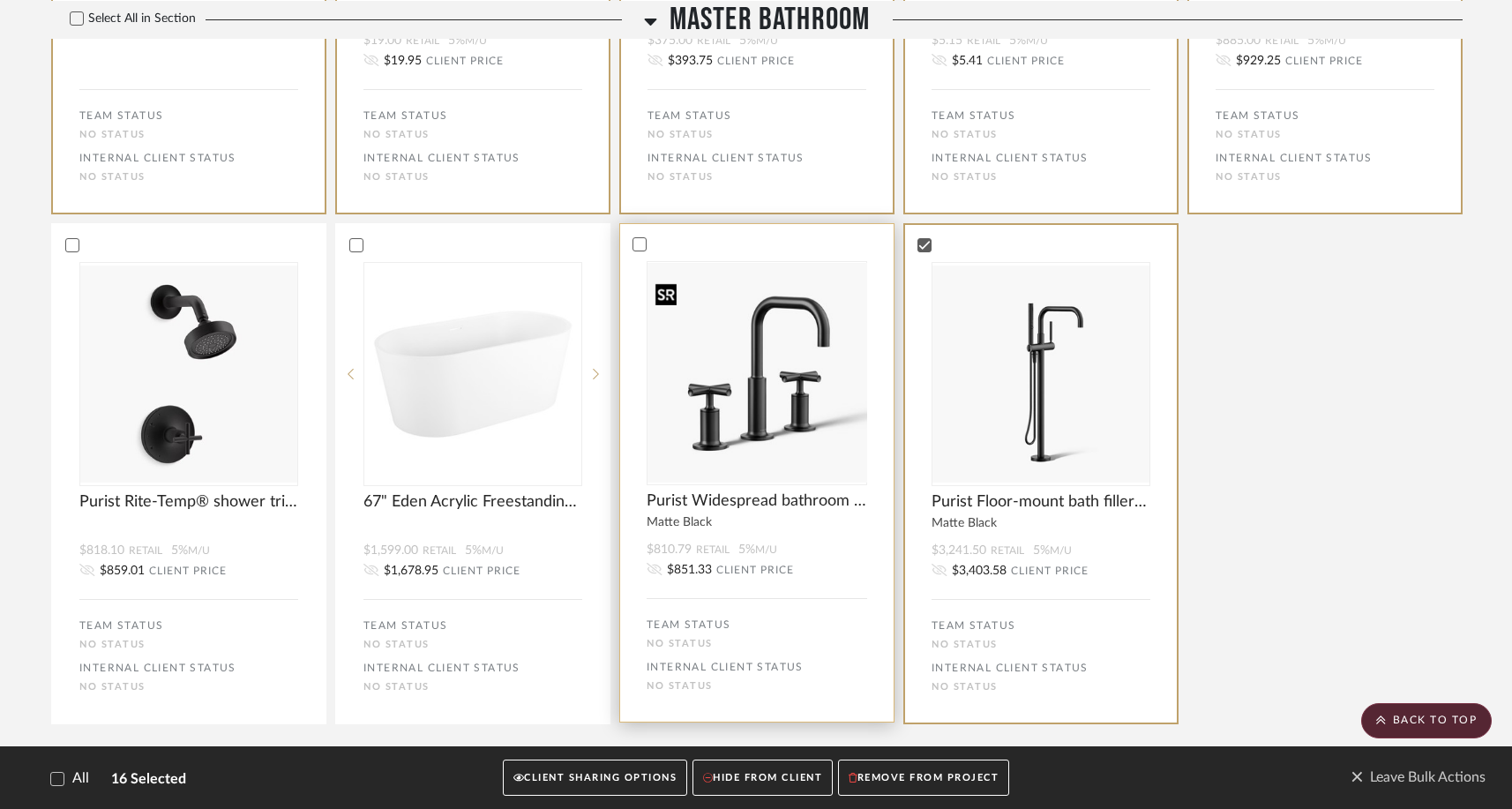
click at [750, 345] on img at bounding box center [756, 373] width 218 height 218
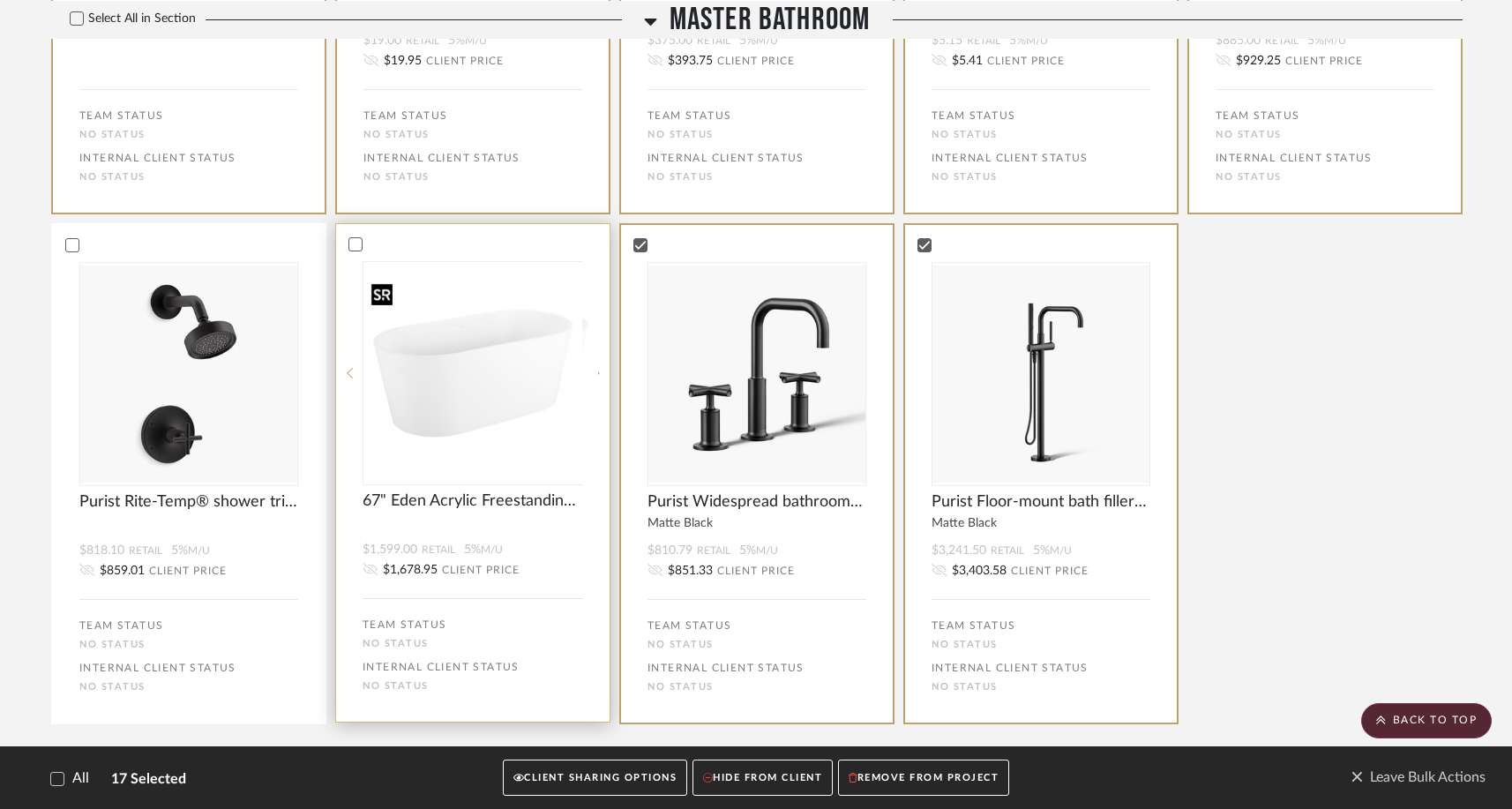
click at [510, 357] on img at bounding box center [473, 373] width 218 height 218
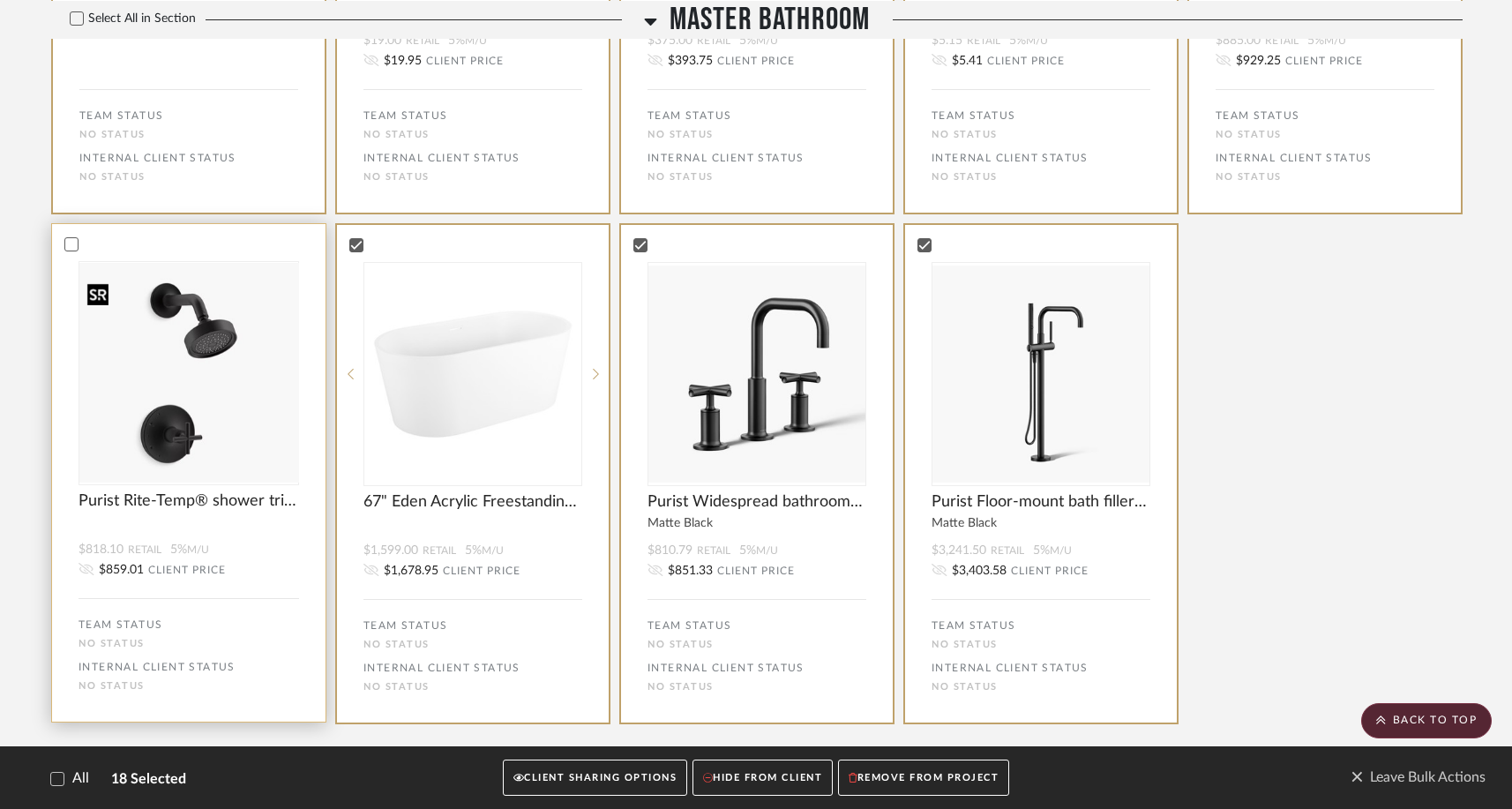
click at [278, 361] on img at bounding box center [189, 373] width 218 height 218
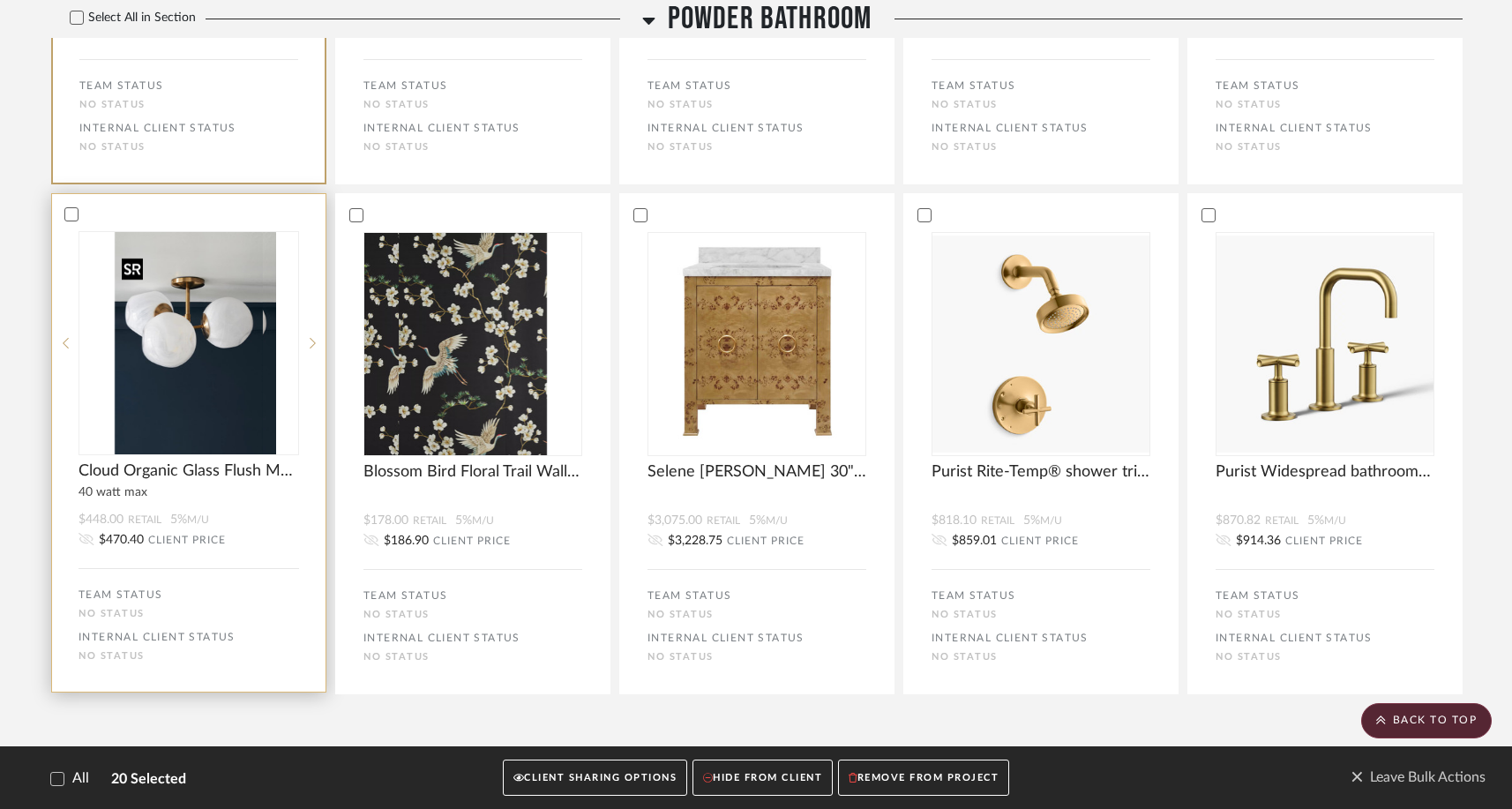
click at [242, 331] on img at bounding box center [189, 343] width 148 height 222
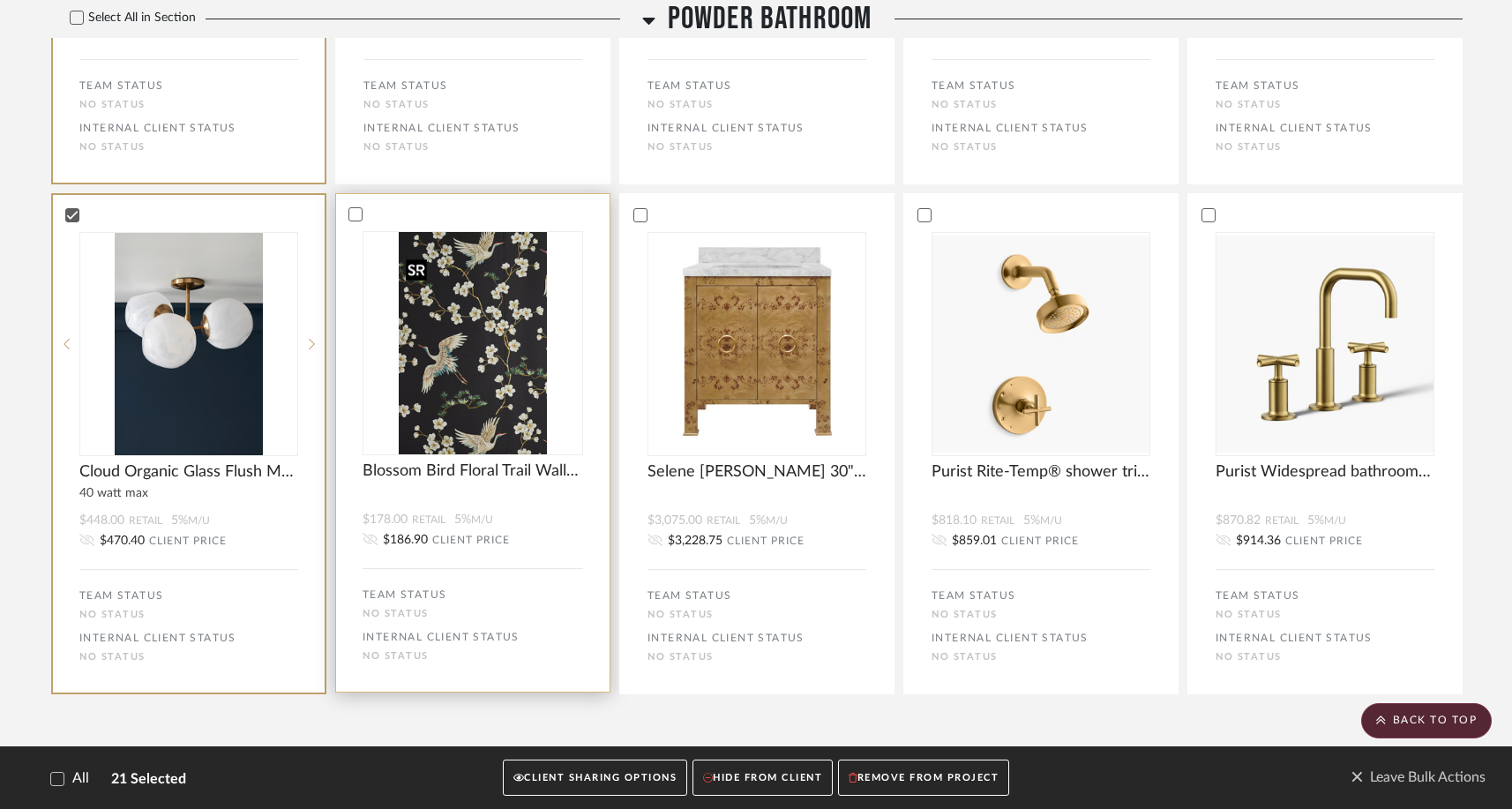
click at [455, 333] on img "0" at bounding box center [473, 343] width 148 height 222
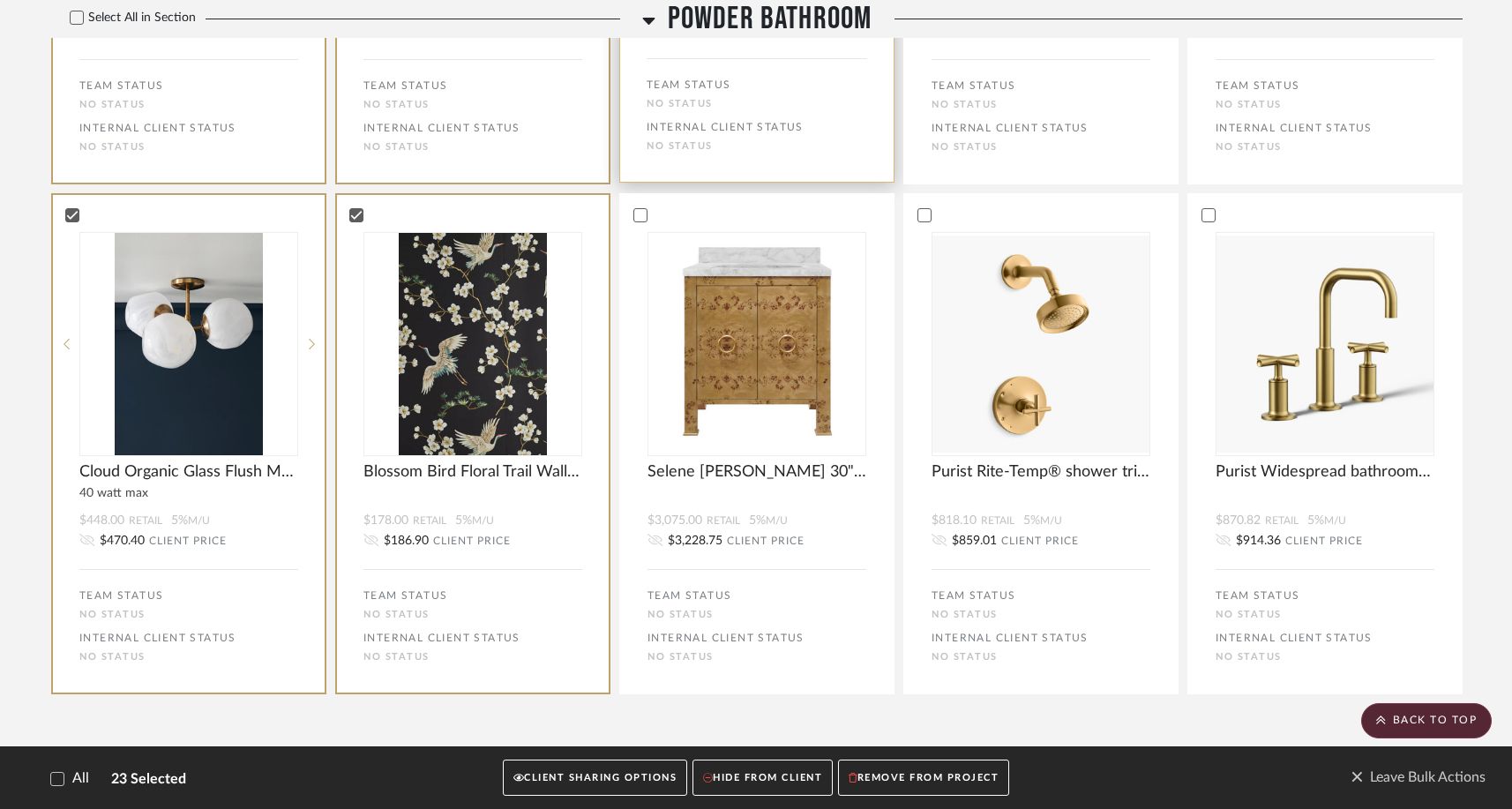
click at [756, 109] on div "No STATUS" at bounding box center [756, 103] width 220 height 11
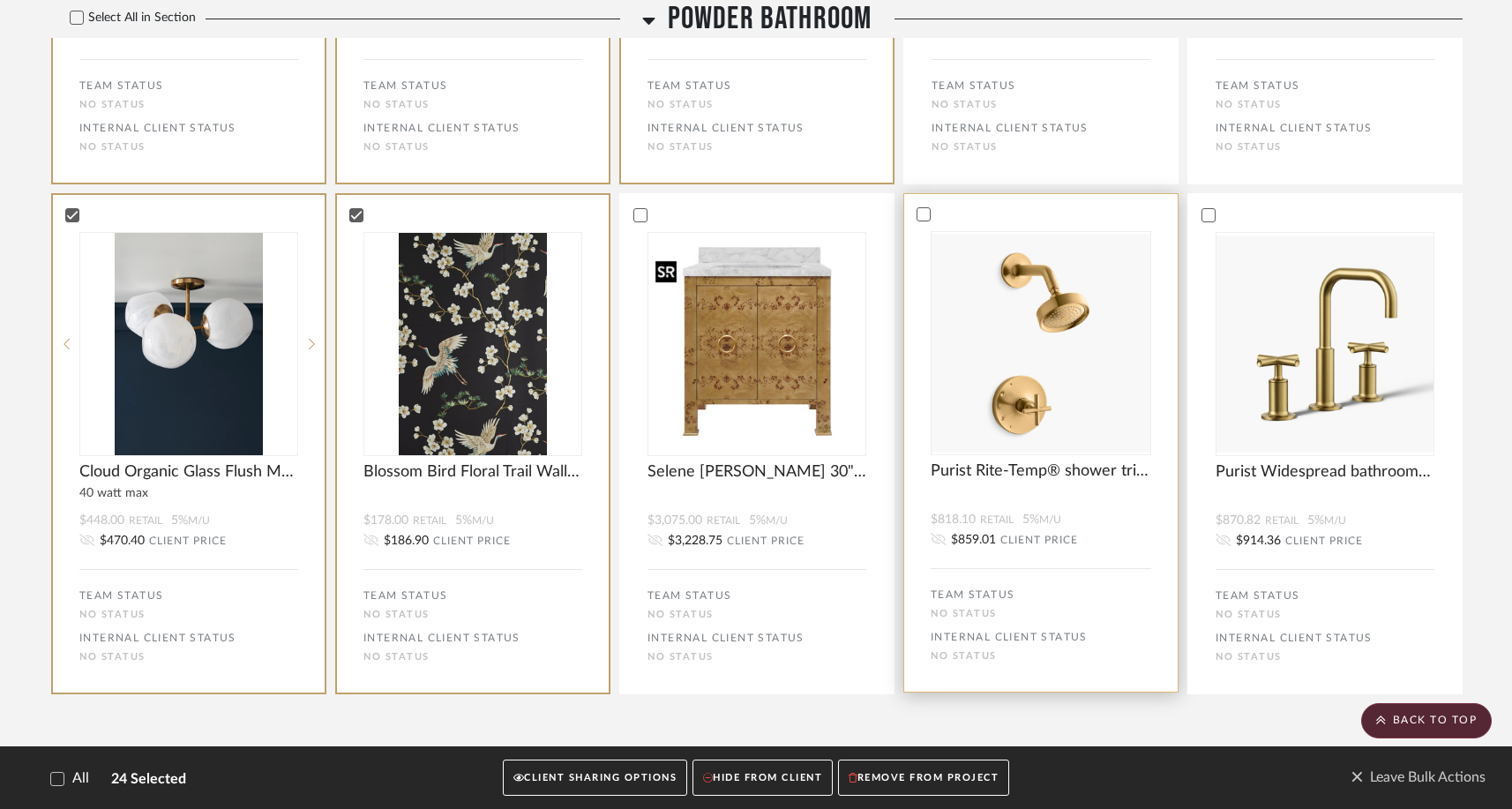
click at [1051, 393] on img at bounding box center [1040, 343] width 218 height 218
click at [1044, 128] on div "TEAM STATUS No STATUS INTERNAL CLIENT STATUS No STATUS" at bounding box center [1040, 104] width 220 height 94
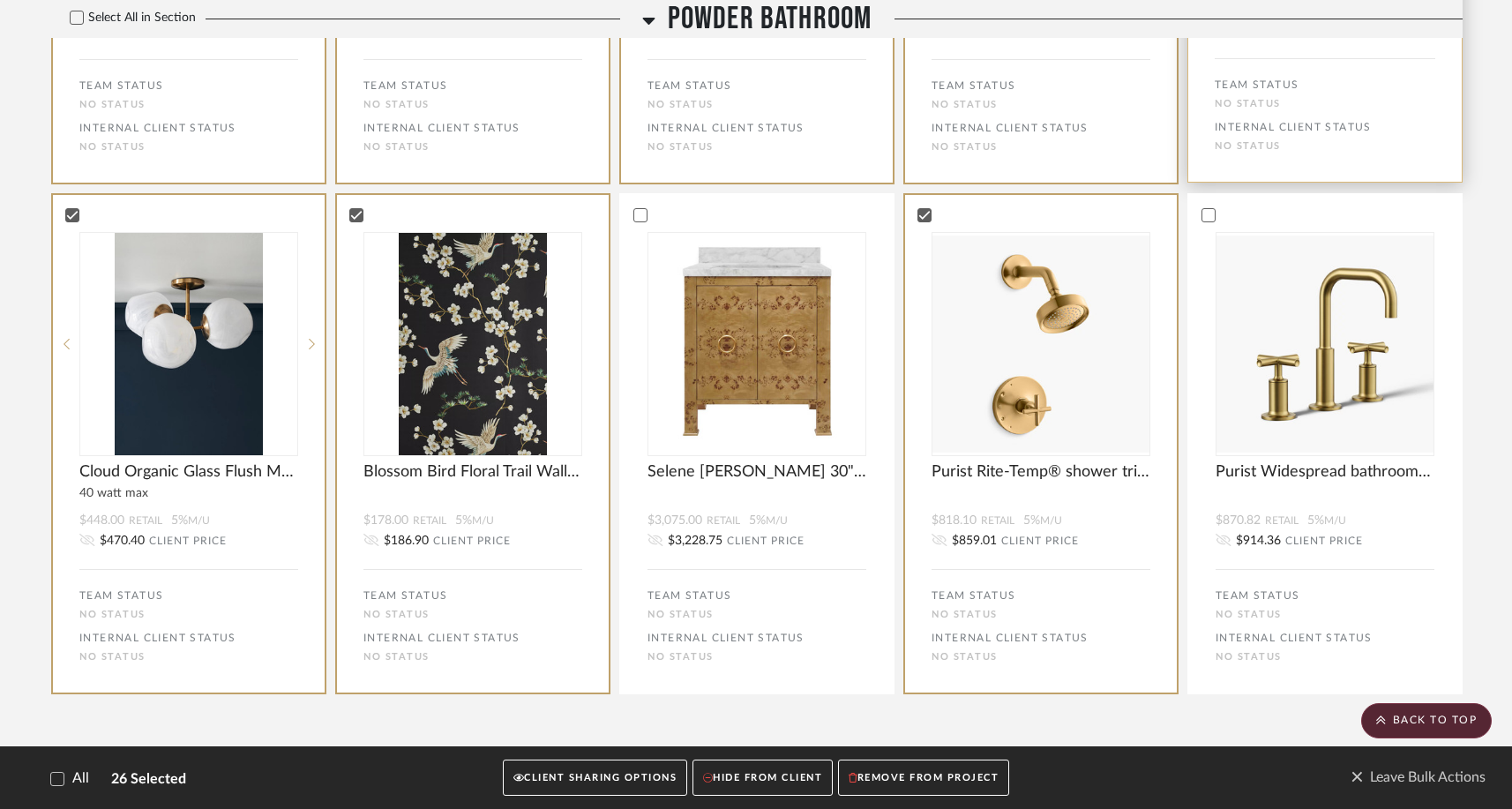
click at [1184, 136] on label "INTERNAL CLIENT STATUS" at bounding box center [1293, 127] width 157 height 18
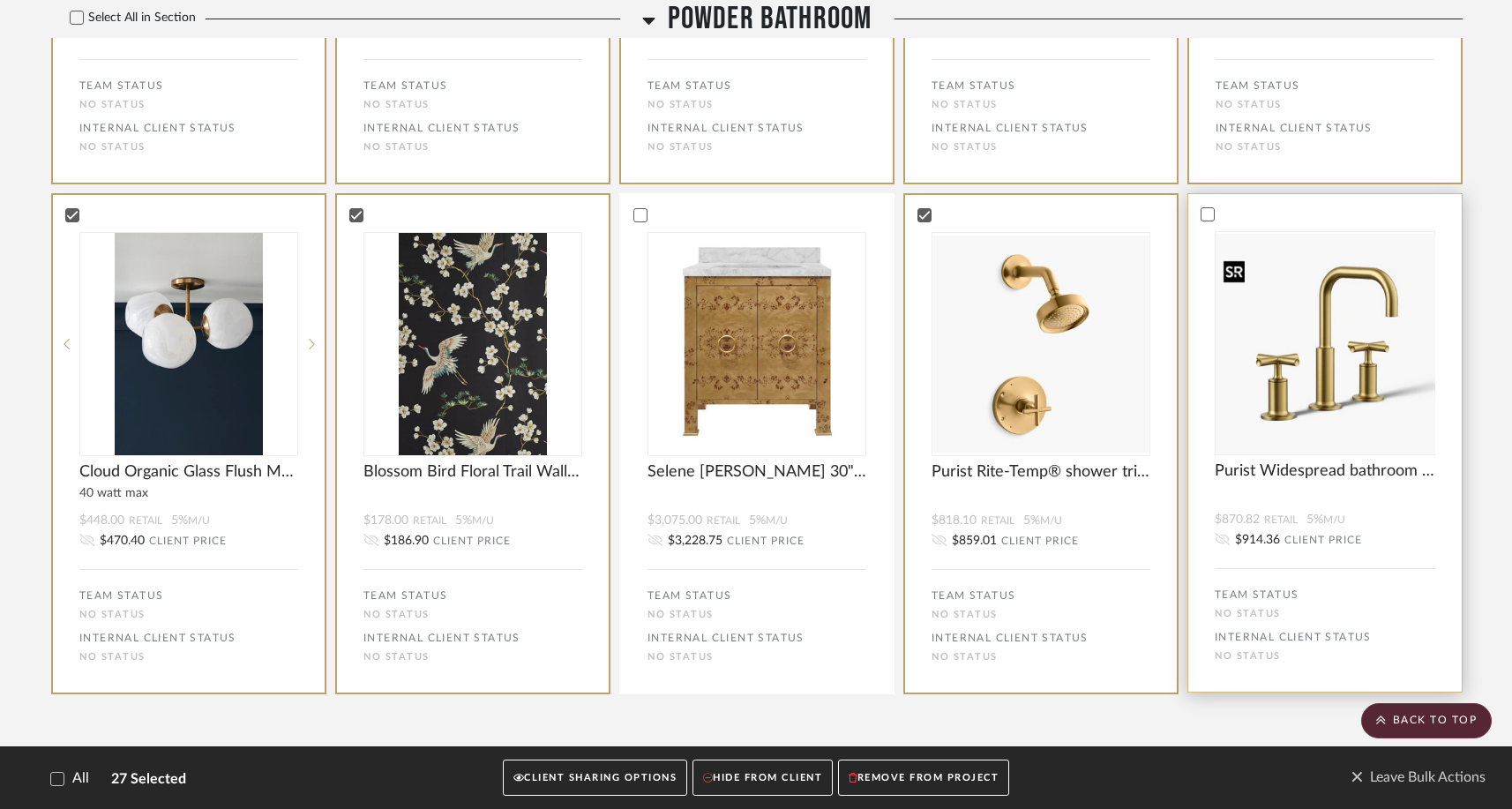
click at [1184, 295] on img at bounding box center [1325, 343] width 218 height 218
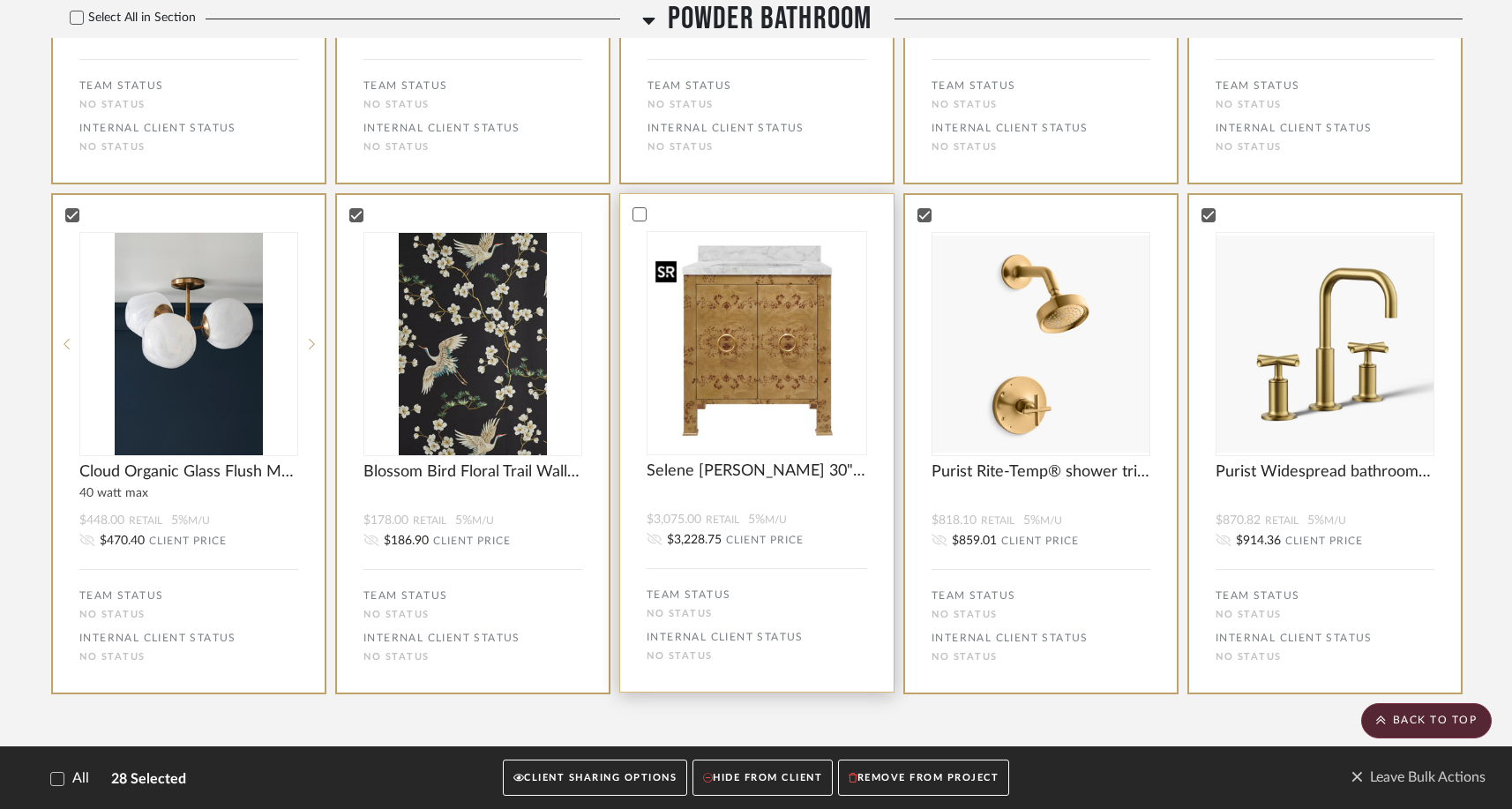
click at [727, 268] on img "0" at bounding box center [756, 343] width 218 height 218
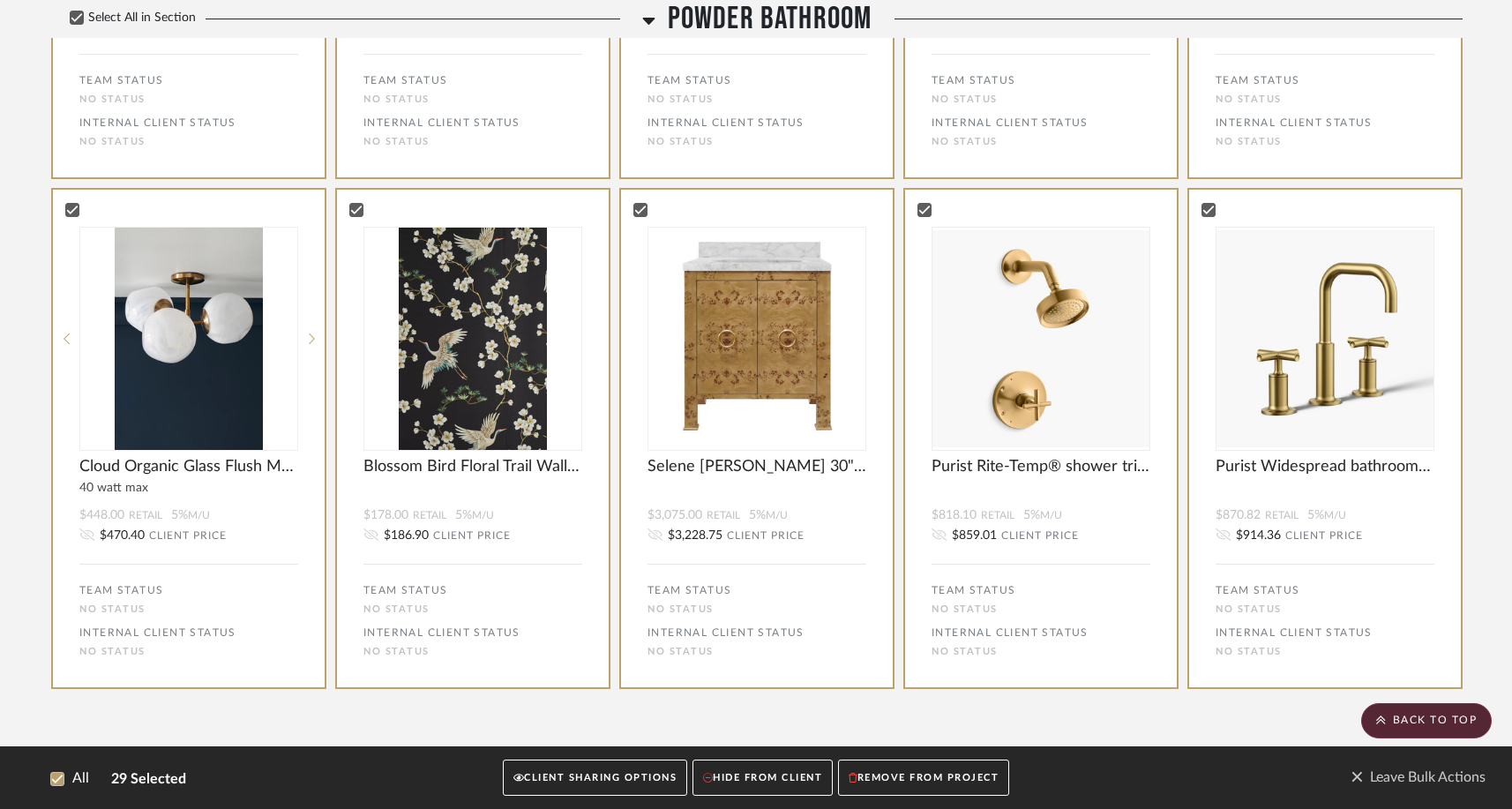
click at [594, 776] on button "CLIENT SHARING OPTIONS" at bounding box center [595, 778] width 184 height 36
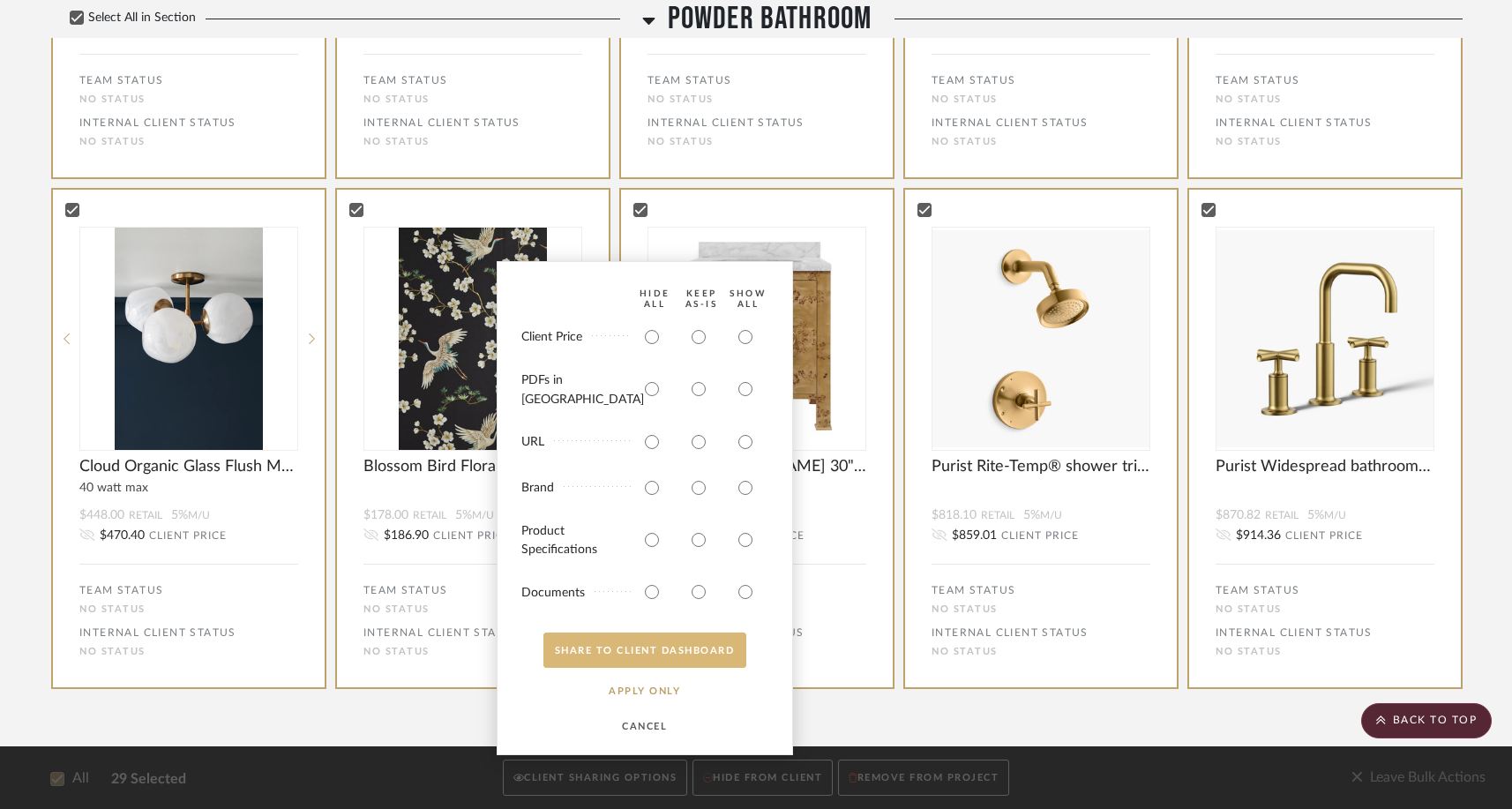
click at [660, 651] on button "SHARE TO CLIENT Dashboard" at bounding box center [644, 649] width 203 height 35
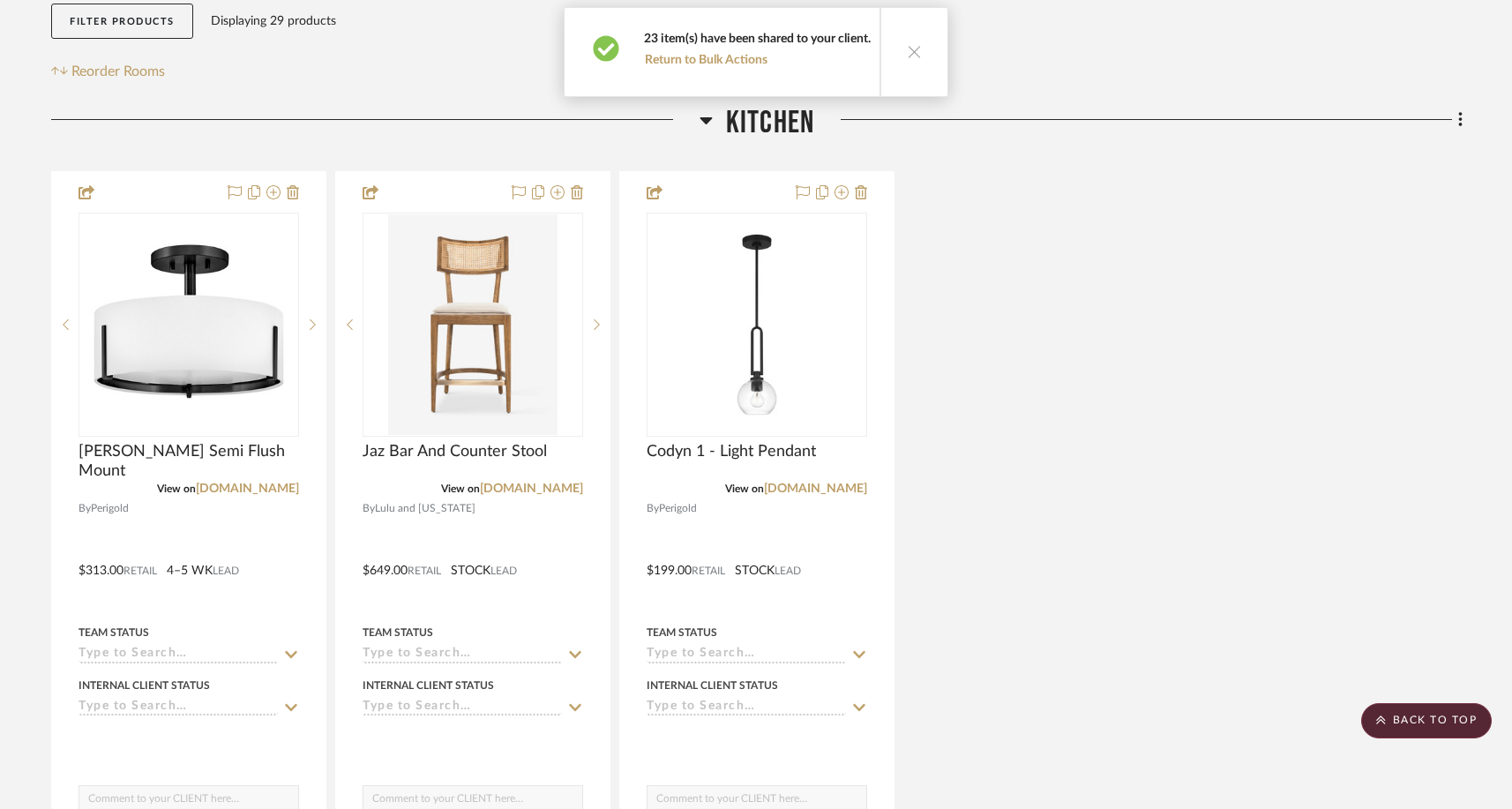
scroll to position [0, 0]
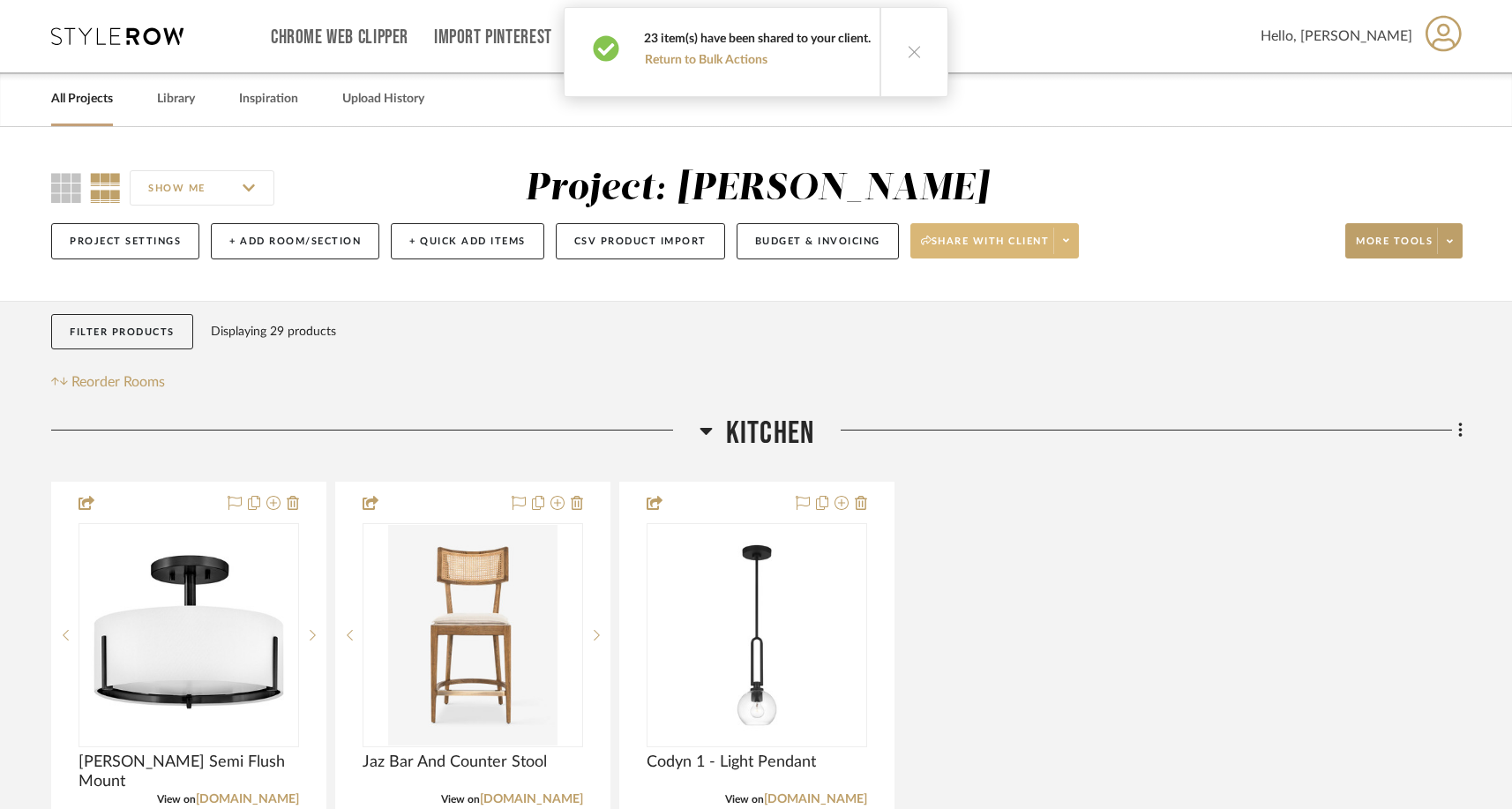
click at [1074, 234] on span at bounding box center [1066, 241] width 25 height 27
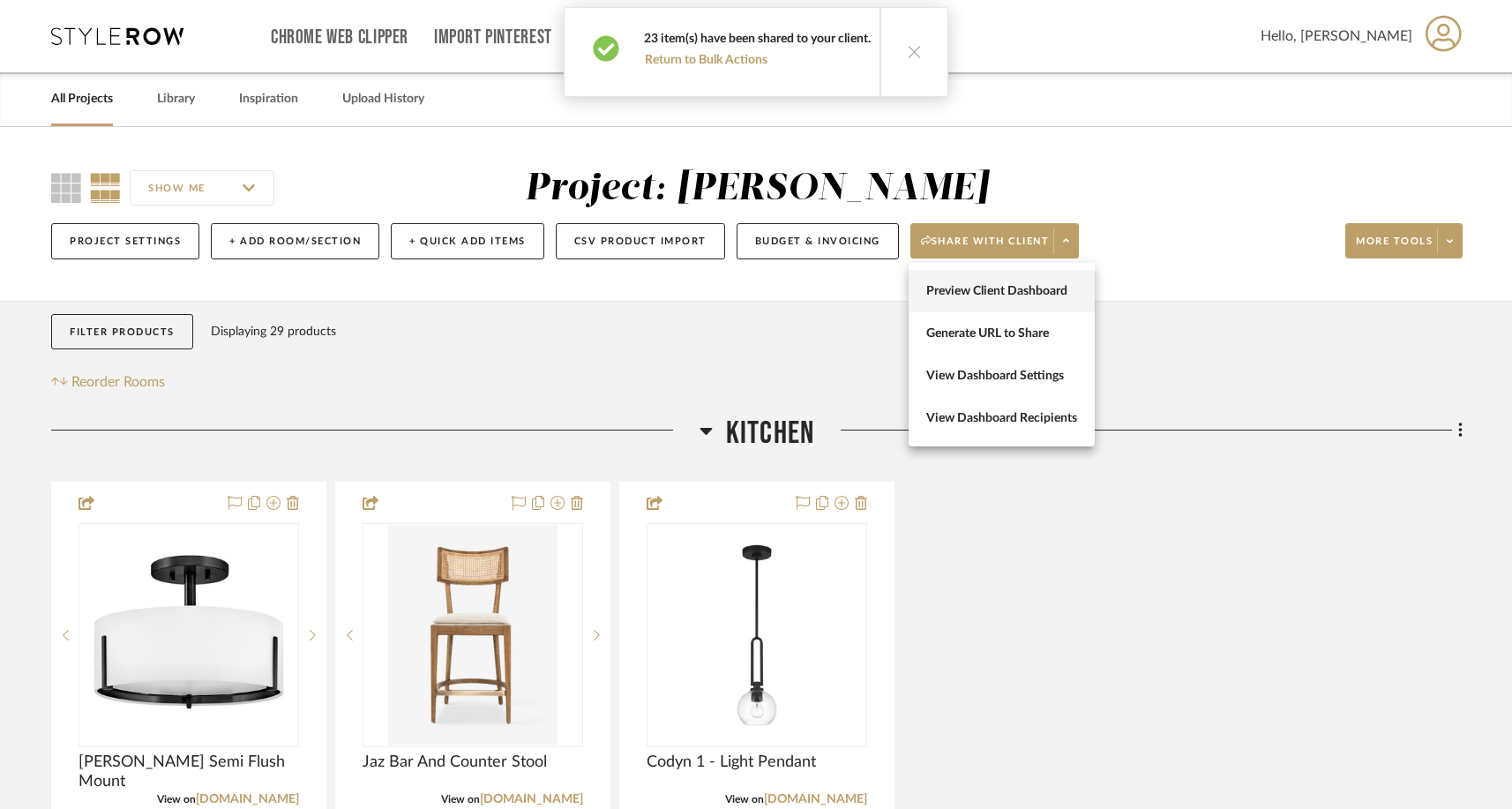
click at [1005, 299] on button "Preview Client Dashboard" at bounding box center [1001, 291] width 186 height 43
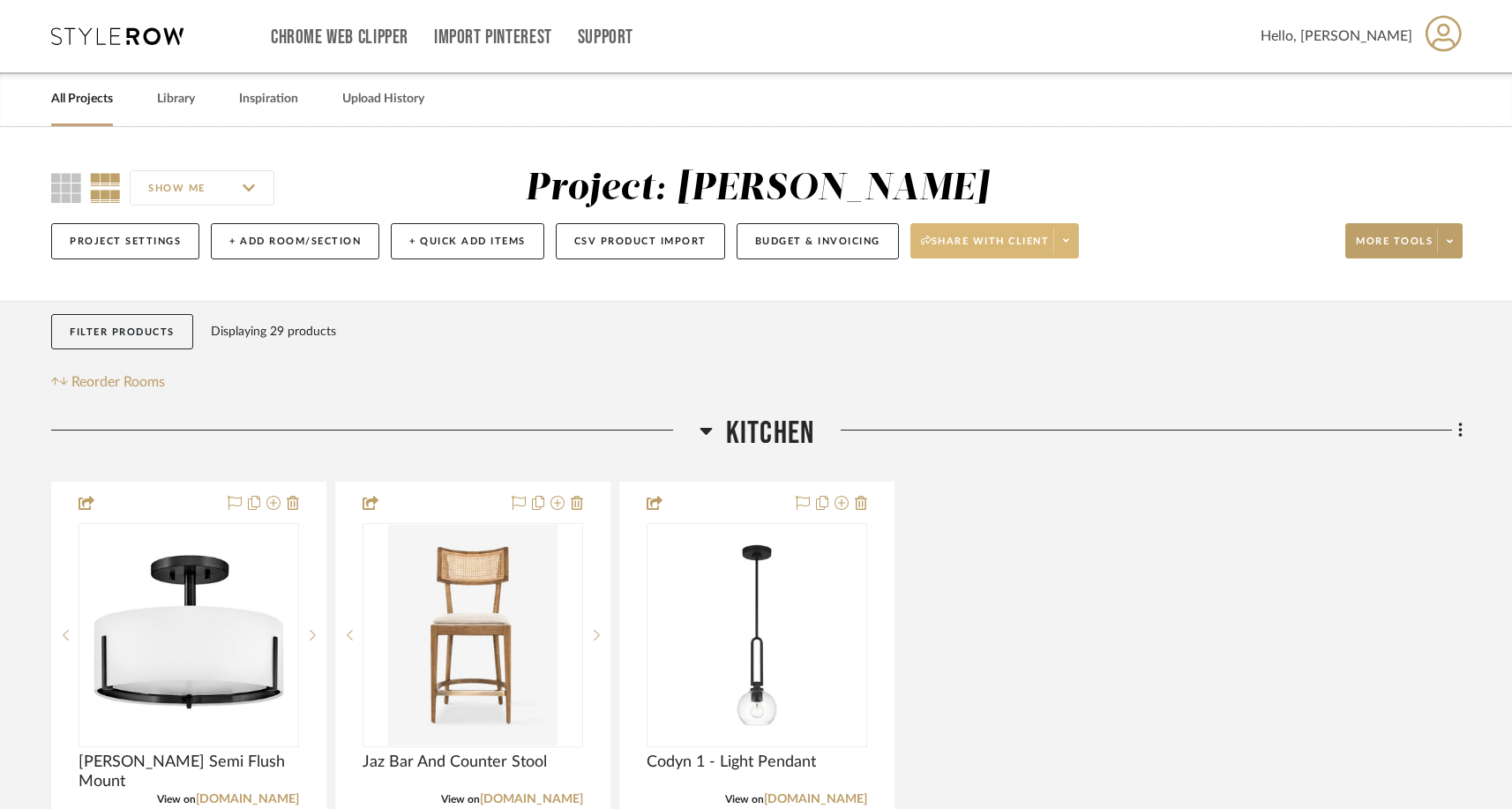
click at [1073, 246] on span at bounding box center [1066, 241] width 25 height 27
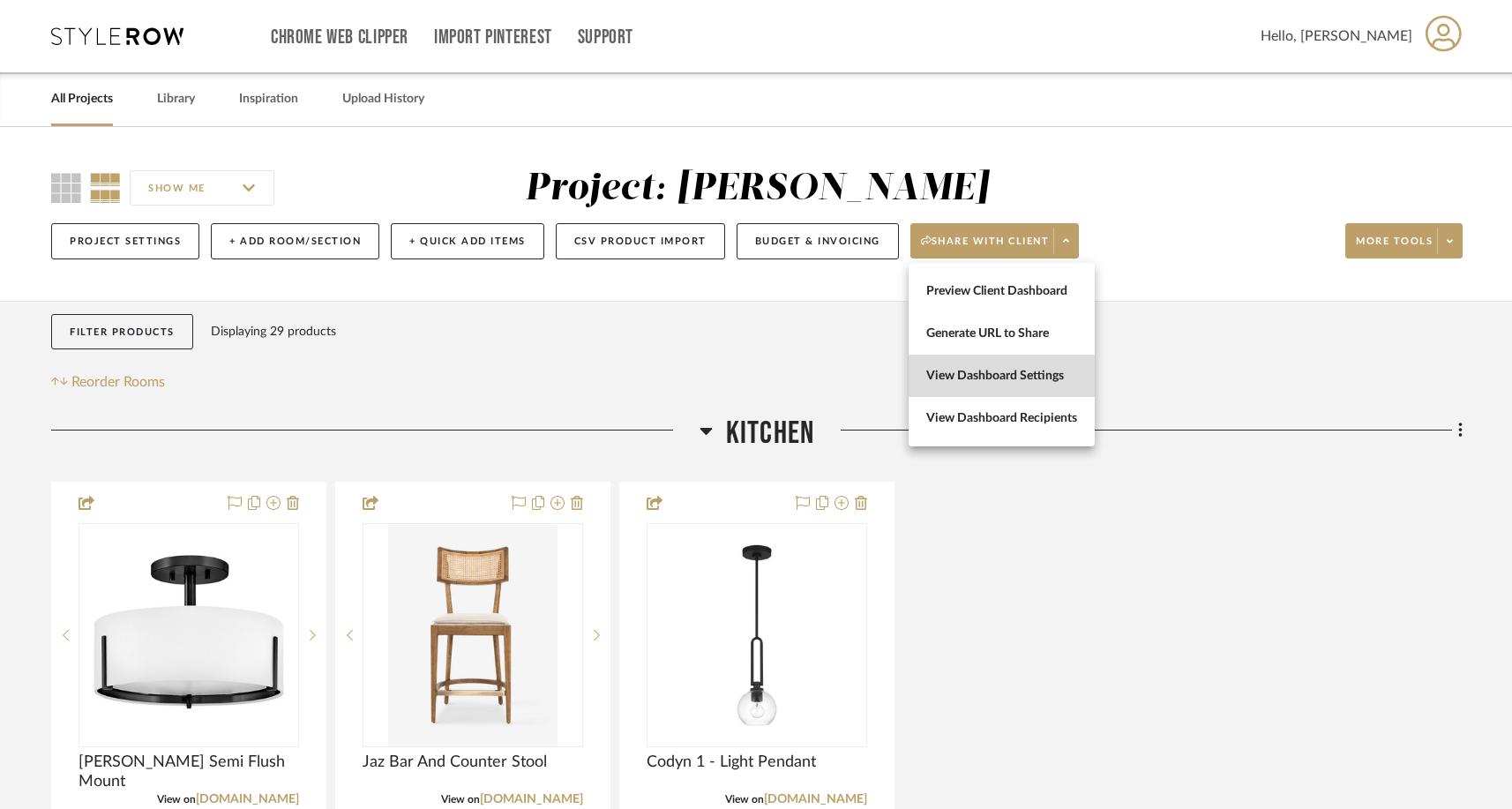
click at [993, 379] on span "View Dashboard Settings" at bounding box center [1001, 376] width 151 height 15
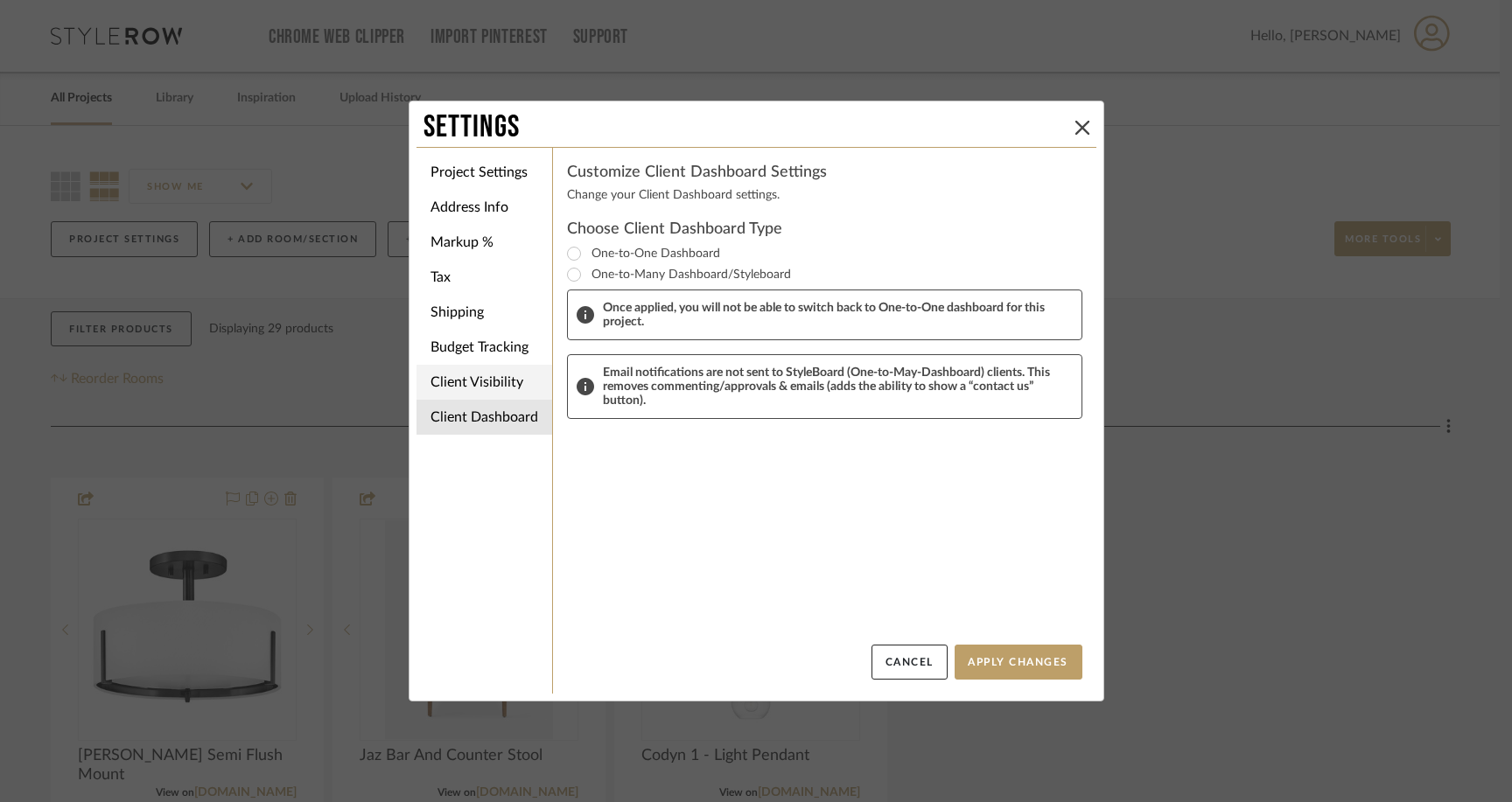
click at [467, 376] on li "Client Visibility" at bounding box center [484, 382] width 136 height 35
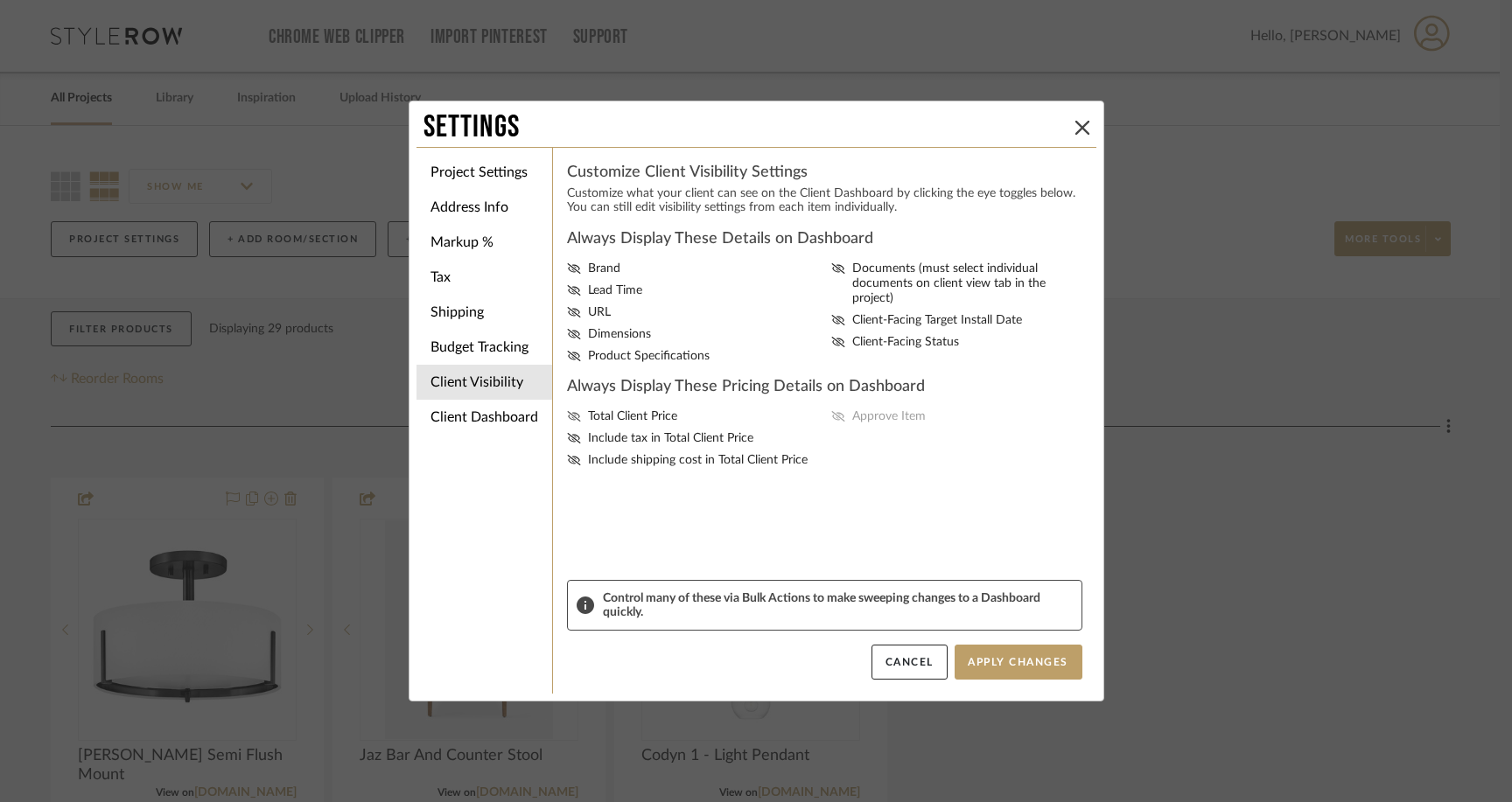
click at [567, 422] on icon at bounding box center [573, 416] width 14 height 10
click at [0, 0] on input "Total Client Price" at bounding box center [0, 0] width 0 height 0
click at [833, 422] on icon at bounding box center [838, 416] width 14 height 10
click at [0, 0] on input "Approve Item" at bounding box center [0, 0] width 0 height 0
click at [1014, 667] on button "Apply Changes" at bounding box center [1019, 662] width 128 height 35
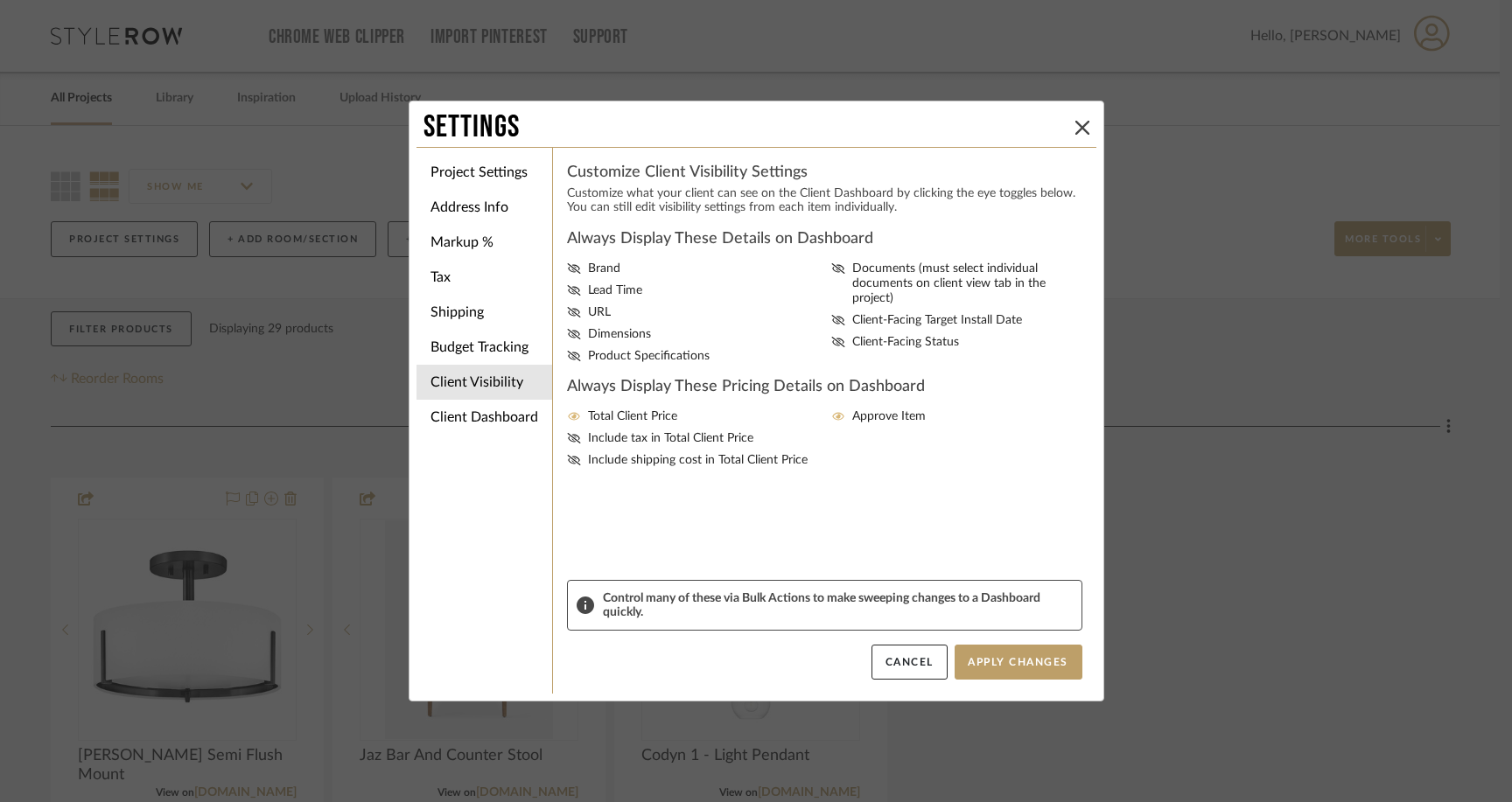
click at [1059, 123] on div "Settings" at bounding box center [746, 127] width 645 height 39
click at [1075, 120] on icon at bounding box center [1082, 127] width 14 height 14
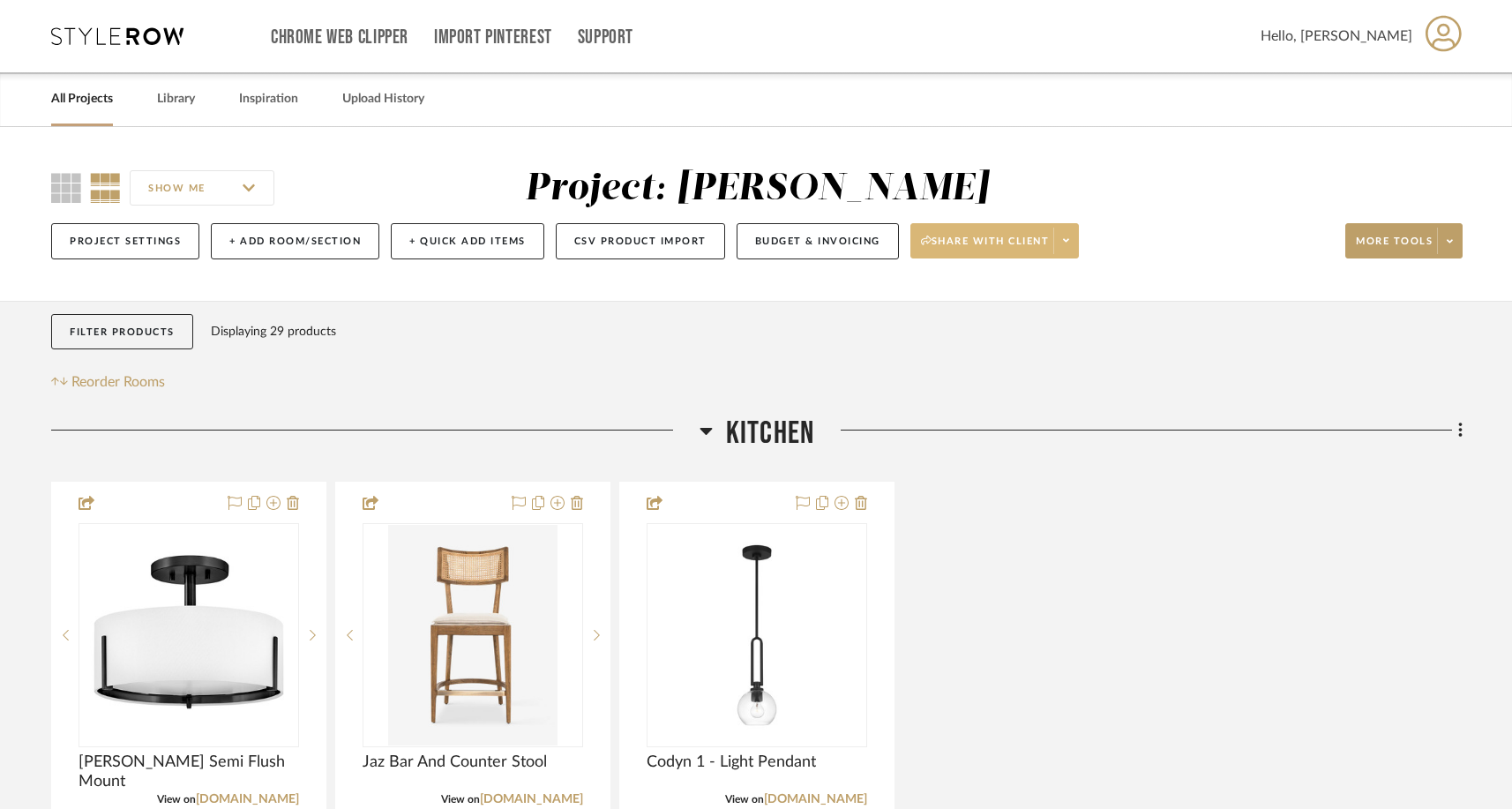
click at [1078, 240] on span at bounding box center [1066, 241] width 25 height 27
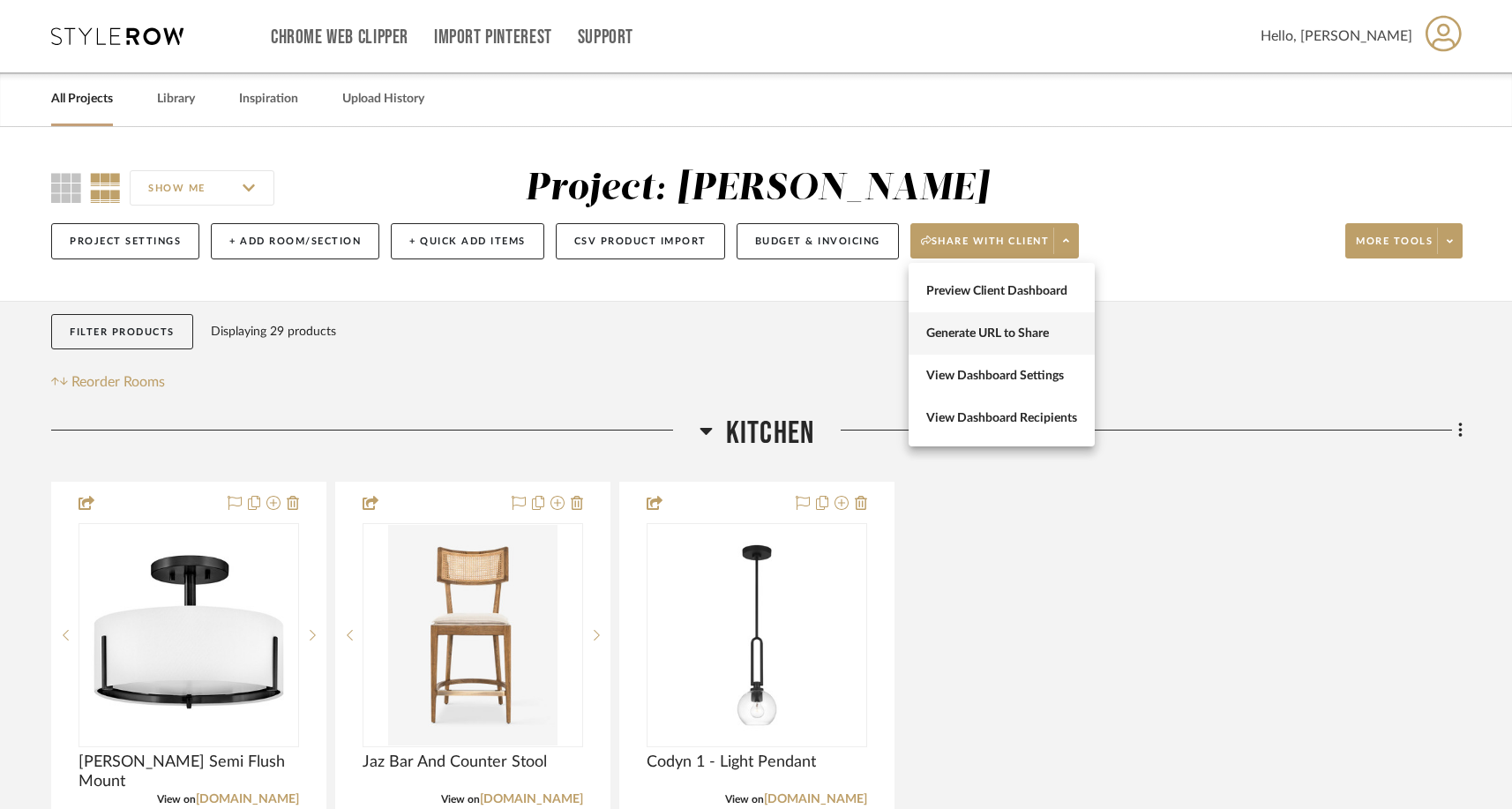
click at [993, 345] on button "Generate URL to Share" at bounding box center [1001, 333] width 186 height 43
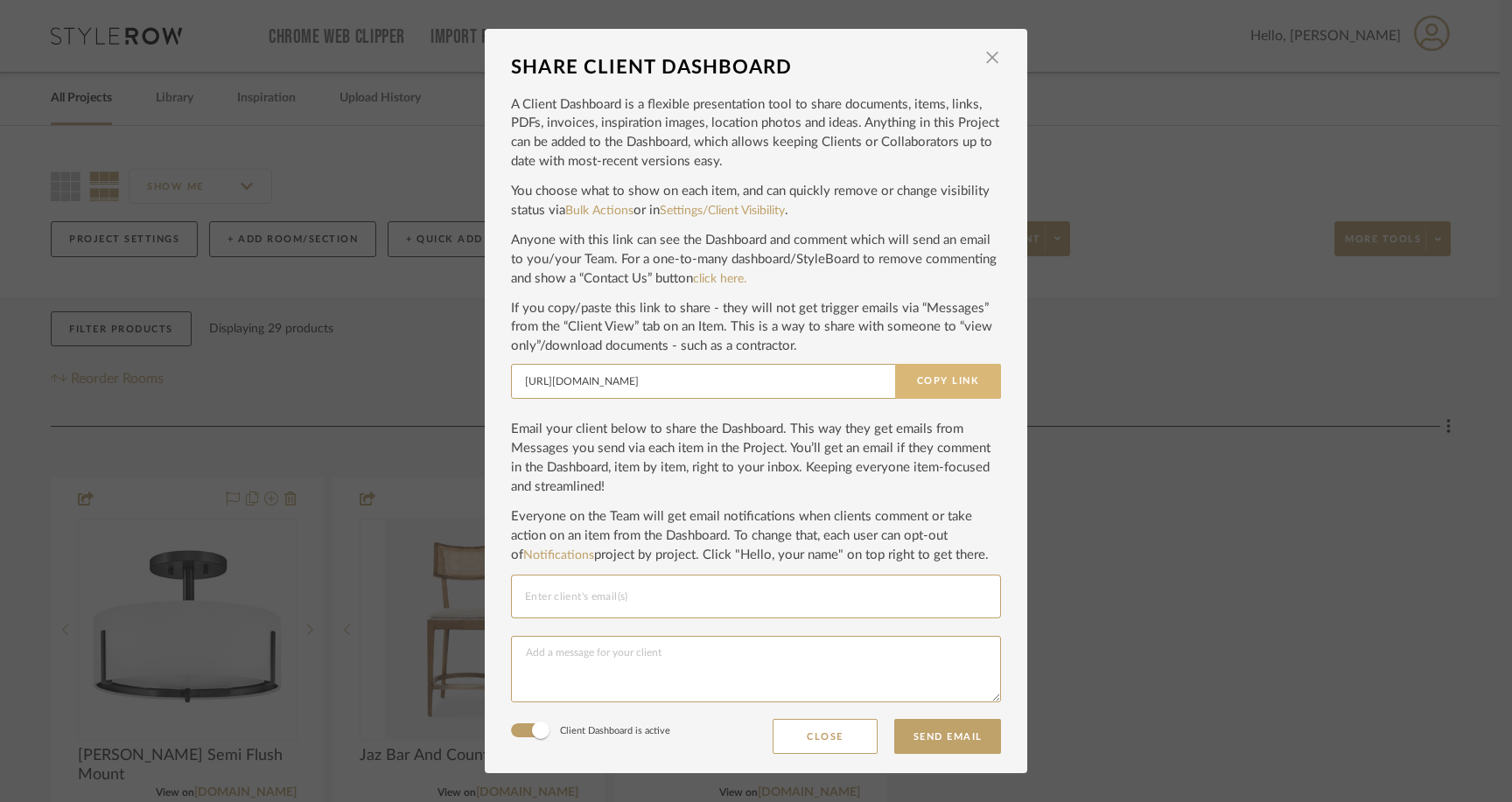
click at [943, 379] on button "Copy Link" at bounding box center [948, 381] width 105 height 35
click at [827, 737] on button "Close" at bounding box center [826, 736] width 105 height 35
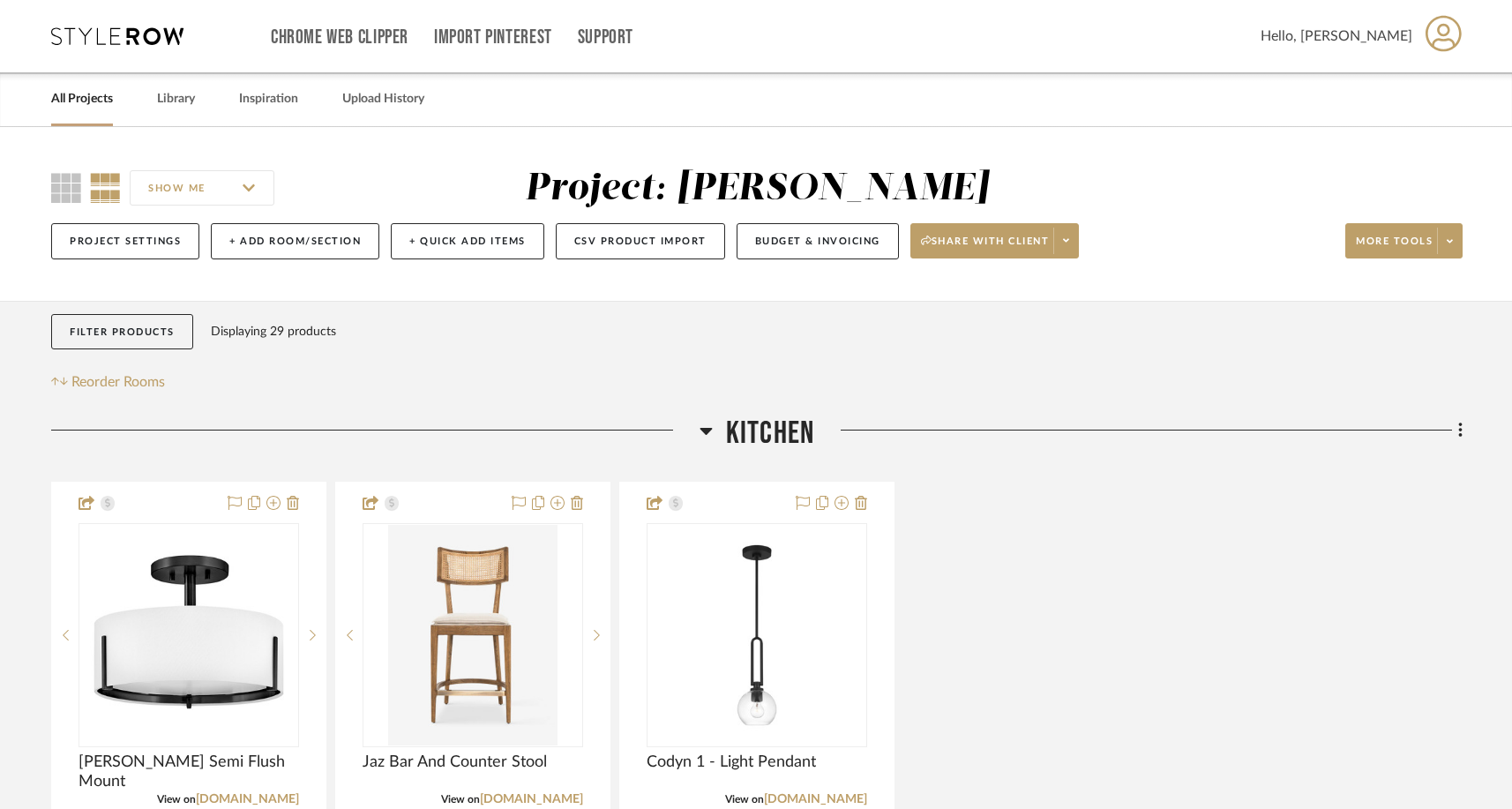
click at [1184, 47] on icon at bounding box center [1444, 33] width 36 height 37
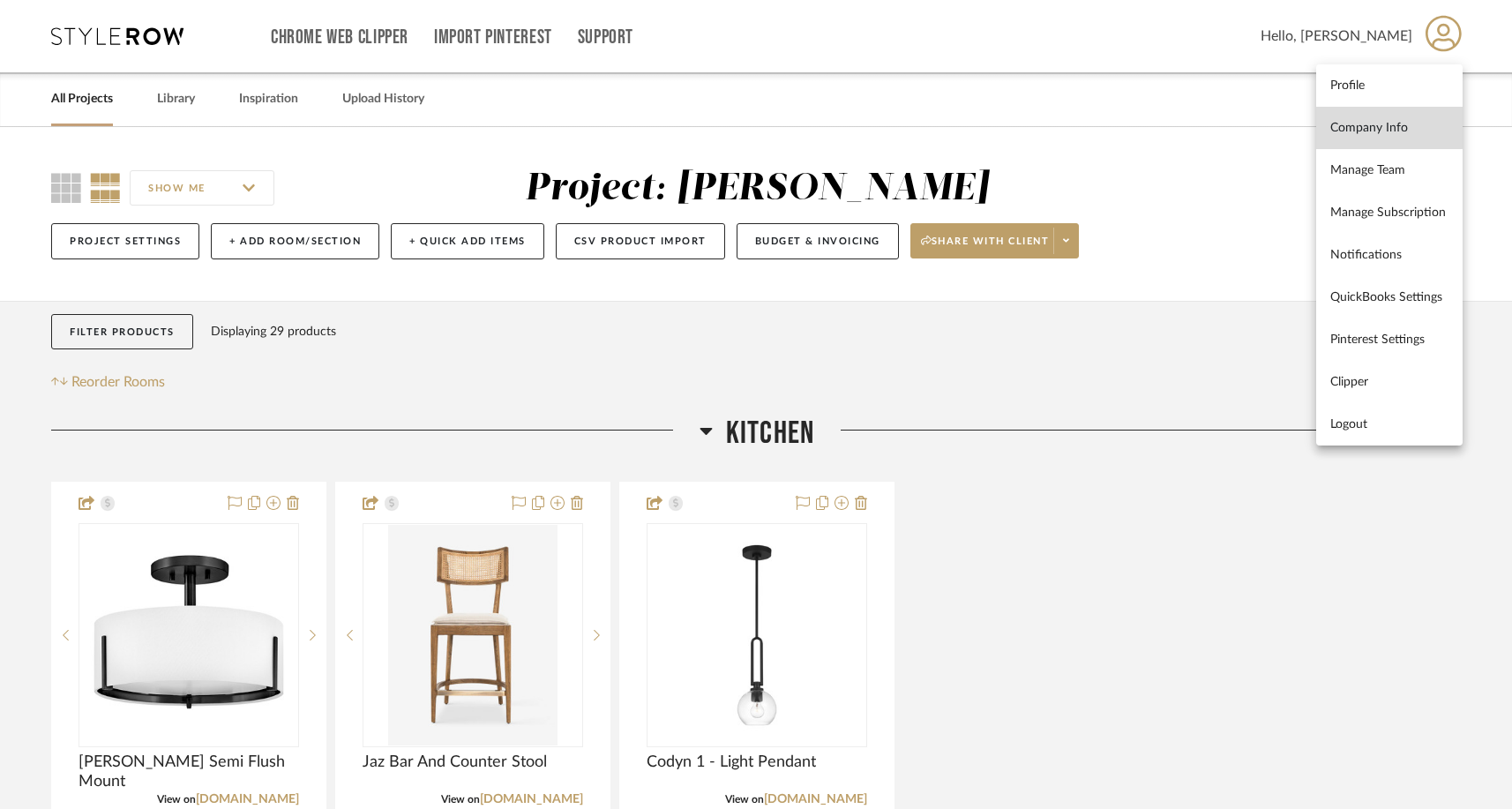
click at [1184, 125] on span "Company Info" at bounding box center [1389, 127] width 119 height 15
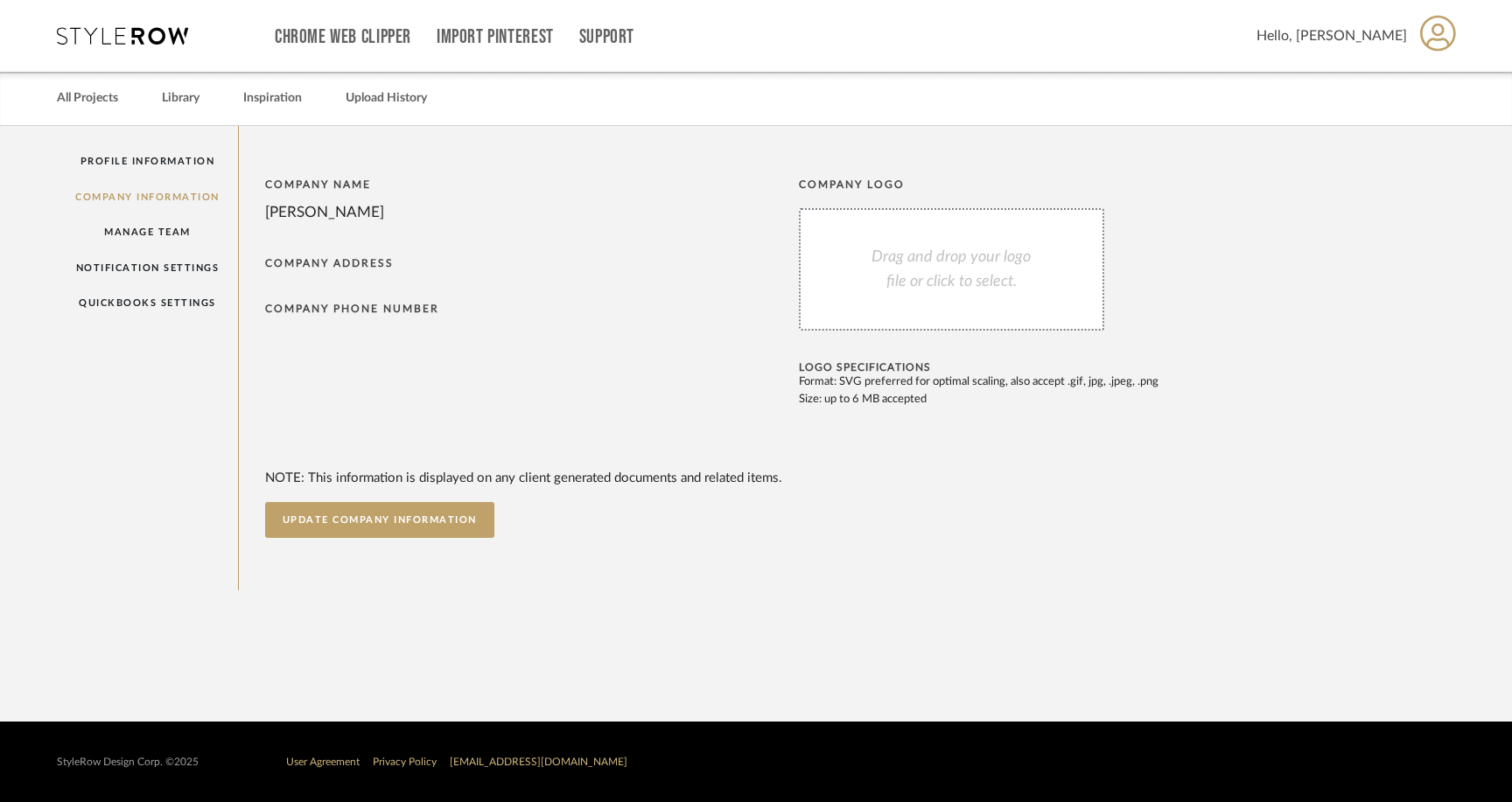
click at [1174, 35] on icon at bounding box center [1438, 33] width 36 height 36
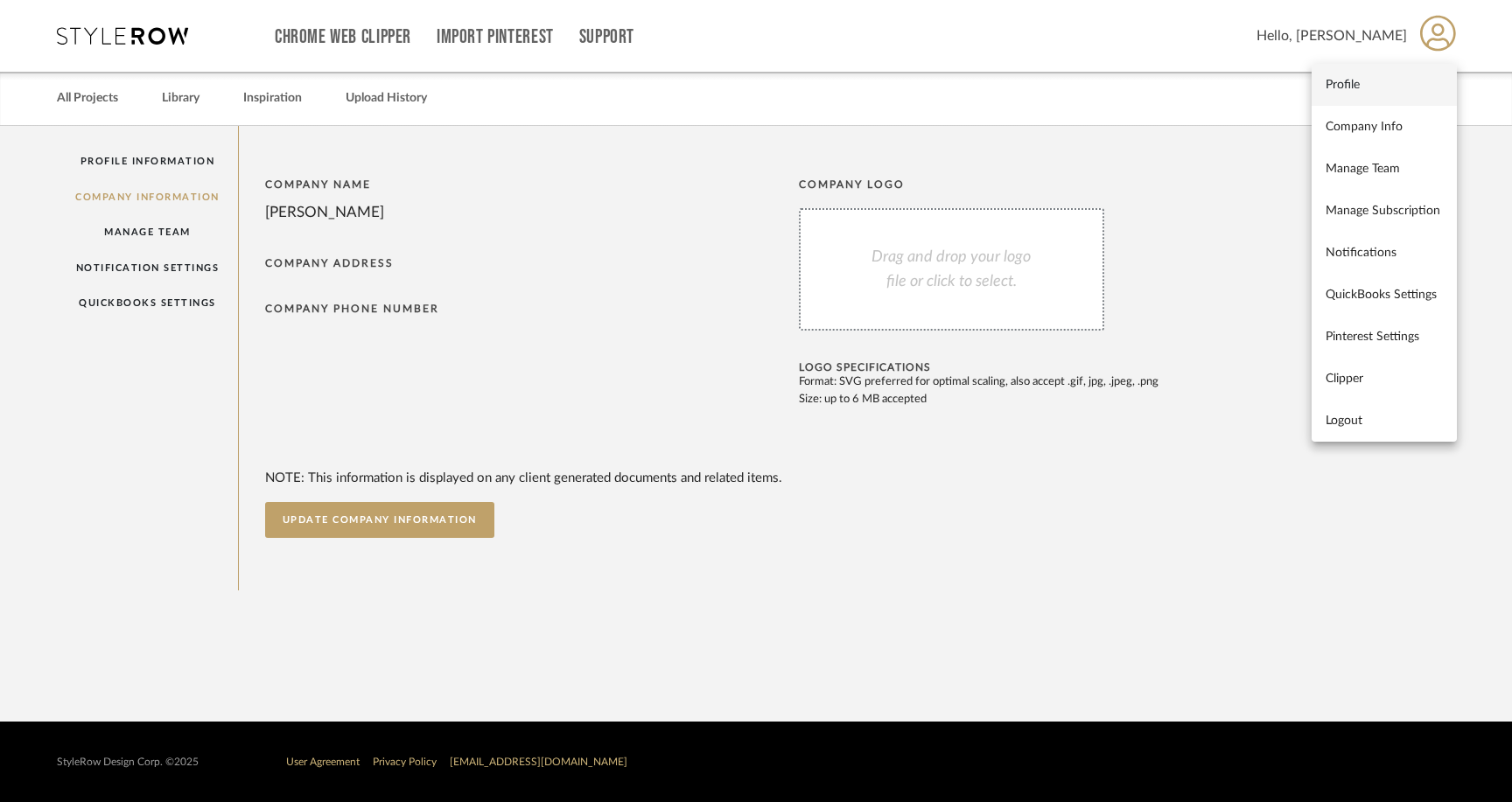
click at [1174, 83] on span "Profile" at bounding box center [1384, 85] width 118 height 15
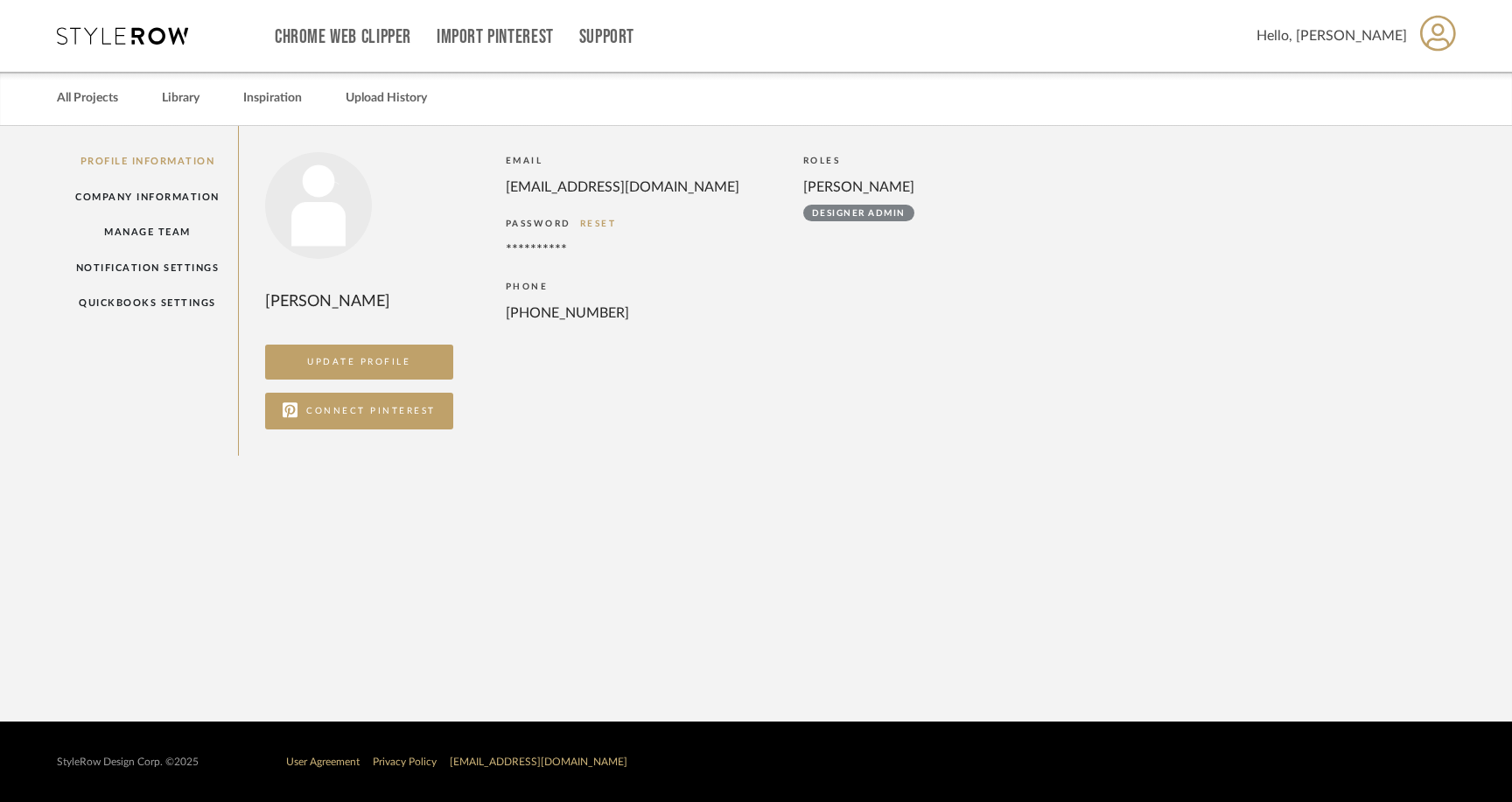
click at [149, 40] on icon at bounding box center [121, 36] width 131 height 18
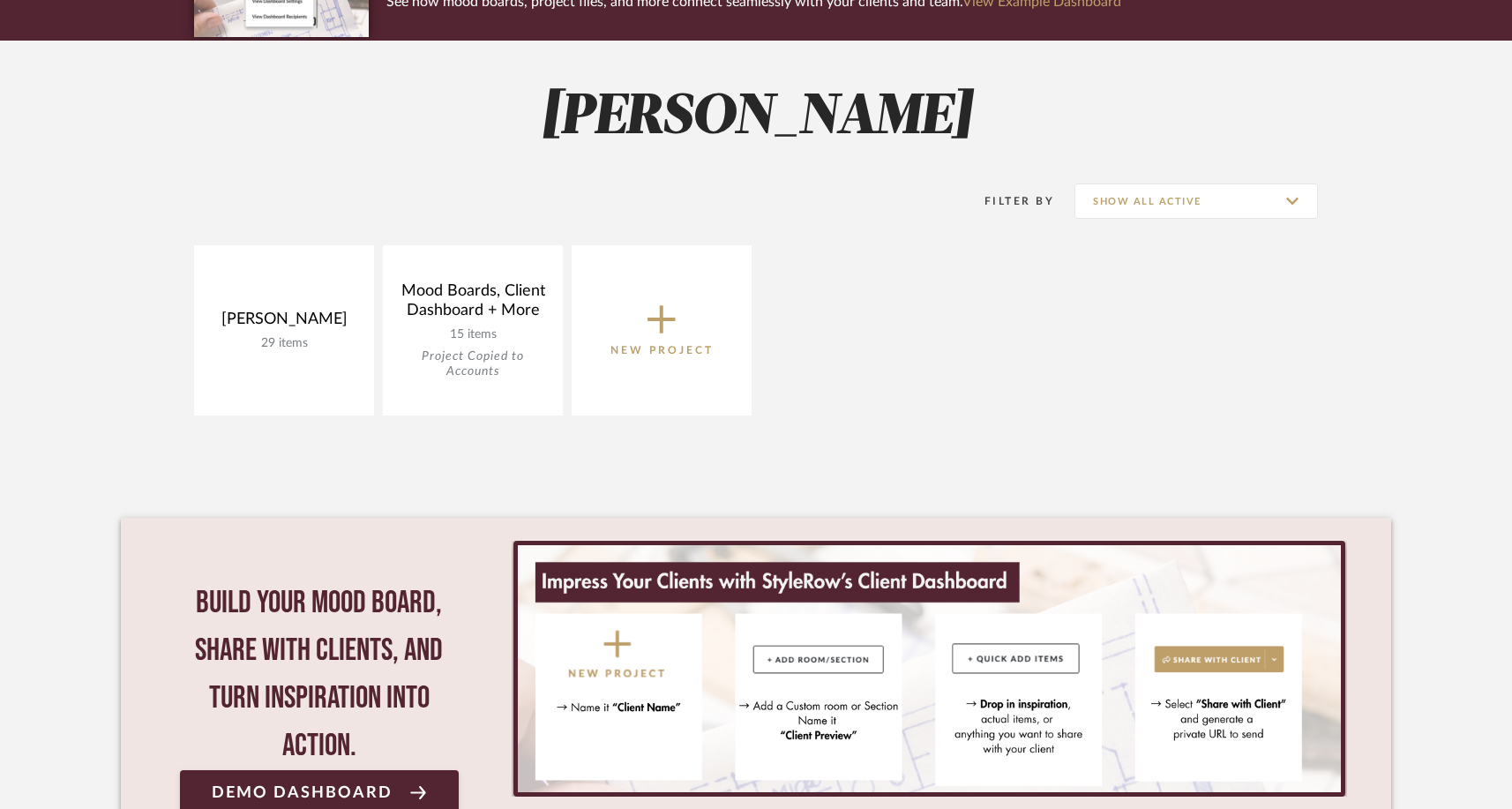
scroll to position [216, 0]
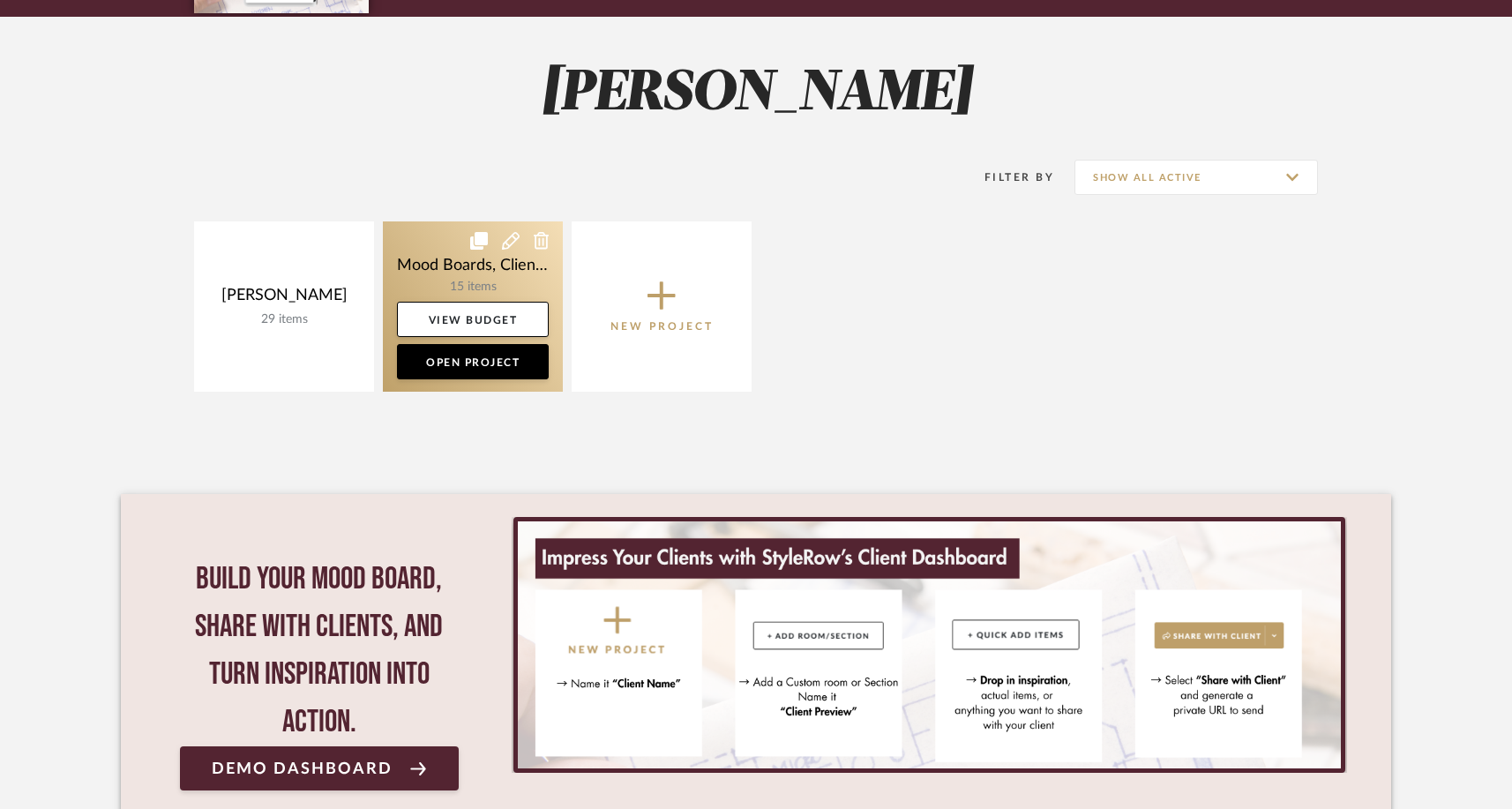
click at [488, 262] on link at bounding box center [473, 306] width 180 height 170
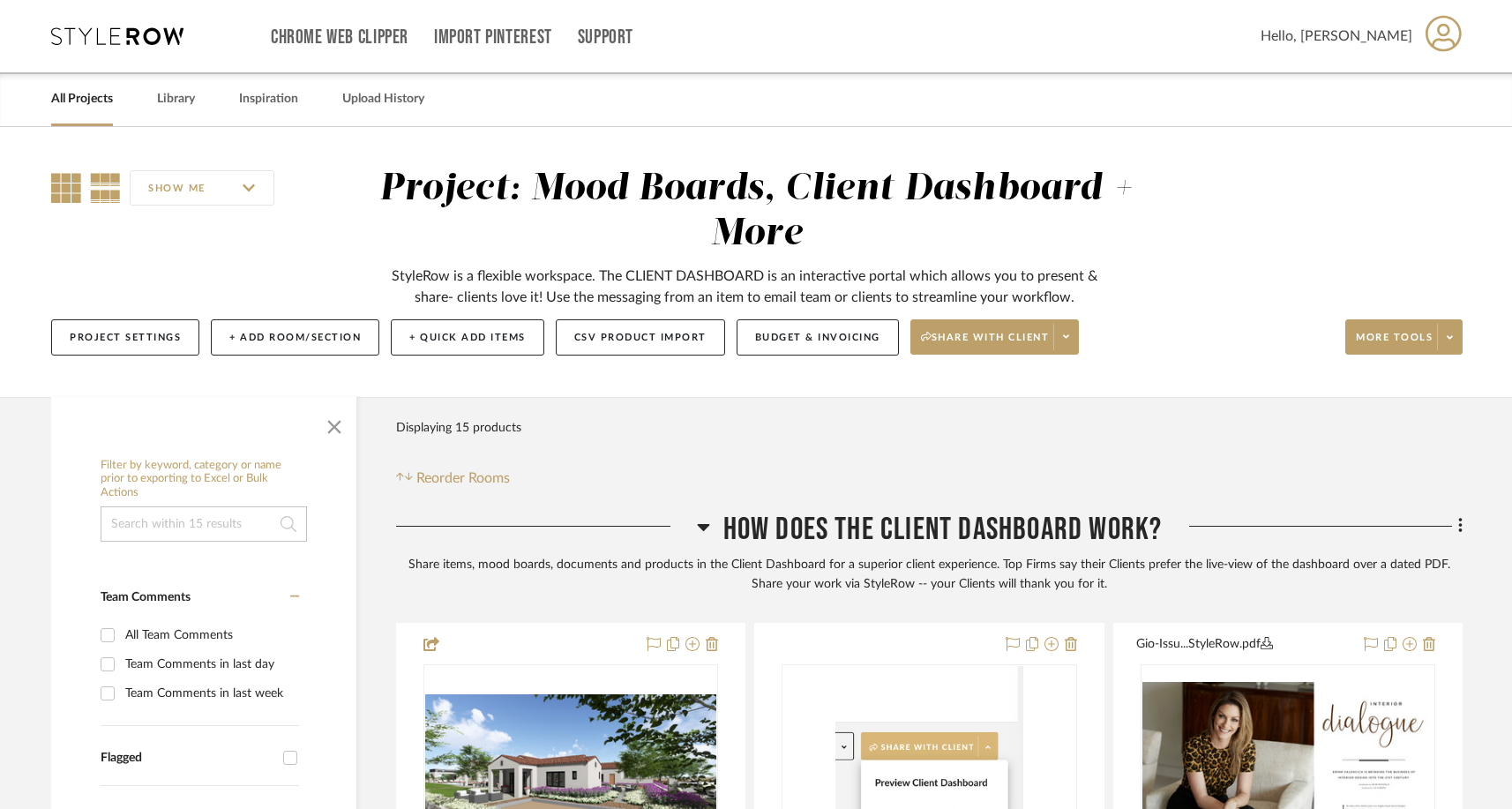
click at [68, 187] on icon at bounding box center [66, 188] width 30 height 30
click at [101, 185] on icon at bounding box center [105, 188] width 31 height 30
click at [114, 182] on icon at bounding box center [105, 188] width 31 height 30
click at [79, 105] on link "All Projects" at bounding box center [82, 99] width 62 height 24
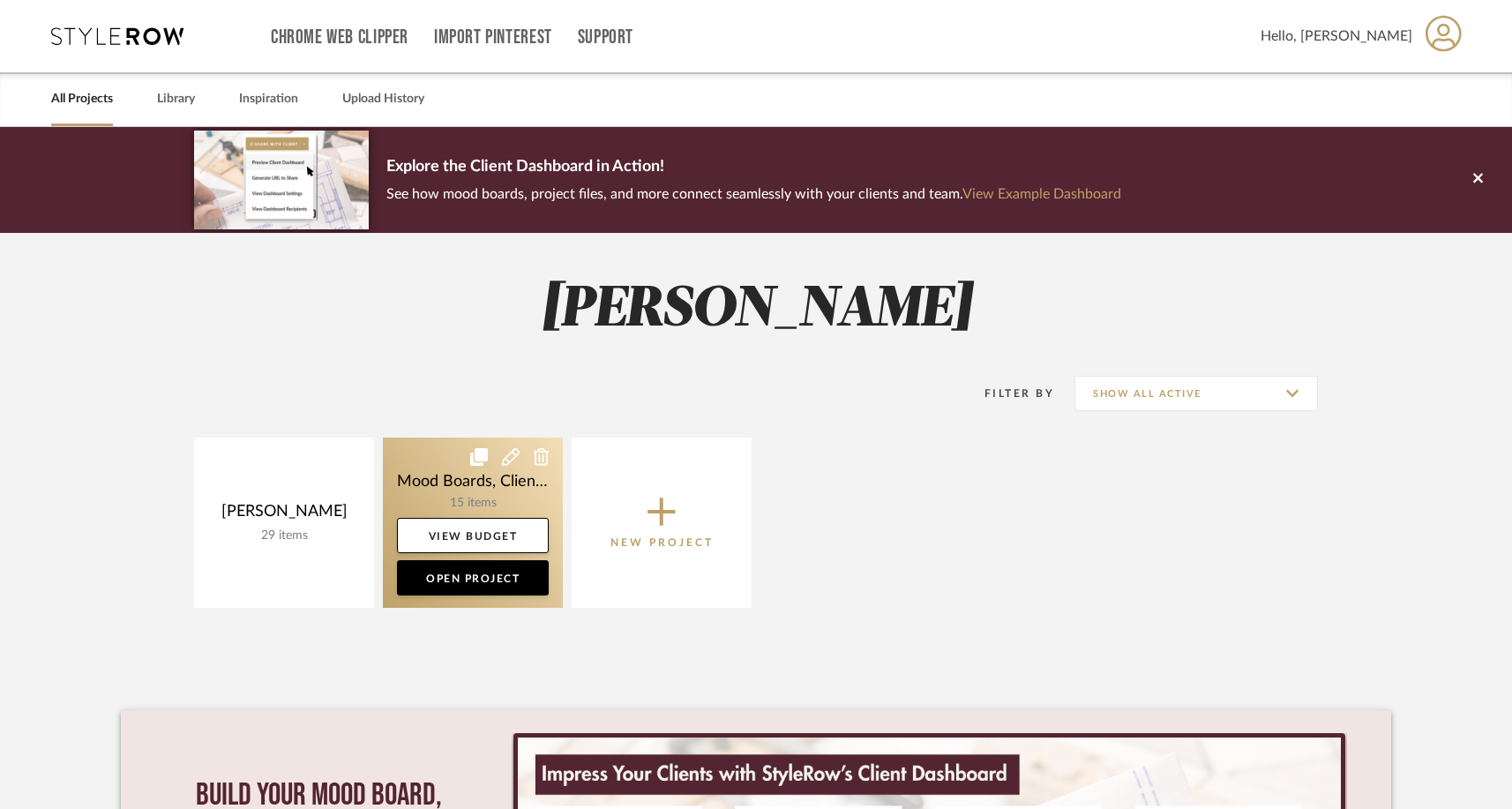
click at [433, 482] on link at bounding box center [473, 522] width 180 height 170
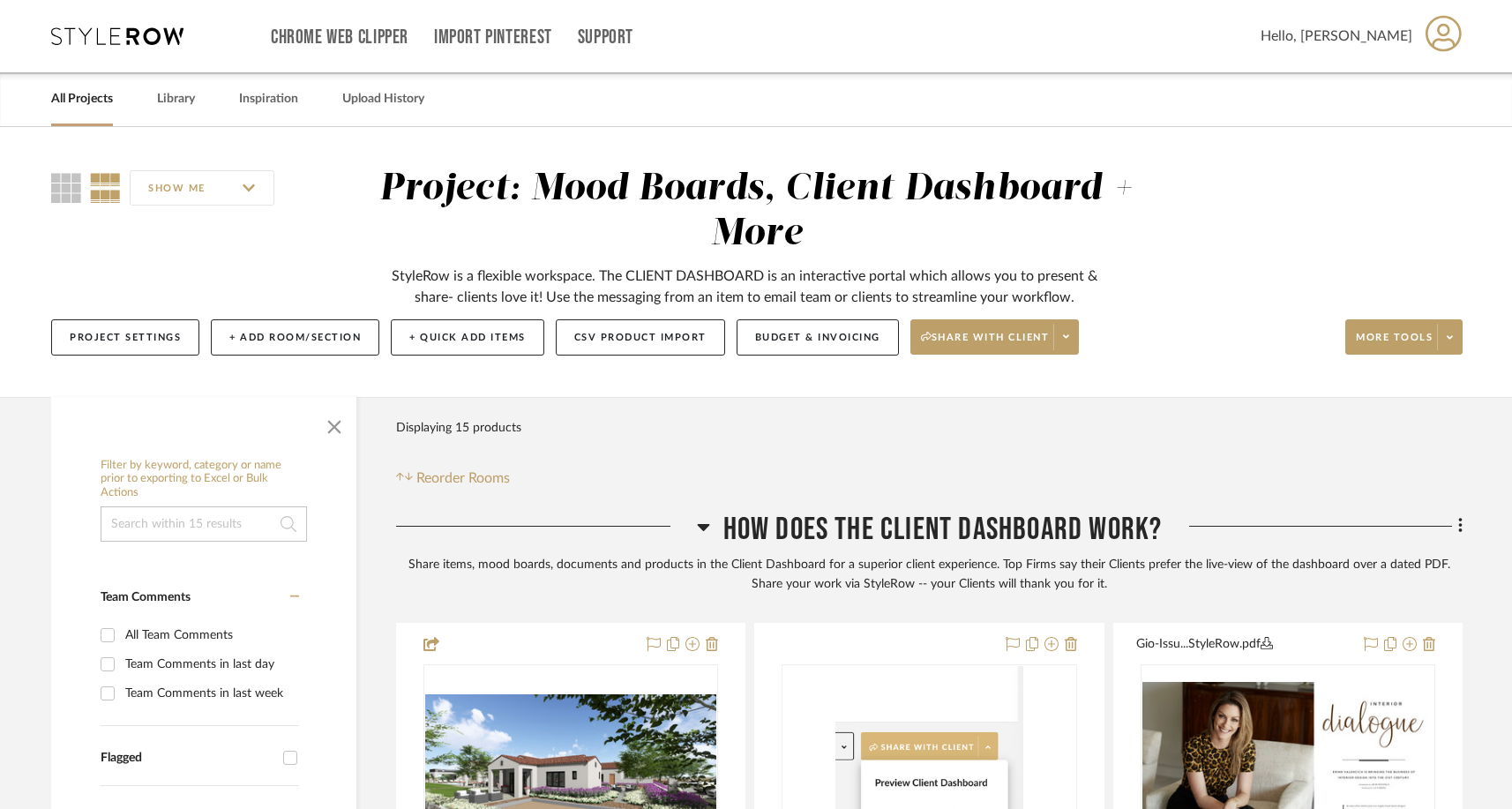
click at [197, 101] on div "All Projects Library Inspiration Upload History" at bounding box center [756, 99] width 1463 height 54
click at [100, 107] on link "All Projects" at bounding box center [82, 99] width 62 height 24
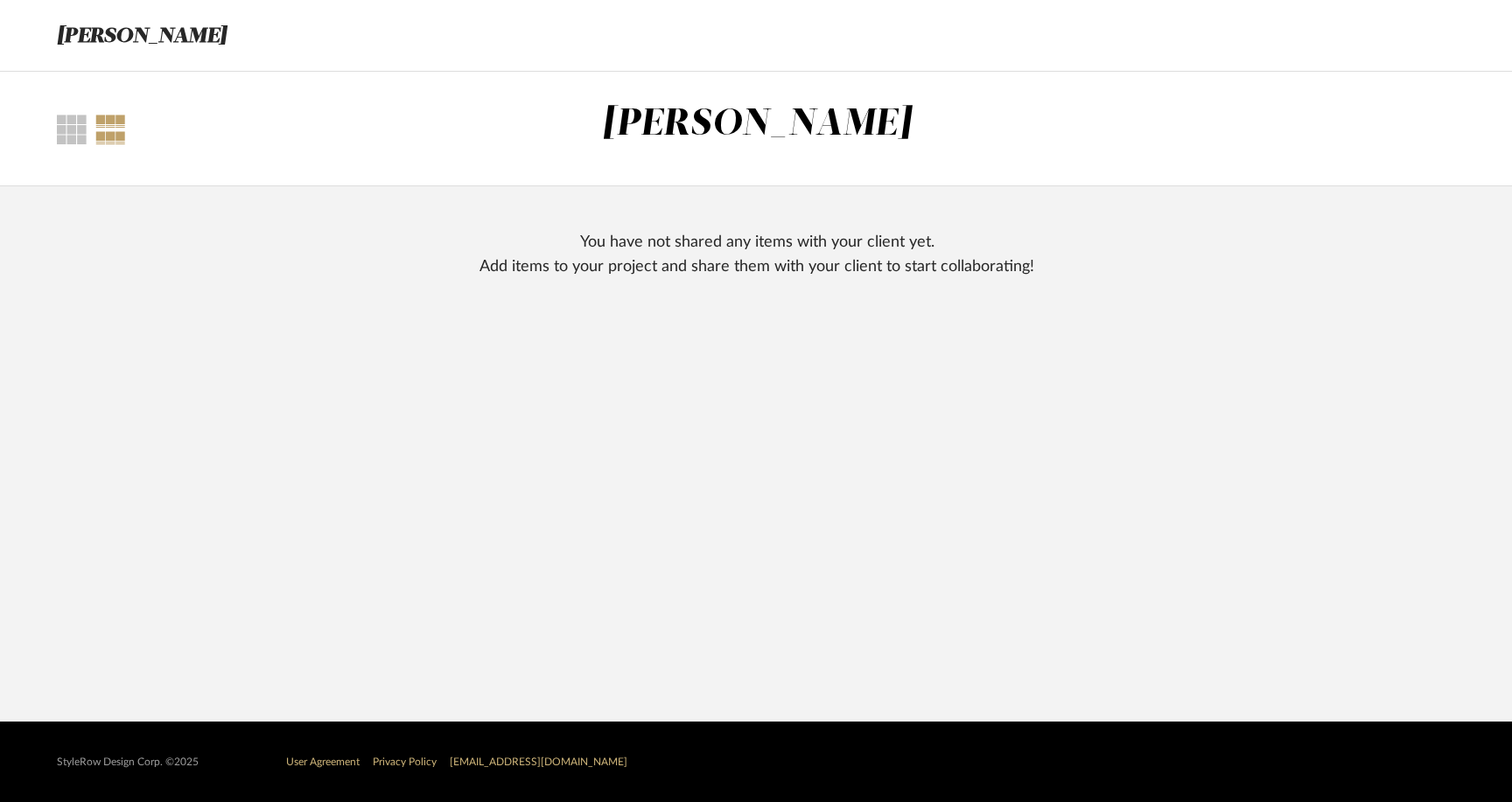
click at [98, 122] on div at bounding box center [110, 130] width 31 height 30
click at [57, 124] on div at bounding box center [72, 130] width 30 height 30
click at [132, 12] on div "[PERSON_NAME]" at bounding box center [756, 35] width 1451 height 71
click at [130, 36] on h3 "[PERSON_NAME]" at bounding box center [140, 35] width 169 height 33
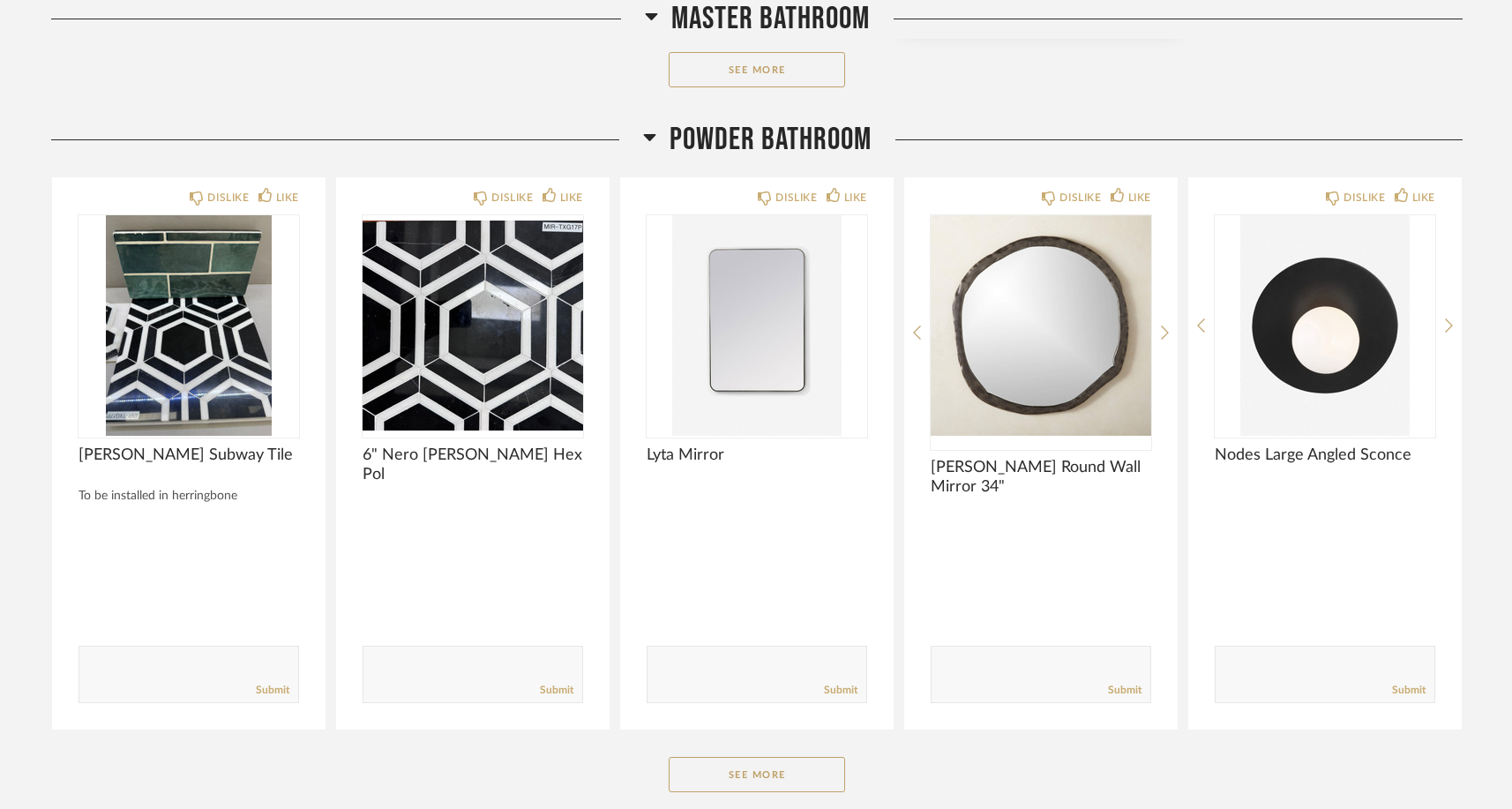
scroll to position [2301, 0]
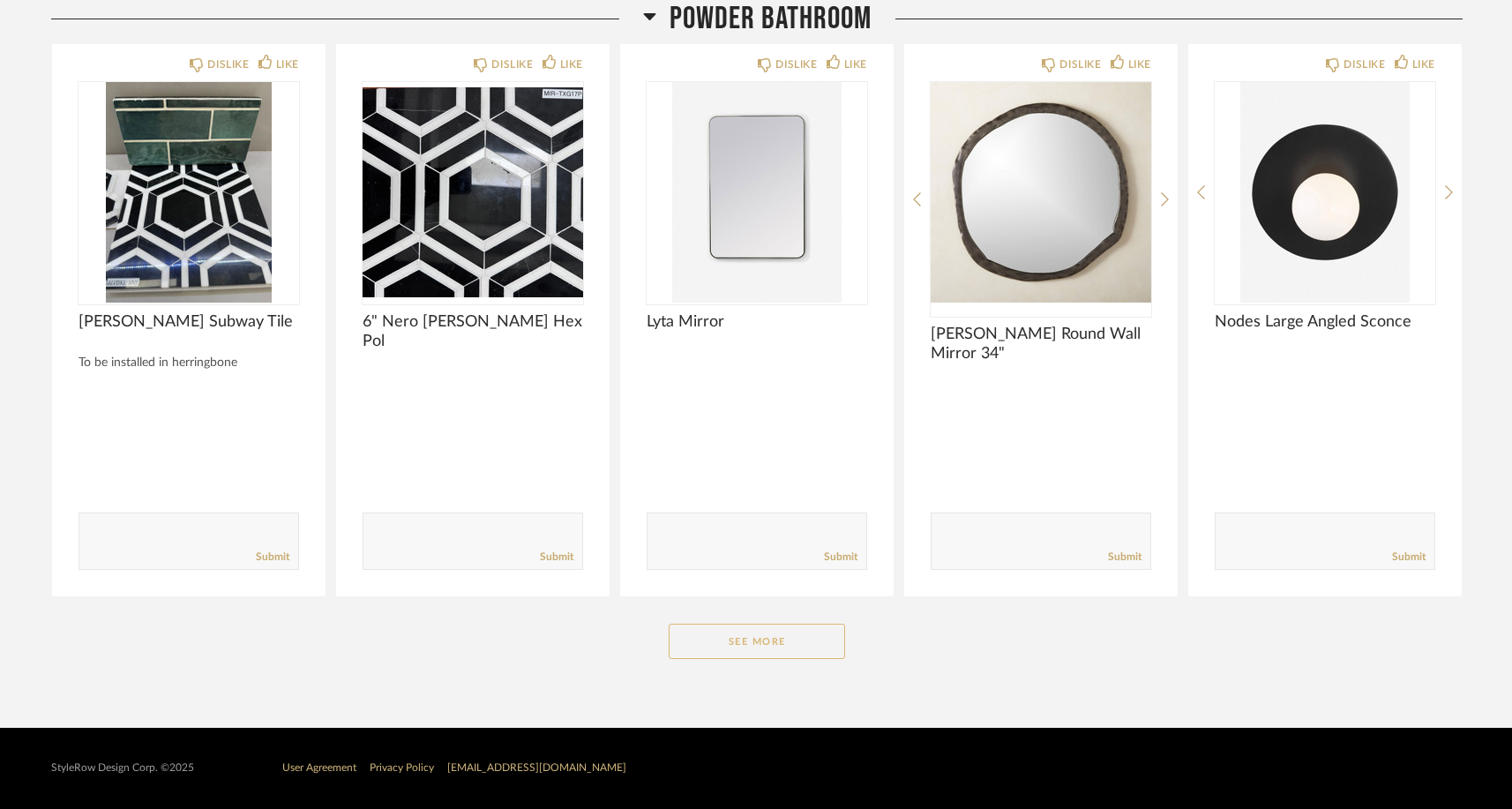
click at [749, 650] on button "See More" at bounding box center [756, 641] width 177 height 35
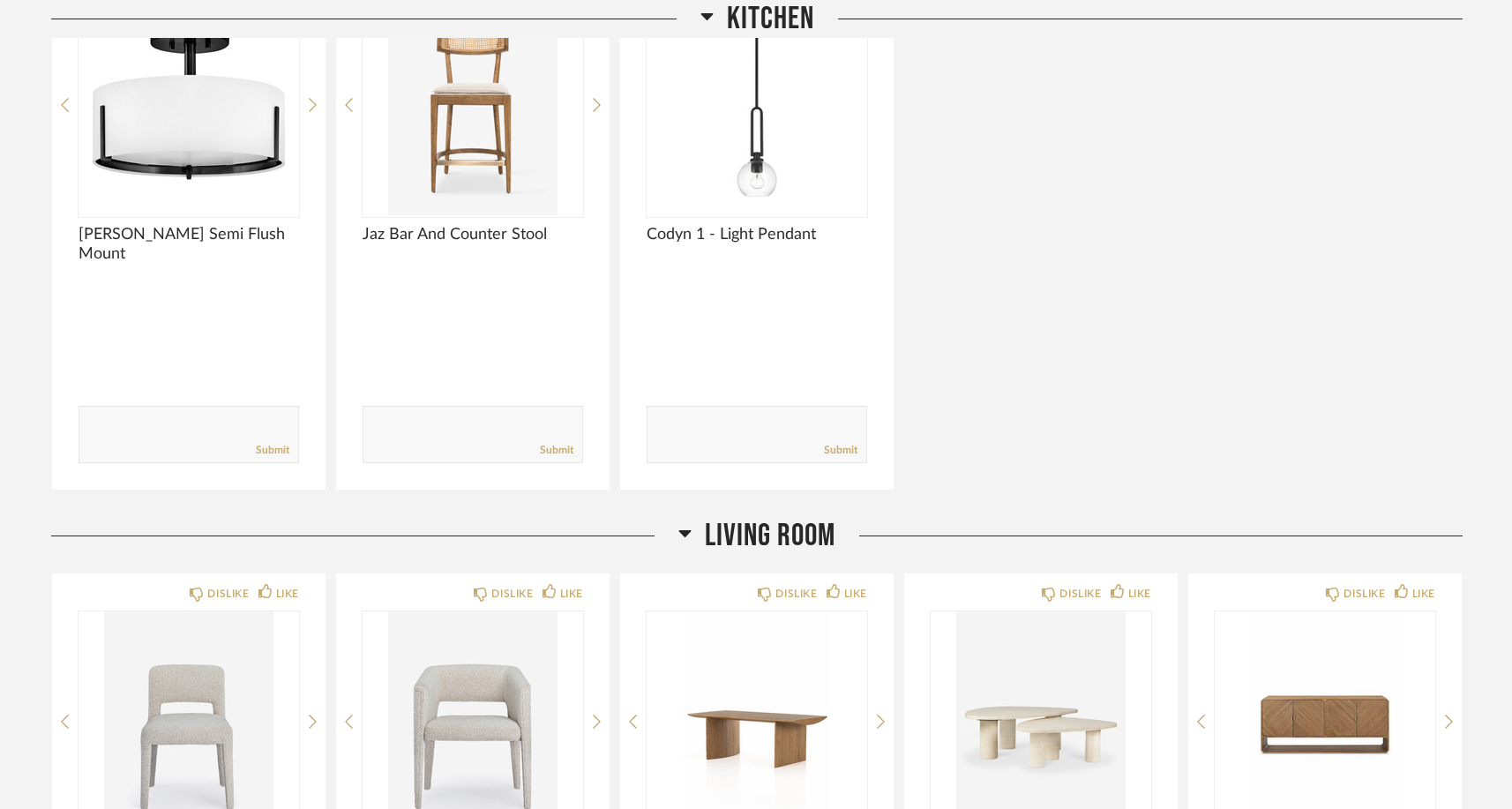
scroll to position [0, 0]
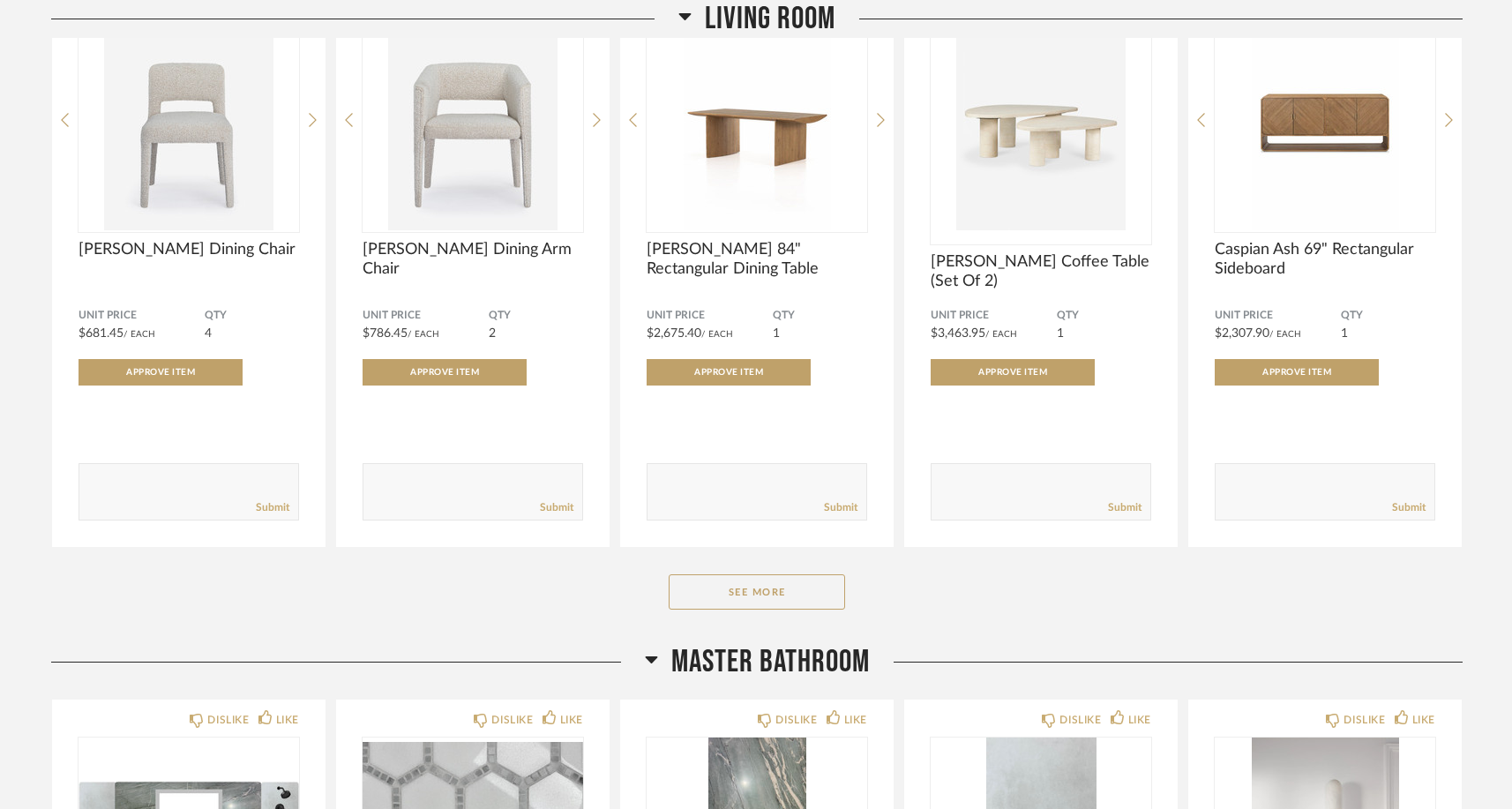
scroll to position [1004, 0]
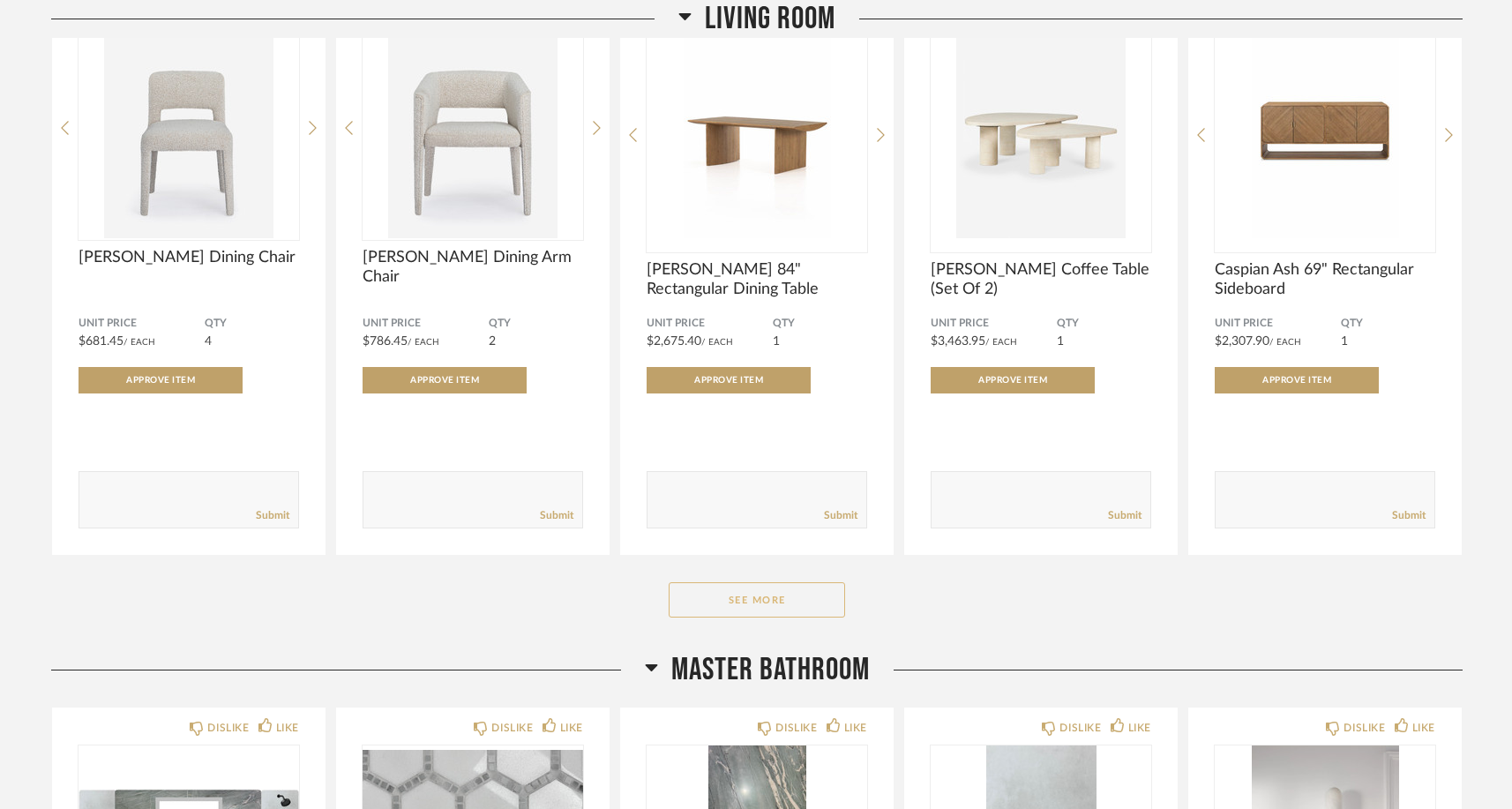
click at [814, 597] on button "See More" at bounding box center [756, 599] width 177 height 35
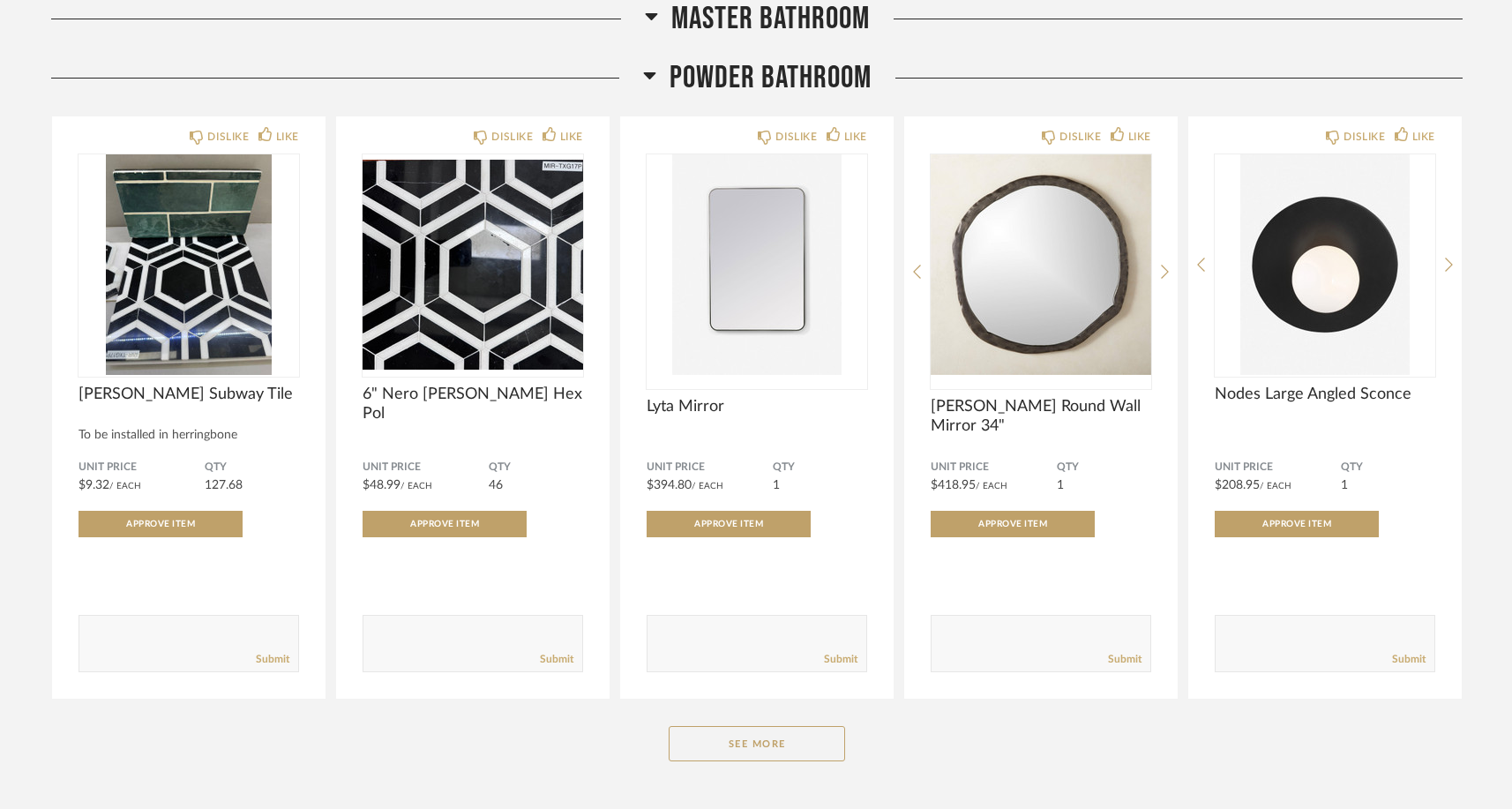
scroll to position [2906, 0]
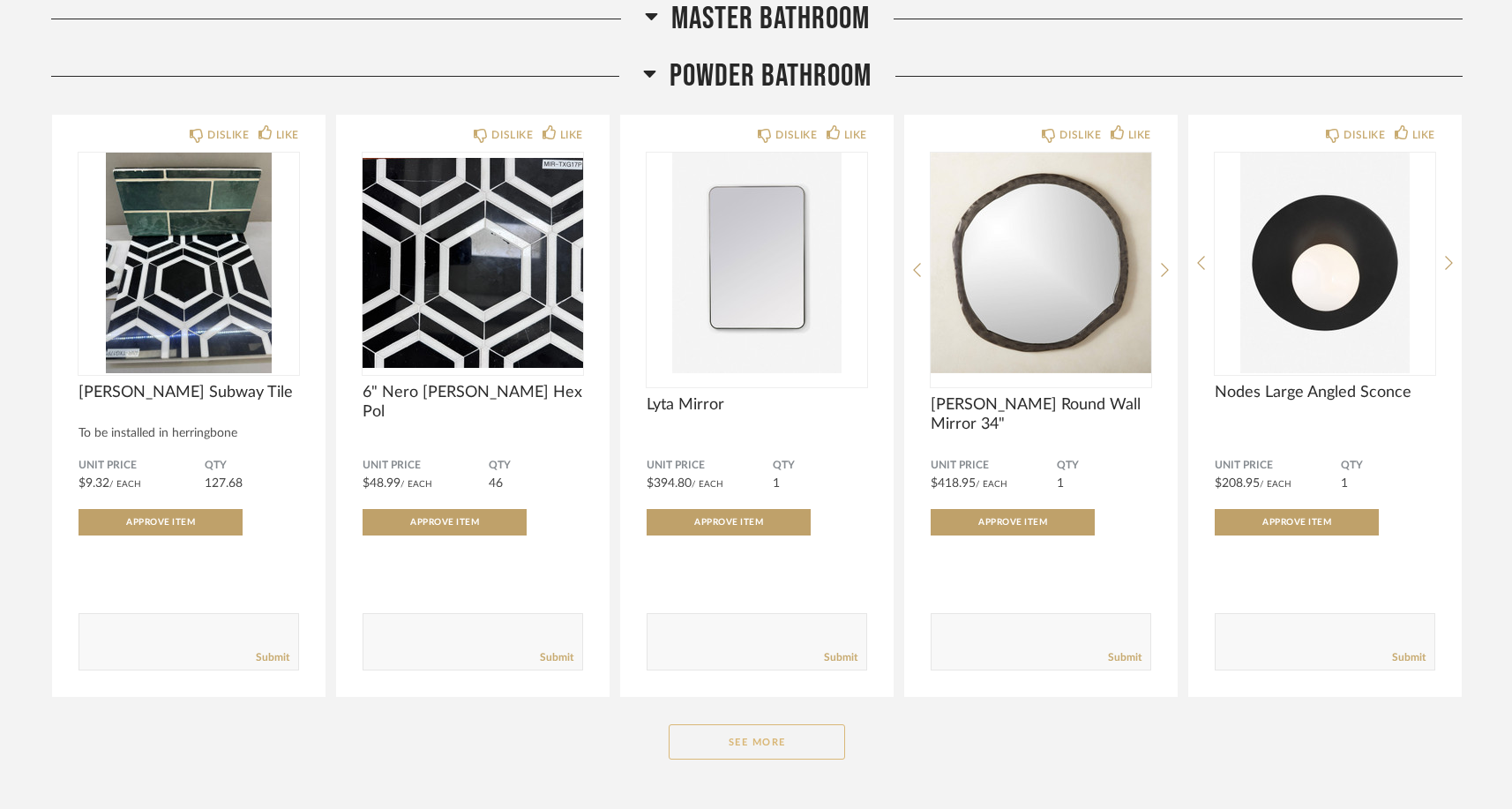
click at [756, 745] on button "See More" at bounding box center [756, 742] width 177 height 35
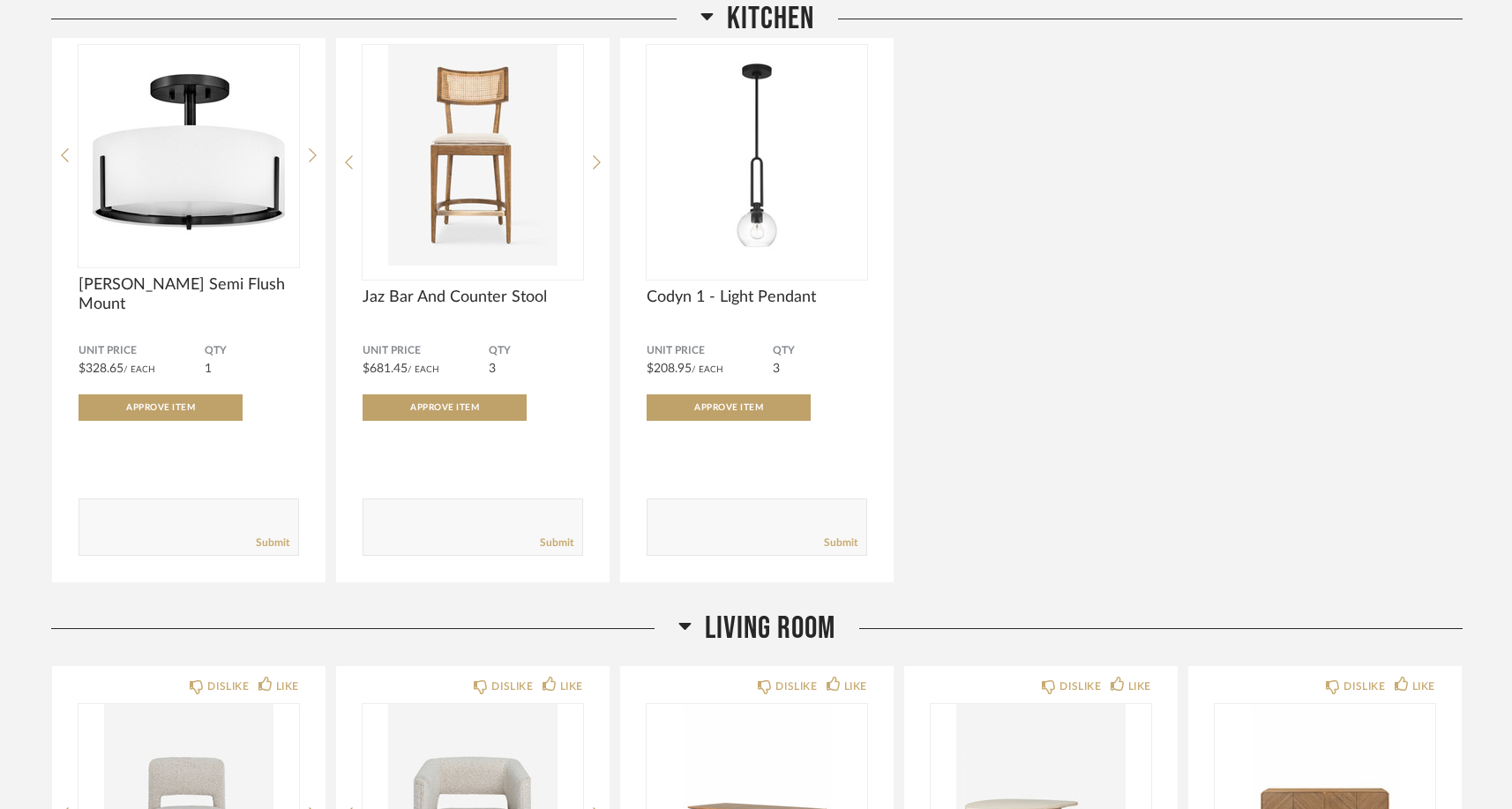
scroll to position [0, 0]
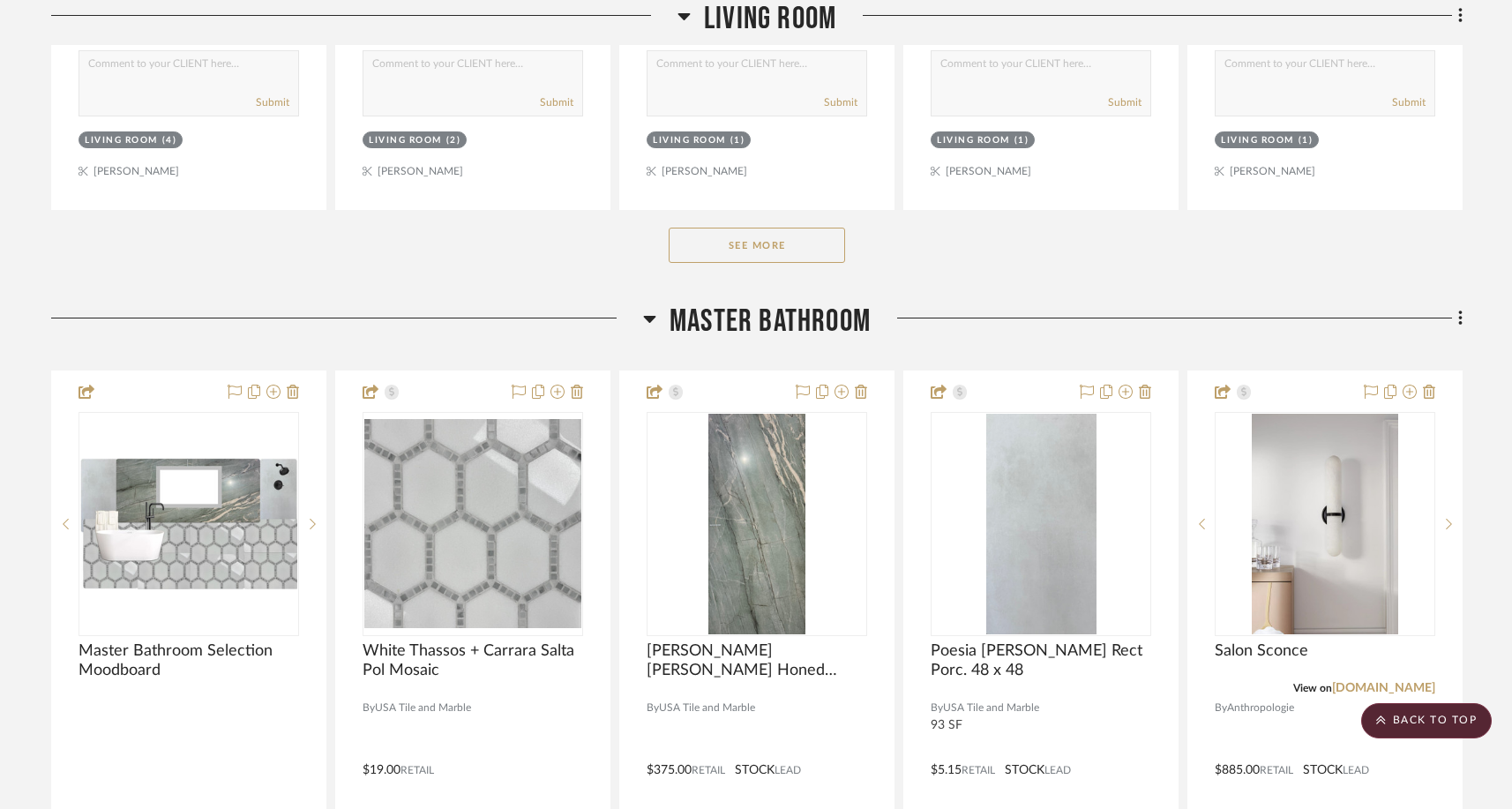
scroll to position [1562, 0]
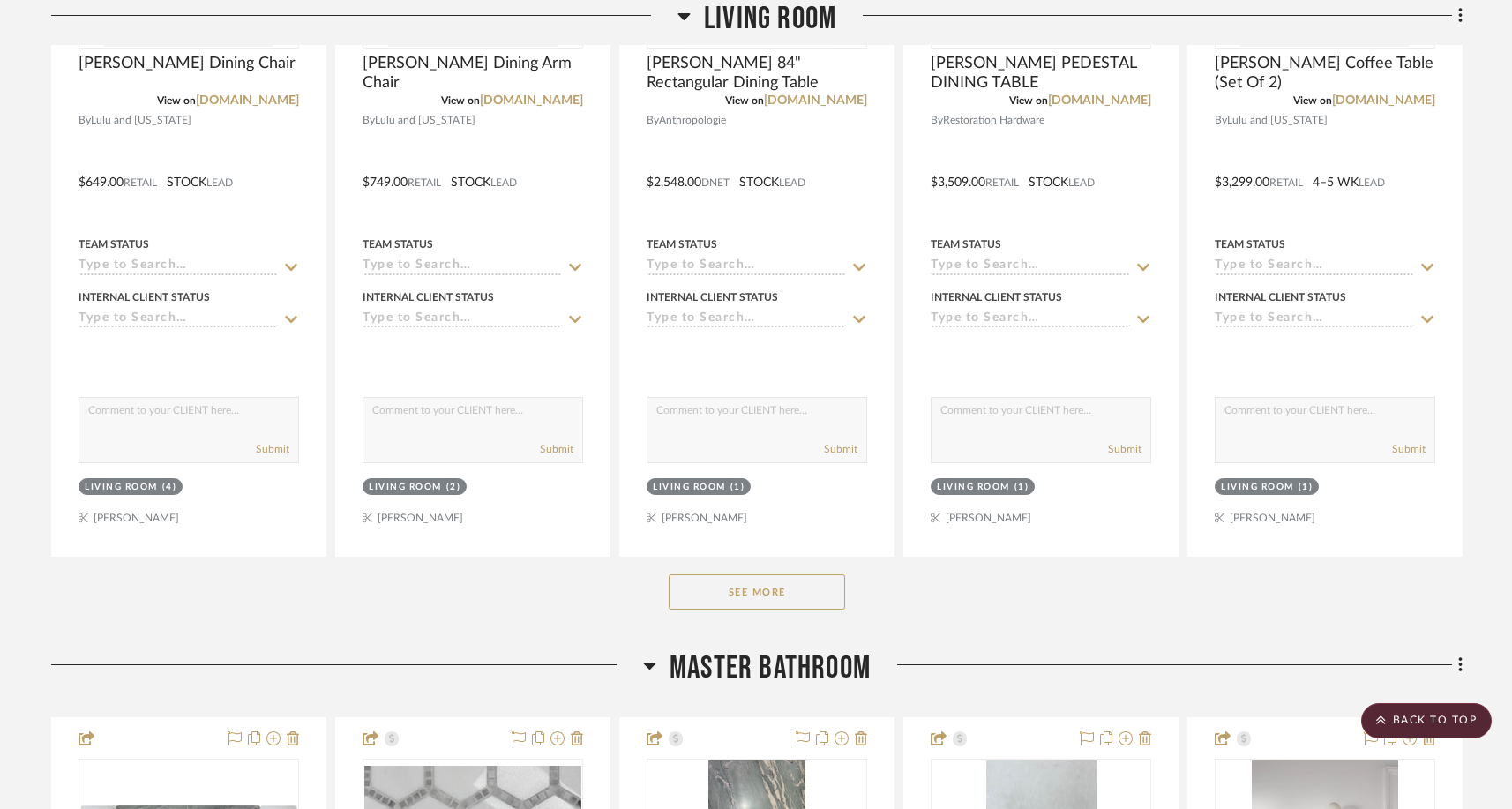
click at [737, 598] on button "See More" at bounding box center [756, 592] width 177 height 35
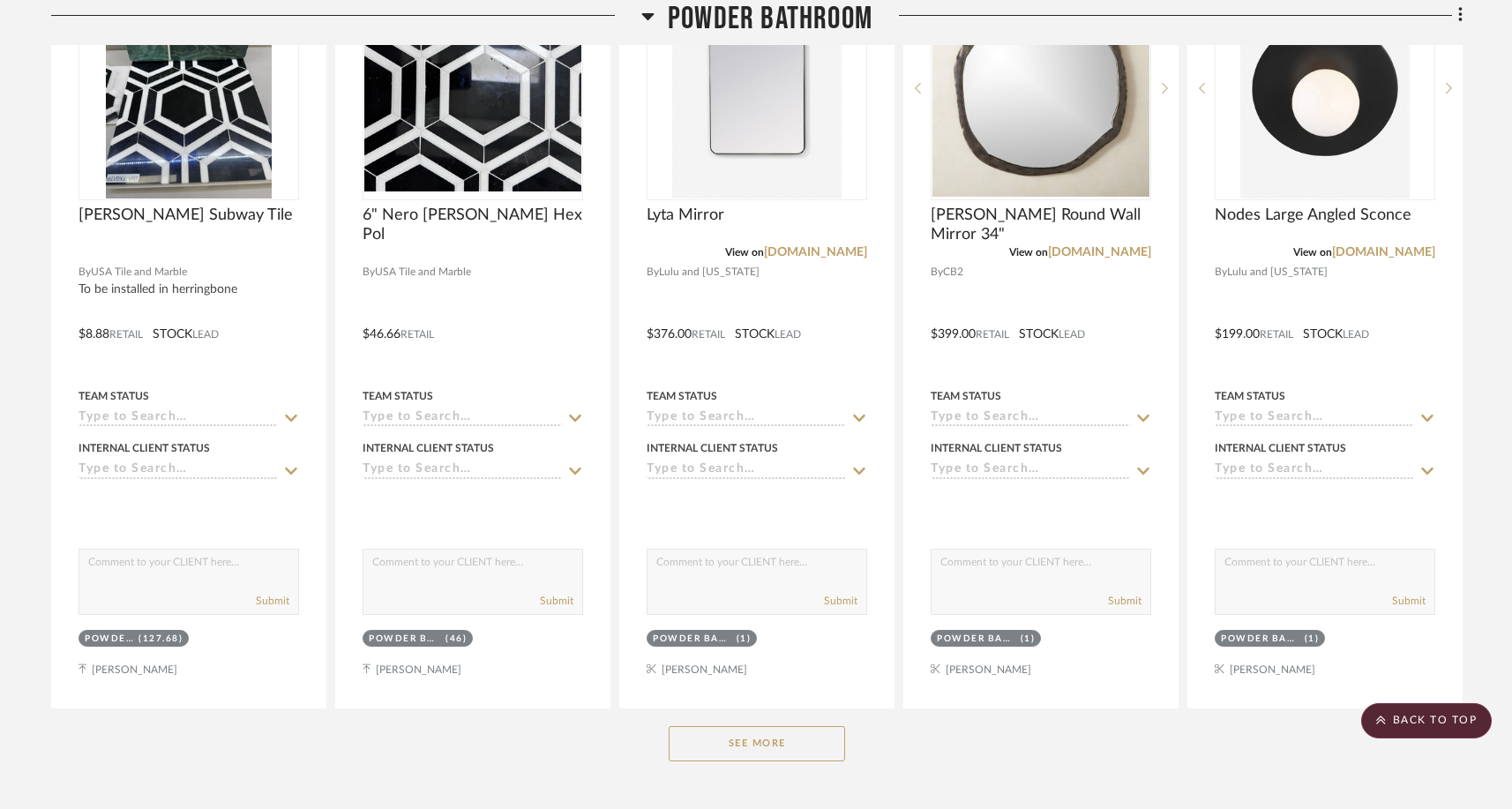
scroll to position [4037, 0]
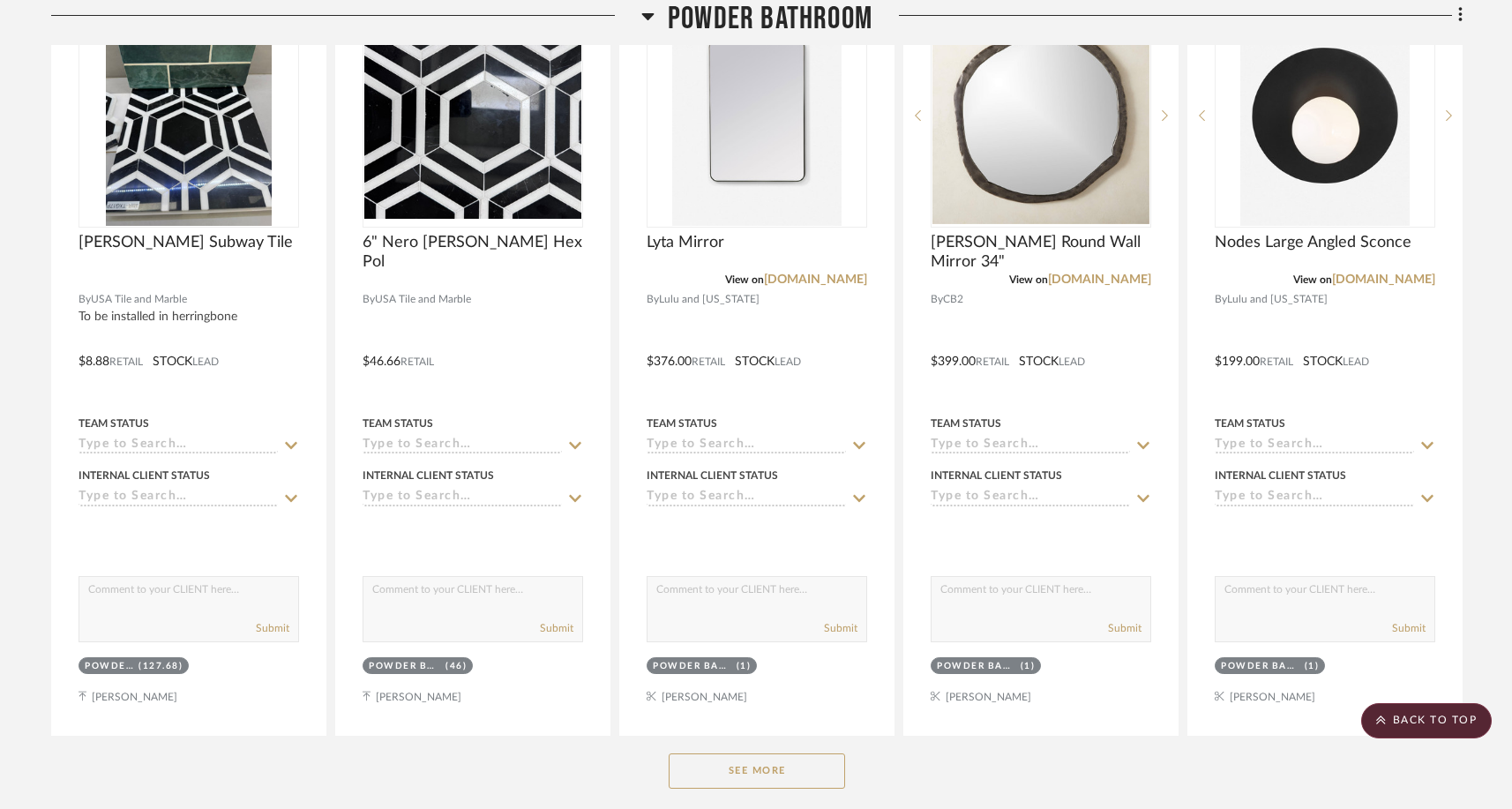
click at [744, 768] on button "See More" at bounding box center [756, 771] width 177 height 35
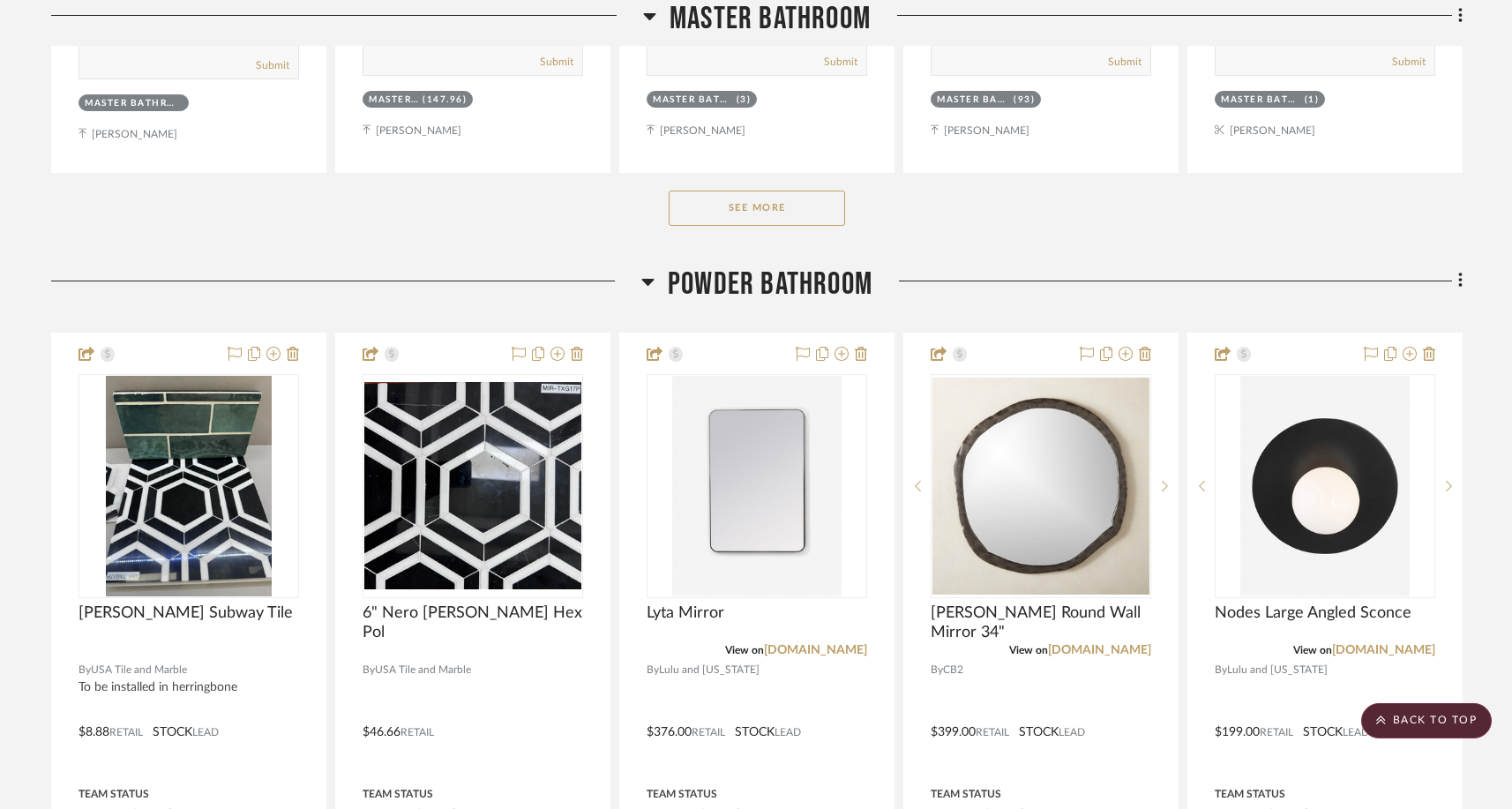
scroll to position [3665, 0]
